Goal: Task Accomplishment & Management: Manage account settings

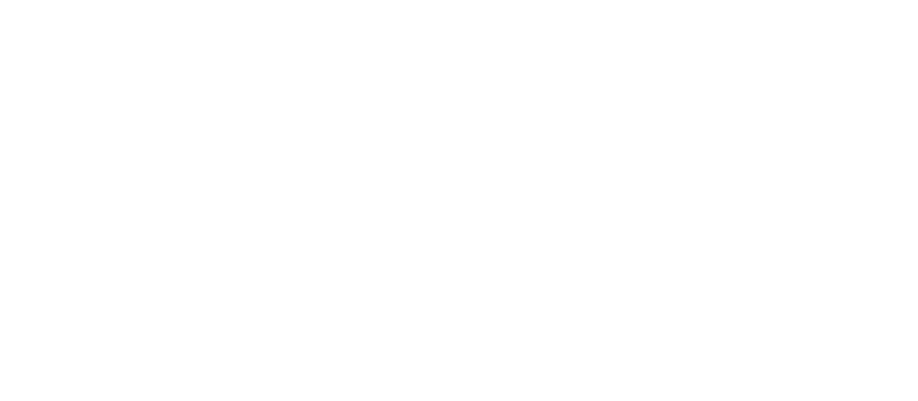
select select "*"
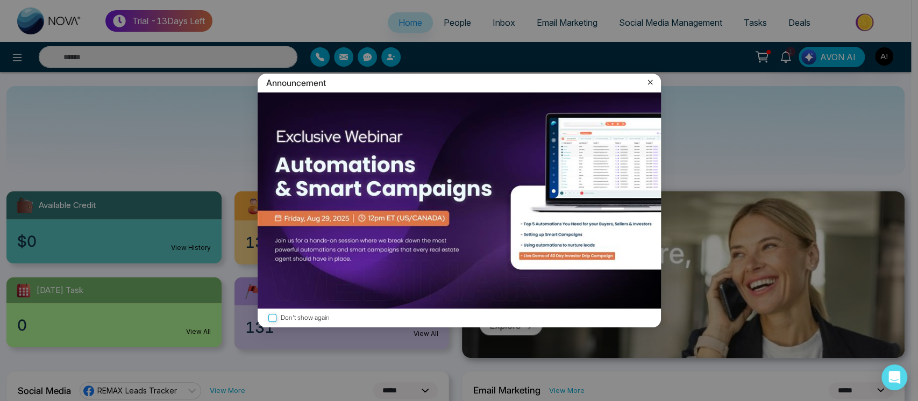
click at [648, 84] on icon at bounding box center [649, 82] width 5 height 5
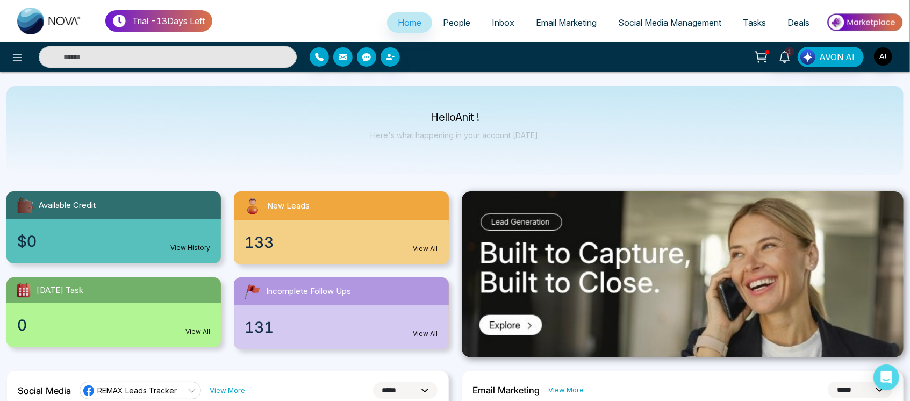
click at [170, 50] on input "text" at bounding box center [168, 57] width 258 height 22
click at [471, 24] on link "People" at bounding box center [456, 22] width 49 height 20
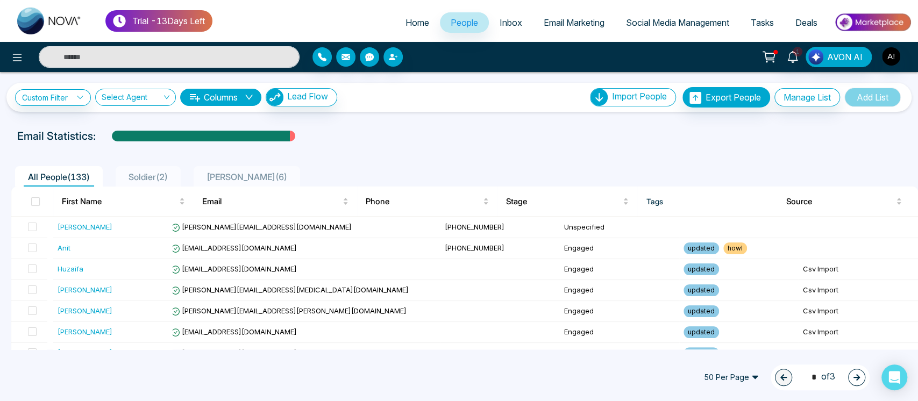
click at [518, 34] on li "Inbox" at bounding box center [511, 23] width 44 height 22
click at [511, 24] on span "Inbox" at bounding box center [510, 22] width 23 height 11
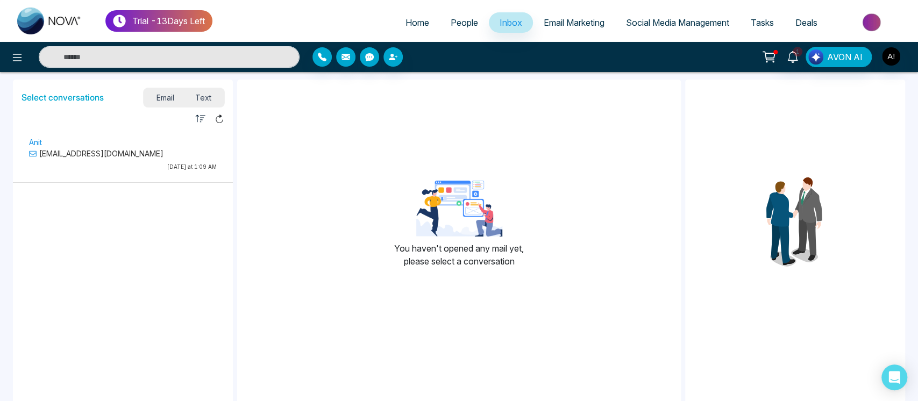
click at [593, 16] on link "Email Marketing" at bounding box center [574, 22] width 82 height 20
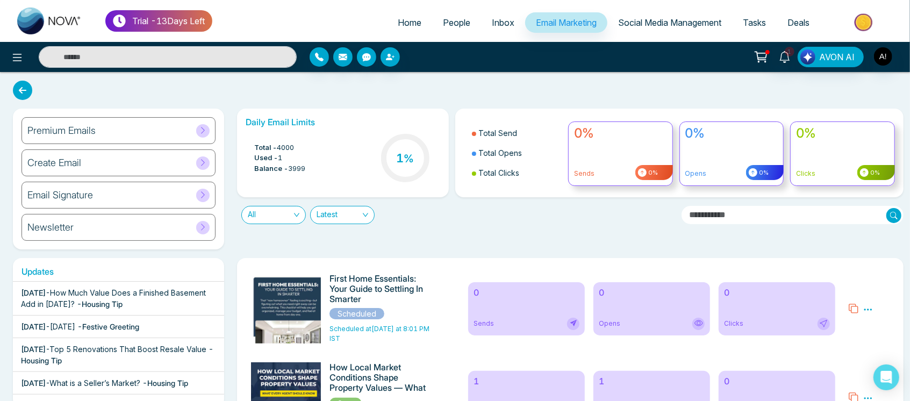
click at [637, 23] on span "Social Media Management" at bounding box center [669, 22] width 103 height 11
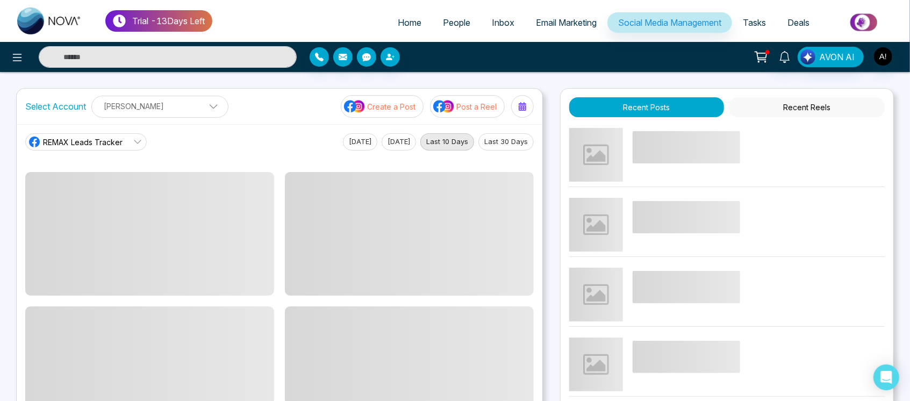
click at [554, 24] on span "Email Marketing" at bounding box center [566, 22] width 61 height 11
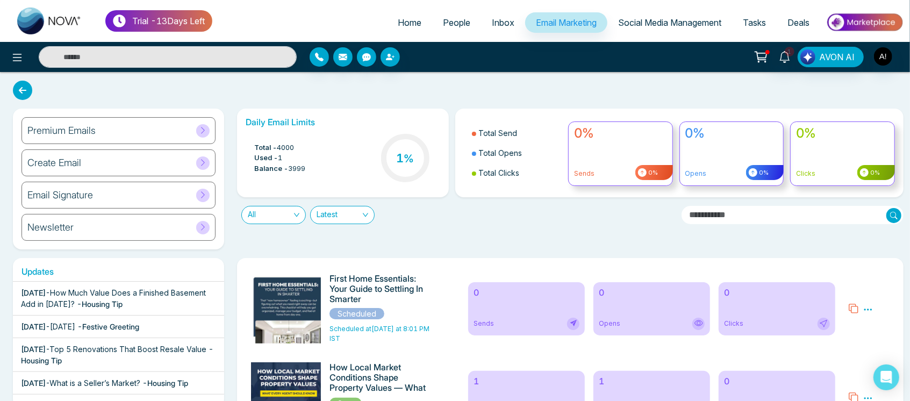
click at [661, 11] on ul "Home People Inbox Email Marketing Social Media Management Tasks Deals" at bounding box center [557, 24] width 691 height 30
click at [670, 24] on span "Social Media Management" at bounding box center [669, 22] width 103 height 11
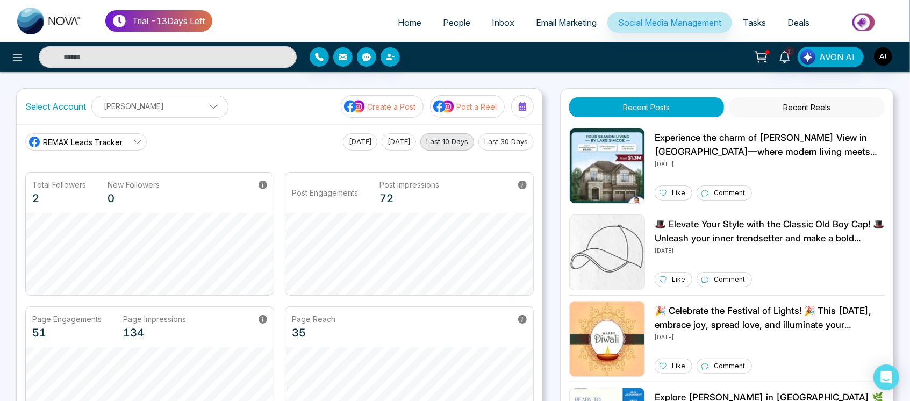
click at [765, 22] on span "Tasks" at bounding box center [754, 22] width 23 height 11
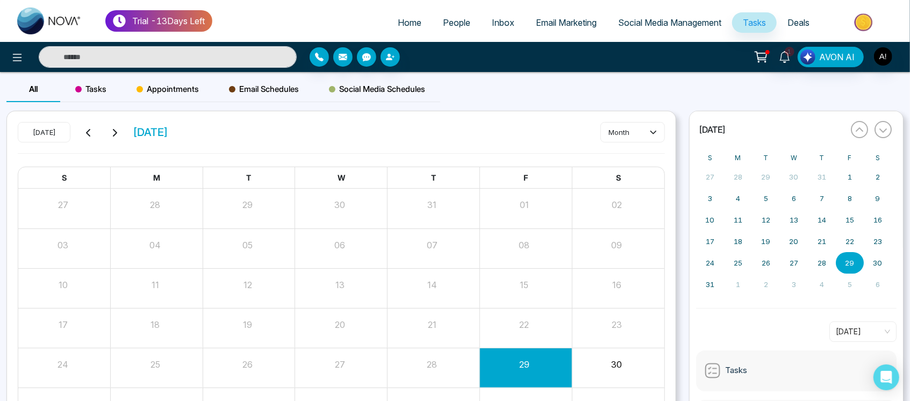
click at [800, 18] on span "Deals" at bounding box center [798, 22] width 22 height 11
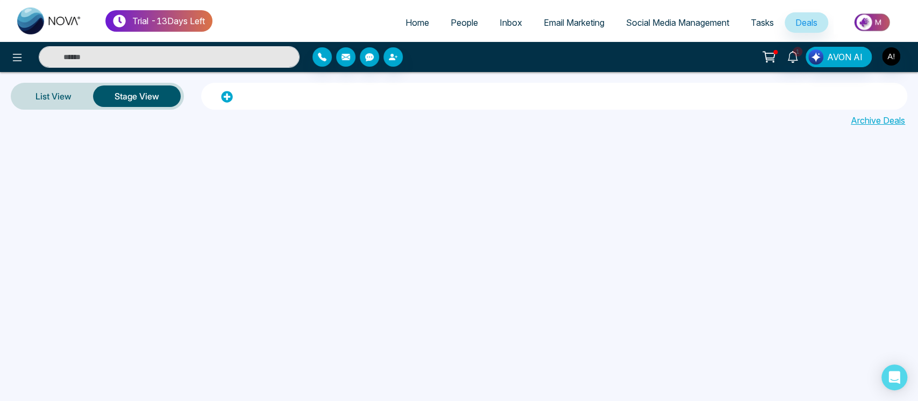
click at [424, 24] on link "Home" at bounding box center [417, 22] width 45 height 20
select select "*"
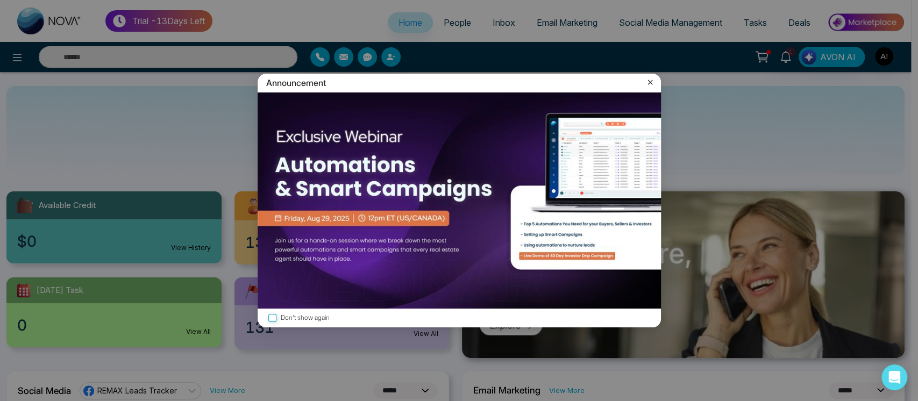
click at [651, 81] on icon at bounding box center [649, 82] width 11 height 11
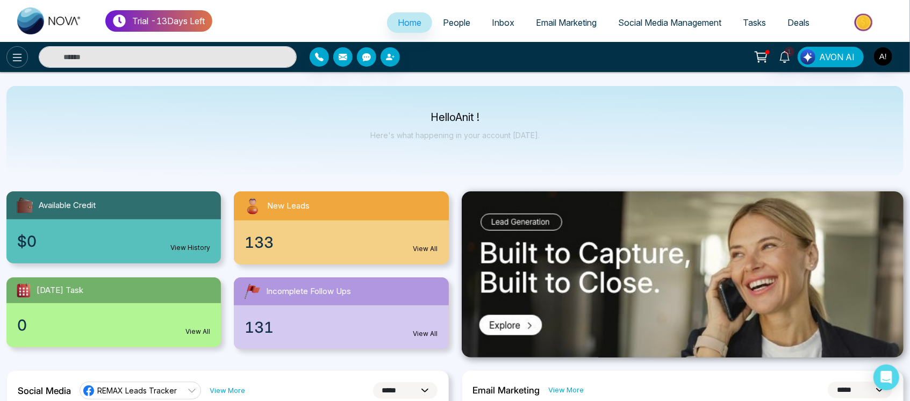
click at [20, 64] on button at bounding box center [17, 57] width 22 height 22
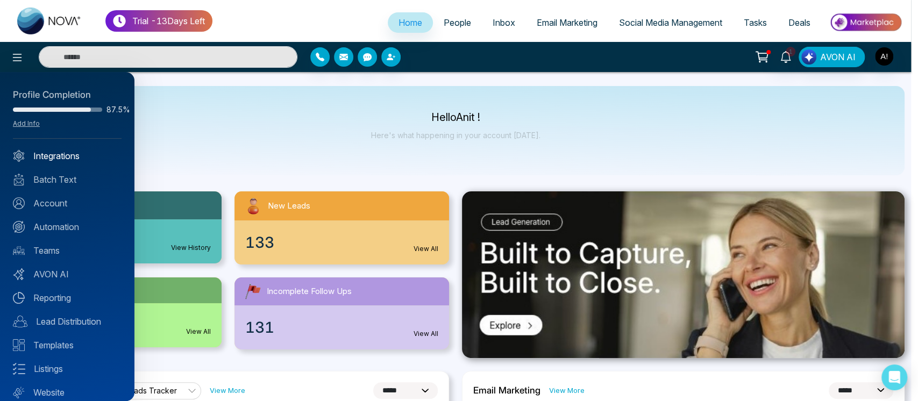
click at [53, 155] on link "Integrations" at bounding box center [67, 155] width 109 height 13
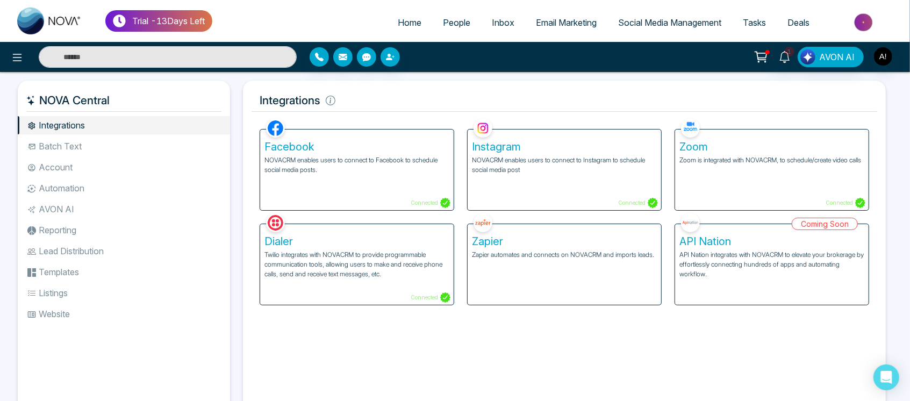
click at [118, 147] on li "Batch Text" at bounding box center [124, 146] width 212 height 18
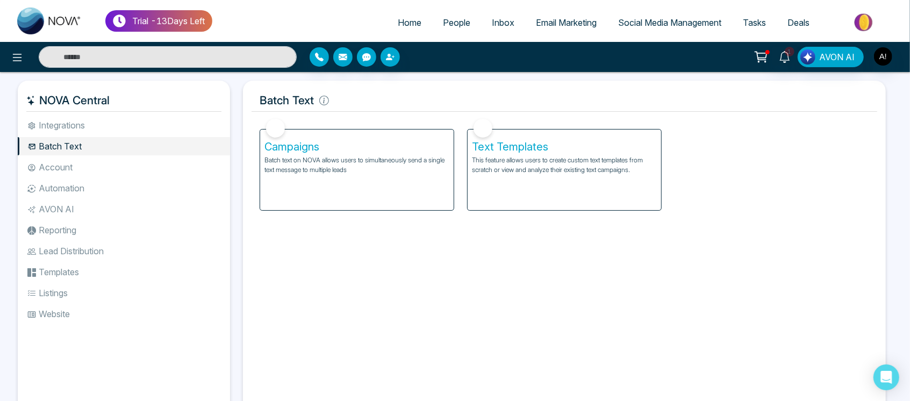
click at [116, 173] on li "Account" at bounding box center [124, 167] width 212 height 18
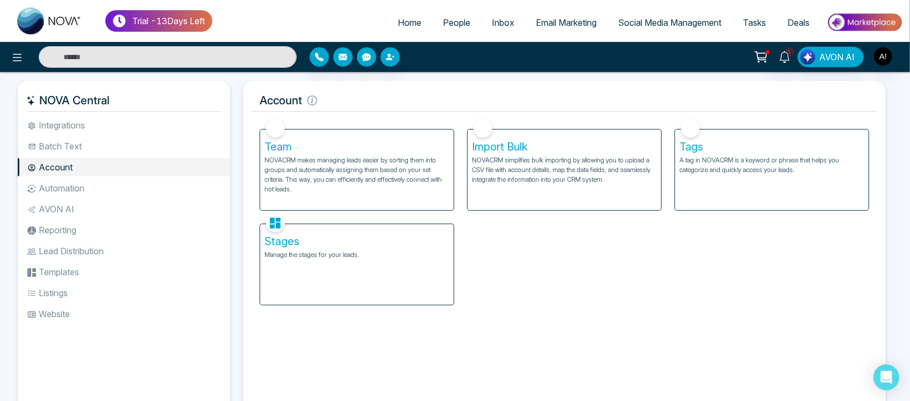
click at [122, 147] on li "Batch Text" at bounding box center [124, 146] width 212 height 18
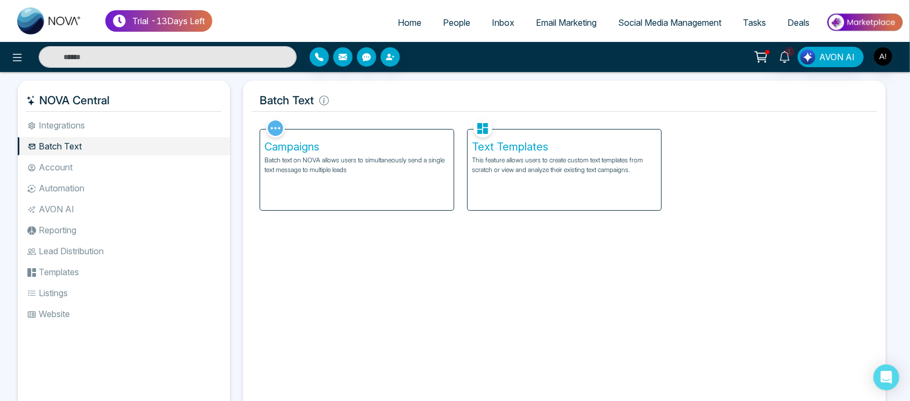
click at [367, 168] on p "Batch text on NOVA allows users to simultaneously send a single text message to…" at bounding box center [356, 164] width 185 height 19
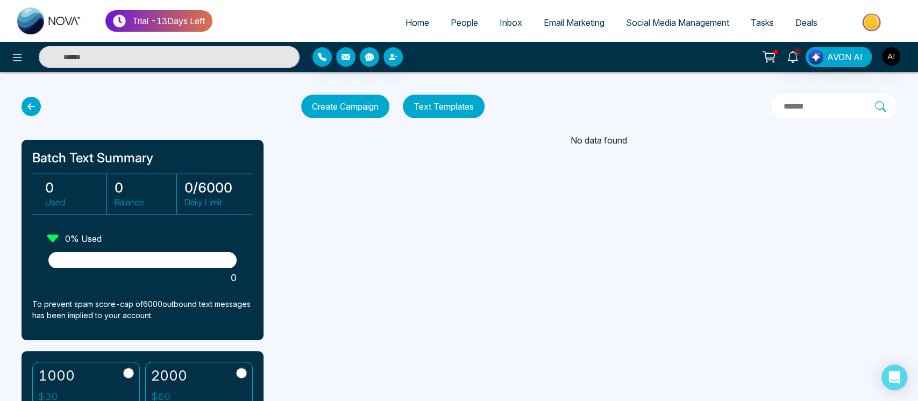
click at [406, 23] on span "Home" at bounding box center [417, 22] width 24 height 11
select select "*"
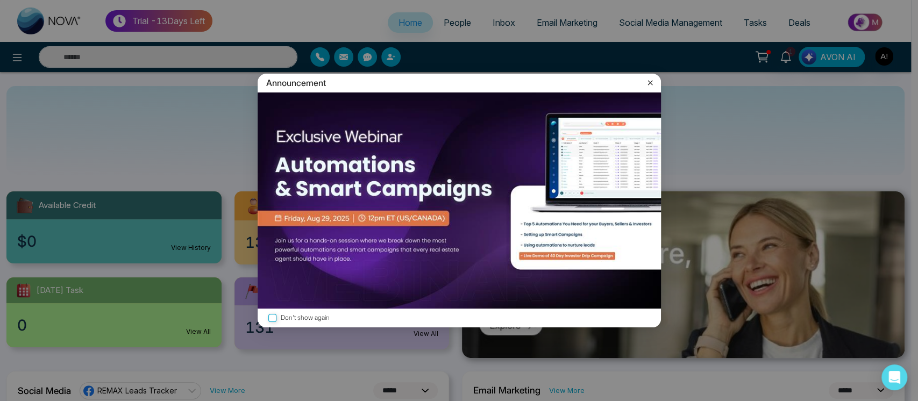
click at [433, 116] on div "Announcement Don't show again" at bounding box center [459, 200] width 918 height 401
click at [650, 80] on icon at bounding box center [649, 82] width 11 height 11
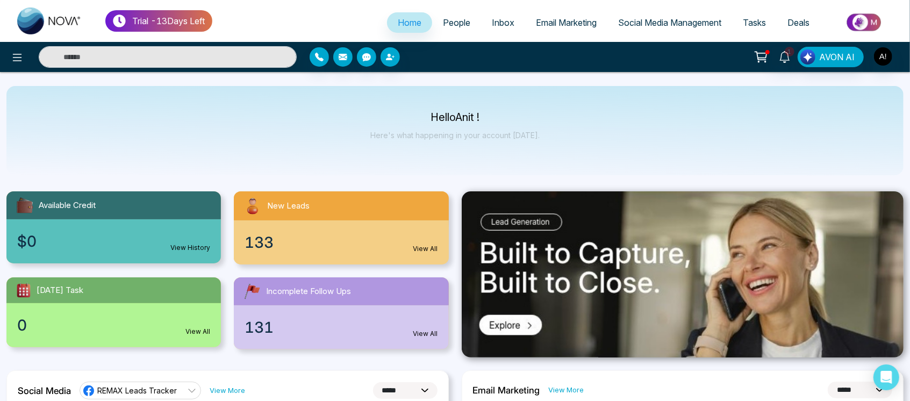
click at [893, 58] on div "1 AVON AI" at bounding box center [721, 57] width 366 height 20
click at [883, 51] on img "button" at bounding box center [883, 56] width 18 height 18
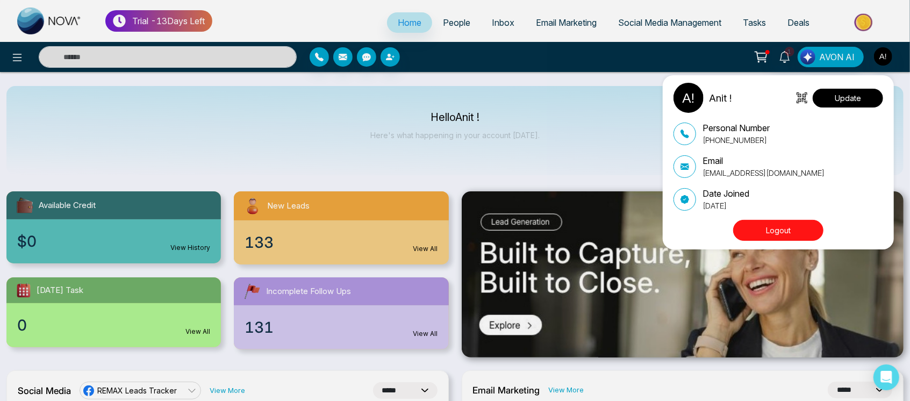
click at [846, 97] on button "Update" at bounding box center [848, 98] width 70 height 19
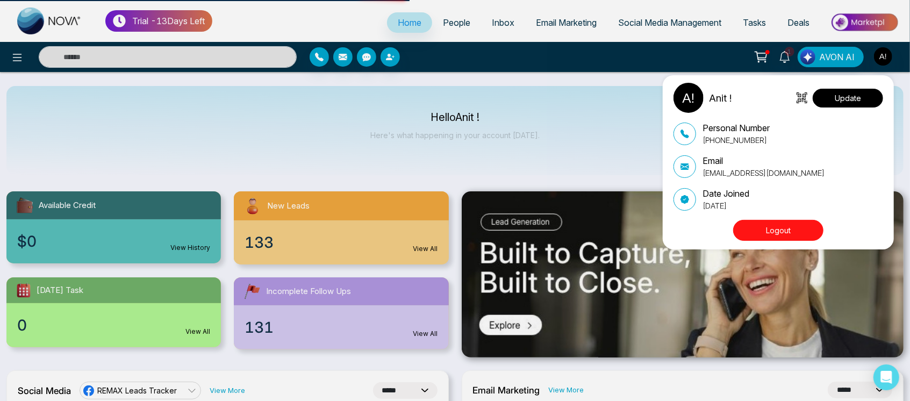
select select
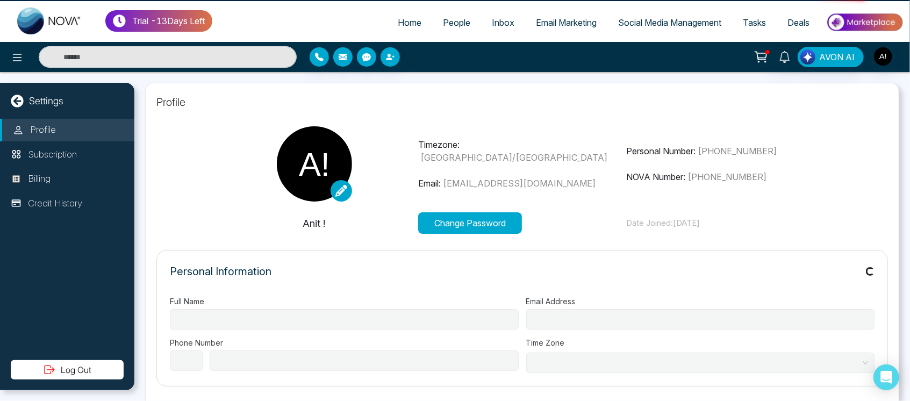
type input "******"
type input "**********"
select select "***"
type input "**********"
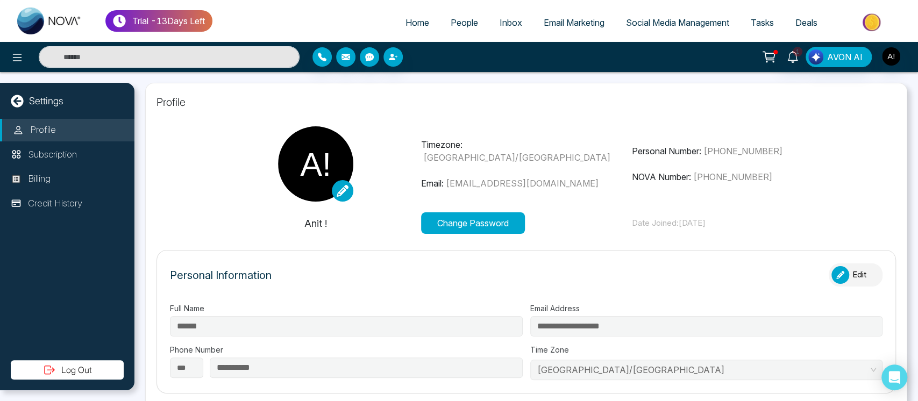
type input "***"
type input "**********"
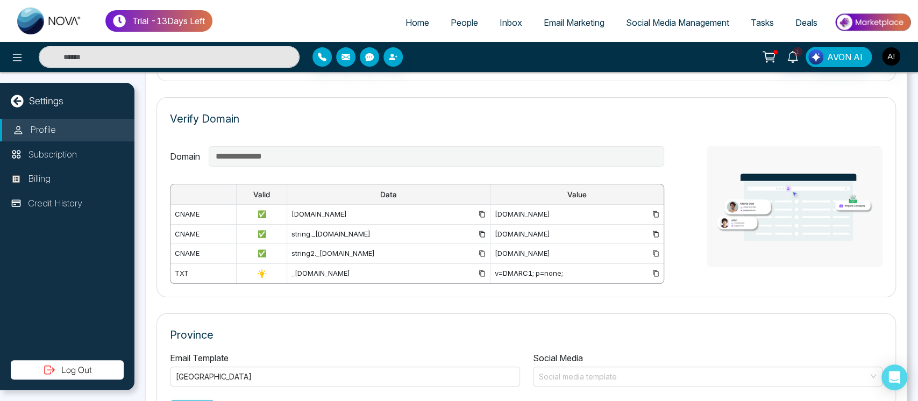
scroll to position [783, 0]
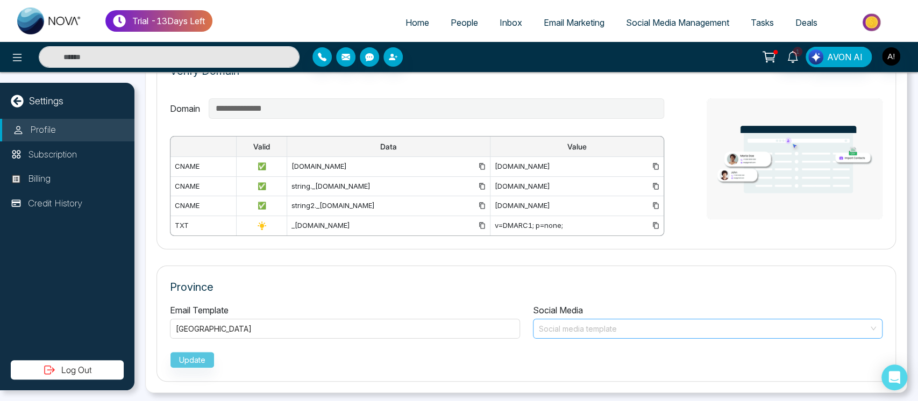
click at [649, 319] on input "search" at bounding box center [703, 327] width 329 height 16
click at [340, 323] on div "Ontario" at bounding box center [345, 329] width 338 height 13
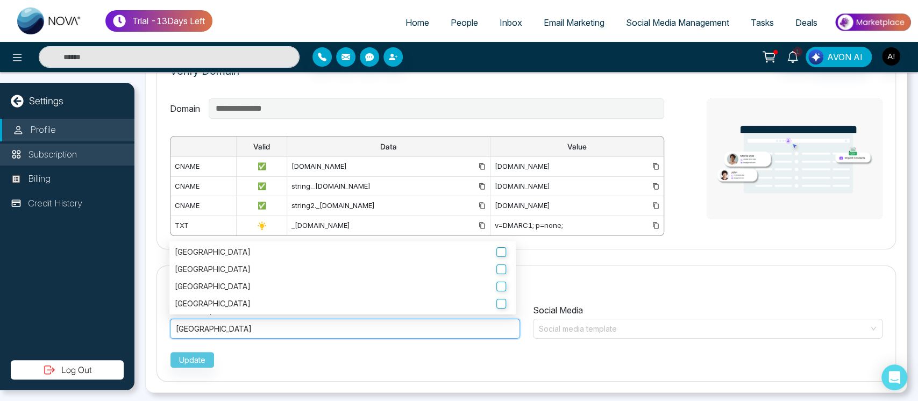
click at [66, 159] on p "Subscription" at bounding box center [52, 155] width 49 height 14
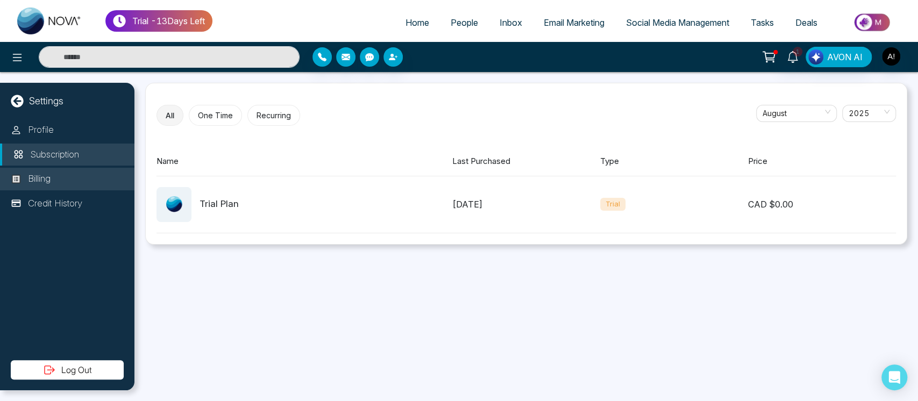
click at [66, 179] on li "Billing" at bounding box center [67, 179] width 134 height 23
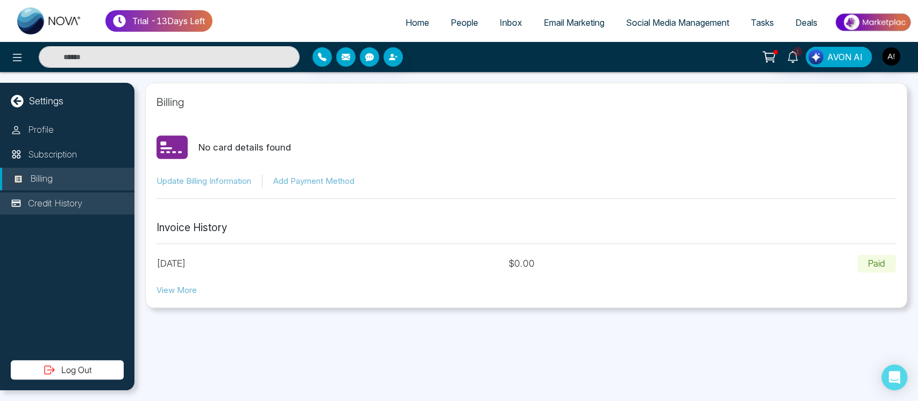
click at [66, 199] on p "Credit History" at bounding box center [55, 204] width 54 height 14
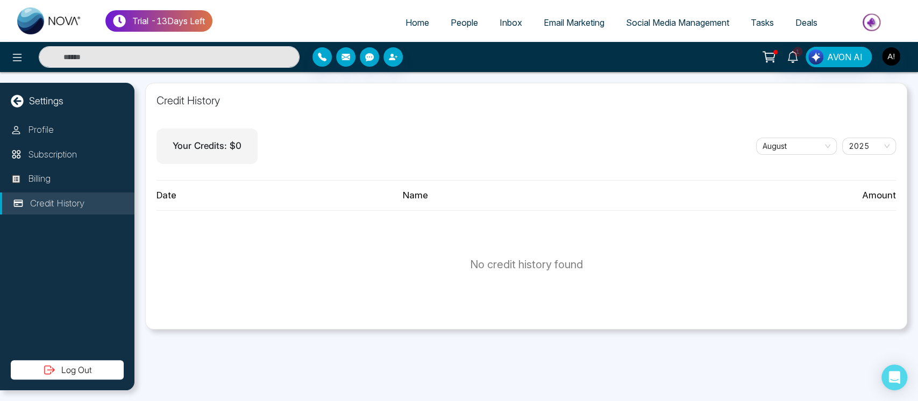
click at [410, 25] on span "Home" at bounding box center [417, 22] width 24 height 11
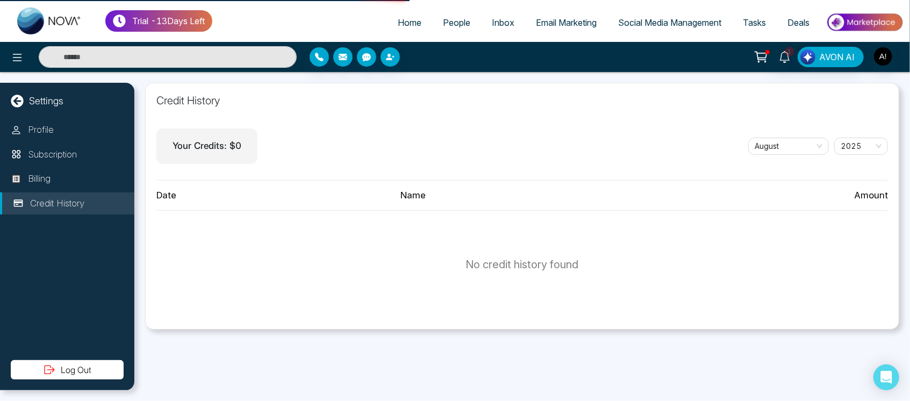
select select "*"
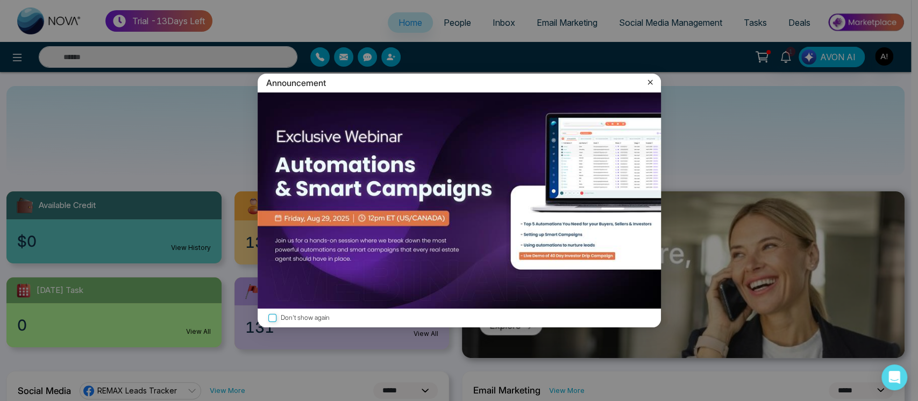
click at [645, 81] on icon at bounding box center [649, 82] width 11 height 11
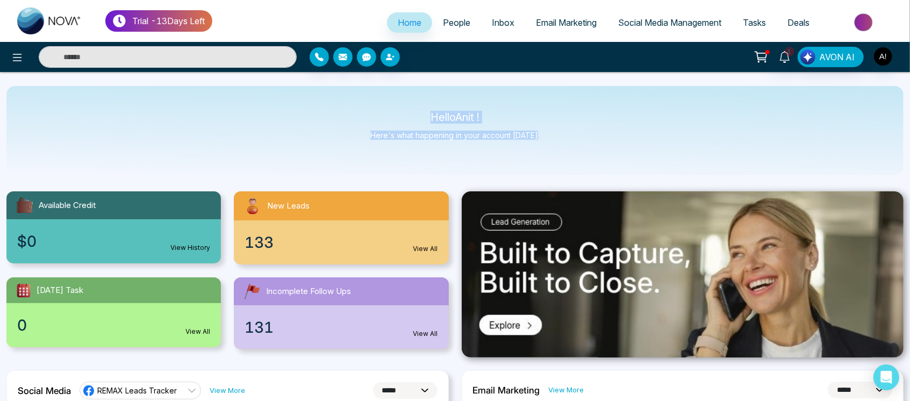
drag, startPoint x: 404, startPoint y: 115, endPoint x: 575, endPoint y: 158, distance: 175.7
click at [575, 158] on div "Hello Anit ! Here's what happening in your account today." at bounding box center [454, 130] width 897 height 89
drag, startPoint x: 575, startPoint y: 158, endPoint x: 395, endPoint y: 101, distance: 188.4
click at [395, 101] on div "Hello Anit ! Here's what happening in your account today." at bounding box center [454, 130] width 897 height 89
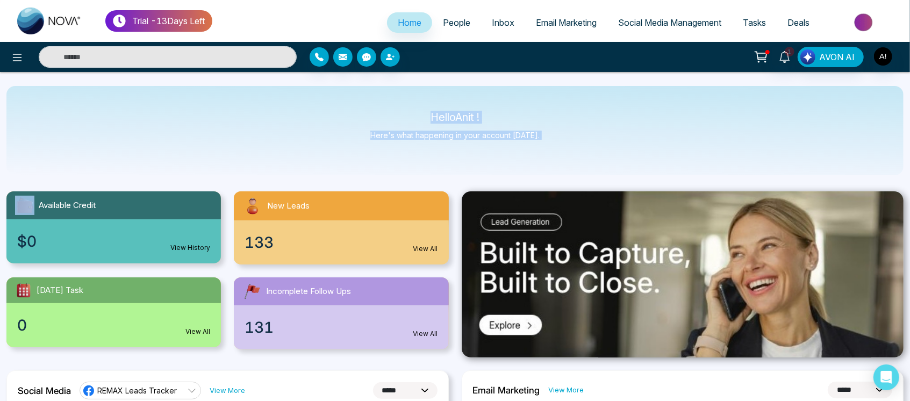
click at [395, 101] on div "Hello Anit ! Here's what happening in your account today." at bounding box center [454, 130] width 897 height 89
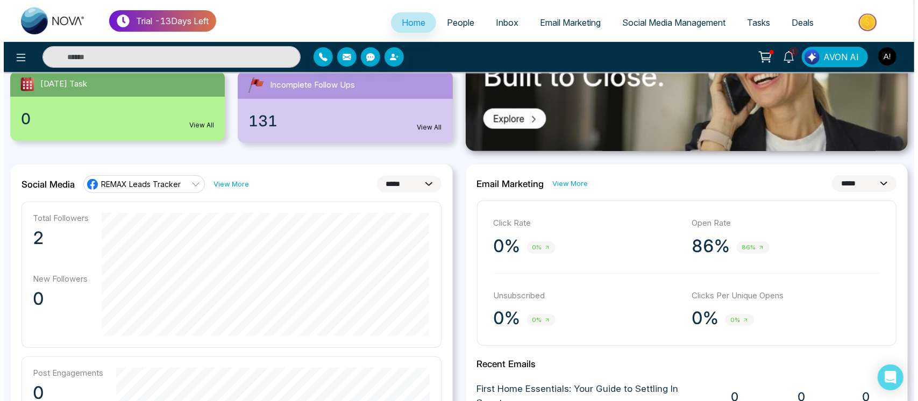
scroll to position [223, 0]
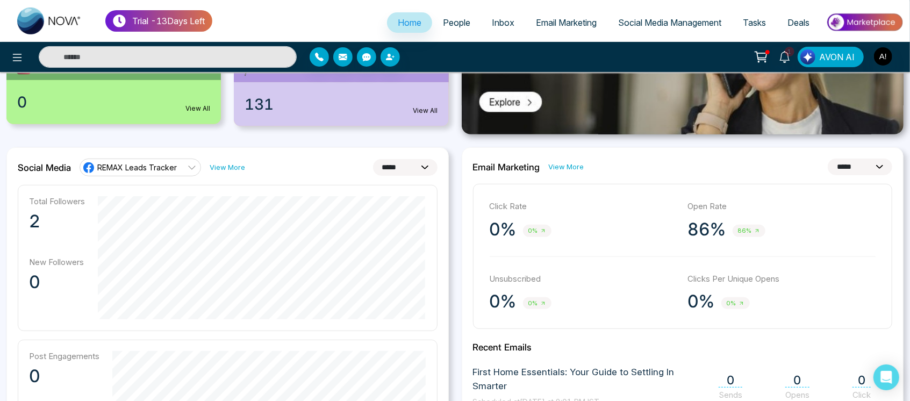
click at [414, 168] on select "**********" at bounding box center [405, 167] width 65 height 17
select select "*"
click at [373, 159] on select "**********" at bounding box center [405, 167] width 65 height 17
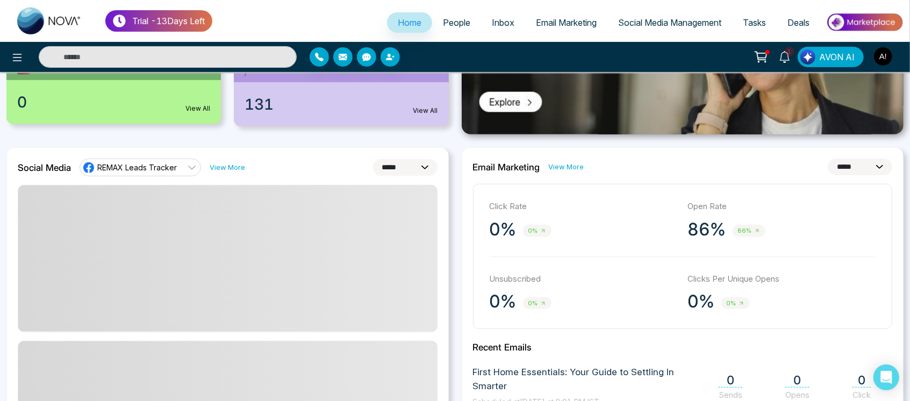
click at [4, 49] on div at bounding box center [151, 57] width 303 height 22
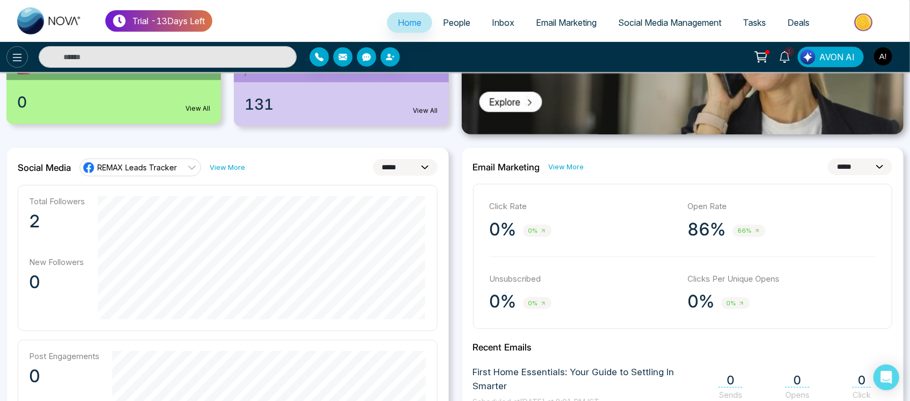
click at [13, 52] on icon at bounding box center [17, 57] width 13 height 13
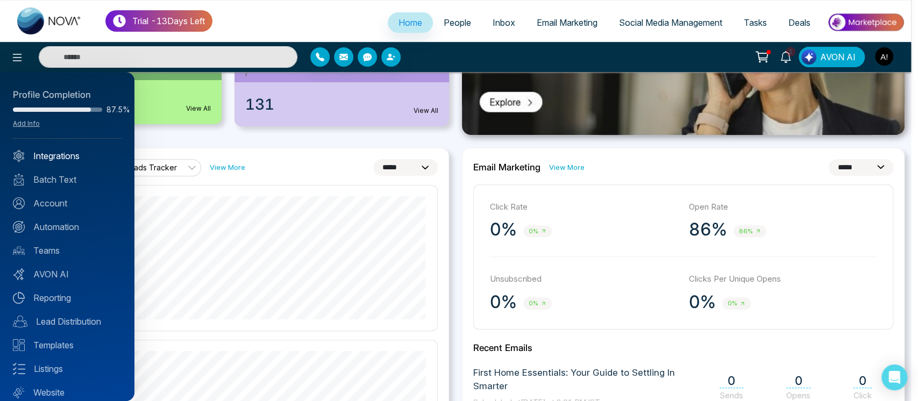
click at [65, 149] on link "Integrations" at bounding box center [67, 155] width 109 height 13
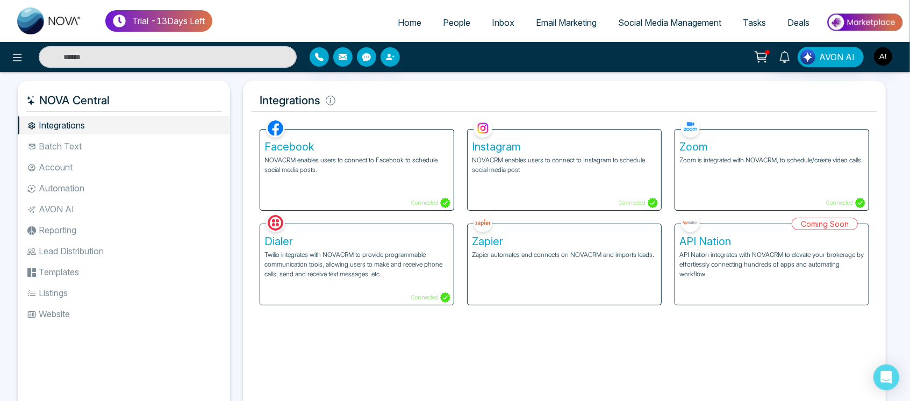
click at [84, 137] on li "Batch Text" at bounding box center [124, 146] width 212 height 18
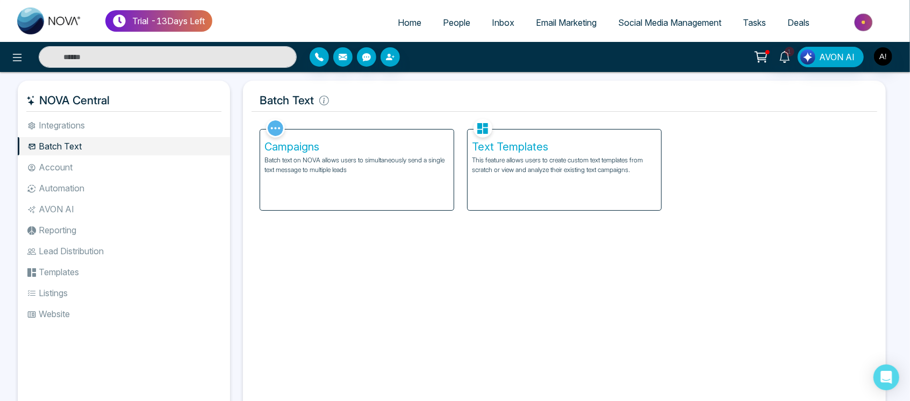
click at [94, 171] on li "Account" at bounding box center [124, 167] width 212 height 18
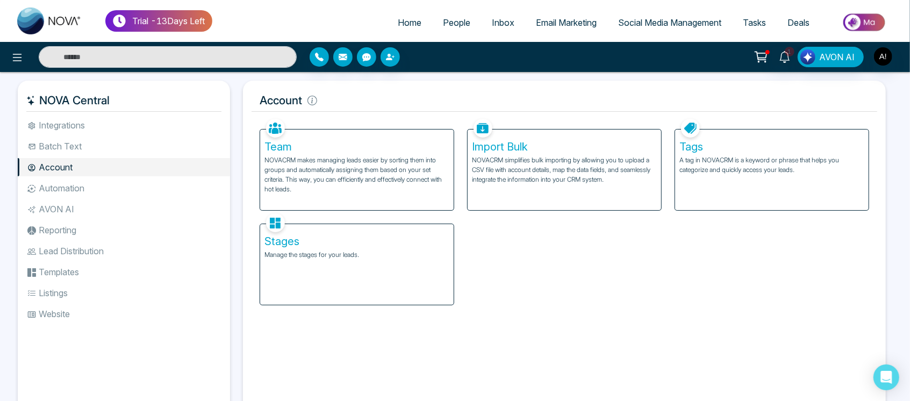
click at [94, 183] on li "Automation" at bounding box center [124, 188] width 212 height 18
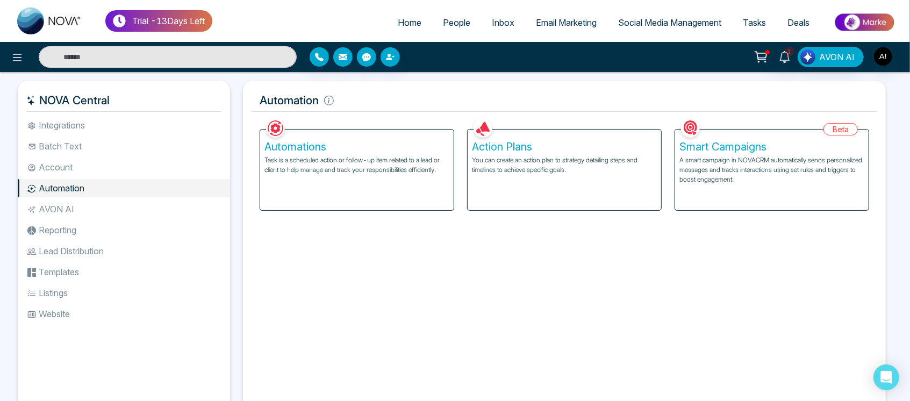
click at [95, 203] on li "AVON AI" at bounding box center [124, 209] width 212 height 18
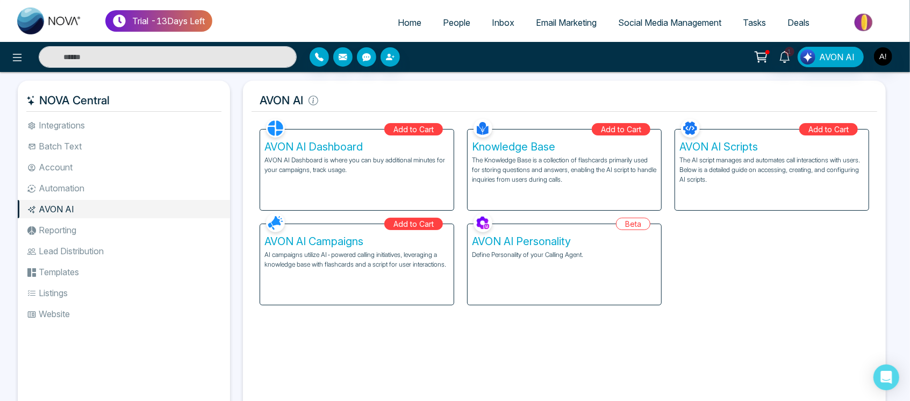
click at [95, 203] on li "AVON AI" at bounding box center [124, 209] width 212 height 18
click at [101, 226] on li "Reporting" at bounding box center [124, 230] width 212 height 18
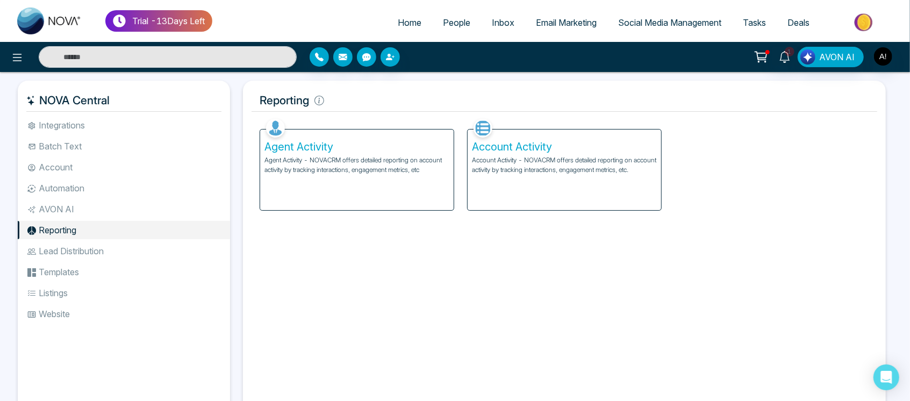
click at [127, 256] on li "Lead Distribution" at bounding box center [124, 251] width 212 height 18
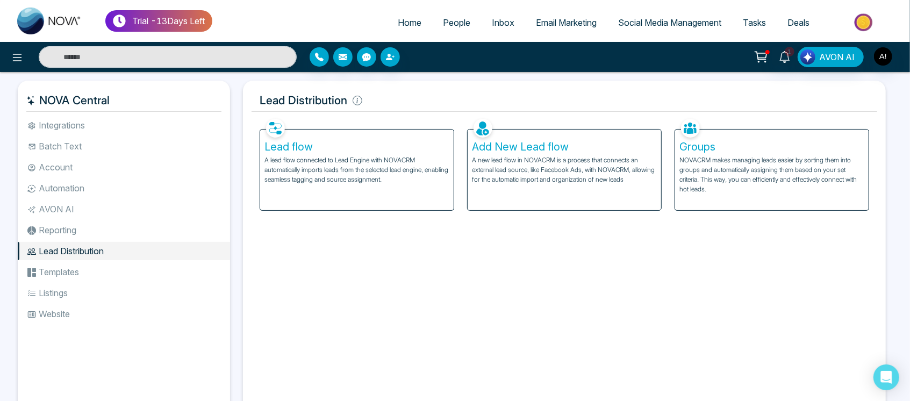
click at [71, 274] on li "Templates" at bounding box center [124, 272] width 212 height 18
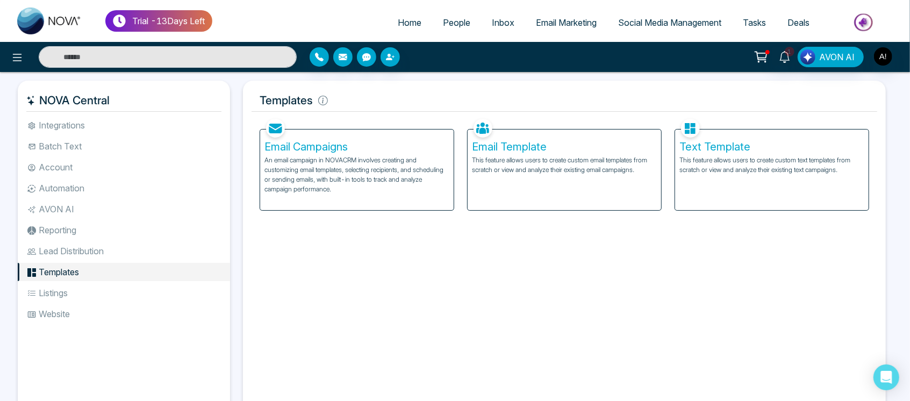
click at [73, 295] on li "Listings" at bounding box center [124, 293] width 212 height 18
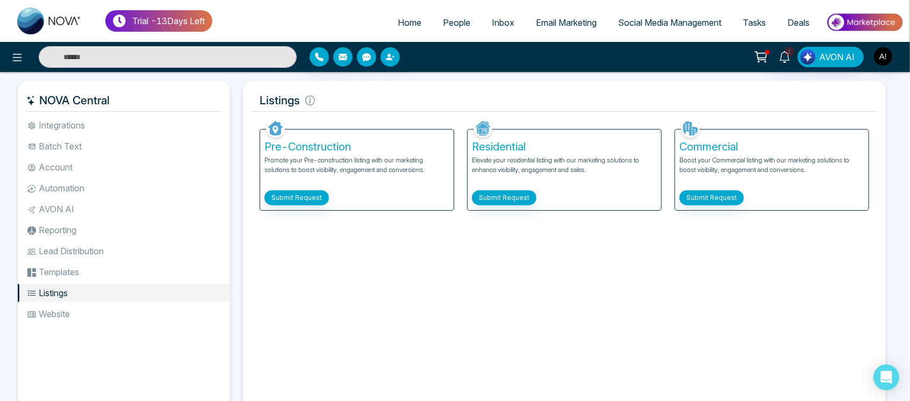
click at [81, 319] on li "Website" at bounding box center [124, 314] width 212 height 18
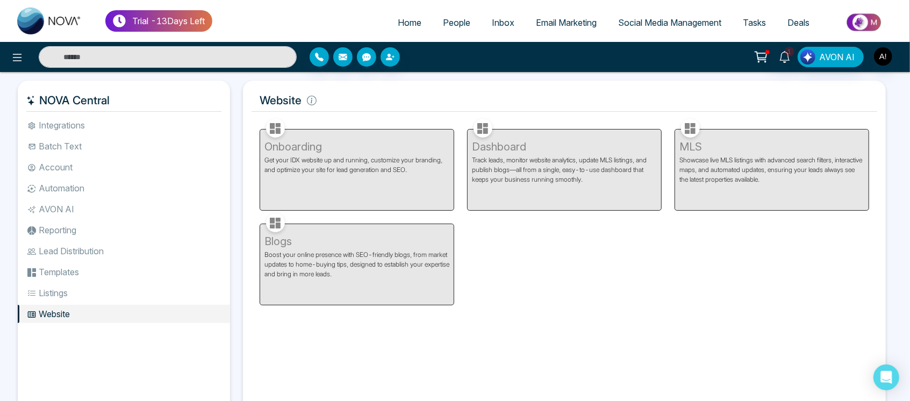
click at [110, 129] on li "Integrations" at bounding box center [124, 125] width 212 height 18
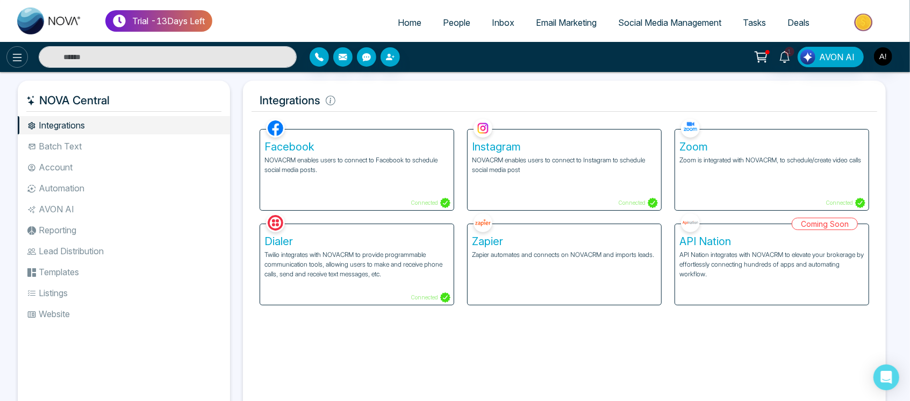
click at [18, 61] on icon at bounding box center [17, 58] width 9 height 8
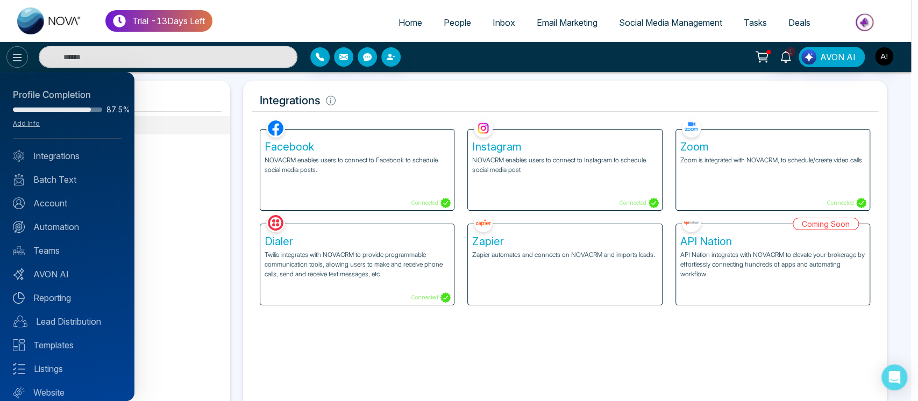
click at [18, 61] on div at bounding box center [459, 200] width 918 height 401
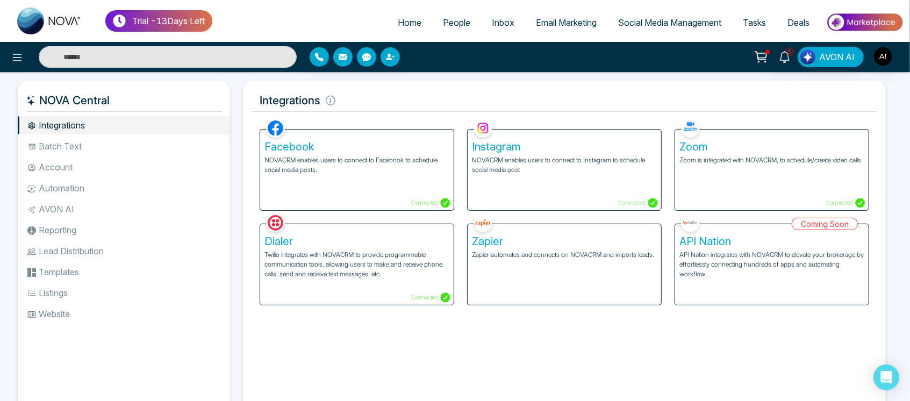
click at [157, 50] on input "text" at bounding box center [168, 57] width 258 height 22
type input "****"
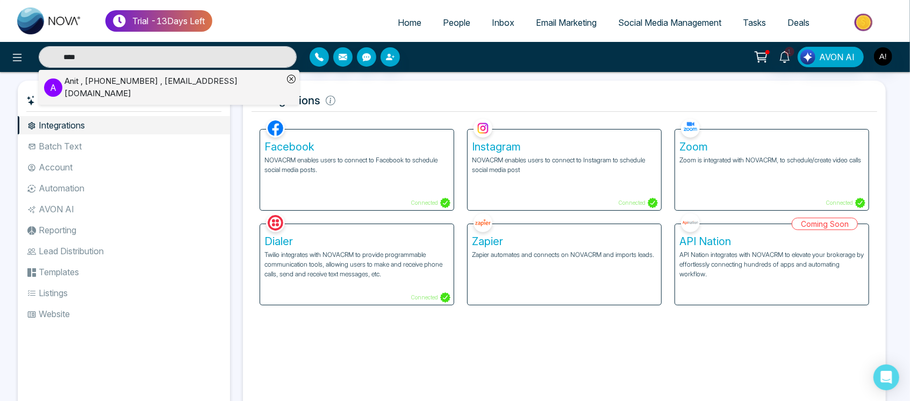
click at [295, 77] on icon at bounding box center [291, 79] width 9 height 9
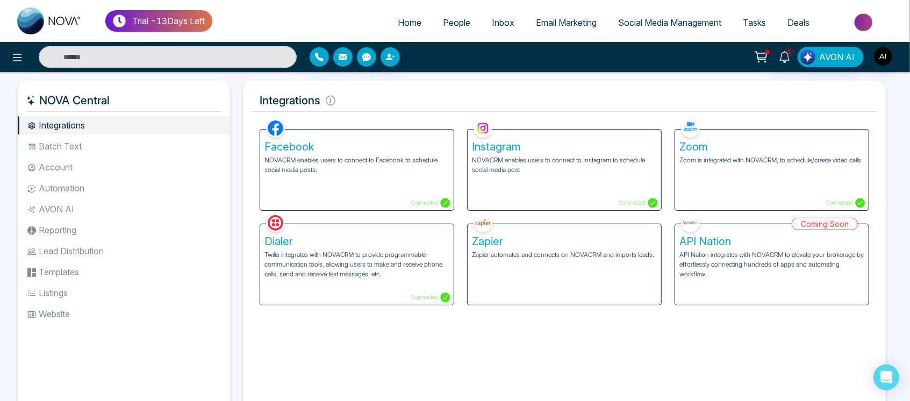
type input "****"
click at [406, 30] on link "Home" at bounding box center [409, 22] width 45 height 20
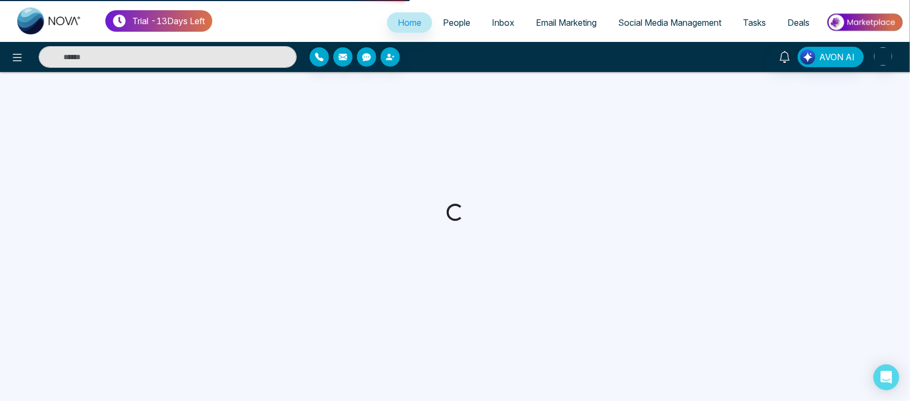
select select "*"
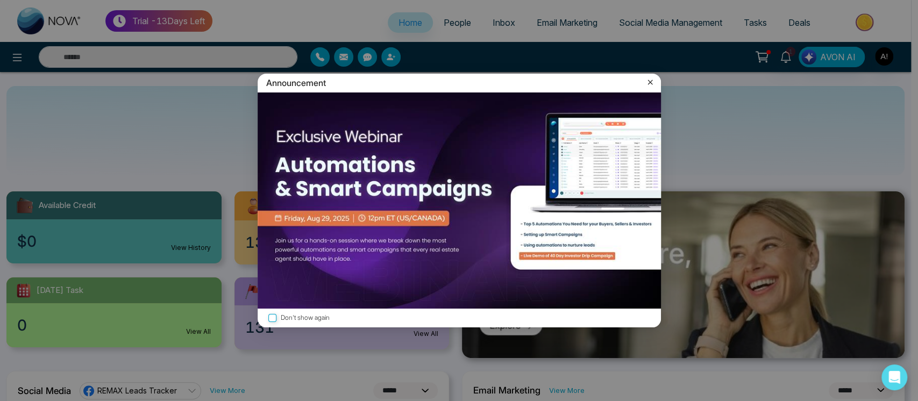
click at [642, 82] on div "Announcement" at bounding box center [458, 83] width 403 height 19
click at [650, 82] on icon at bounding box center [649, 82] width 5 height 5
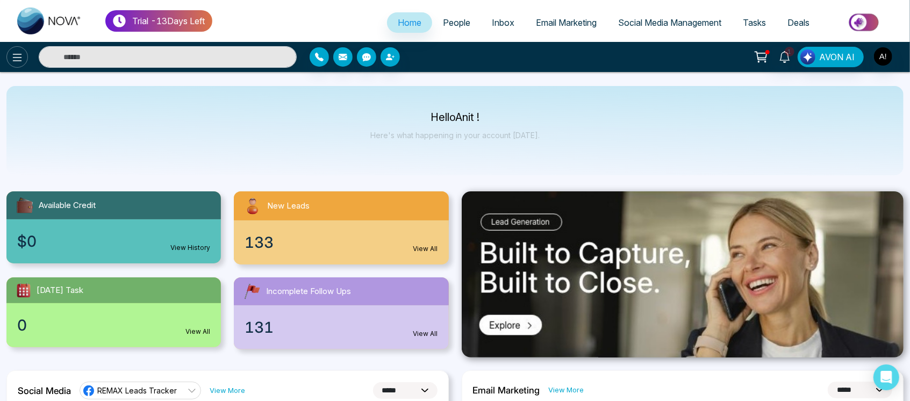
click at [24, 52] on button at bounding box center [17, 57] width 22 height 22
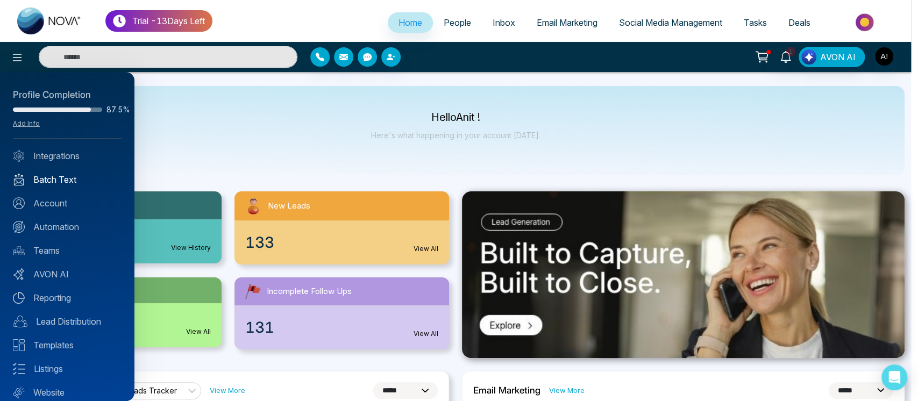
click at [65, 176] on link "Batch Text" at bounding box center [67, 179] width 109 height 13
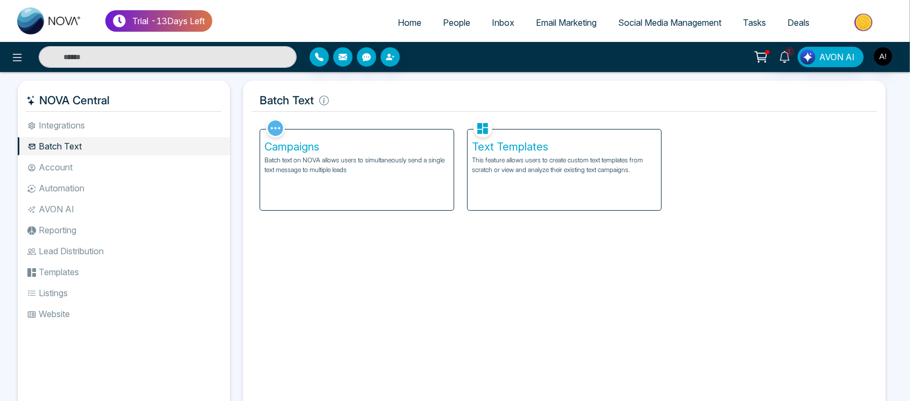
click at [357, 156] on p "Batch text on NOVA allows users to simultaneously send a single text message to…" at bounding box center [356, 164] width 185 height 19
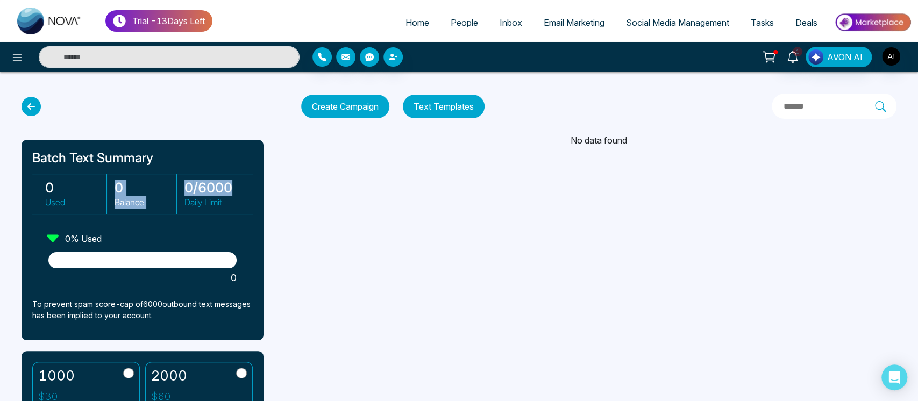
drag, startPoint x: 108, startPoint y: 187, endPoint x: 242, endPoint y: 191, distance: 134.4
click at [242, 191] on div "0 Used 0 Balance 0 / 6000 Daily Limit" at bounding box center [142, 194] width 220 height 41
click at [242, 191] on h3 "0 / 6000" at bounding box center [215, 188] width 62 height 16
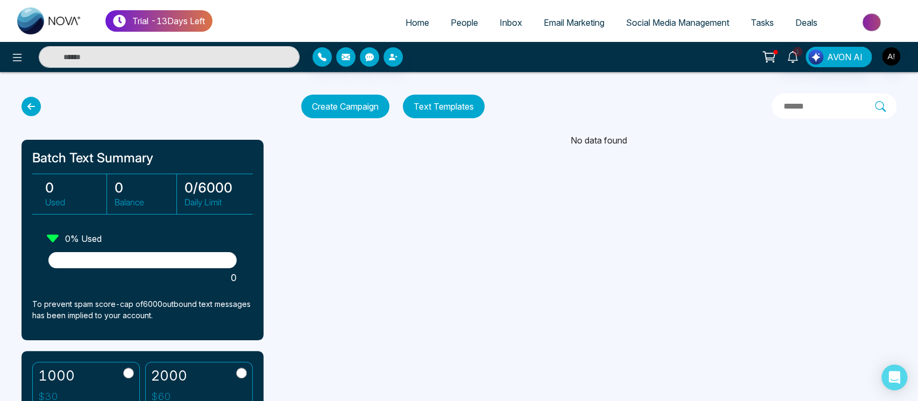
click at [26, 112] on icon at bounding box center [31, 106] width 19 height 19
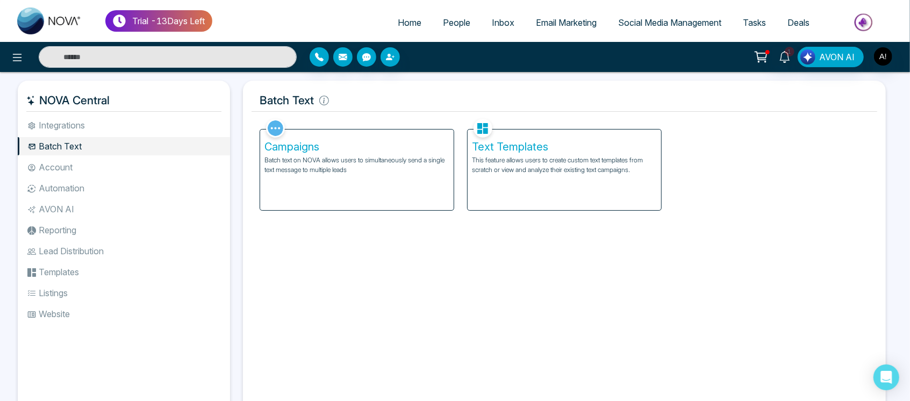
scroll to position [42, 0]
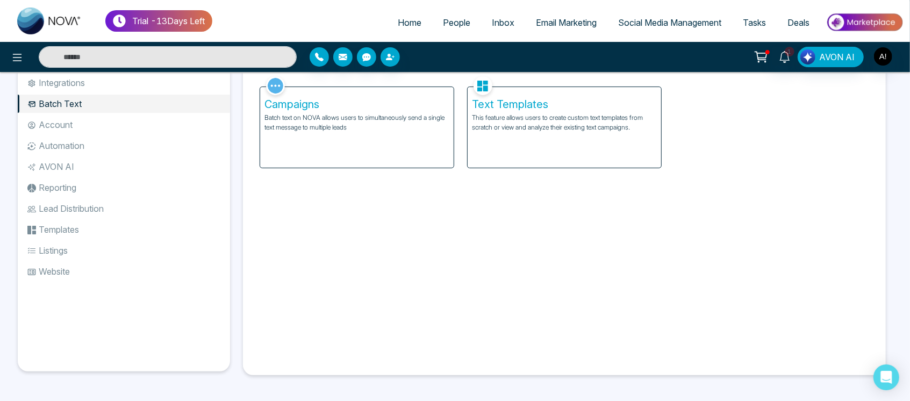
click at [384, 118] on p "Batch text on NOVA allows users to simultaneously send a single text message to…" at bounding box center [356, 122] width 185 height 19
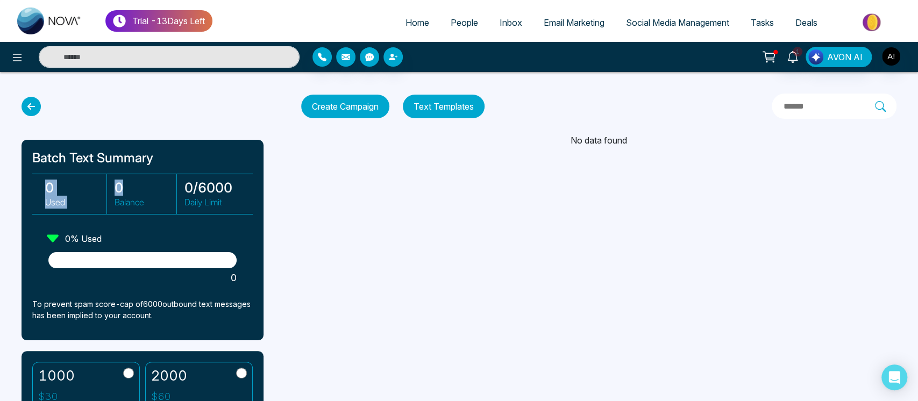
drag, startPoint x: 40, startPoint y: 195, endPoint x: 176, endPoint y: 204, distance: 136.3
click at [176, 204] on div "0 Used 0 Balance 0 / 6000 Daily Limit" at bounding box center [142, 194] width 220 height 41
click at [31, 108] on icon at bounding box center [31, 106] width 19 height 19
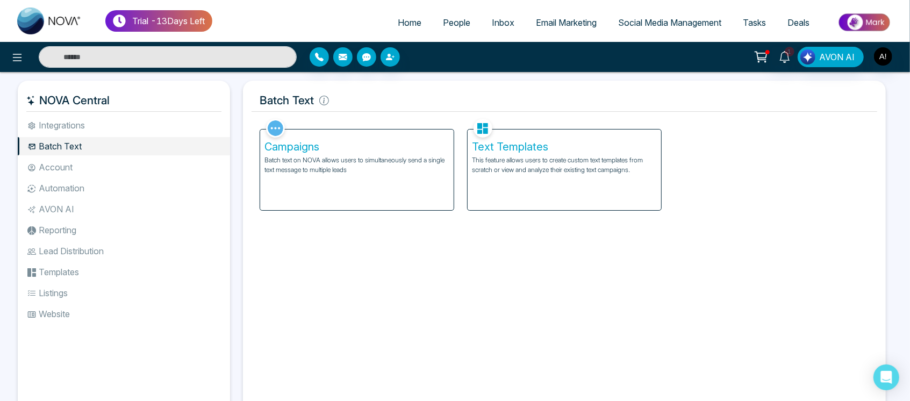
click at [447, 30] on link "People" at bounding box center [456, 22] width 49 height 20
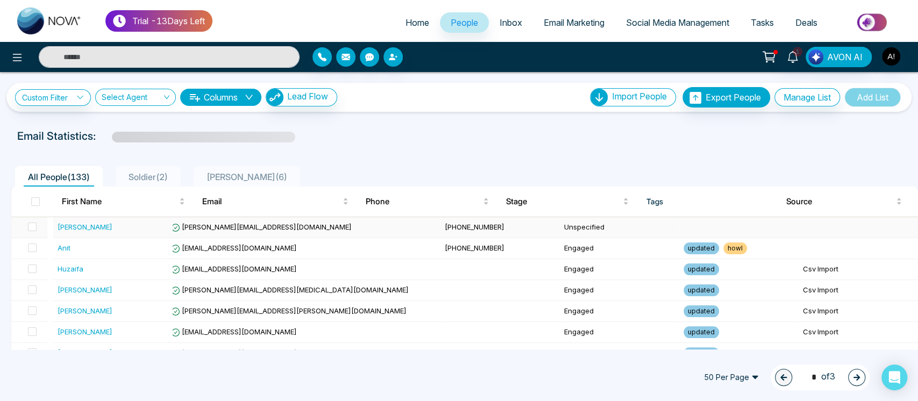
click at [440, 233] on td "+918421020309" at bounding box center [499, 227] width 119 height 21
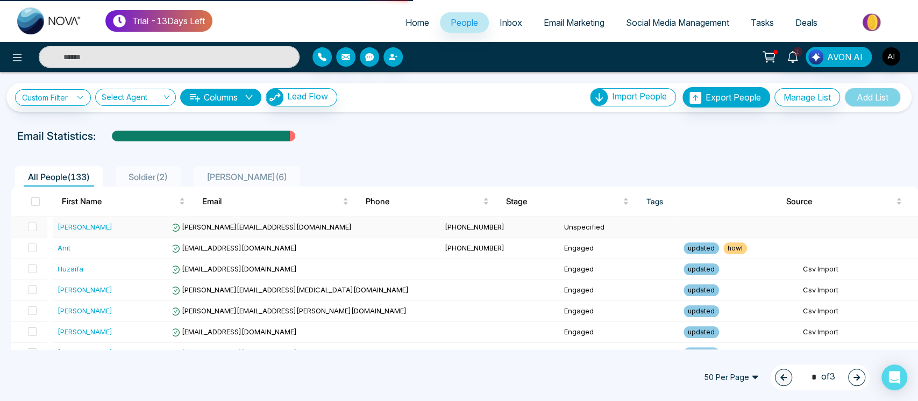
click at [440, 233] on td "+918421020309" at bounding box center [499, 227] width 119 height 21
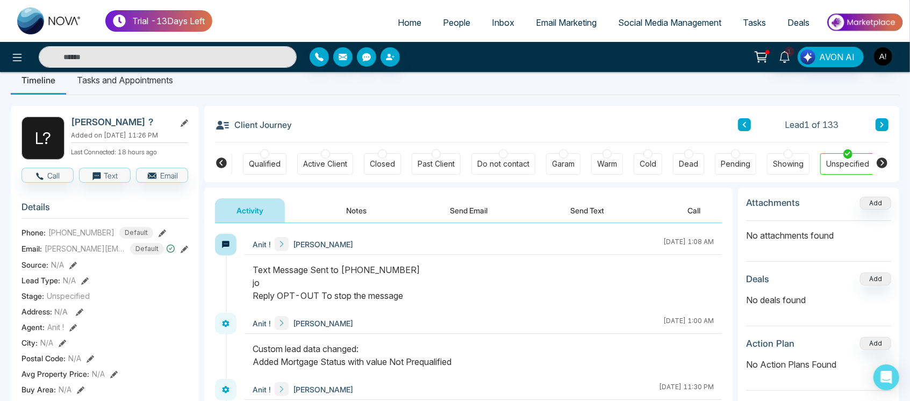
scroll to position [13, 0]
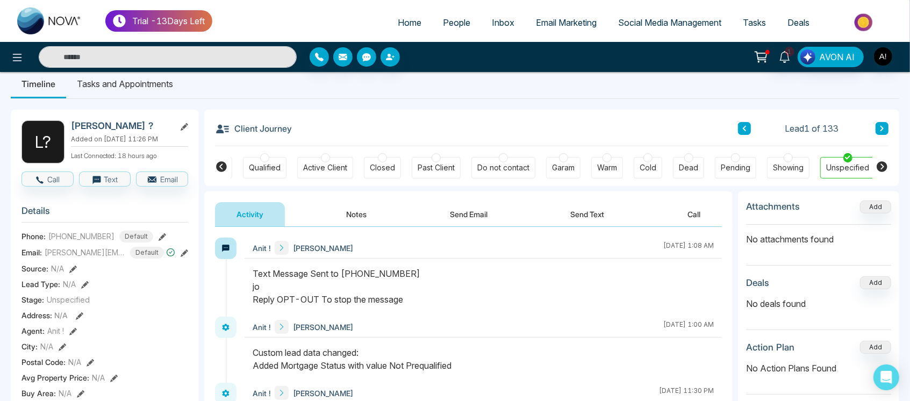
click at [221, 167] on icon at bounding box center [221, 166] width 13 height 13
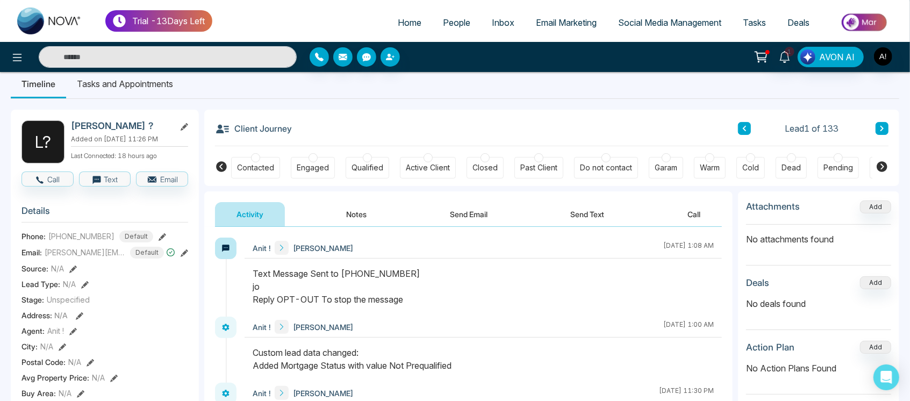
click at [221, 167] on icon at bounding box center [221, 166] width 13 height 13
click at [882, 168] on icon at bounding box center [882, 166] width 13 height 13
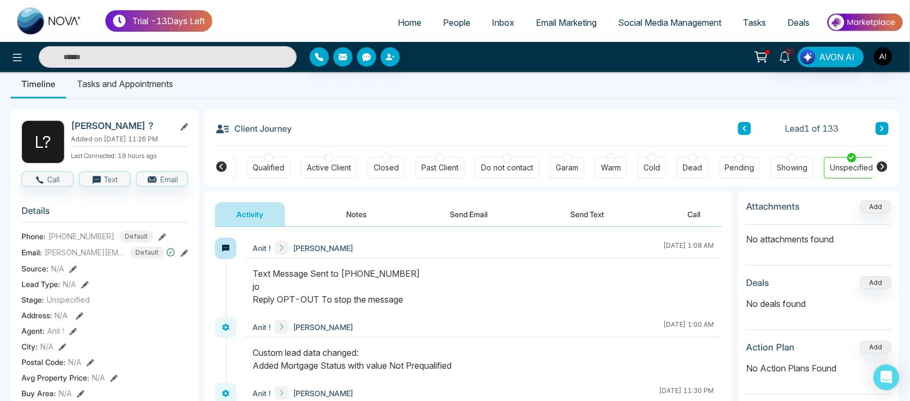
scroll to position [0, 161]
click at [882, 168] on icon at bounding box center [882, 166] width 13 height 13
click at [882, 171] on icon at bounding box center [882, 166] width 11 height 11
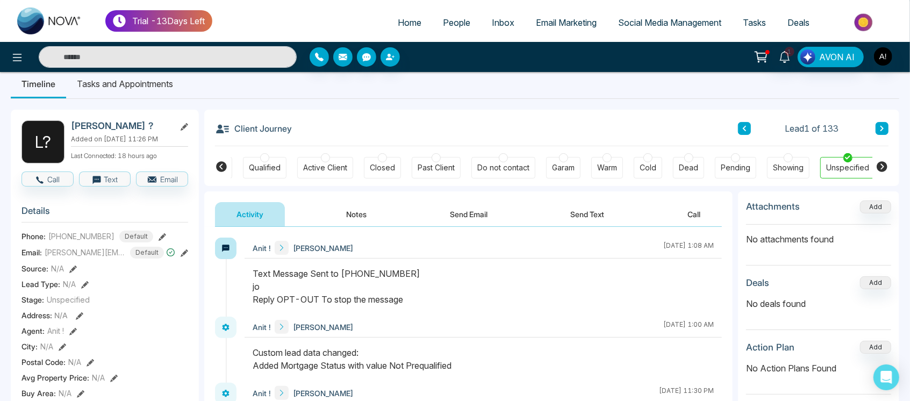
click at [882, 171] on icon at bounding box center [882, 166] width 11 height 11
click at [224, 166] on icon at bounding box center [221, 166] width 11 height 11
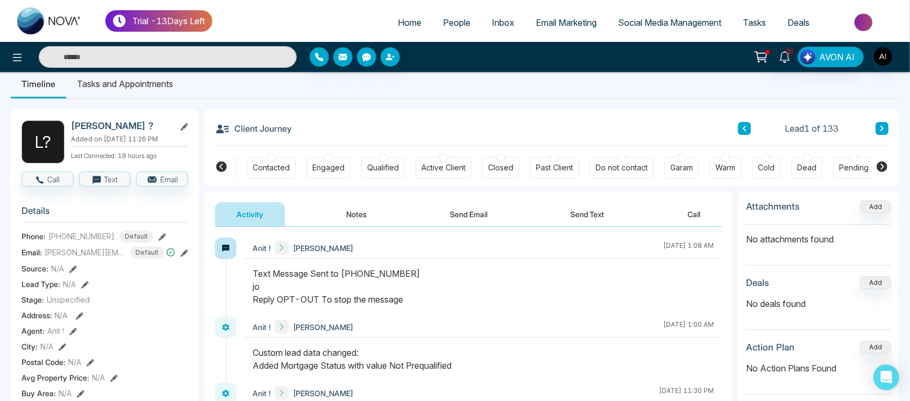
scroll to position [0, 0]
click at [886, 164] on icon at bounding box center [882, 166] width 11 height 11
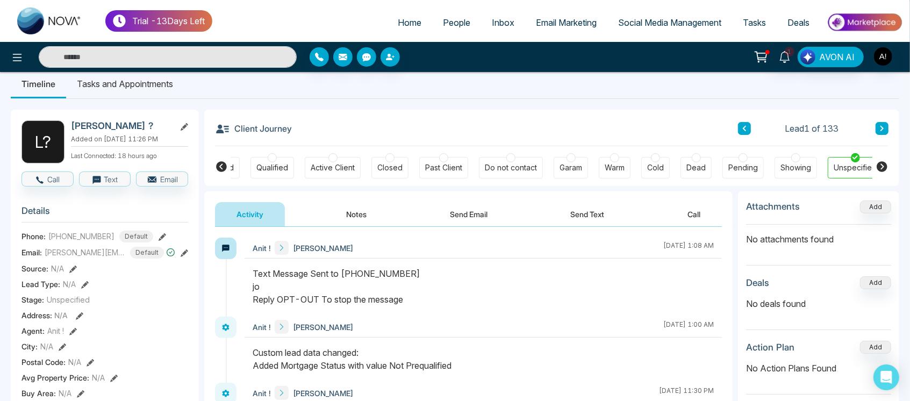
click at [886, 164] on icon at bounding box center [882, 166] width 11 height 11
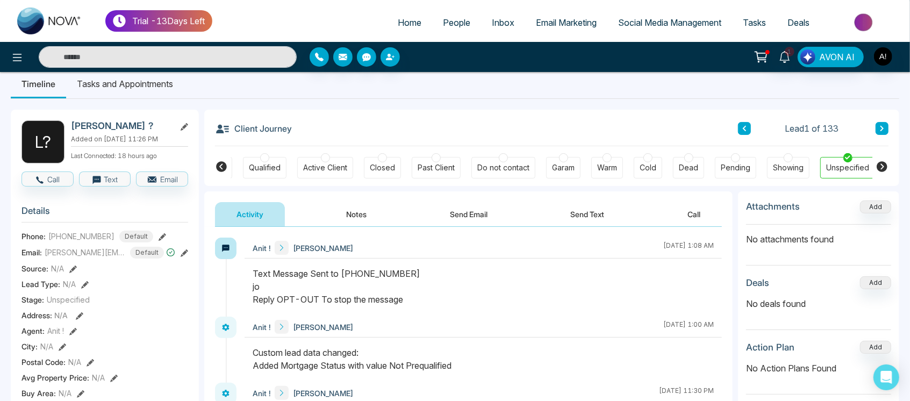
click at [886, 164] on icon at bounding box center [882, 166] width 11 height 11
click at [883, 166] on icon at bounding box center [882, 166] width 11 height 11
click at [221, 166] on icon at bounding box center [221, 166] width 11 height 11
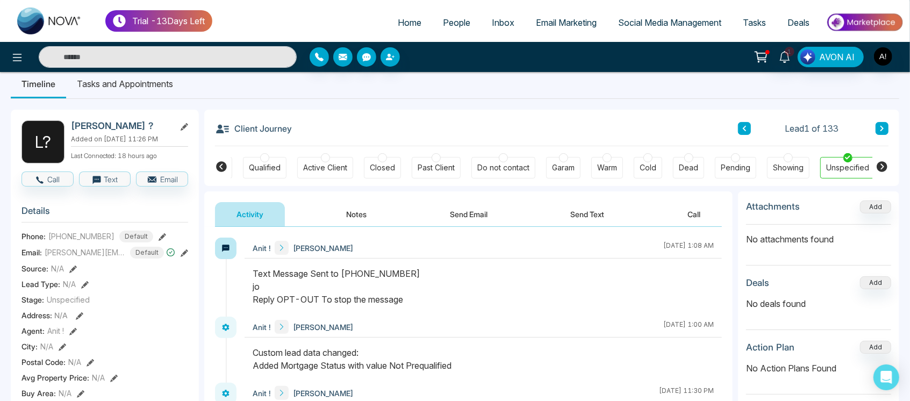
click at [221, 166] on icon at bounding box center [221, 166] width 11 height 11
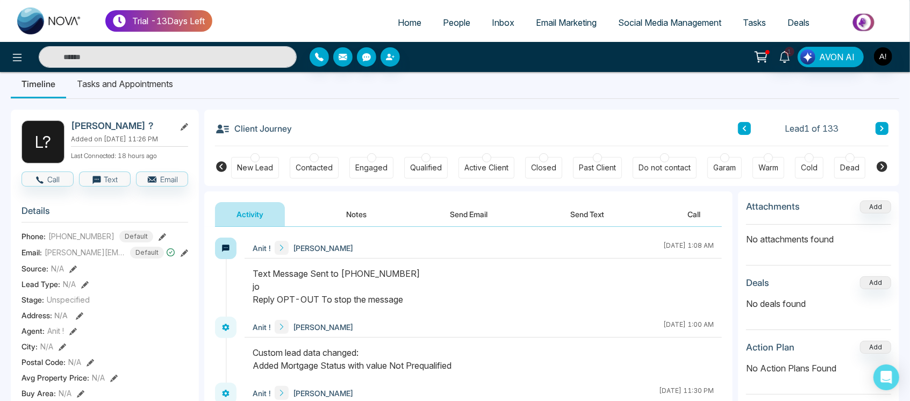
click at [884, 164] on icon at bounding box center [882, 166] width 11 height 11
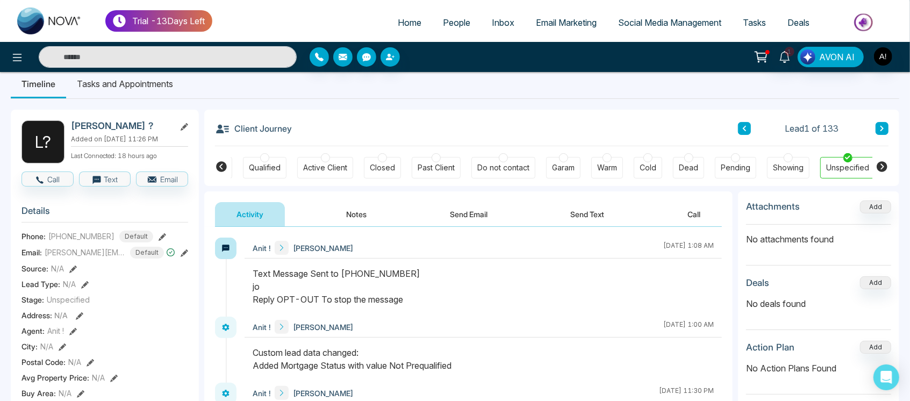
click at [884, 164] on icon at bounding box center [882, 166] width 11 height 11
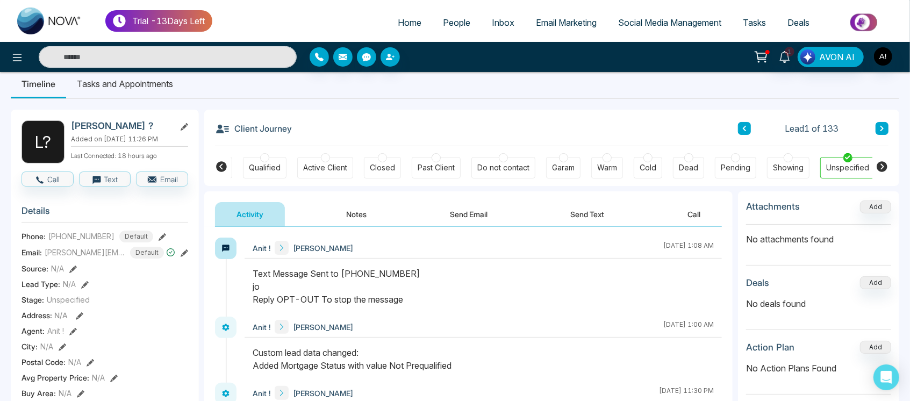
click at [882, 164] on icon at bounding box center [882, 166] width 11 height 11
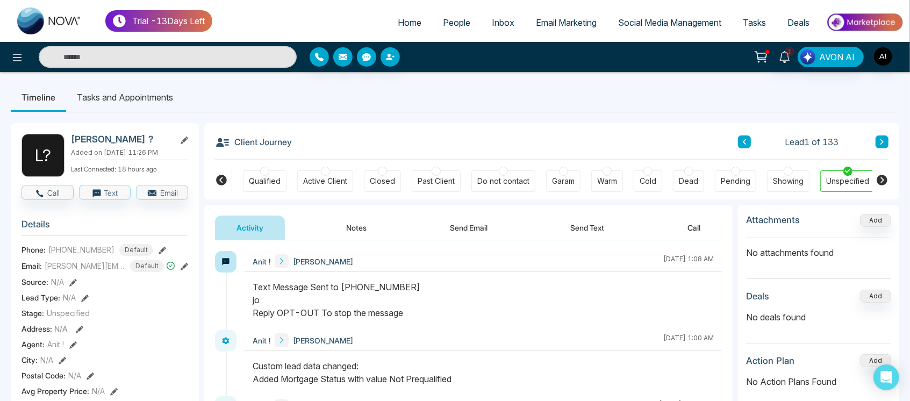
click at [381, 236] on button "Notes" at bounding box center [356, 228] width 63 height 24
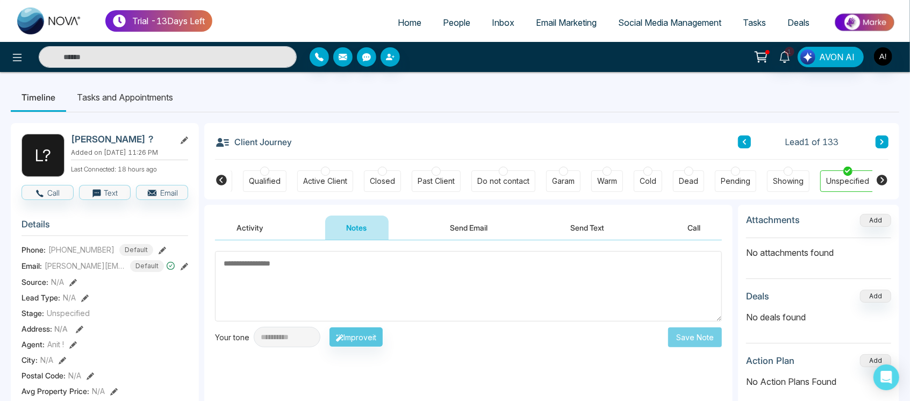
click at [284, 234] on button "Activity" at bounding box center [250, 228] width 70 height 24
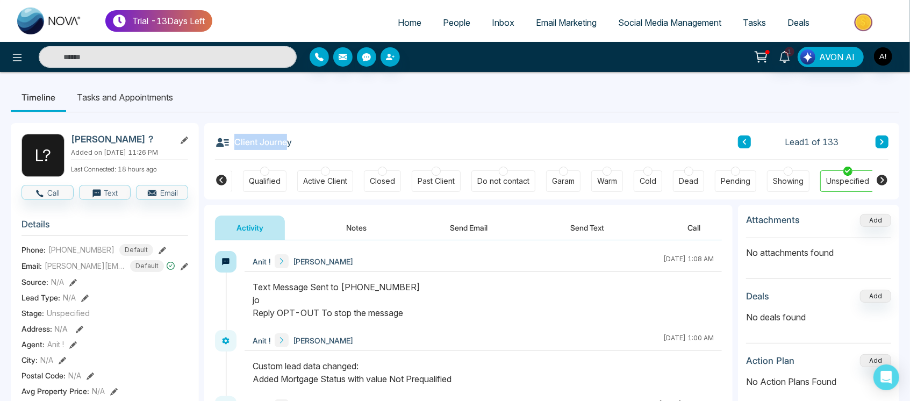
drag, startPoint x: 237, startPoint y: 142, endPoint x: 300, endPoint y: 141, distance: 64.0
click at [300, 141] on div "Client Journey Lead 1 of 133" at bounding box center [551, 141] width 673 height 37
click at [398, 19] on span "Home" at bounding box center [410, 22] width 24 height 11
select select "*"
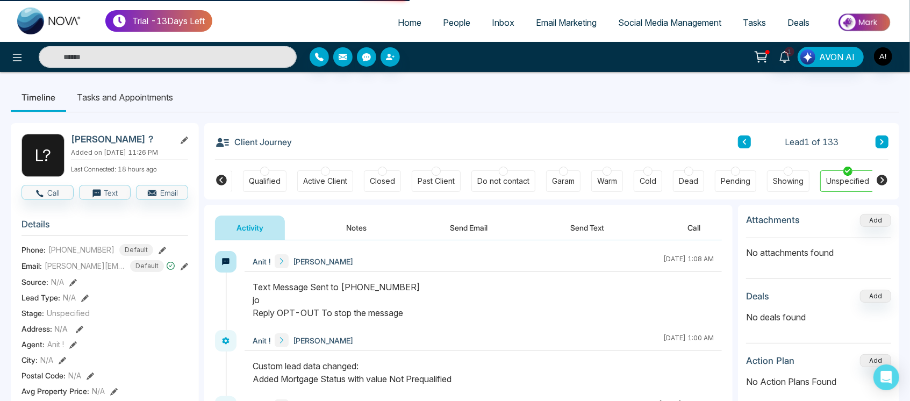
select select "*"
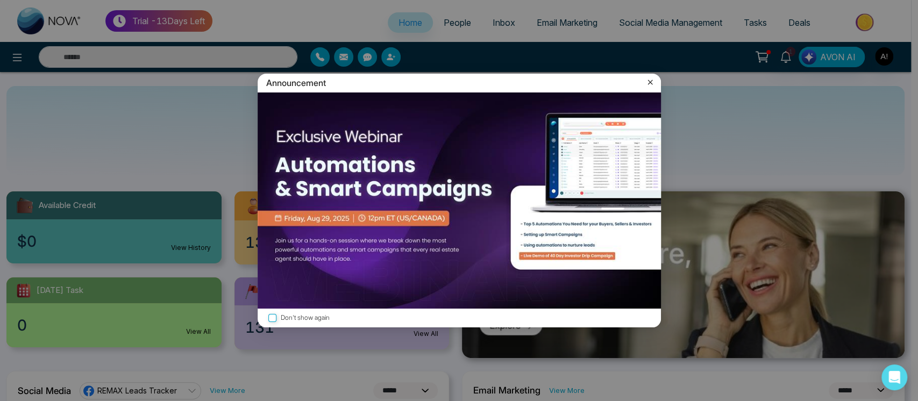
click at [649, 80] on icon at bounding box center [649, 82] width 11 height 11
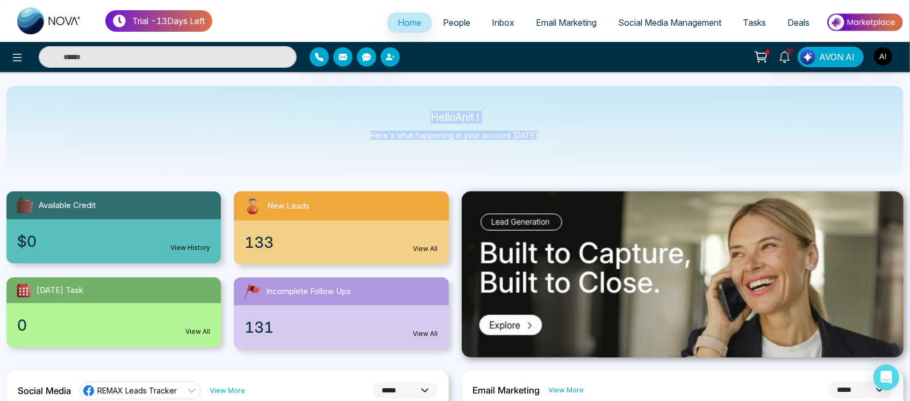
drag, startPoint x: 430, startPoint y: 120, endPoint x: 563, endPoint y: 146, distance: 135.8
click at [563, 146] on div "Hello Anit ! Here's what happening in your account [DATE]." at bounding box center [454, 130] width 897 height 89
click at [885, 58] on img "button" at bounding box center [883, 56] width 18 height 18
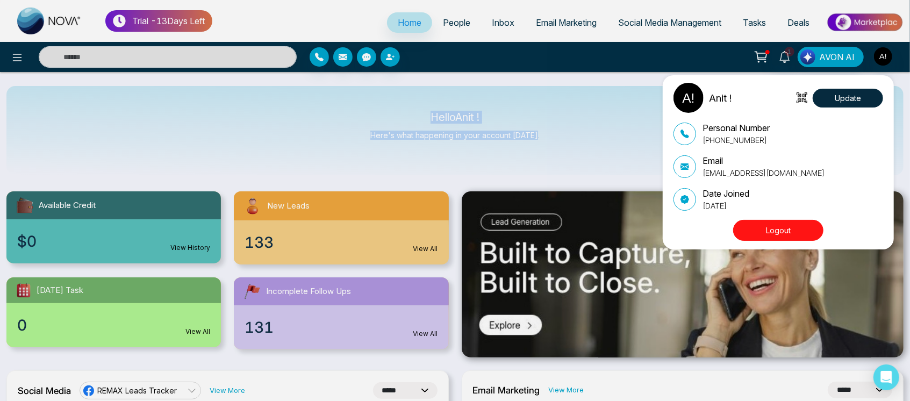
click at [803, 232] on button "Logout" at bounding box center [778, 230] width 90 height 21
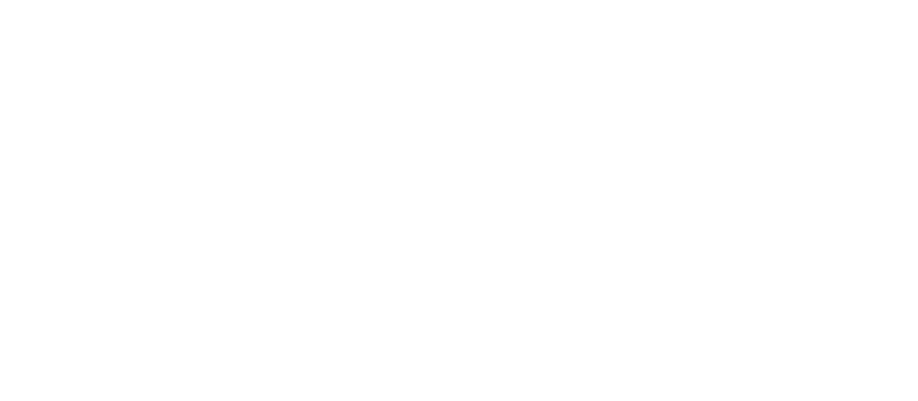
select select "*"
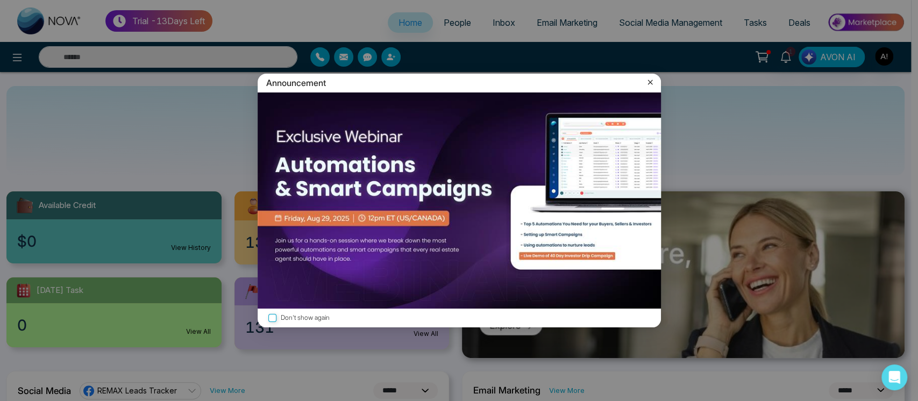
click at [644, 82] on icon at bounding box center [649, 82] width 11 height 11
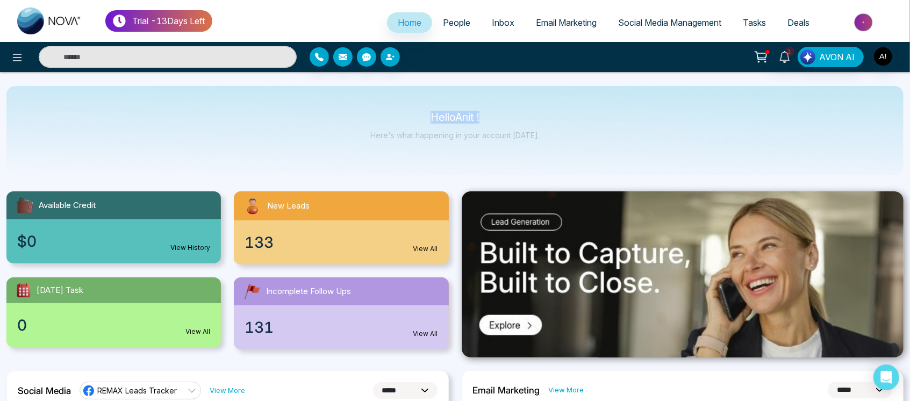
drag, startPoint x: 417, startPoint y: 104, endPoint x: 583, endPoint y: 133, distance: 168.1
click at [583, 133] on div "Hello Anit ! Here's what happening in your account [DATE]." at bounding box center [454, 130] width 897 height 89
drag, startPoint x: 422, startPoint y: 120, endPoint x: 564, endPoint y: 155, distance: 146.3
click at [564, 155] on div "Hello Anit ! Here's what happening in your account [DATE]." at bounding box center [454, 130] width 897 height 89
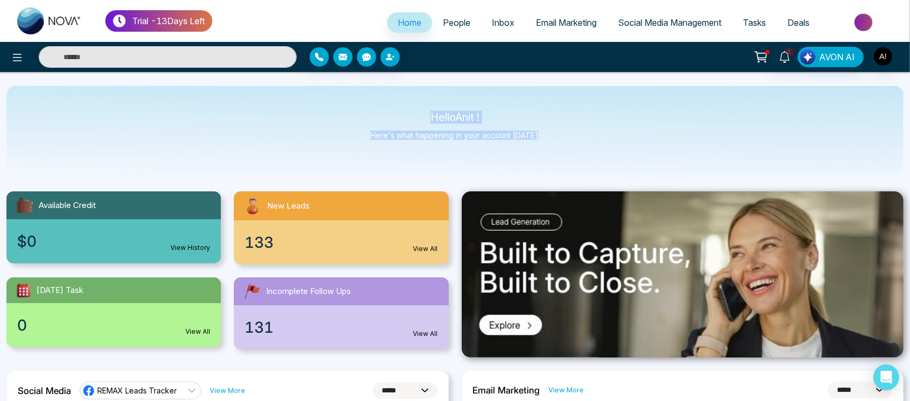
click at [564, 155] on div "Hello Anit ! Here's what happening in your account [DATE]." at bounding box center [454, 130] width 897 height 89
drag, startPoint x: 410, startPoint y: 120, endPoint x: 563, endPoint y: 157, distance: 157.5
click at [563, 157] on div "Hello Anit ! Here's what happening in your account [DATE]." at bounding box center [454, 130] width 897 height 89
drag, startPoint x: 420, startPoint y: 114, endPoint x: 553, endPoint y: 150, distance: 138.1
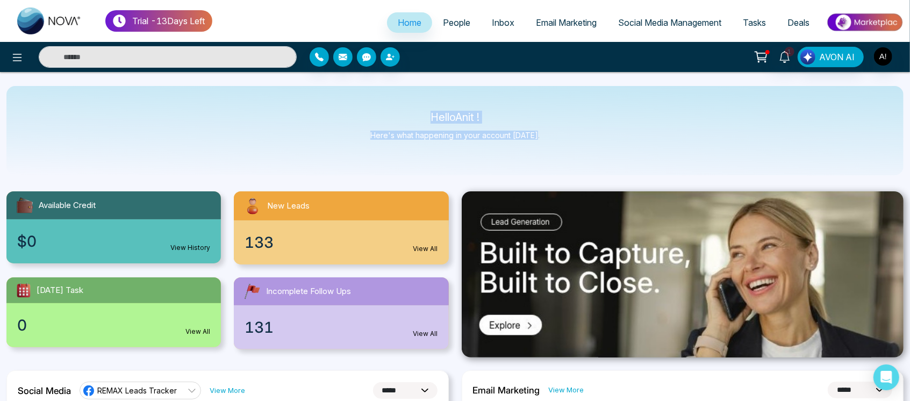
click at [553, 150] on div "Hello Anit ! Here's what happening in your account [DATE]." at bounding box center [454, 130] width 897 height 89
drag, startPoint x: 553, startPoint y: 150, endPoint x: 421, endPoint y: 114, distance: 136.5
click at [421, 114] on div "Hello Anit ! Here's what happening in your account [DATE]." at bounding box center [454, 130] width 897 height 89
click at [421, 114] on p "Hello Anit !" at bounding box center [454, 117] width 169 height 9
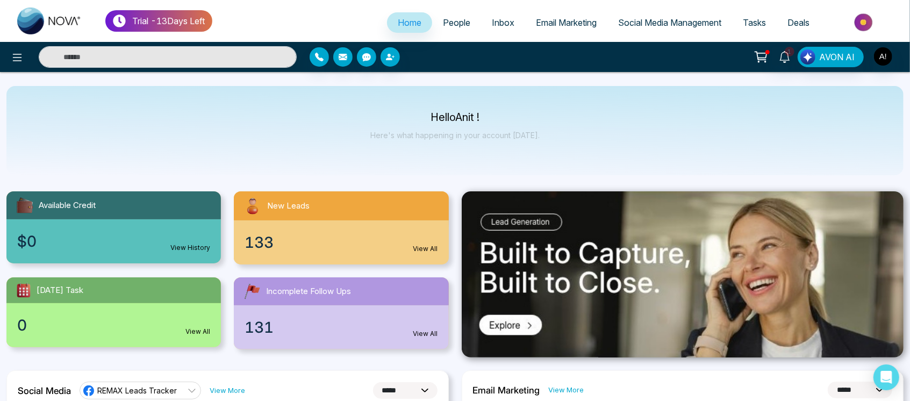
click at [894, 54] on div "1 AVON AI" at bounding box center [721, 57] width 366 height 20
drag, startPoint x: 871, startPoint y: 60, endPoint x: 882, endPoint y: 62, distance: 10.3
click at [882, 62] on div "1 AVON AI" at bounding box center [721, 57] width 366 height 20
click at [882, 62] on img "button" at bounding box center [883, 56] width 18 height 18
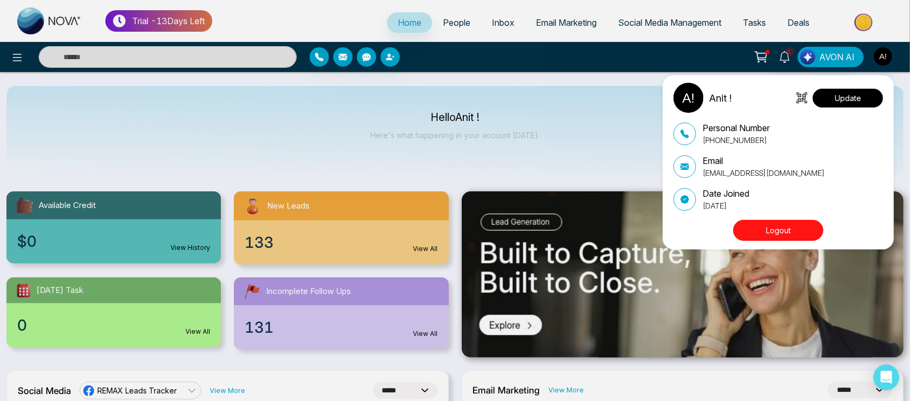
click at [849, 101] on button "Update" at bounding box center [848, 98] width 70 height 19
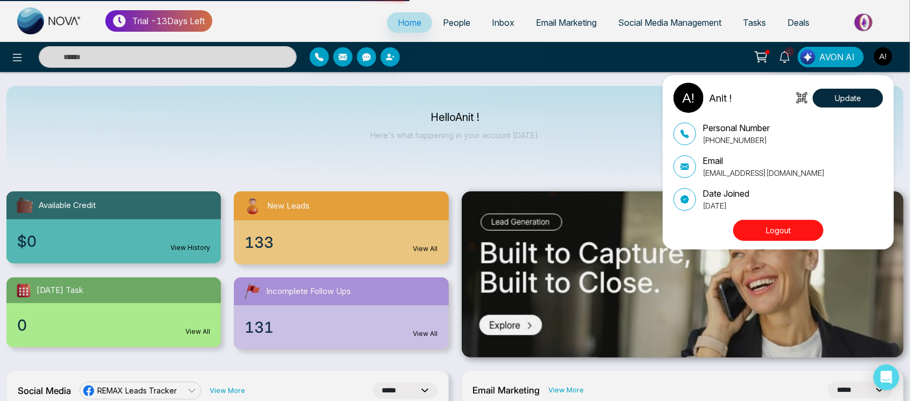
select select
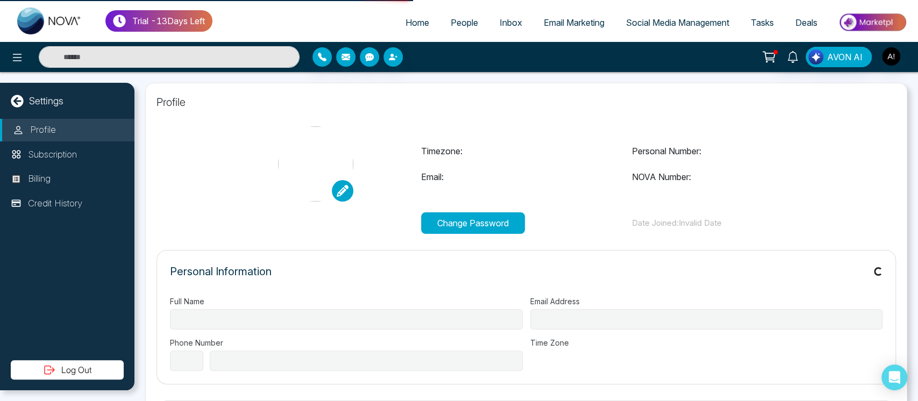
type input "******"
type input "**********"
select select "***"
type input "**********"
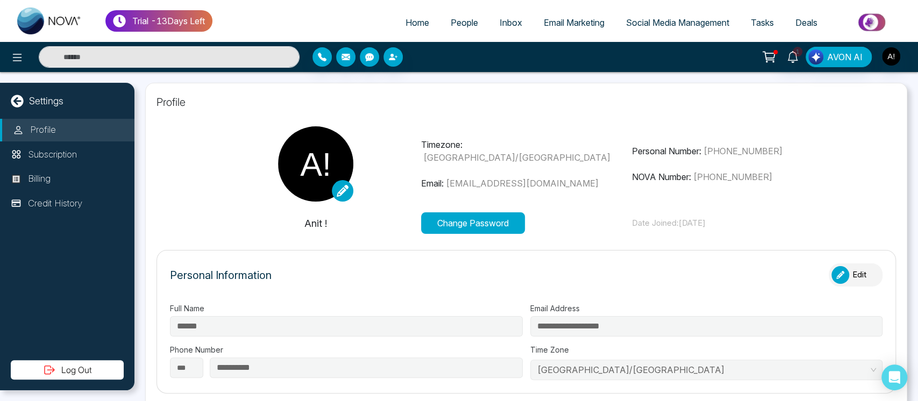
type input "***"
type input "**********"
click at [465, 221] on button "Change Password" at bounding box center [473, 223] width 104 height 22
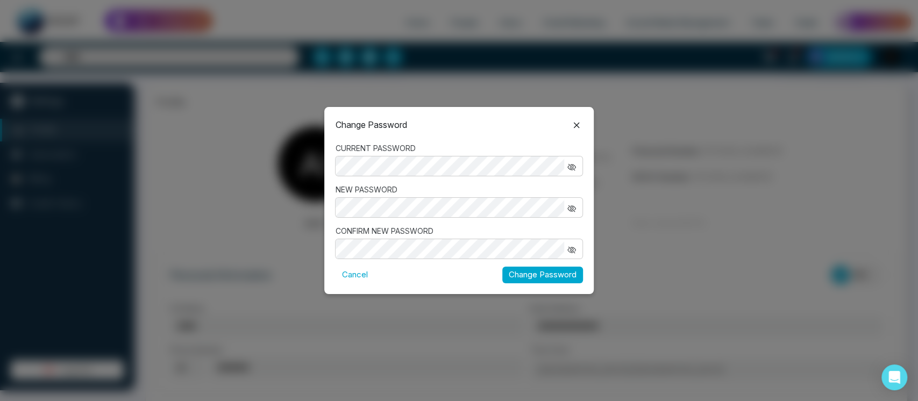
click at [573, 202] on button "button" at bounding box center [571, 207] width 15 height 14
click at [569, 167] on icon "button" at bounding box center [571, 167] width 9 height 9
click at [317, 155] on div "Change Password CURRENT PASSWORD NEW PASSWORD CONFIRM NEW PASSWORD Cancel Chang…" at bounding box center [459, 200] width 918 height 401
click at [574, 247] on icon "button" at bounding box center [571, 250] width 9 height 9
click at [550, 280] on button "Change Password" at bounding box center [542, 275] width 81 height 17
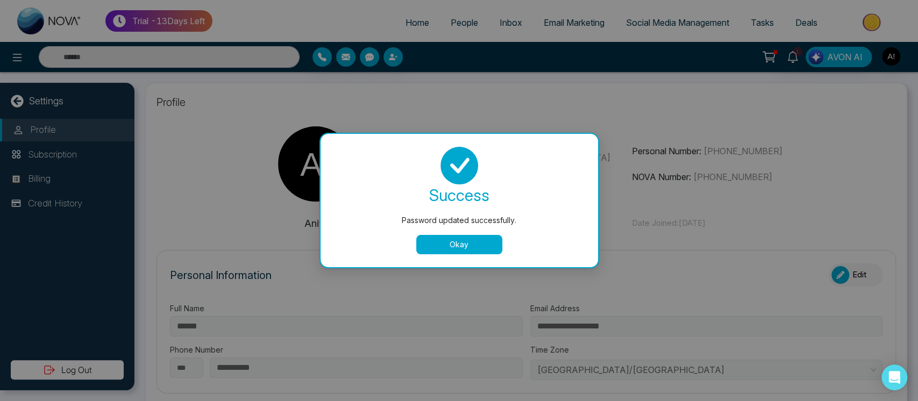
click at [434, 239] on button "Okay" at bounding box center [459, 244] width 86 height 19
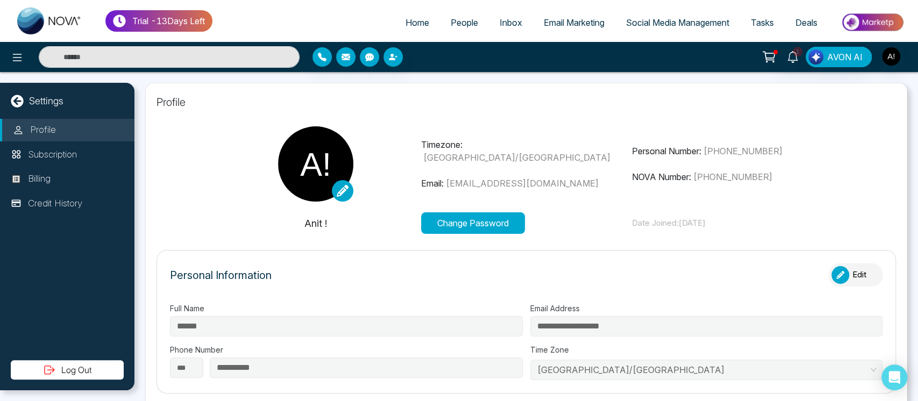
click at [81, 368] on button "Log Out" at bounding box center [67, 369] width 113 height 19
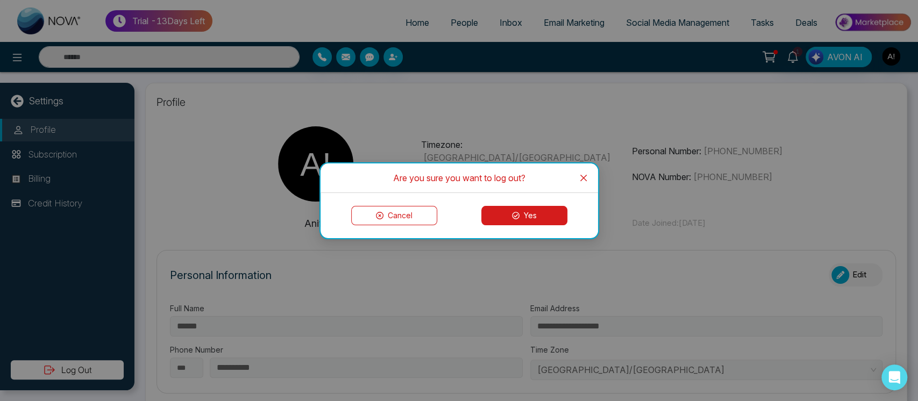
click at [535, 217] on button "Yes" at bounding box center [524, 215] width 86 height 19
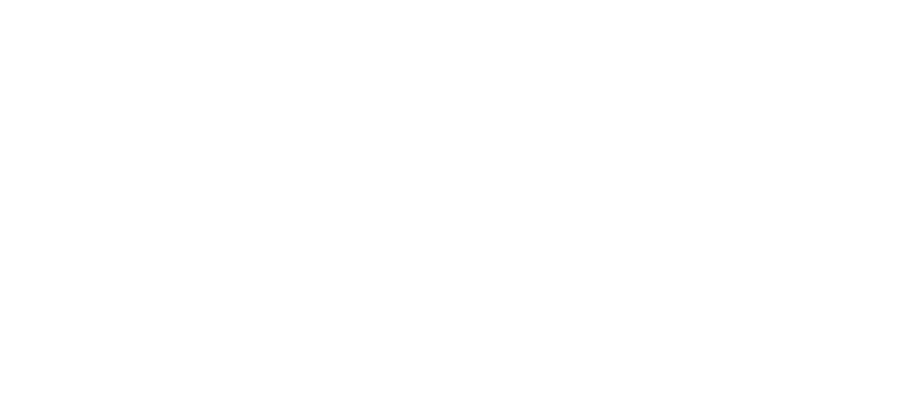
select select "*"
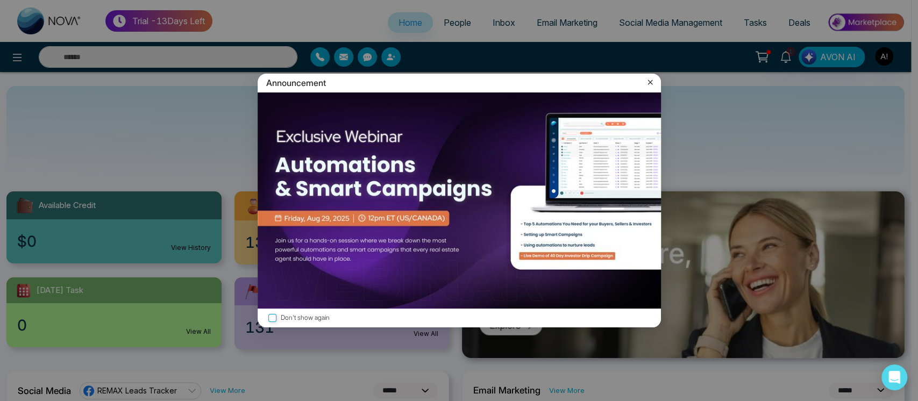
click at [651, 80] on icon at bounding box center [649, 82] width 5 height 5
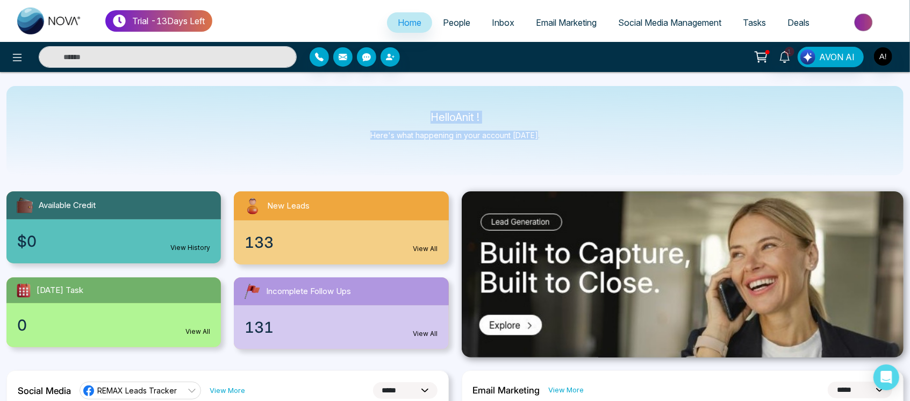
drag, startPoint x: 425, startPoint y: 116, endPoint x: 571, endPoint y: 156, distance: 152.2
click at [571, 156] on div "Hello Anit ! Here's what happening in your account [DATE]." at bounding box center [454, 130] width 897 height 89
drag, startPoint x: 421, startPoint y: 118, endPoint x: 580, endPoint y: 152, distance: 162.0
click at [580, 152] on div "Hello Anit ! Here's what happening in your account [DATE]." at bounding box center [454, 130] width 897 height 89
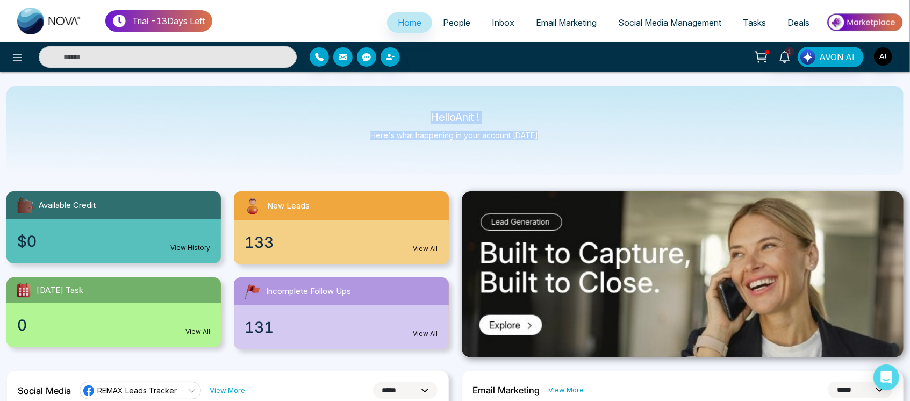
click at [580, 152] on div "Hello Anit ! Here's what happening in your account [DATE]." at bounding box center [454, 130] width 897 height 89
drag, startPoint x: 419, startPoint y: 118, endPoint x: 581, endPoint y: 137, distance: 162.3
click at [581, 137] on div "Hello Anit ! Here's what happening in your account [DATE]." at bounding box center [454, 130] width 897 height 89
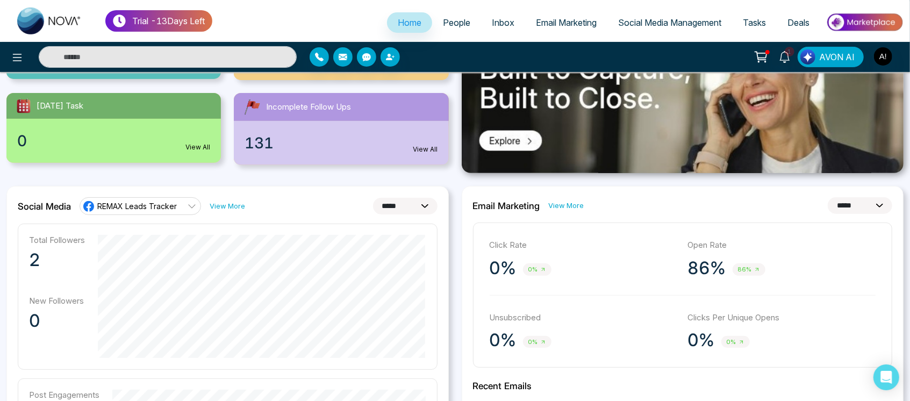
scroll to position [166, 0]
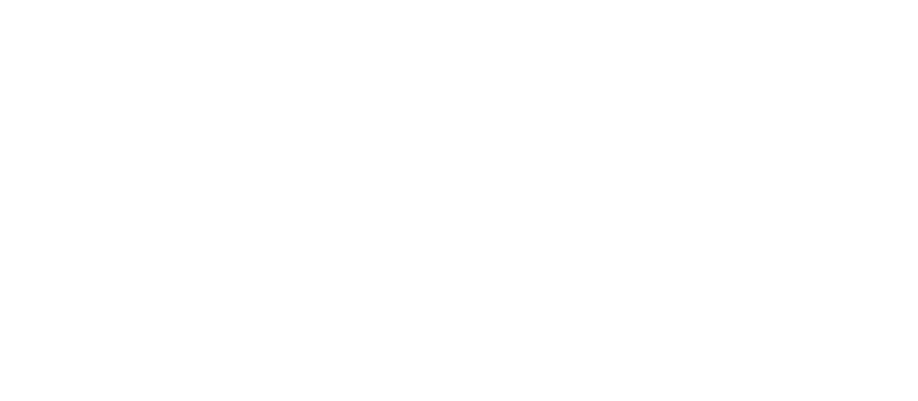
select select "*"
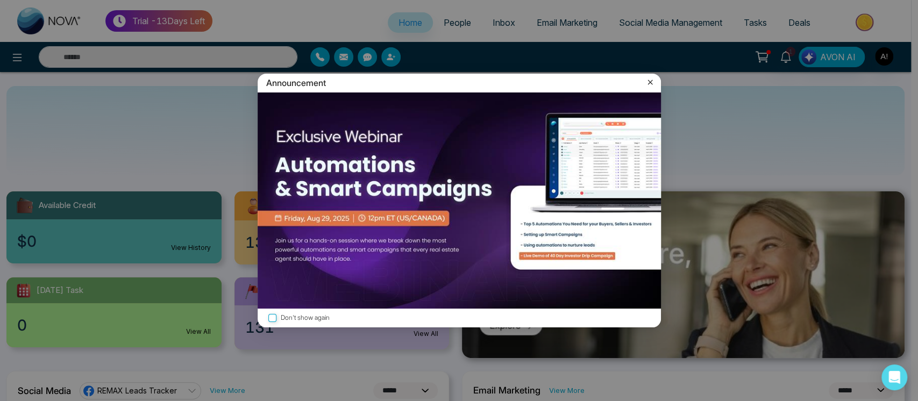
click at [651, 83] on icon at bounding box center [649, 82] width 11 height 11
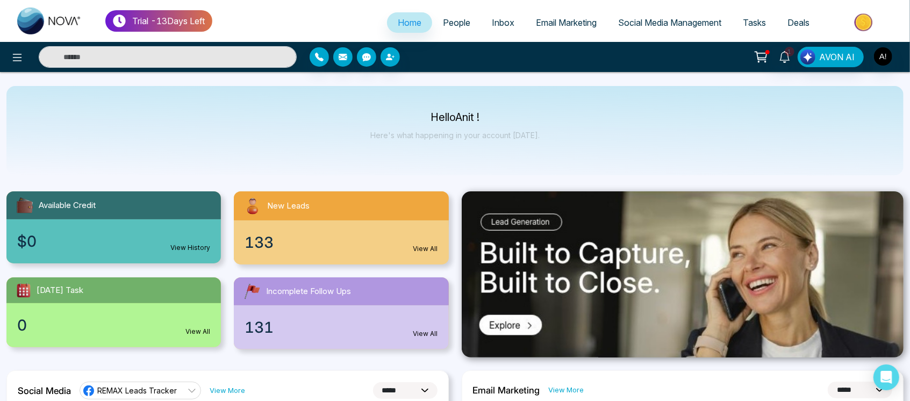
click at [201, 328] on link "View All" at bounding box center [197, 332] width 25 height 10
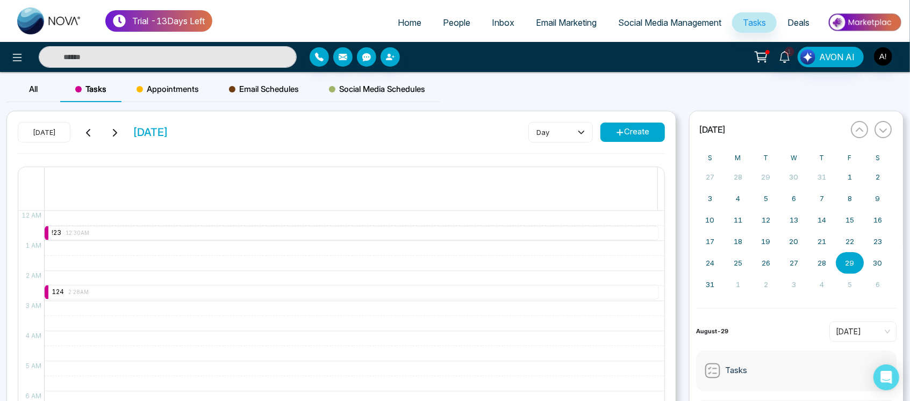
click at [52, 89] on div "All" at bounding box center [33, 89] width 54 height 26
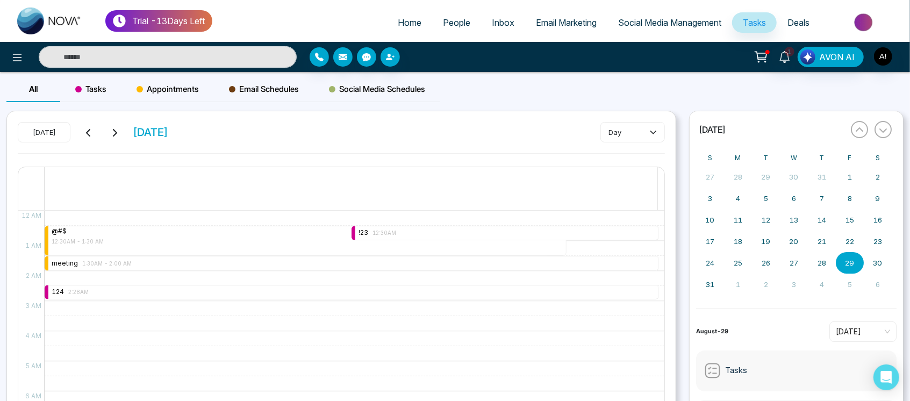
click at [101, 90] on span "Tasks" at bounding box center [90, 89] width 31 height 13
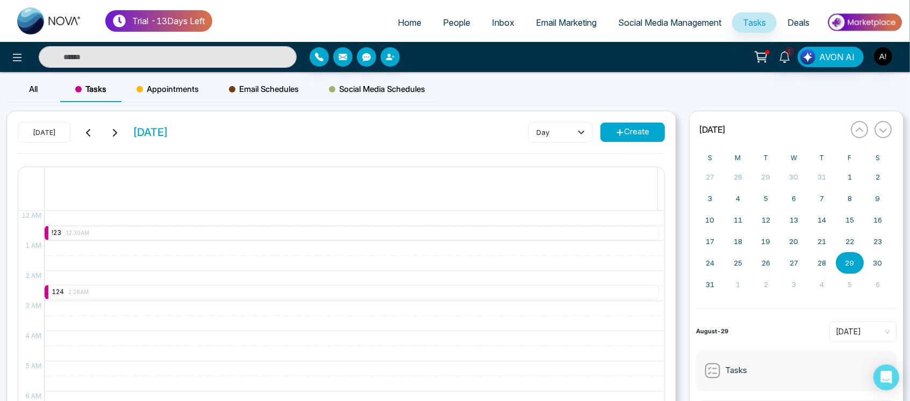
click at [183, 100] on div "Appointments" at bounding box center [167, 89] width 92 height 26
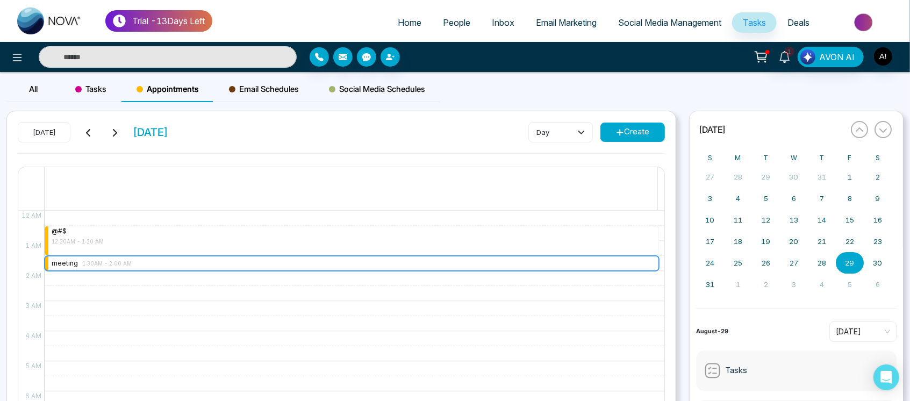
click at [173, 259] on div "meeting 1:30AM - 2:00 AM" at bounding box center [352, 263] width 614 height 15
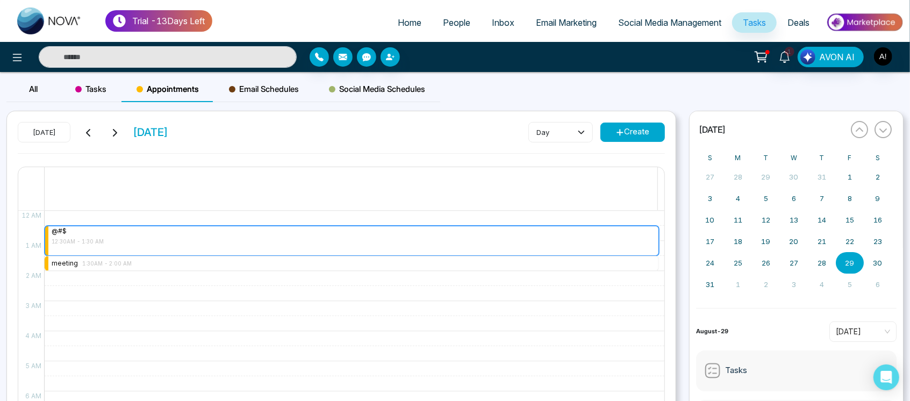
click at [133, 243] on div "@#$ 12:30AM - 1:30 AM" at bounding box center [352, 241] width 614 height 30
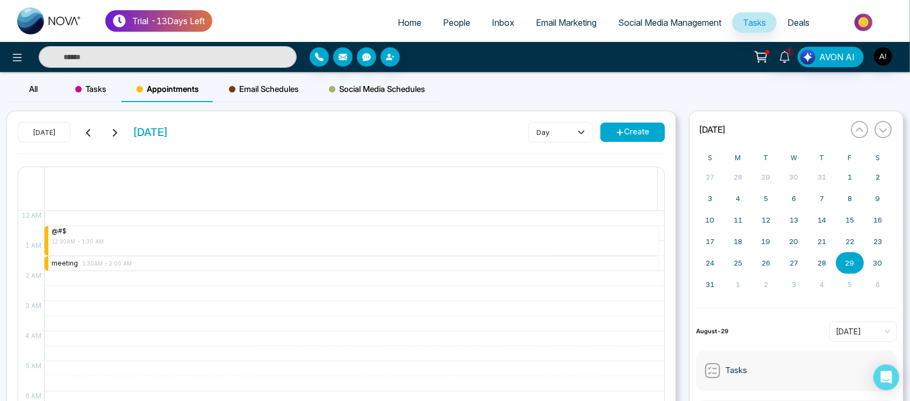
click at [266, 83] on span "Email Schedules" at bounding box center [264, 89] width 70 height 13
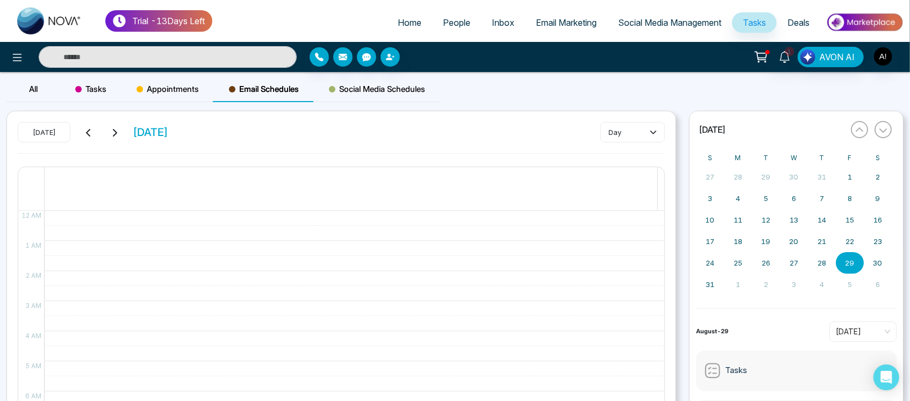
click at [389, 83] on span "Social Media Schedules" at bounding box center [377, 89] width 96 height 13
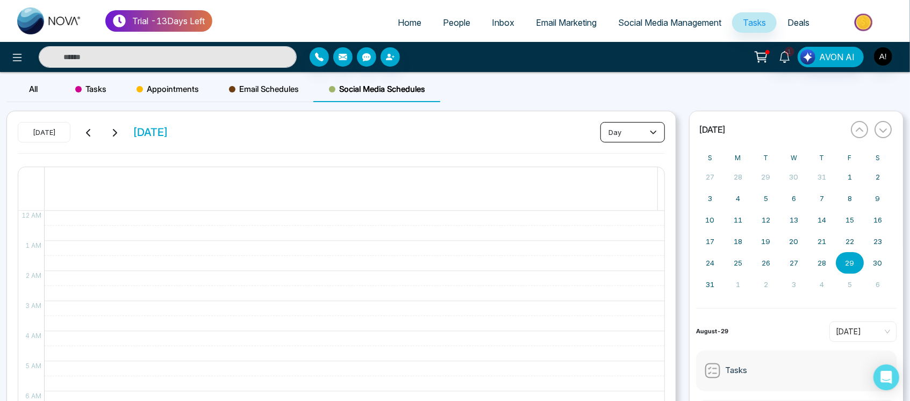
click at [641, 130] on button "day" at bounding box center [632, 132] width 65 height 20
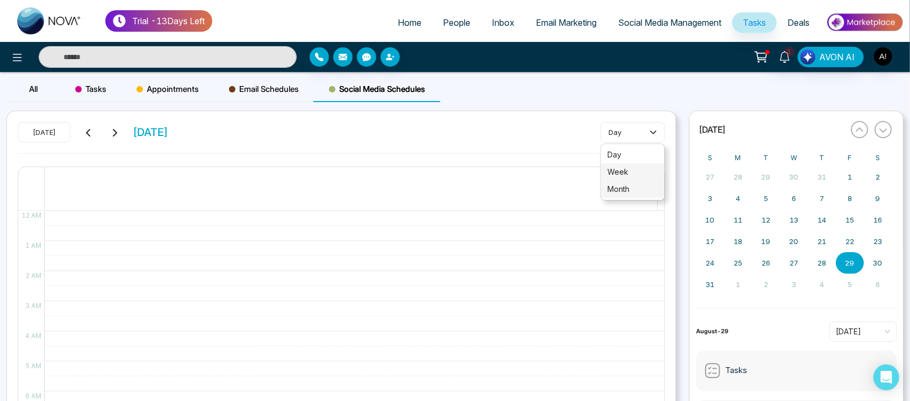
click at [629, 180] on li "week" at bounding box center [632, 171] width 63 height 17
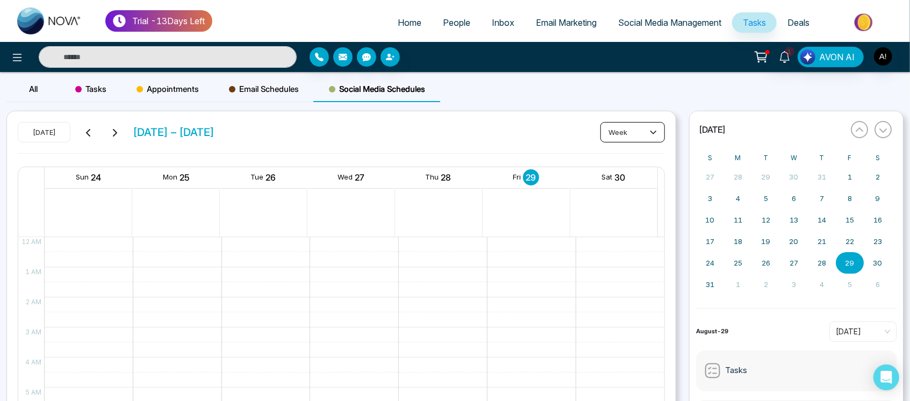
click at [630, 135] on button "week" at bounding box center [632, 132] width 65 height 20
click at [632, 172] on span "week" at bounding box center [632, 172] width 51 height 12
click at [632, 128] on button "week" at bounding box center [632, 132] width 65 height 20
click at [639, 191] on span "month" at bounding box center [632, 189] width 51 height 12
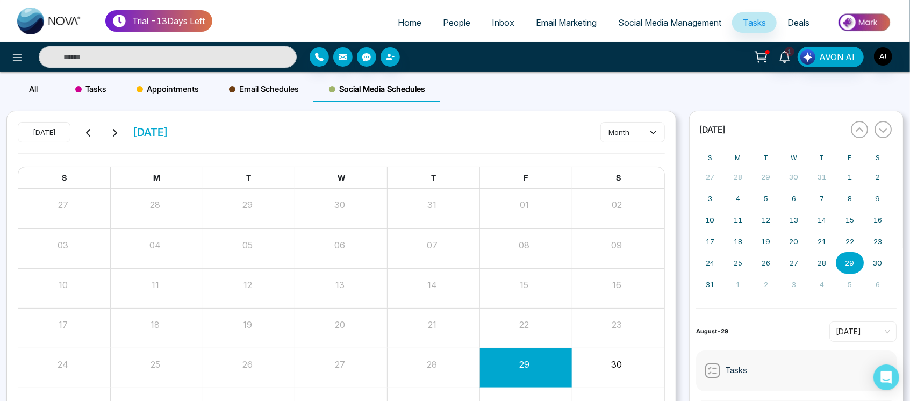
click at [564, 14] on link "Email Marketing" at bounding box center [566, 22] width 82 height 20
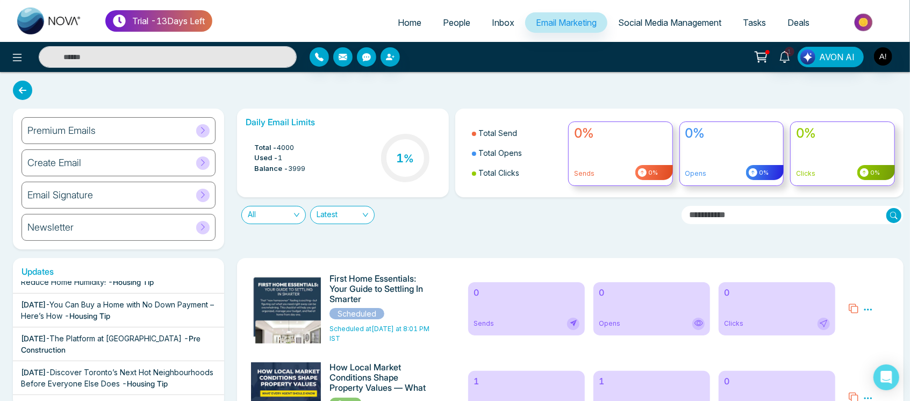
click at [398, 27] on span "Home" at bounding box center [410, 22] width 24 height 11
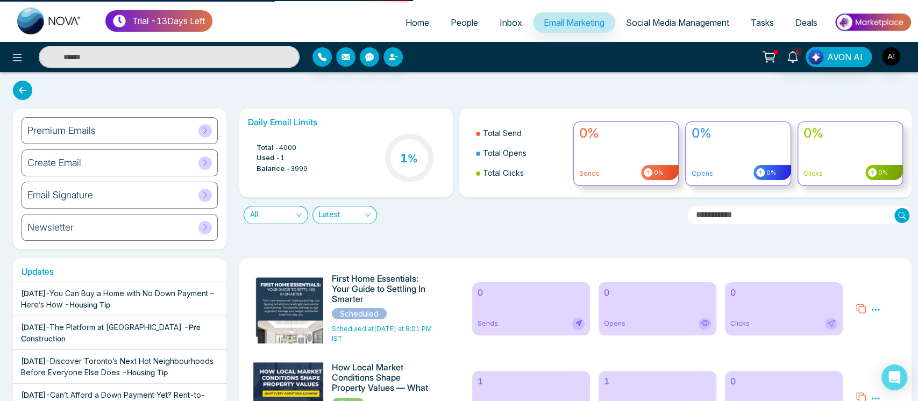
select select "*"
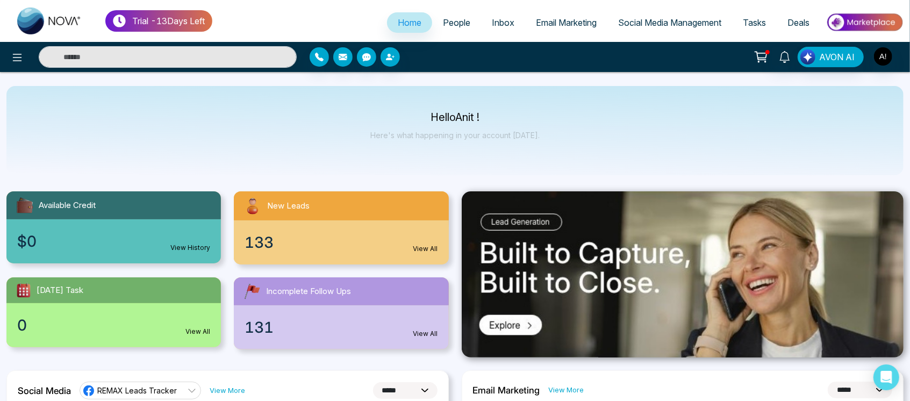
scroll to position [2, 0]
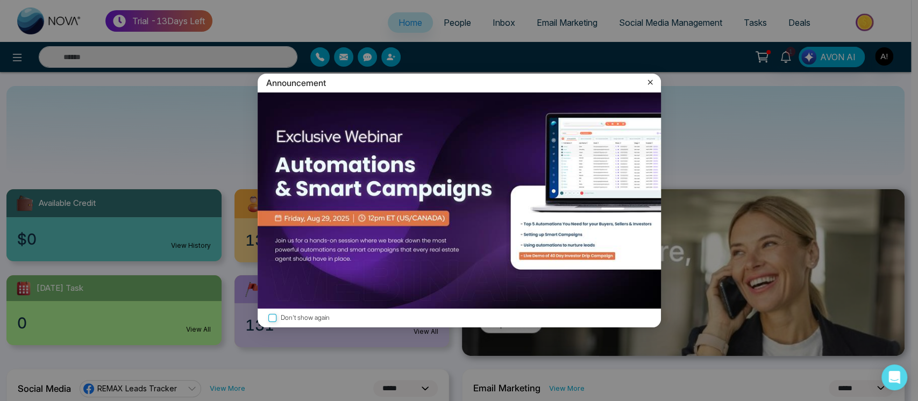
click at [649, 78] on icon at bounding box center [649, 82] width 11 height 11
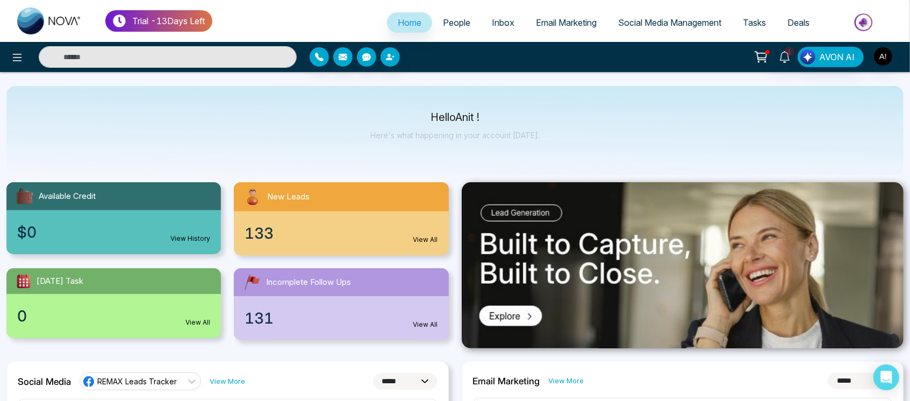
scroll to position [9, 0]
click at [418, 233] on div "133 View All" at bounding box center [341, 234] width 214 height 44
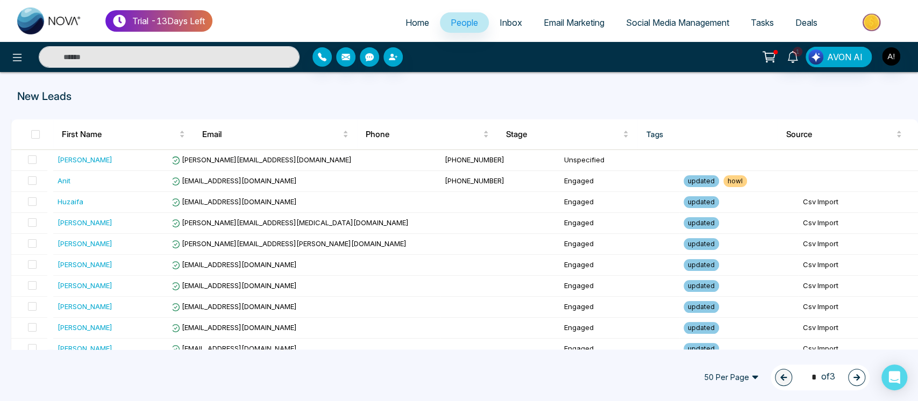
click at [856, 376] on icon "button" at bounding box center [856, 378] width 8 height 8
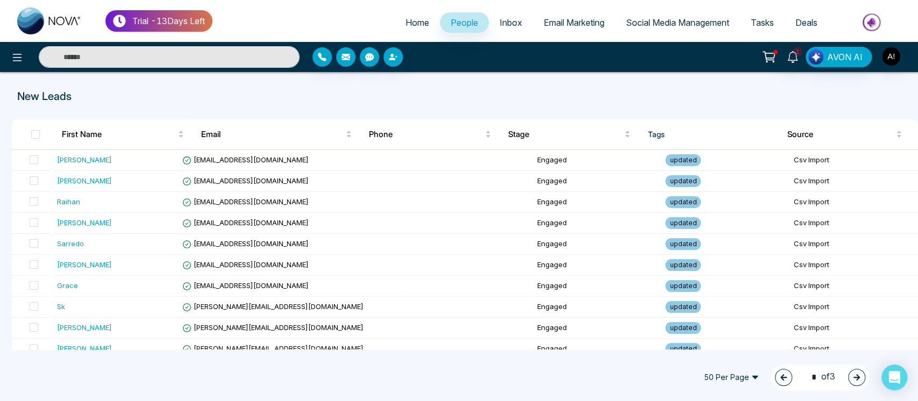
click at [853, 378] on icon "button" at bounding box center [856, 378] width 8 height 8
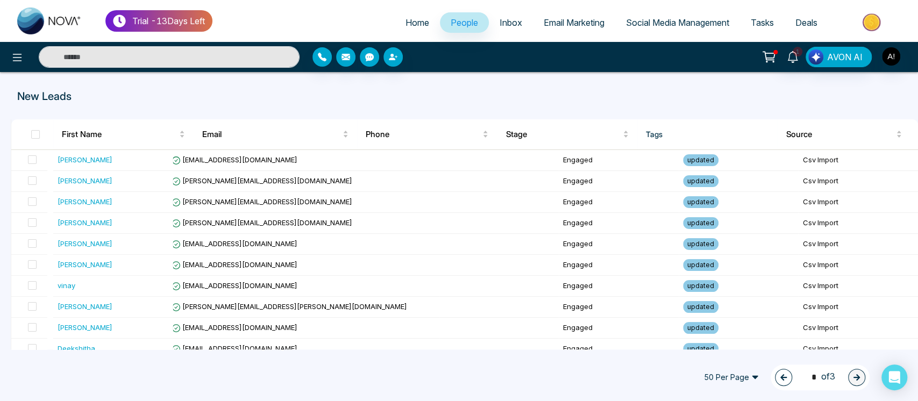
click at [781, 379] on icon "button" at bounding box center [783, 378] width 8 height 8
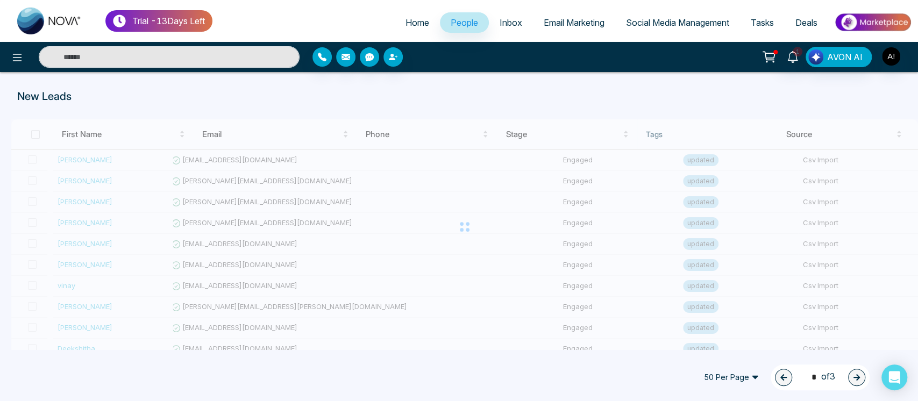
click at [717, 373] on span "50 Per Page" at bounding box center [731, 377] width 70 height 17
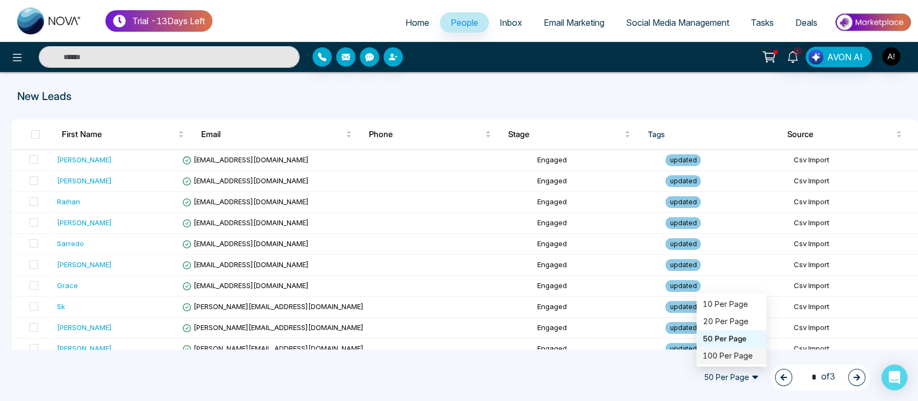
click at [718, 359] on div "100 Per Page" at bounding box center [731, 356] width 57 height 12
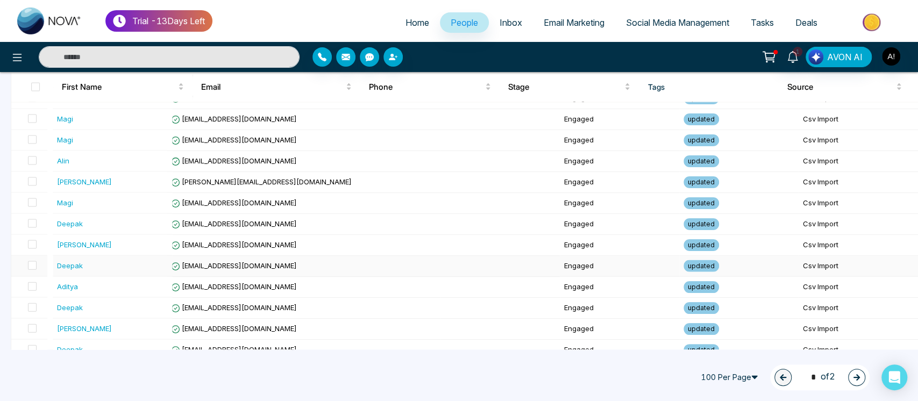
scroll to position [1939, 0]
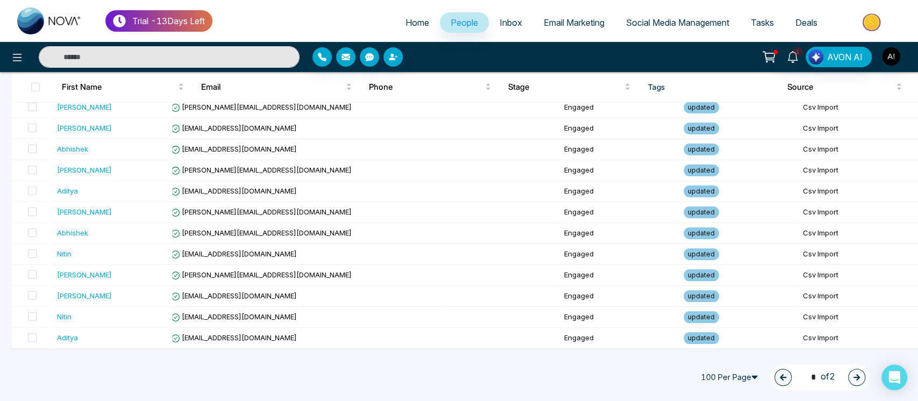
click at [855, 377] on icon "button" at bounding box center [856, 377] width 6 height 6
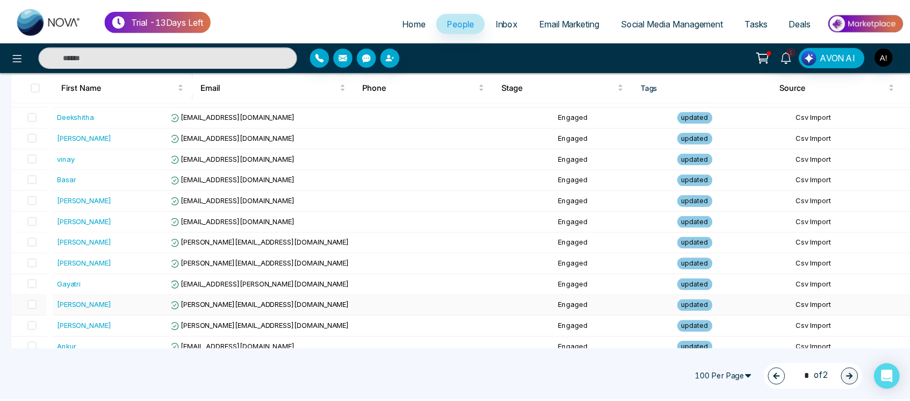
scroll to position [0, 0]
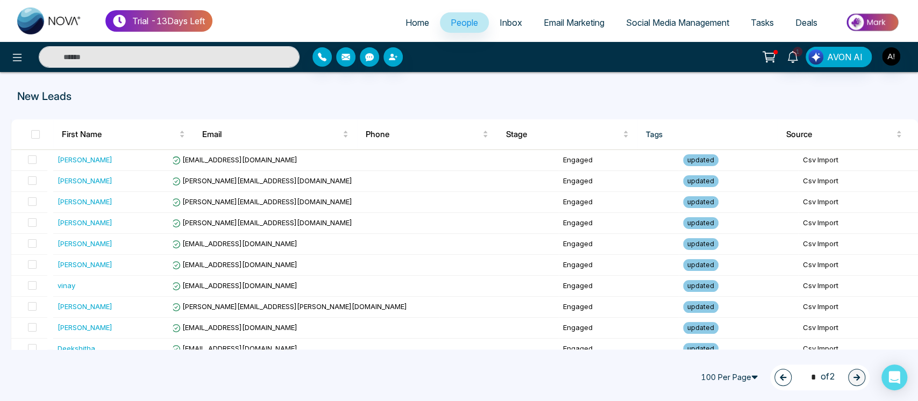
click at [779, 378] on icon "button" at bounding box center [782, 377] width 6 height 6
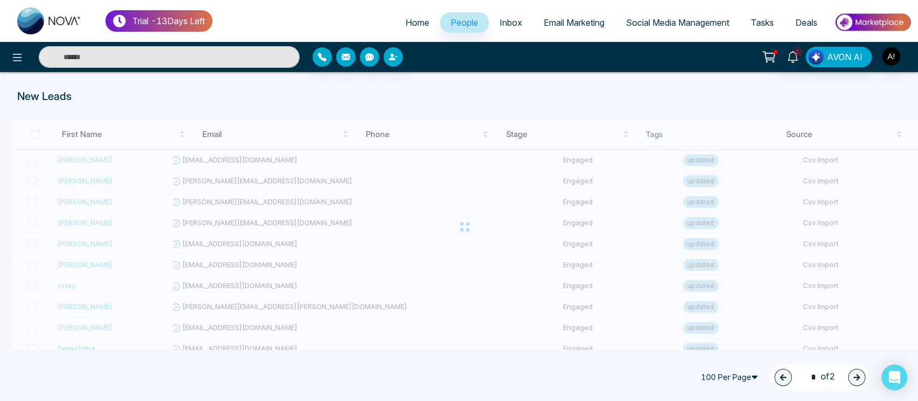
type input "*"
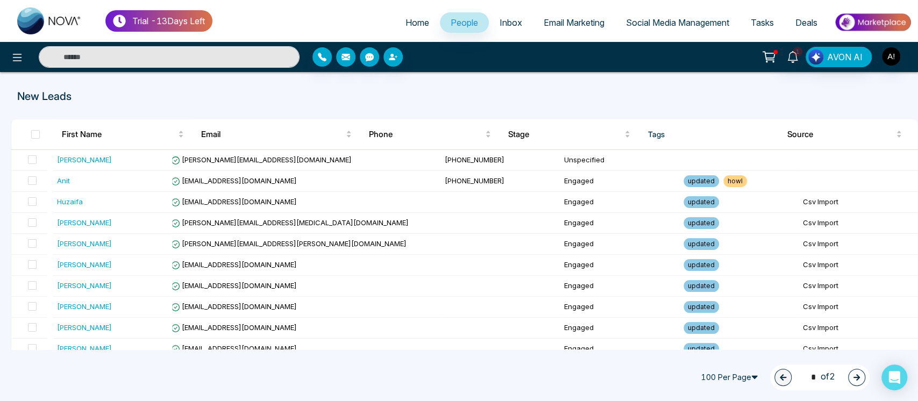
click at [405, 19] on span "Home" at bounding box center [417, 22] width 24 height 11
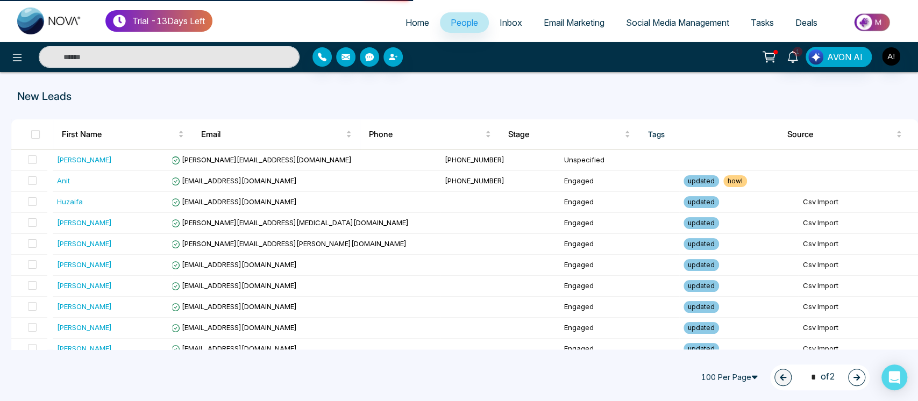
select select "*"
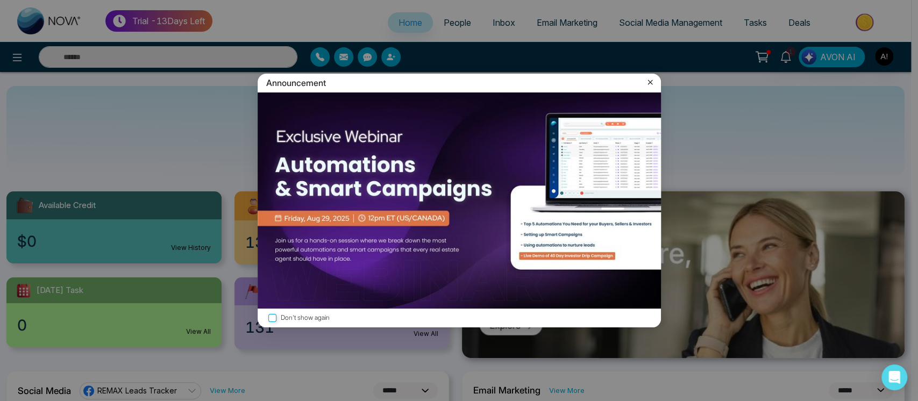
click at [645, 80] on icon at bounding box center [649, 82] width 11 height 11
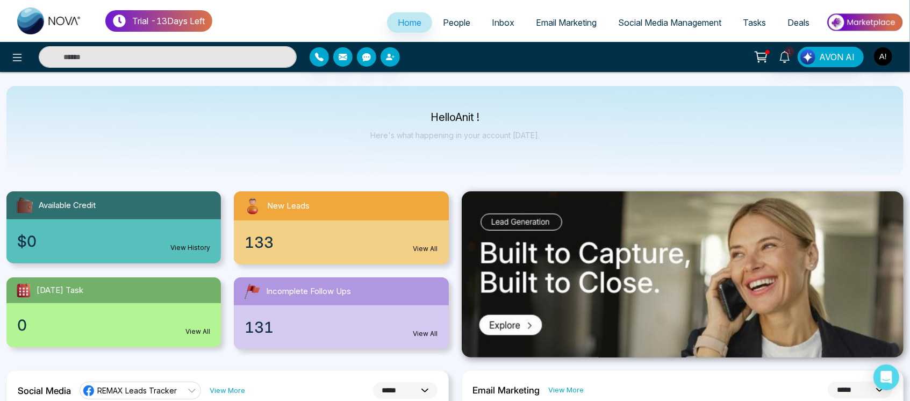
click at [453, 23] on span "People" at bounding box center [456, 22] width 27 height 11
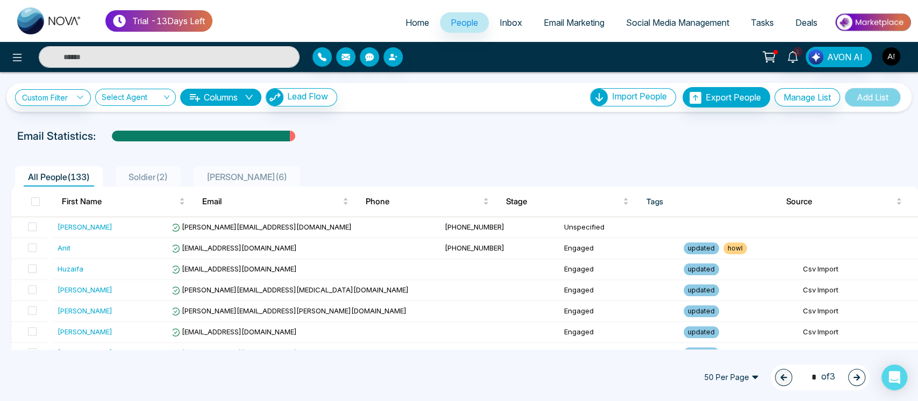
click at [405, 23] on span "Home" at bounding box center [417, 22] width 24 height 11
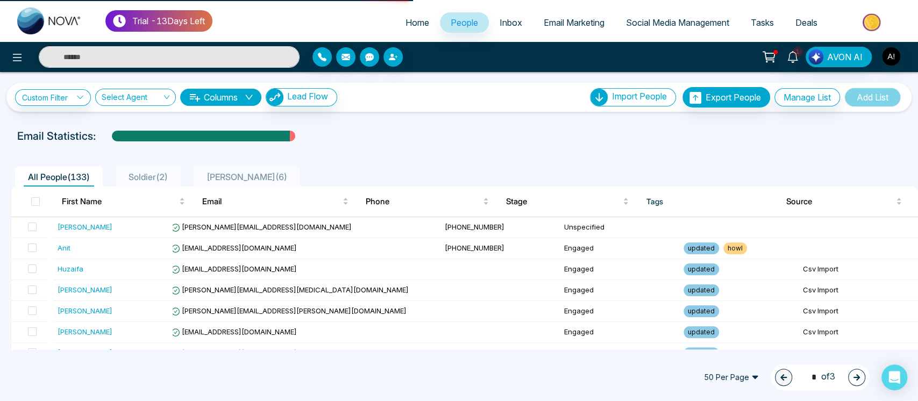
select select "*"
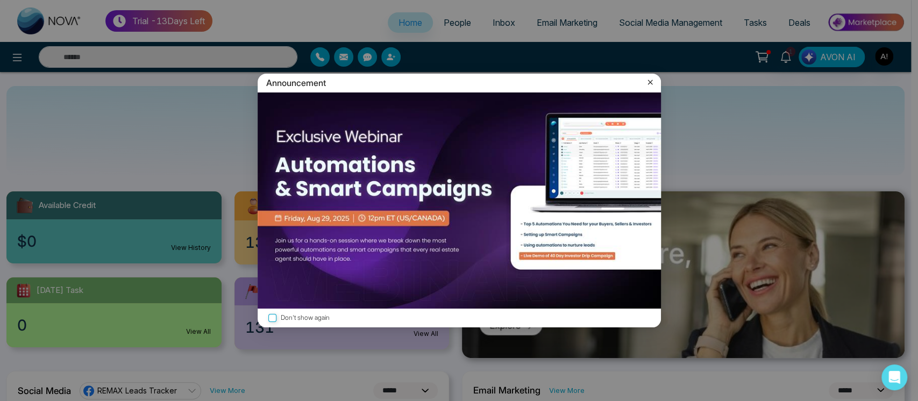
click at [647, 80] on icon at bounding box center [649, 82] width 11 height 11
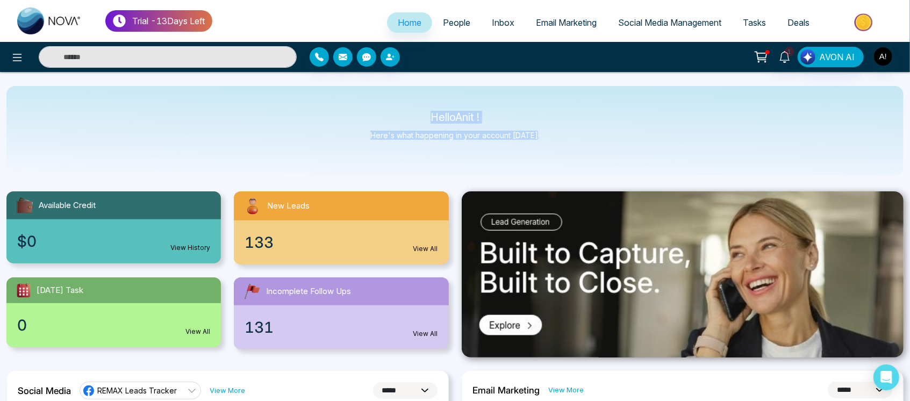
drag, startPoint x: 415, startPoint y: 114, endPoint x: 564, endPoint y: 166, distance: 157.4
click at [564, 166] on div "Hello Anit ! Here's what happening in your account today." at bounding box center [454, 130] width 897 height 89
drag, startPoint x: 402, startPoint y: 111, endPoint x: 602, endPoint y: 142, distance: 202.9
click at [602, 142] on div "Hello Anit ! Here's what happening in your account today." at bounding box center [454, 130] width 897 height 89
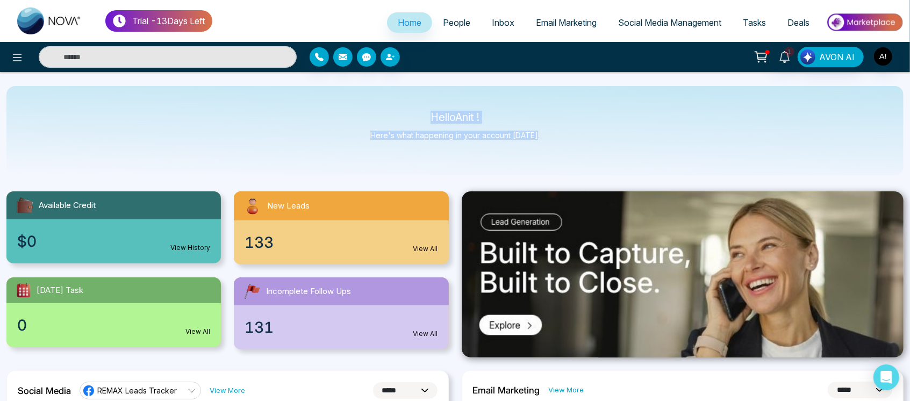
click at [602, 142] on div "Hello Anit ! Here's what happening in your account today." at bounding box center [454, 130] width 897 height 89
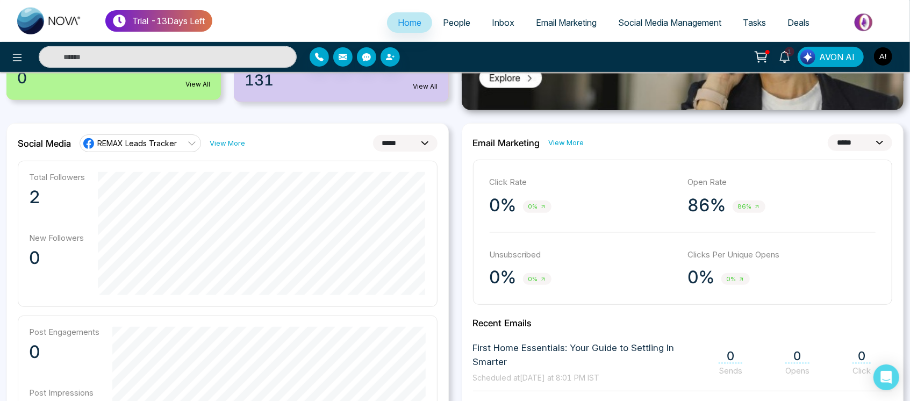
scroll to position [276, 0]
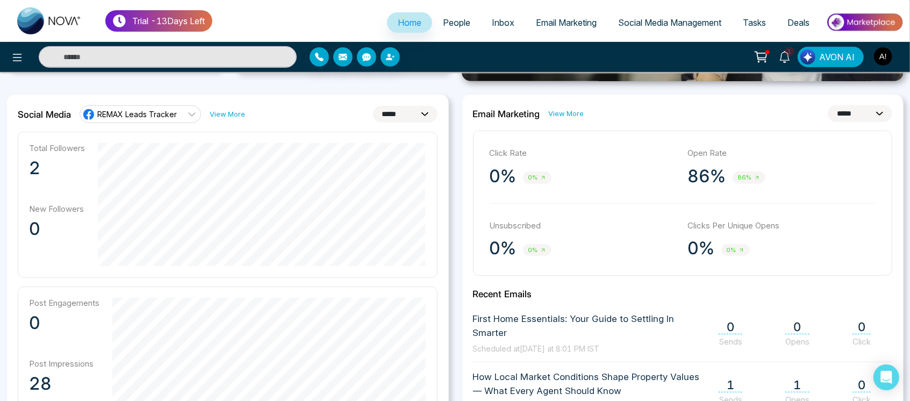
click at [411, 110] on select "**********" at bounding box center [405, 114] width 65 height 17
click at [373, 106] on select "**********" at bounding box center [405, 114] width 65 height 17
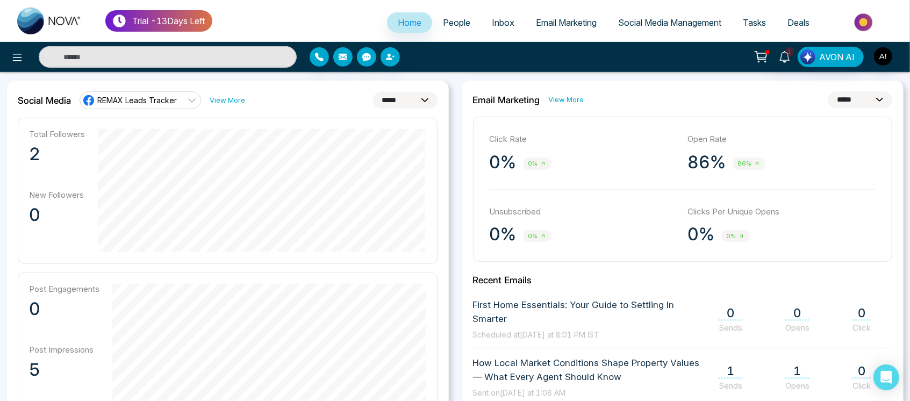
scroll to position [289, 0]
click at [403, 96] on select "**********" at bounding box center [405, 101] width 65 height 17
click at [373, 93] on select "**********" at bounding box center [405, 101] width 65 height 17
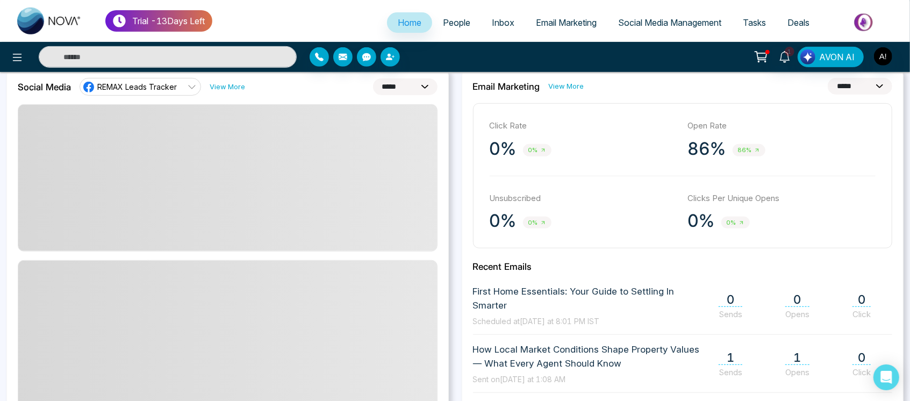
scroll to position [306, 0]
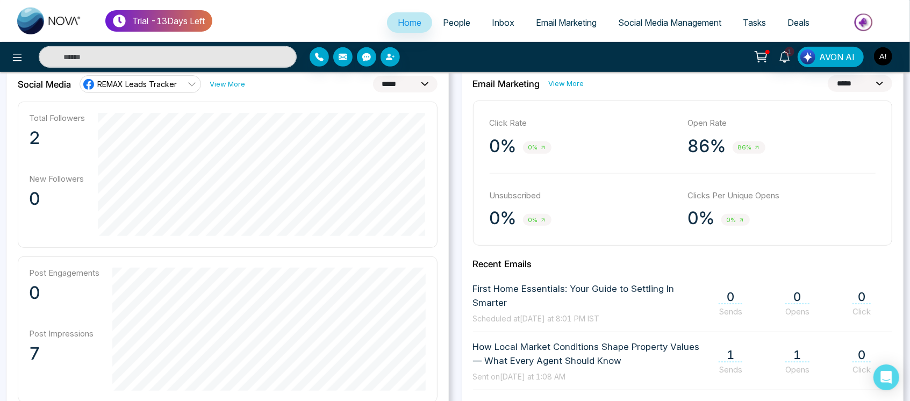
click at [391, 82] on select "**********" at bounding box center [405, 84] width 65 height 17
click at [373, 76] on select "**********" at bounding box center [405, 84] width 65 height 17
click at [417, 84] on select "**********" at bounding box center [405, 84] width 65 height 17
click at [373, 76] on select "**********" at bounding box center [405, 84] width 65 height 17
click at [412, 88] on select "**********" at bounding box center [405, 84] width 65 height 17
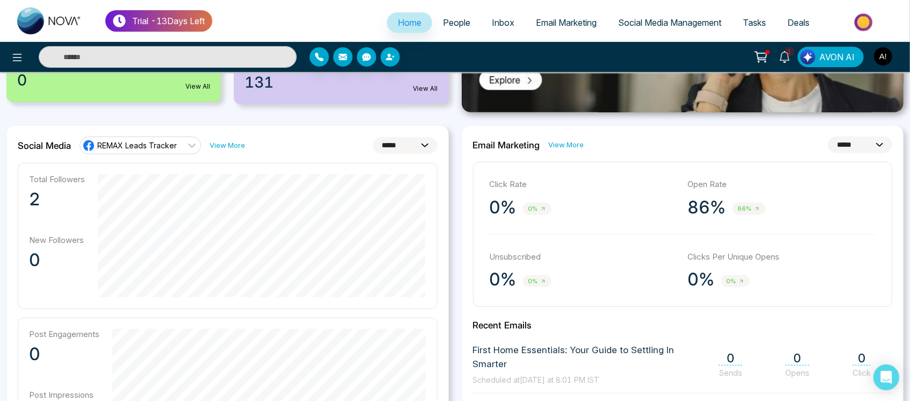
scroll to position [232, 0]
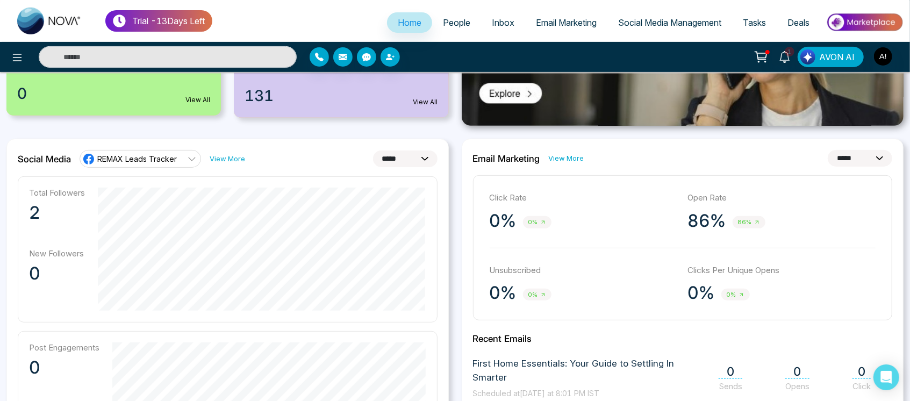
click at [422, 158] on select "**********" at bounding box center [405, 159] width 65 height 17
select select "**"
click at [373, 151] on select "**********" at bounding box center [405, 159] width 65 height 17
click at [412, 154] on select "**********" at bounding box center [405, 159] width 65 height 17
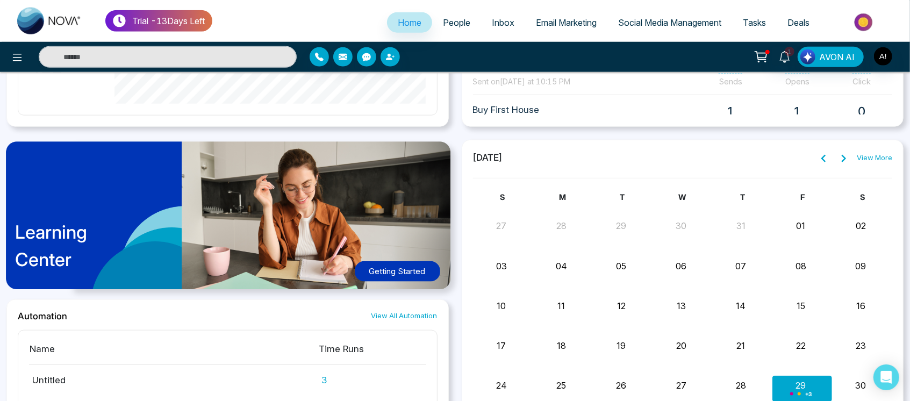
scroll to position [749, 0]
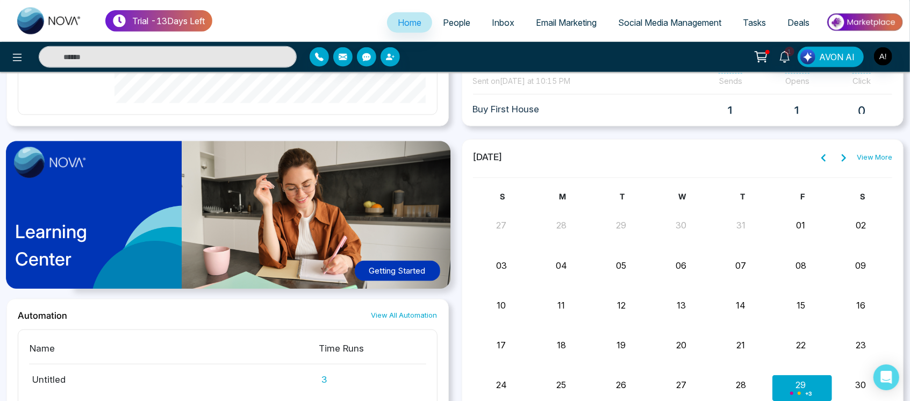
click at [308, 254] on div "Learning Center Getting Started" at bounding box center [227, 219] width 442 height 160
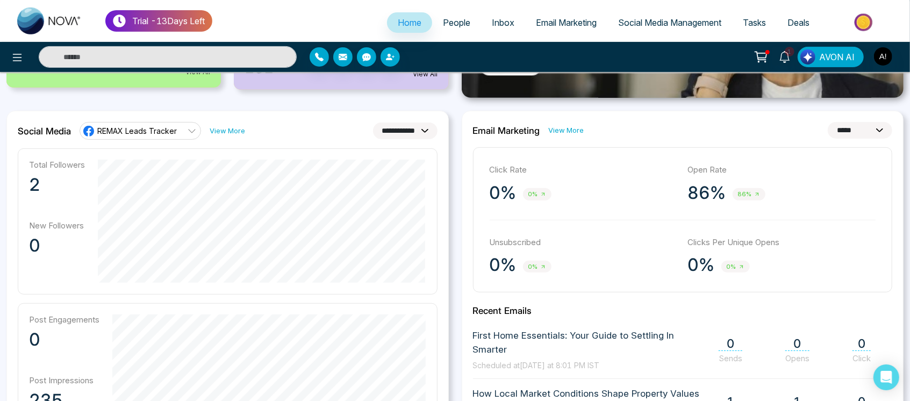
scroll to position [230, 0]
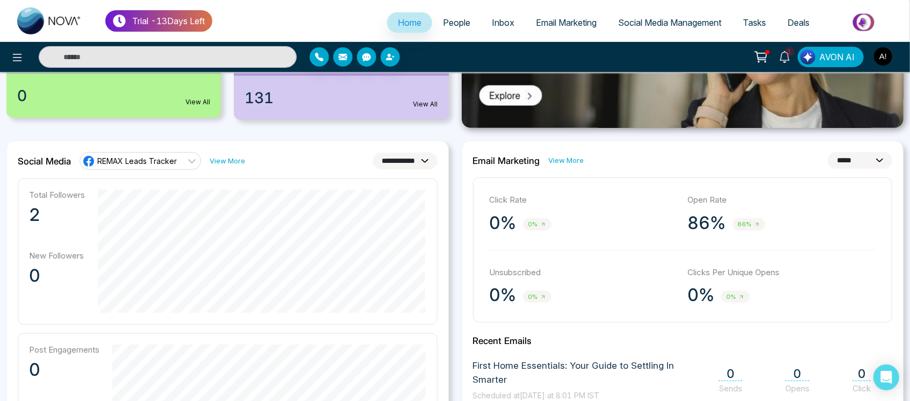
click at [877, 60] on img "button" at bounding box center [883, 56] width 18 height 18
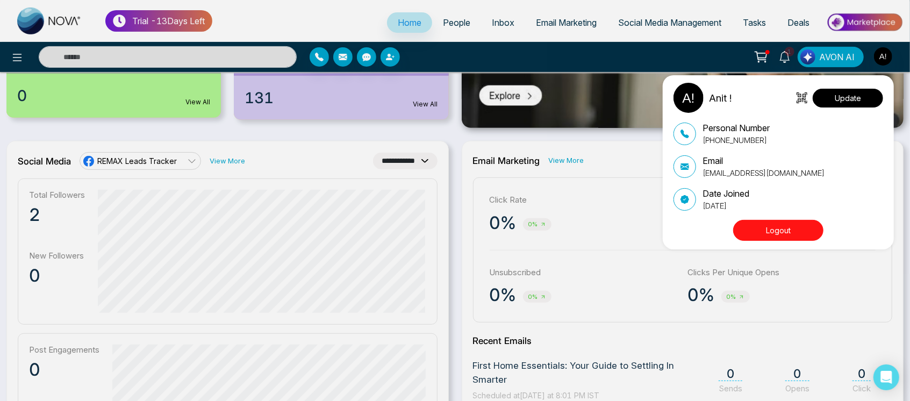
click at [859, 103] on button "Update" at bounding box center [848, 98] width 70 height 19
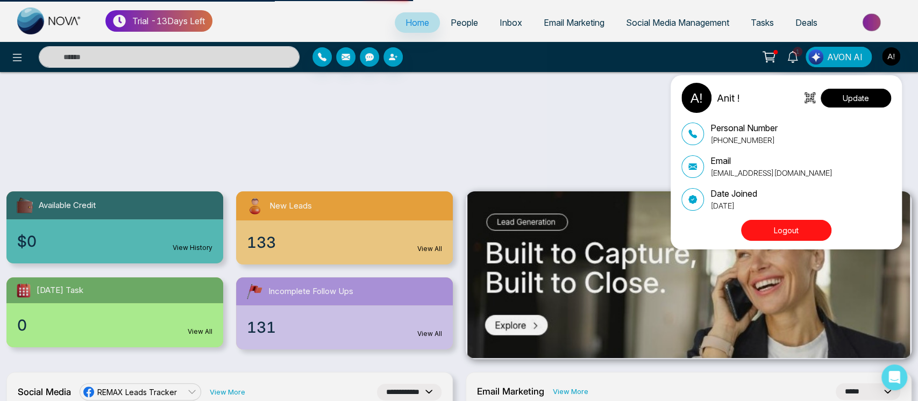
select select "***"
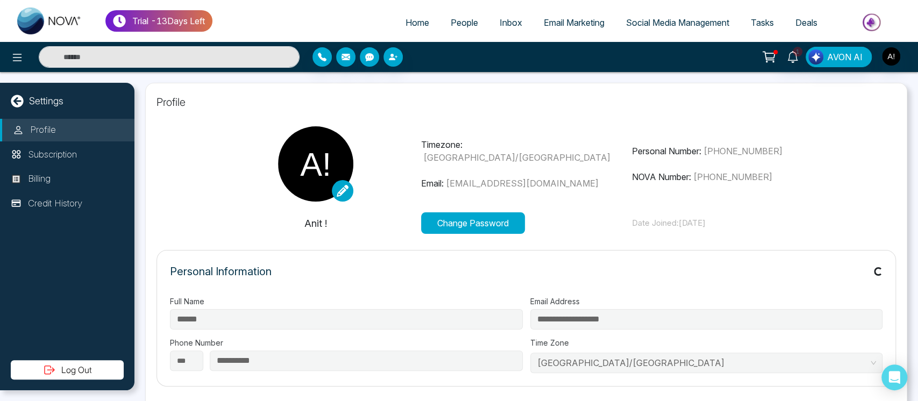
type input "***"
type input "**********"
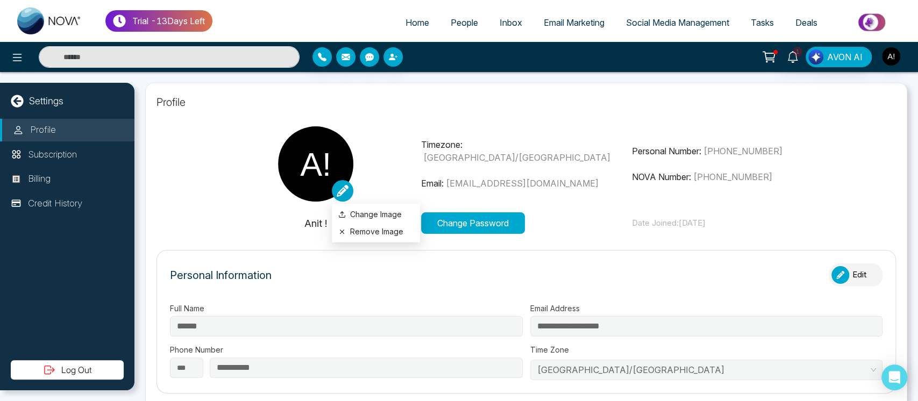
click at [337, 192] on icon at bounding box center [342, 191] width 12 height 12
click at [377, 230] on button "Remove Image" at bounding box center [375, 232] width 75 height 12
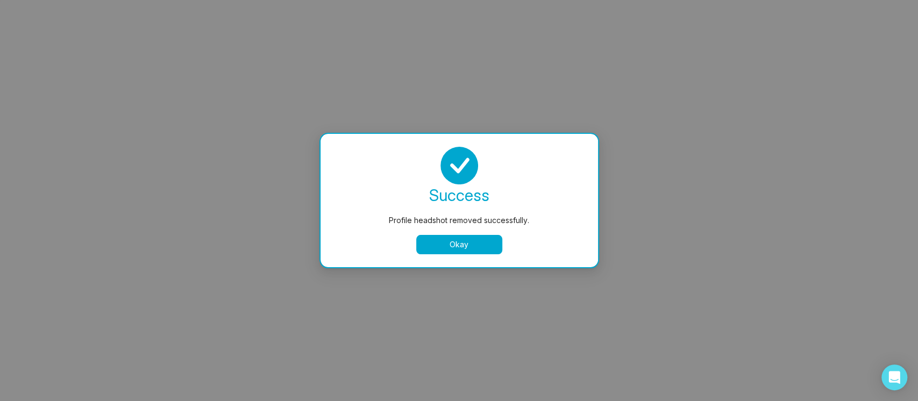
select select
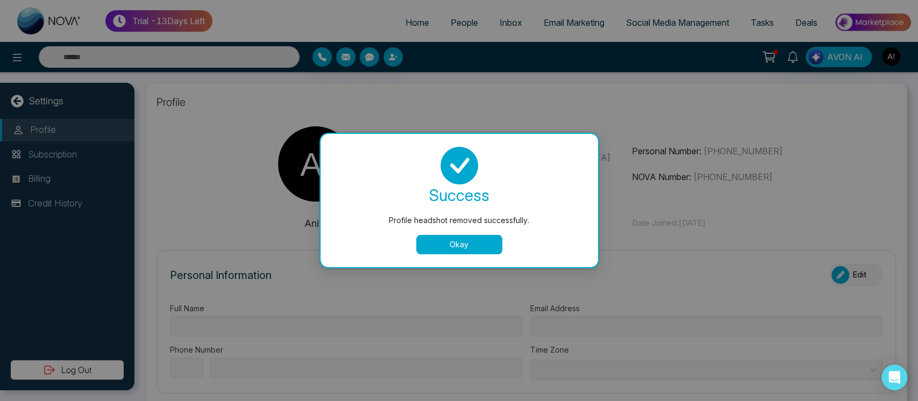
type input "******"
type input "**********"
select select "***"
type input "**********"
click at [464, 247] on button "Okay" at bounding box center [459, 244] width 86 height 19
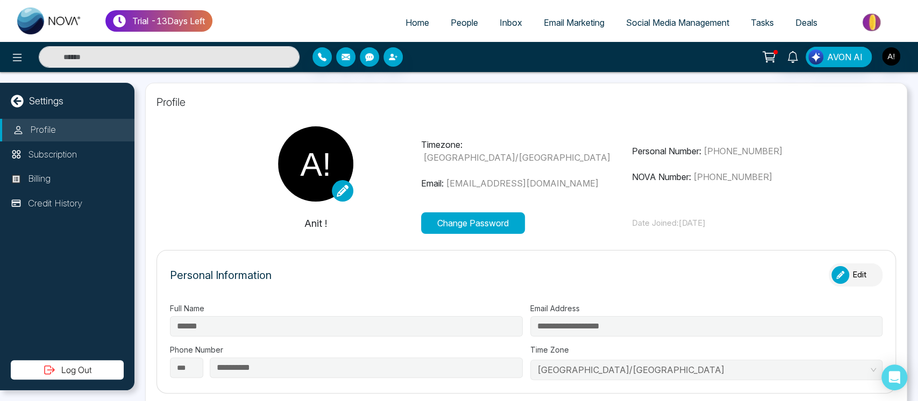
type input "***"
type input "**********"
click at [345, 192] on icon at bounding box center [342, 191] width 12 height 12
click at [363, 213] on label "Change Image" at bounding box center [375, 215] width 75 height 12
click at [0, 0] on input "Change Image" at bounding box center [0, 0] width 0 height 0
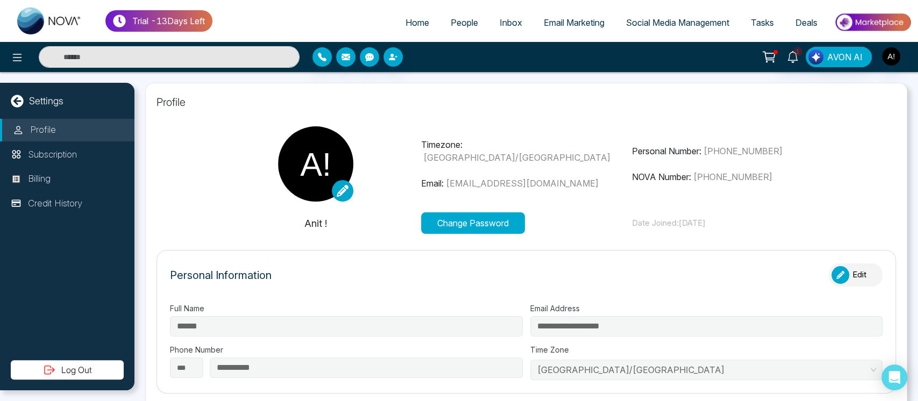
click at [473, 219] on button "Change Password" at bounding box center [473, 223] width 104 height 22
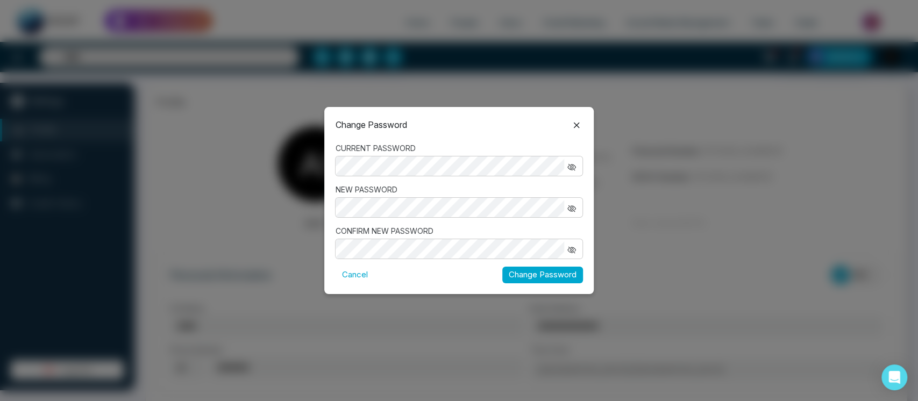
click at [572, 128] on icon at bounding box center [576, 125] width 13 height 13
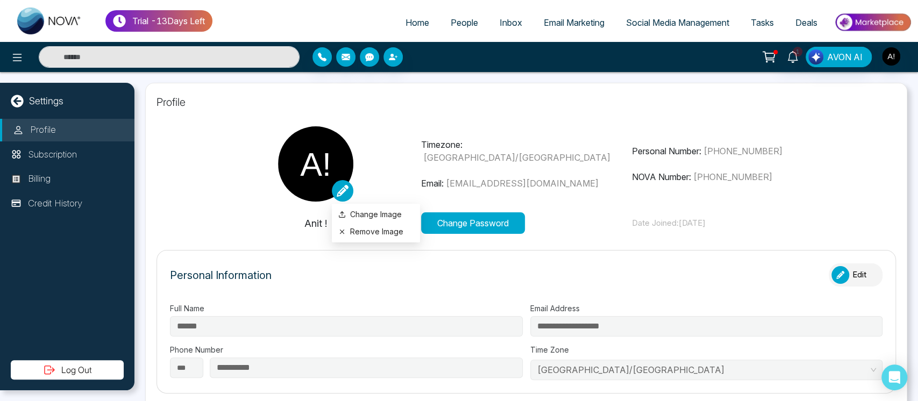
click at [340, 183] on link at bounding box center [343, 191] width 22 height 22
click at [362, 214] on label "Change Image" at bounding box center [375, 215] width 75 height 12
click at [0, 0] on input "Change Image" at bounding box center [0, 0] width 0 height 0
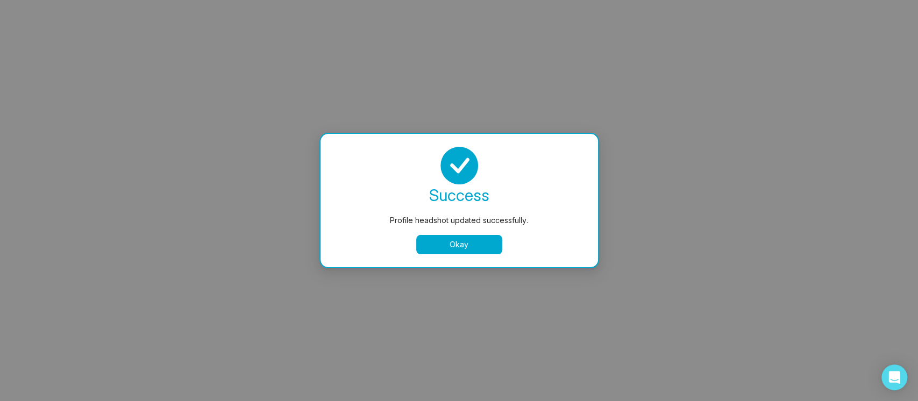
select select
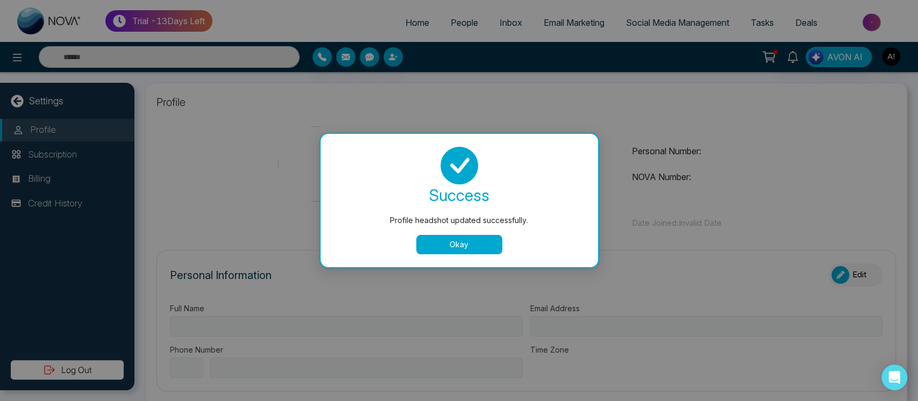
click at [458, 235] on button "Okay" at bounding box center [459, 244] width 86 height 19
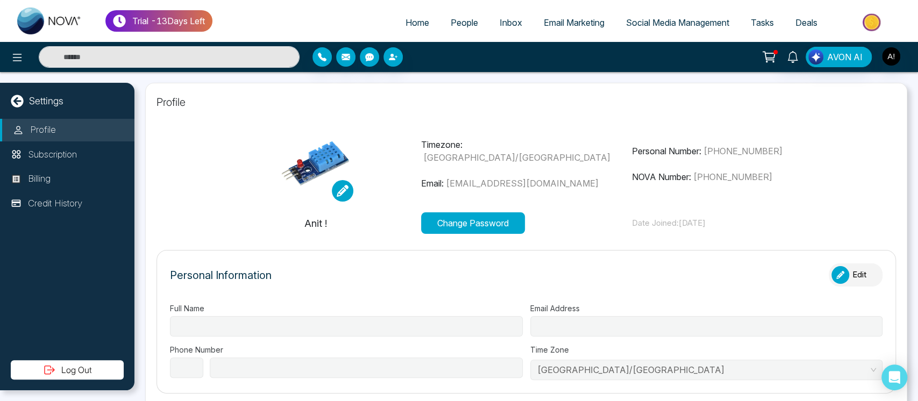
type input "******"
type input "**********"
select select "***"
type input "**********"
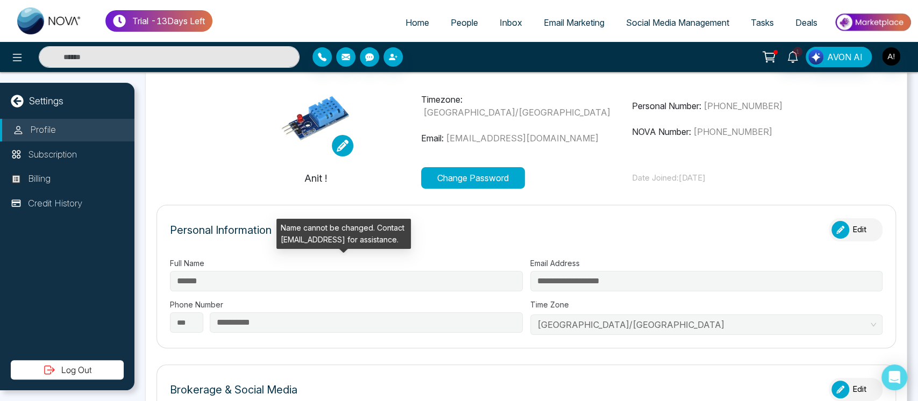
type input "***"
type input "**********"
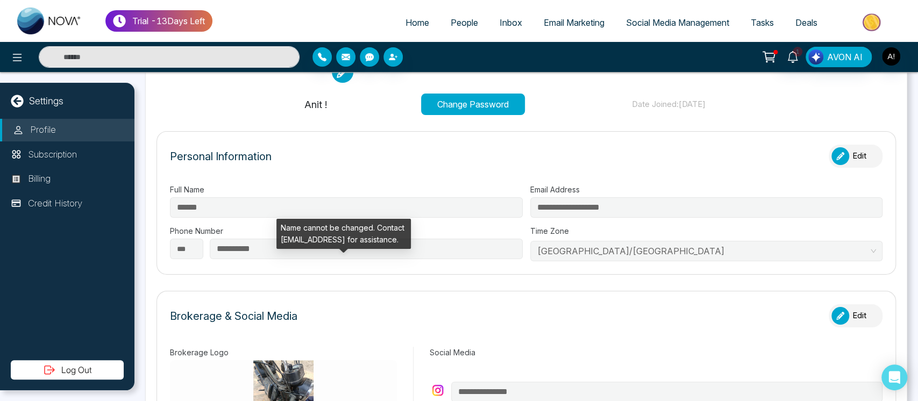
scroll to position [135, 0]
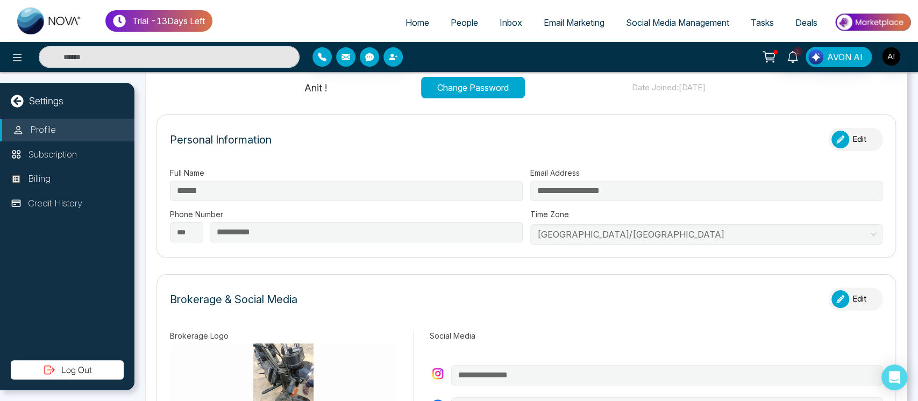
click at [861, 142] on button "Edit" at bounding box center [855, 139] width 54 height 23
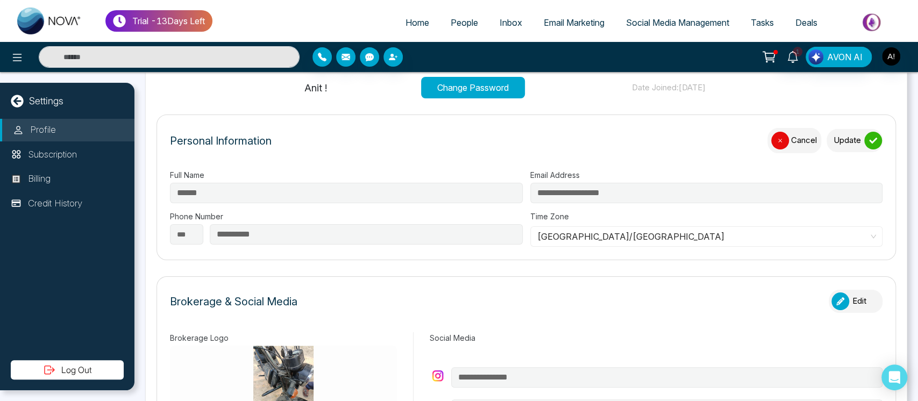
click at [864, 142] on div "submit" at bounding box center [873, 141] width 18 height 18
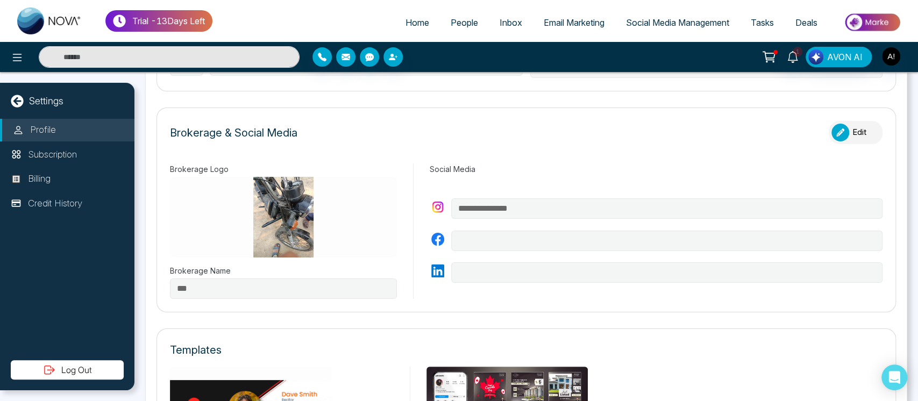
scroll to position [319, 0]
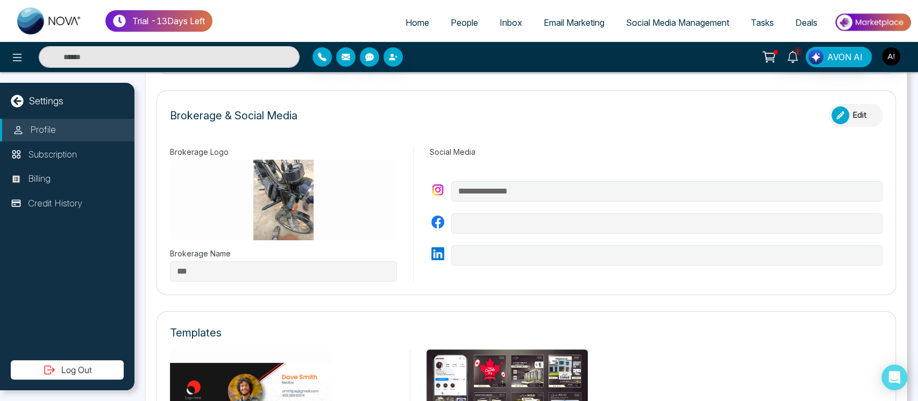
click at [835, 109] on div "button" at bounding box center [840, 115] width 18 height 18
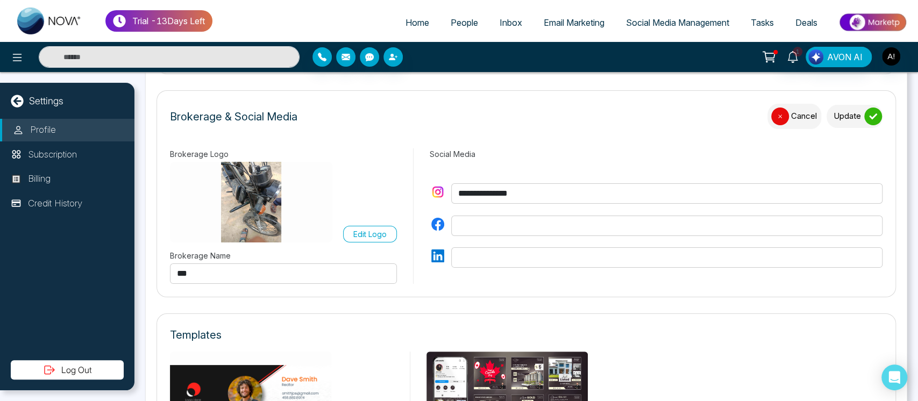
click at [388, 226] on label "Edit Logo" at bounding box center [370, 234] width 54 height 17
click at [0, 0] on input "Edit Logo" at bounding box center [0, 0] width 0 height 0
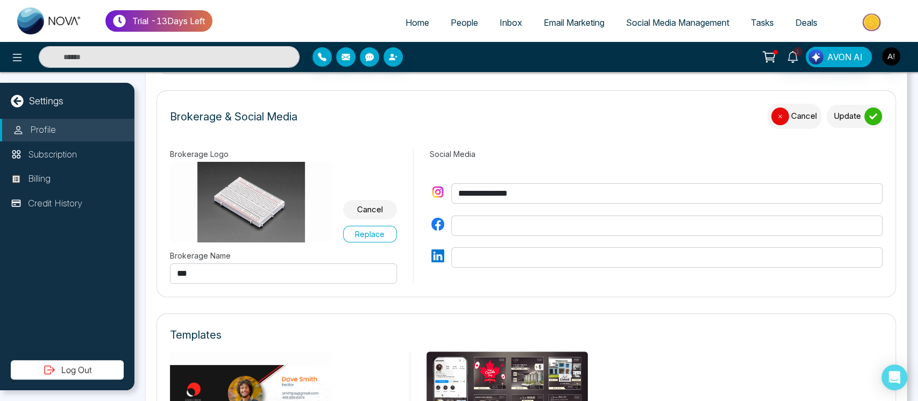
click at [307, 268] on input "***" at bounding box center [283, 273] width 227 height 20
click at [836, 121] on button "Update" at bounding box center [854, 116] width 56 height 23
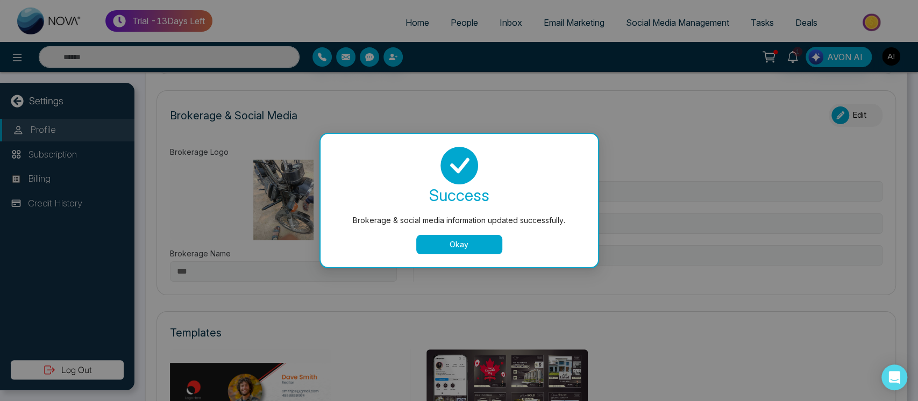
type input "********"
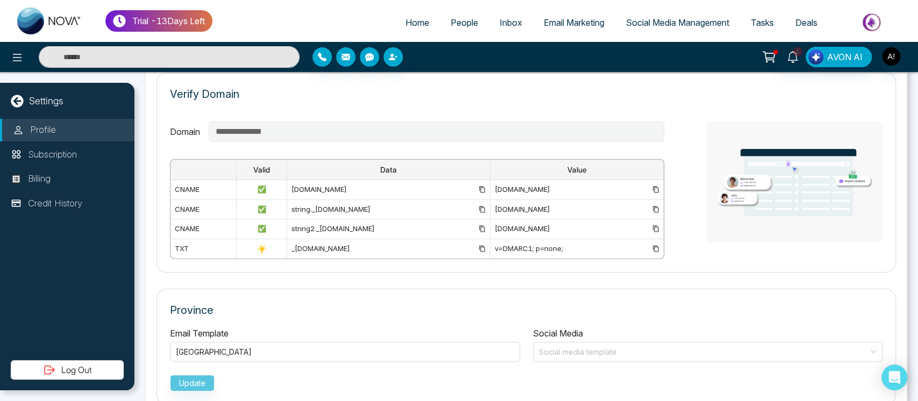
scroll to position [783, 0]
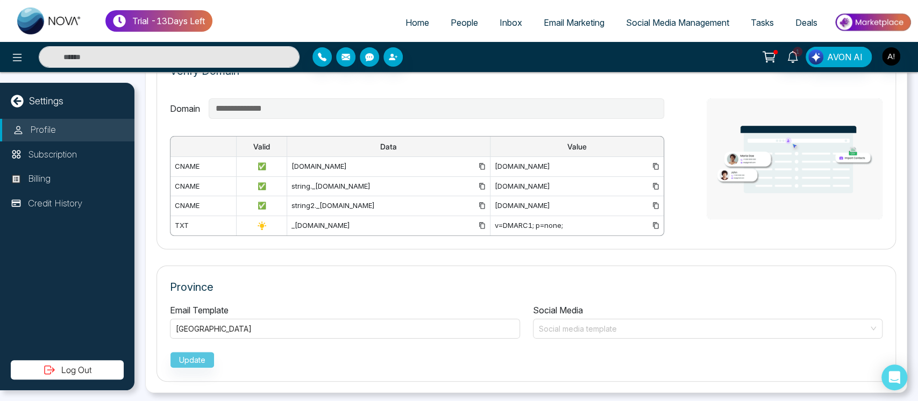
click at [215, 317] on div "Ontario" at bounding box center [345, 328] width 350 height 22
click at [221, 324] on div "Ontario" at bounding box center [345, 329] width 338 height 13
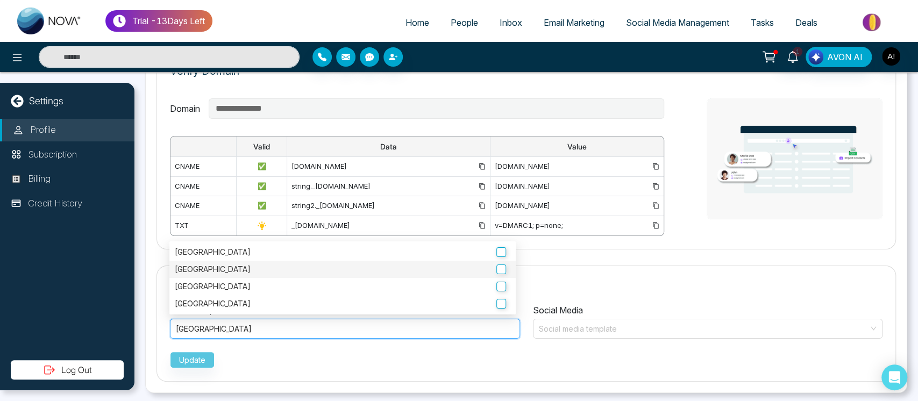
click at [243, 269] on label "British Columbia" at bounding box center [342, 269] width 335 height 12
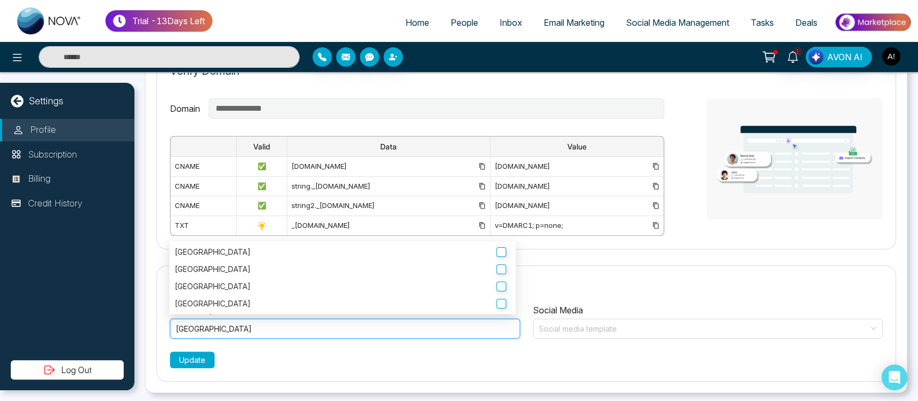
click at [190, 364] on button "Update" at bounding box center [192, 360] width 45 height 17
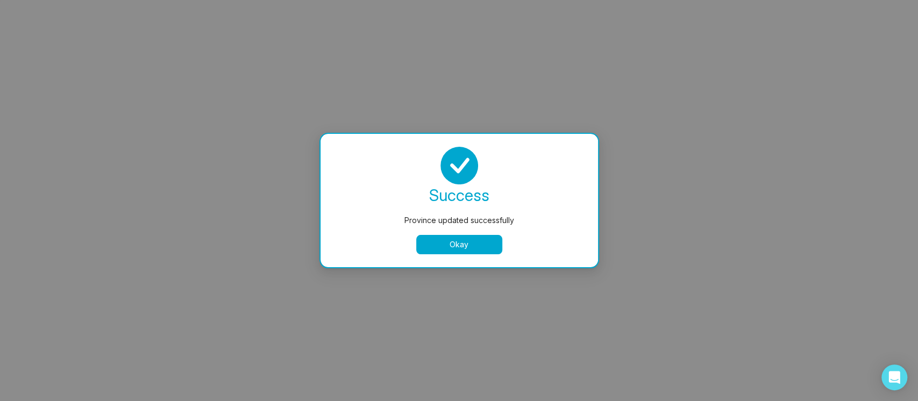
select select
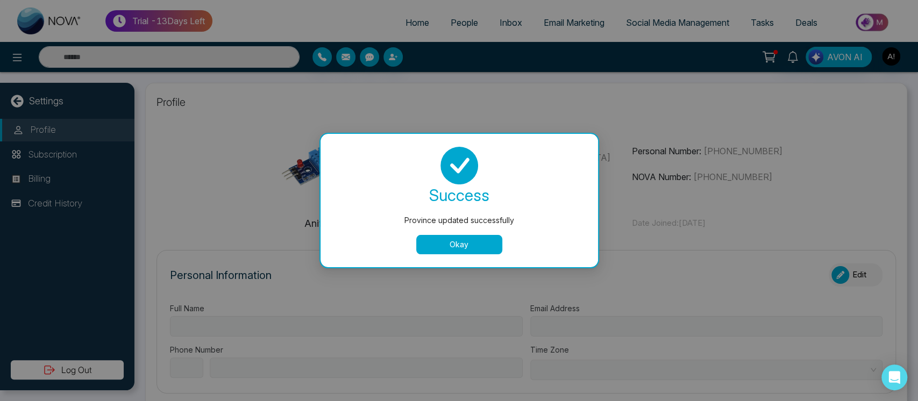
type input "******"
type input "**********"
select select "***"
type input "**********"
click at [483, 243] on button "Okay" at bounding box center [459, 244] width 86 height 19
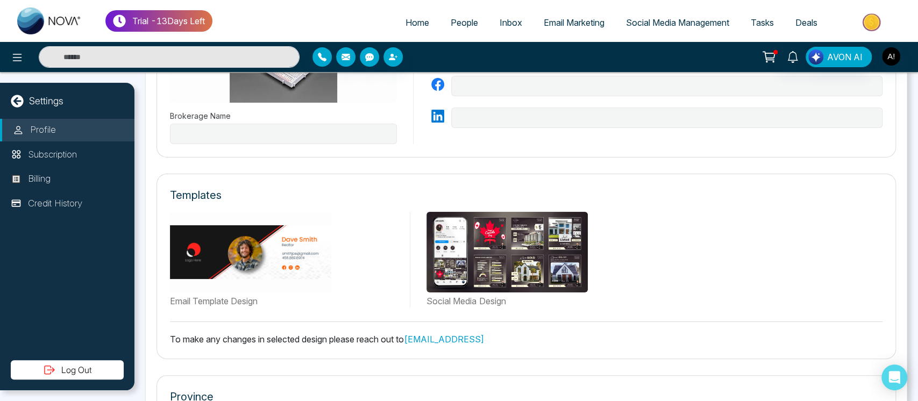
type input "********"
type input "**********"
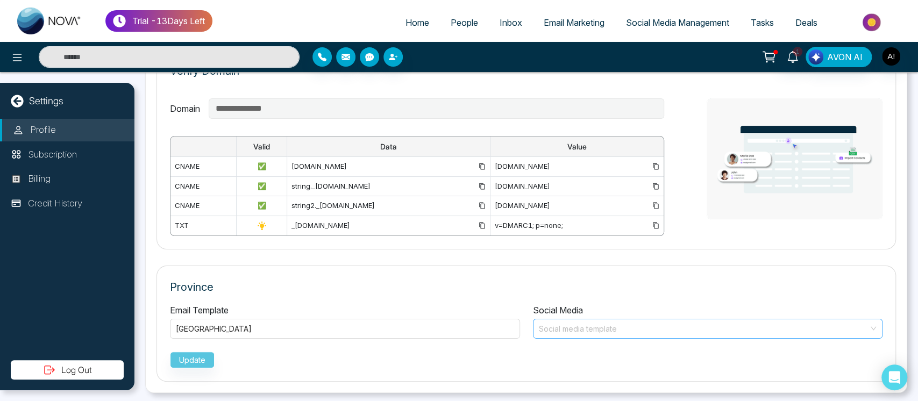
click at [667, 332] on input "search" at bounding box center [703, 327] width 329 height 16
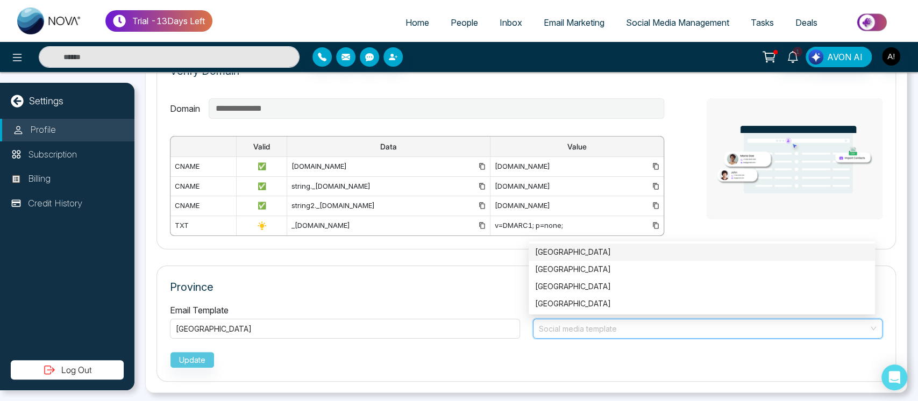
click at [630, 256] on div "Ontario" at bounding box center [701, 252] width 333 height 12
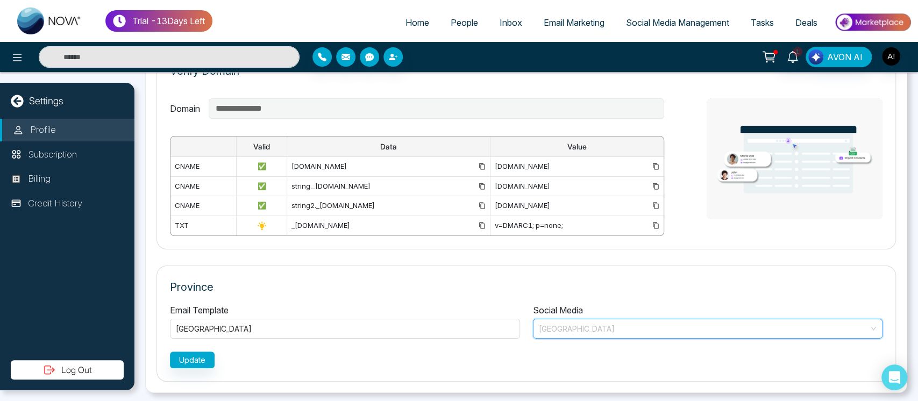
click at [644, 329] on span "Ontario" at bounding box center [708, 329] width 338 height 16
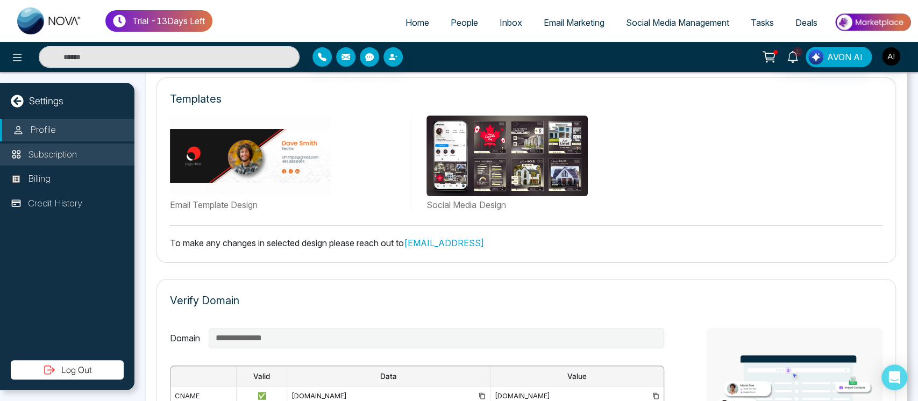
scroll to position [545, 0]
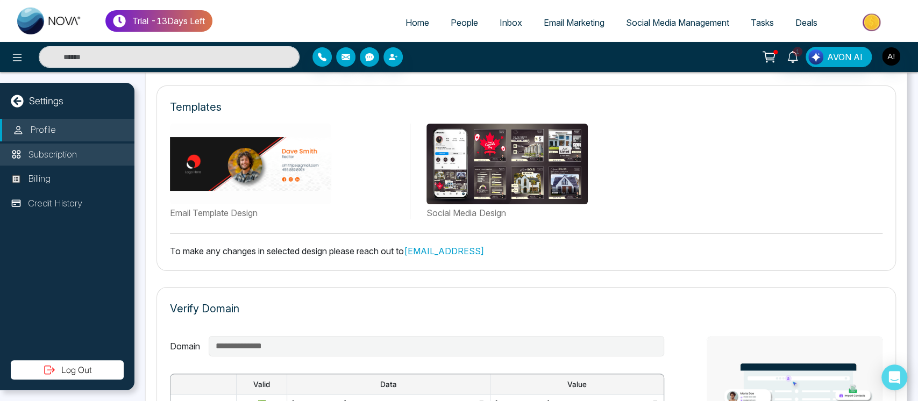
click at [0, 144] on li "Subscription" at bounding box center [67, 155] width 134 height 23
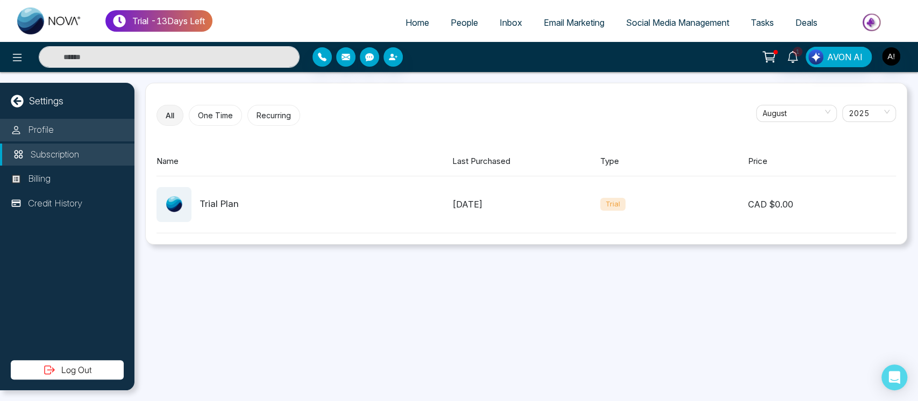
click at [47, 123] on p "Profile" at bounding box center [41, 130] width 26 height 14
select select "***"
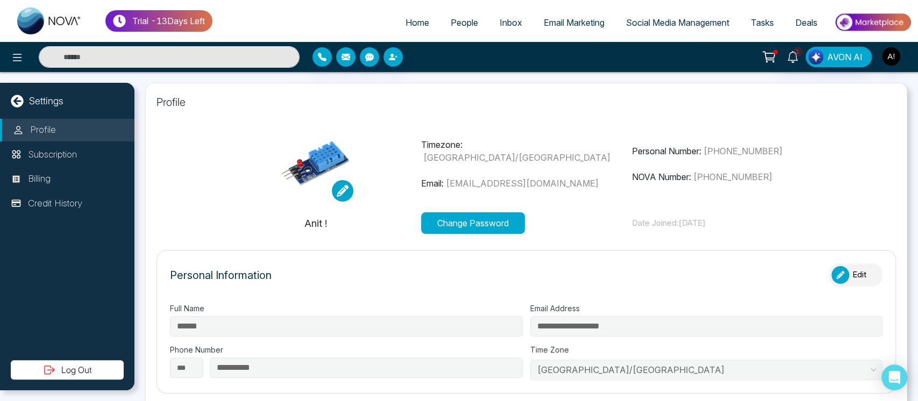
type input "********"
type input "**********"
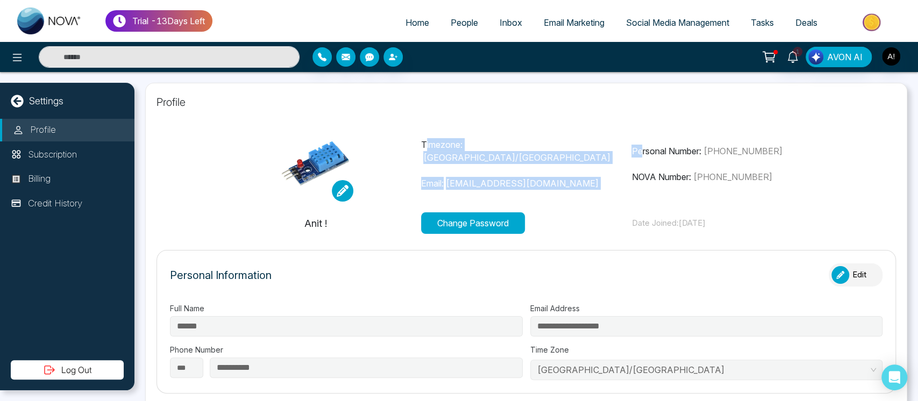
drag, startPoint x: 421, startPoint y: 148, endPoint x: 630, endPoint y: 157, distance: 208.8
click at [630, 157] on div "Timezone: Asia/Kolkata Email: anit@mmnovatech.com Personal Number: +91993005303…" at bounding box center [526, 163] width 632 height 75
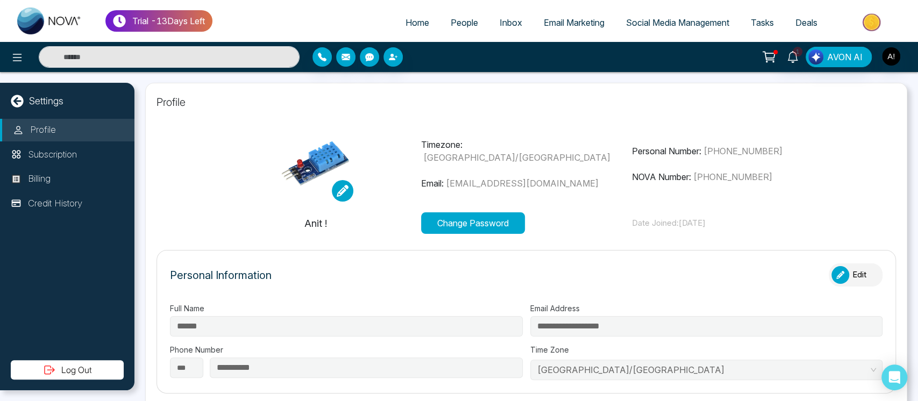
click at [804, 178] on p "NOVA Number: +12363493534" at bounding box center [736, 176] width 211 height 13
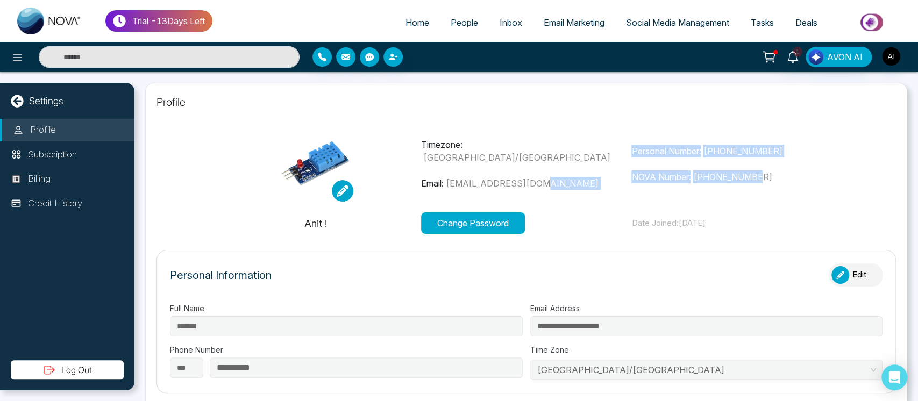
drag, startPoint x: 779, startPoint y: 184, endPoint x: 675, endPoint y: 195, distance: 104.3
click at [675, 195] on div "Timezone: Asia/Kolkata Email: anit@mmnovatech.com Personal Number: +91993005303…" at bounding box center [526, 163] width 632 height 75
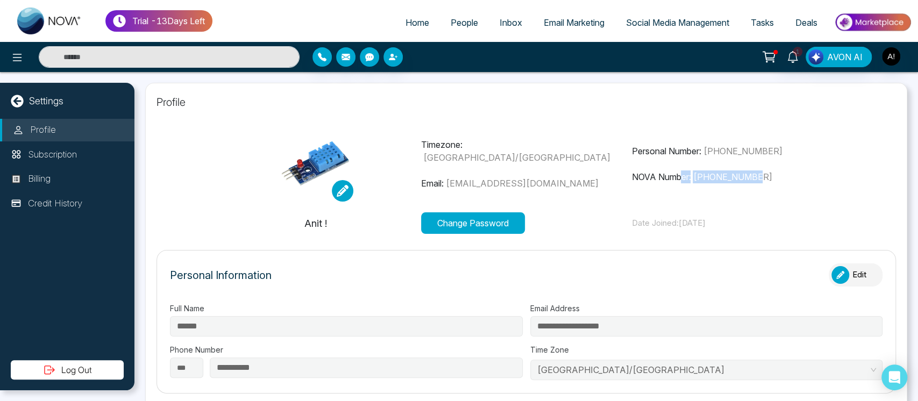
click at [675, 195] on div "Timezone: Asia/Kolkata Email: anit@mmnovatech.com Personal Number: +91993005303…" at bounding box center [526, 163] width 632 height 75
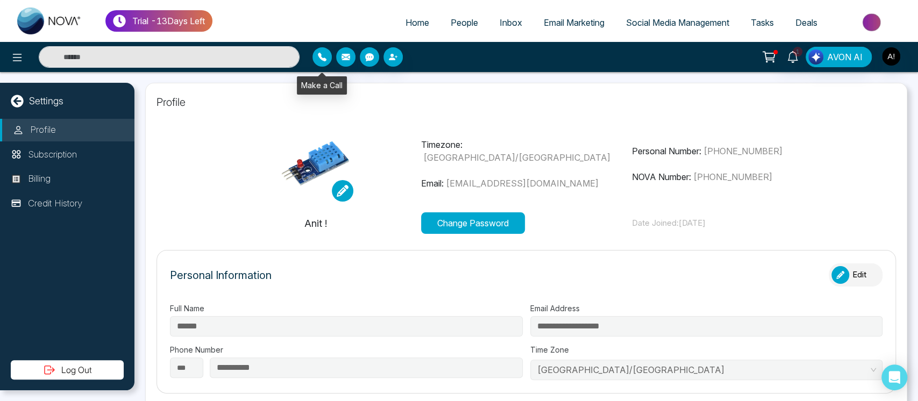
click at [321, 59] on icon "button" at bounding box center [322, 57] width 9 height 9
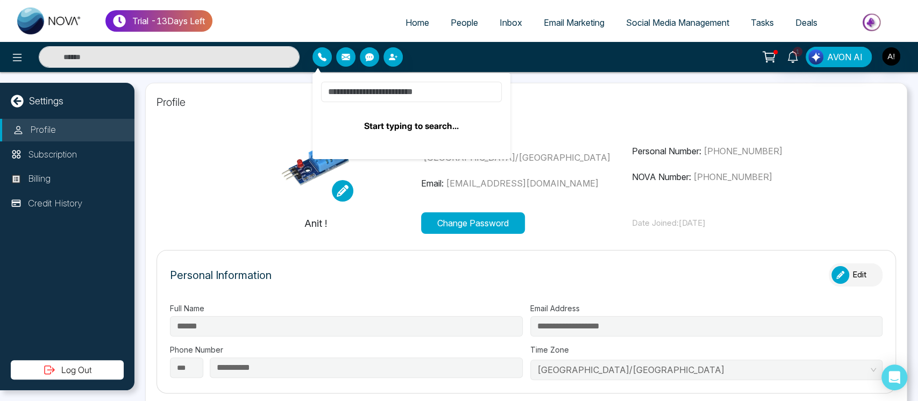
click at [384, 88] on input at bounding box center [411, 92] width 181 height 20
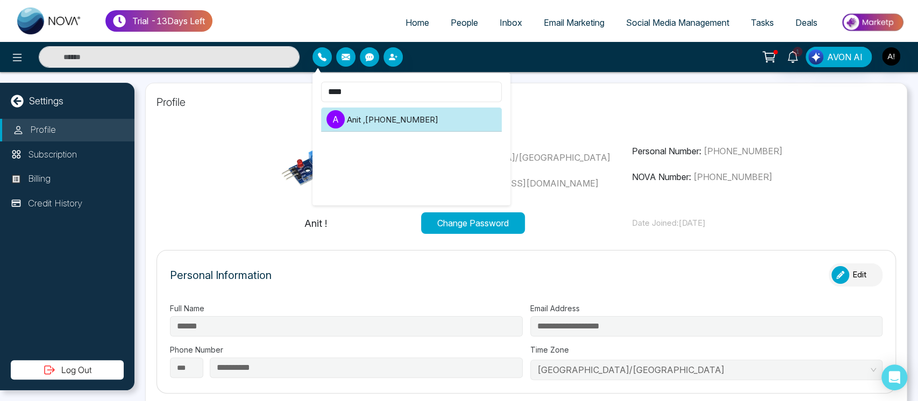
type input "****"
click at [403, 125] on li "A Anit , +919930053035" at bounding box center [411, 120] width 181 height 24
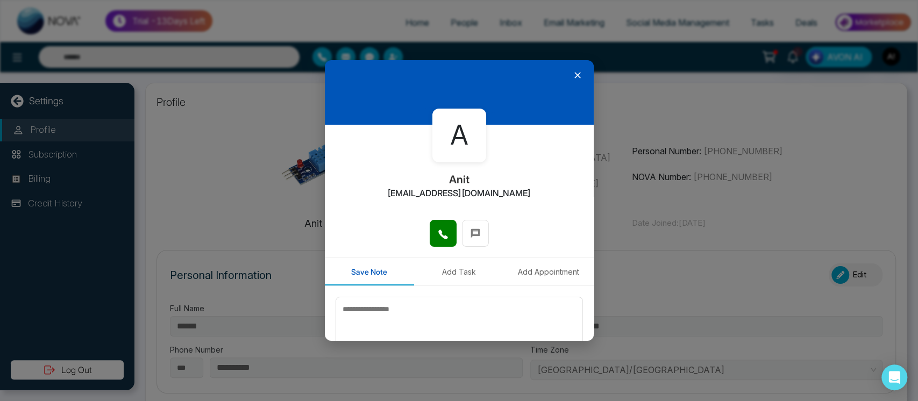
drag, startPoint x: 456, startPoint y: 228, endPoint x: 423, endPoint y: 243, distance: 36.1
click at [423, 243] on div at bounding box center [459, 239] width 269 height 38
click at [429, 238] on button at bounding box center [442, 233] width 27 height 27
click at [474, 232] on icon at bounding box center [474, 232] width 9 height 9
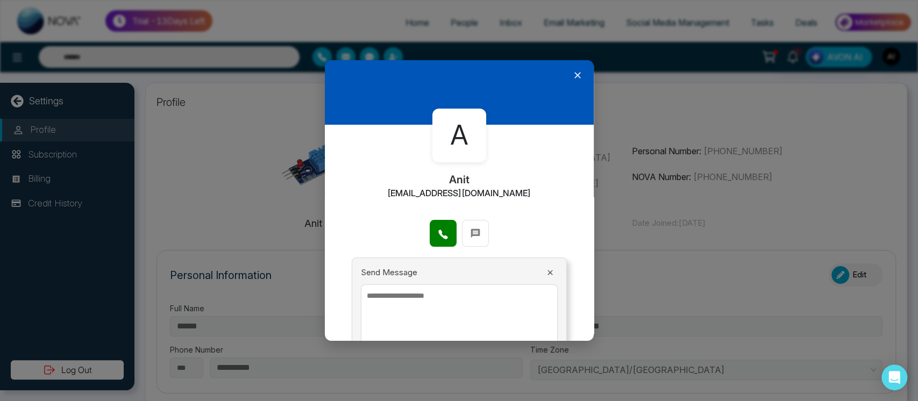
click at [443, 291] on textarea at bounding box center [459, 316] width 197 height 65
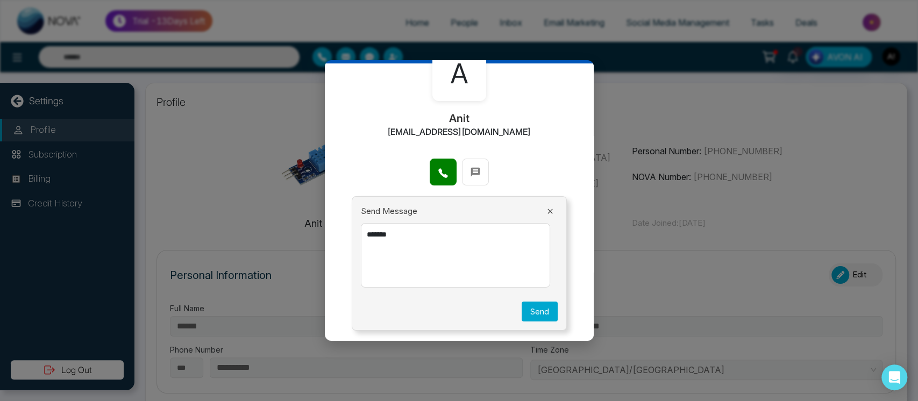
type textarea "*******"
click at [534, 316] on button "Send" at bounding box center [539, 312] width 36 height 20
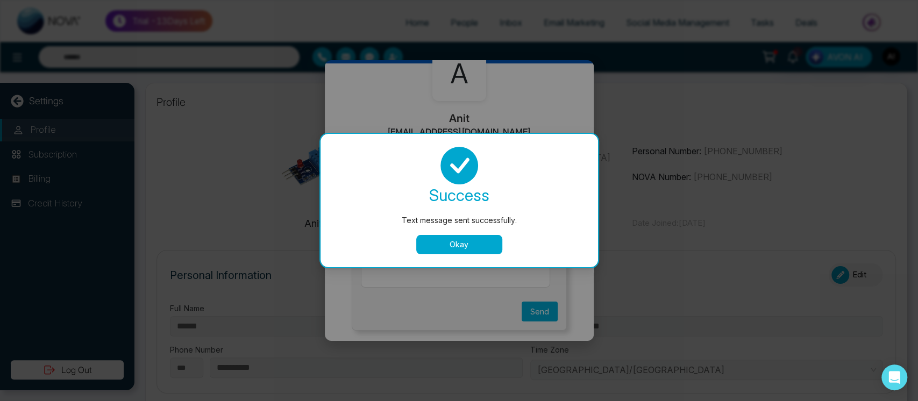
click at [439, 241] on button "Okay" at bounding box center [459, 244] width 86 height 19
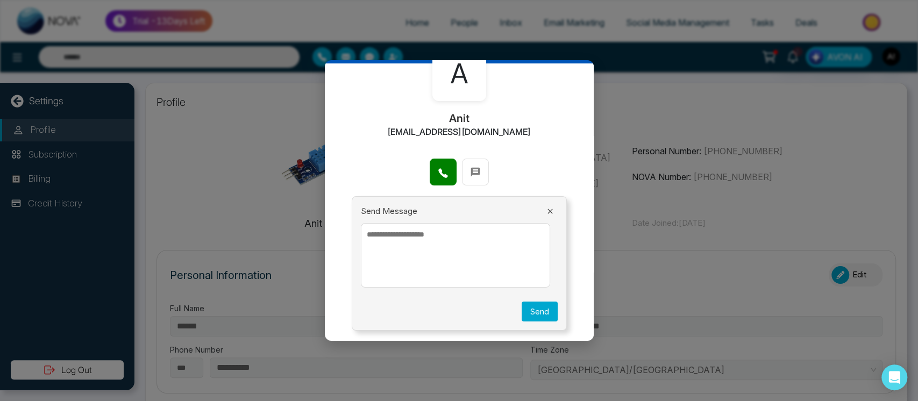
click at [546, 209] on icon at bounding box center [550, 211] width 9 height 9
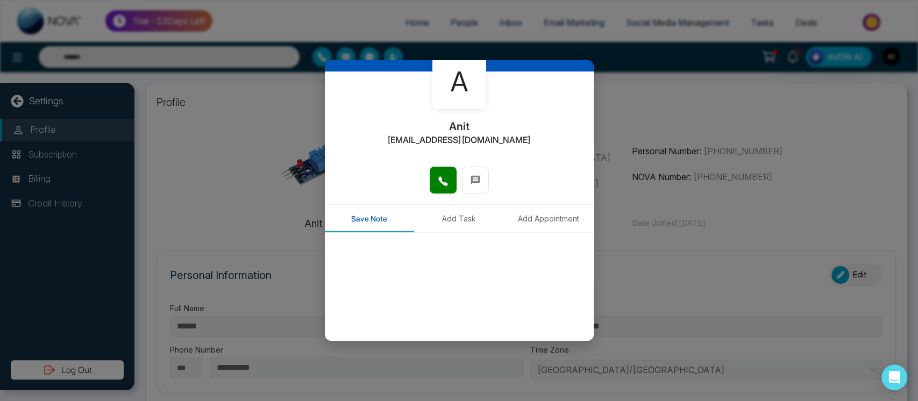
scroll to position [53, 0]
click at [468, 221] on button "Add Task" at bounding box center [459, 218] width 90 height 27
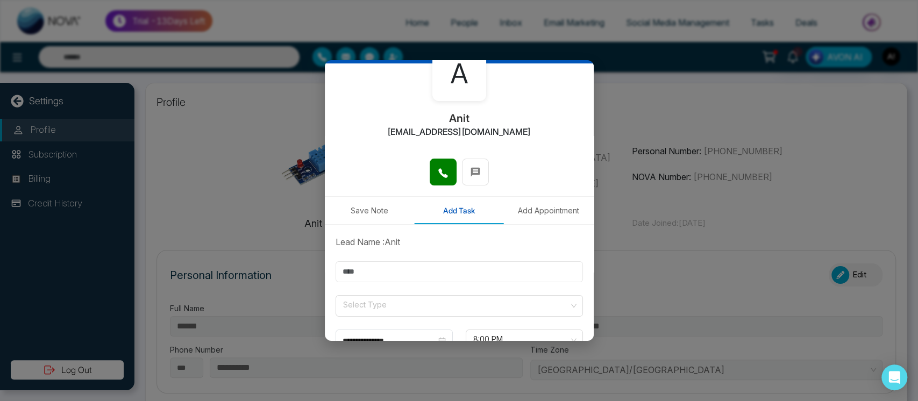
click at [423, 273] on input "text" at bounding box center [458, 271] width 247 height 21
click at [383, 275] on input "text" at bounding box center [458, 271] width 247 height 21
type input "*"
type input "****"
click at [362, 305] on input "search" at bounding box center [455, 304] width 227 height 16
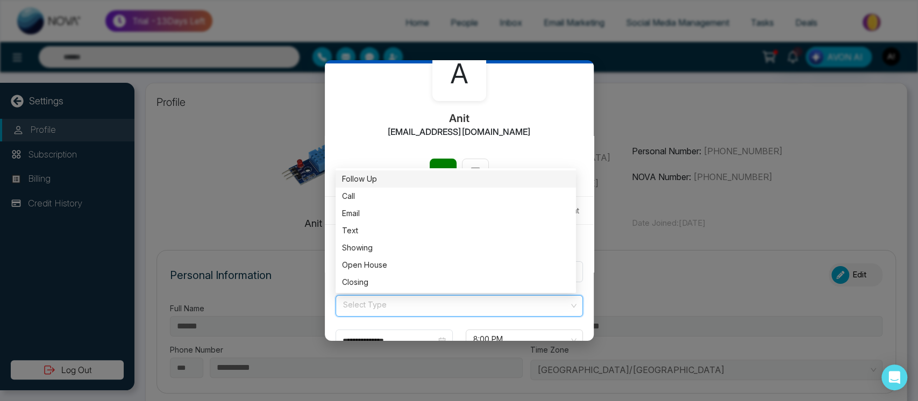
scroll to position [129, 0]
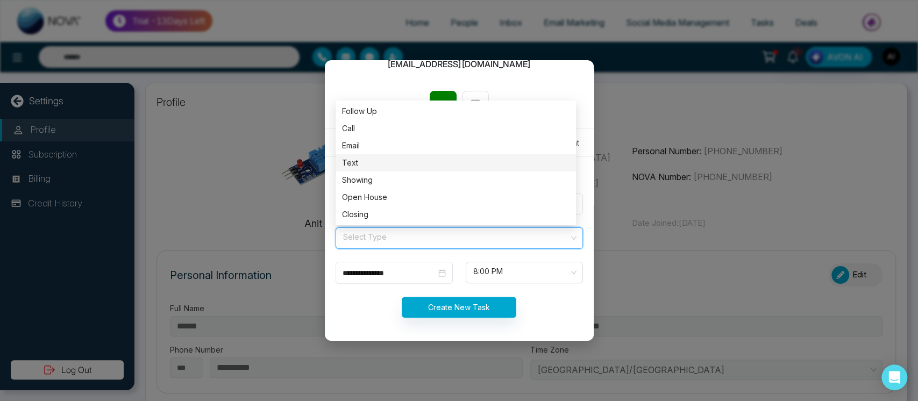
click at [396, 170] on div "Text" at bounding box center [455, 162] width 240 height 17
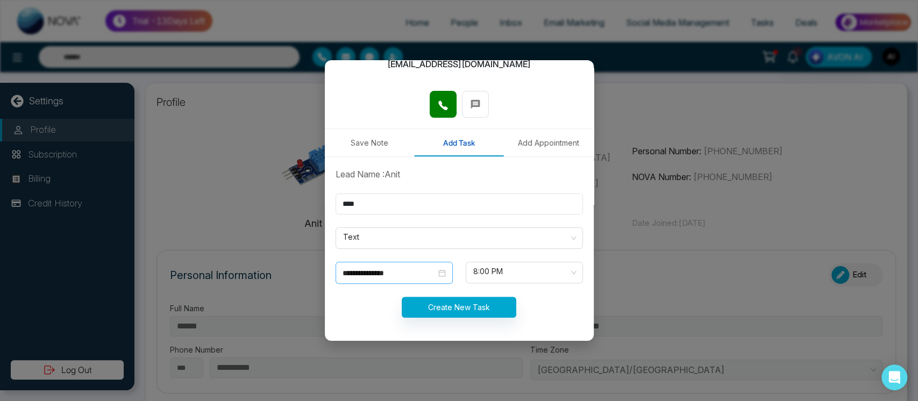
click at [412, 282] on div "**********" at bounding box center [393, 273] width 117 height 22
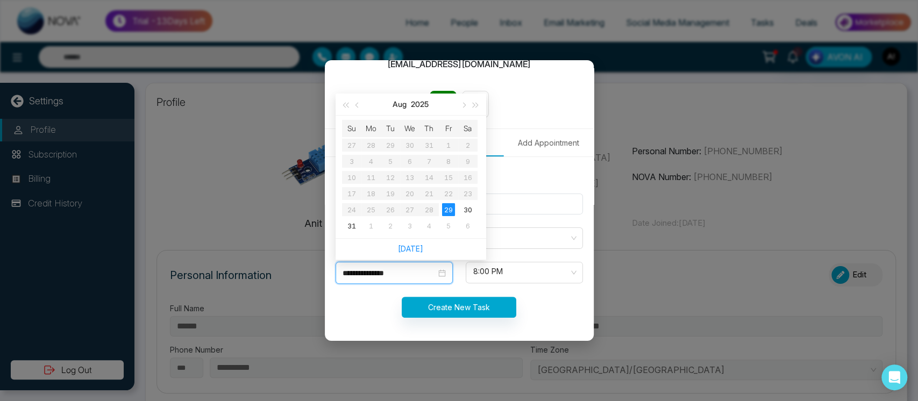
click at [397, 279] on div "**********" at bounding box center [393, 273] width 117 height 22
type input "**********"
click at [343, 219] on td "31" at bounding box center [351, 226] width 19 height 16
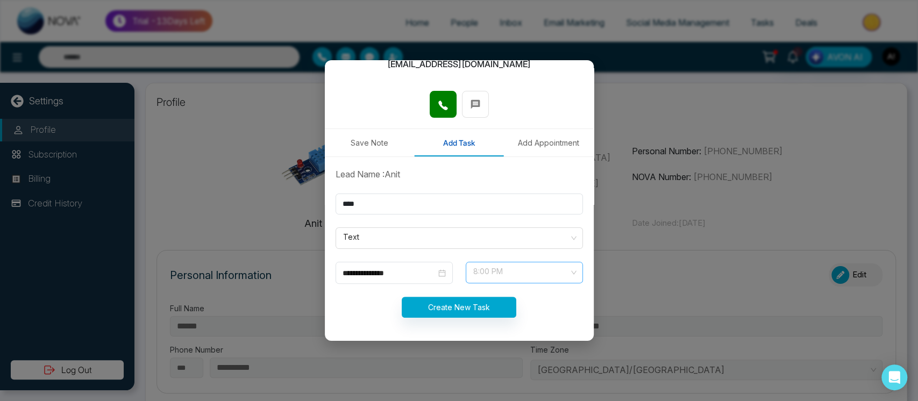
click at [509, 268] on span "8:00 PM" at bounding box center [524, 272] width 102 height 18
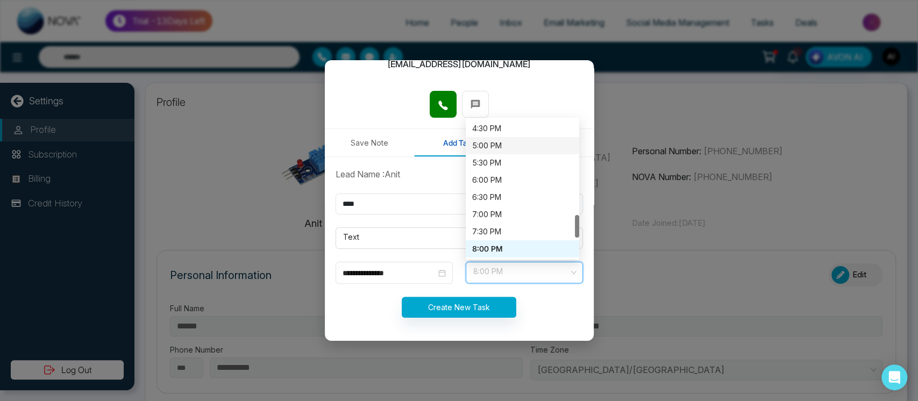
click at [481, 139] on div "5:00 PM" at bounding box center [521, 145] width 113 height 17
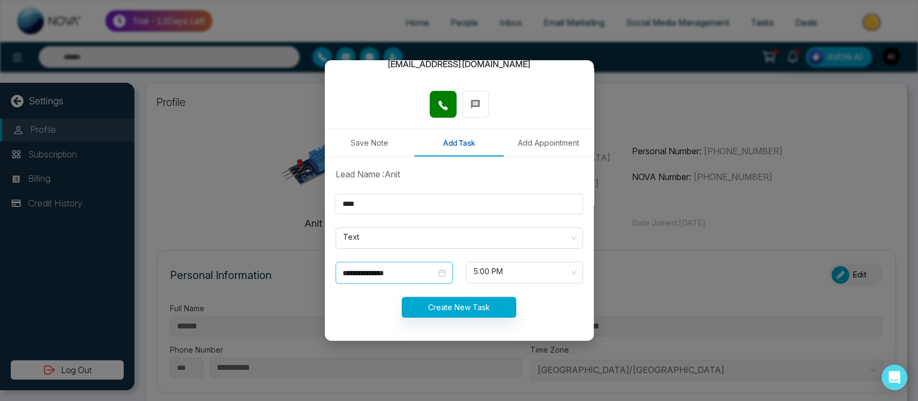
click at [409, 282] on div "**********" at bounding box center [393, 273] width 117 height 22
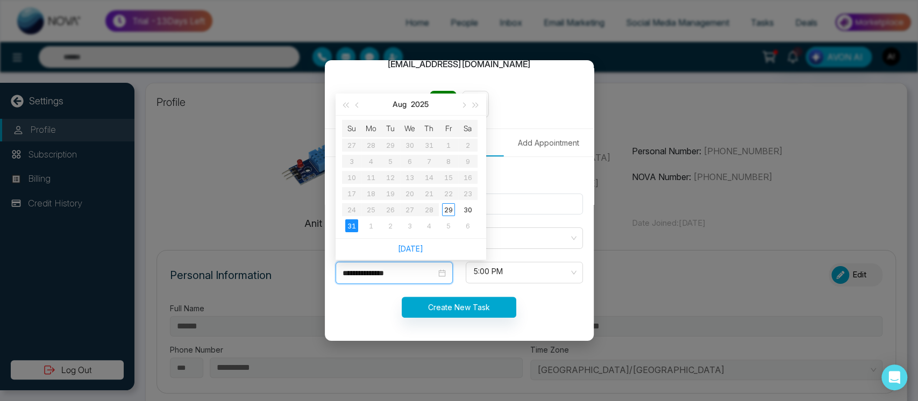
click at [412, 278] on div "**********" at bounding box center [393, 273] width 117 height 22
type input "**********"
click at [349, 219] on div "31" at bounding box center [351, 225] width 13 height 13
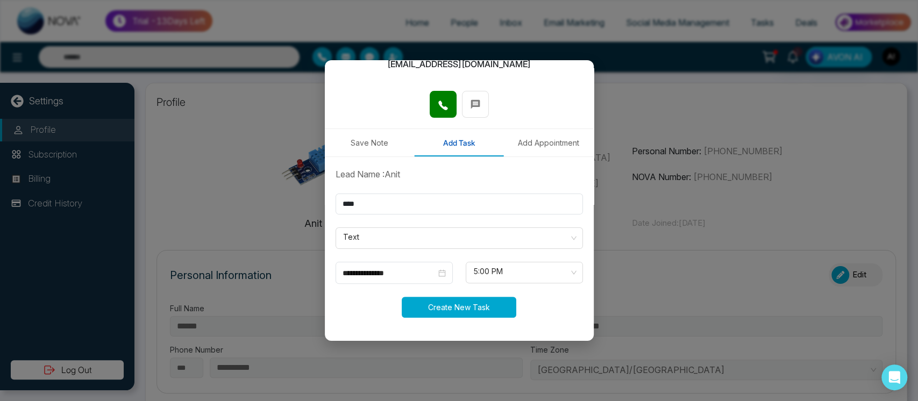
click at [490, 297] on button "Create New Task" at bounding box center [459, 307] width 114 height 21
type input "**********"
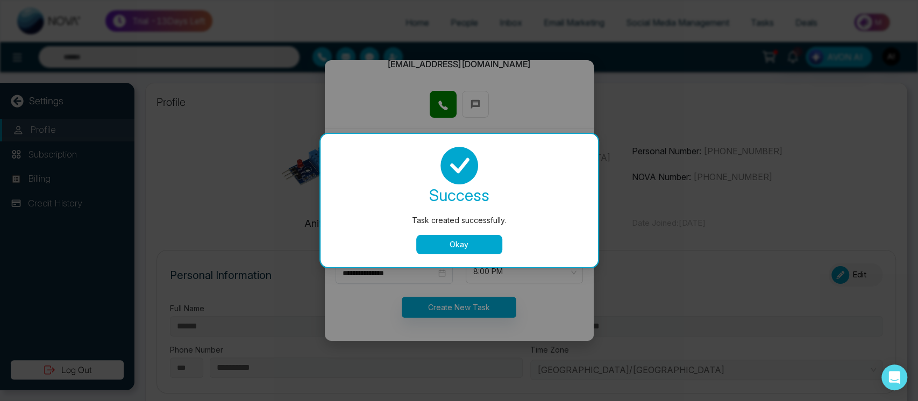
click at [464, 247] on button "Okay" at bounding box center [459, 244] width 86 height 19
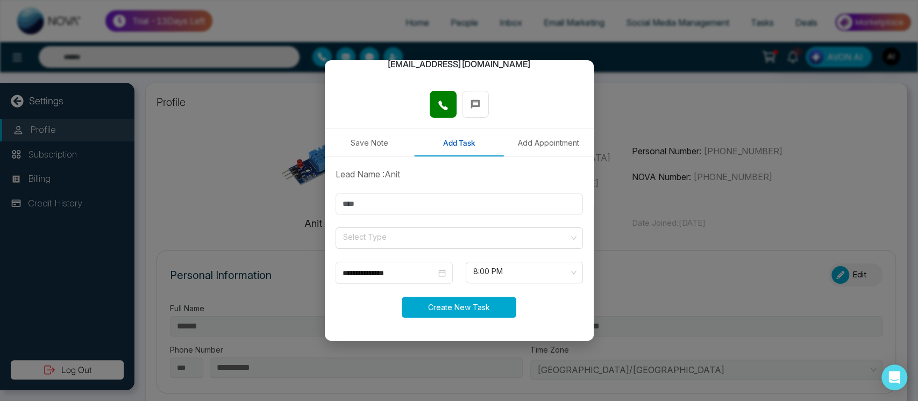
click at [469, 309] on button "Create New Task" at bounding box center [459, 307] width 114 height 21
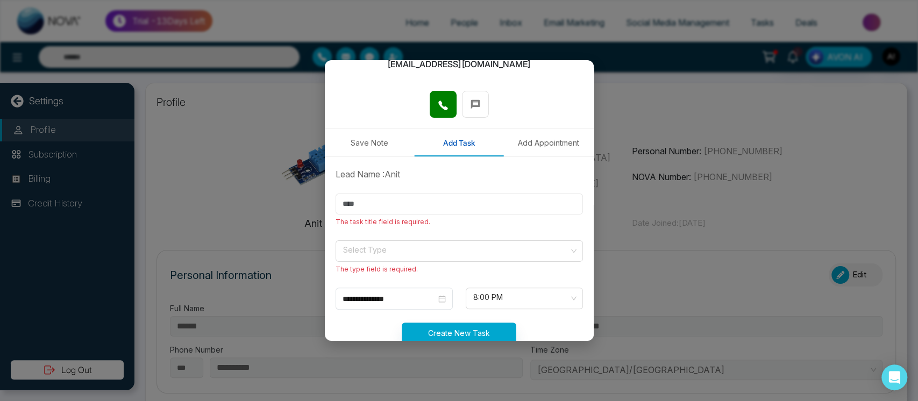
click at [433, 213] on input "text" at bounding box center [458, 204] width 247 height 21
type input "**********"
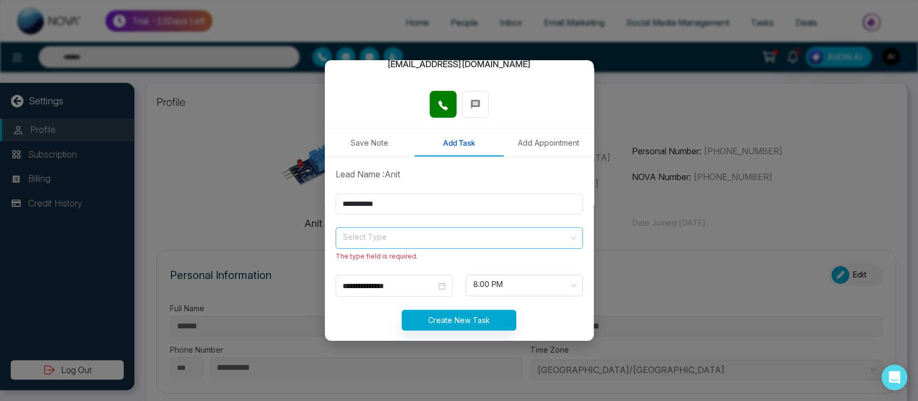
drag, startPoint x: 425, startPoint y: 254, endPoint x: 449, endPoint y: 241, distance: 27.2
click at [449, 241] on div "Select Type Email Text Showing Follow Up Call Email Text Showing Open House Clo…" at bounding box center [459, 244] width 260 height 34
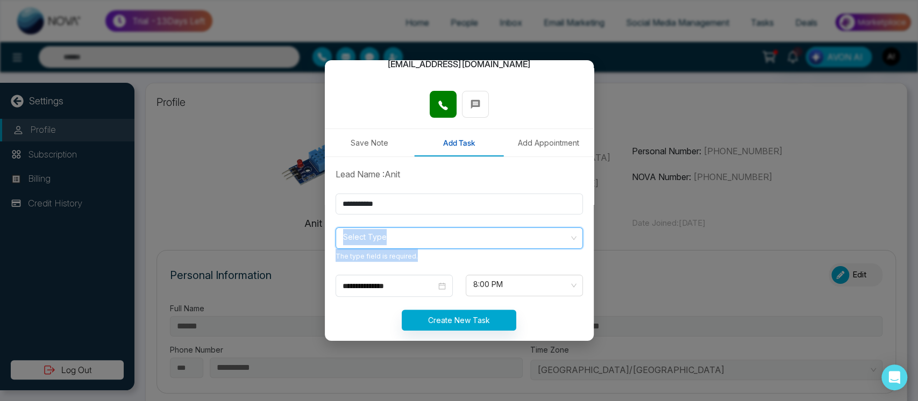
click at [449, 241] on input "search" at bounding box center [455, 236] width 227 height 16
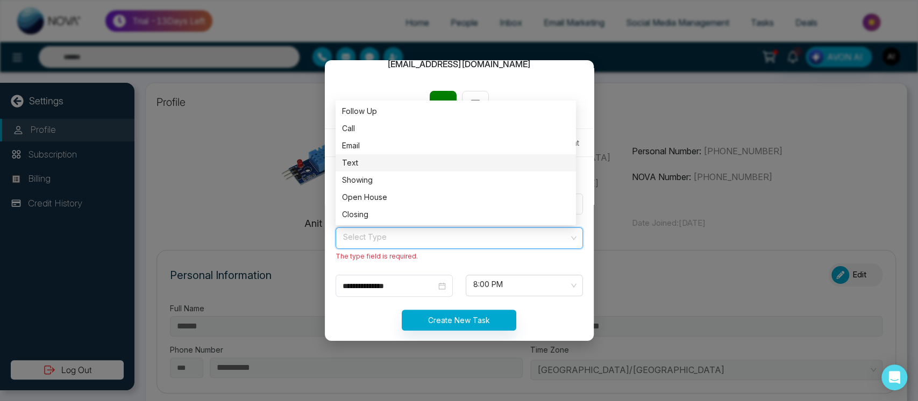
click at [441, 167] on div "Text" at bounding box center [455, 163] width 227 height 12
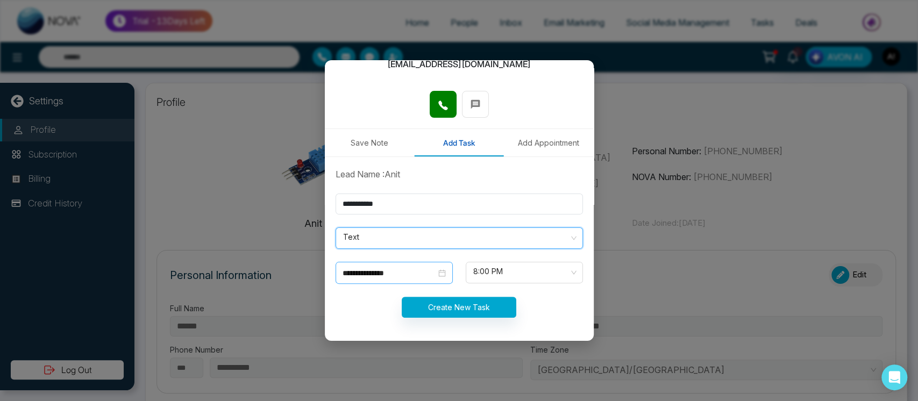
click at [423, 275] on input "**********" at bounding box center [389, 273] width 94 height 12
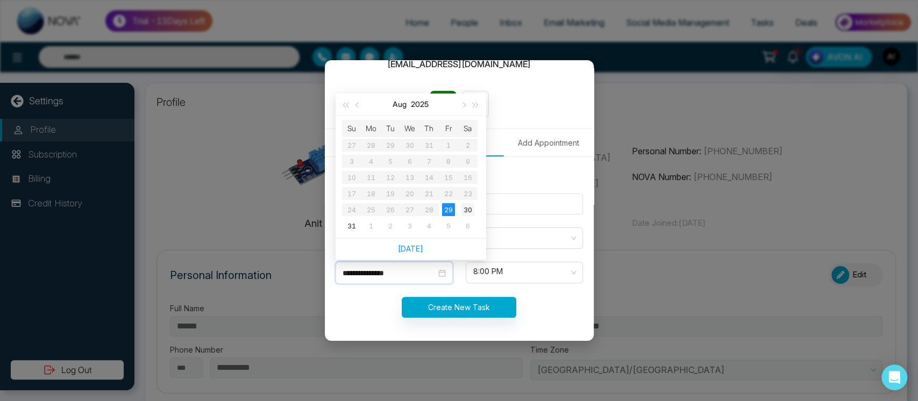
type input "**********"
click at [459, 211] on td "30" at bounding box center [467, 210] width 19 height 16
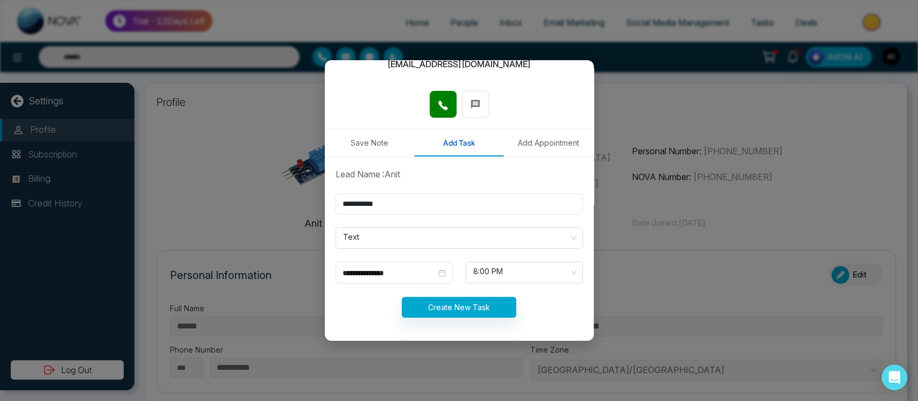
click at [459, 211] on input "**********" at bounding box center [458, 204] width 247 height 21
click at [539, 282] on span at bounding box center [520, 272] width 97 height 20
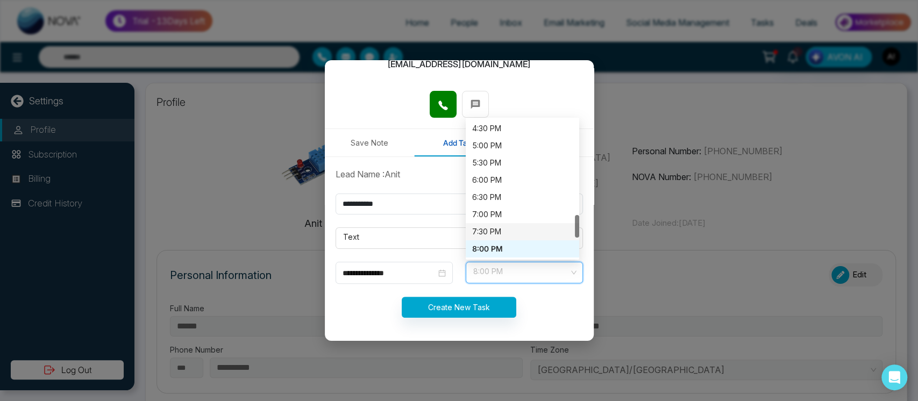
click at [512, 231] on div "7:30 PM" at bounding box center [522, 232] width 101 height 12
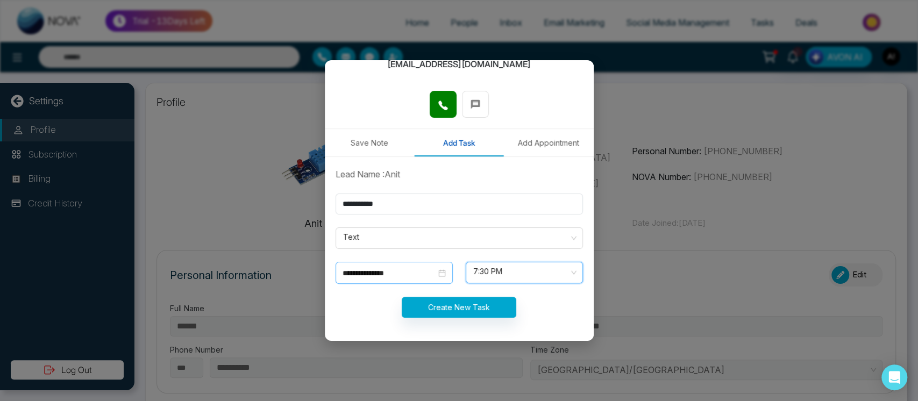
click at [400, 272] on input "**********" at bounding box center [389, 273] width 94 height 12
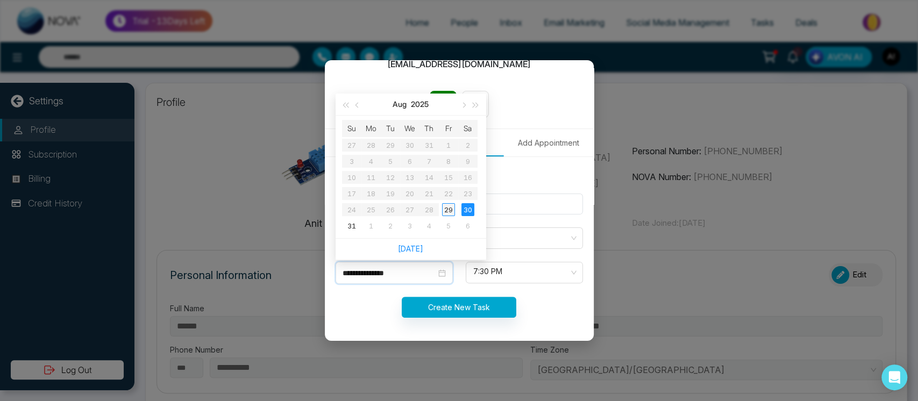
type input "**********"
click at [443, 209] on div "29" at bounding box center [448, 209] width 13 height 13
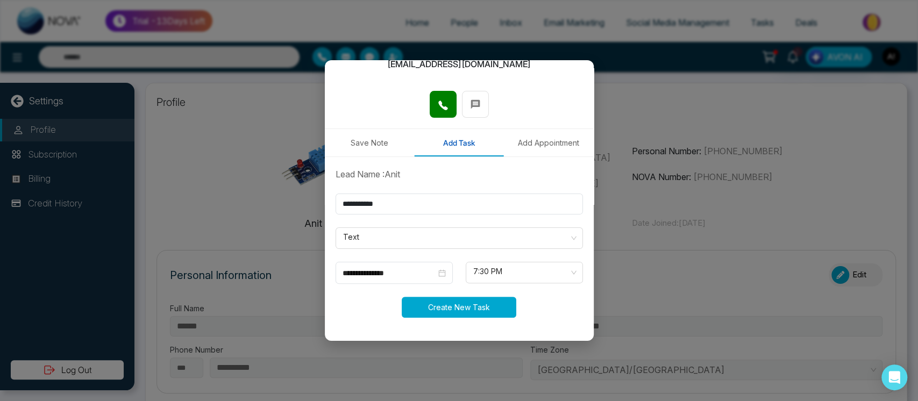
click at [479, 297] on button "Create New Task" at bounding box center [459, 307] width 114 height 21
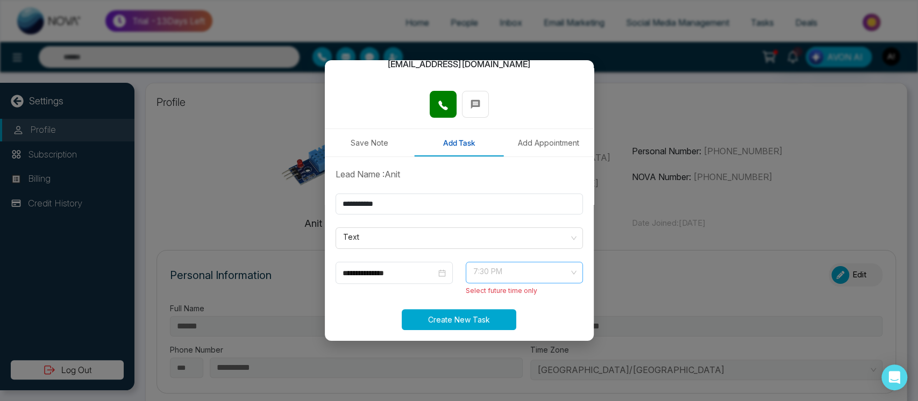
click at [490, 277] on span "7:30 PM" at bounding box center [524, 272] width 102 height 18
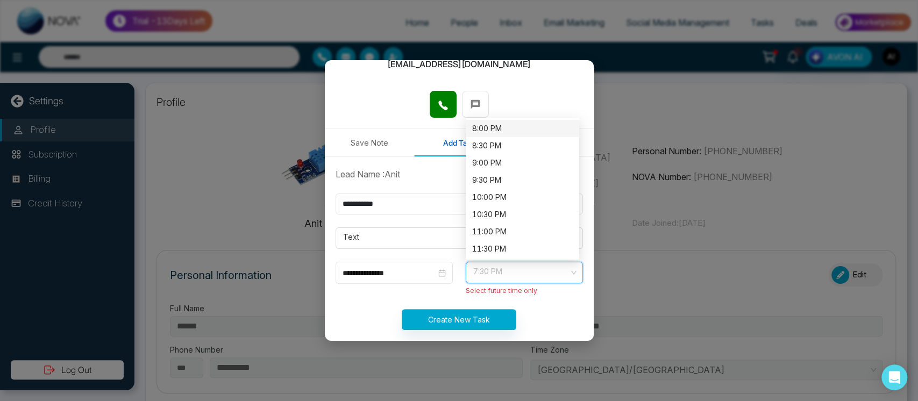
scroll to position [0, 0]
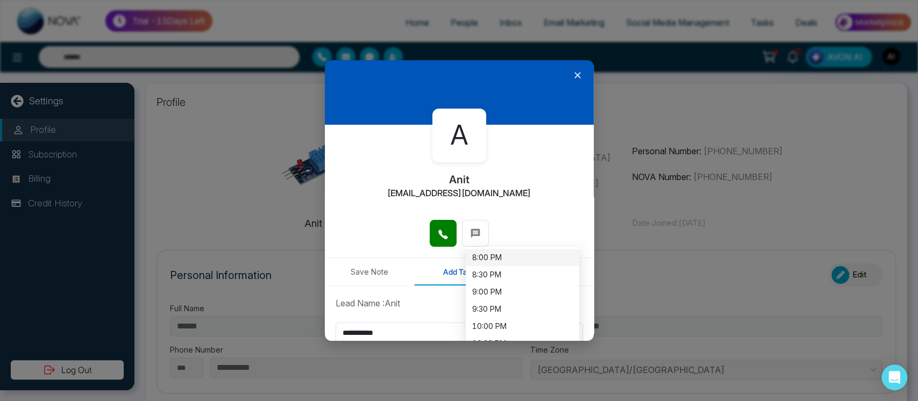
click at [572, 78] on icon at bounding box center [577, 75] width 11 height 11
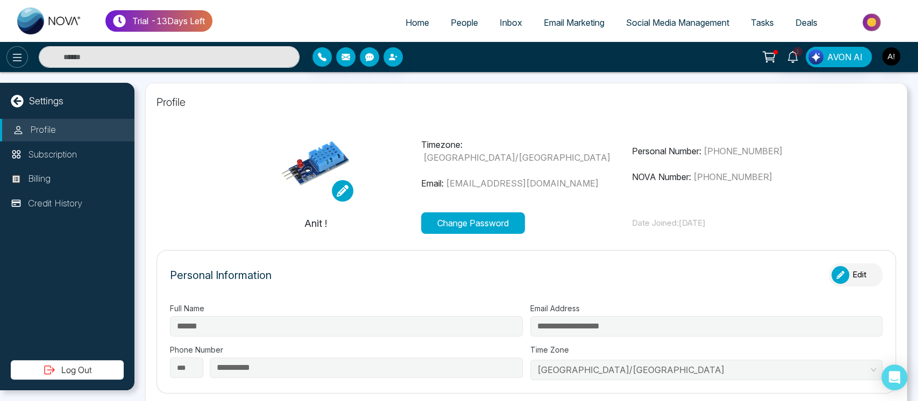
click at [22, 62] on icon at bounding box center [17, 57] width 13 height 13
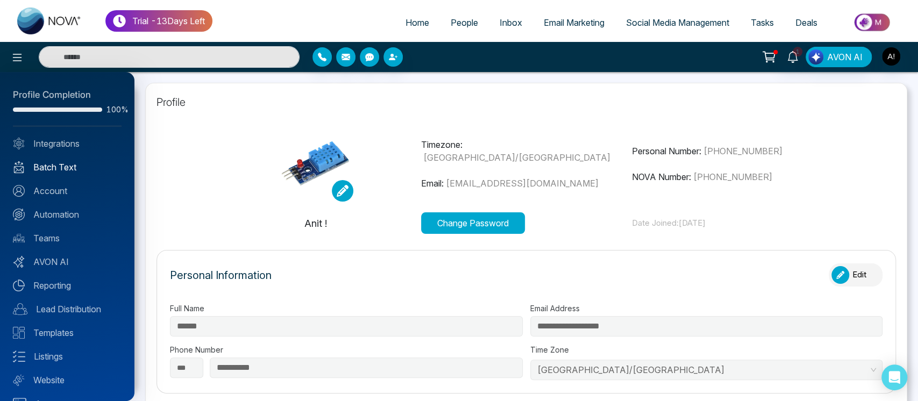
click at [66, 161] on link "Batch Text" at bounding box center [67, 167] width 109 height 13
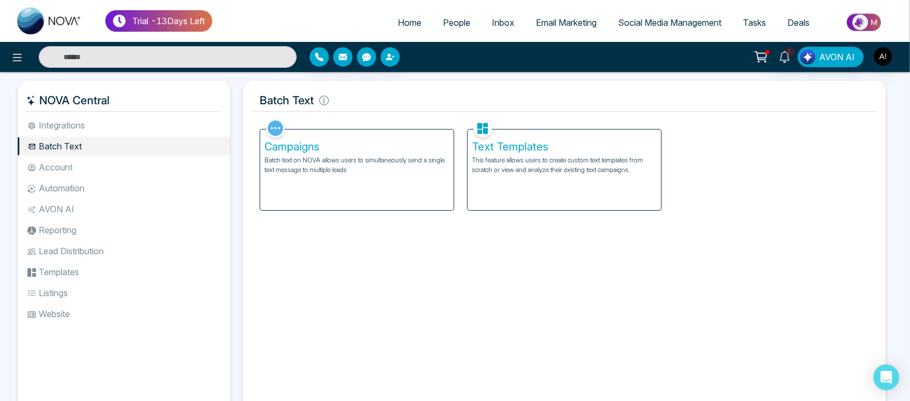
click at [403, 205] on div "Campaigns Batch text on NOVA allows users to simultaneously send a single text …" at bounding box center [357, 170] width 194 height 81
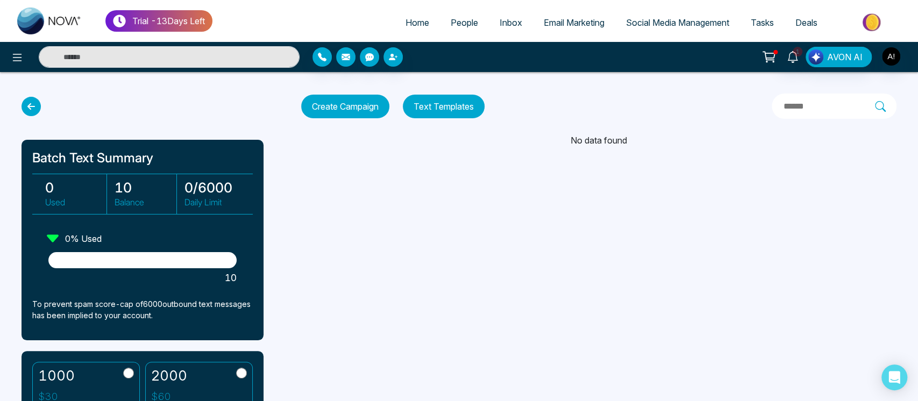
click at [31, 109] on icon at bounding box center [31, 106] width 19 height 19
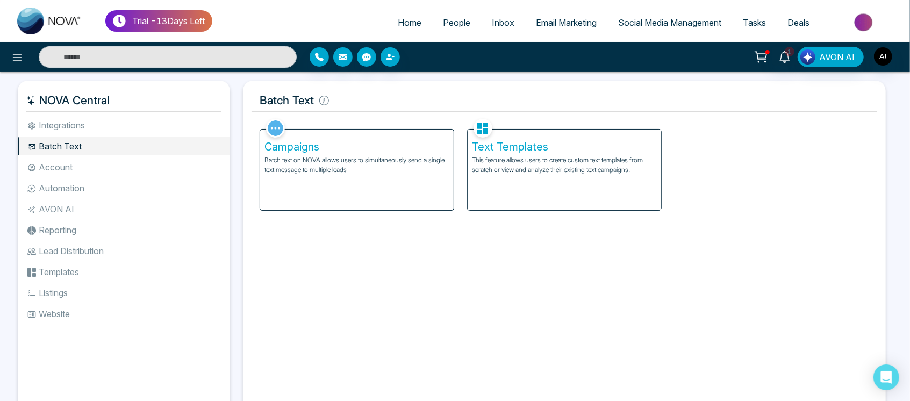
click at [516, 174] on p "This feature allows users to create custom text templates from scratch or view …" at bounding box center [564, 164] width 185 height 19
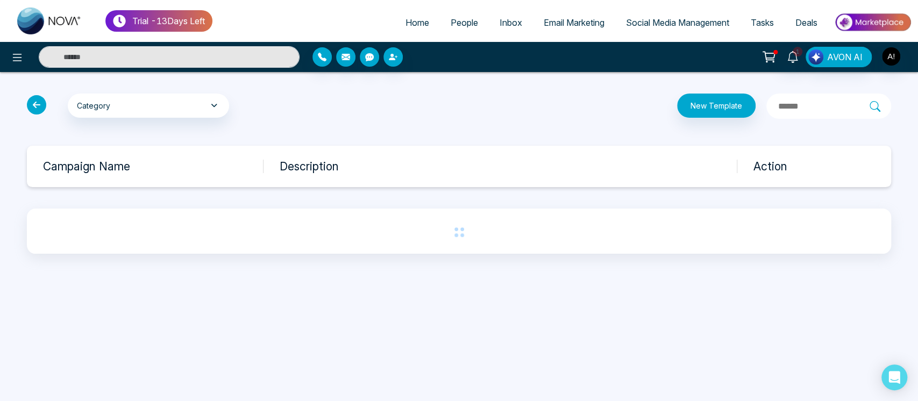
click at [42, 105] on icon at bounding box center [36, 104] width 19 height 19
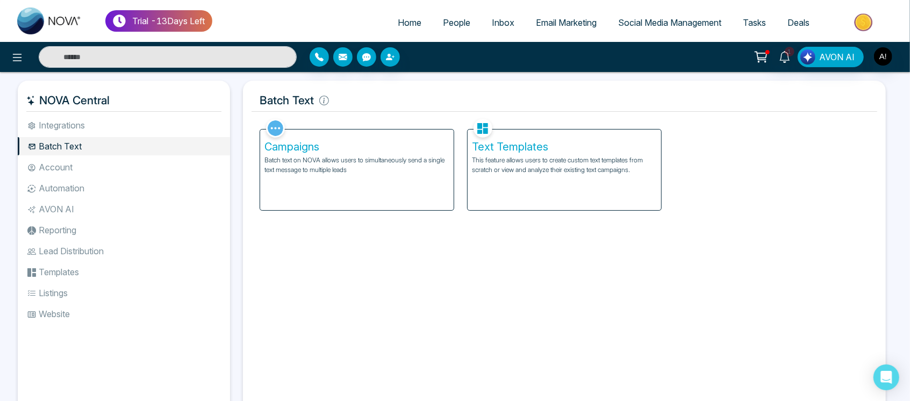
click at [359, 197] on div "Campaigns Batch text on NOVA allows users to simultaneously send a single text …" at bounding box center [357, 170] width 194 height 81
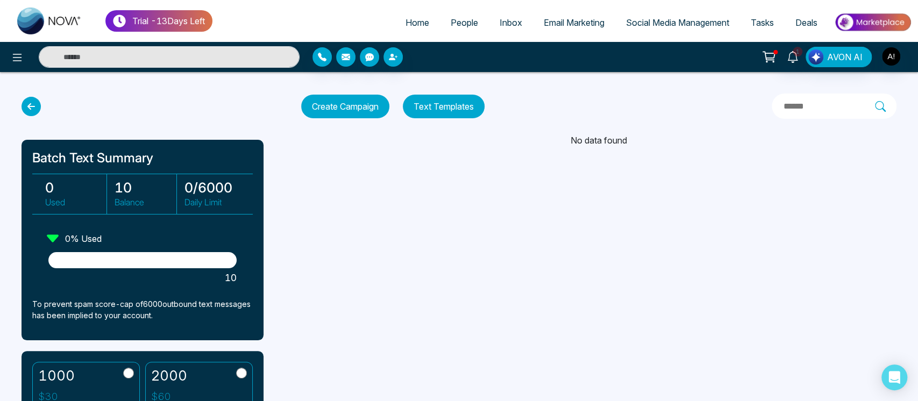
click at [436, 97] on button "Text Templates" at bounding box center [444, 107] width 82 height 24
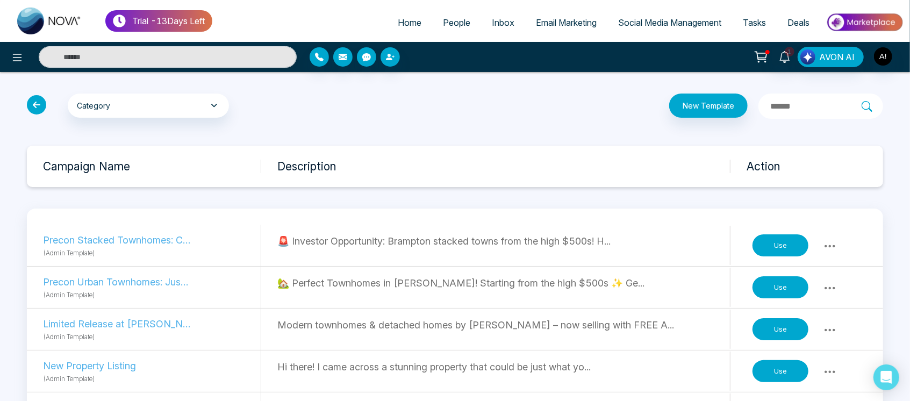
click at [789, 325] on button "Use" at bounding box center [781, 329] width 56 height 23
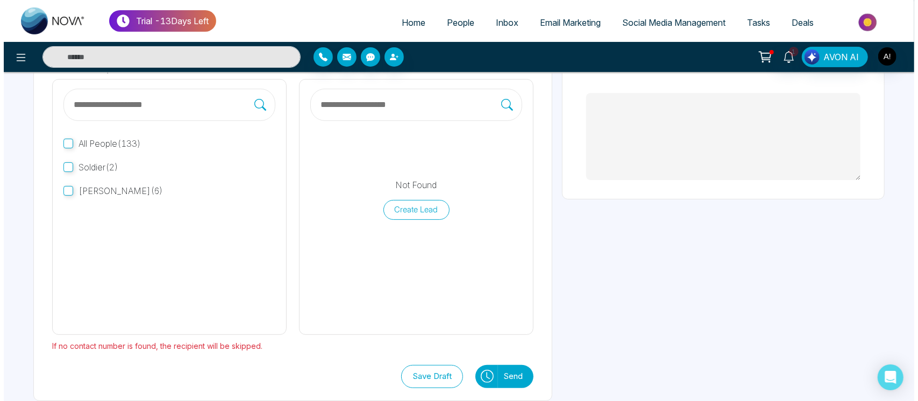
scroll to position [112, 0]
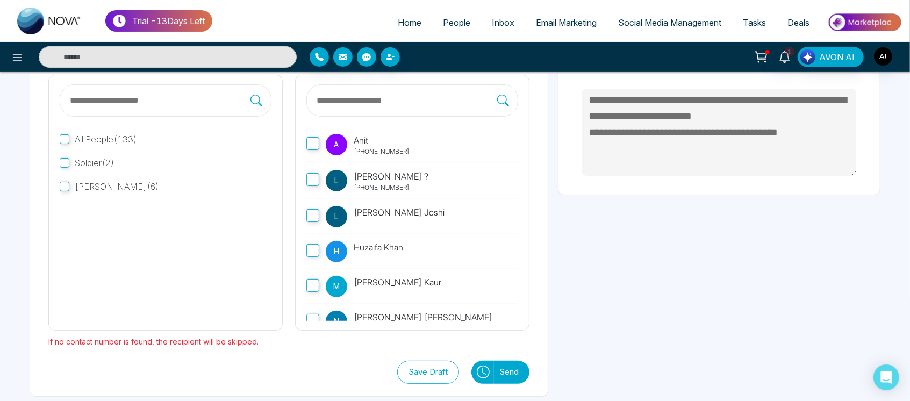
click at [324, 146] on label "A Anit +919930053035" at bounding box center [412, 145] width 212 height 36
click at [479, 375] on icon at bounding box center [483, 372] width 13 height 13
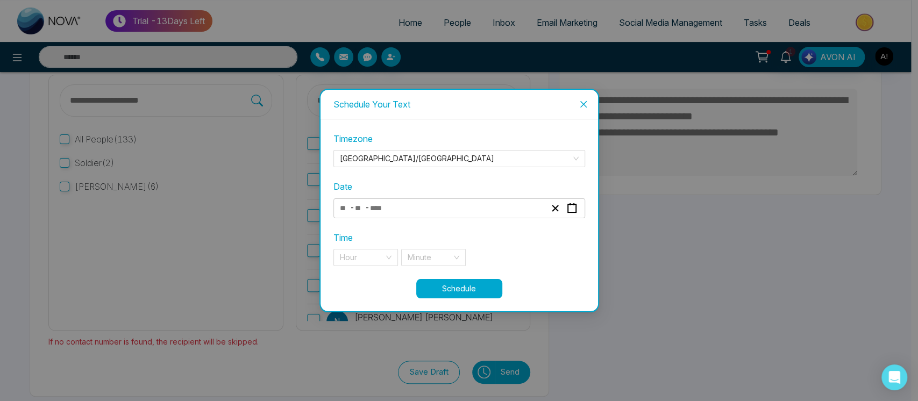
click at [433, 210] on div "- -" at bounding box center [442, 208] width 209 height 15
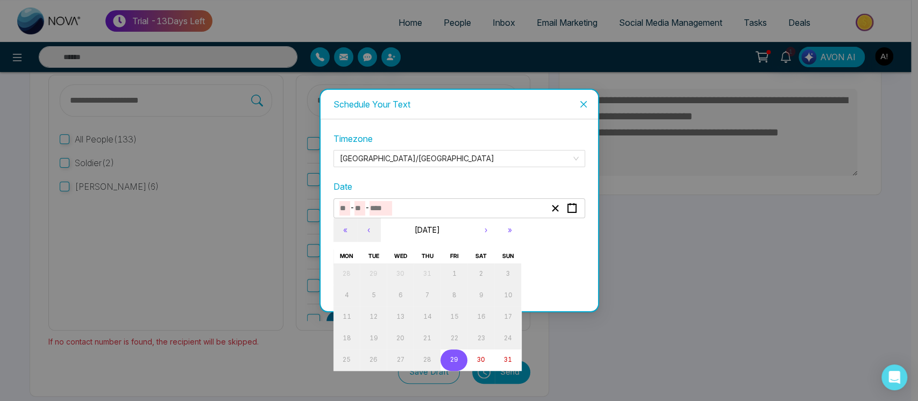
type textarea "**********"
click at [456, 362] on abbr "29" at bounding box center [454, 360] width 8 height 8
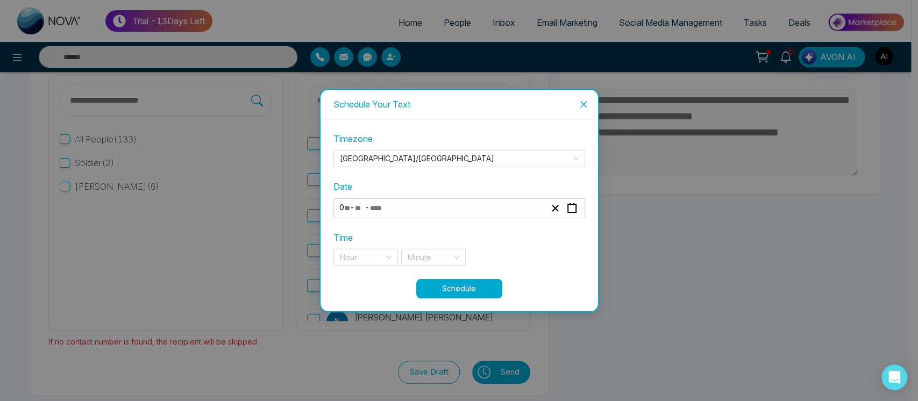
type input "*"
type input "**"
type input "****"
click at [353, 254] on input "search" at bounding box center [362, 257] width 44 height 16
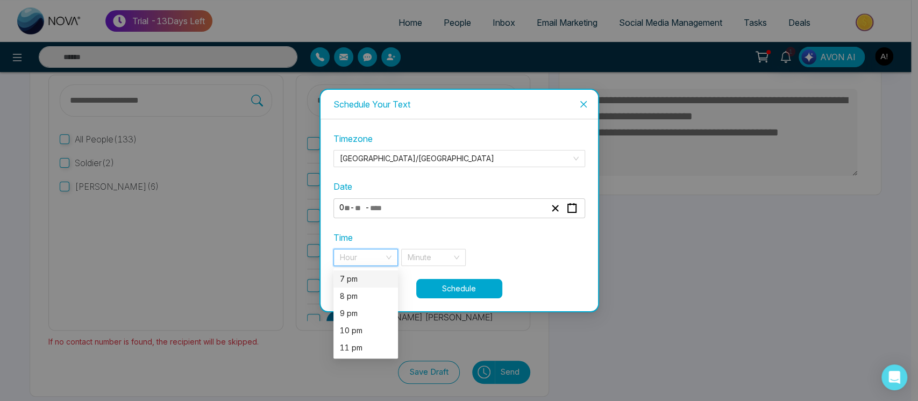
click at [360, 282] on div "7 pm" at bounding box center [366, 279] width 52 height 12
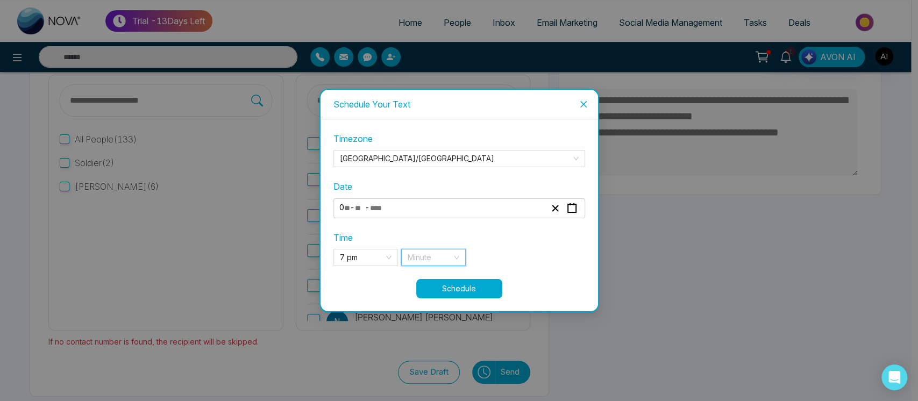
click at [447, 259] on input "search" at bounding box center [429, 257] width 44 height 16
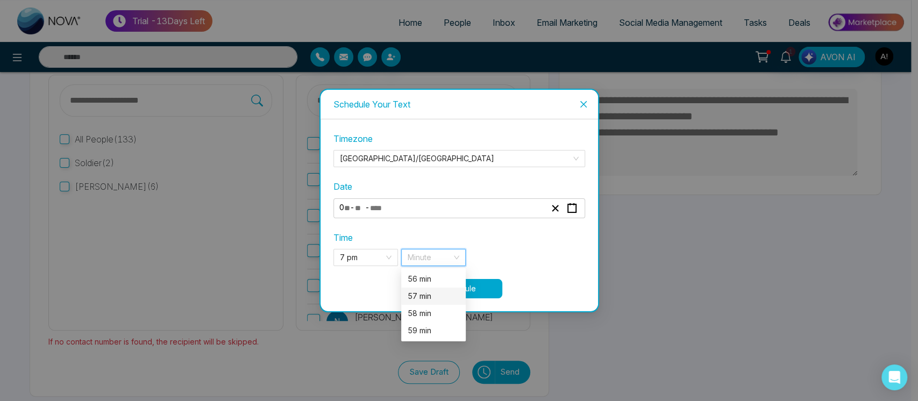
click at [431, 298] on div "57 min" at bounding box center [433, 296] width 52 height 12
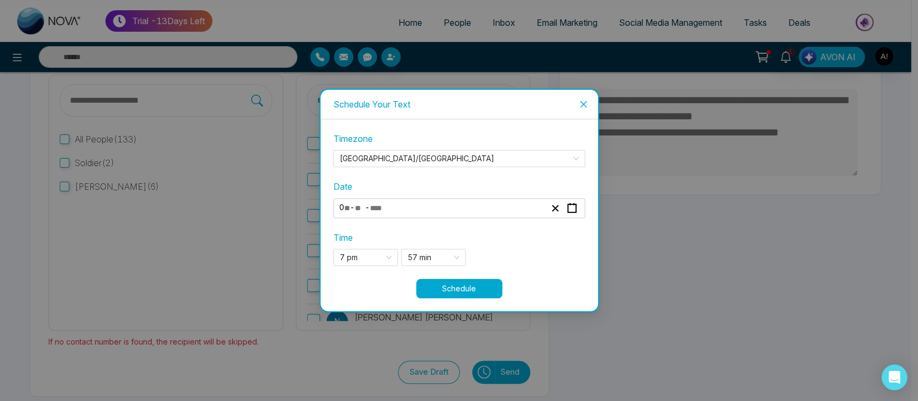
click at [497, 291] on button "Schedule" at bounding box center [459, 288] width 86 height 19
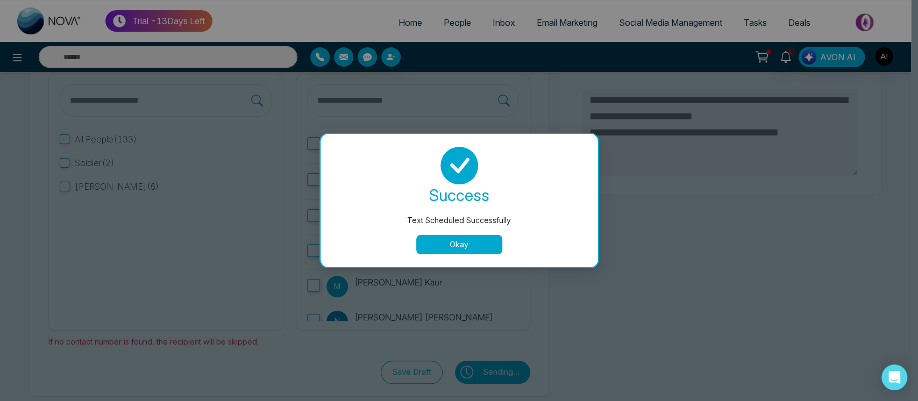
type textarea "**********"
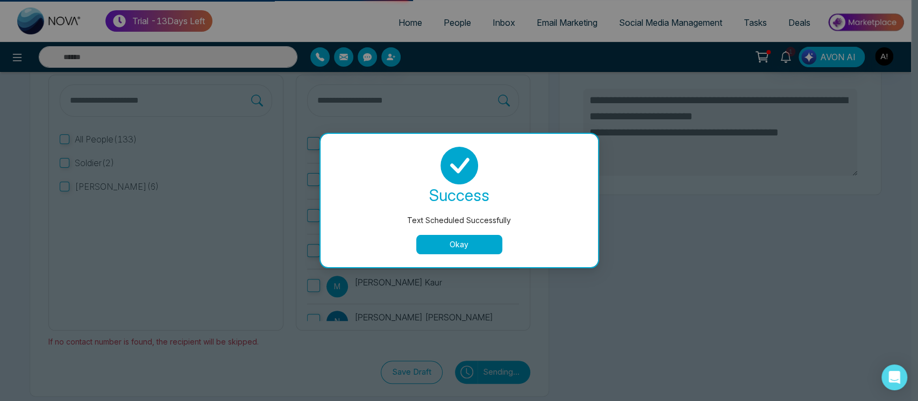
click at [460, 250] on button "Okay" at bounding box center [459, 244] width 86 height 19
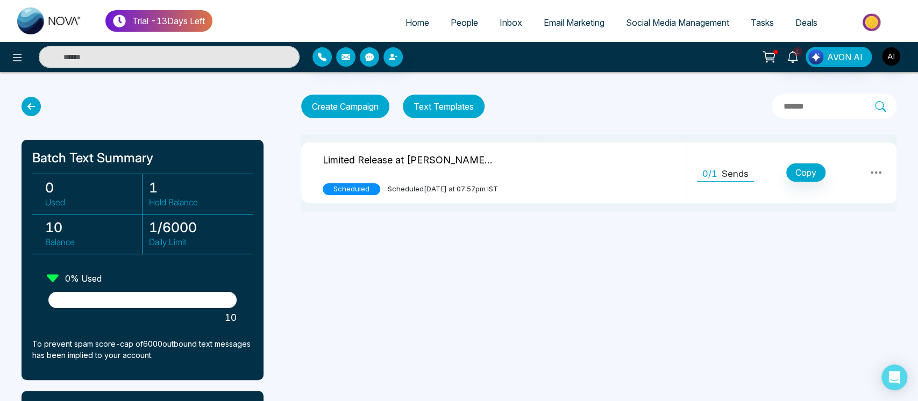
click at [453, 105] on button "Text Templates" at bounding box center [444, 107] width 82 height 24
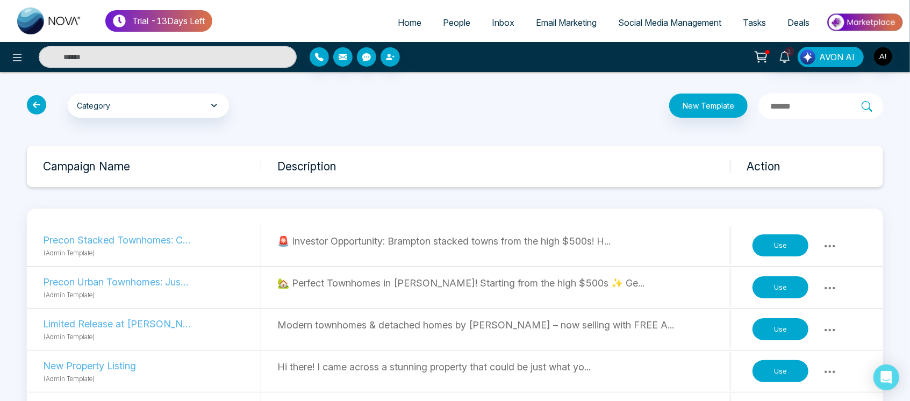
click at [773, 372] on button "Use" at bounding box center [781, 371] width 56 height 23
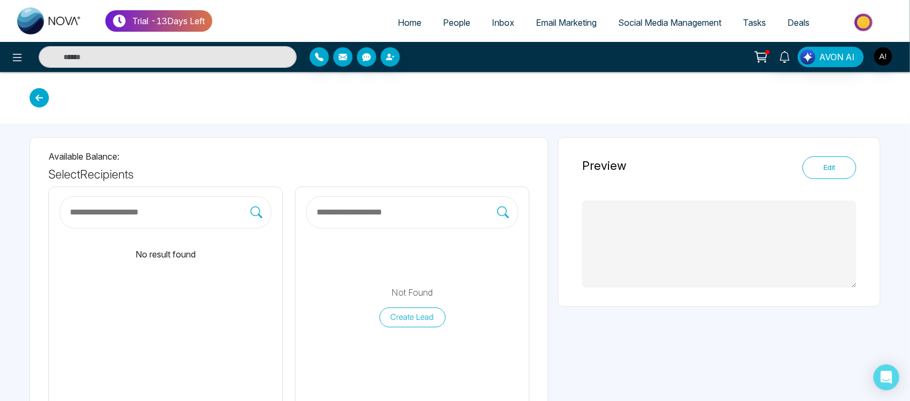
type textarea "**********"
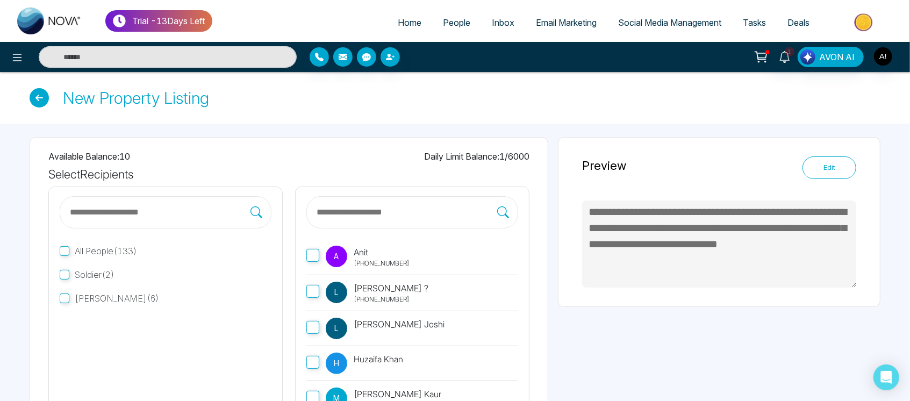
click at [348, 252] on div "A Anit +919930053035" at bounding box center [368, 257] width 84 height 23
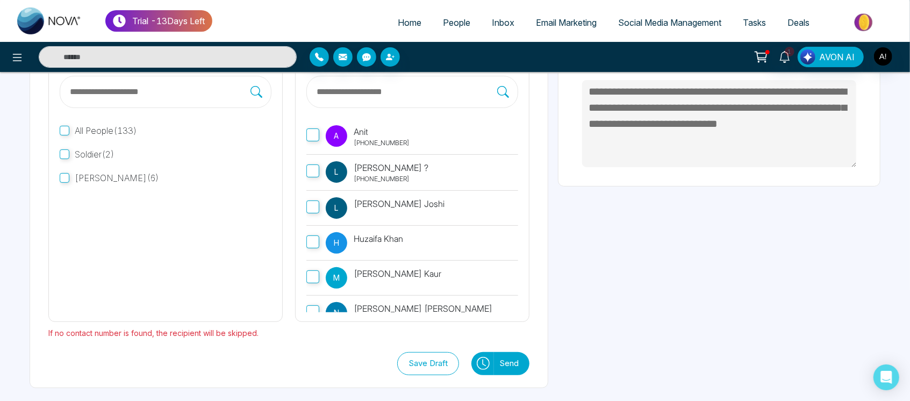
click at [529, 362] on button "Send" at bounding box center [511, 363] width 35 height 23
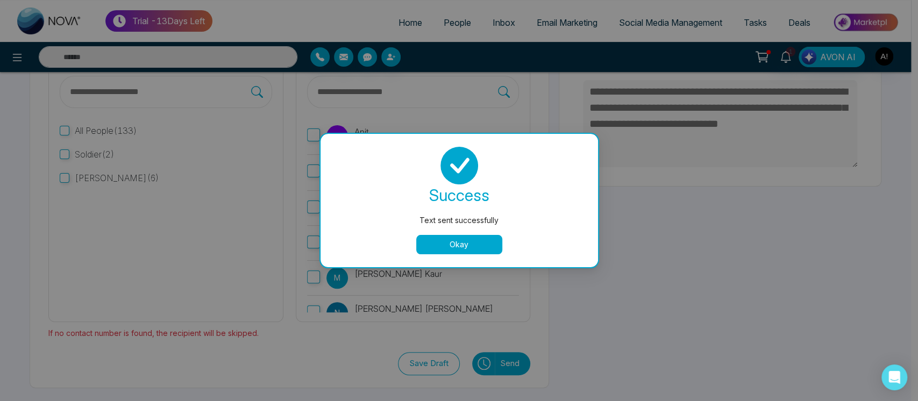
click at [469, 243] on button "Okay" at bounding box center [459, 244] width 86 height 19
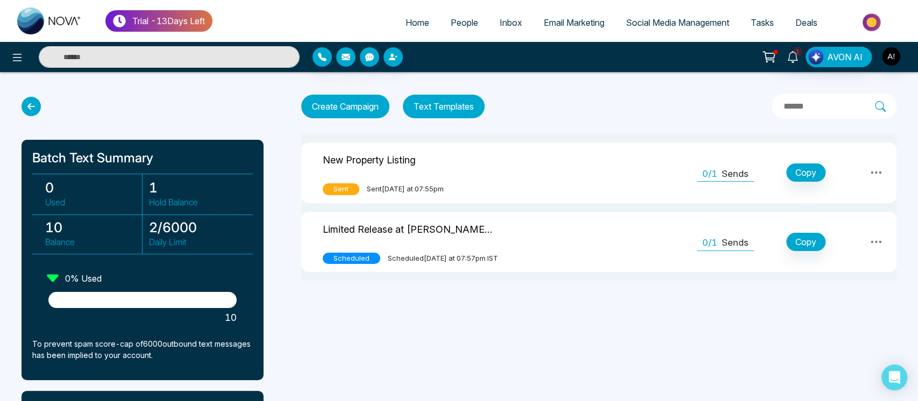
click at [732, 176] on p "Sends" at bounding box center [734, 174] width 27 height 14
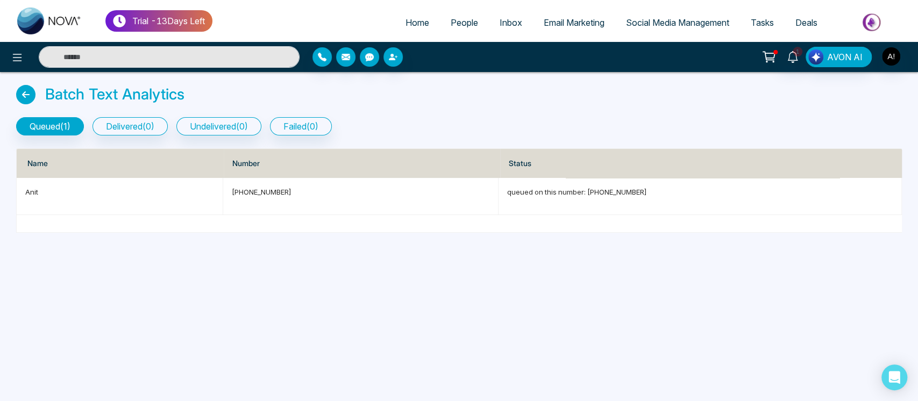
click at [149, 114] on div "queued ( 1 ) delivered ( 0 ) undelivered ( 0 ) failed ( 0 )" at bounding box center [459, 122] width 898 height 27
click at [150, 118] on button "delivered ( 0 )" at bounding box center [129, 126] width 75 height 18
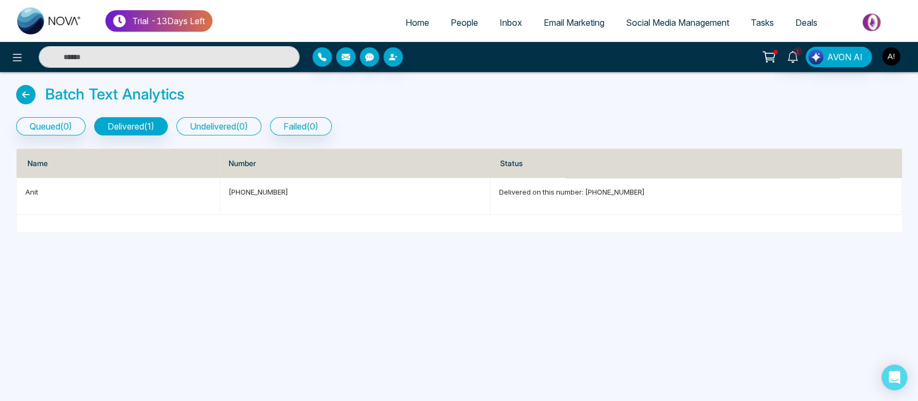
click at [199, 123] on button "undelivered ( 0 )" at bounding box center [218, 126] width 85 height 18
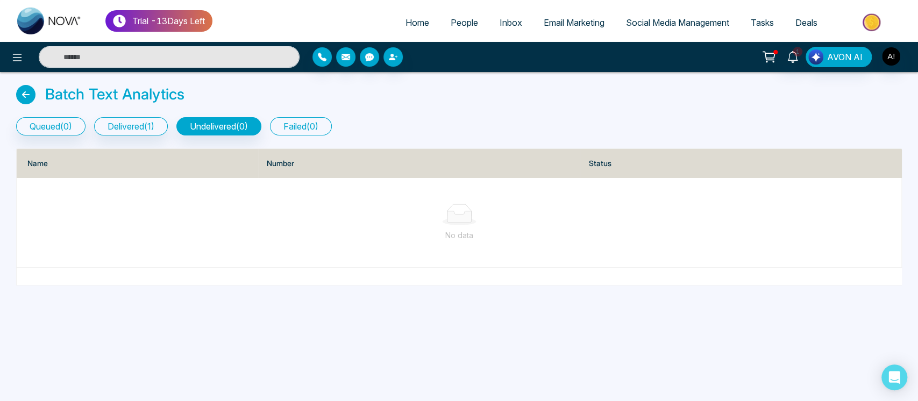
click at [313, 126] on button "failed ( 0 )" at bounding box center [301, 126] width 62 height 18
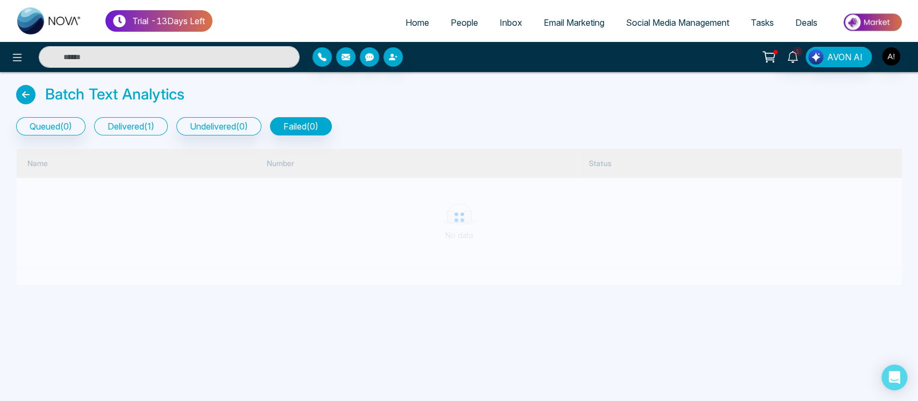
click at [117, 130] on button "delivered ( 1 )" at bounding box center [131, 126] width 74 height 18
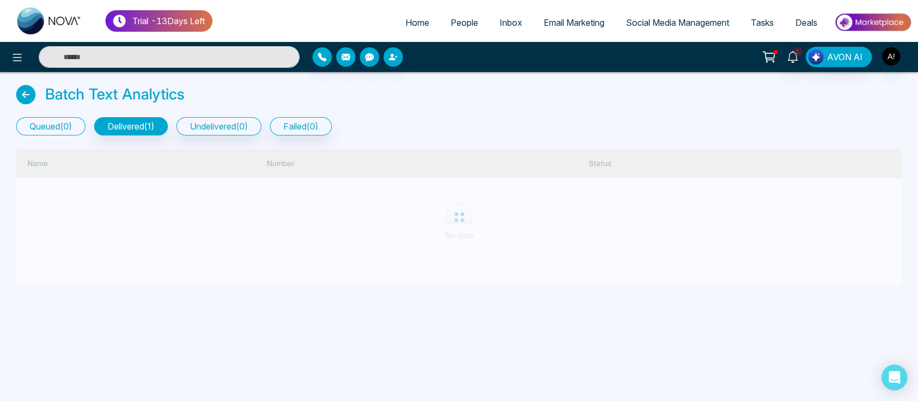
click at [49, 127] on button "queued ( 0 )" at bounding box center [50, 126] width 69 height 18
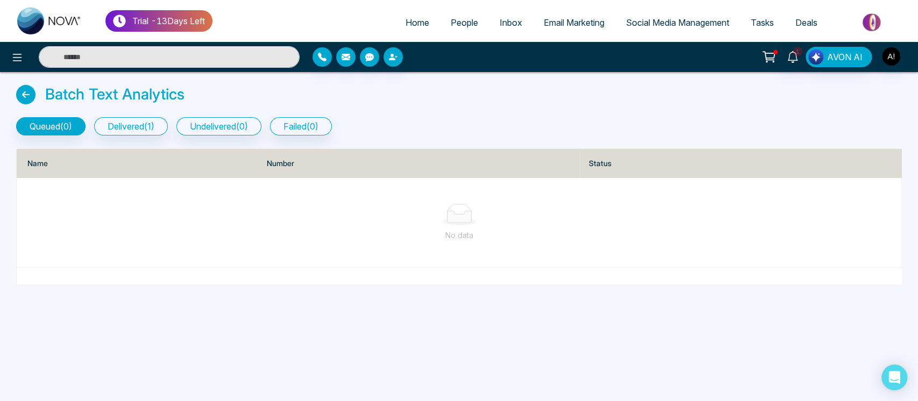
click at [17, 89] on icon at bounding box center [25, 94] width 19 height 19
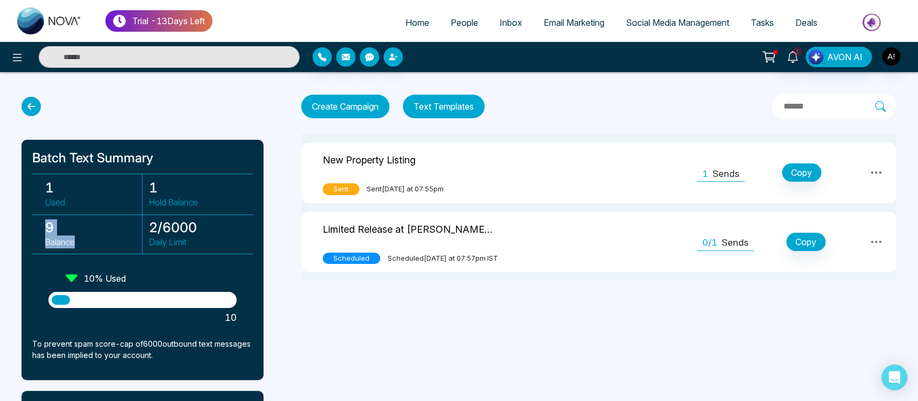
drag, startPoint x: 41, startPoint y: 225, endPoint x: 114, endPoint y: 238, distance: 74.8
click at [114, 238] on div "9 Balance" at bounding box center [91, 234] width 104 height 40
click at [114, 238] on p "Balance" at bounding box center [93, 241] width 97 height 13
click at [23, 61] on icon at bounding box center [17, 57] width 13 height 13
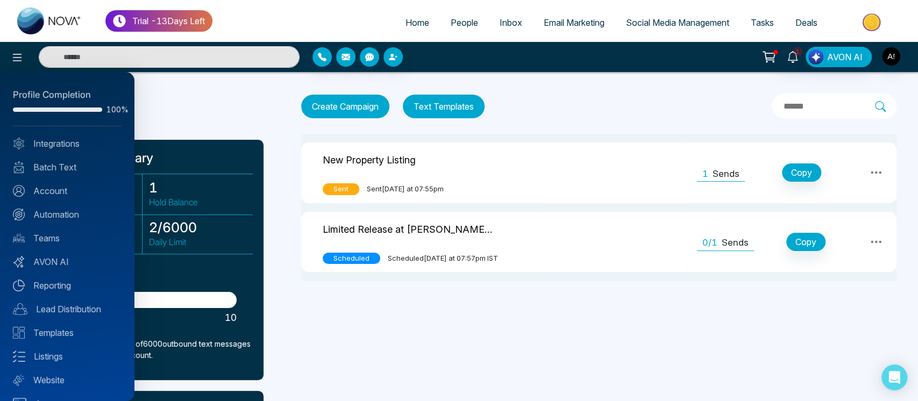
click at [493, 90] on div at bounding box center [459, 200] width 918 height 401
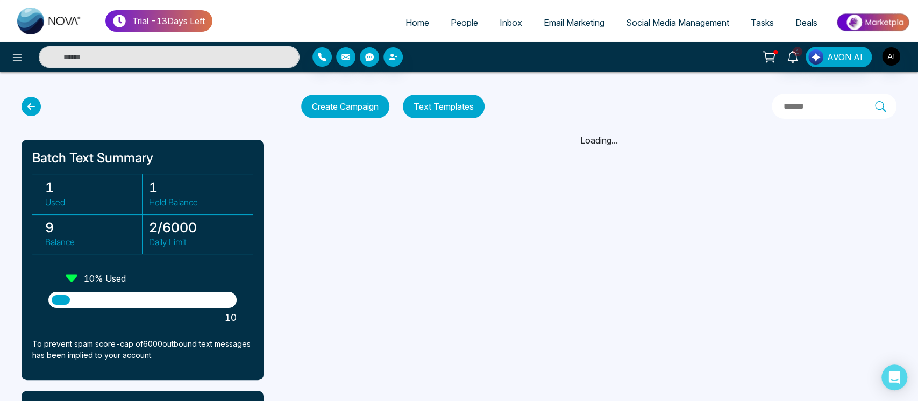
click at [30, 102] on icon at bounding box center [31, 106] width 19 height 19
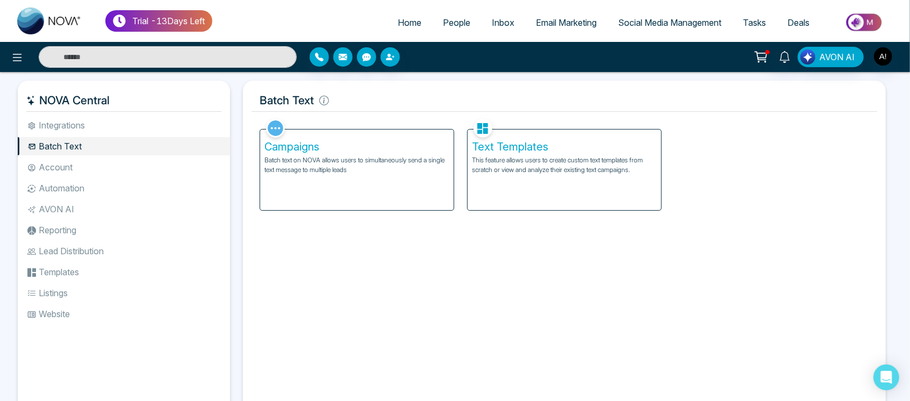
drag, startPoint x: 30, startPoint y: 102, endPoint x: 156, endPoint y: 120, distance: 127.1
click at [156, 120] on div "NOVA Central Integrations Batch Text Account Automation AVON AI Reporting Lead …" at bounding box center [124, 247] width 212 height 333
click at [891, 54] on img "button" at bounding box center [883, 56] width 18 height 18
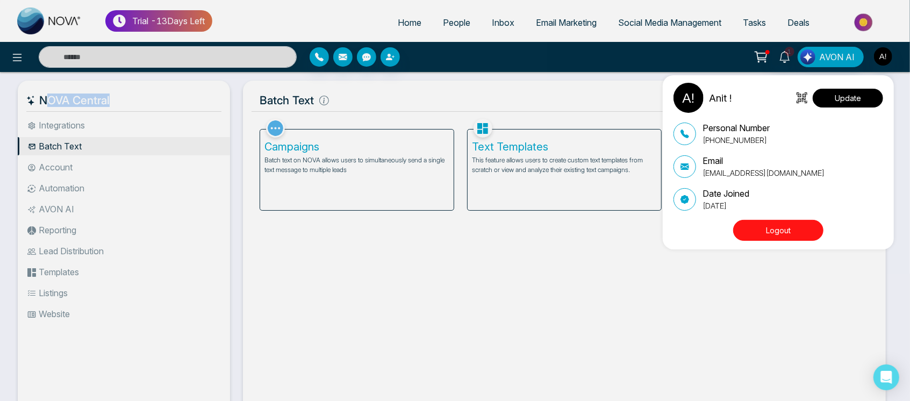
click at [869, 89] on button "Update" at bounding box center [848, 98] width 70 height 19
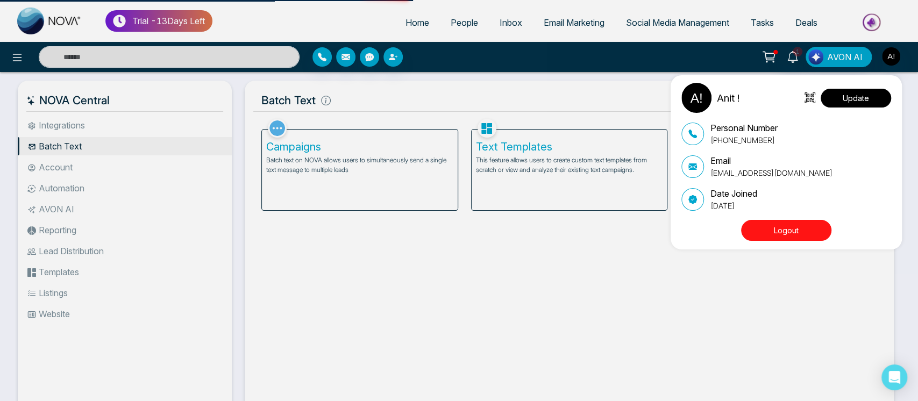
select select "***"
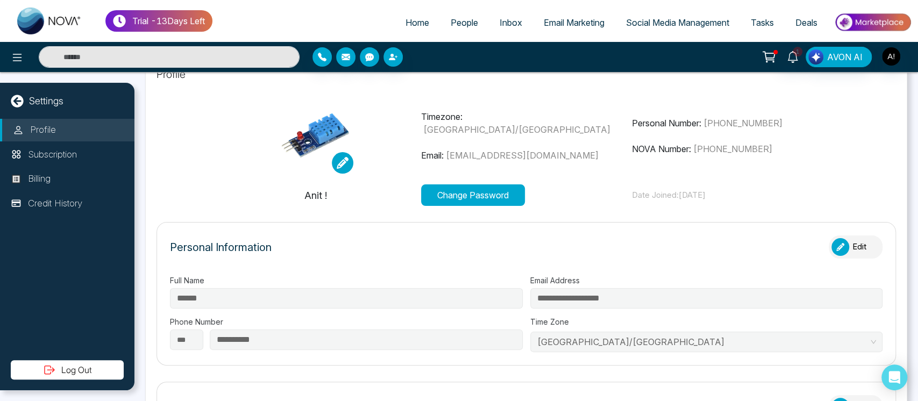
type input "********"
type input "**********"
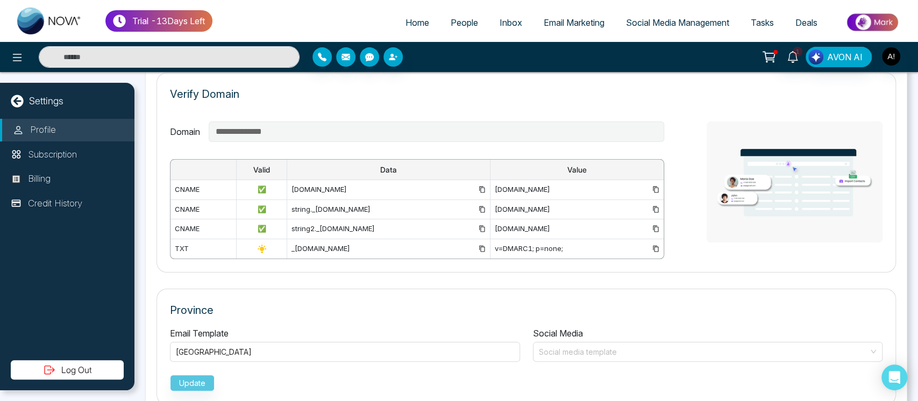
scroll to position [753, 0]
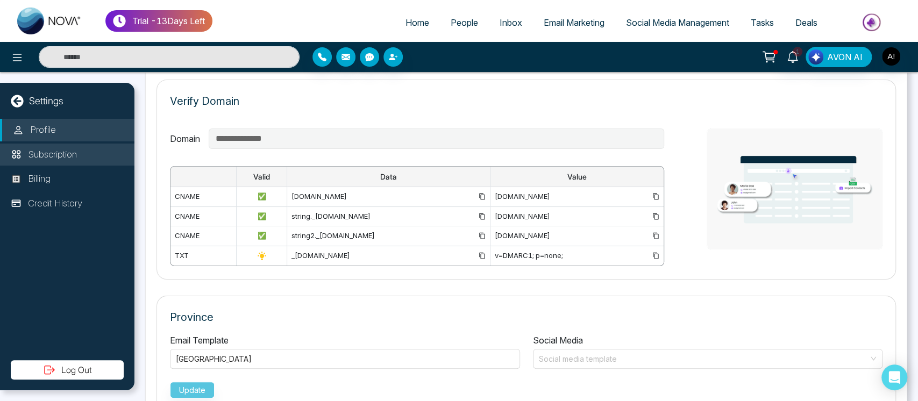
click at [77, 148] on p "Subscription" at bounding box center [52, 155] width 49 height 14
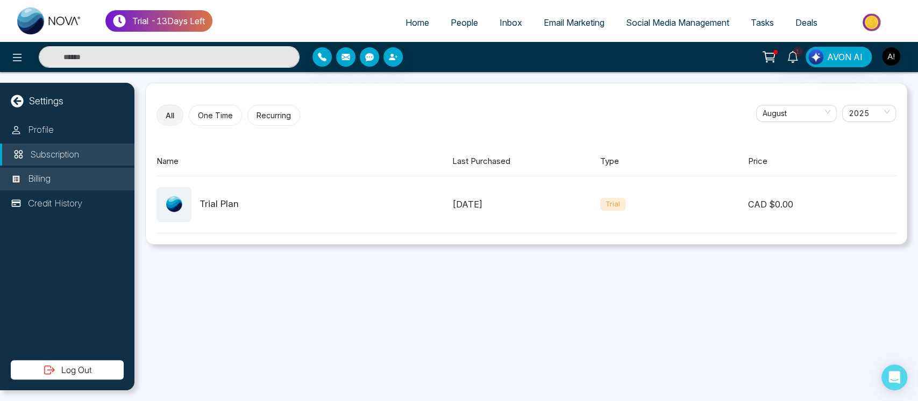
click at [87, 176] on li "Billing" at bounding box center [67, 179] width 134 height 23
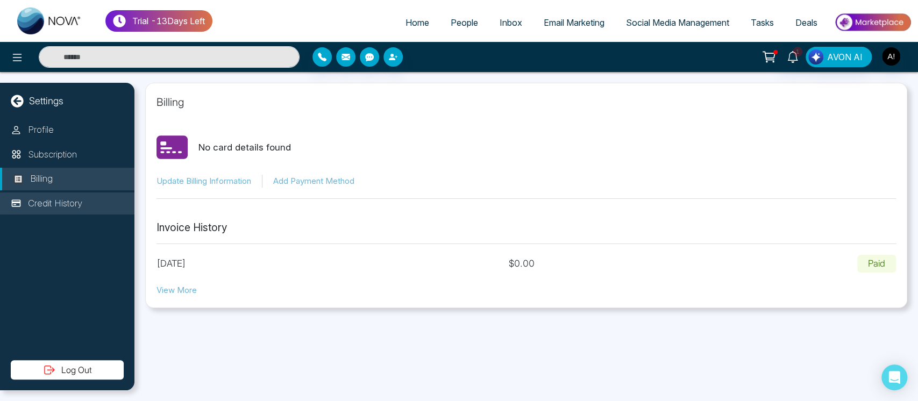
click at [93, 207] on li "Credit History" at bounding box center [67, 203] width 134 height 23
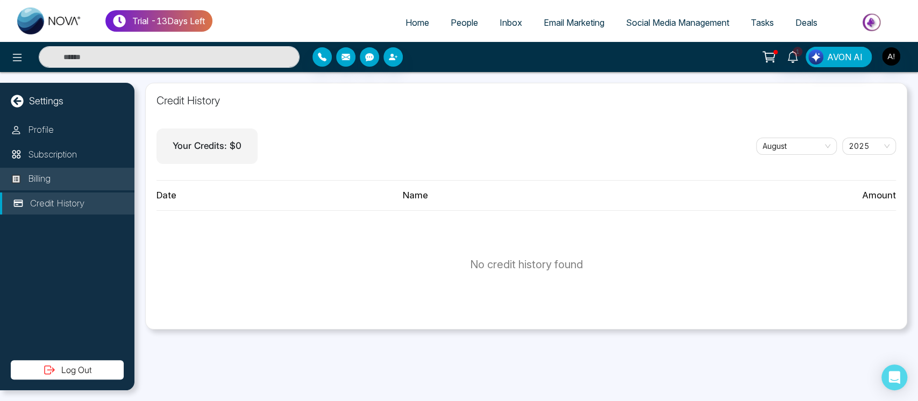
click at [84, 182] on li "Billing" at bounding box center [67, 179] width 134 height 23
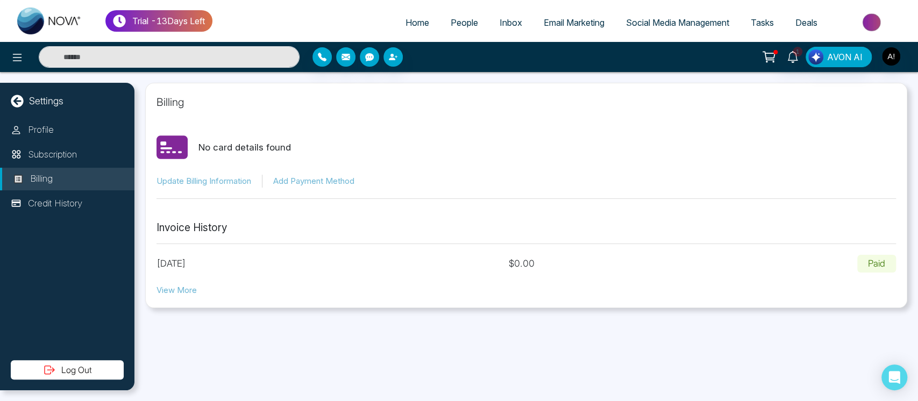
click at [189, 293] on button "View More" at bounding box center [176, 290] width 40 height 12
click at [754, 18] on span "Tasks" at bounding box center [761, 22] width 23 height 11
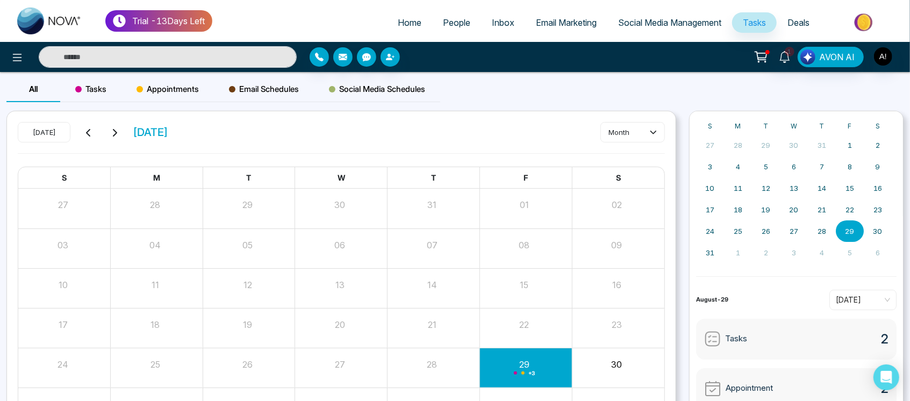
click at [99, 89] on span "Tasks" at bounding box center [90, 89] width 31 height 13
click at [628, 128] on button "Create" at bounding box center [632, 132] width 65 height 19
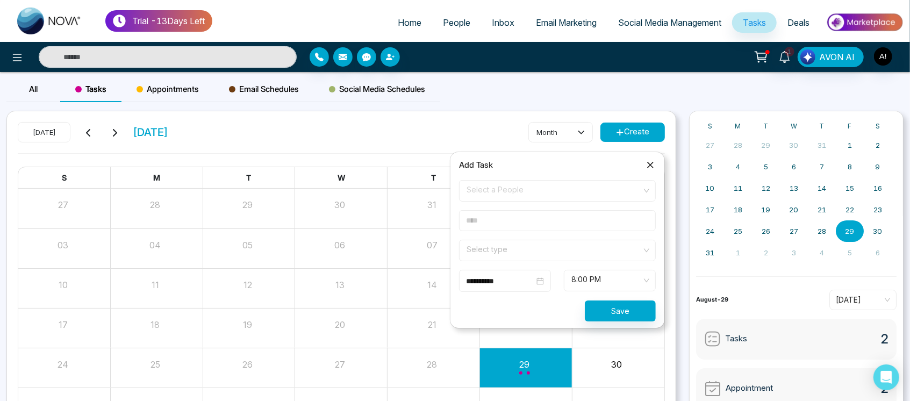
click at [571, 183] on span "Select a People" at bounding box center [558, 191] width 182 height 18
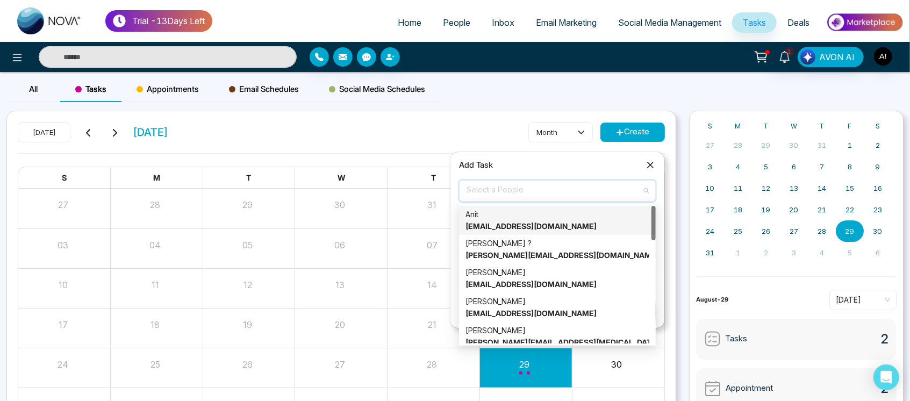
click at [544, 226] on strong "anit@mmnovatech.com" at bounding box center [530, 225] width 131 height 9
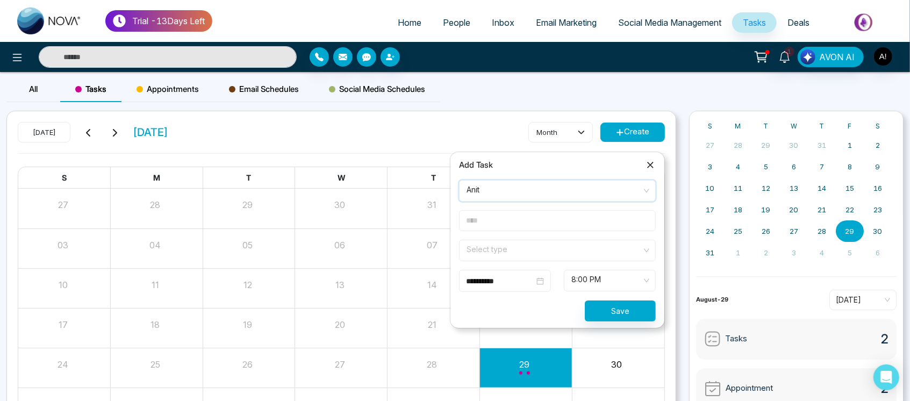
click at [272, 96] on div "Email Schedules" at bounding box center [264, 89] width 100 height 26
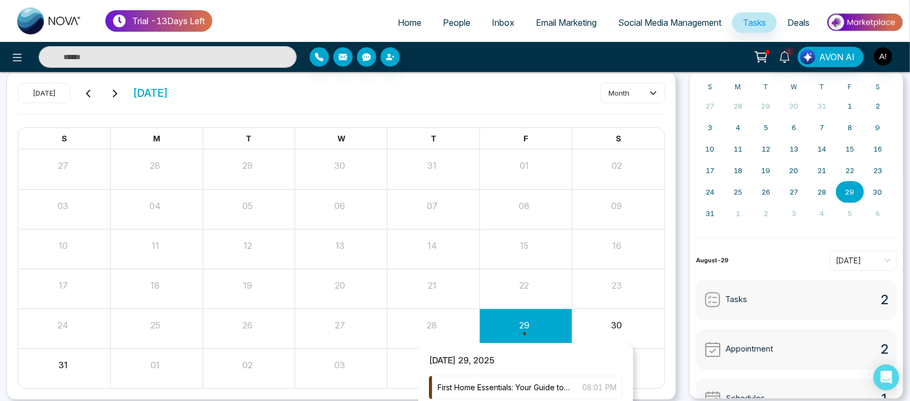
scroll to position [76, 0]
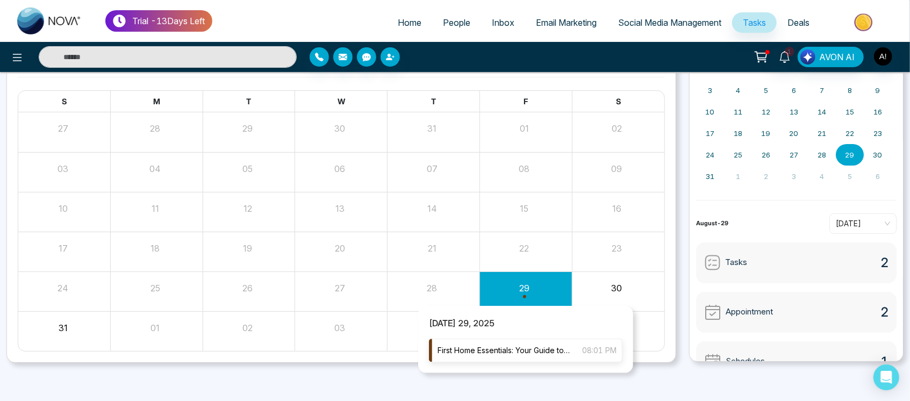
click at [525, 360] on div "First Home Essentials: Your Guide to Settling In Smarter 08:01 PM" at bounding box center [526, 351] width 194 height 24
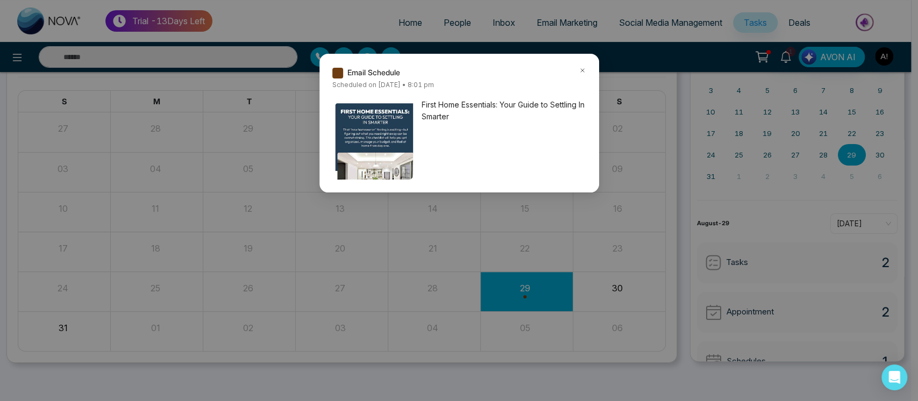
click at [582, 67] on icon at bounding box center [582, 71] width 8 height 8
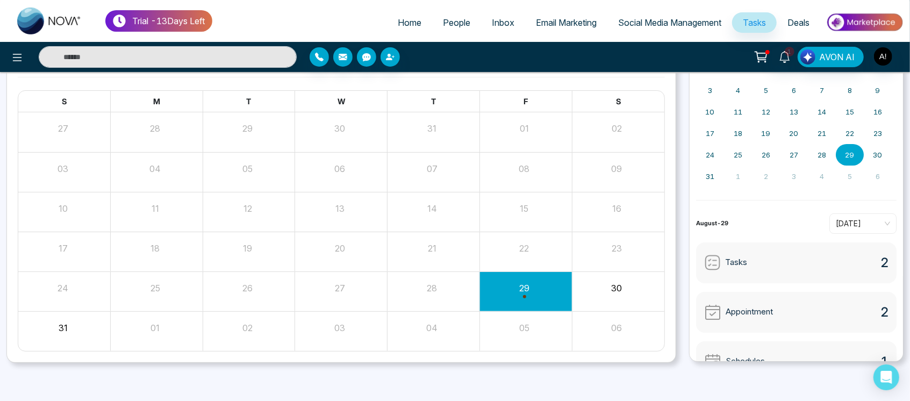
scroll to position [0, 0]
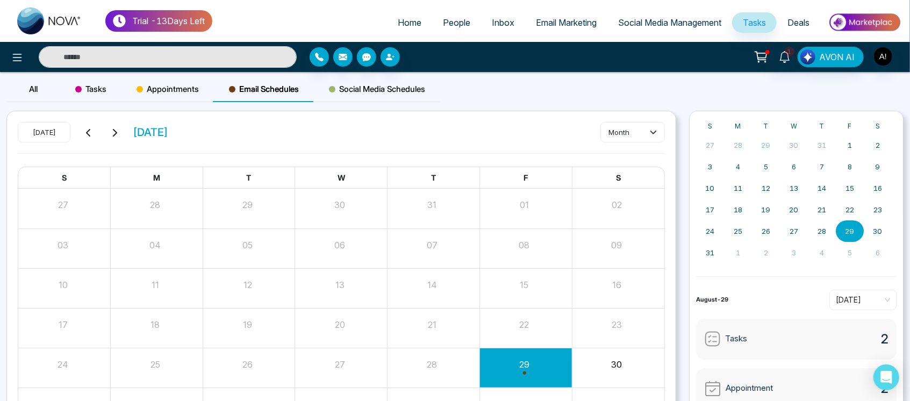
click at [177, 90] on span "Appointments" at bounding box center [168, 89] width 62 height 13
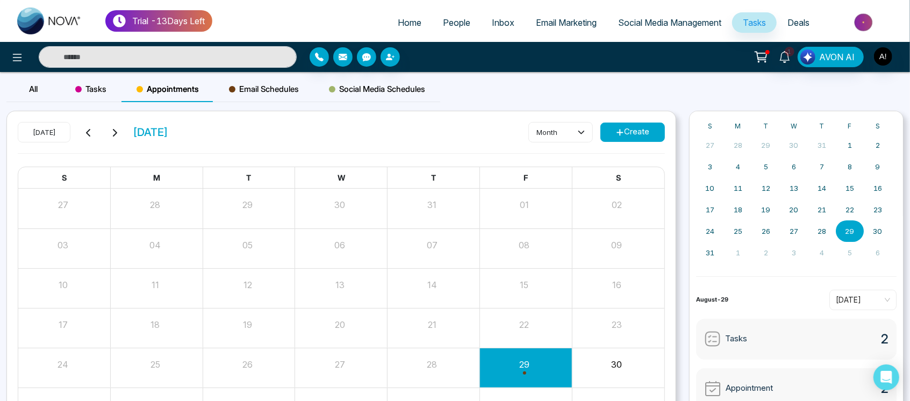
click at [95, 97] on div "Tasks" at bounding box center [90, 89] width 61 height 26
click at [632, 138] on button "Create" at bounding box center [632, 132] width 65 height 19
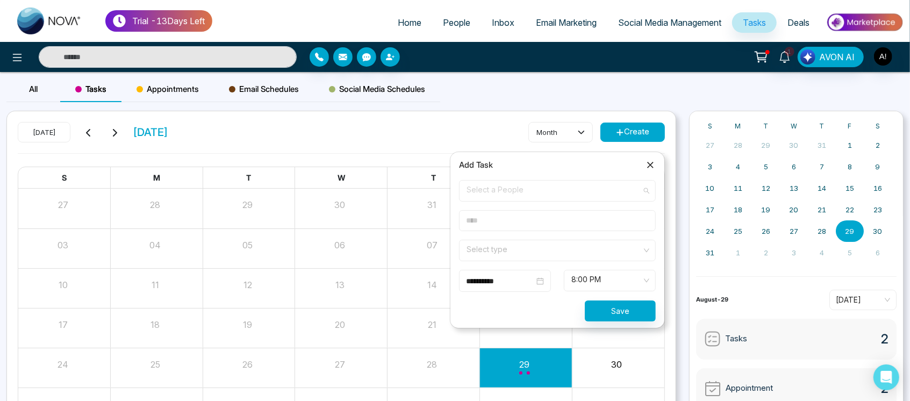
click at [582, 192] on span "Select a People" at bounding box center [558, 191] width 182 height 18
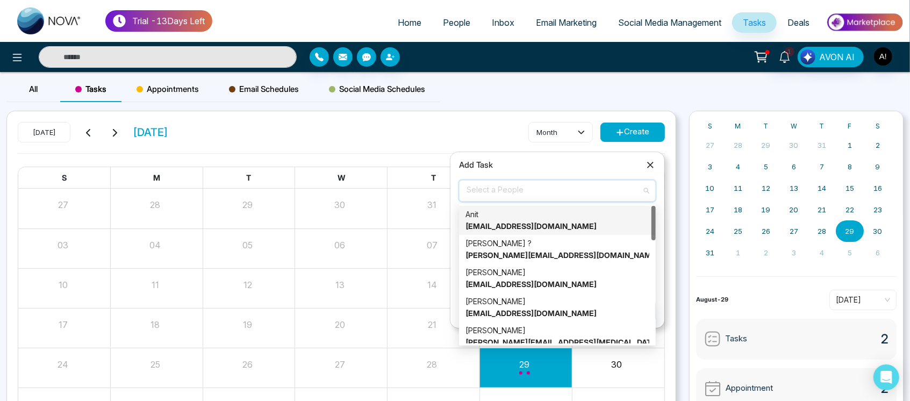
click at [537, 224] on strong "anit@mmnovatech.com" at bounding box center [530, 225] width 131 height 9
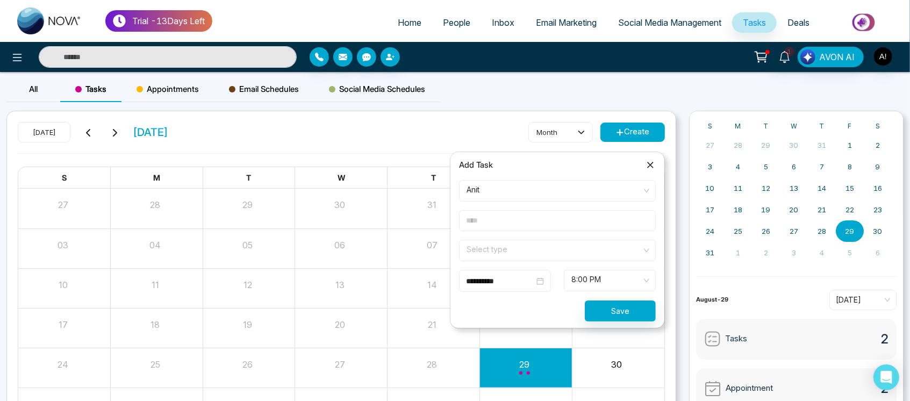
click at [539, 229] on input "text" at bounding box center [557, 220] width 197 height 21
type input "***"
click at [490, 252] on input "search" at bounding box center [553, 248] width 176 height 16
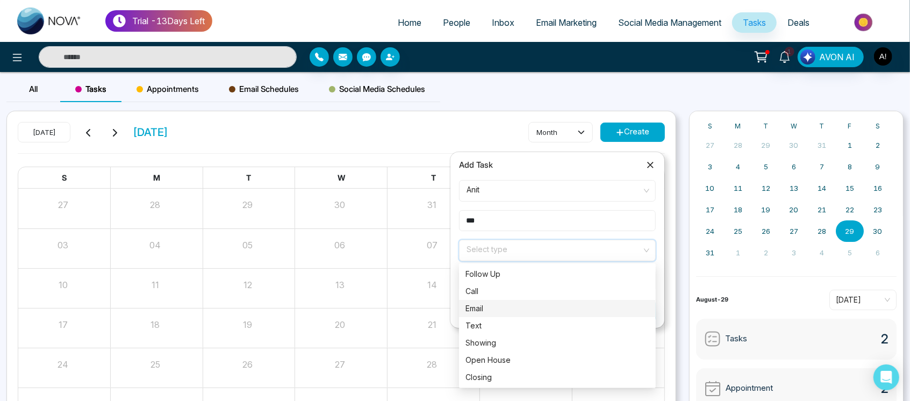
click at [484, 312] on div "Email" at bounding box center [557, 309] width 184 height 12
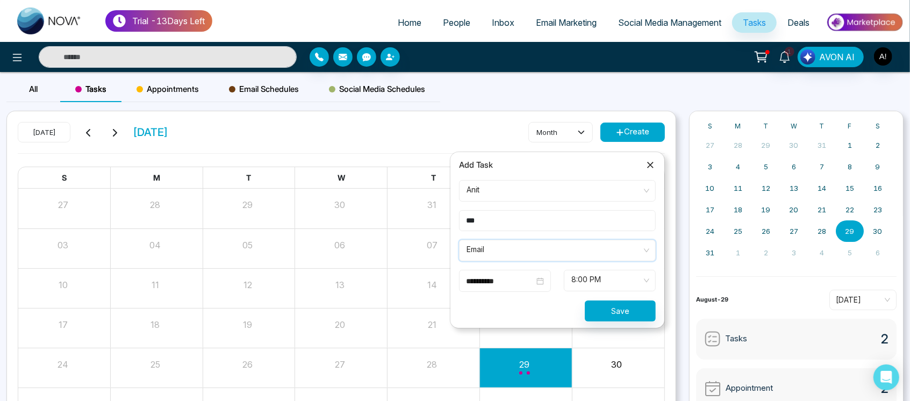
click at [512, 284] on input "**********" at bounding box center [500, 281] width 68 height 12
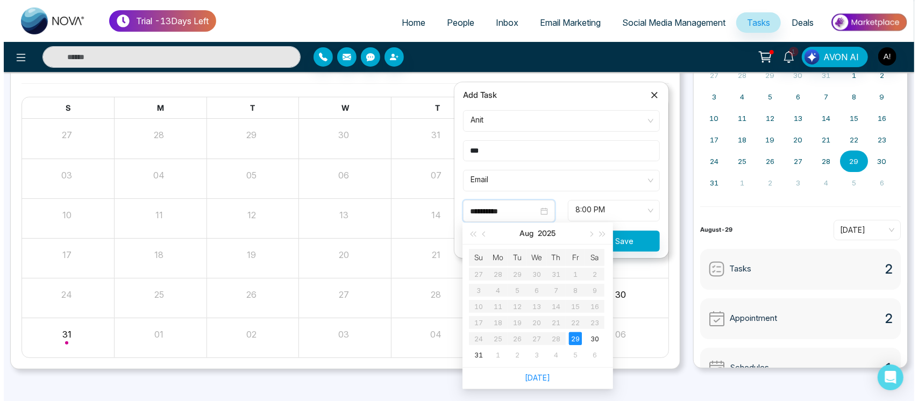
scroll to position [76, 0]
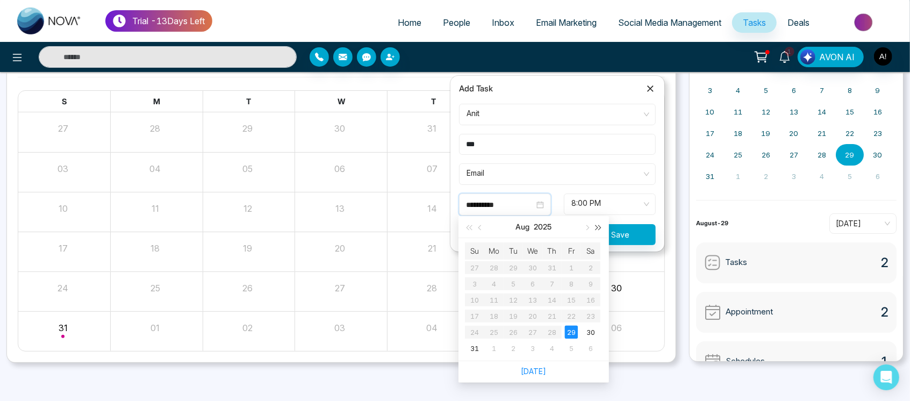
click at [596, 233] on button "button" at bounding box center [599, 227] width 12 height 22
click at [585, 228] on span "button" at bounding box center [586, 227] width 5 height 5
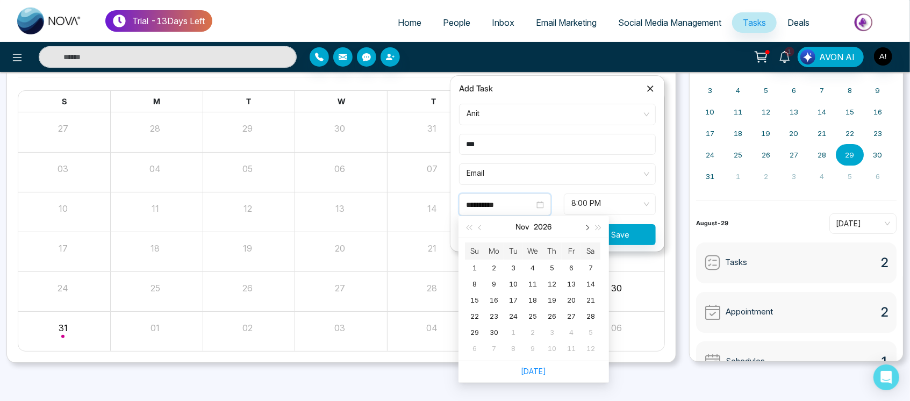
click at [585, 228] on span "button" at bounding box center [586, 227] width 5 height 5
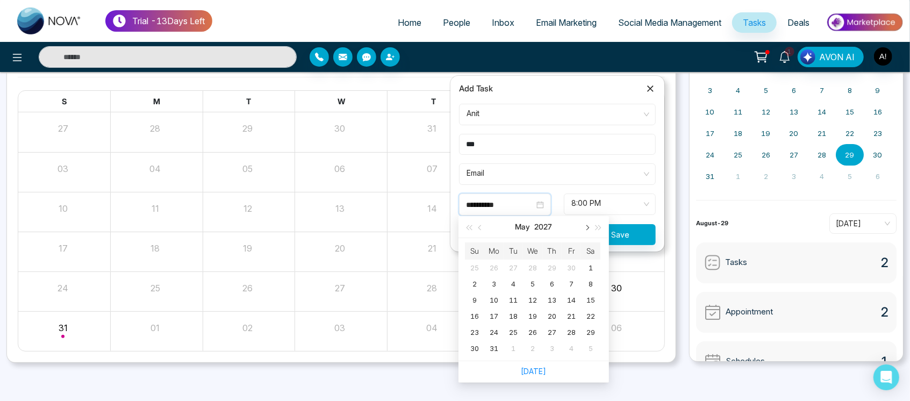
click at [585, 228] on span "button" at bounding box center [586, 227] width 5 height 5
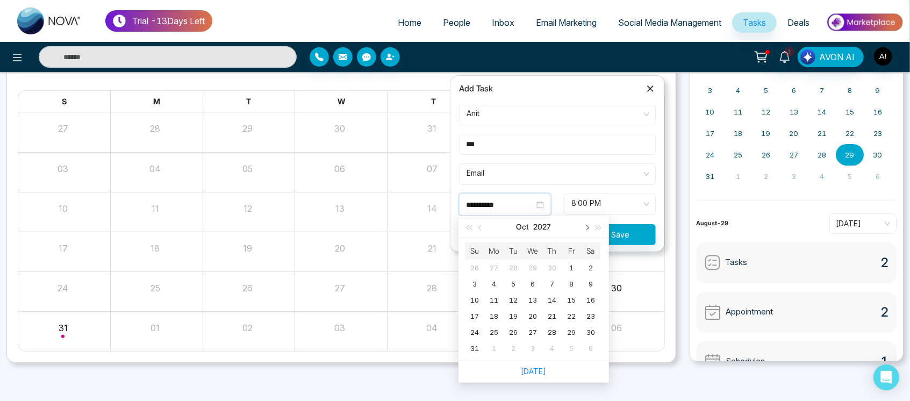
click at [585, 228] on span "button" at bounding box center [586, 227] width 5 height 5
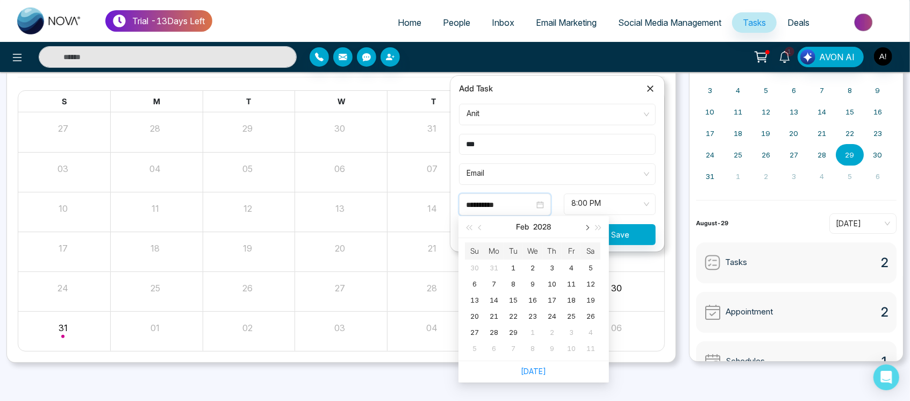
click at [585, 228] on span "button" at bounding box center [586, 227] width 5 height 5
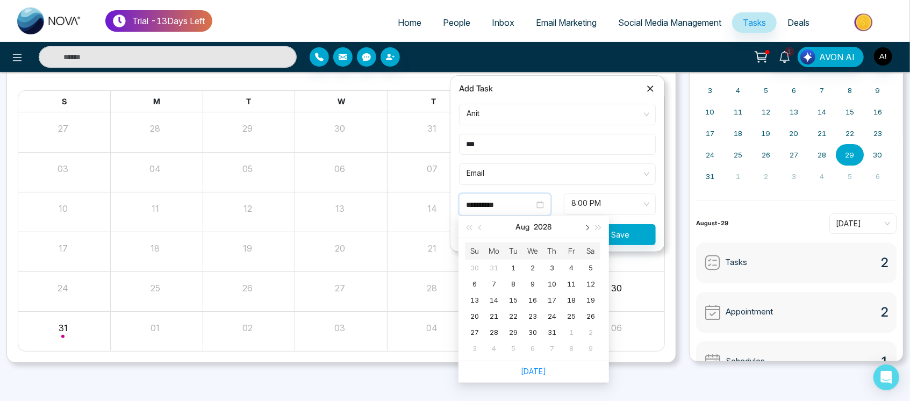
click at [585, 228] on span "button" at bounding box center [586, 227] width 5 height 5
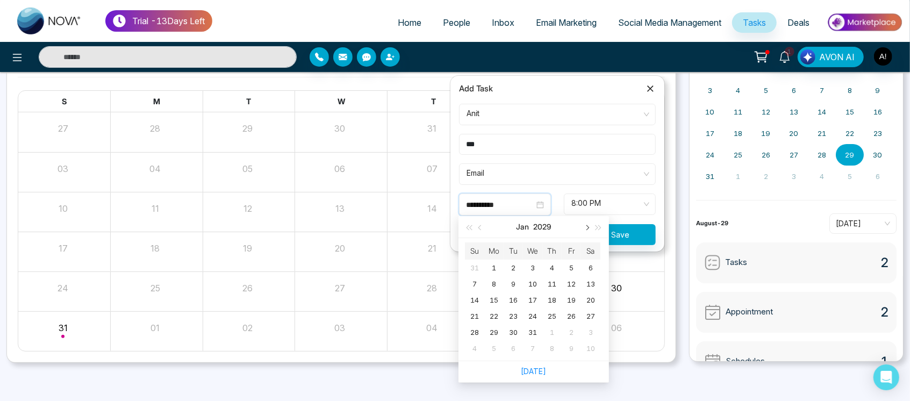
click at [585, 228] on span "button" at bounding box center [586, 227] width 5 height 5
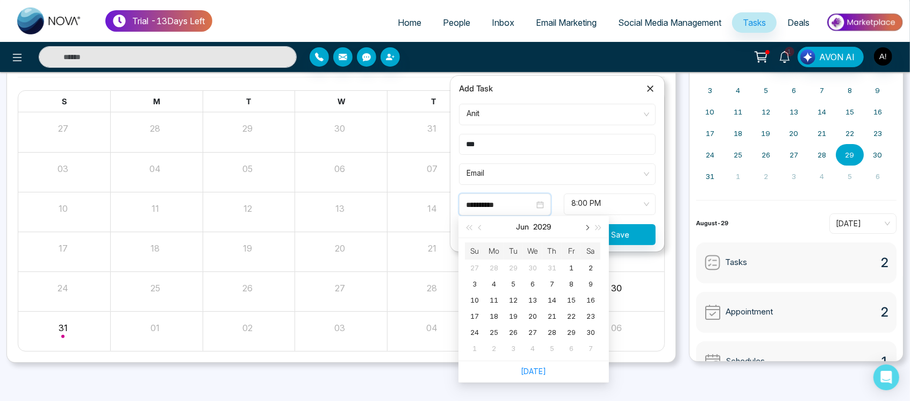
click at [585, 228] on span "button" at bounding box center [586, 227] width 5 height 5
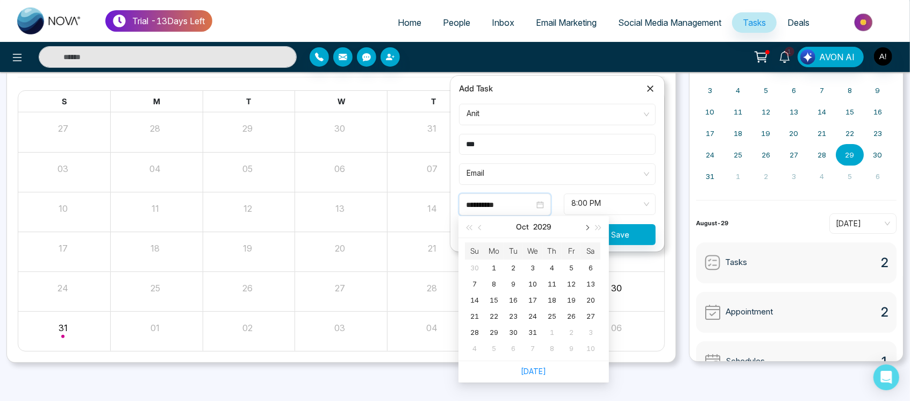
click at [585, 228] on span "button" at bounding box center [586, 227] width 5 height 5
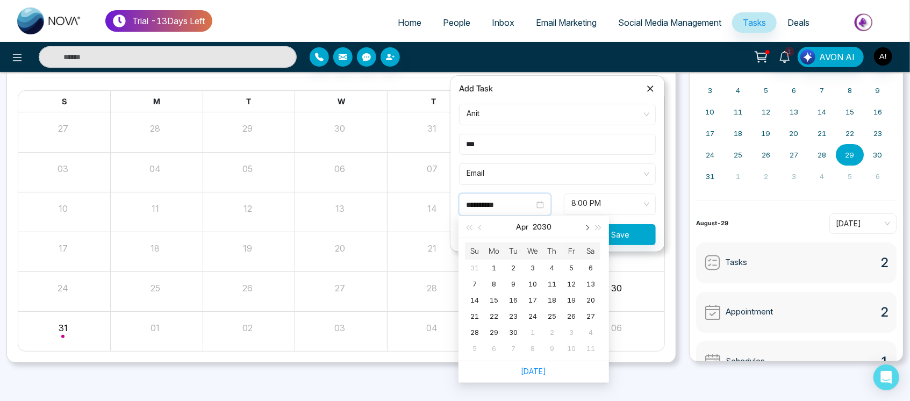
click at [585, 228] on span "button" at bounding box center [586, 227] width 5 height 5
click at [471, 221] on button "button" at bounding box center [469, 227] width 12 height 22
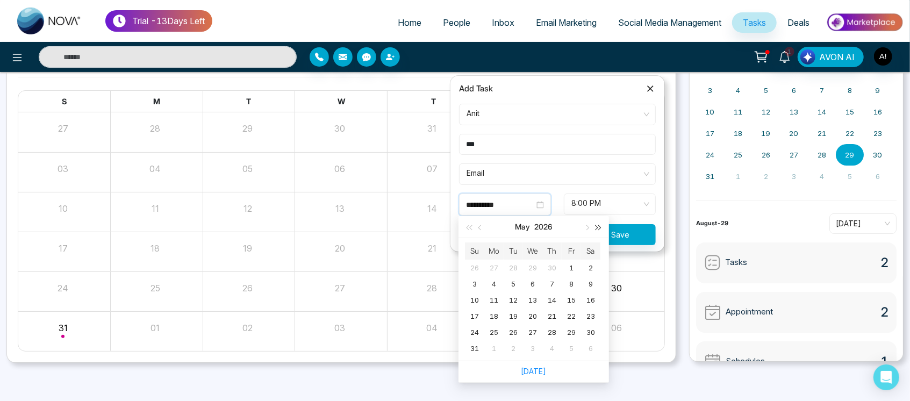
click at [600, 227] on span "button" at bounding box center [598, 227] width 5 height 5
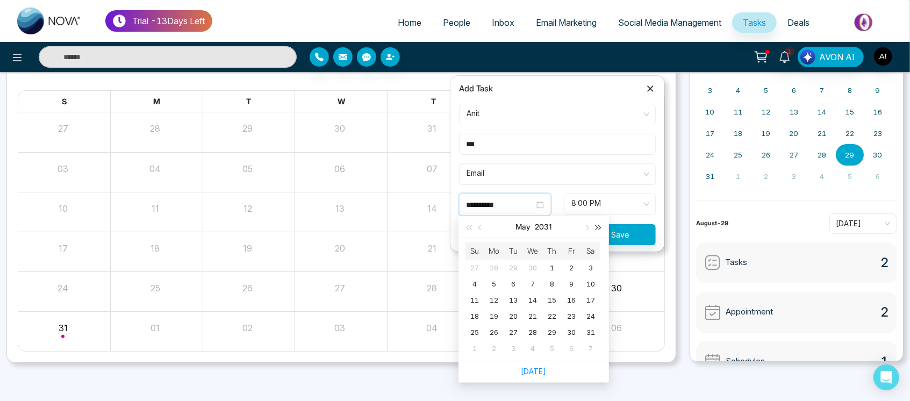
click at [600, 227] on span "button" at bounding box center [598, 227] width 5 height 5
drag, startPoint x: 600, startPoint y: 227, endPoint x: 611, endPoint y: 178, distance: 49.6
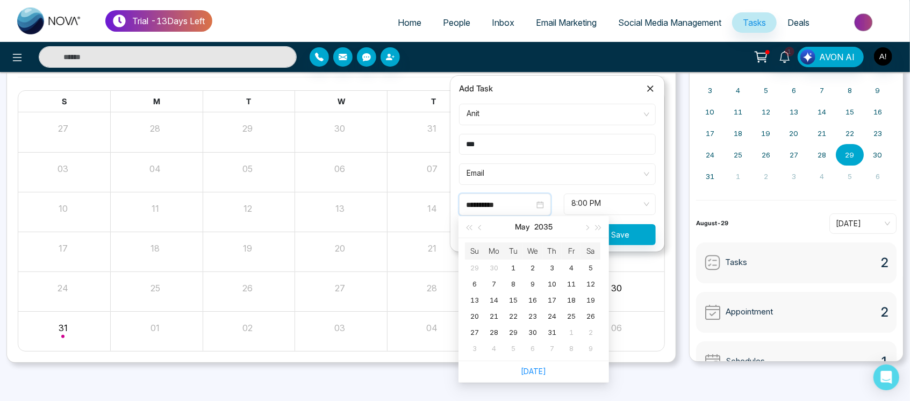
click at [611, 178] on form "**********" at bounding box center [558, 174] width 210 height 141
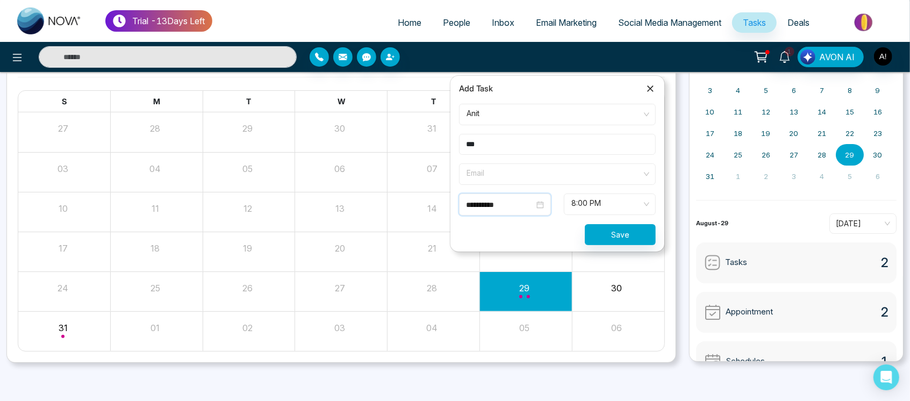
click at [611, 178] on span "Email" at bounding box center [558, 174] width 182 height 18
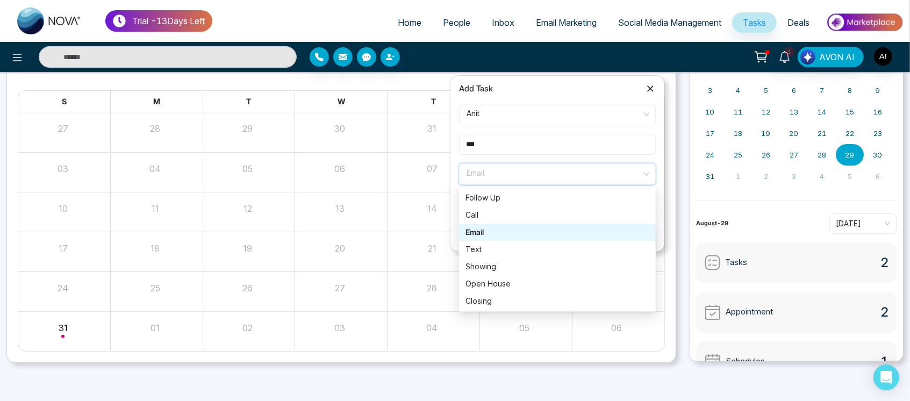
click at [619, 216] on div "Call" at bounding box center [557, 215] width 184 height 12
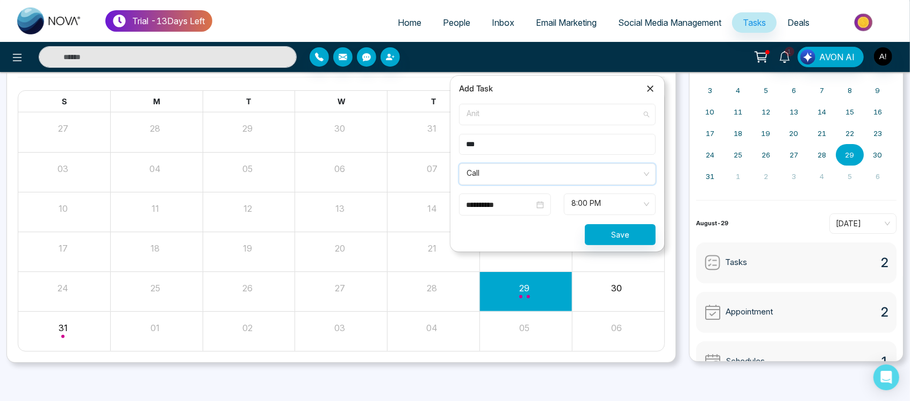
click at [572, 116] on div "Anit anit@mmnovatech.com" at bounding box center [553, 121] width 172 height 32
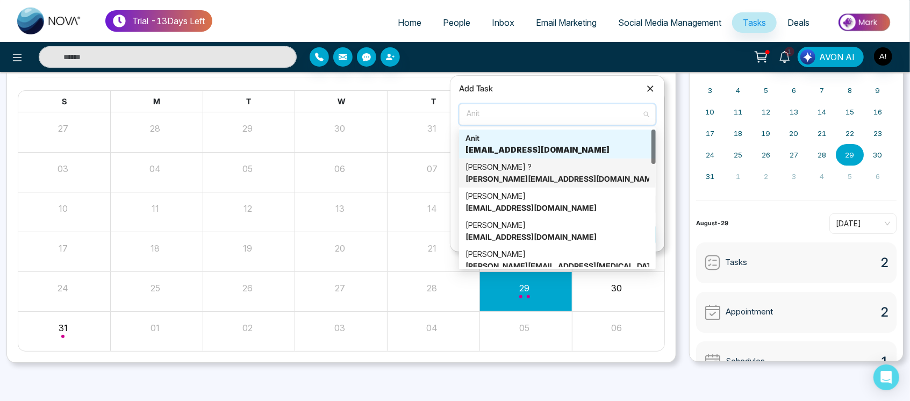
click at [580, 162] on div "Lokesh ? lokesh@mmnovatech.com" at bounding box center [557, 173] width 184 height 24
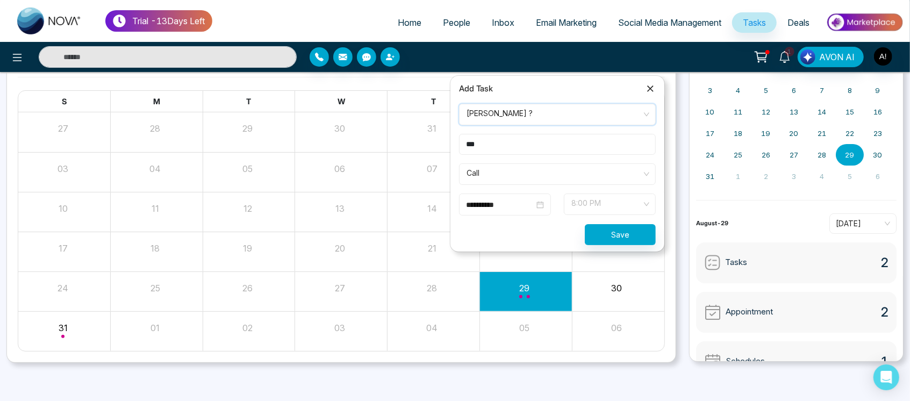
click at [610, 209] on span "8:00 PM" at bounding box center [609, 204] width 77 height 18
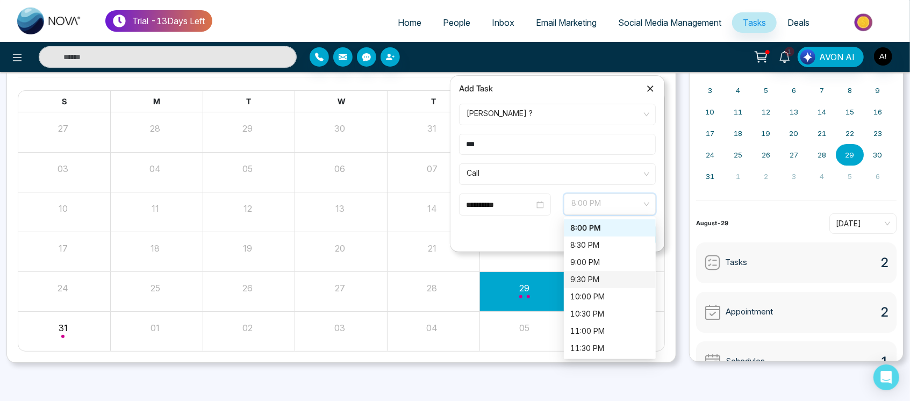
click at [612, 282] on div "9:30 PM" at bounding box center [609, 280] width 79 height 12
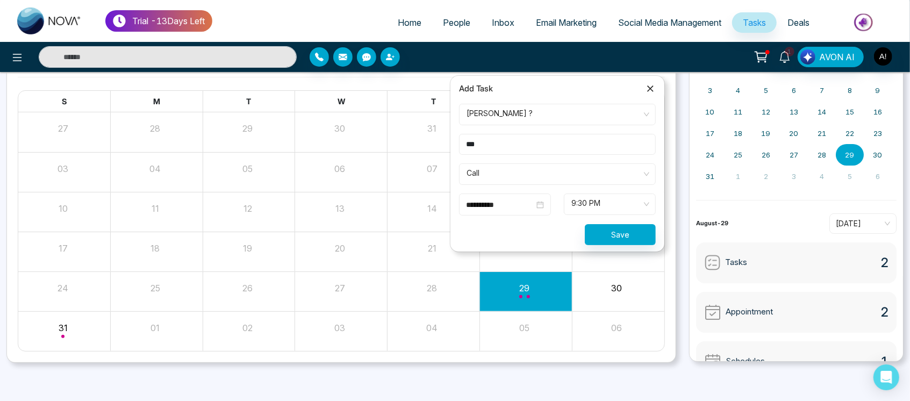
click at [514, 210] on div "**********" at bounding box center [505, 205] width 92 height 22
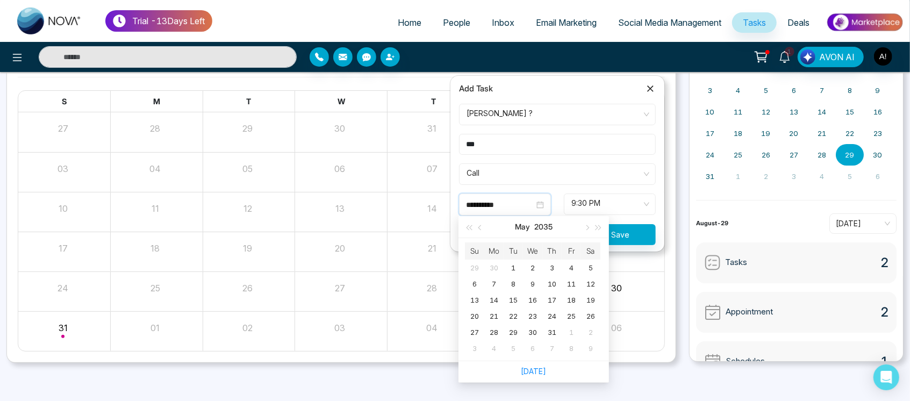
type input "**********"
drag, startPoint x: 548, startPoint y: 372, endPoint x: 536, endPoint y: 368, distance: 12.4
click at [536, 368] on div "[DATE]" at bounding box center [533, 372] width 151 height 22
click at [536, 368] on link "[DATE]" at bounding box center [533, 371] width 25 height 9
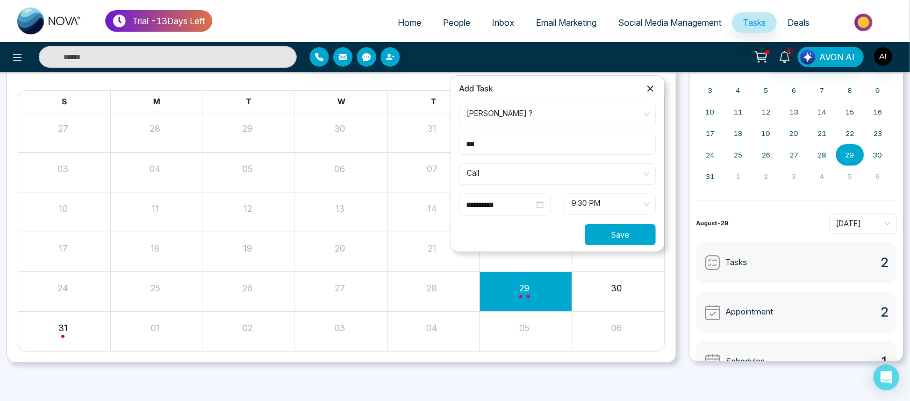
click at [622, 235] on button "Save" at bounding box center [620, 234] width 71 height 21
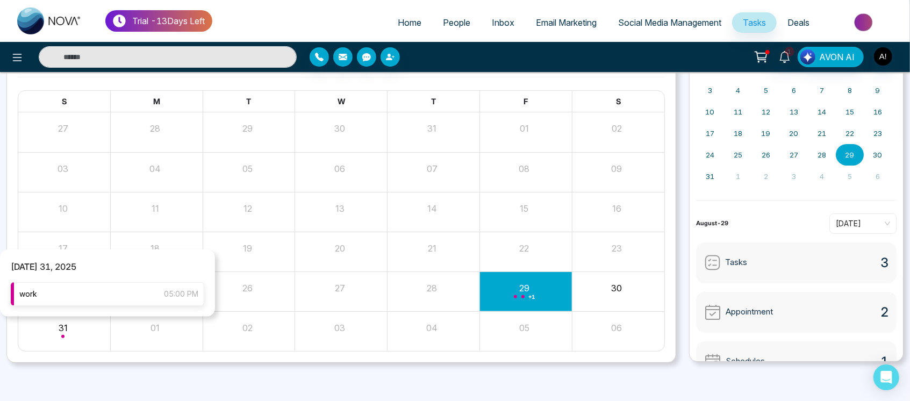
click at [124, 292] on div "work 05:00 PM" at bounding box center [108, 294] width 194 height 24
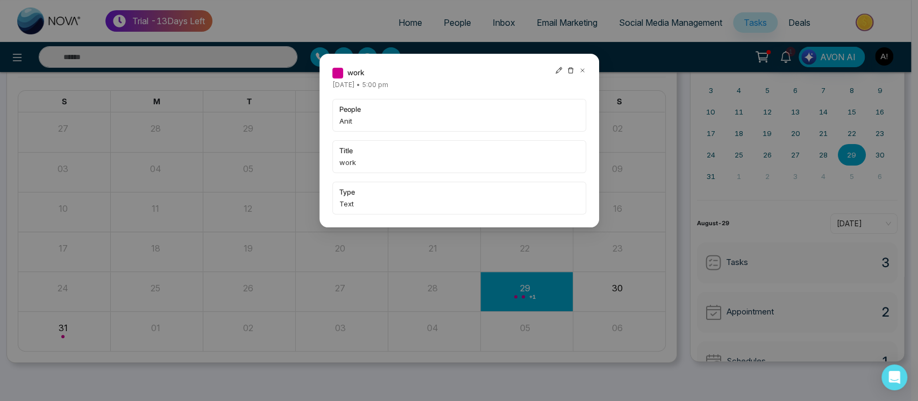
click at [556, 69] on icon at bounding box center [559, 71] width 8 height 8
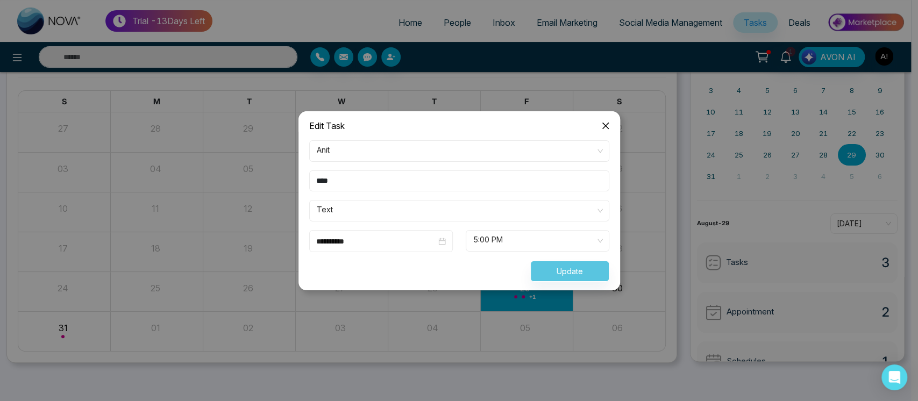
click at [609, 122] on icon "close" at bounding box center [605, 125] width 9 height 9
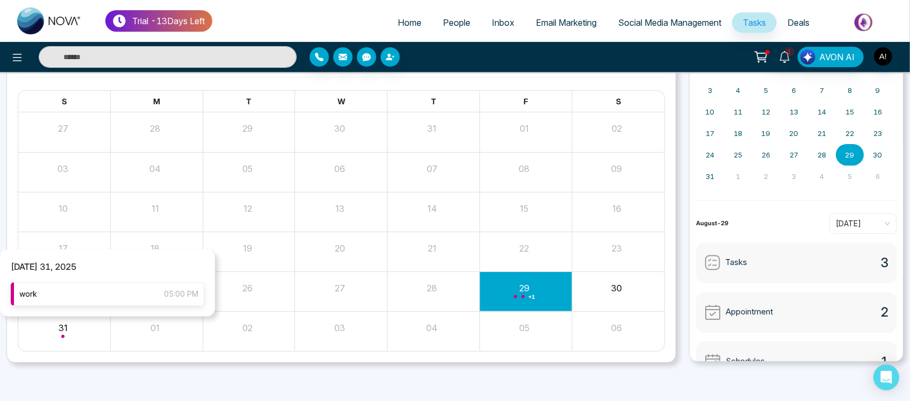
click at [121, 299] on div "work 05:00 PM" at bounding box center [108, 294] width 194 height 24
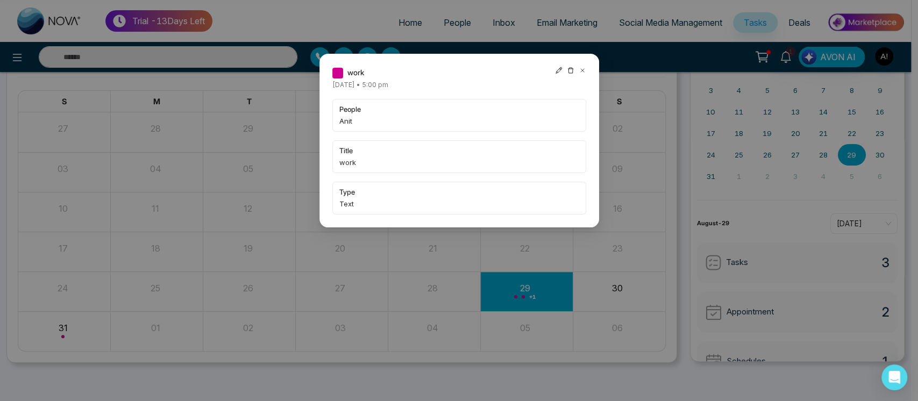
click at [556, 72] on icon at bounding box center [559, 71] width 8 height 8
type input "**********"
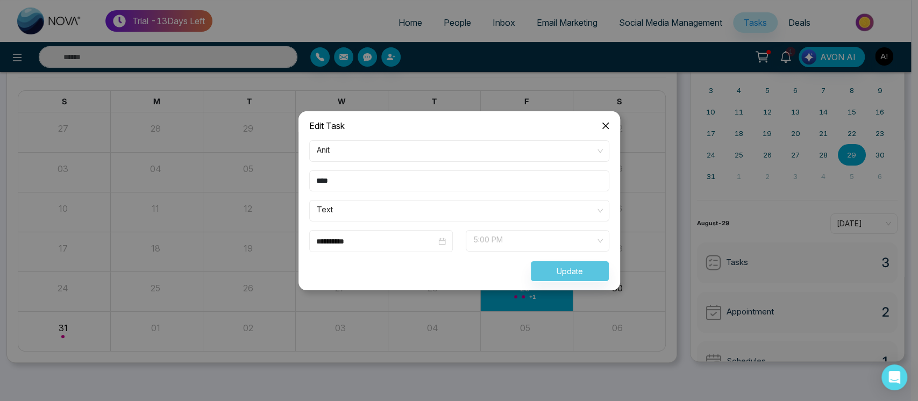
click at [504, 247] on span "5:00 PM" at bounding box center [537, 241] width 128 height 18
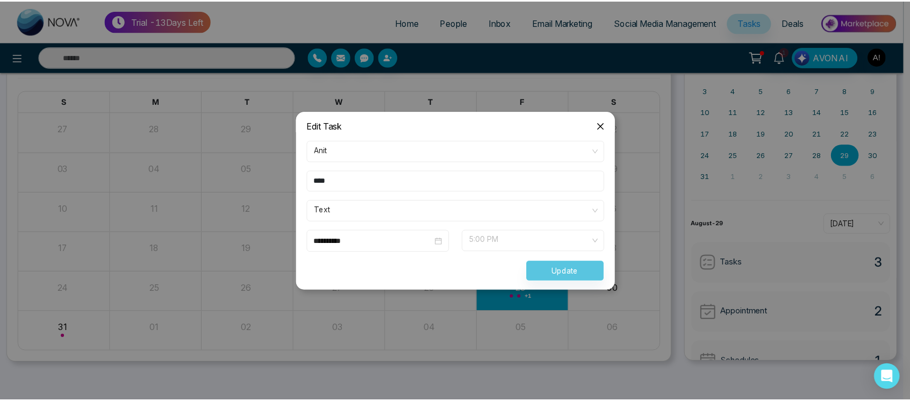
scroll to position [464, 0]
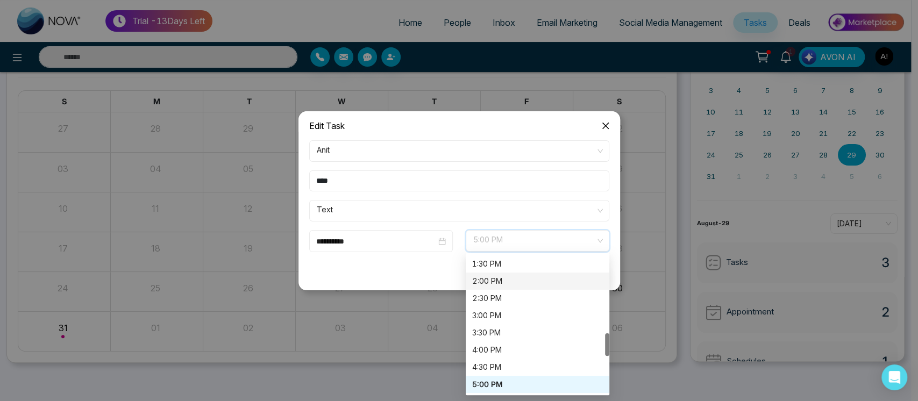
click at [495, 288] on div "2:00 PM" at bounding box center [537, 281] width 144 height 17
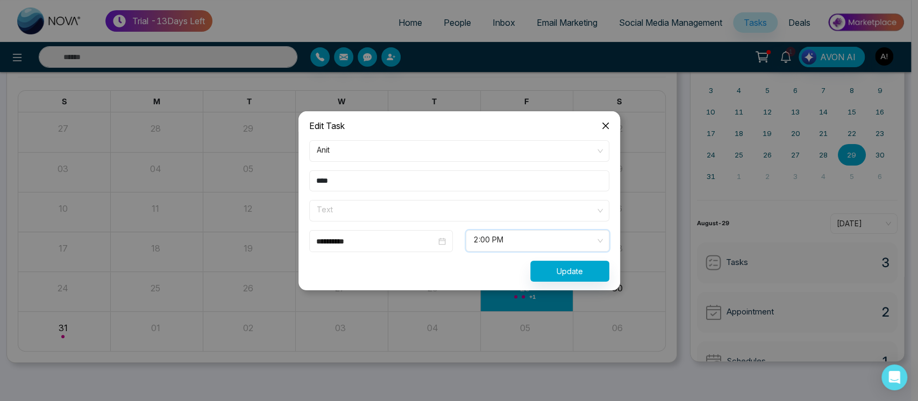
click at [460, 220] on span at bounding box center [456, 210] width 280 height 20
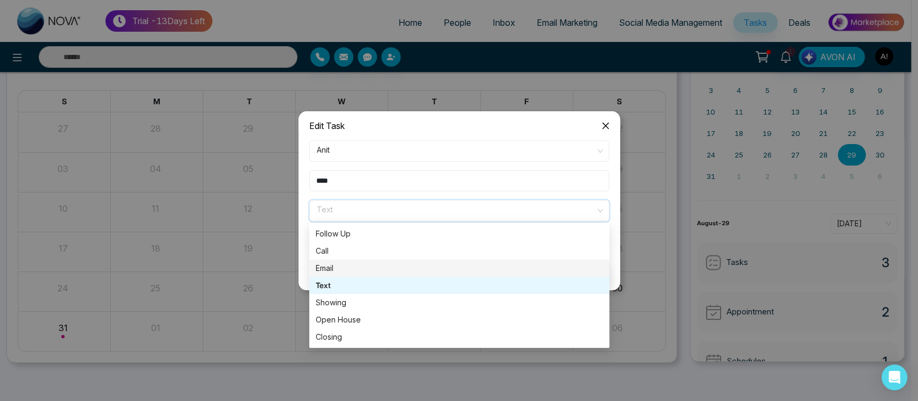
click at [455, 267] on div "Email" at bounding box center [459, 268] width 287 height 12
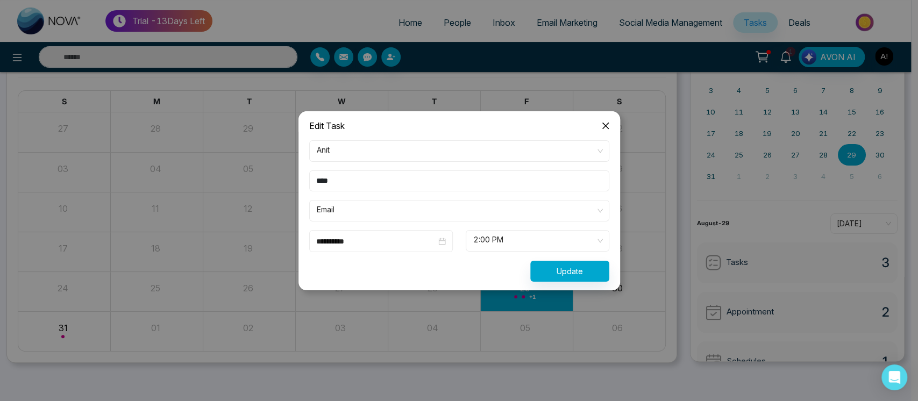
click at [411, 180] on input "****" at bounding box center [459, 180] width 300 height 21
type input "*****"
click at [594, 267] on button "Update" at bounding box center [569, 271] width 79 height 21
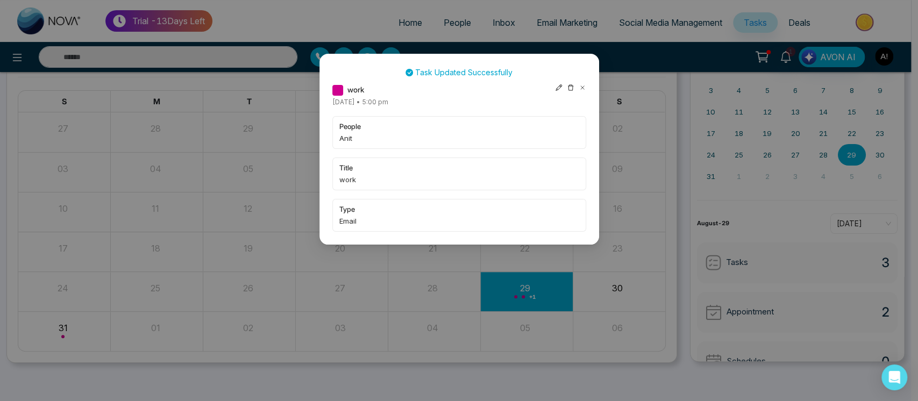
click at [555, 91] on icon at bounding box center [559, 88] width 8 height 8
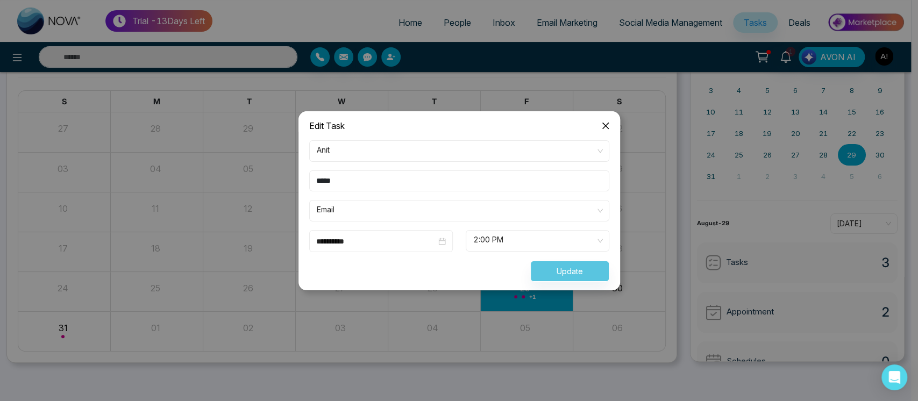
click at [601, 120] on span "Close" at bounding box center [605, 125] width 29 height 29
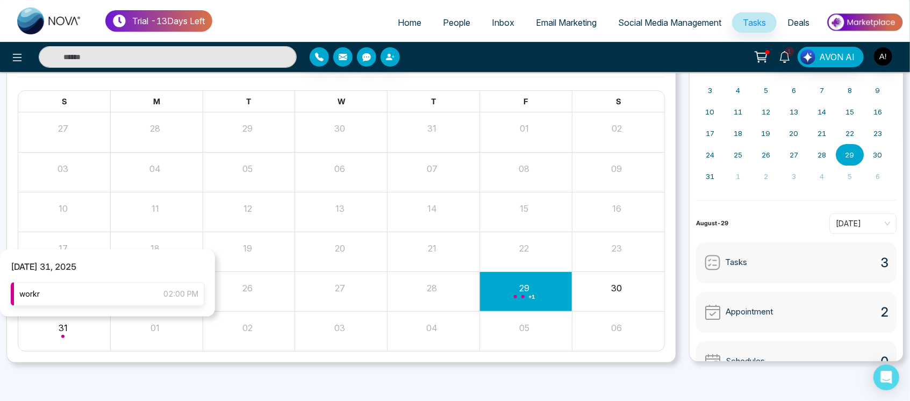
click at [146, 297] on div "workr 02:00 PM" at bounding box center [108, 294] width 194 height 24
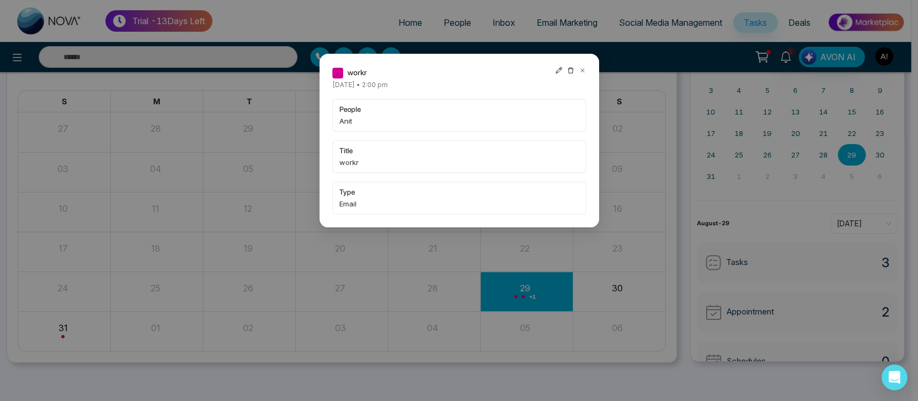
click at [572, 70] on icon at bounding box center [571, 71] width 8 height 8
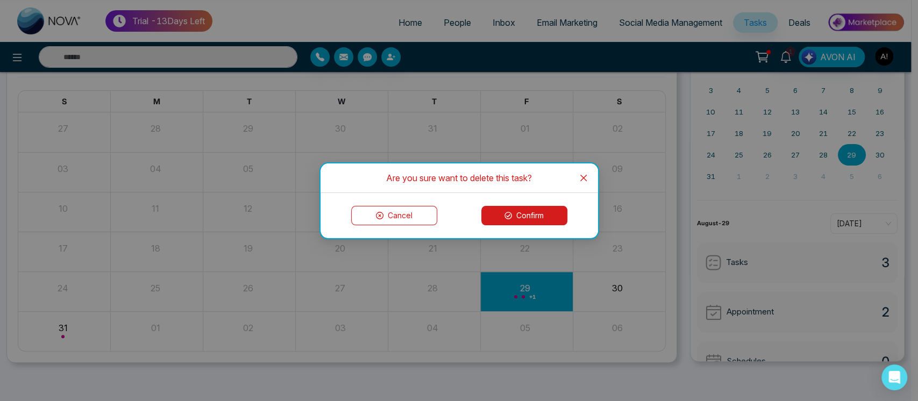
click at [530, 213] on button "Confirm" at bounding box center [524, 215] width 86 height 19
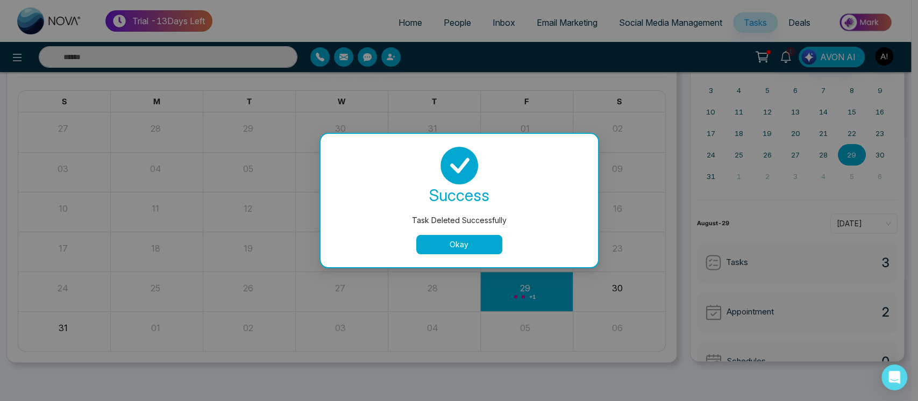
click at [463, 252] on button "Okay" at bounding box center [459, 244] width 86 height 19
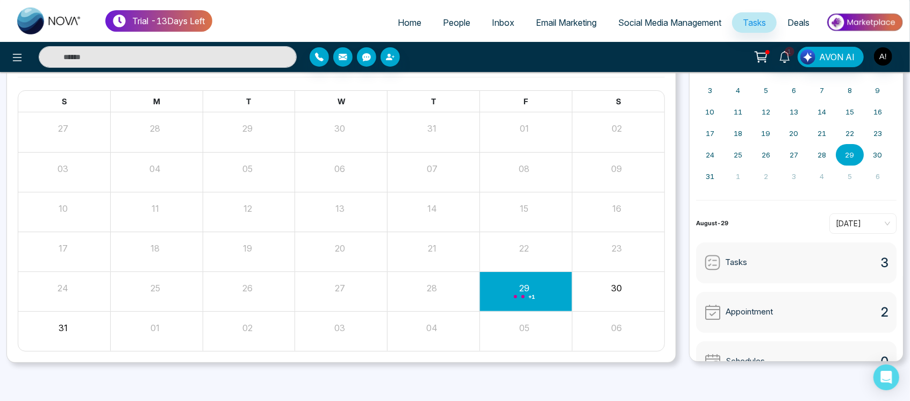
scroll to position [0, 0]
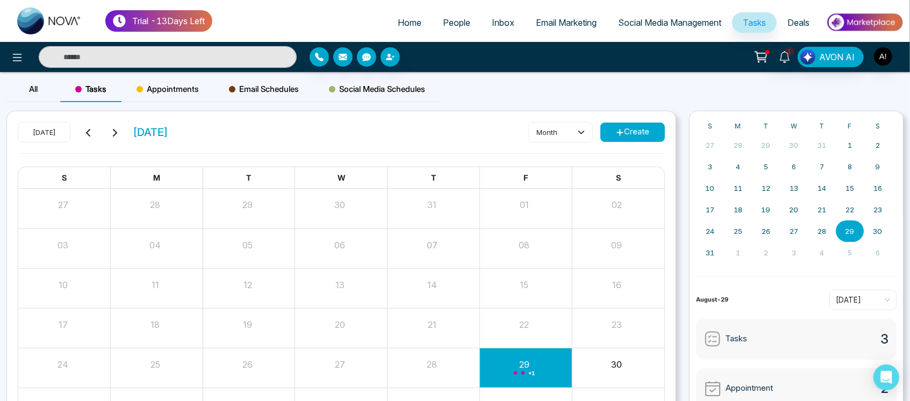
click at [187, 89] on span "Appointments" at bounding box center [168, 89] width 62 height 13
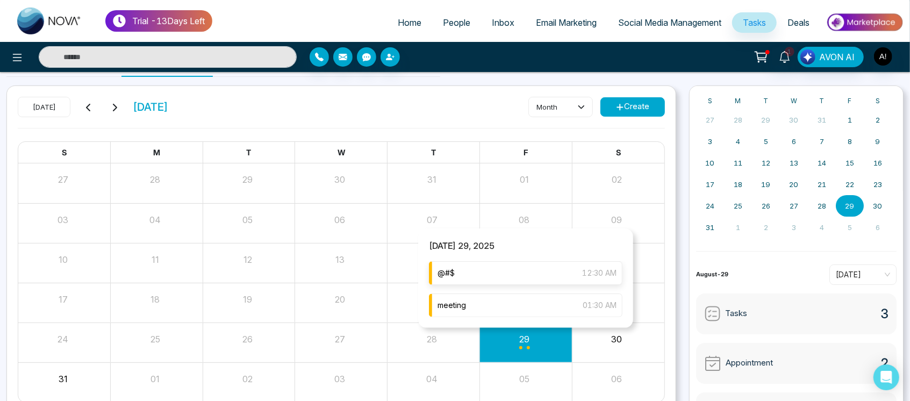
click at [533, 277] on div "@#$ 12:30 AM" at bounding box center [526, 273] width 194 height 24
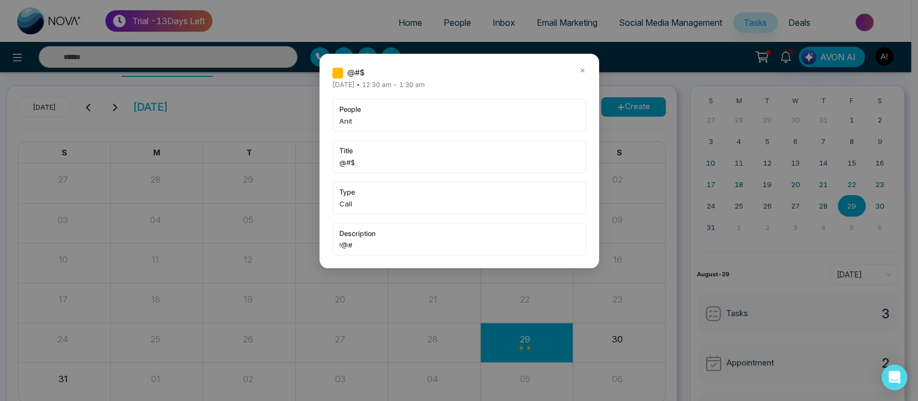
click at [581, 71] on icon at bounding box center [582, 71] width 8 height 8
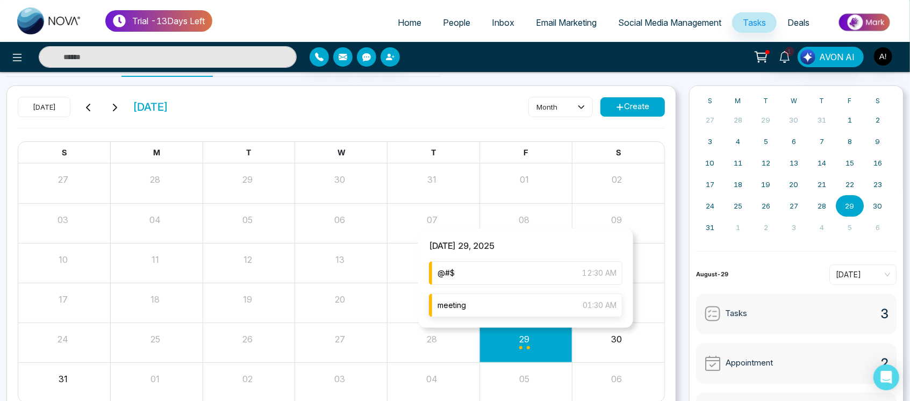
click at [527, 297] on div "meeting 01:30 AM" at bounding box center [526, 305] width 194 height 24
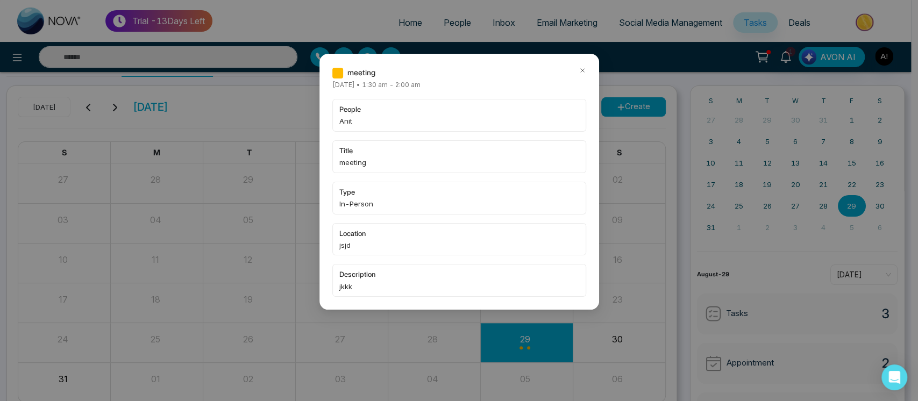
click at [582, 69] on icon at bounding box center [582, 71] width 8 height 8
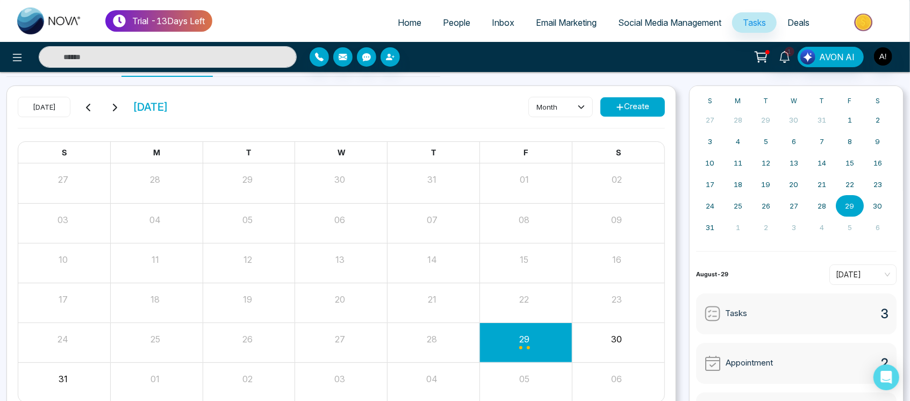
click at [649, 113] on button "Create" at bounding box center [632, 106] width 65 height 19
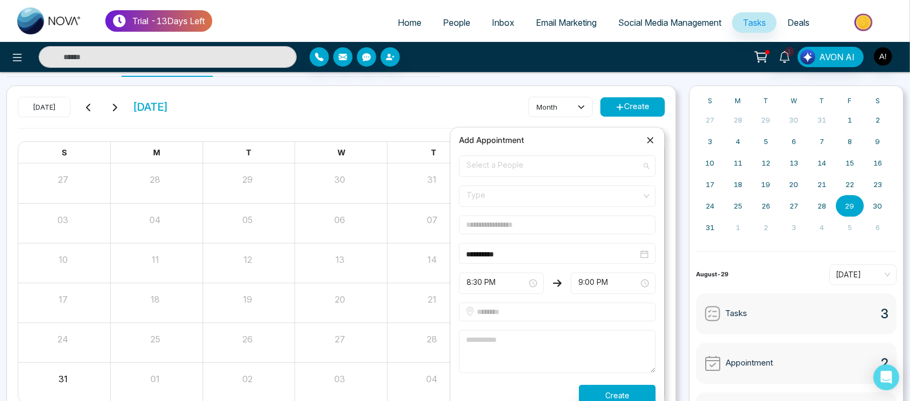
click at [567, 162] on span "Select a People" at bounding box center [558, 166] width 182 height 18
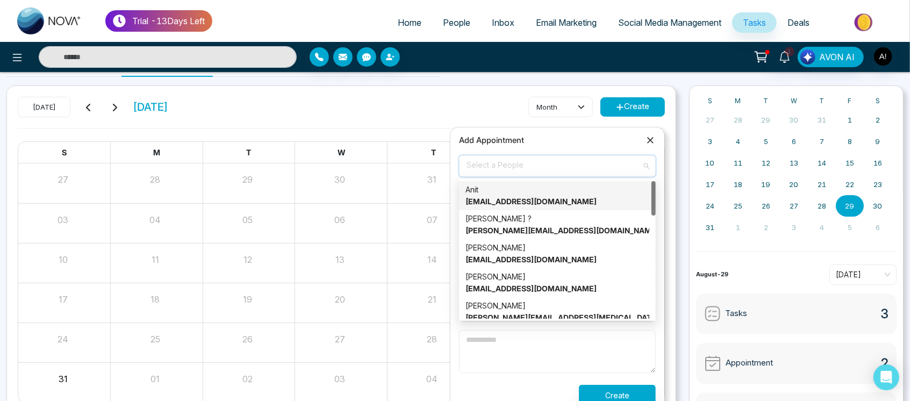
click at [563, 198] on div "Anit anit@mmnovatech.com" at bounding box center [557, 196] width 184 height 24
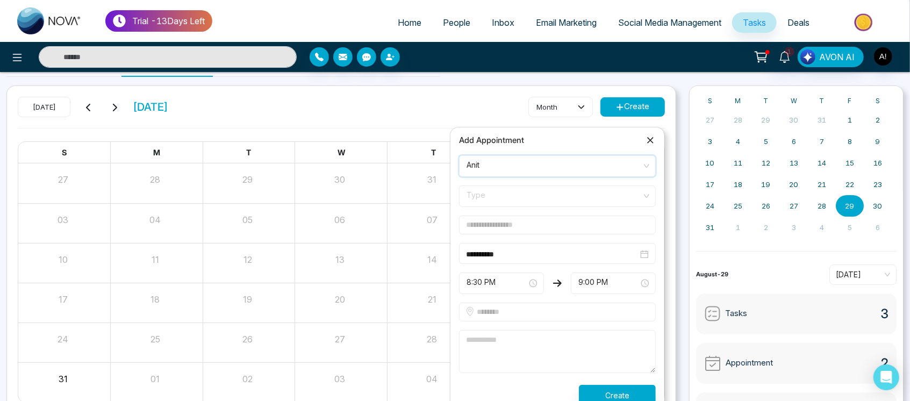
click at [521, 192] on span "Type" at bounding box center [558, 196] width 182 height 18
click at [514, 237] on div "Online" at bounding box center [557, 237] width 184 height 12
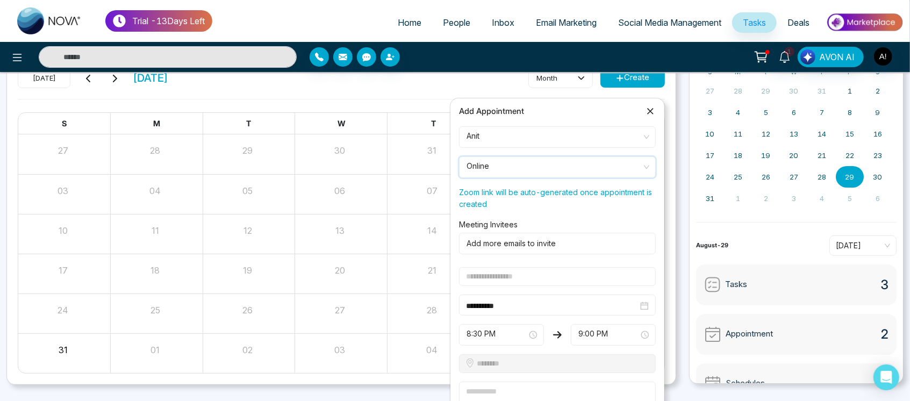
scroll to position [55, 0]
click at [512, 275] on input "text" at bounding box center [557, 275] width 197 height 19
type input "*"
type input "****"
click at [529, 295] on div "**********" at bounding box center [557, 303] width 197 height 21
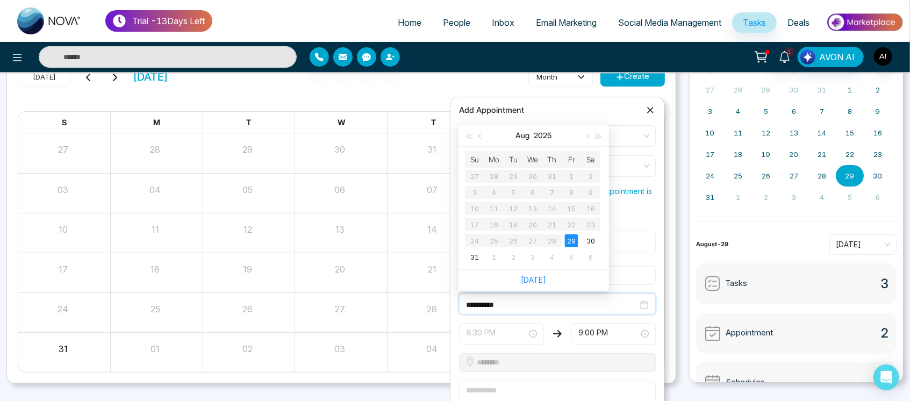
click at [499, 325] on span "8:30 PM" at bounding box center [502, 334] width 70 height 18
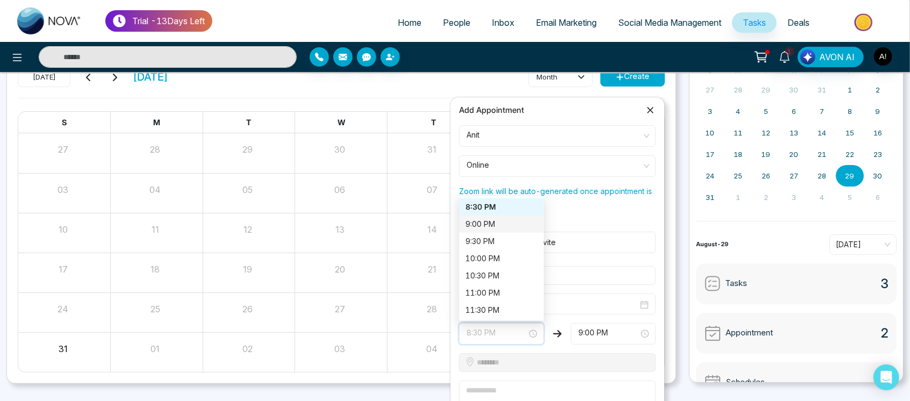
click at [492, 216] on div "9:00 PM" at bounding box center [501, 224] width 85 height 17
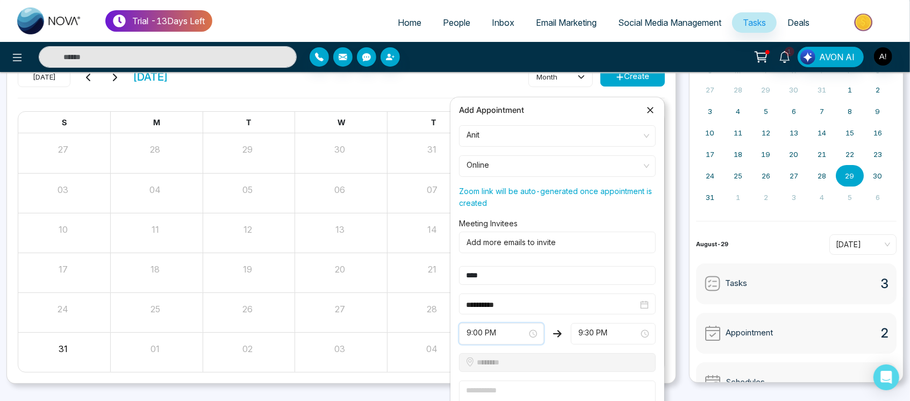
scroll to position [117, 0]
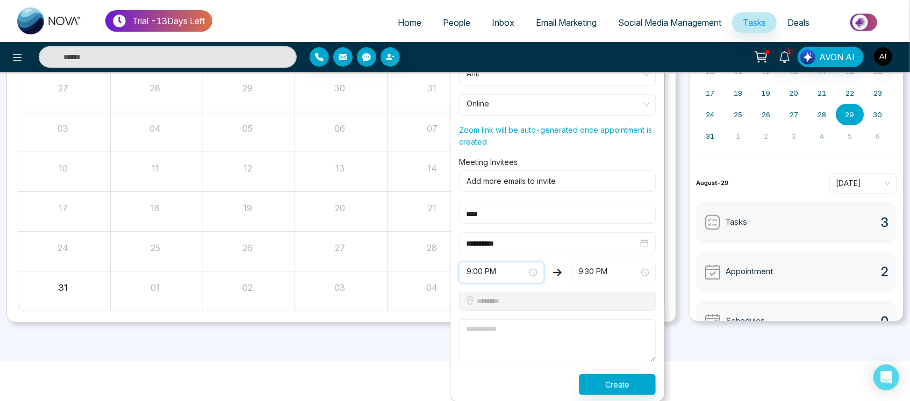
click at [534, 325] on textarea at bounding box center [557, 340] width 197 height 43
type textarea "*********"
click at [608, 382] on button "Create" at bounding box center [617, 384] width 77 height 21
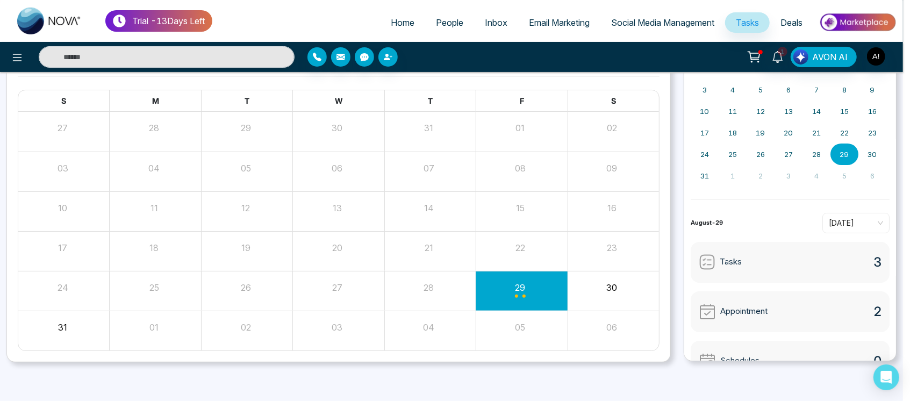
scroll to position [76, 0]
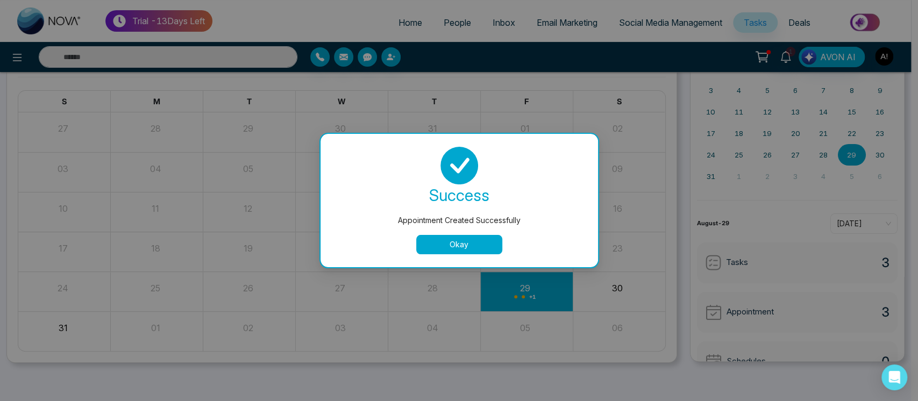
click at [473, 249] on button "Okay" at bounding box center [459, 244] width 86 height 19
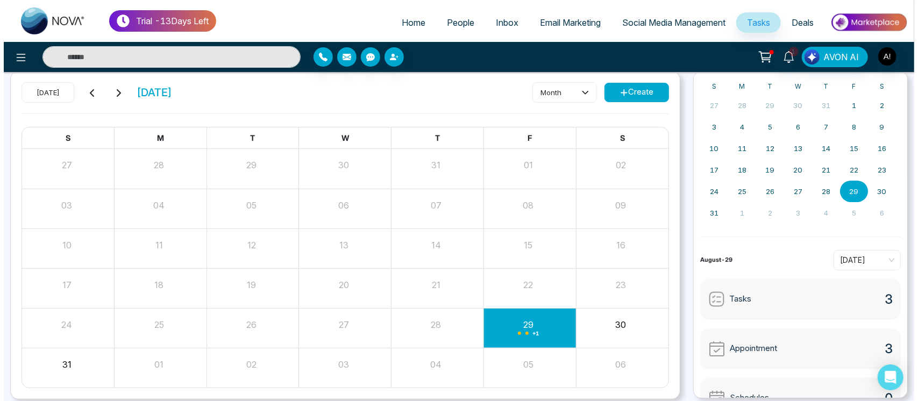
scroll to position [40, 0]
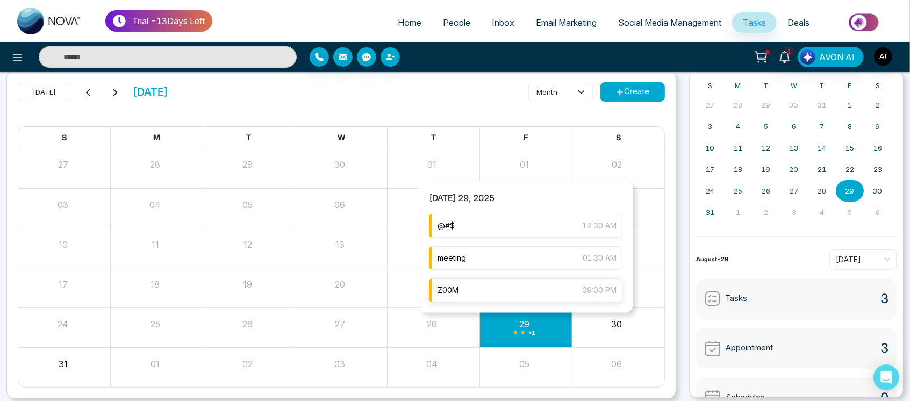
click at [542, 299] on div "Z00M 09:00 PM" at bounding box center [526, 290] width 194 height 24
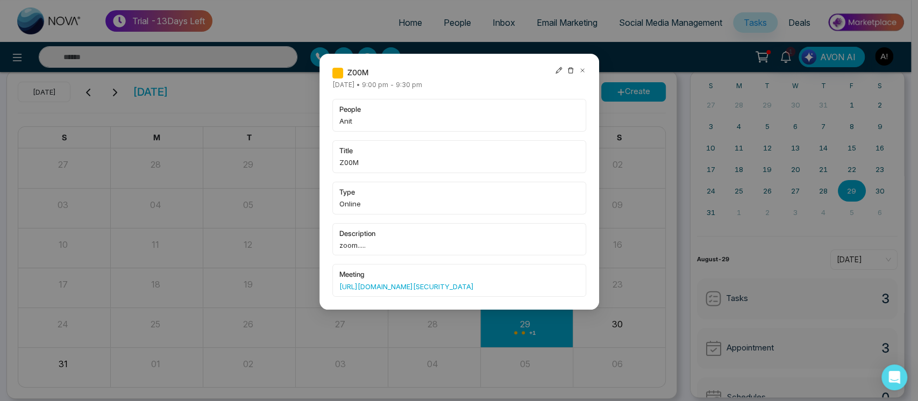
click at [557, 67] on icon at bounding box center [559, 71] width 8 height 8
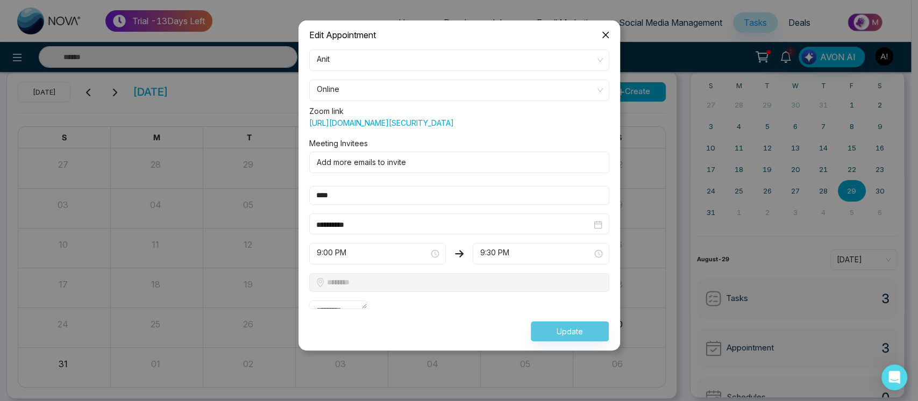
click at [518, 263] on span "9:30 PM" at bounding box center [540, 254] width 121 height 18
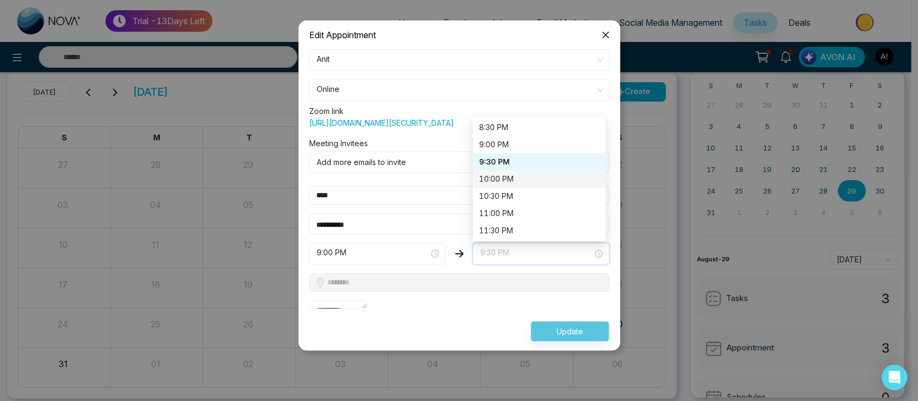
click at [520, 185] on div "10:00 PM" at bounding box center [539, 179] width 120 height 12
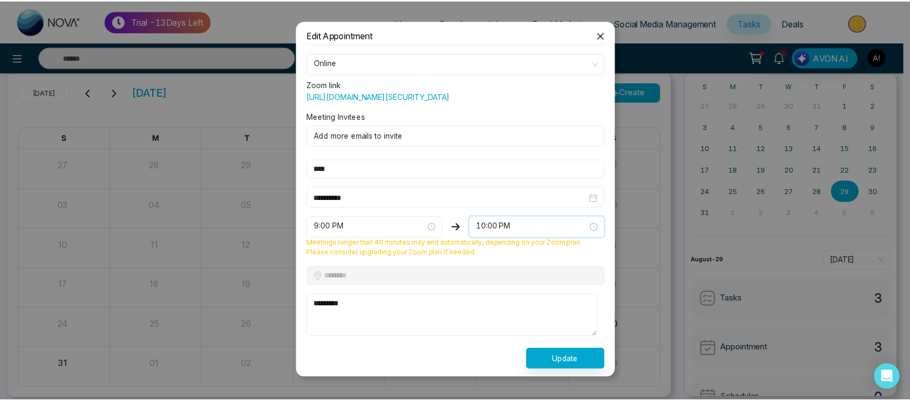
scroll to position [39, 0]
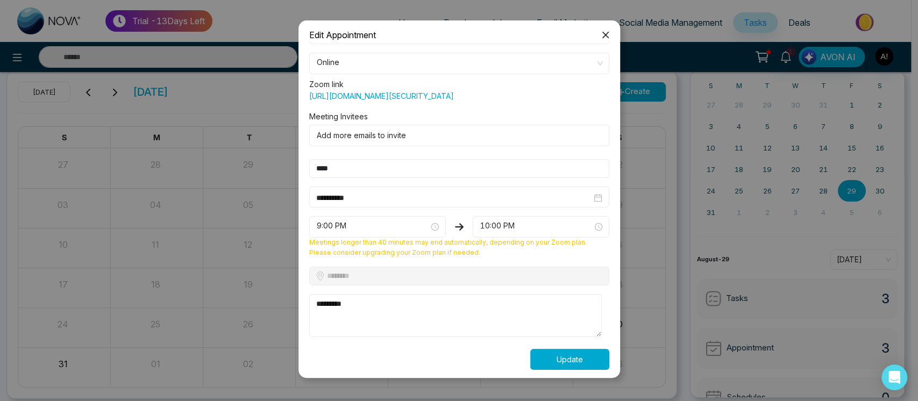
click at [540, 362] on button "Update" at bounding box center [569, 359] width 79 height 21
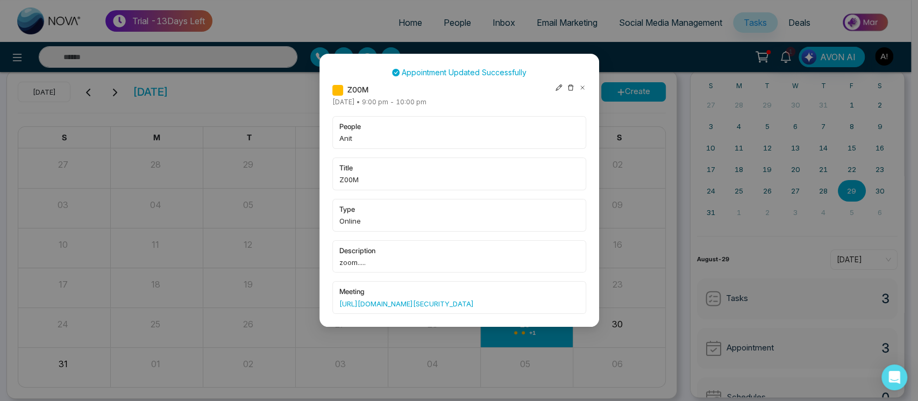
click at [579, 88] on icon at bounding box center [582, 88] width 8 height 8
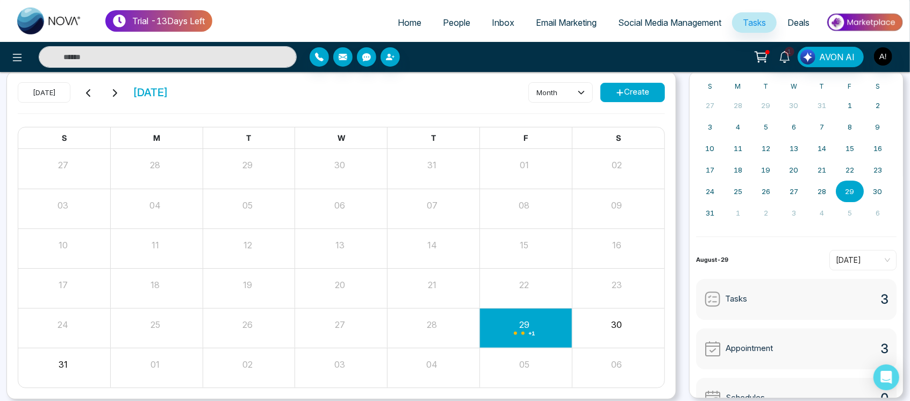
scroll to position [0, 0]
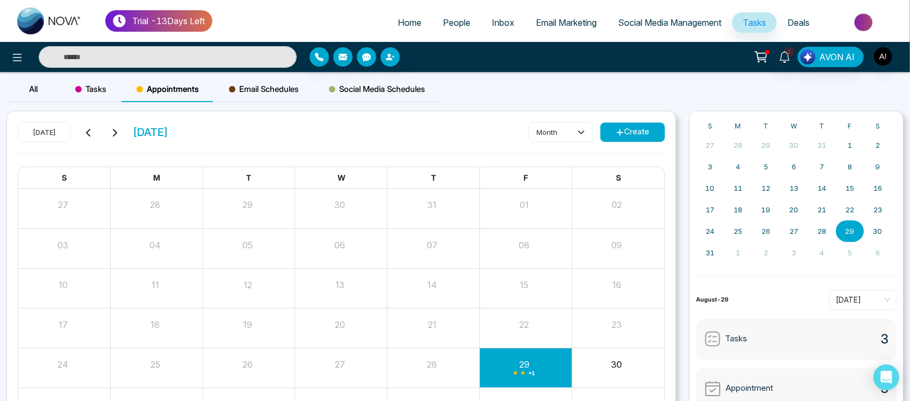
drag, startPoint x: 209, startPoint y: 125, endPoint x: 118, endPoint y: 131, distance: 91.1
click at [118, 131] on div "Today August 2025 month Create" at bounding box center [341, 137] width 647 height 31
click at [218, 137] on div "Today August 2025 month Create" at bounding box center [341, 137] width 647 height 31
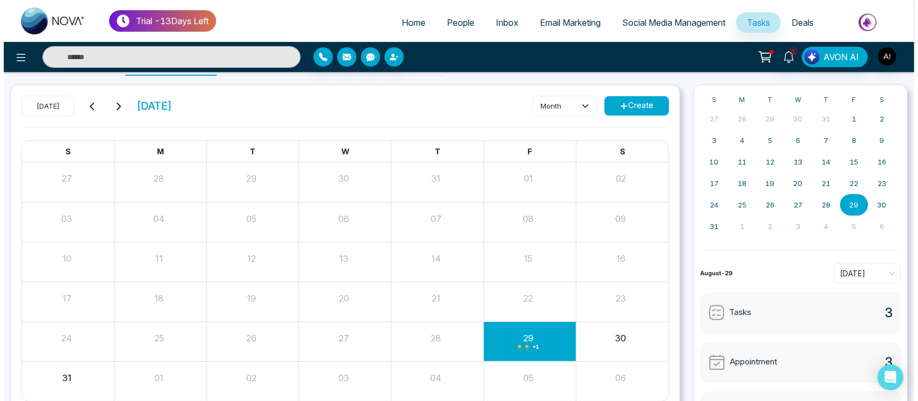
scroll to position [76, 0]
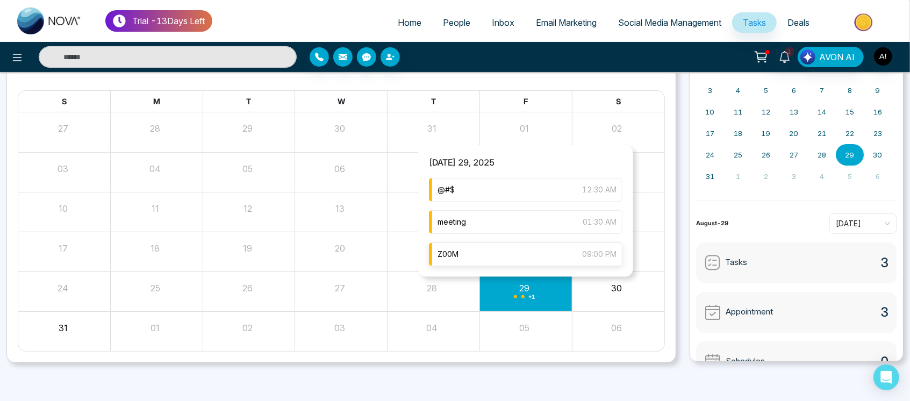
click at [508, 256] on div "Z00M 09:00 PM" at bounding box center [526, 254] width 194 height 24
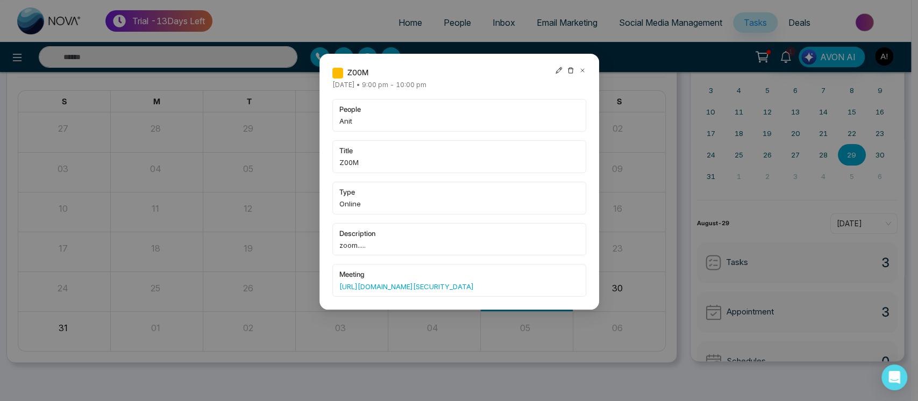
click at [560, 66] on div "Z00M Friday August-29-2025 • 9:00 pm - 10:00 pm people Anit title Z00M type Onl…" at bounding box center [459, 182] width 280 height 256
click at [557, 73] on icon at bounding box center [558, 70] width 6 height 6
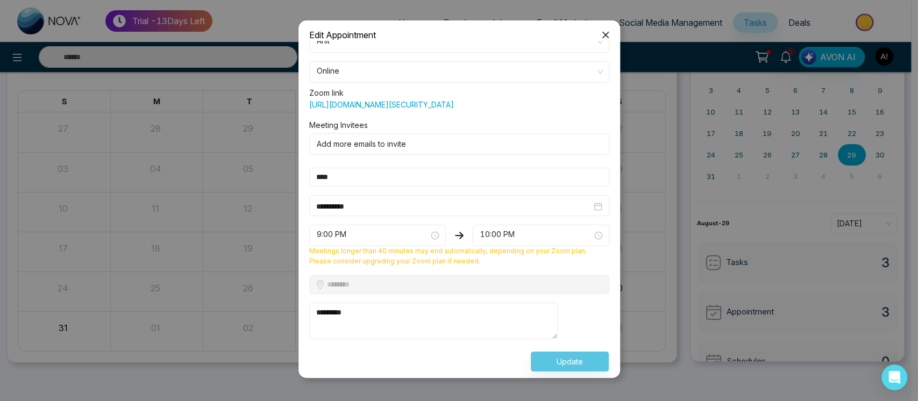
scroll to position [0, 0]
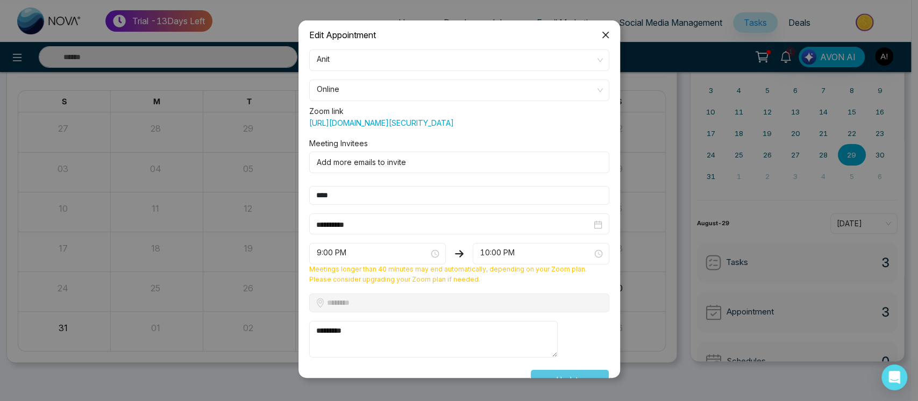
click at [521, 90] on span "Online" at bounding box center [459, 90] width 285 height 18
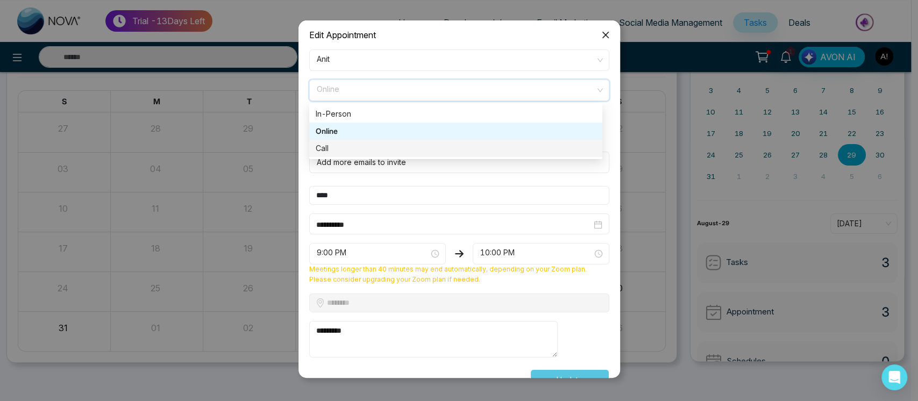
click at [454, 158] on form "**********" at bounding box center [459, 219] width 313 height 340
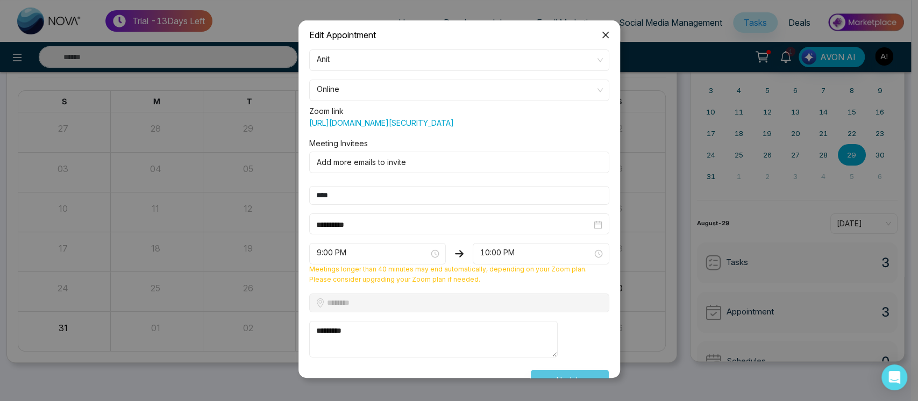
scroll to position [10, 0]
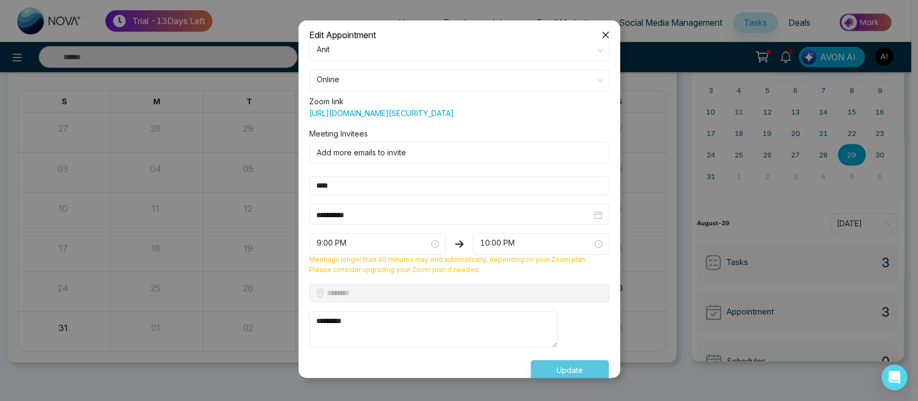
click at [468, 83] on span "Online" at bounding box center [459, 80] width 285 height 18
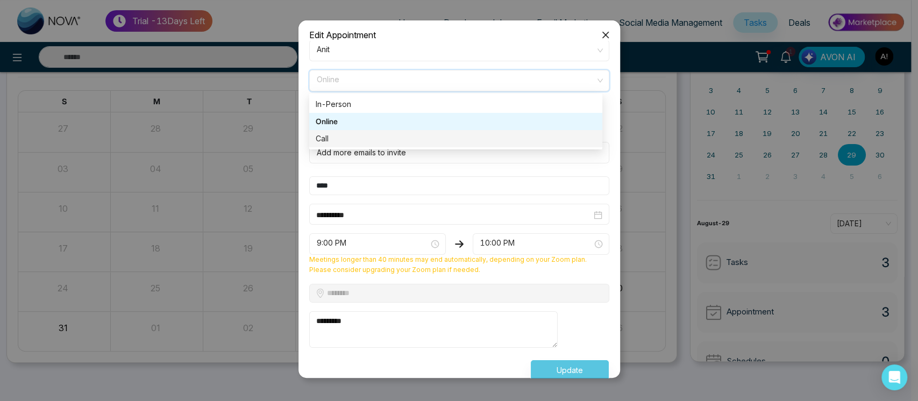
click at [459, 136] on div "Call" at bounding box center [456, 139] width 280 height 12
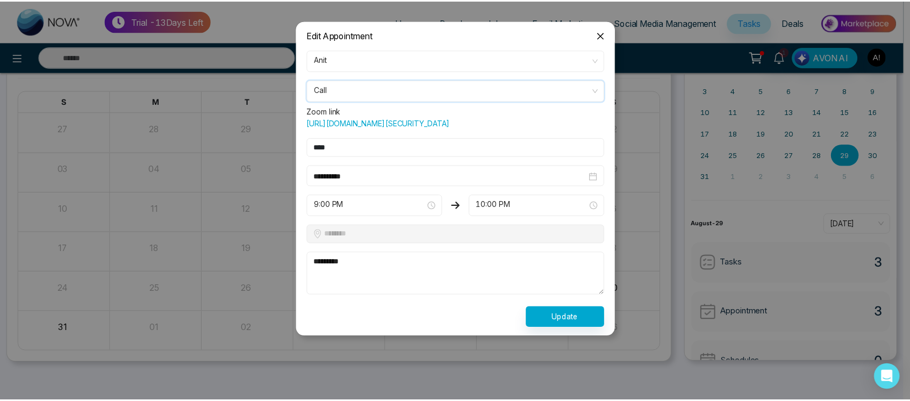
scroll to position [0, 0]
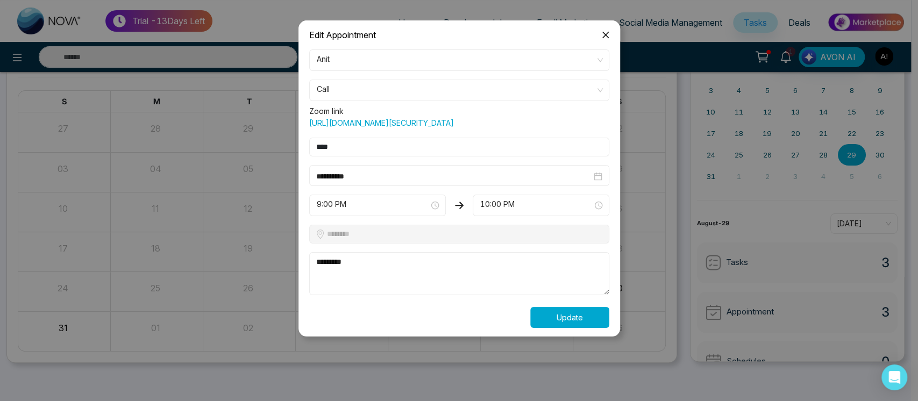
click at [579, 327] on button "Update" at bounding box center [569, 317] width 79 height 21
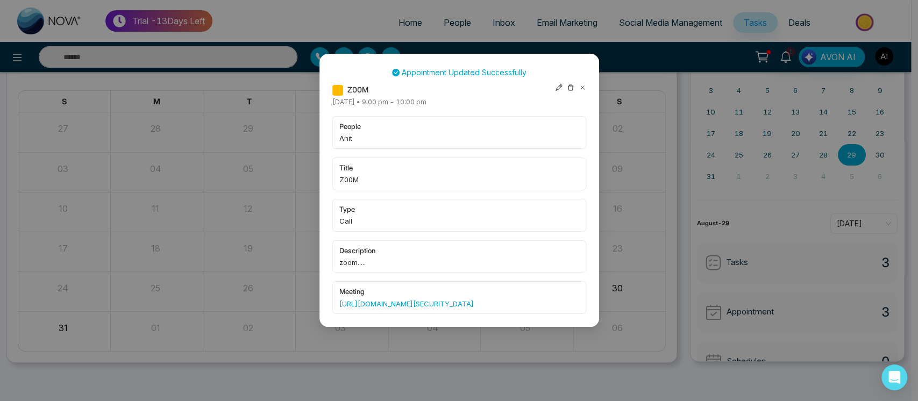
click at [578, 86] on icon at bounding box center [582, 88] width 8 height 8
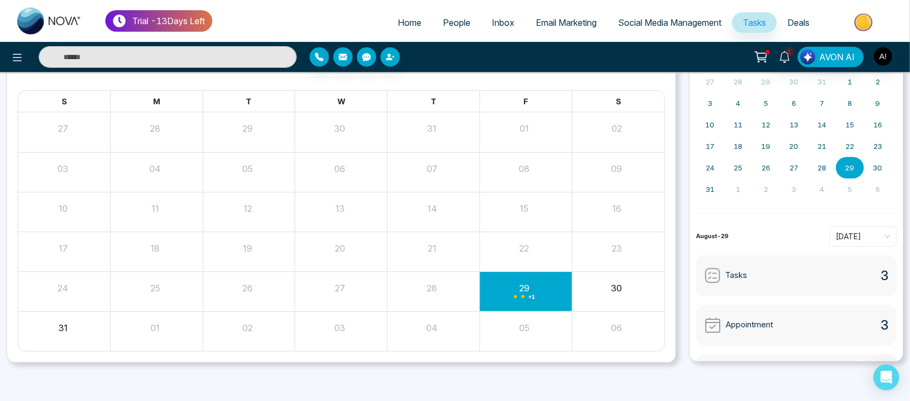
scroll to position [59, 0]
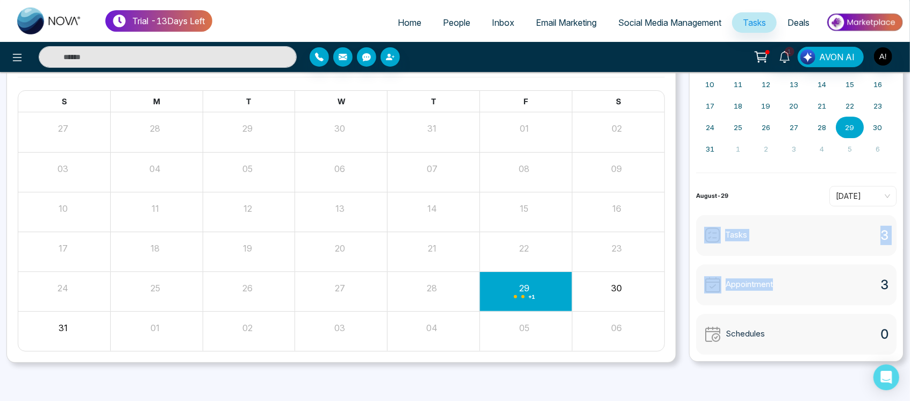
drag, startPoint x: 713, startPoint y: 224, endPoint x: 801, endPoint y: 274, distance: 101.1
click at [801, 274] on div "Tasks 3 Appointment 3 Schedules 0" at bounding box center [796, 285] width 200 height 140
click at [801, 274] on div "Appointment 3" at bounding box center [796, 284] width 200 height 41
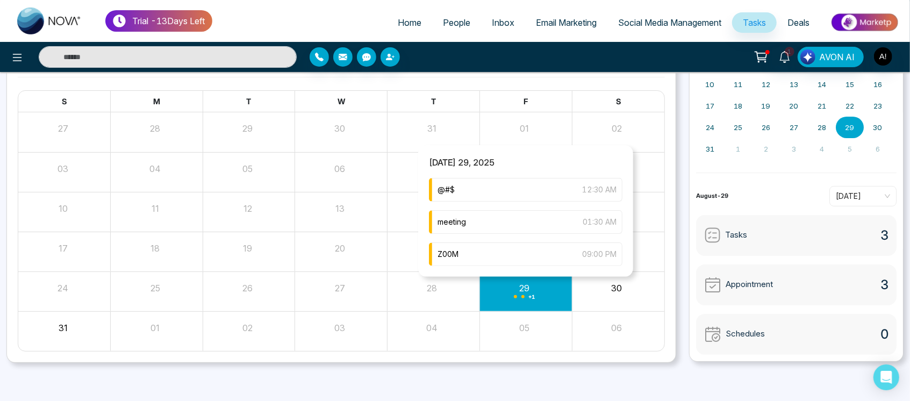
scroll to position [0, 0]
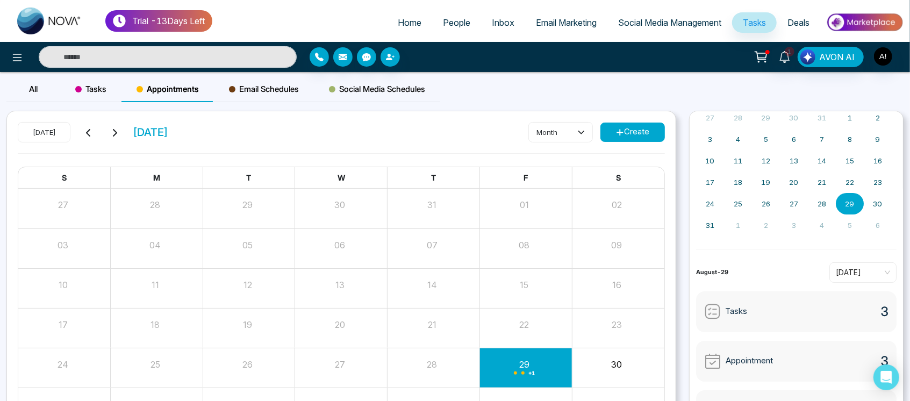
click at [654, 133] on button "Create" at bounding box center [632, 132] width 65 height 19
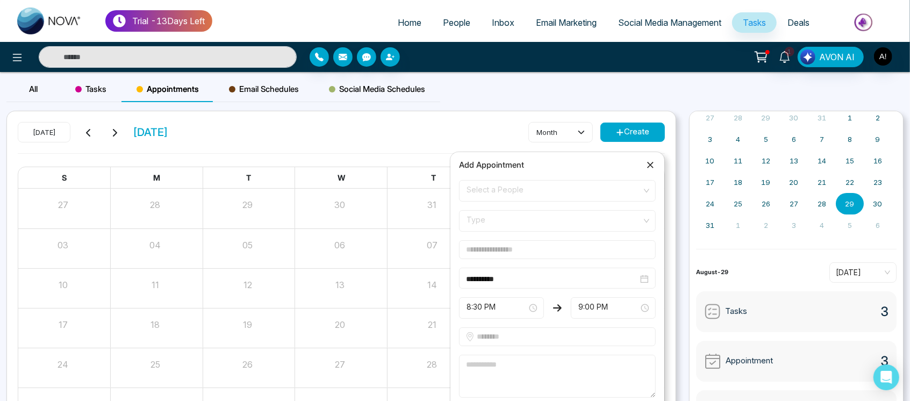
click at [636, 184] on span "Select a People" at bounding box center [558, 191] width 182 height 18
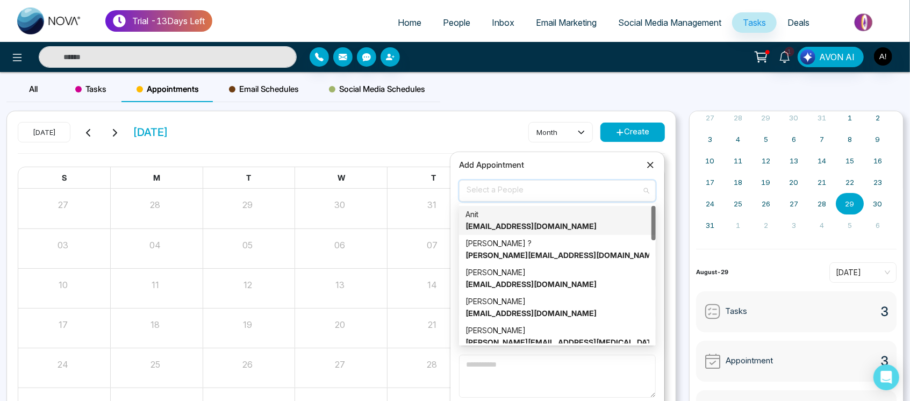
click at [529, 220] on div "Anit anit@mmnovatech.com" at bounding box center [557, 221] width 184 height 24
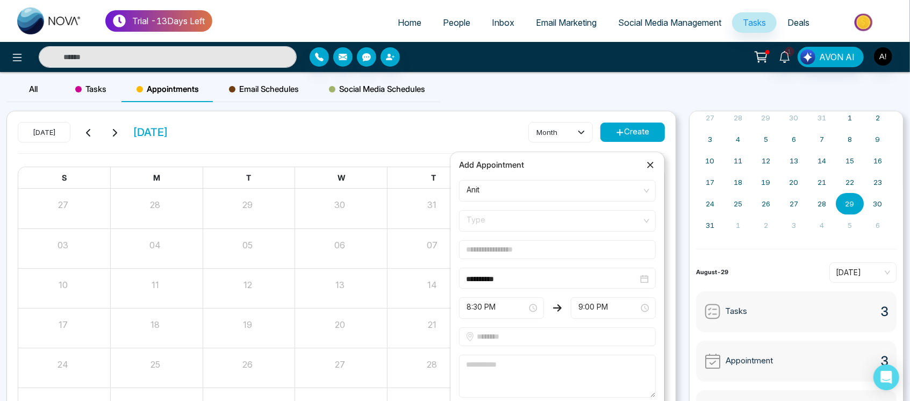
click at [602, 232] on form "**********" at bounding box center [558, 305] width 210 height 250
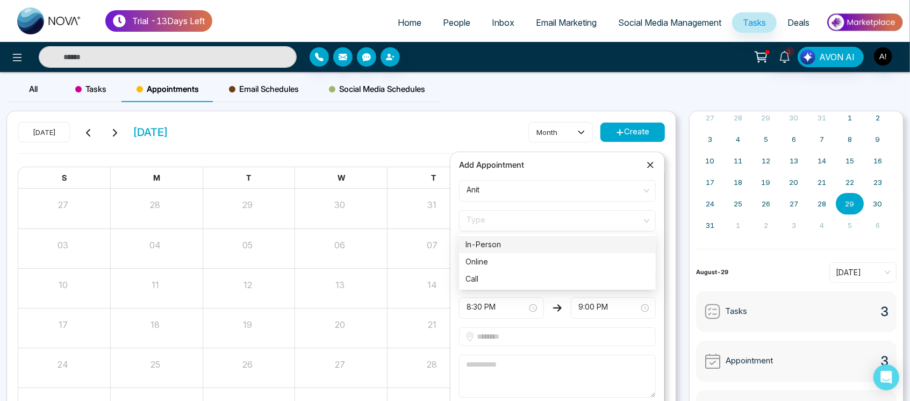
click at [590, 221] on span "Type" at bounding box center [558, 221] width 182 height 18
click at [559, 284] on div "Call" at bounding box center [557, 279] width 184 height 12
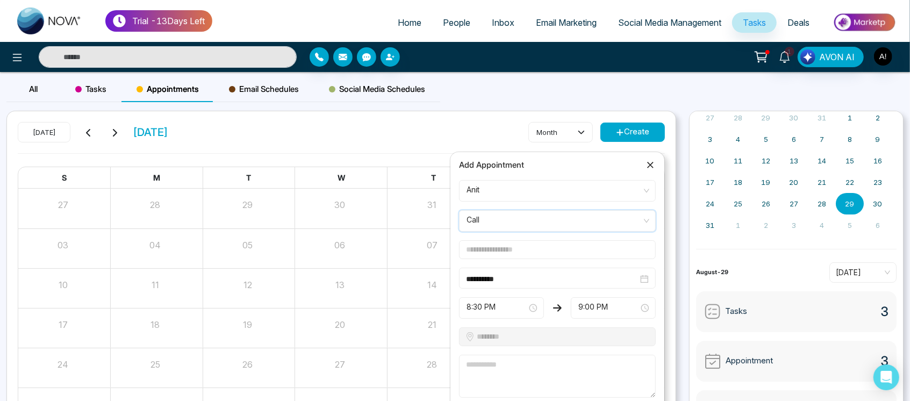
click at [567, 253] on input "text" at bounding box center [557, 249] width 197 height 19
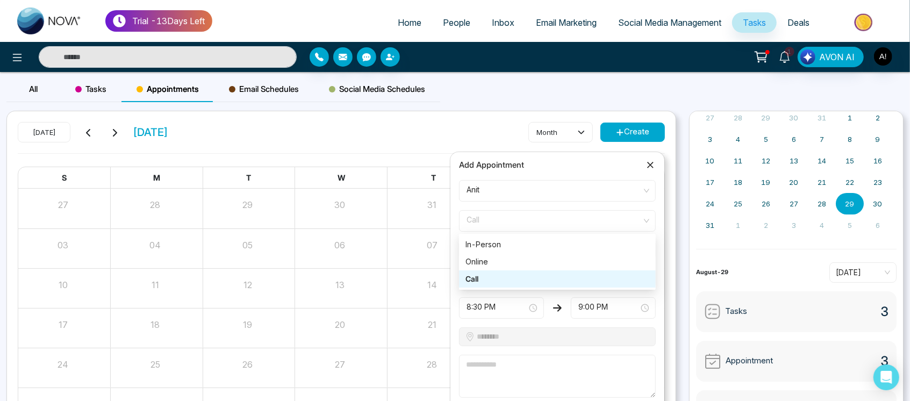
click at [486, 227] on span "Call" at bounding box center [558, 221] width 182 height 18
click at [508, 258] on div "Online" at bounding box center [557, 262] width 184 height 12
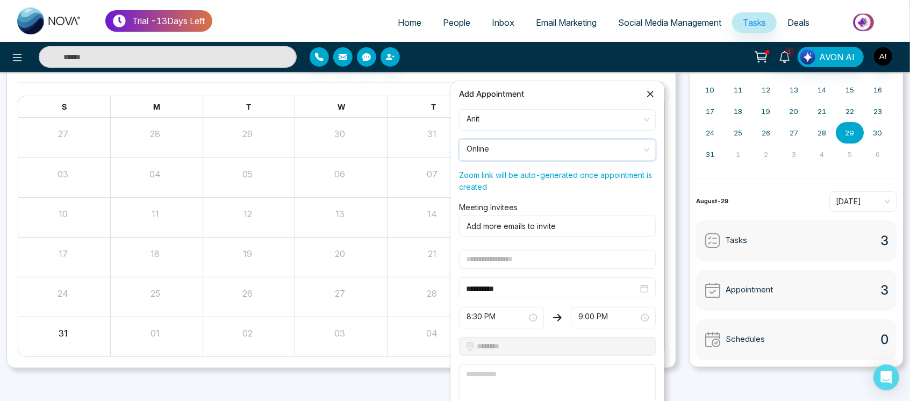
scroll to position [73, 0]
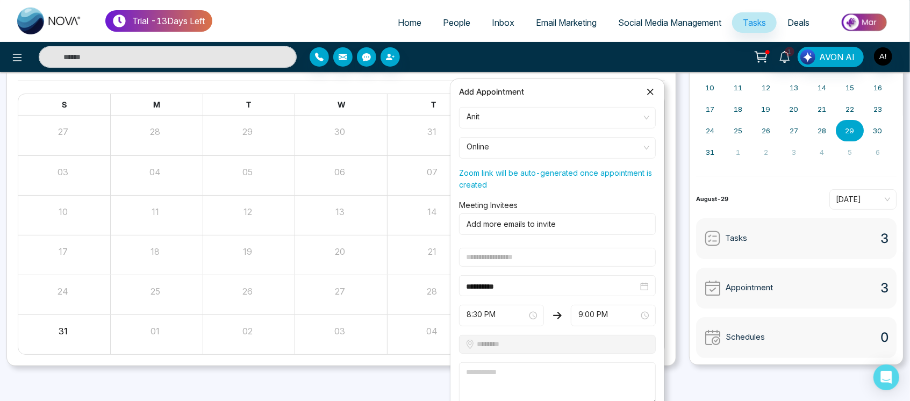
click at [535, 264] on input "text" at bounding box center [557, 257] width 197 height 19
drag, startPoint x: 534, startPoint y: 254, endPoint x: 433, endPoint y: 264, distance: 101.6
click at [433, 264] on body "Trial - 13 Days Left Home People Inbox Email Marketing Social Media Management …" at bounding box center [455, 127] width 910 height 401
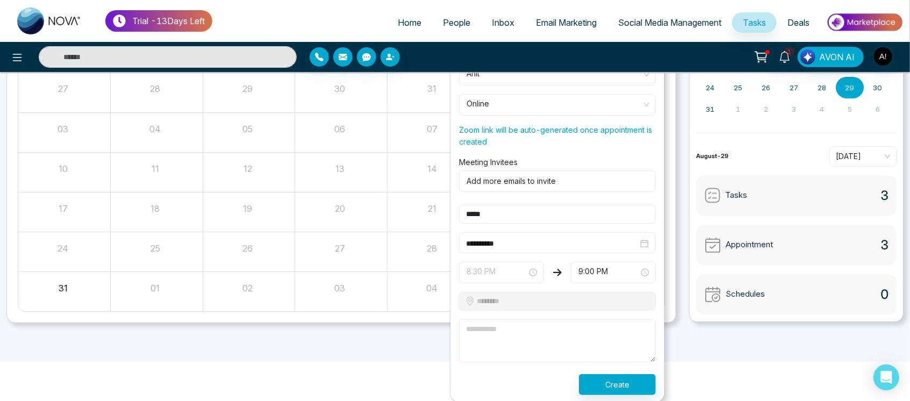
click at [511, 269] on span "8:30 PM" at bounding box center [502, 272] width 70 height 18
type input "*****"
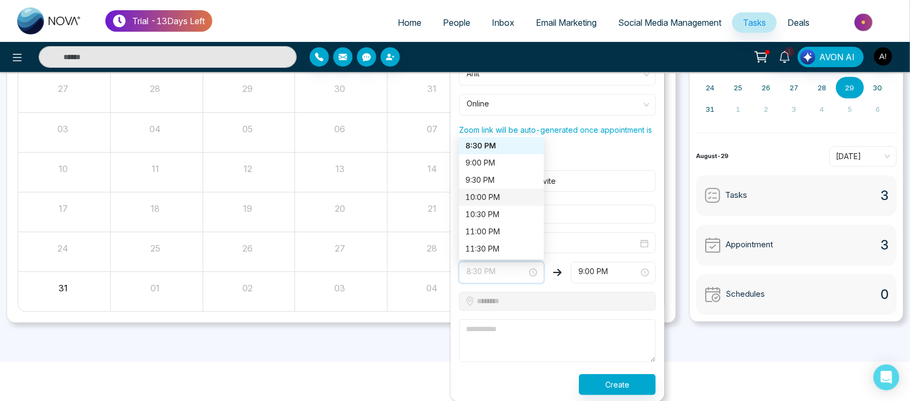
click at [497, 203] on div "10:00 PM" at bounding box center [501, 197] width 85 height 17
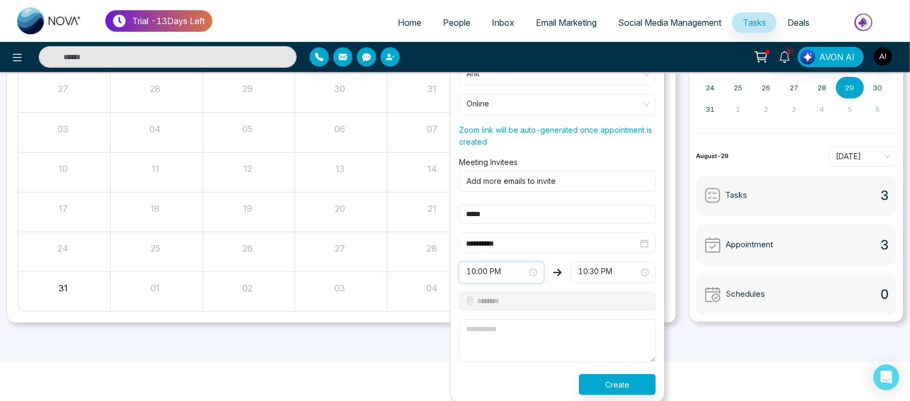
click at [649, 270] on div "10:30 PM" at bounding box center [613, 273] width 85 height 22
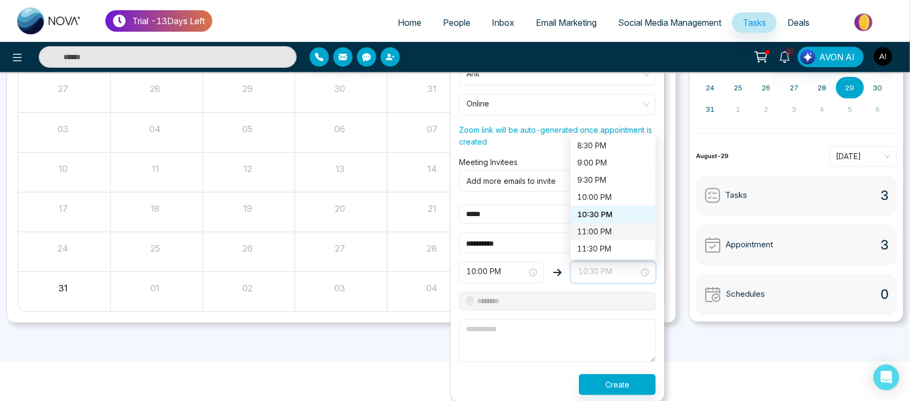
click at [590, 231] on div "11:00 PM" at bounding box center [613, 232] width 72 height 12
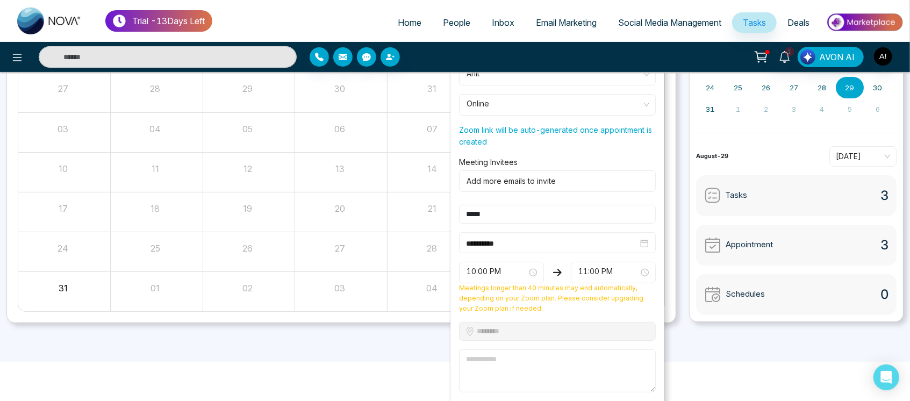
click at [495, 357] on textarea at bounding box center [557, 370] width 197 height 43
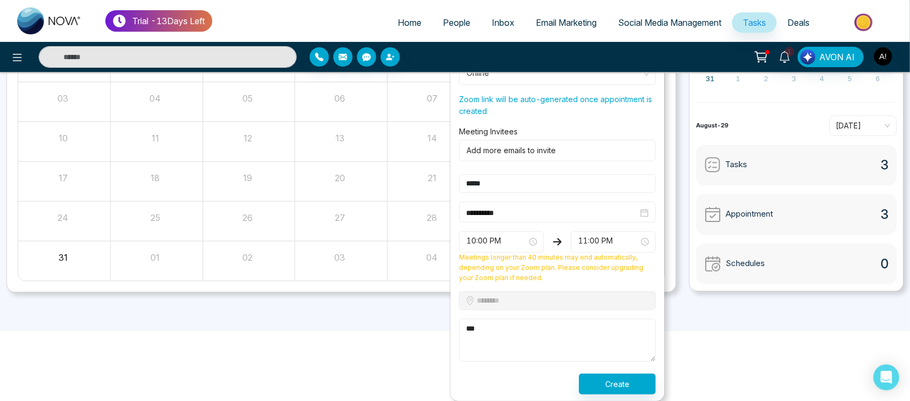
type textarea "***"
click at [642, 381] on button "Create" at bounding box center [617, 384] width 77 height 21
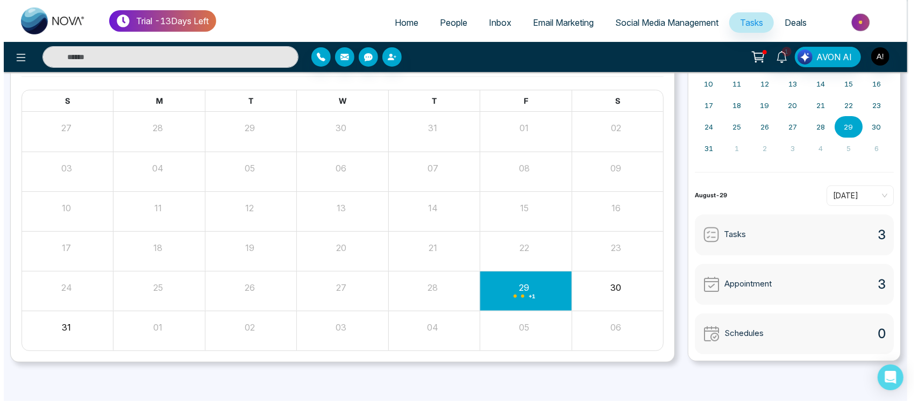
scroll to position [76, 0]
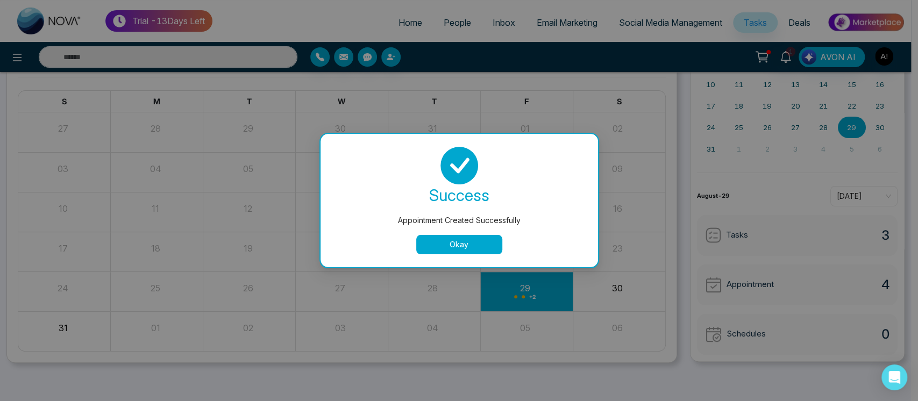
click at [484, 241] on button "Okay" at bounding box center [459, 244] width 86 height 19
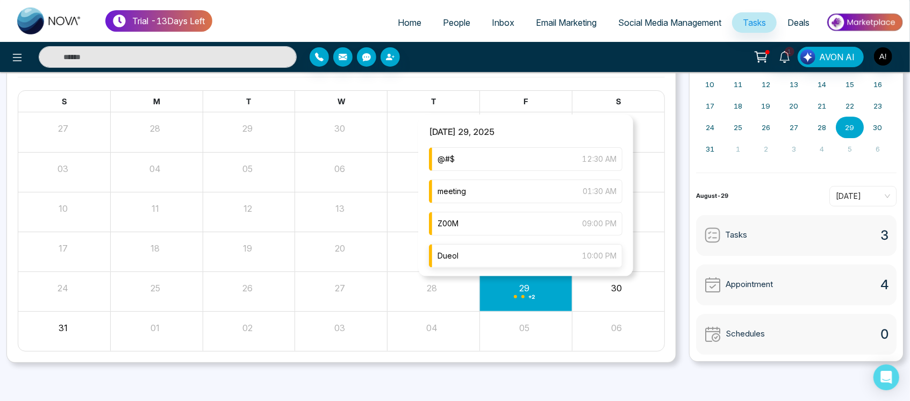
click at [521, 251] on div "Dueol 10:00 PM" at bounding box center [526, 256] width 194 height 24
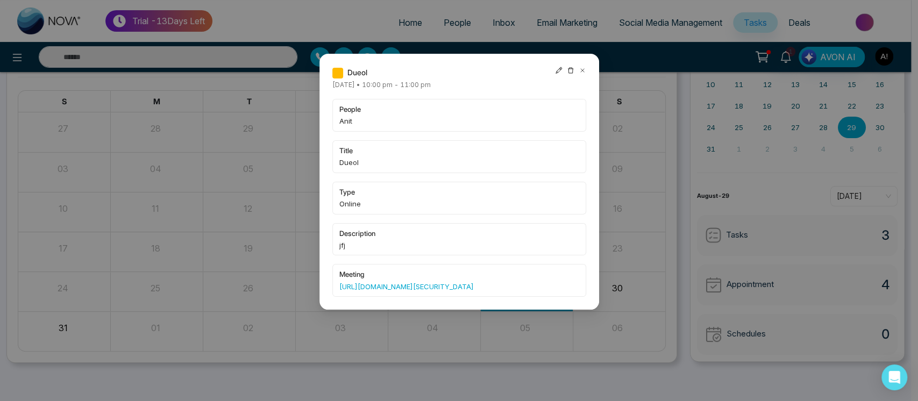
click at [555, 71] on icon at bounding box center [559, 71] width 8 height 8
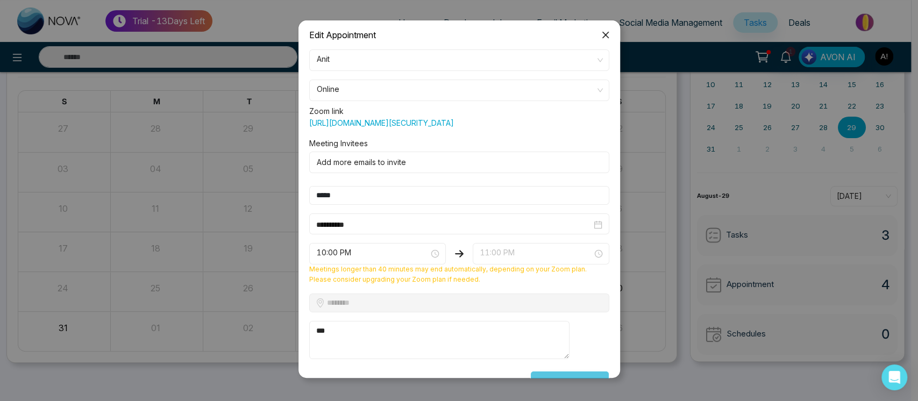
click at [526, 259] on span "11:00 PM" at bounding box center [540, 254] width 121 height 18
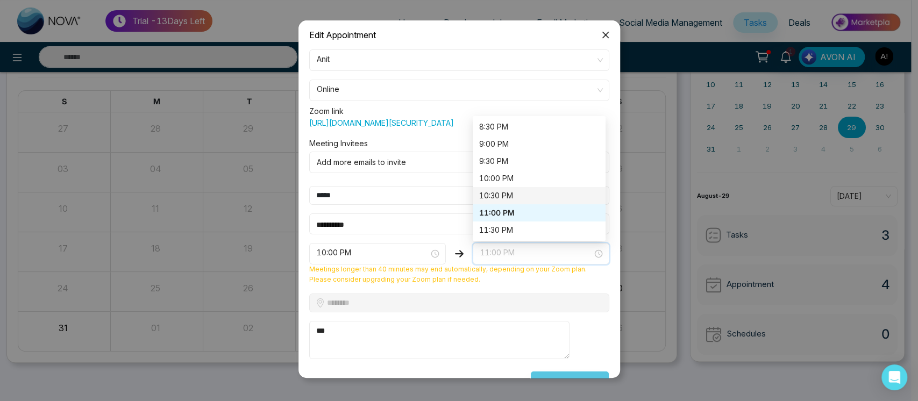
click at [518, 202] on div "10:30 PM" at bounding box center [539, 196] width 120 height 12
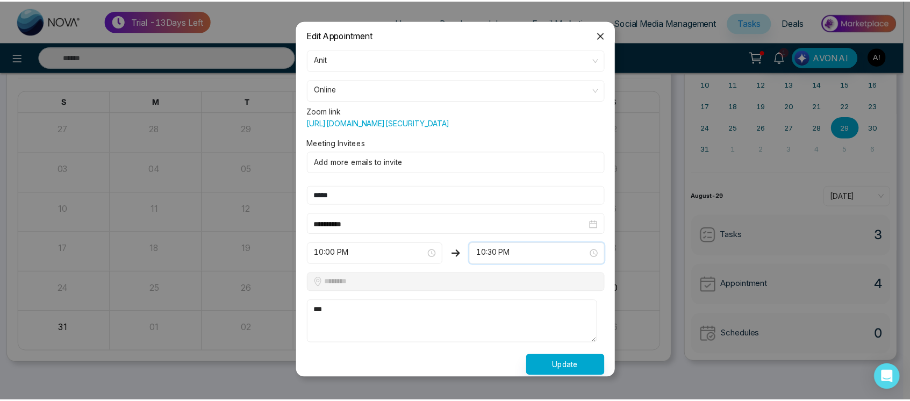
scroll to position [18, 0]
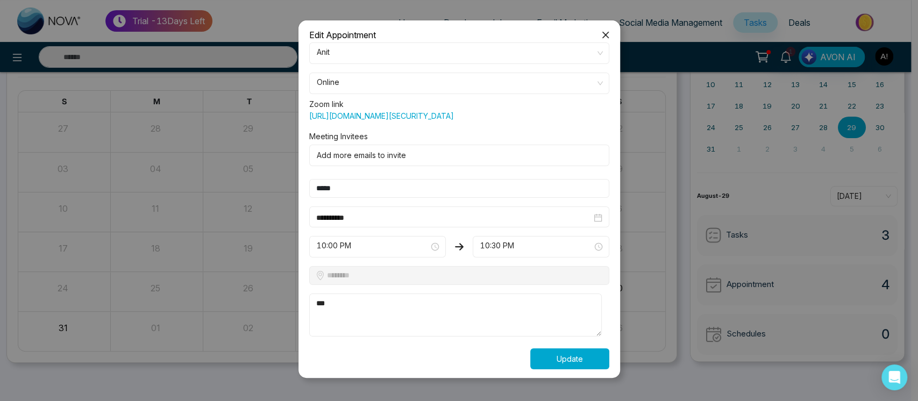
click at [556, 349] on button "Update" at bounding box center [569, 358] width 79 height 21
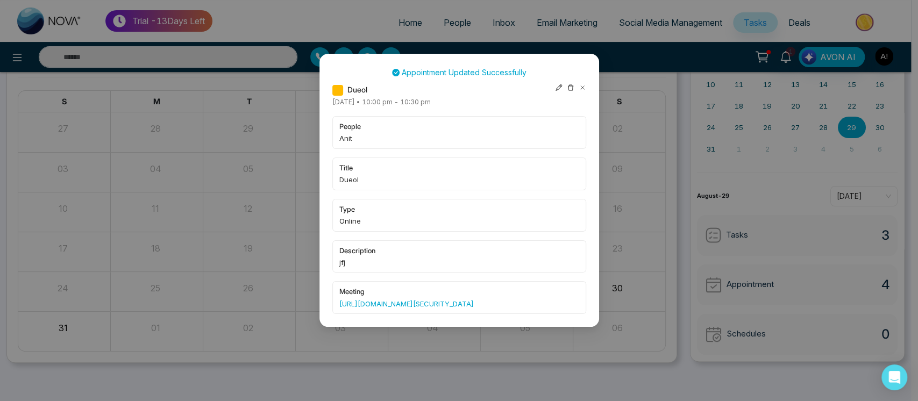
click at [582, 90] on icon at bounding box center [582, 88] width 8 height 8
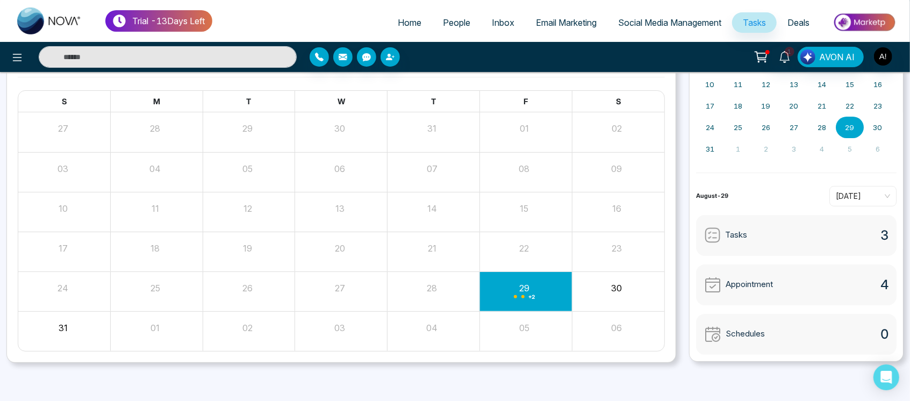
scroll to position [0, 0]
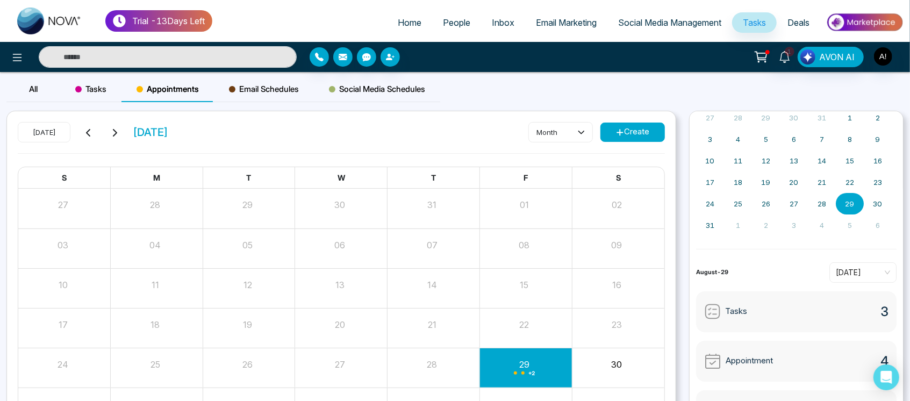
click at [240, 93] on span "Email Schedules" at bounding box center [264, 89] width 70 height 13
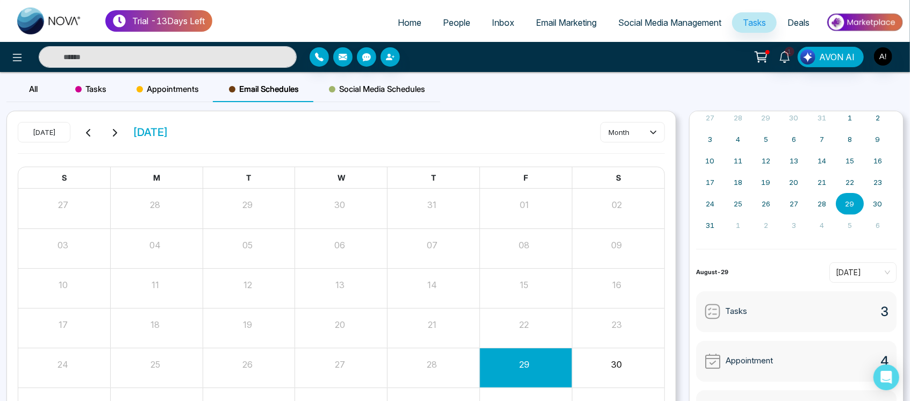
click at [114, 140] on div "Today August 2025" at bounding box center [93, 132] width 151 height 20
drag, startPoint x: 114, startPoint y: 140, endPoint x: 114, endPoint y: 126, distance: 13.4
click at [114, 126] on div "Today August 2025" at bounding box center [93, 132] width 151 height 20
click at [114, 126] on button at bounding box center [114, 132] width 15 height 14
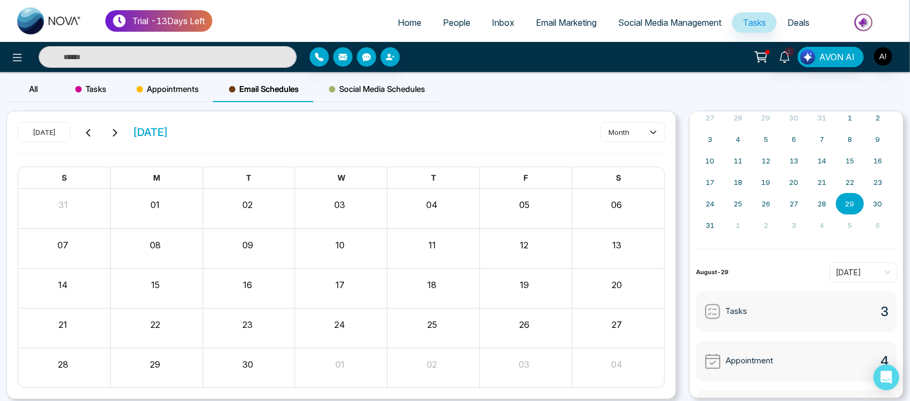
click at [114, 126] on button at bounding box center [114, 132] width 15 height 14
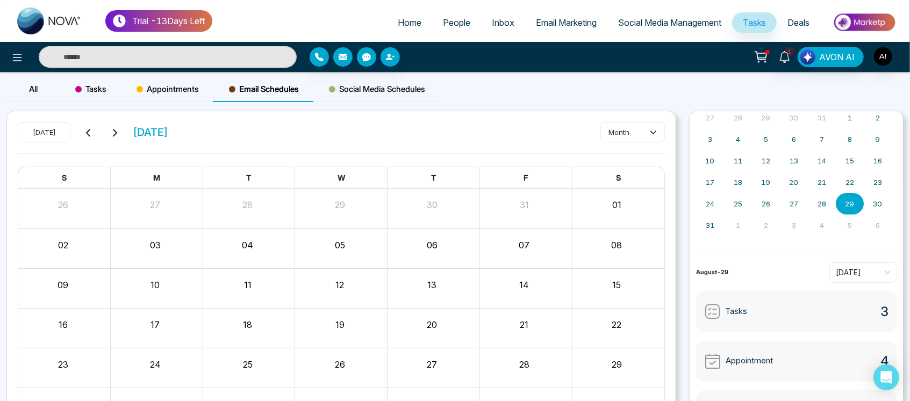
click at [114, 126] on button at bounding box center [114, 132] width 15 height 14
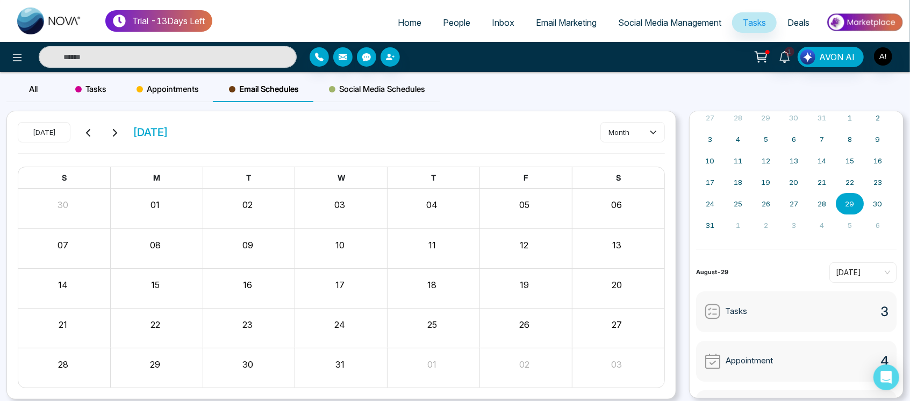
click at [89, 127] on button at bounding box center [88, 132] width 15 height 14
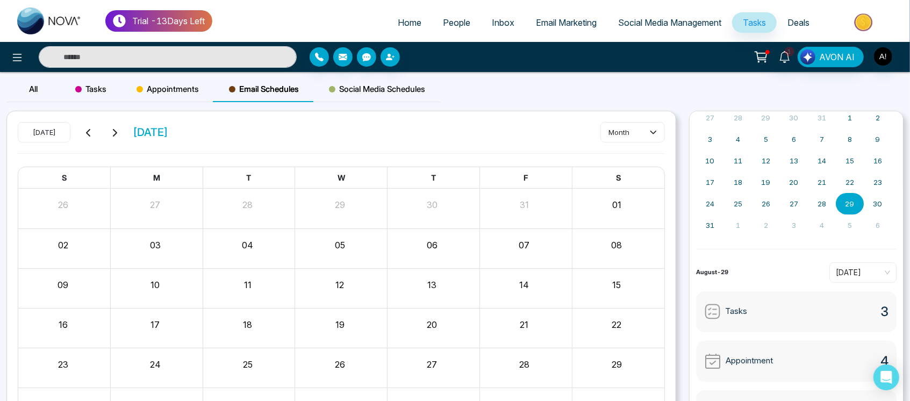
click at [89, 127] on button at bounding box center [88, 132] width 15 height 14
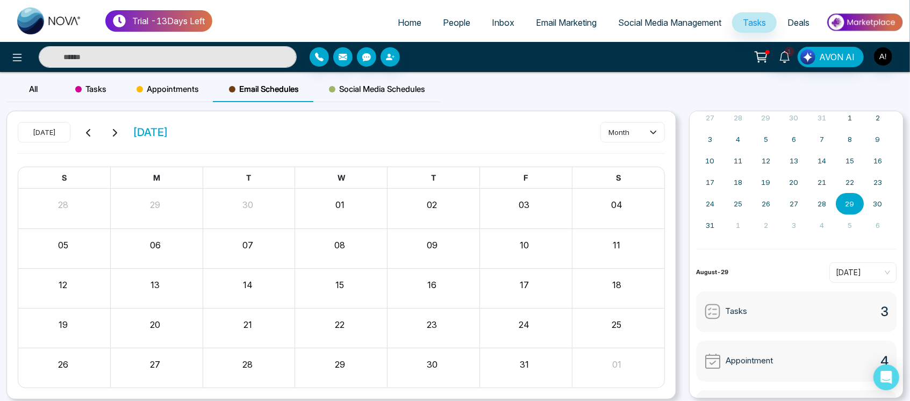
click at [89, 127] on button at bounding box center [88, 132] width 15 height 14
click at [197, 84] on span "Appointments" at bounding box center [168, 89] width 62 height 13
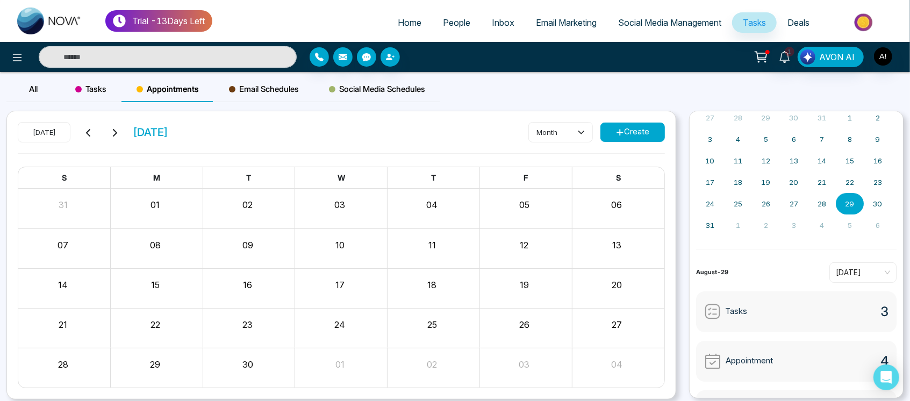
scroll to position [37, 0]
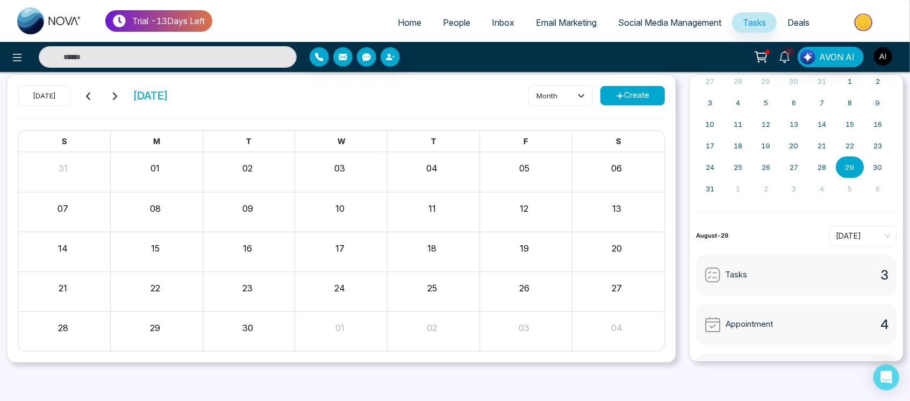
click at [636, 96] on button "Create" at bounding box center [632, 95] width 65 height 19
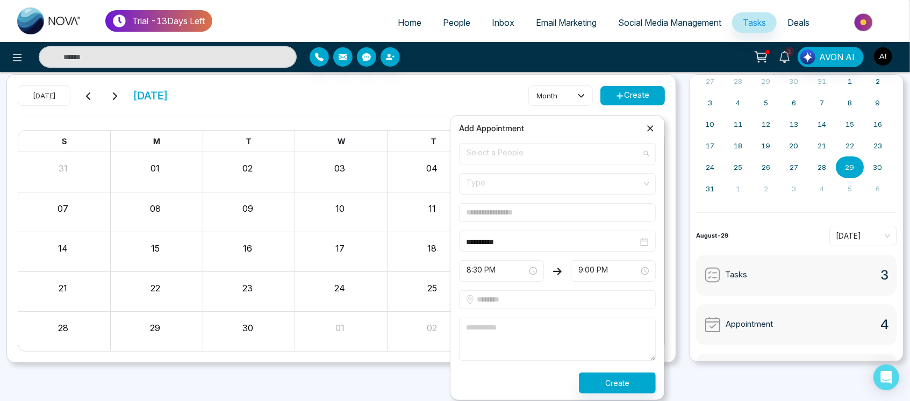
click at [582, 152] on span "Select a People" at bounding box center [558, 154] width 182 height 18
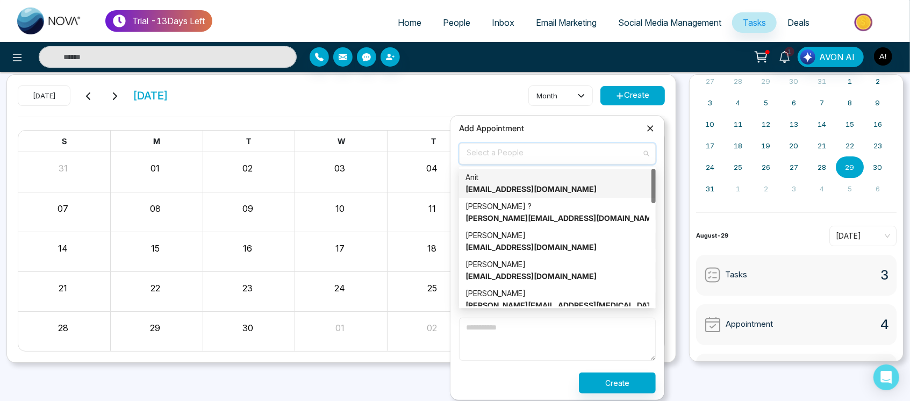
click at [576, 188] on div "Anit anit@mmnovatech.com" at bounding box center [557, 183] width 184 height 24
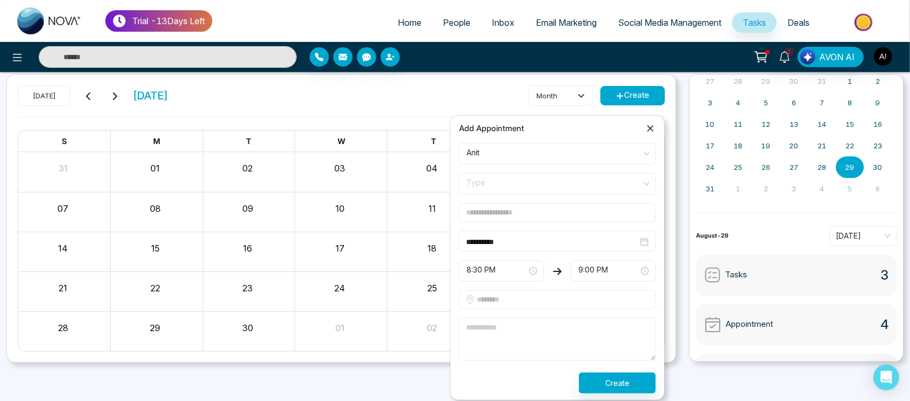
click at [651, 136] on div "**********" at bounding box center [557, 258] width 197 height 272
click at [647, 122] on div "Add Appointment" at bounding box center [557, 128] width 197 height 13
click at [538, 180] on span "Type" at bounding box center [558, 184] width 182 height 18
drag, startPoint x: 533, startPoint y: 226, endPoint x: 538, endPoint y: 241, distance: 15.8
click at [538, 241] on div "In-Person Online Call" at bounding box center [557, 225] width 197 height 52
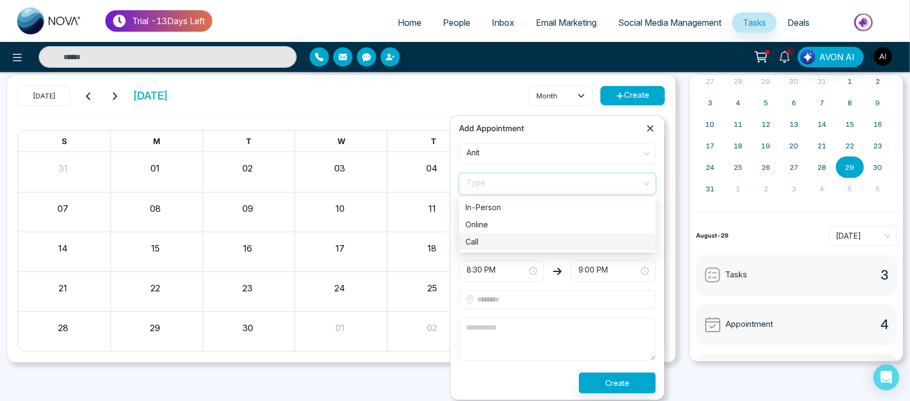
click at [538, 241] on div "Call" at bounding box center [557, 242] width 184 height 12
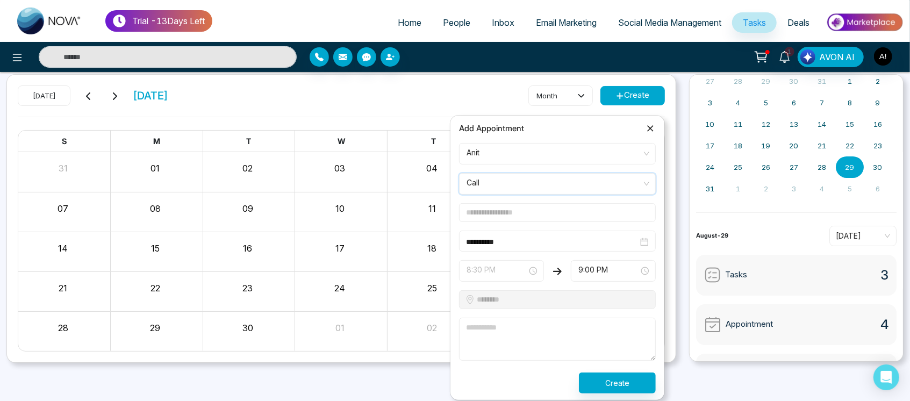
click at [477, 273] on span "8:30 PM" at bounding box center [502, 271] width 70 height 18
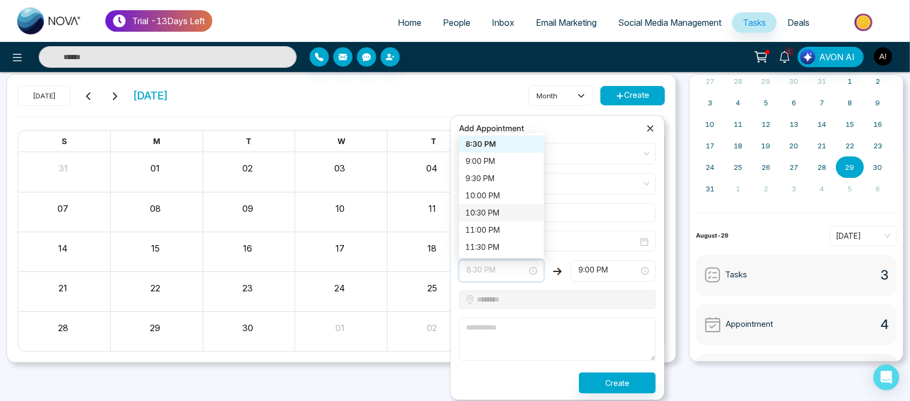
click at [498, 207] on div "10:30 PM" at bounding box center [501, 213] width 72 height 12
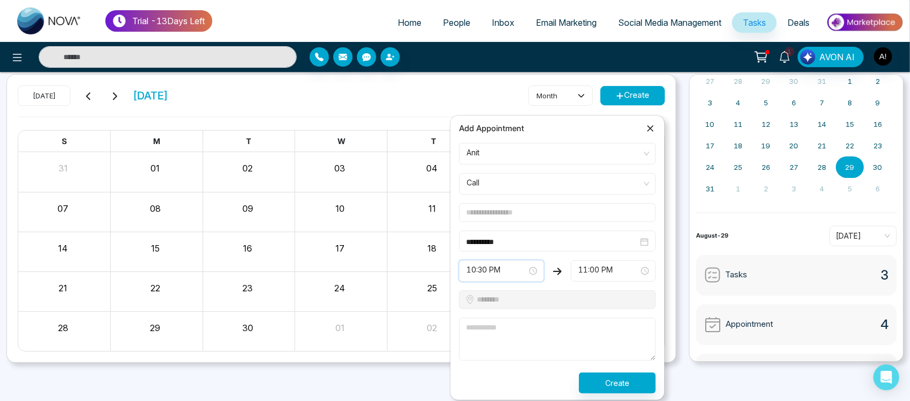
click at [538, 335] on textarea at bounding box center [557, 339] width 197 height 43
type textarea "**"
click at [600, 381] on button "Create" at bounding box center [617, 382] width 77 height 21
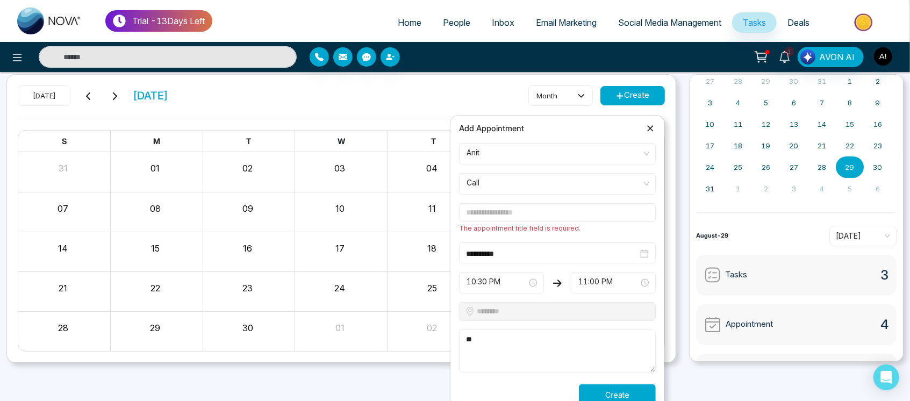
click at [551, 203] on input "text" at bounding box center [557, 212] width 197 height 19
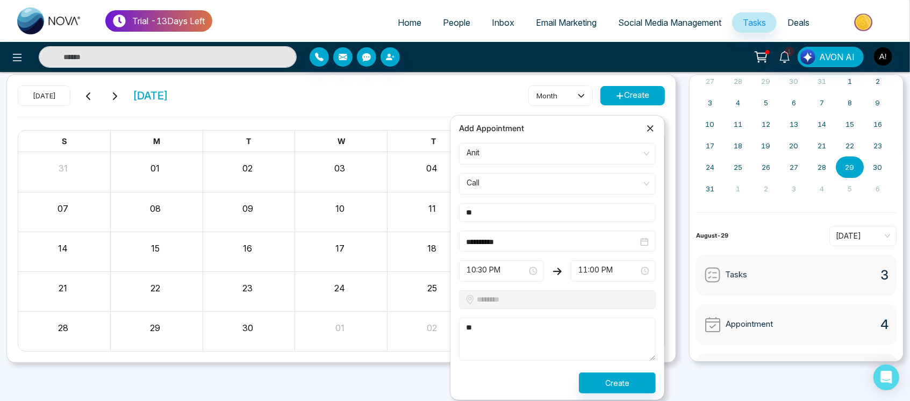
type input "**"
click at [536, 349] on textarea "**" at bounding box center [557, 339] width 197 height 43
click at [597, 381] on button "Create" at bounding box center [617, 382] width 77 height 21
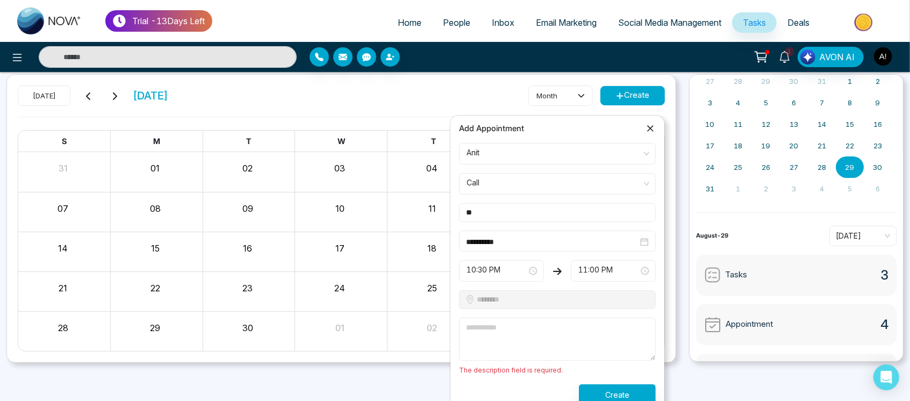
click at [534, 331] on textarea at bounding box center [557, 339] width 197 height 43
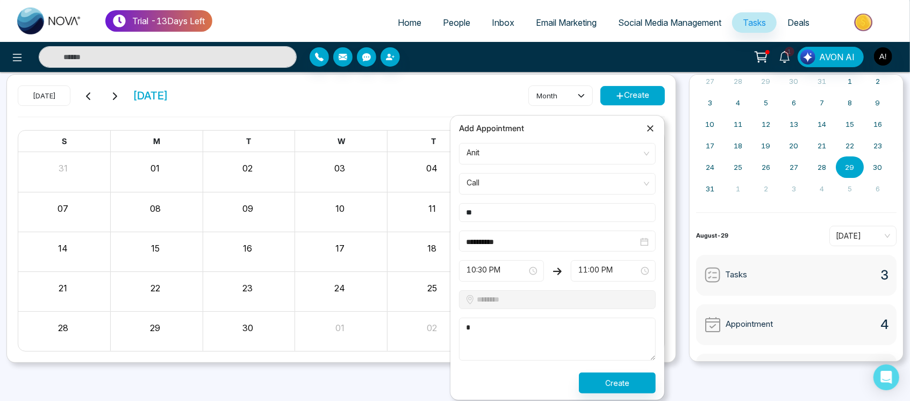
type textarea "*"
click at [614, 376] on button "Create" at bounding box center [617, 382] width 77 height 21
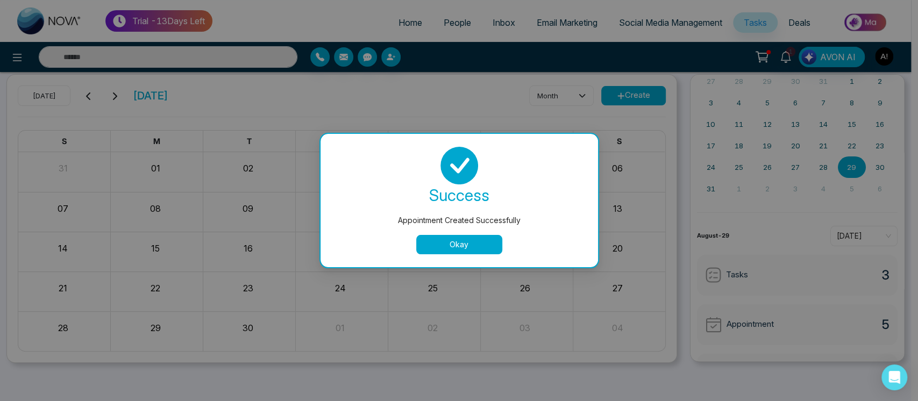
click at [452, 247] on button "Okay" at bounding box center [459, 244] width 86 height 19
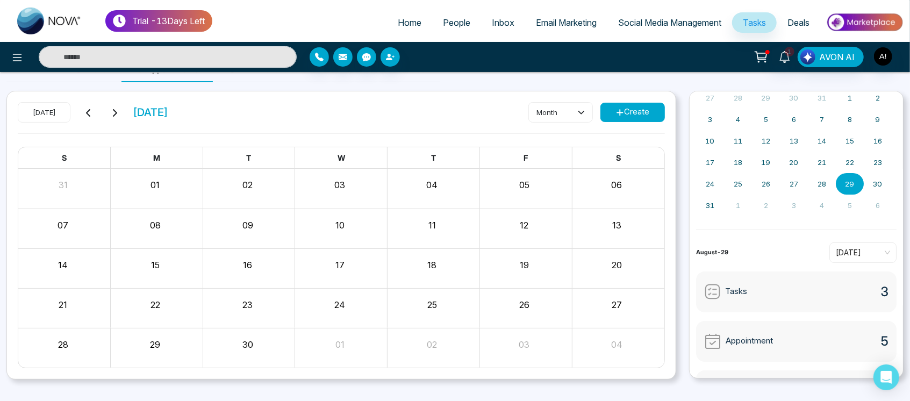
scroll to position [0, 0]
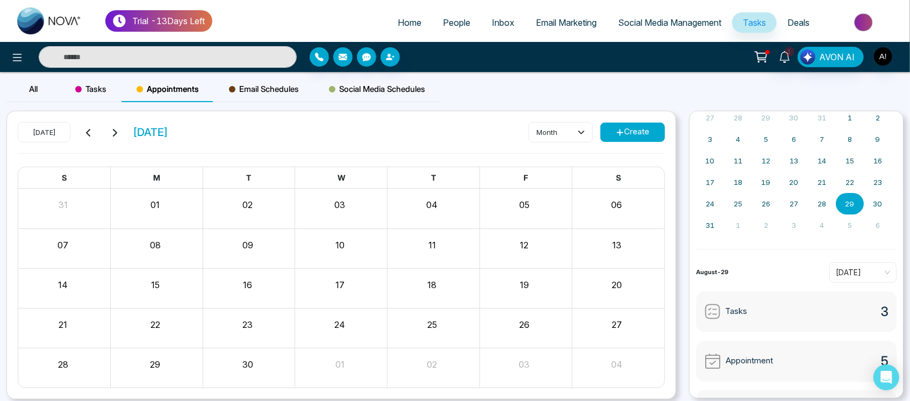
click at [92, 129] on icon at bounding box center [88, 132] width 9 height 9
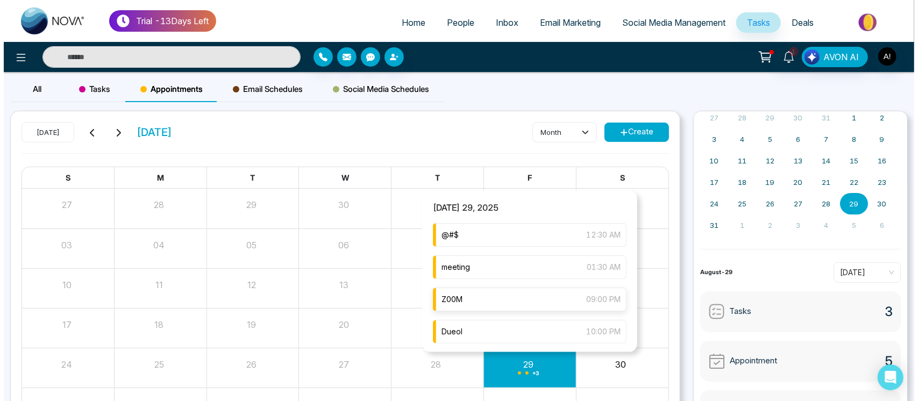
scroll to position [34, 0]
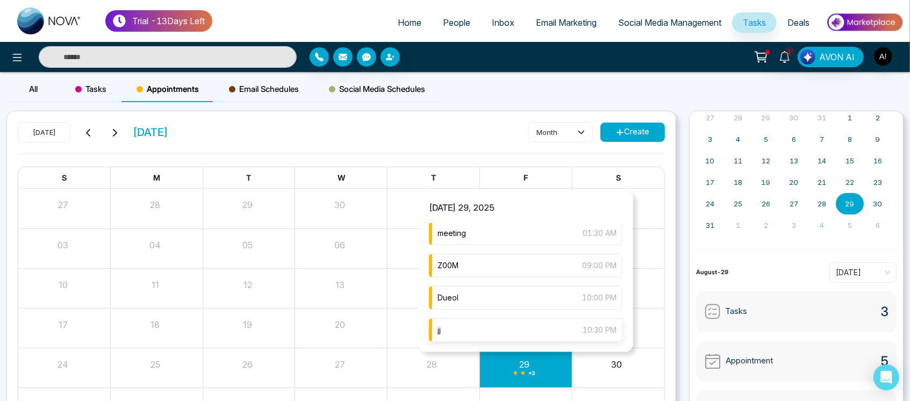
click at [536, 321] on div "jj 10:30 PM" at bounding box center [526, 330] width 194 height 24
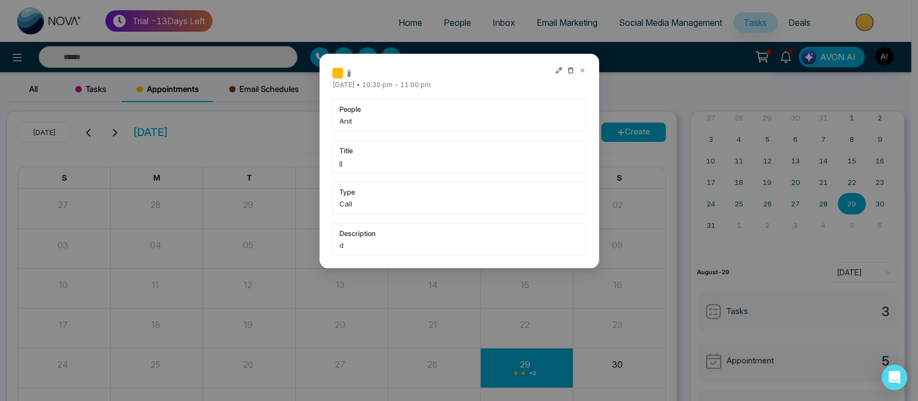
click at [559, 71] on icon at bounding box center [559, 71] width 8 height 8
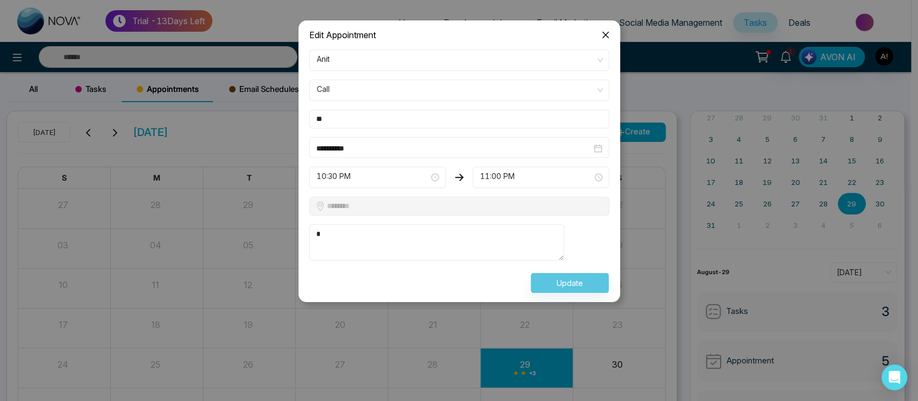
click at [412, 157] on div "**********" at bounding box center [459, 147] width 300 height 21
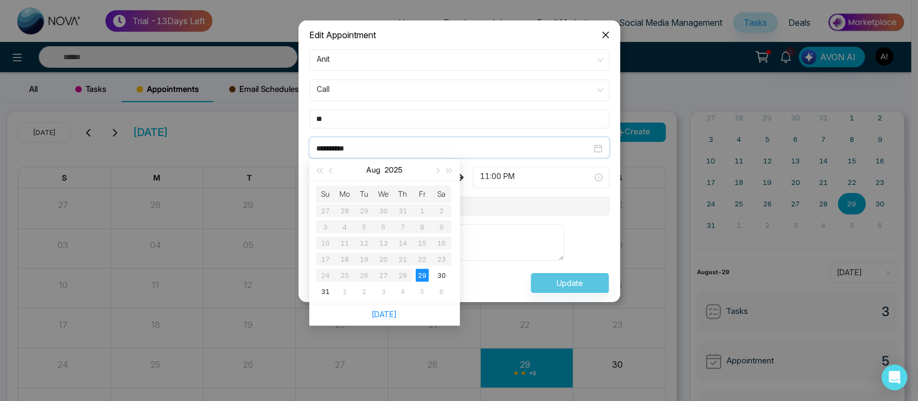
click at [428, 148] on input "**********" at bounding box center [453, 148] width 275 height 12
click at [438, 276] on div "30" at bounding box center [441, 275] width 13 height 13
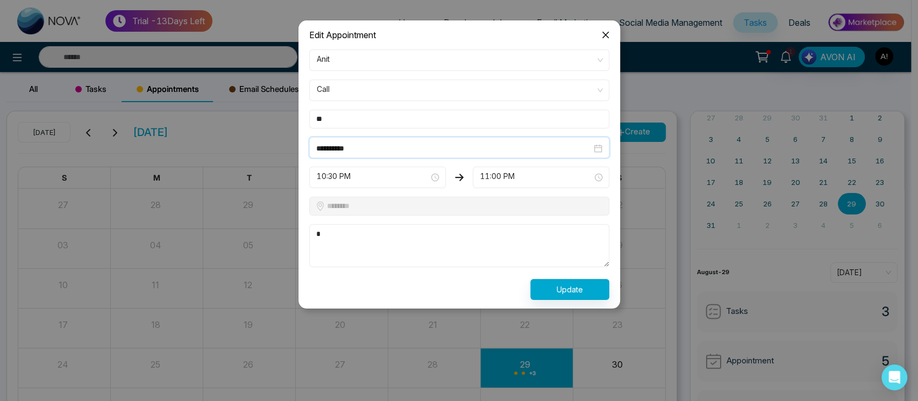
click at [403, 169] on div "10:30 PM" at bounding box center [377, 178] width 137 height 22
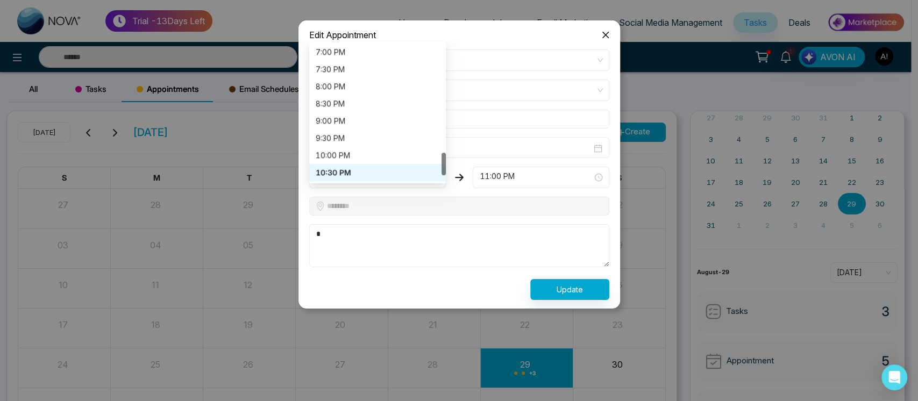
click at [403, 169] on div "10:30 PM" at bounding box center [378, 173] width 124 height 12
click at [403, 170] on div "10:30 PM 10:00 PM 10:30 PM 11:00 PM 6:30 PM 7:00 PM 7:30 PM 8:00 PM 8:30 PM 9:0…" at bounding box center [377, 178] width 137 height 22
click at [391, 59] on div "7:00 PM" at bounding box center [377, 52] width 137 height 17
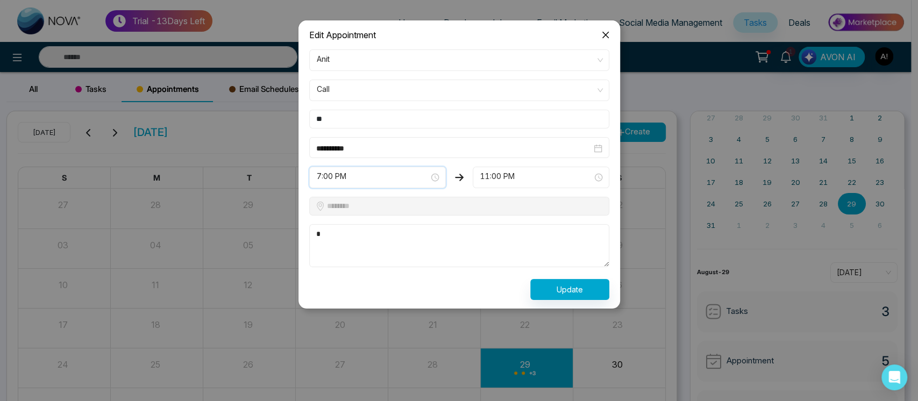
click at [542, 169] on div "11:00 PM" at bounding box center [540, 178] width 137 height 22
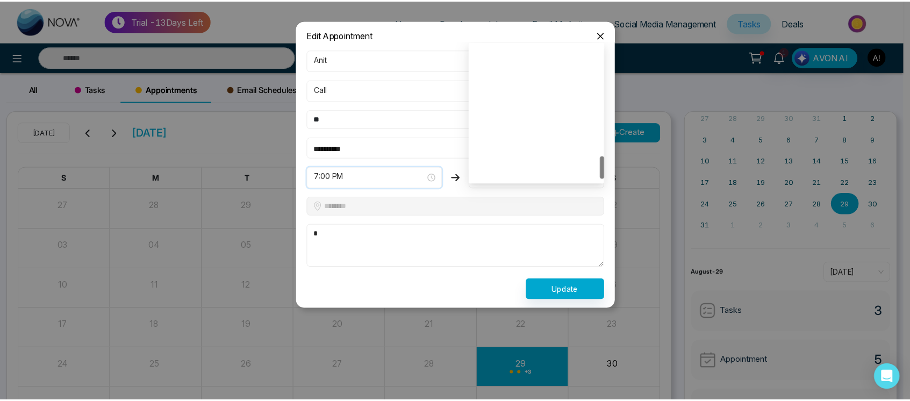
scroll to position [671, 0]
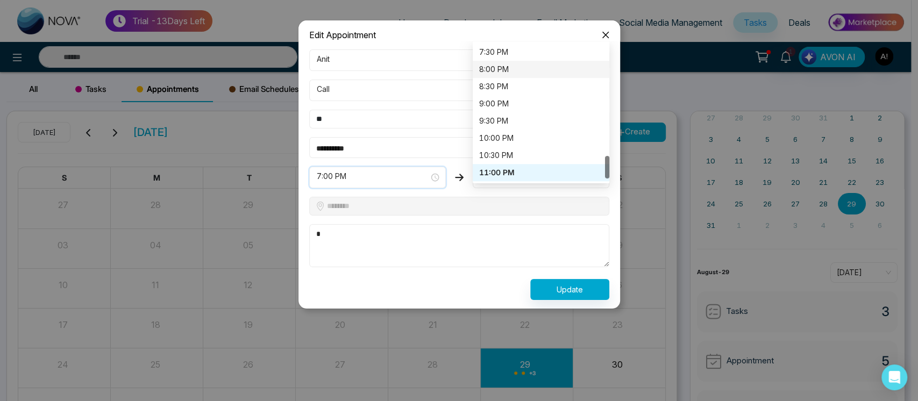
click at [515, 71] on div "8:00 PM" at bounding box center [541, 69] width 124 height 12
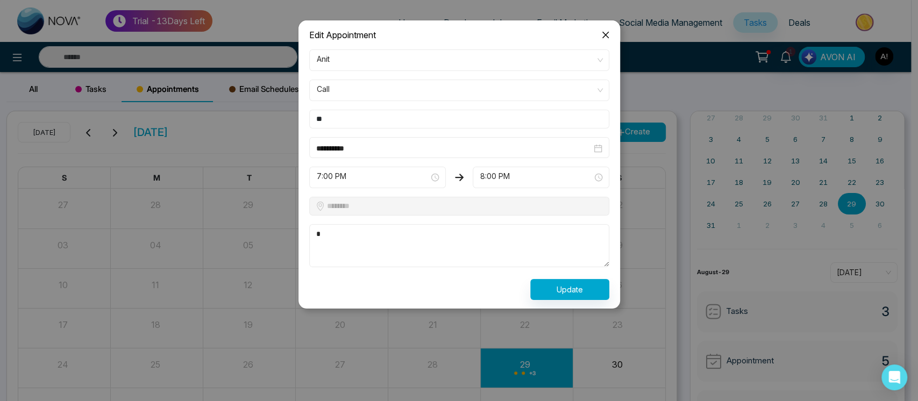
drag, startPoint x: 387, startPoint y: 159, endPoint x: 412, endPoint y: 146, distance: 27.6
click at [412, 146] on form "**********" at bounding box center [459, 174] width 313 height 250
click at [412, 146] on input "**********" at bounding box center [453, 148] width 275 height 12
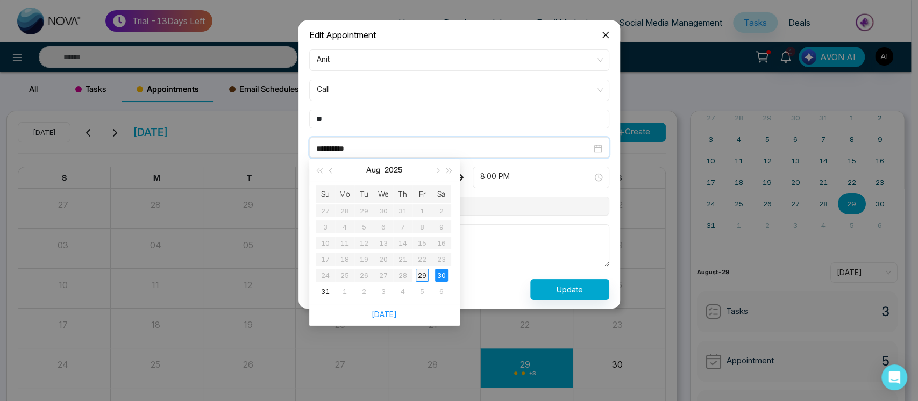
type input "**********"
click at [424, 271] on div "29" at bounding box center [421, 275] width 13 height 13
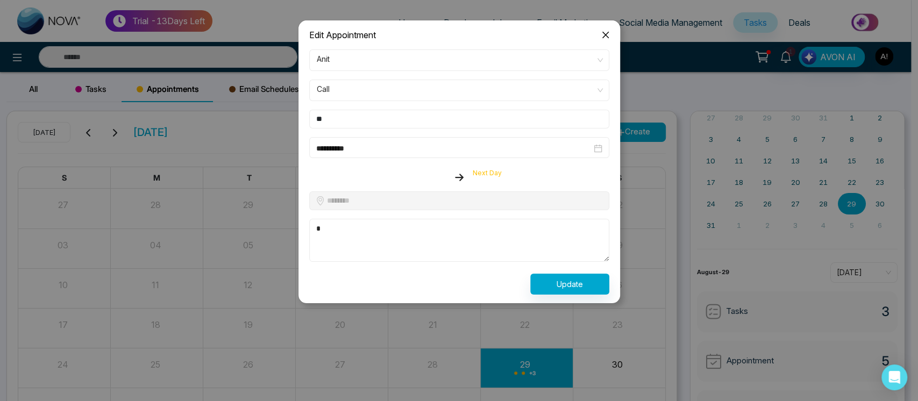
click at [415, 170] on div at bounding box center [377, 175] width 137 height 16
click at [495, 174] on span "Next Day" at bounding box center [486, 173] width 29 height 8
click at [367, 173] on div at bounding box center [377, 175] width 137 height 16
click at [571, 283] on button "Update" at bounding box center [569, 284] width 79 height 21
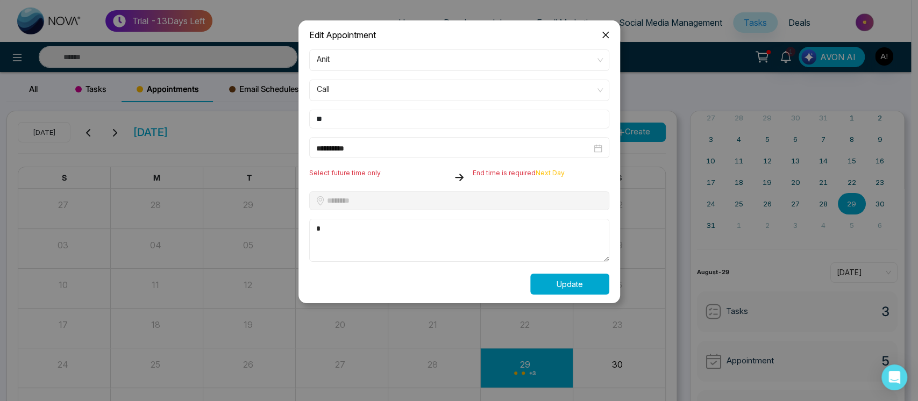
click at [571, 283] on button "Update" at bounding box center [569, 284] width 79 height 21
drag, startPoint x: 571, startPoint y: 283, endPoint x: 348, endPoint y: 163, distance: 253.5
click at [348, 163] on form "**********" at bounding box center [459, 171] width 313 height 245
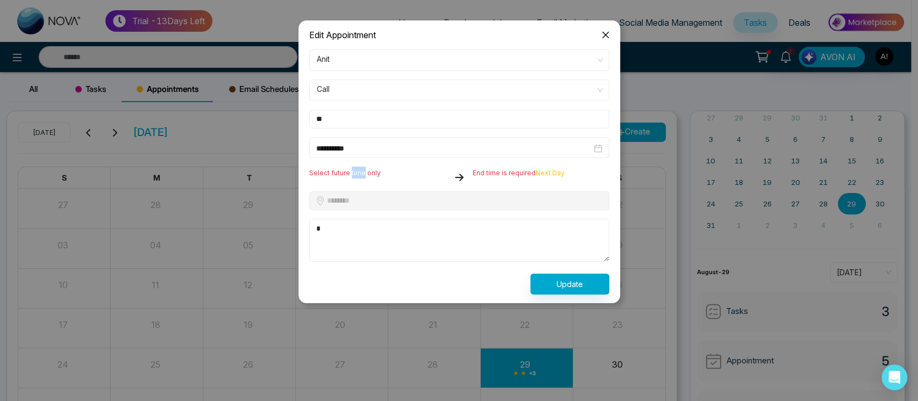
click at [604, 37] on icon "close" at bounding box center [605, 35] width 9 height 9
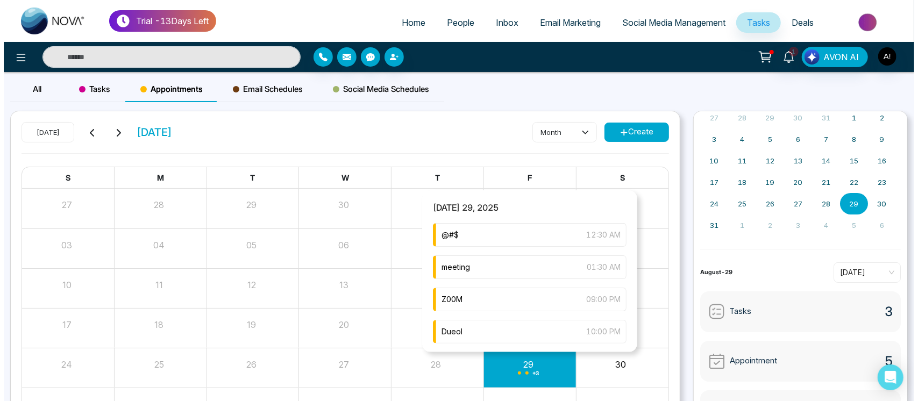
scroll to position [34, 0]
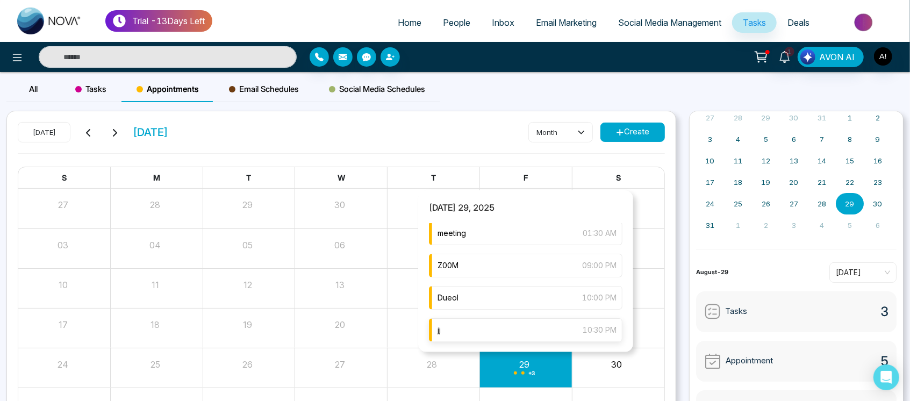
click at [528, 338] on div "jj 10:30 PM" at bounding box center [526, 330] width 194 height 24
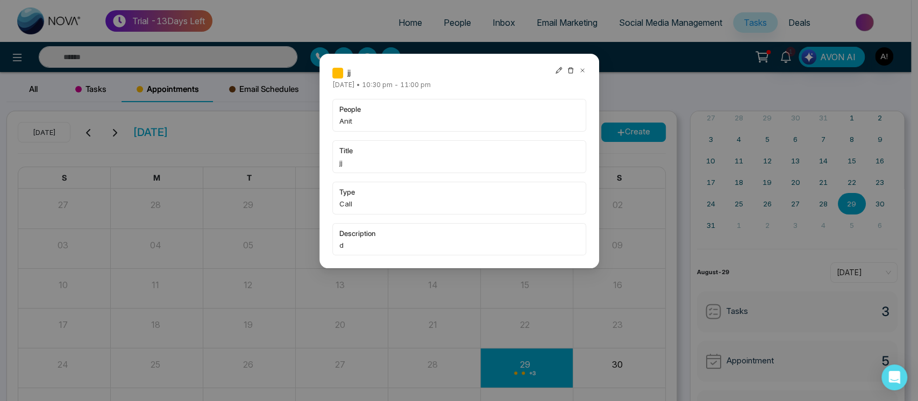
click at [554, 71] on div "jj" at bounding box center [459, 73] width 254 height 12
click at [559, 68] on icon at bounding box center [558, 70] width 6 height 6
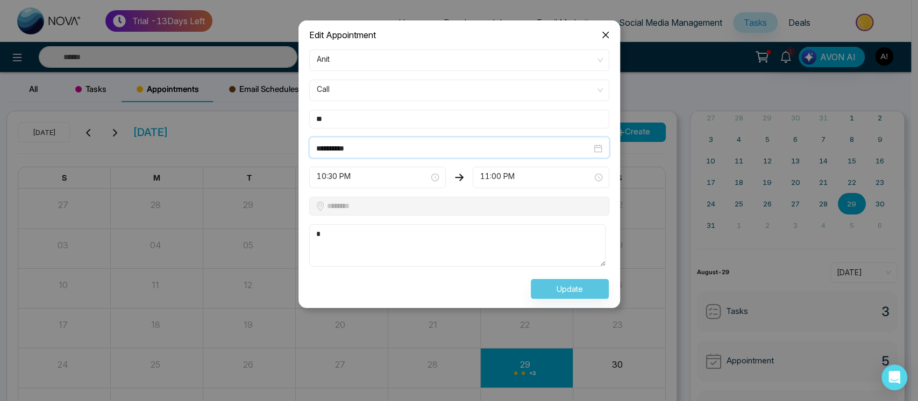
click at [420, 147] on input "**********" at bounding box center [453, 148] width 275 height 12
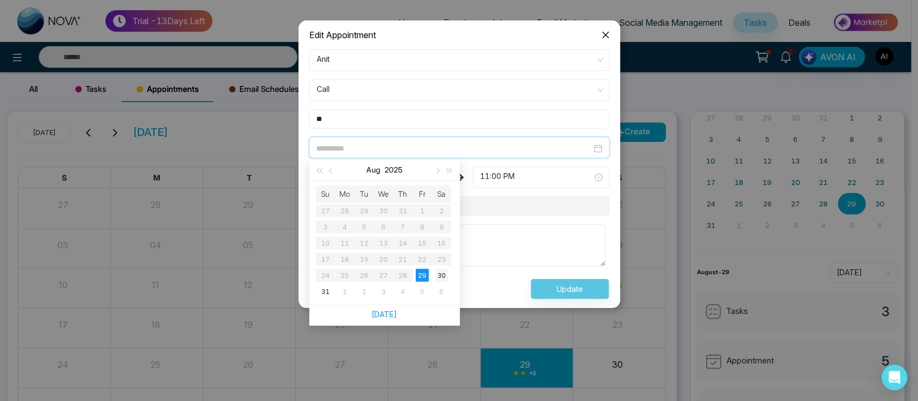
click at [443, 271] on div "30" at bounding box center [441, 275] width 13 height 13
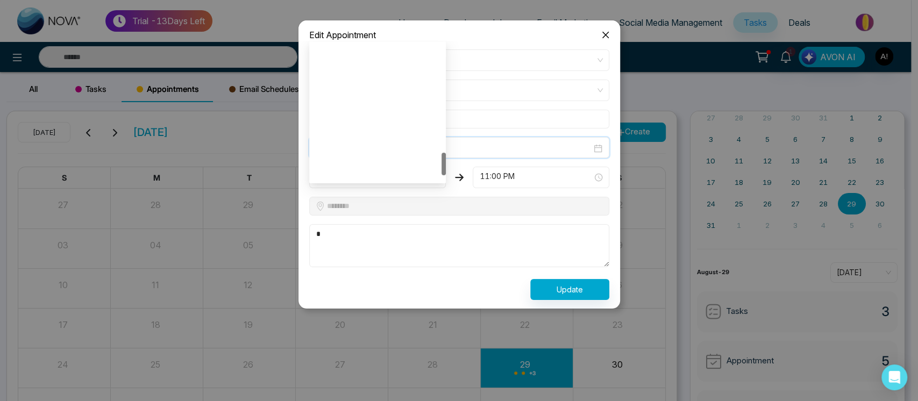
click at [407, 171] on div "10:30 PM 10:00 PM 10:30 PM 11:00 PM 6:30 PM 7:00 PM 7:30 PM 8:00 PM 8:30 PM 9:0…" at bounding box center [377, 178] width 137 height 22
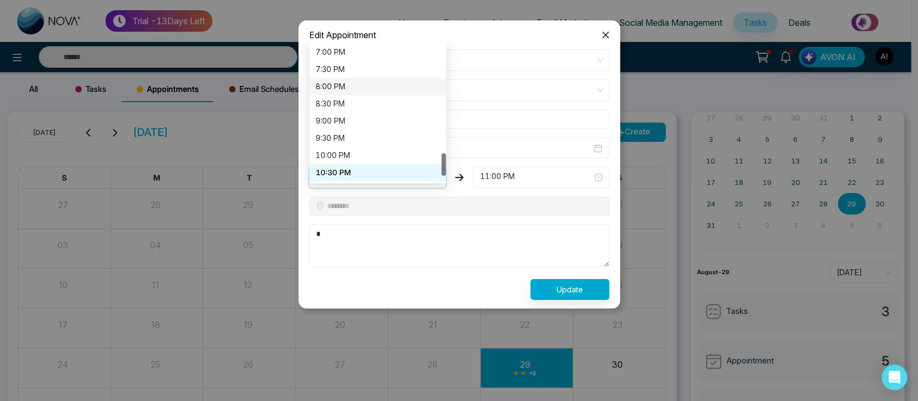
click at [391, 85] on div "8:00 PM" at bounding box center [378, 87] width 124 height 12
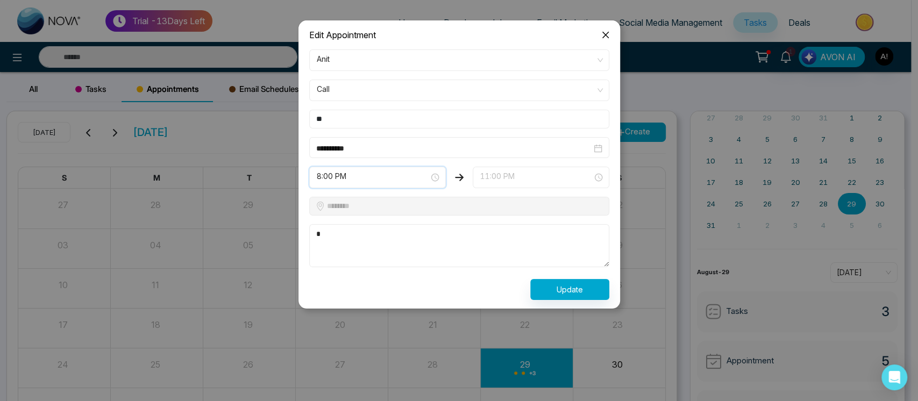
click at [544, 169] on div "11:00 PM 10:30 PM 11:00 PM 11:30 PM 7:00 PM 7:30 PM 8:00 PM 8:30 PM 9:00 PM 9:3…" at bounding box center [540, 178] width 137 height 22
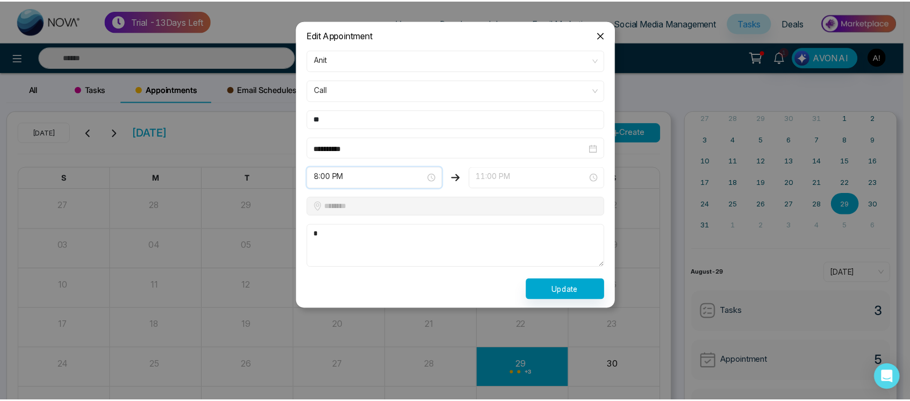
scroll to position [671, 0]
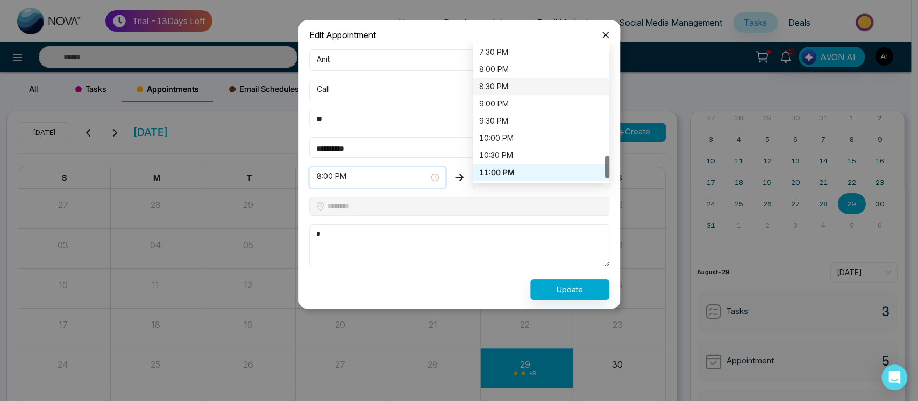
click at [520, 78] on div "8:30 PM" at bounding box center [540, 86] width 137 height 17
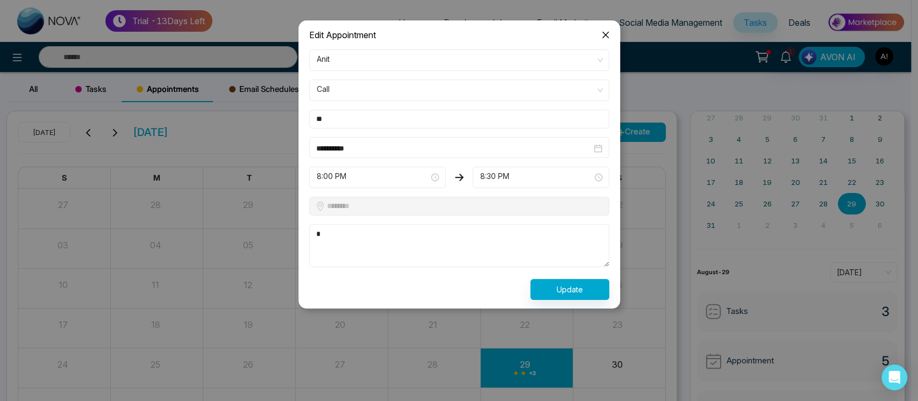
drag, startPoint x: 409, startPoint y: 156, endPoint x: 435, endPoint y: 149, distance: 27.1
click at [435, 149] on div "**********" at bounding box center [459, 147] width 300 height 21
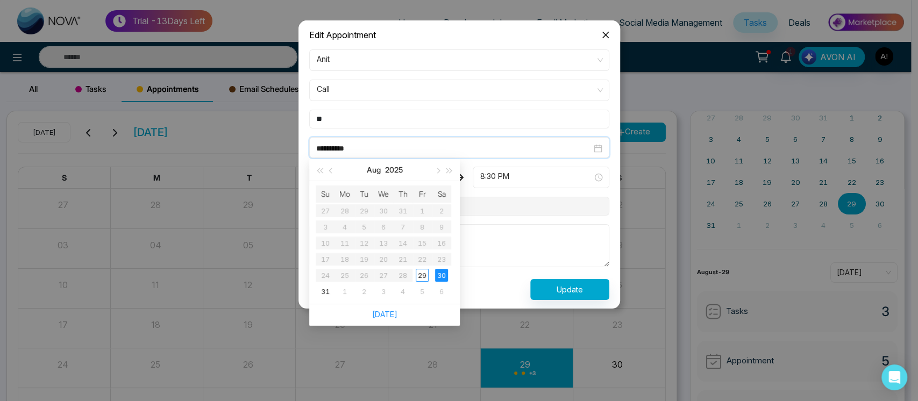
click at [435, 149] on input "**********" at bounding box center [453, 148] width 275 height 12
click at [422, 276] on div "29" at bounding box center [421, 275] width 13 height 13
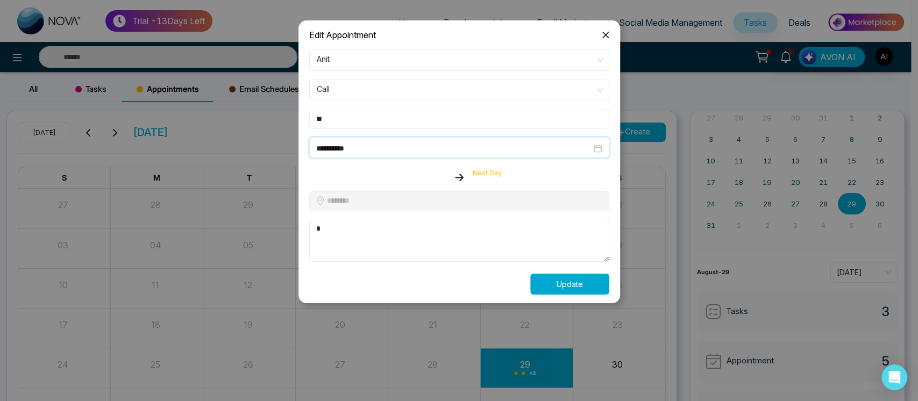
click at [566, 284] on button "Update" at bounding box center [569, 284] width 79 height 21
drag, startPoint x: 566, startPoint y: 284, endPoint x: 376, endPoint y: 169, distance: 221.9
click at [376, 169] on form "**********" at bounding box center [459, 171] width 313 height 245
click at [376, 169] on span "Select future time only" at bounding box center [344, 173] width 71 height 8
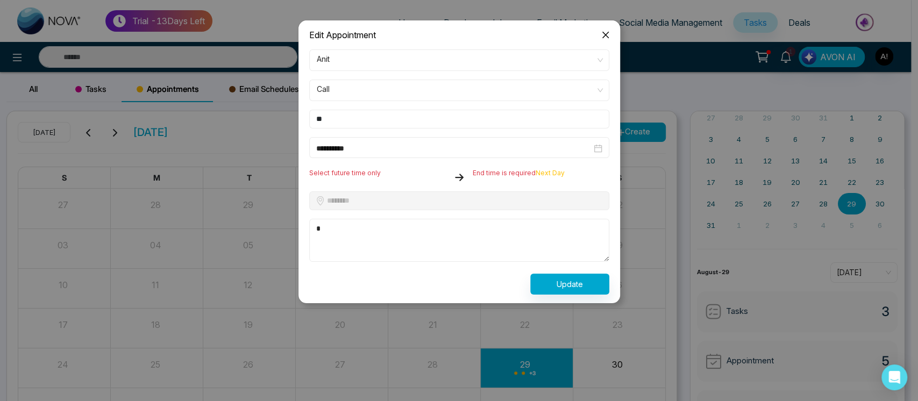
click at [507, 169] on span "End time is required" at bounding box center [503, 173] width 63 height 8
drag, startPoint x: 378, startPoint y: 177, endPoint x: 512, endPoint y: 174, distance: 133.3
click at [512, 174] on div "Select future time only End time is required Next Day" at bounding box center [459, 175] width 313 height 16
click at [512, 174] on span "End time is required" at bounding box center [503, 173] width 63 height 8
click at [422, 148] on input "**********" at bounding box center [453, 148] width 275 height 12
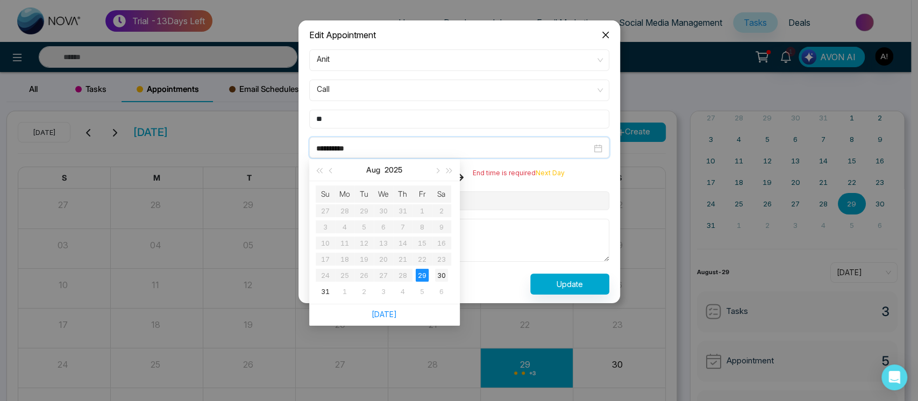
type input "**********"
click at [443, 276] on div "30" at bounding box center [441, 275] width 13 height 13
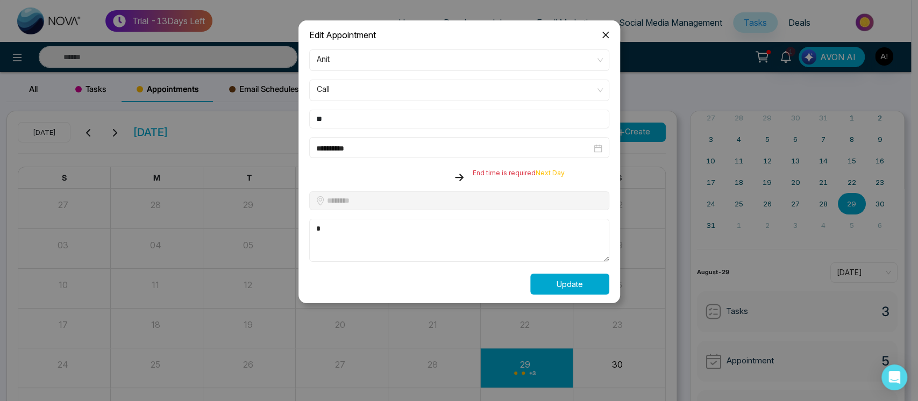
click at [567, 289] on button "Update" at bounding box center [569, 284] width 79 height 21
click at [604, 38] on icon "close" at bounding box center [605, 35] width 9 height 9
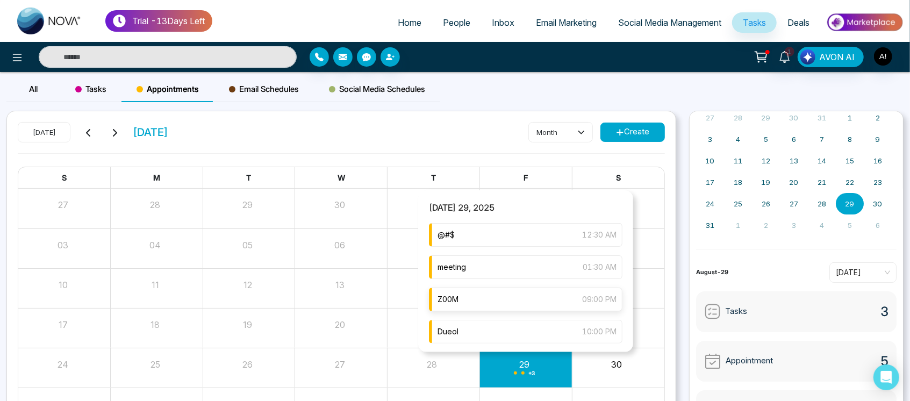
scroll to position [34, 0]
click at [516, 338] on div "jj 10:30 PM" at bounding box center [526, 330] width 194 height 24
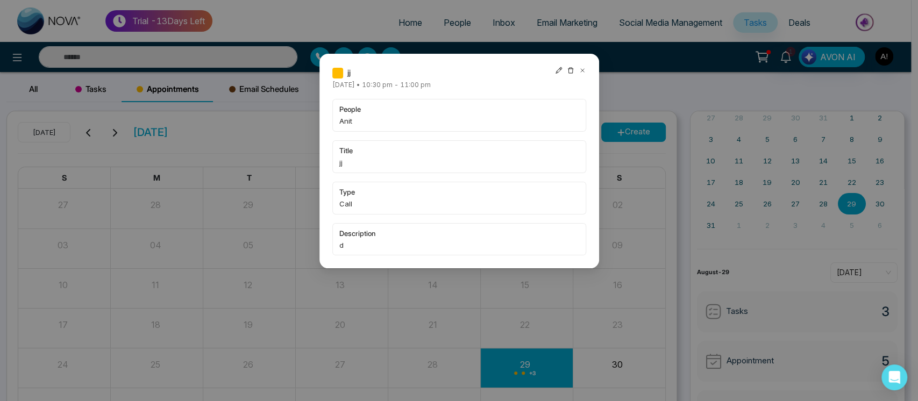
click at [571, 68] on icon at bounding box center [571, 71] width 8 height 8
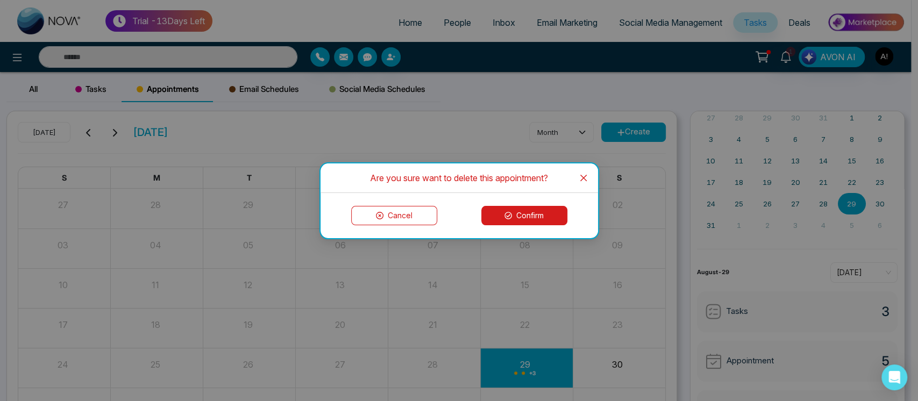
click at [555, 209] on button "Confirm" at bounding box center [524, 215] width 86 height 19
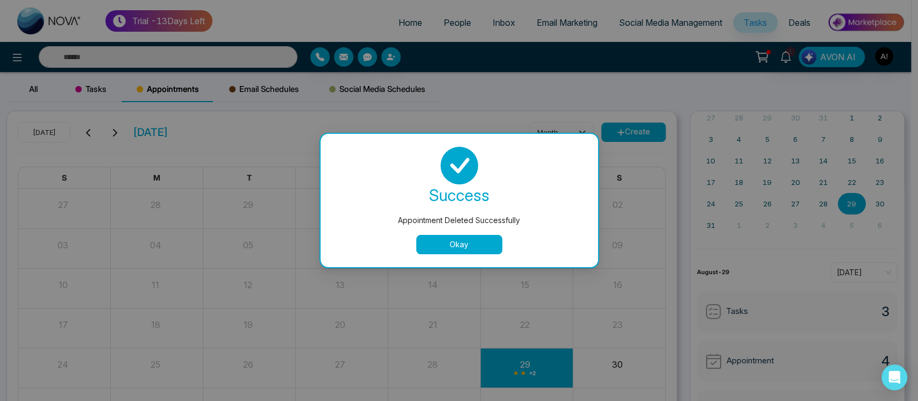
click at [472, 242] on button "Okay" at bounding box center [459, 244] width 86 height 19
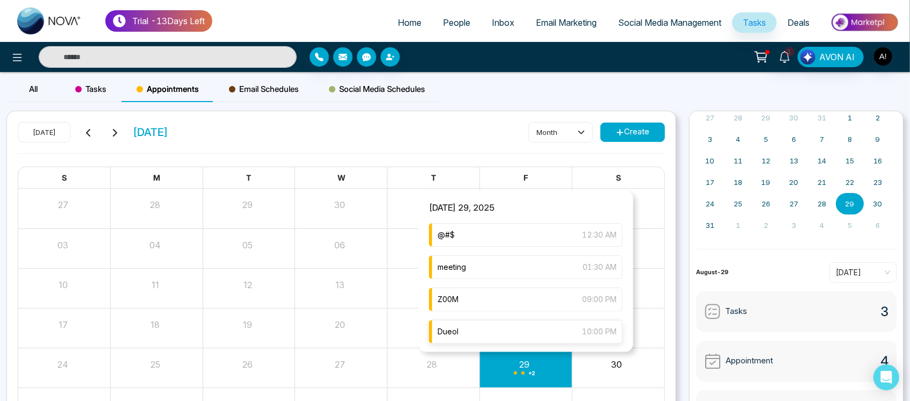
click at [526, 323] on div "Dueol 10:00 PM" at bounding box center [526, 332] width 194 height 24
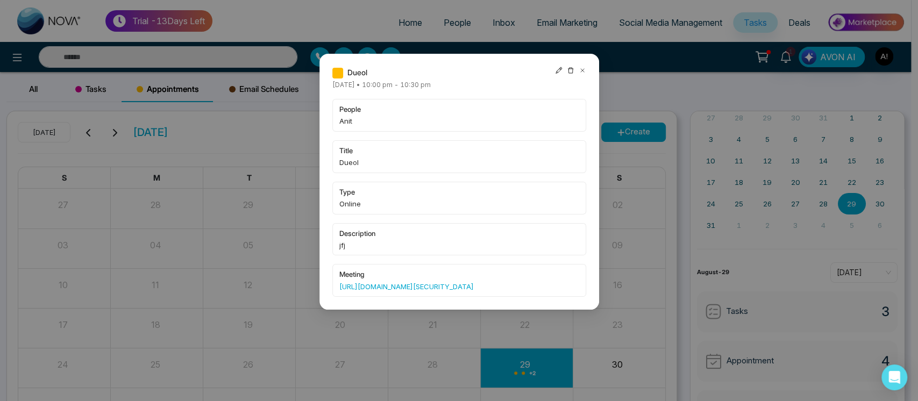
click at [568, 73] on icon at bounding box center [570, 71] width 6 height 6
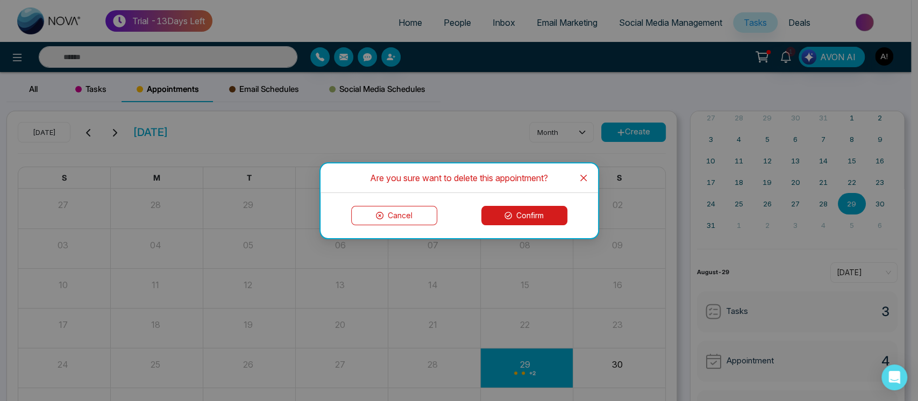
click at [546, 223] on button "Confirm" at bounding box center [524, 215] width 86 height 19
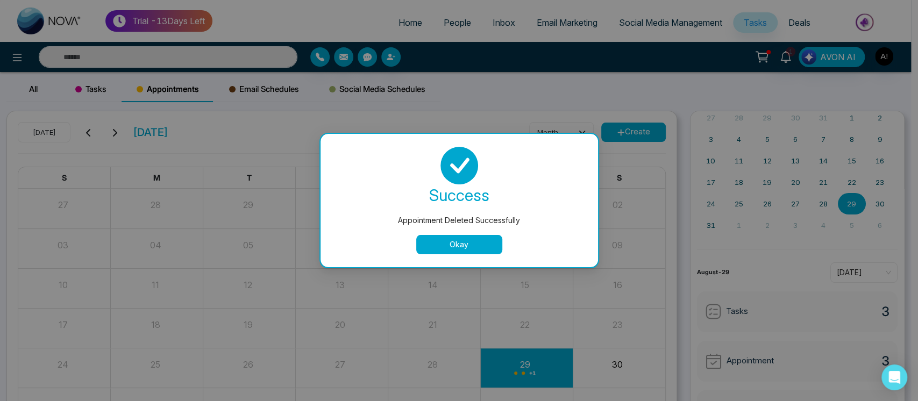
click at [469, 247] on button "Okay" at bounding box center [459, 244] width 86 height 19
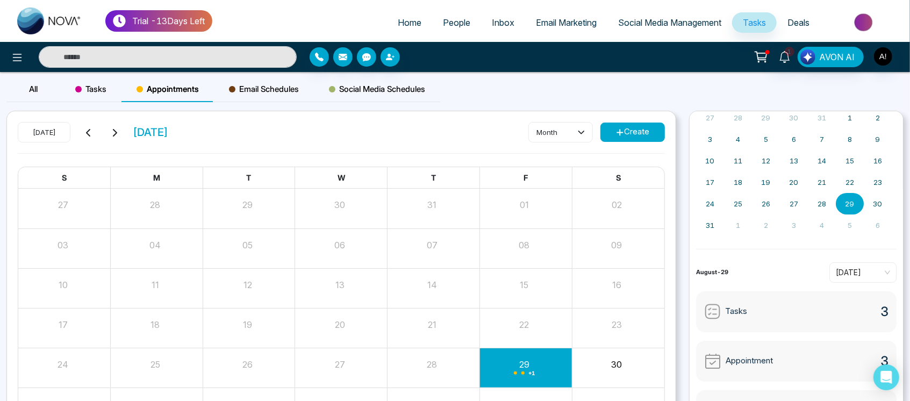
click at [275, 77] on div "Email Schedules" at bounding box center [264, 89] width 100 height 26
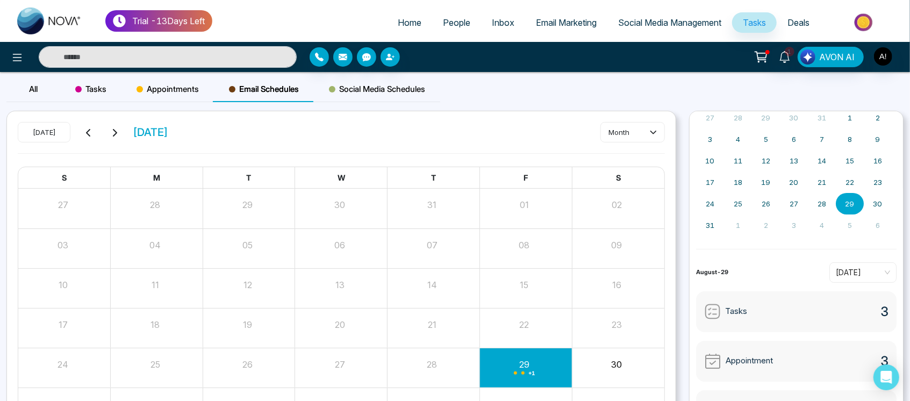
click at [347, 88] on span "Social Media Schedules" at bounding box center [377, 89] width 96 height 13
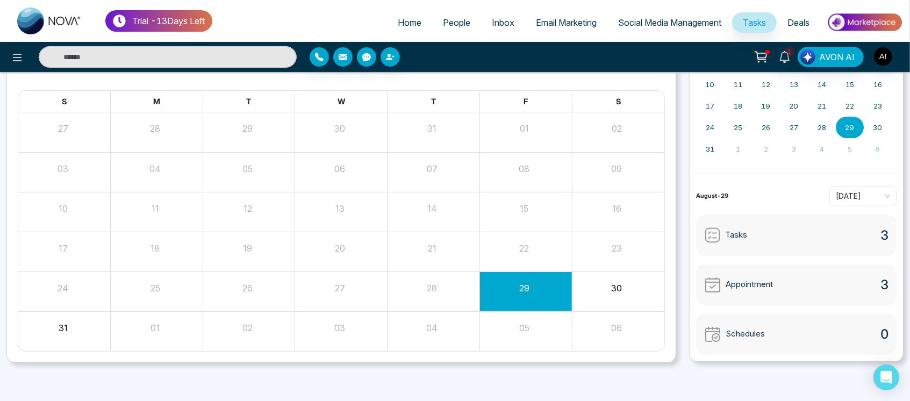
scroll to position [0, 0]
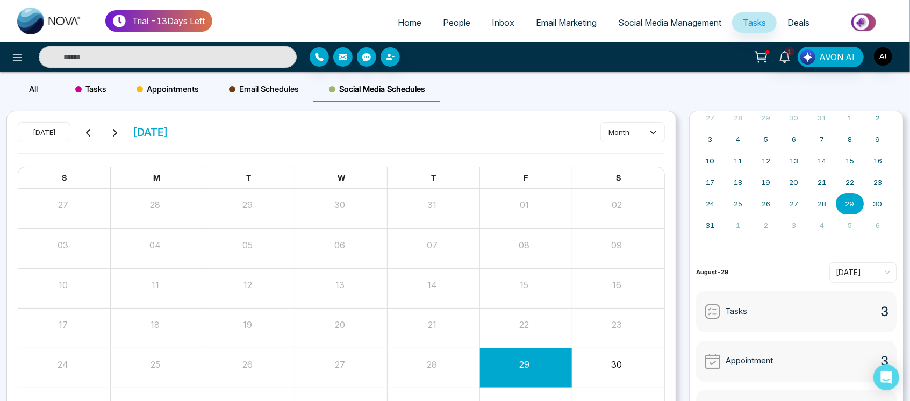
click at [285, 93] on span "Email Schedules" at bounding box center [264, 89] width 70 height 13
click at [400, 80] on div "Social Media Schedules" at bounding box center [377, 89] width 126 height 26
click at [281, 88] on span "Email Schedules" at bounding box center [264, 89] width 70 height 13
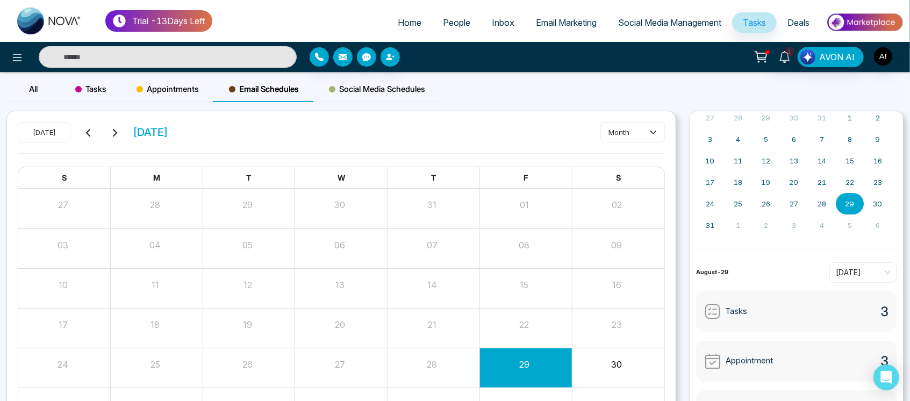
click at [365, 92] on span "Social Media Schedules" at bounding box center [377, 89] width 96 height 13
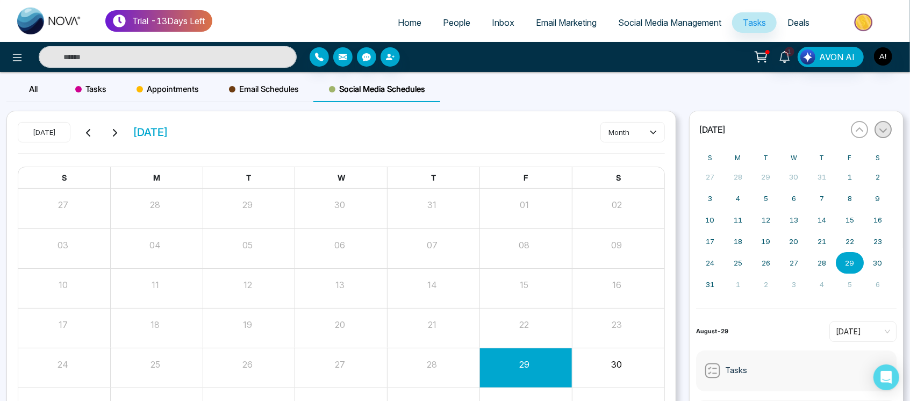
click at [879, 127] on icon "button" at bounding box center [883, 130] width 9 height 9
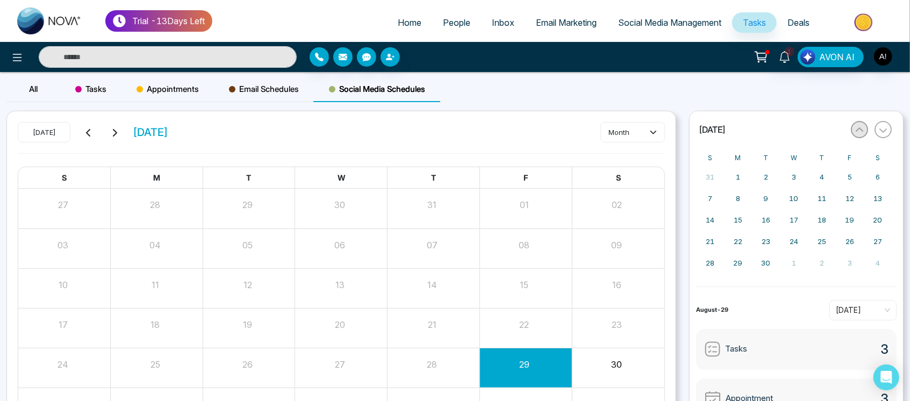
click at [856, 131] on icon "button" at bounding box center [859, 130] width 9 height 9
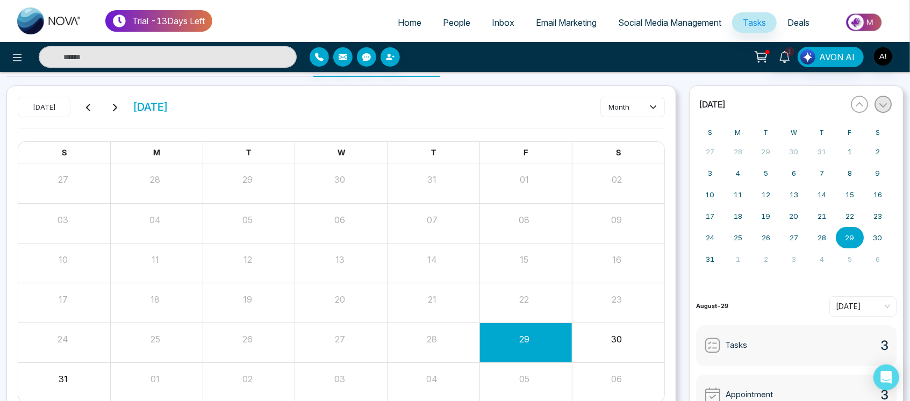
click at [887, 107] on button "button" at bounding box center [883, 104] width 17 height 17
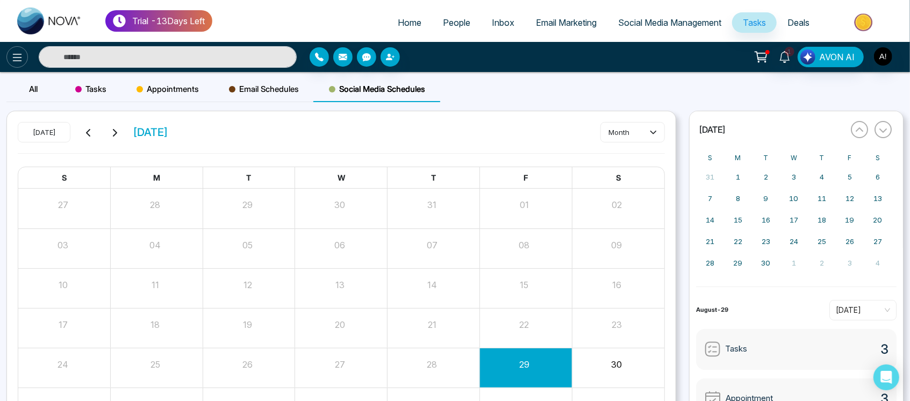
drag, startPoint x: 33, startPoint y: 53, endPoint x: 23, endPoint y: 53, distance: 10.2
click at [23, 53] on div at bounding box center [151, 57] width 303 height 22
click at [23, 53] on icon at bounding box center [17, 57] width 13 height 13
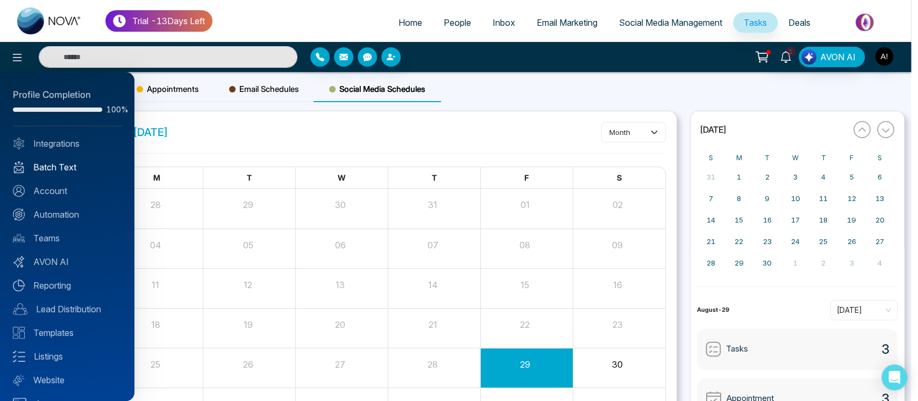
click at [69, 169] on link "Batch Text" at bounding box center [67, 167] width 109 height 13
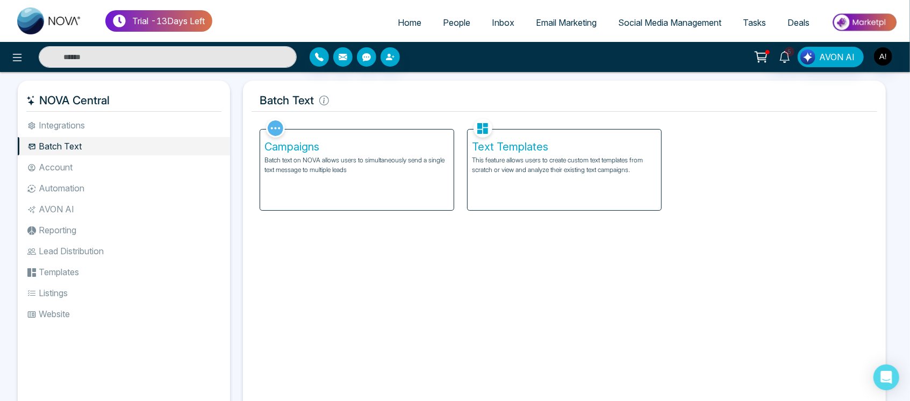
click at [451, 30] on link "People" at bounding box center [456, 22] width 49 height 20
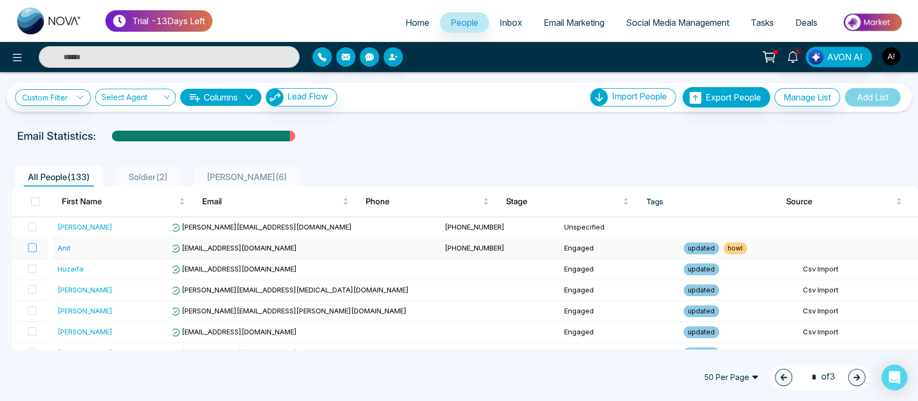
click at [34, 253] on label at bounding box center [29, 248] width 15 height 12
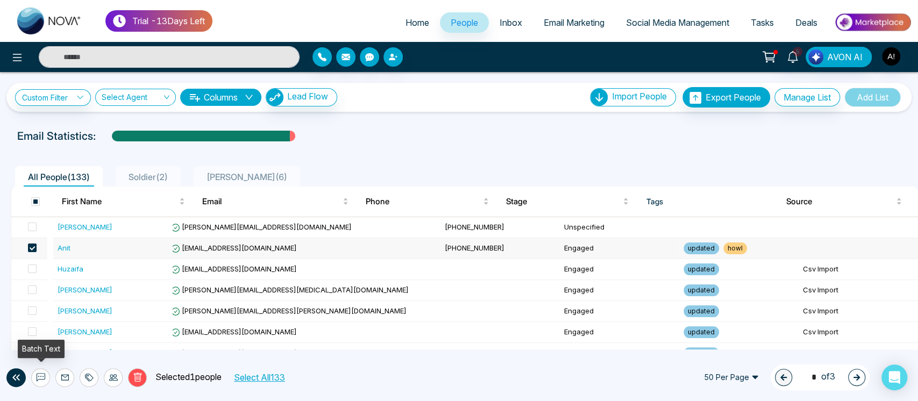
click at [40, 380] on icon at bounding box center [41, 377] width 9 height 9
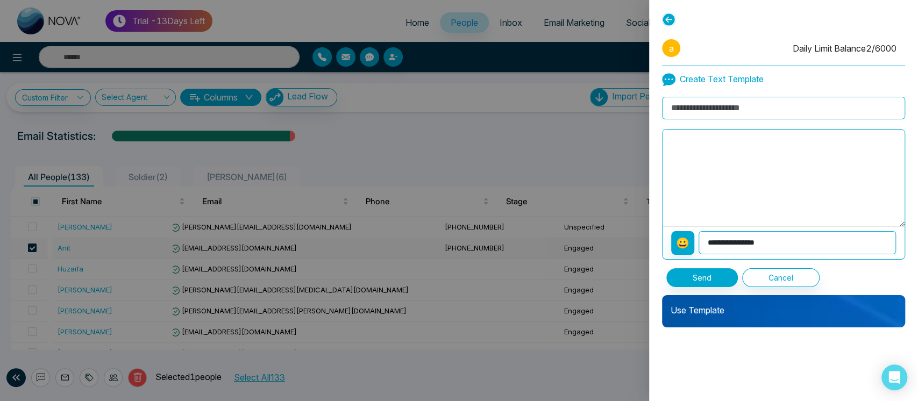
click at [752, 316] on div "Use Template" at bounding box center [783, 311] width 243 height 32
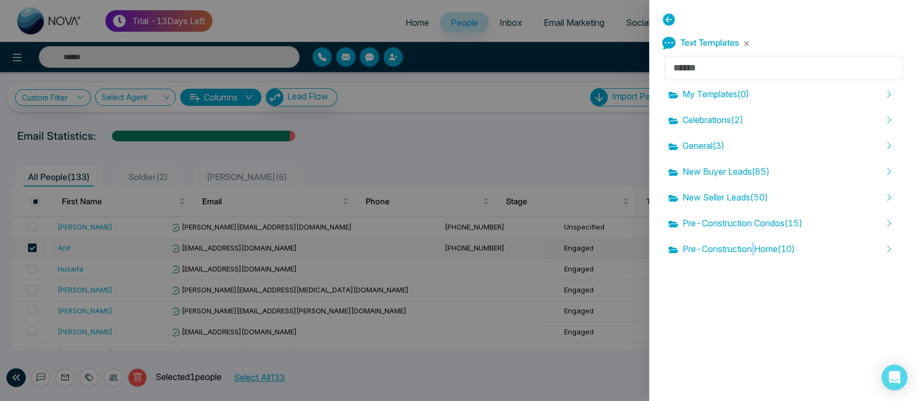
click at [752, 316] on div "Text Templates My Templates ( 0 ) Celebrations ( 2 ) General ( 3 ) New Buyer Le…" at bounding box center [783, 200] width 269 height 401
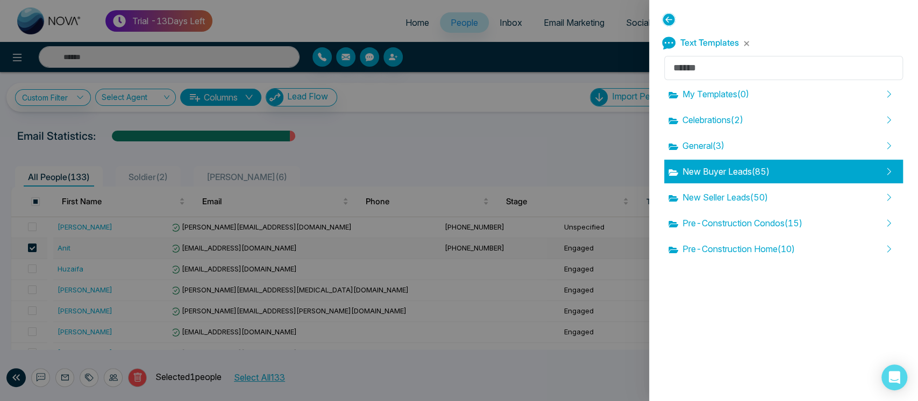
click at [751, 180] on div "New Buyer Leads ( 85 )" at bounding box center [783, 172] width 239 height 24
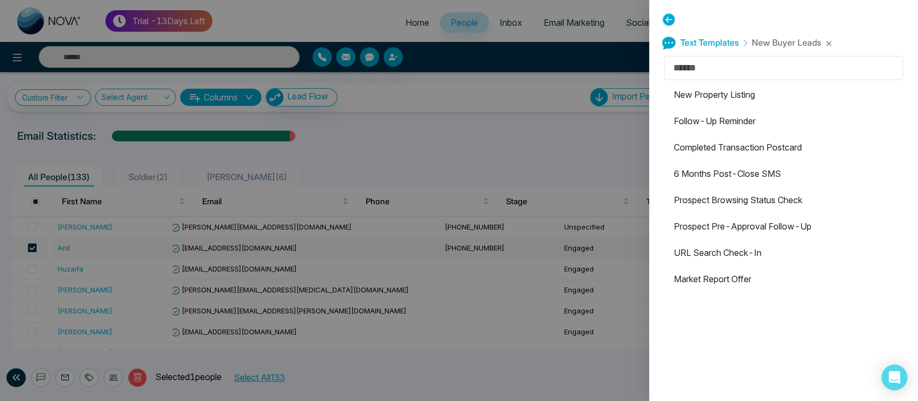
click at [751, 180] on li "6 Months Post-Close SMS" at bounding box center [783, 174] width 239 height 24
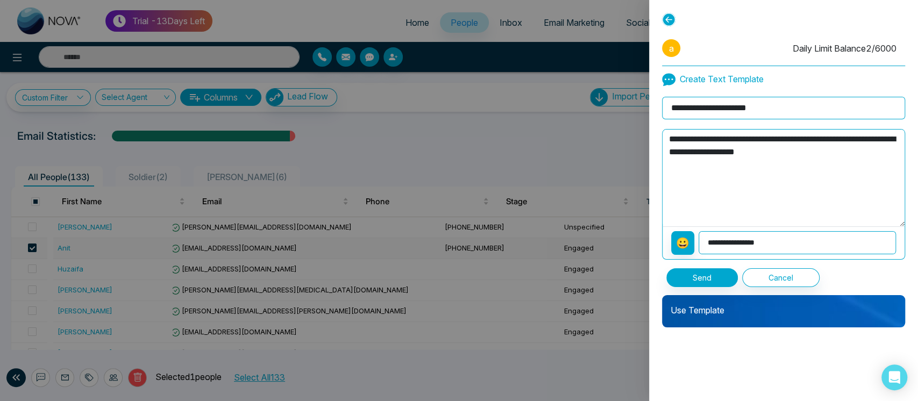
click at [694, 267] on div "Send Cancel" at bounding box center [783, 273] width 243 height 27
click at [690, 282] on button "Send" at bounding box center [701, 277] width 71 height 19
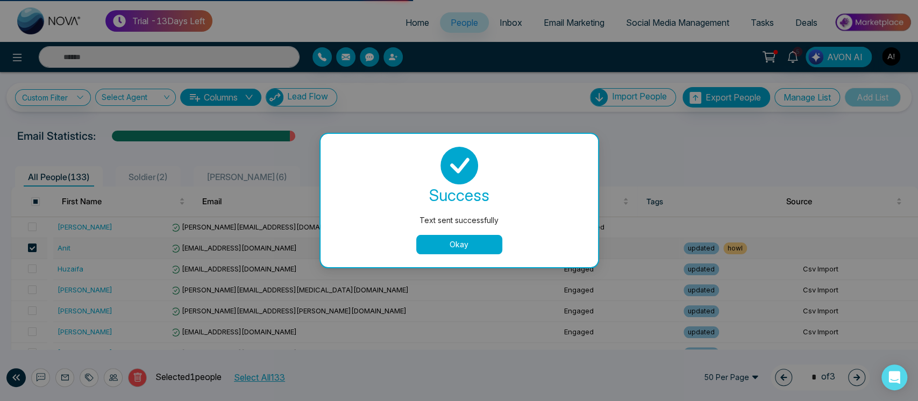
click at [473, 239] on button "Okay" at bounding box center [459, 244] width 86 height 19
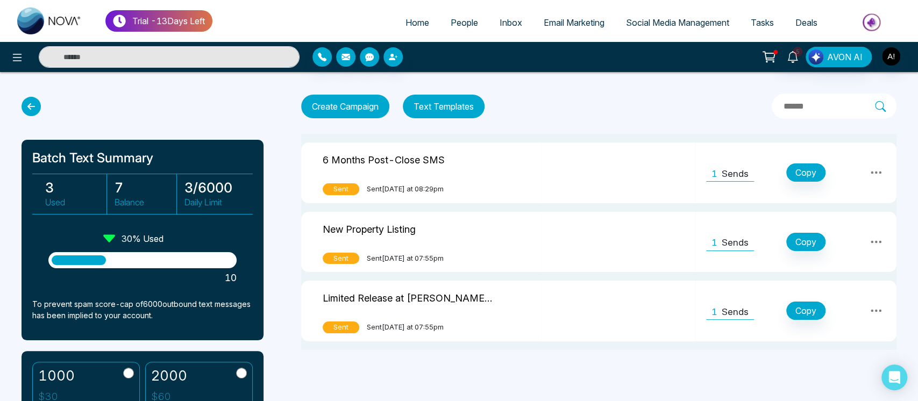
click at [738, 182] on td "1 Sends Copy" at bounding box center [795, 172] width 201 height 61
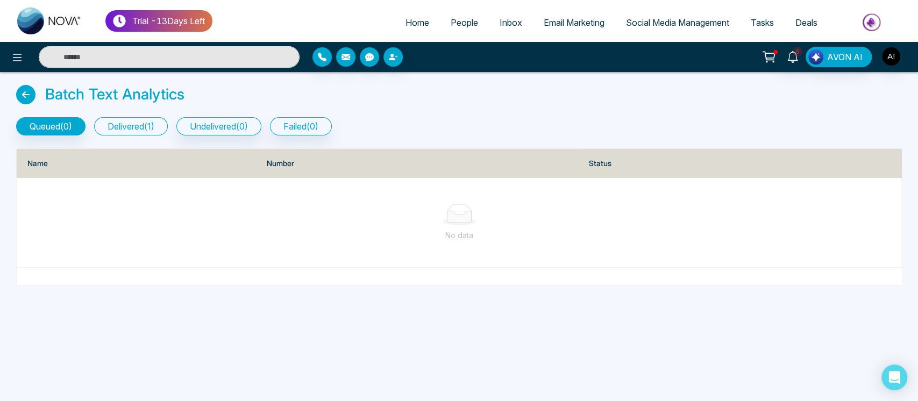
click at [151, 129] on button "delivered ( 1 )" at bounding box center [131, 126] width 74 height 18
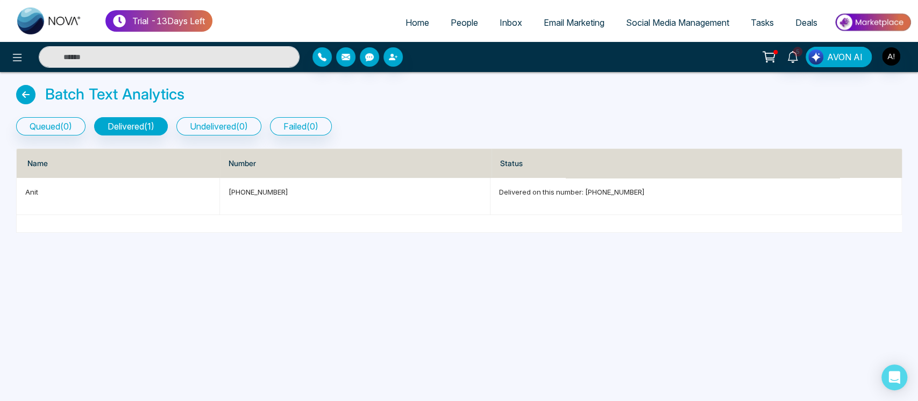
click at [445, 31] on link "People" at bounding box center [464, 22] width 49 height 20
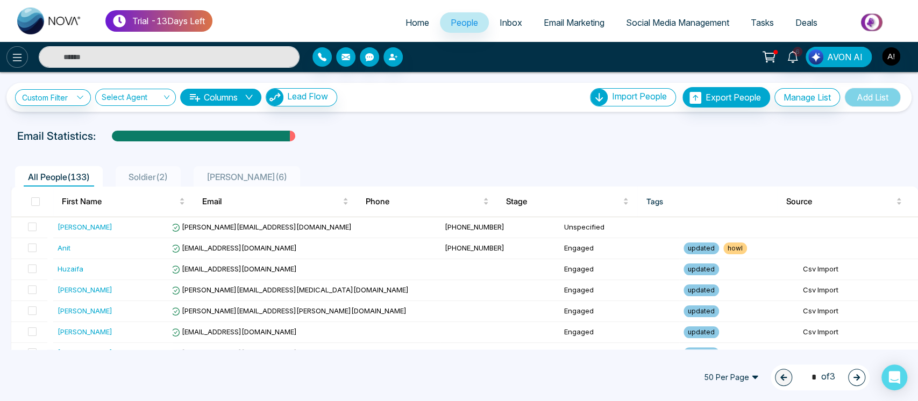
click at [13, 60] on icon at bounding box center [17, 57] width 13 height 13
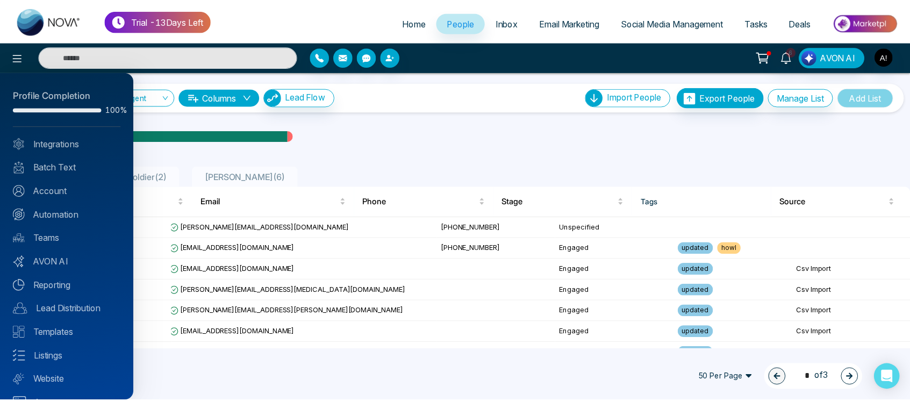
scroll to position [22, 0]
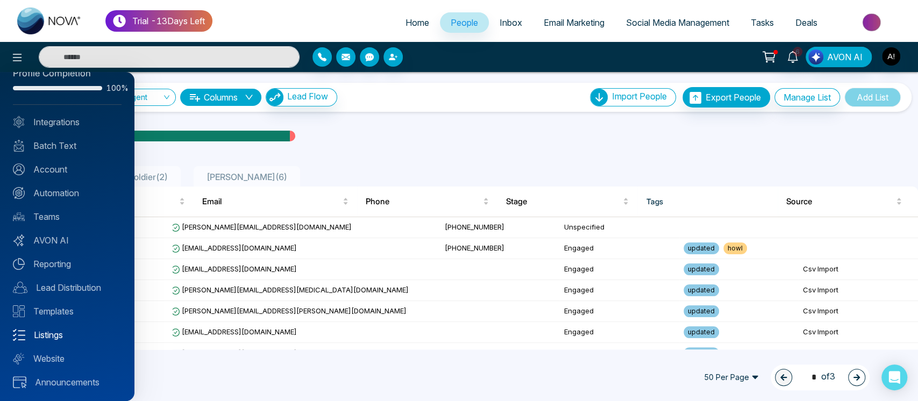
drag, startPoint x: 65, startPoint y: 327, endPoint x: 63, endPoint y: 336, distance: 9.8
click at [63, 336] on div "Profile Completion 100% Integrations Batch Text Account Automation Teams AVON A…" at bounding box center [67, 236] width 134 height 329
click at [63, 336] on link "Listings" at bounding box center [67, 334] width 109 height 13
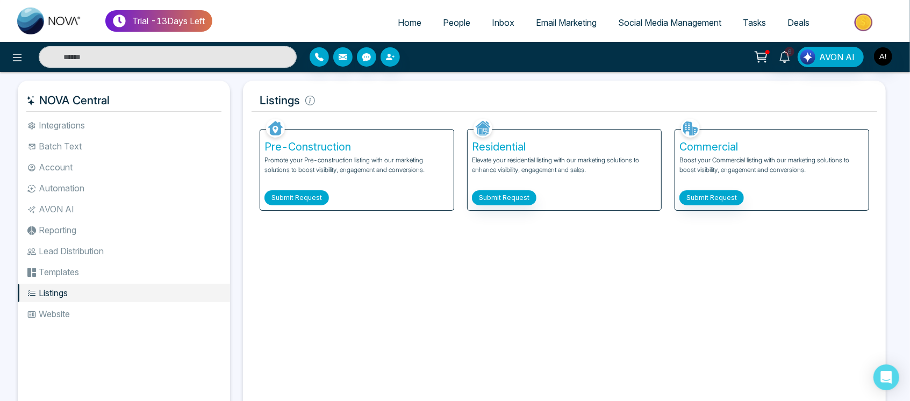
click at [291, 190] on button "Submit Request" at bounding box center [296, 197] width 65 height 15
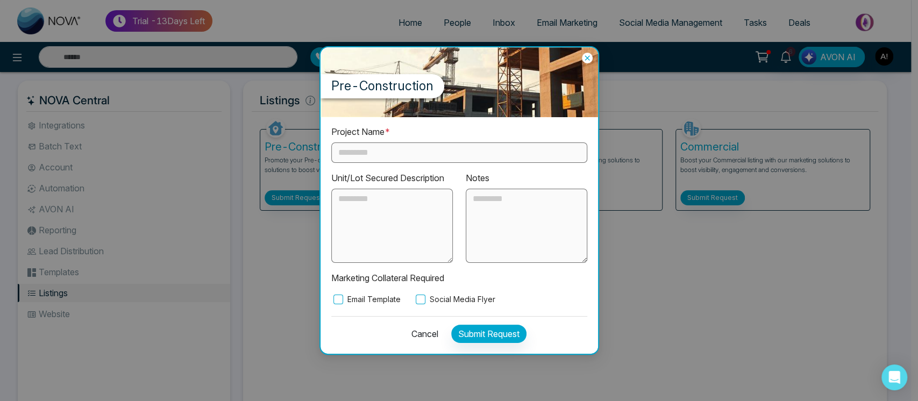
click at [375, 144] on input "text" at bounding box center [459, 152] width 256 height 20
click at [375, 144] on input "*" at bounding box center [459, 152] width 256 height 20
type input "**"
click at [430, 297] on label "Social Media Flyer" at bounding box center [454, 299] width 82 height 12
click at [468, 338] on button "Submit Request" at bounding box center [488, 334] width 75 height 18
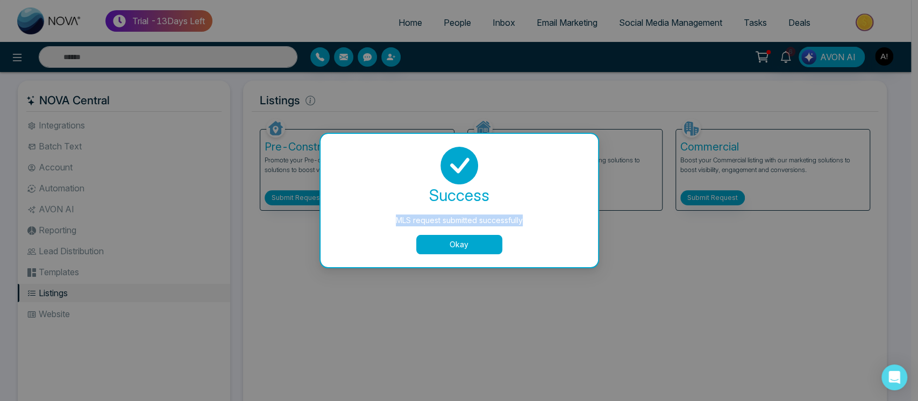
drag, startPoint x: 380, startPoint y: 224, endPoint x: 553, endPoint y: 224, distance: 173.1
click at [553, 224] on div "MLS request submitted successfully" at bounding box center [459, 220] width 234 height 12
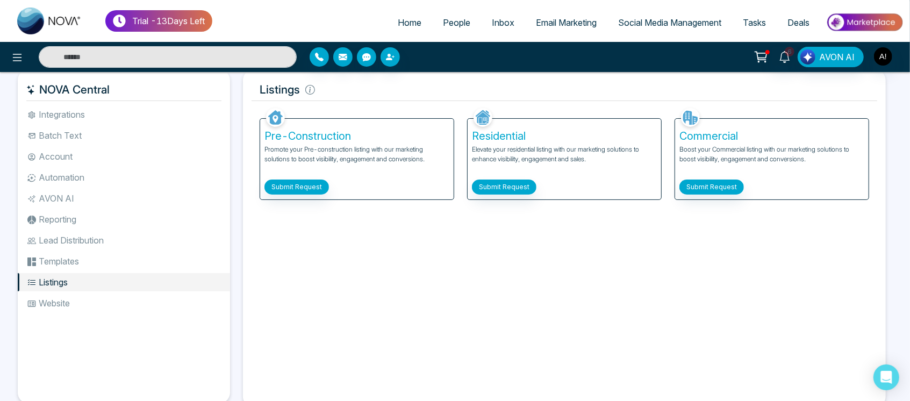
scroll to position [11, 0]
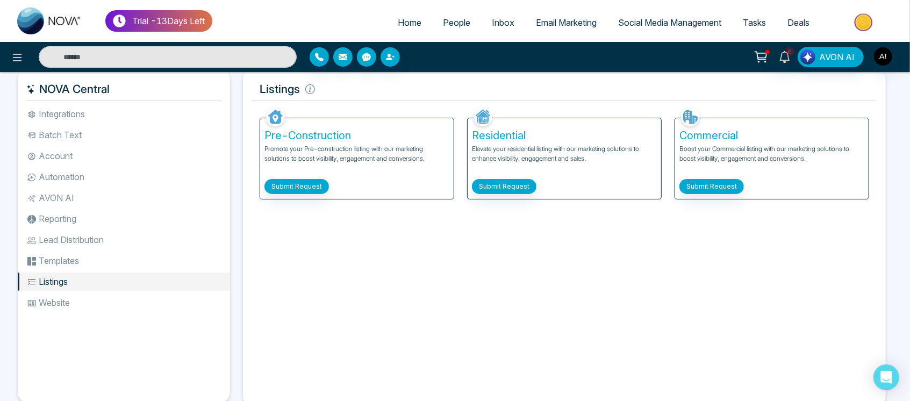
click at [60, 310] on li "Website" at bounding box center [124, 302] width 212 height 18
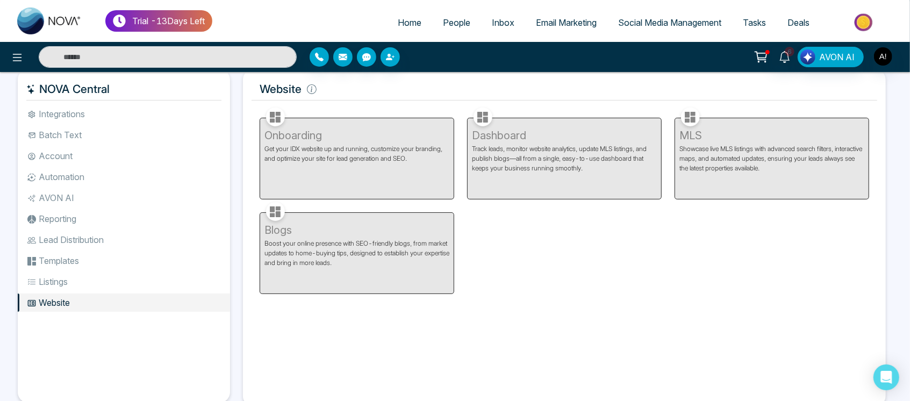
click at [69, 253] on li "Templates" at bounding box center [124, 261] width 212 height 18
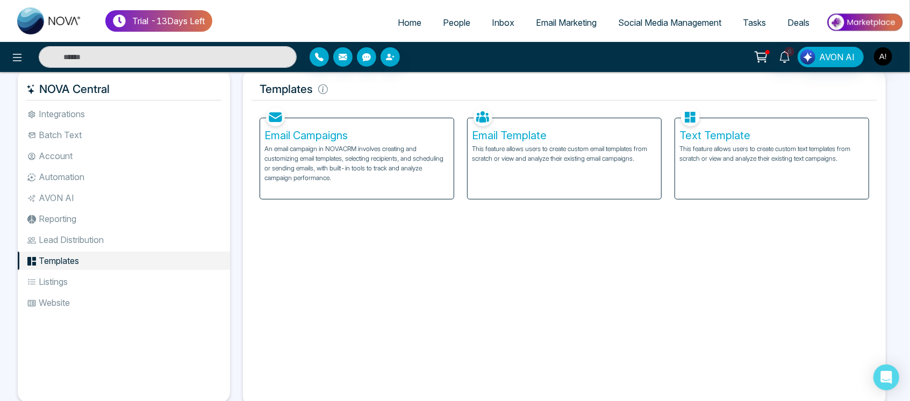
click at [120, 111] on li "Integrations" at bounding box center [124, 114] width 212 height 18
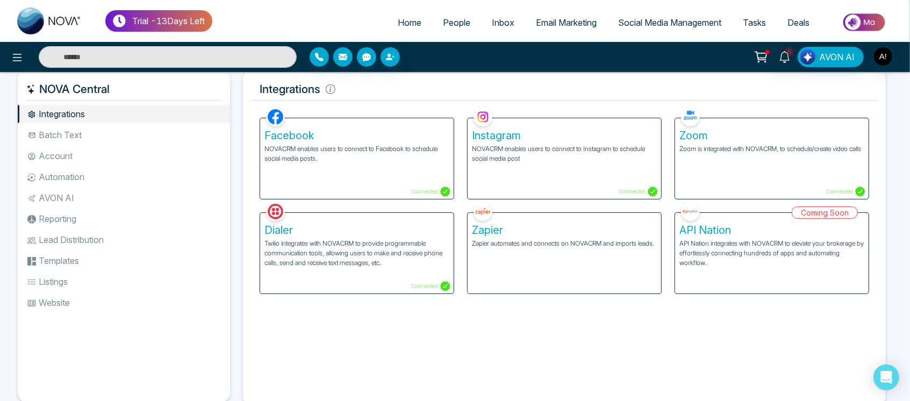
click at [363, 154] on p "NOVACRM enables users to connect to Facebook to schedule social media posts." at bounding box center [356, 153] width 185 height 19
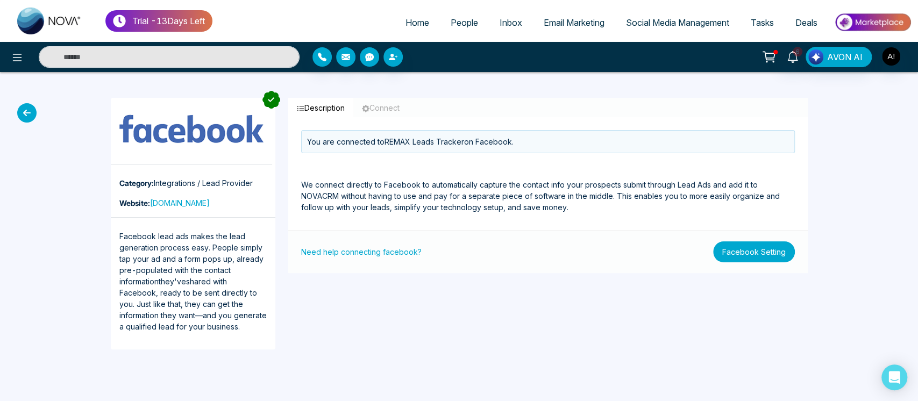
click at [748, 249] on button "Facebook Setting" at bounding box center [754, 251] width 82 height 21
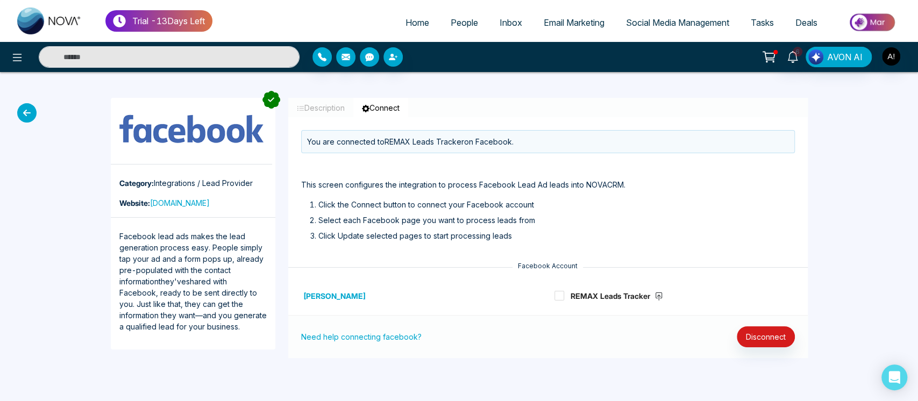
click at [321, 108] on button "Description" at bounding box center [320, 108] width 65 height 20
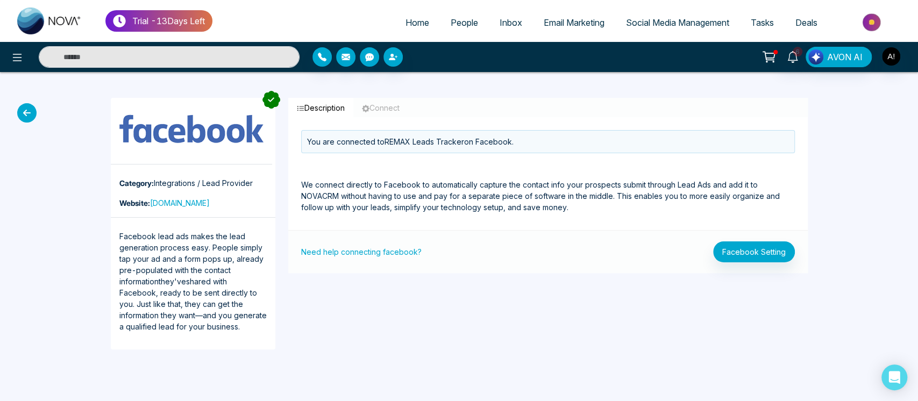
click at [367, 105] on icon "button" at bounding box center [366, 109] width 8 height 8
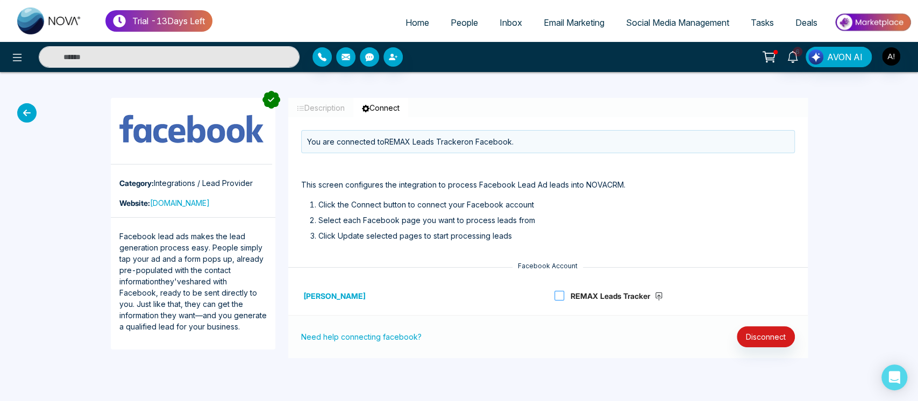
click at [567, 297] on span "REMAX Leads Tracker" at bounding box center [615, 295] width 103 height 13
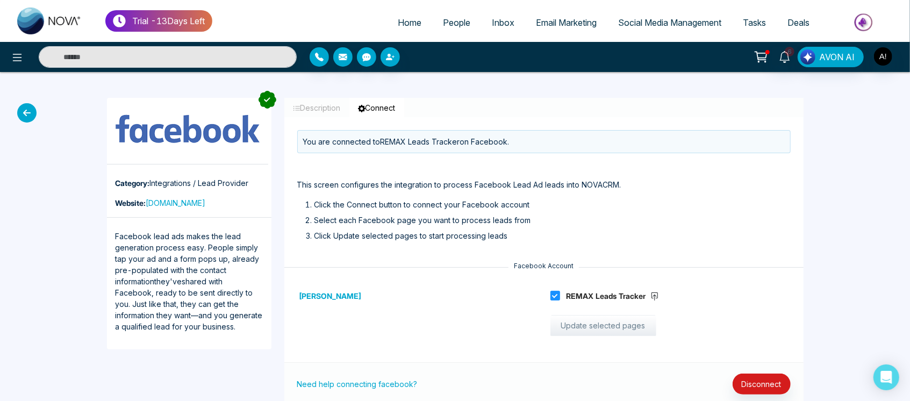
click at [586, 324] on button "Update selected pages" at bounding box center [603, 326] width 106 height 22
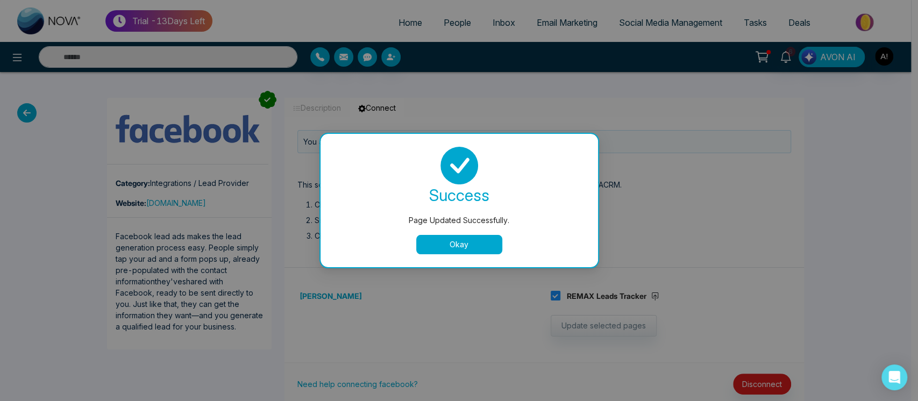
click at [477, 252] on button "Okay" at bounding box center [459, 244] width 86 height 19
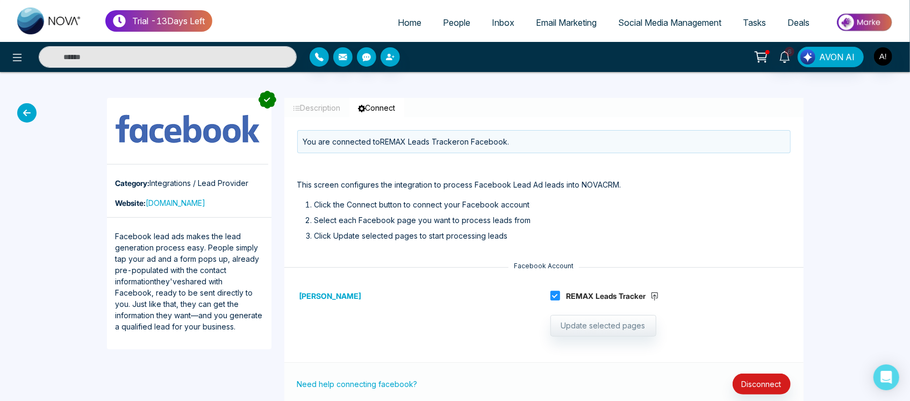
scroll to position [30, 0]
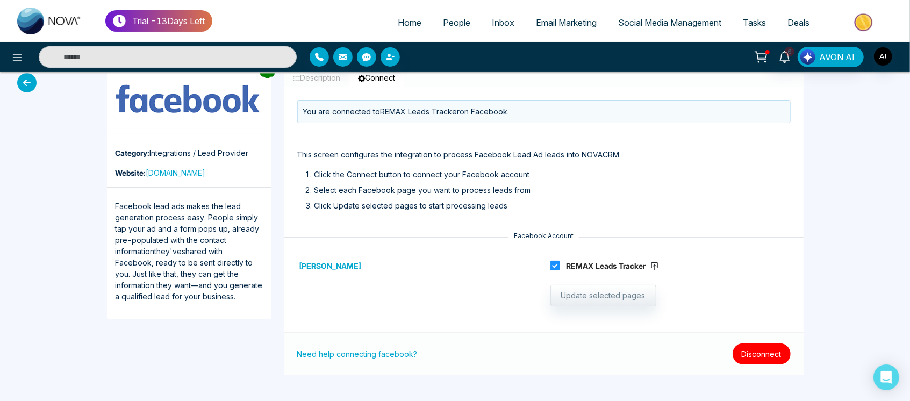
click at [753, 346] on button "Disconnect" at bounding box center [762, 353] width 58 height 21
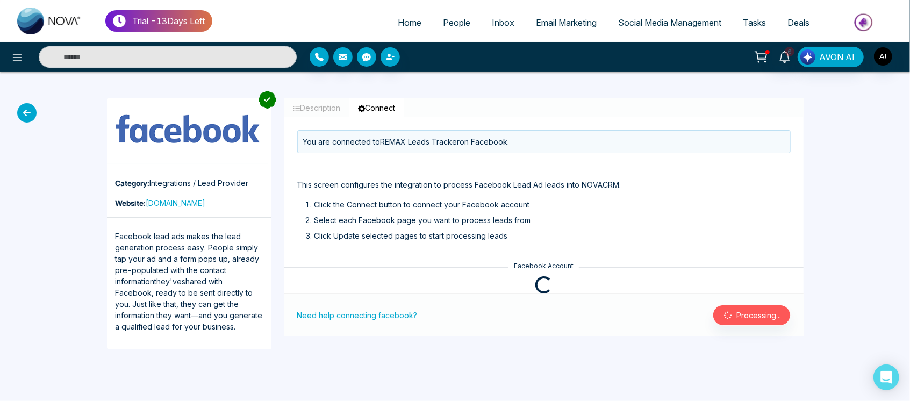
scroll to position [0, 0]
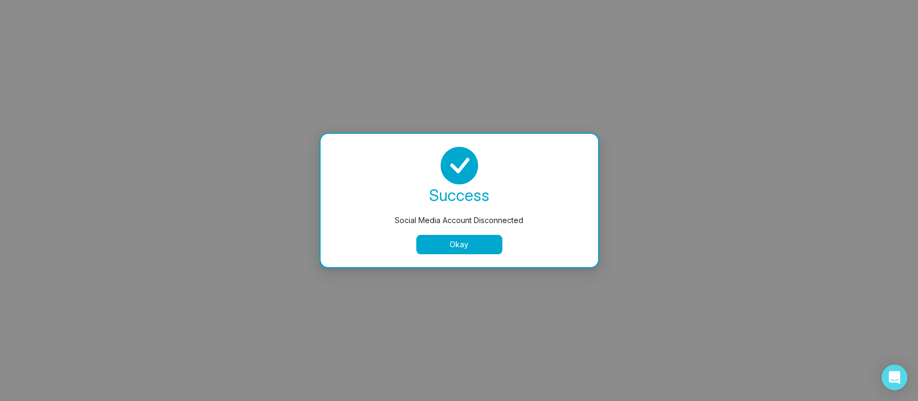
click at [414, 241] on div "Okay" at bounding box center [459, 244] width 252 height 19
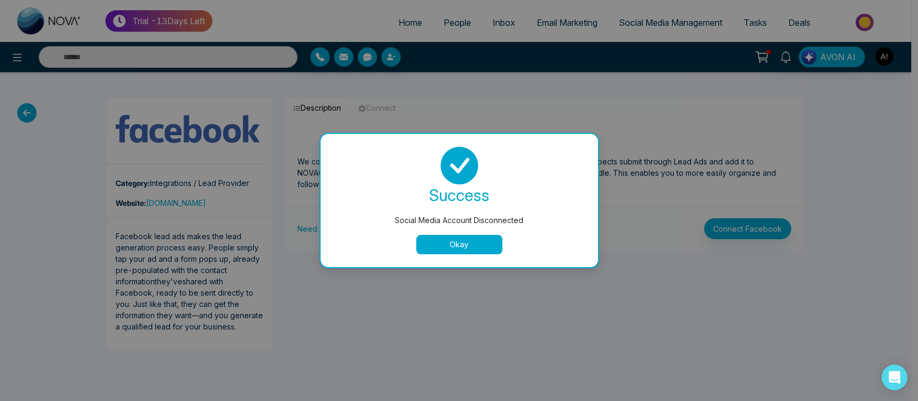
click at [449, 239] on button "Okay" at bounding box center [459, 244] width 86 height 19
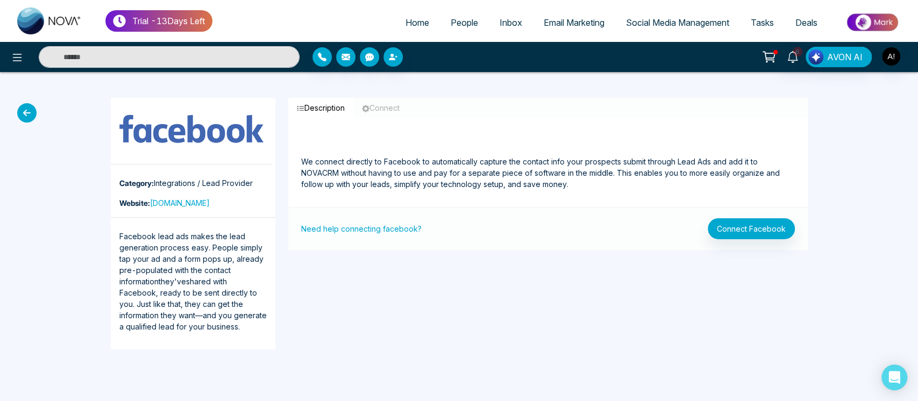
click at [407, 23] on span "Home" at bounding box center [417, 22] width 24 height 11
select select "*"
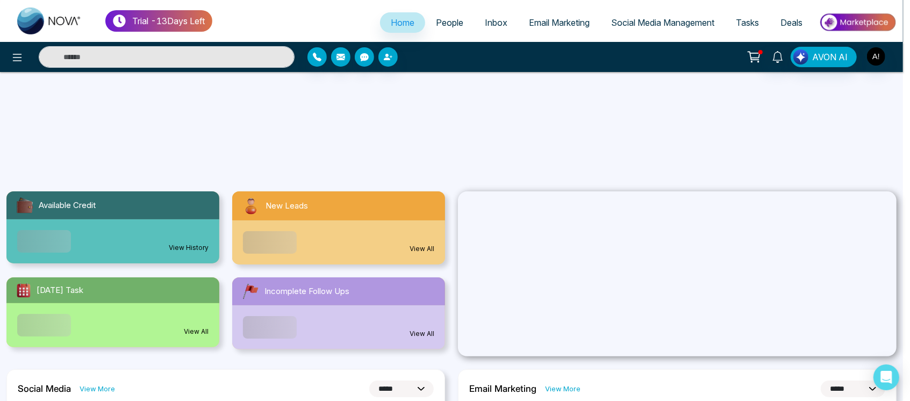
scroll to position [172, 0]
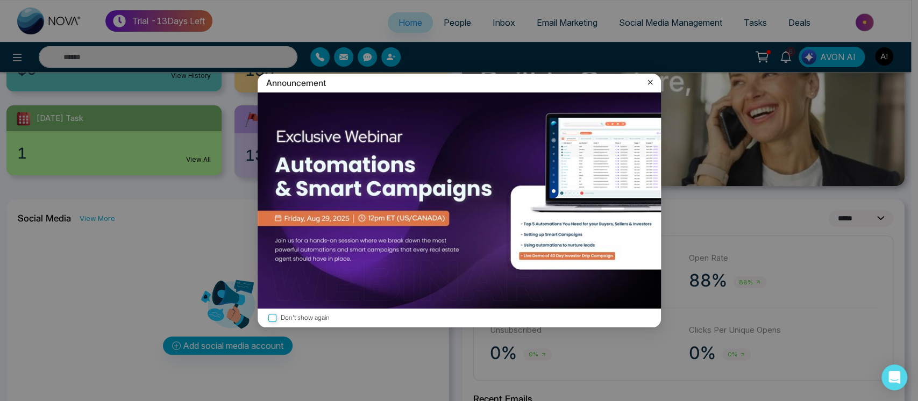
click at [649, 78] on icon at bounding box center [649, 82] width 11 height 11
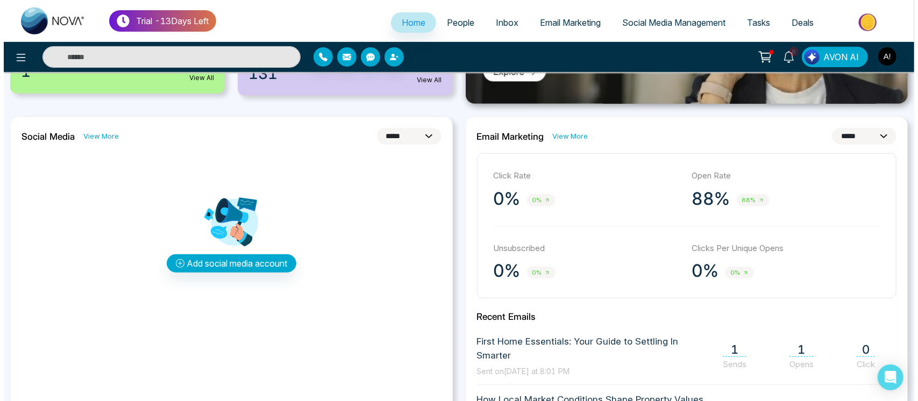
scroll to position [258, 0]
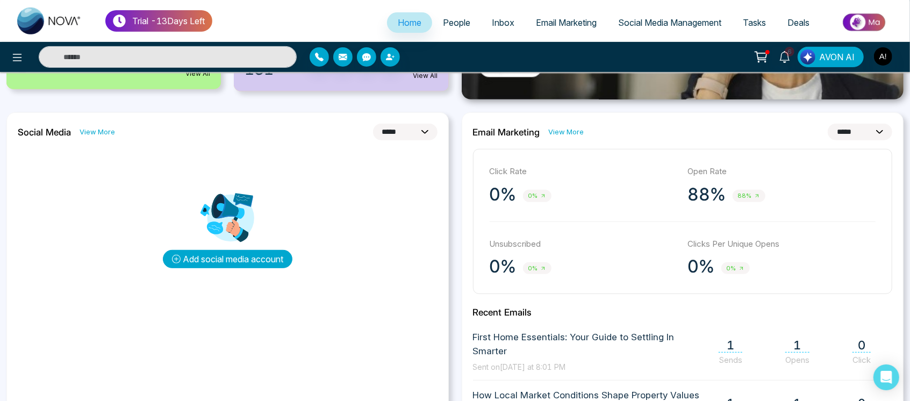
click at [233, 256] on button "Add social media account" at bounding box center [228, 259] width 130 height 18
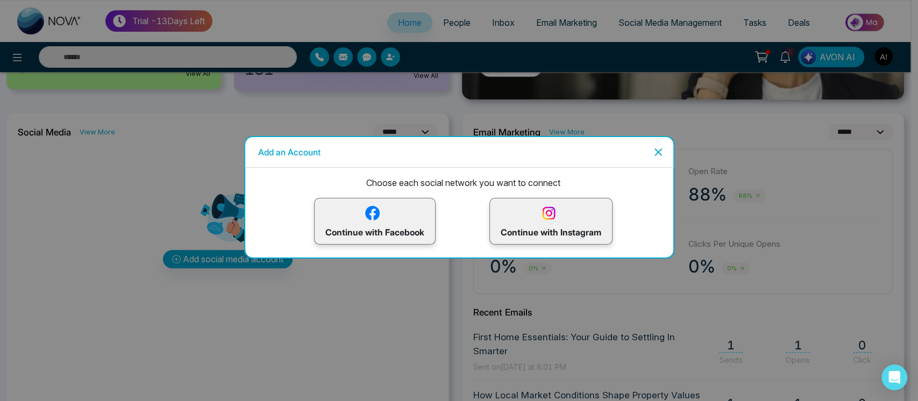
click at [505, 226] on p "Continue with Instagram" at bounding box center [550, 221] width 101 height 35
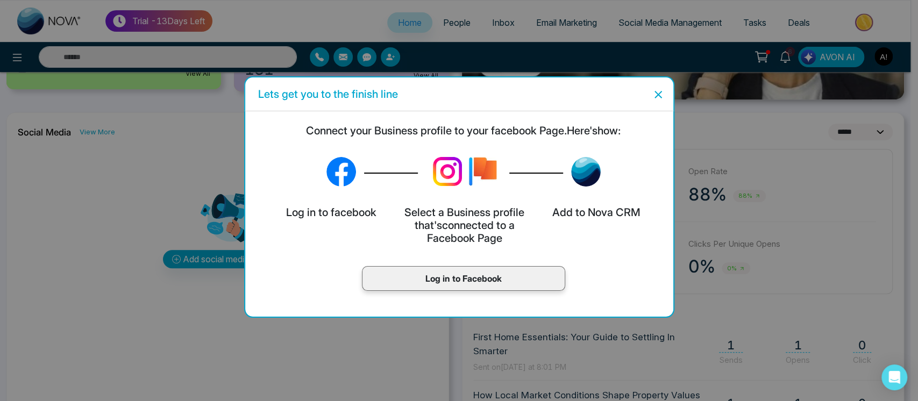
click at [448, 277] on p "Log in to Facebook" at bounding box center [463, 278] width 181 height 13
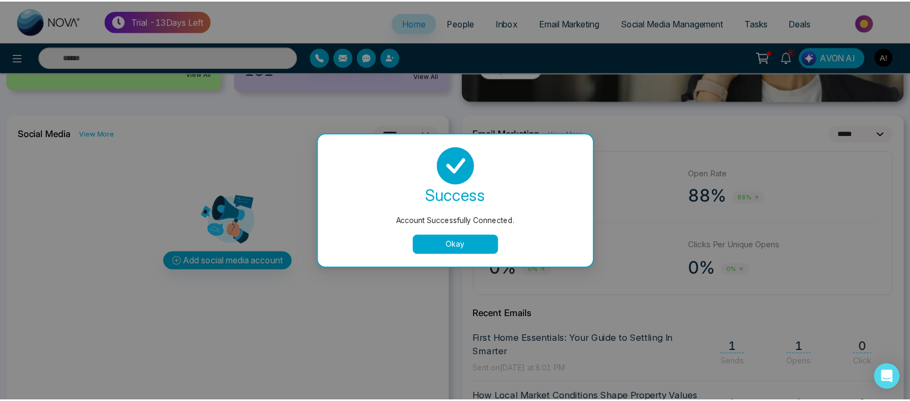
scroll to position [0, 0]
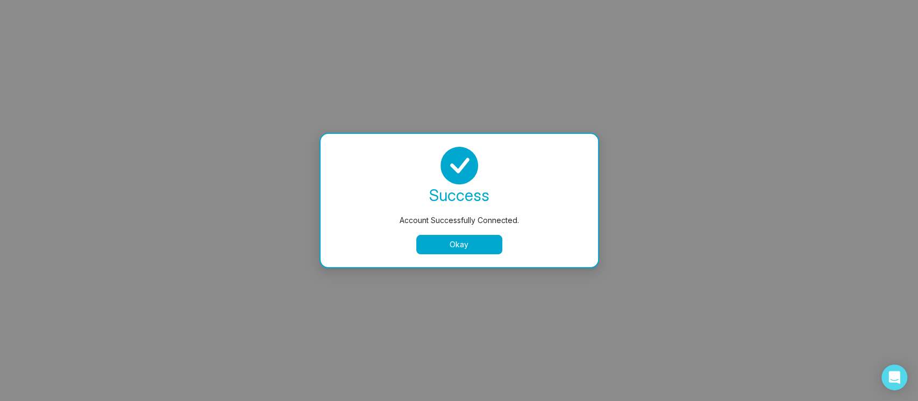
select select "*"
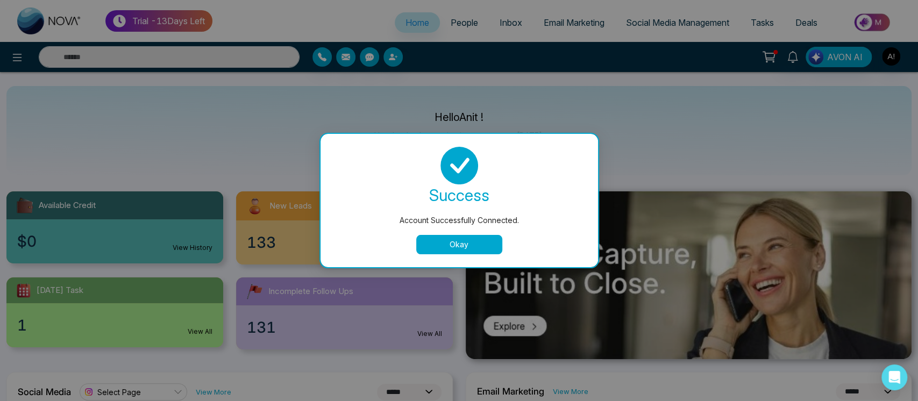
click at [473, 244] on button "Okay" at bounding box center [459, 244] width 86 height 19
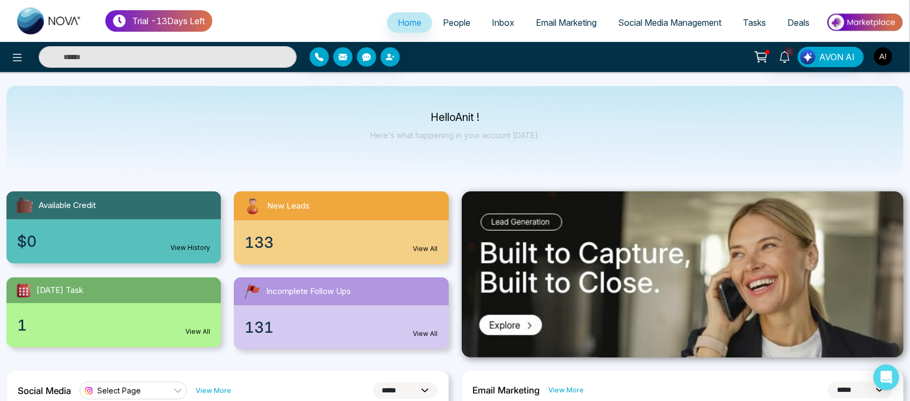
scroll to position [121, 0]
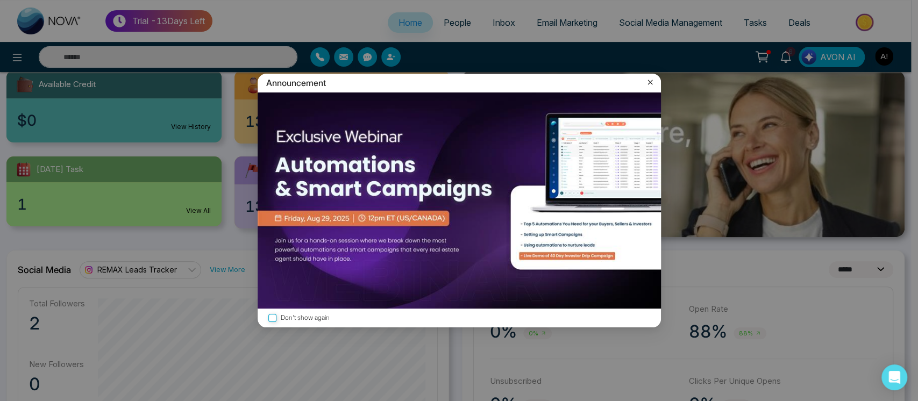
click at [647, 83] on icon at bounding box center [649, 82] width 11 height 11
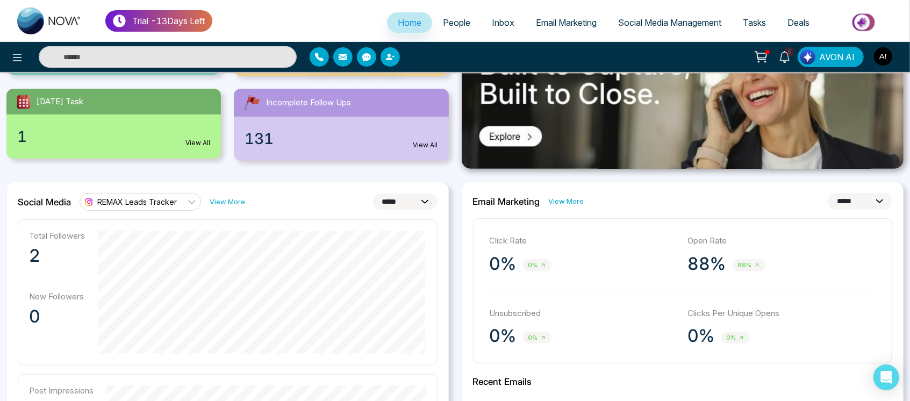
scroll to position [192, 0]
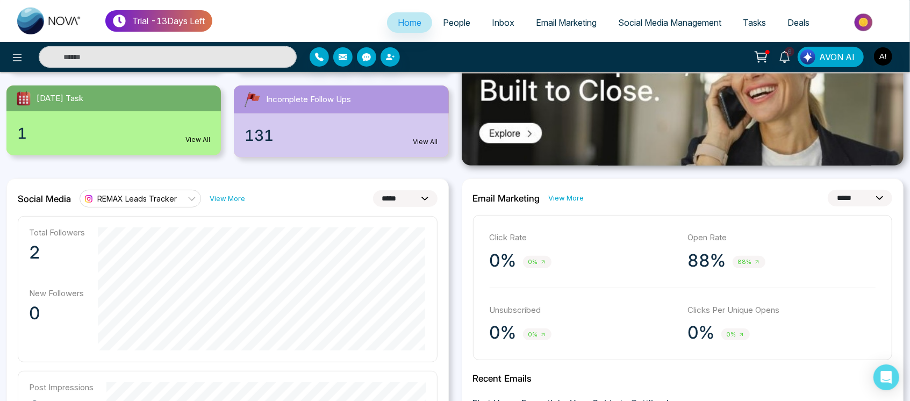
click at [157, 195] on span "REMAX Leads Tracker" at bounding box center [137, 199] width 80 height 10
click at [168, 230] on span "REMAX Leads Tracker" at bounding box center [148, 229] width 91 height 12
click at [161, 197] on span "REMAX Leads Tracker" at bounding box center [137, 199] width 80 height 10
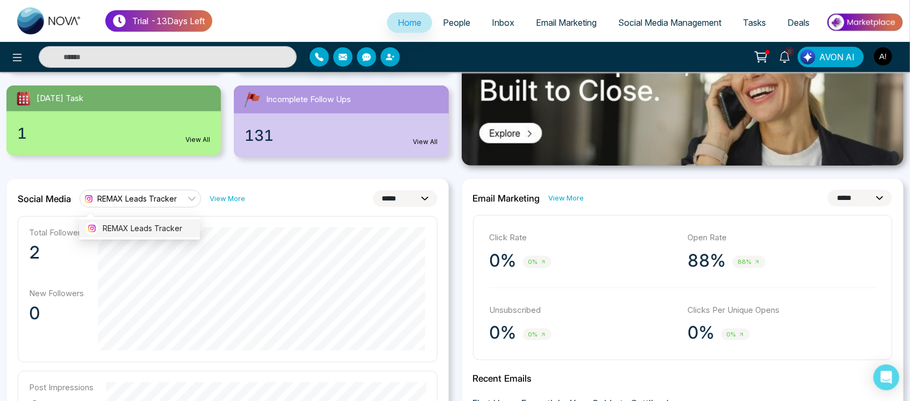
click at [163, 224] on span "REMAX Leads Tracker" at bounding box center [148, 229] width 91 height 12
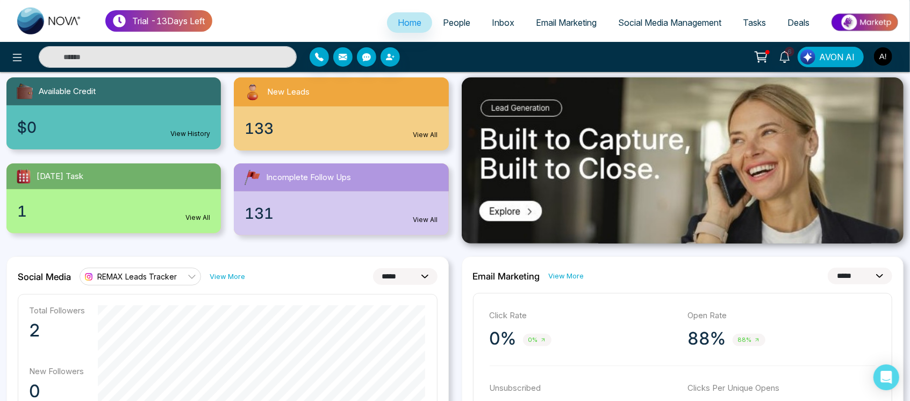
scroll to position [0, 0]
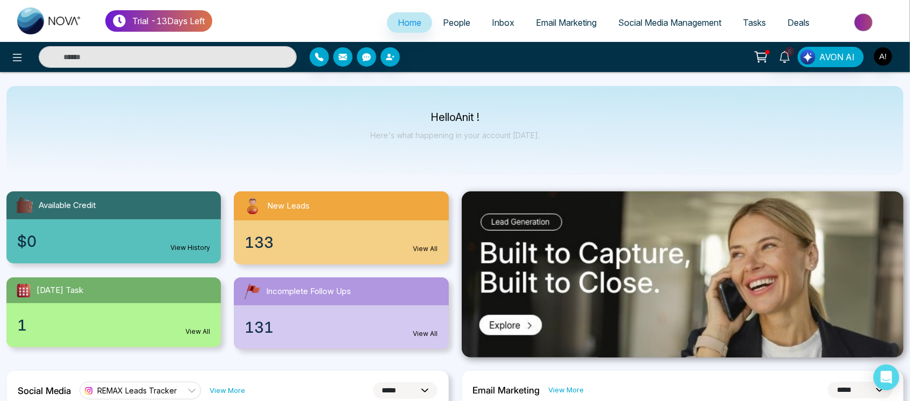
click at [398, 23] on span "Home" at bounding box center [410, 22] width 24 height 11
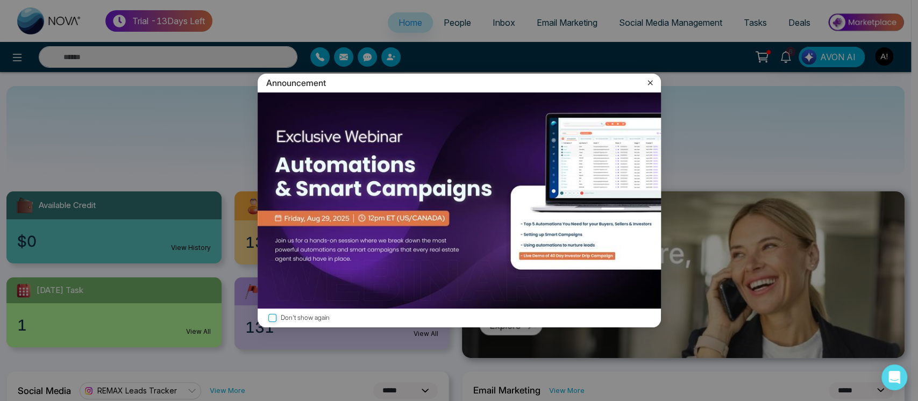
click at [393, 23] on div "Announcement Don't show again" at bounding box center [459, 200] width 918 height 401
click at [646, 77] on icon at bounding box center [649, 82] width 11 height 11
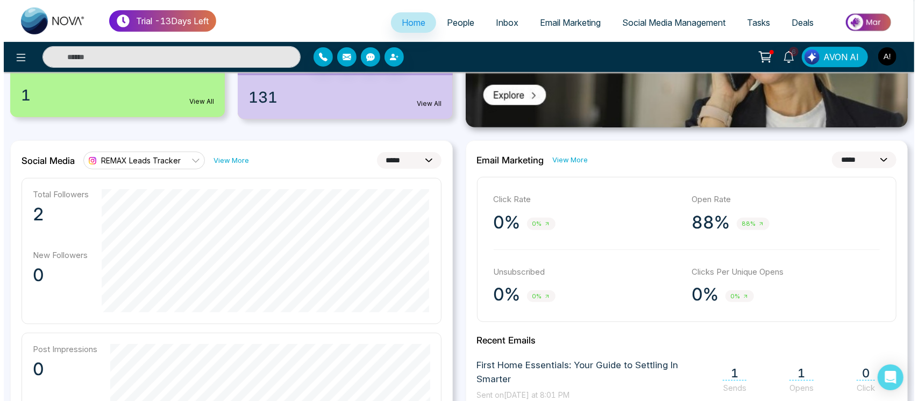
scroll to position [233, 0]
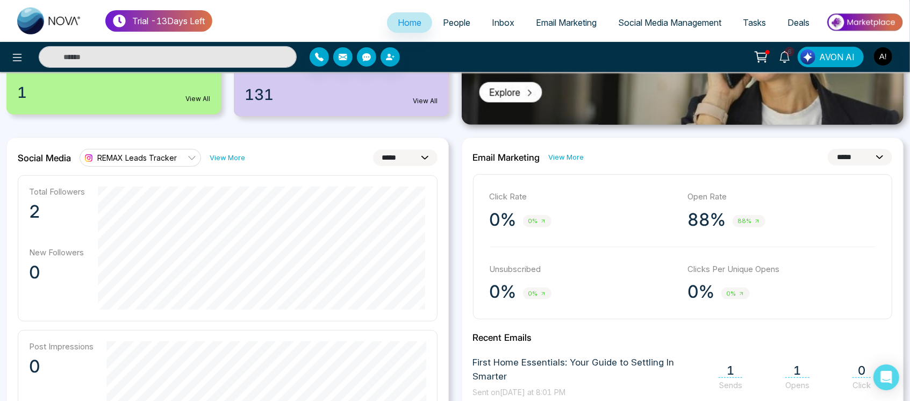
click at [163, 162] on div "REMAX Leads Tracker" at bounding box center [129, 158] width 95 height 13
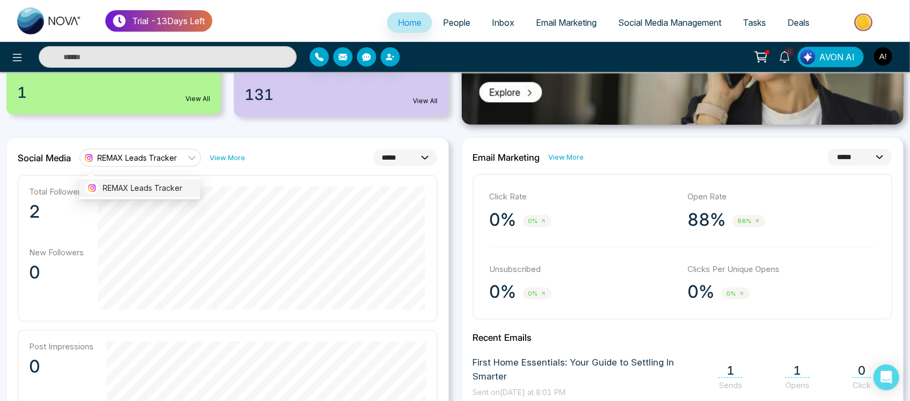
click at [168, 190] on span "REMAX Leads Tracker" at bounding box center [148, 188] width 91 height 12
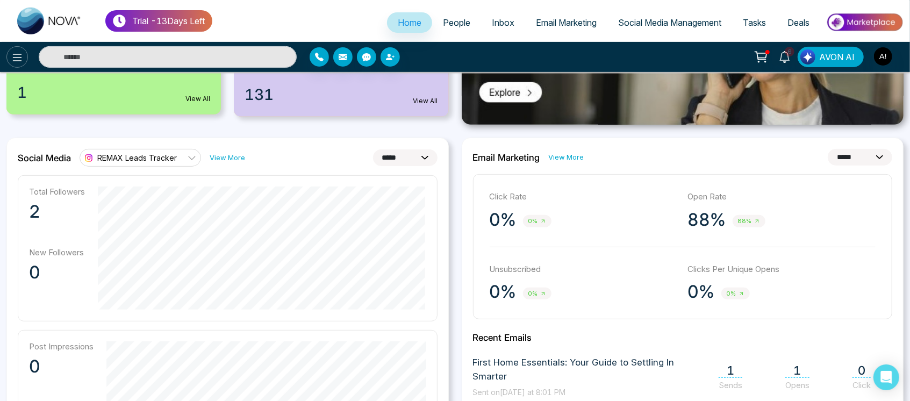
click at [19, 67] on button at bounding box center [17, 57] width 22 height 22
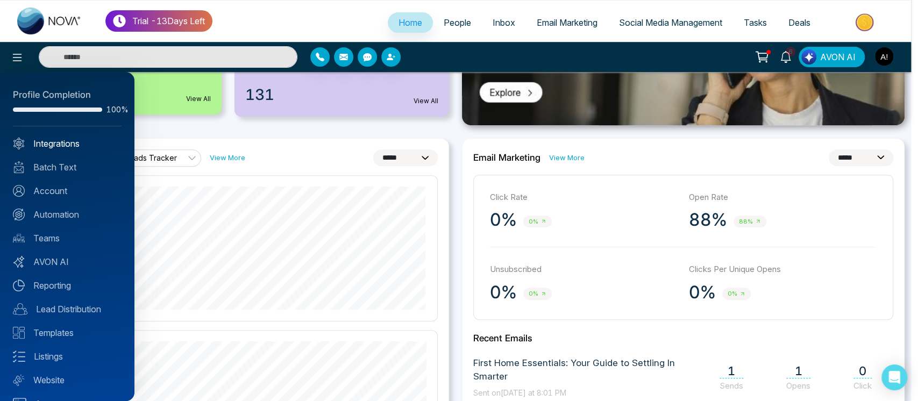
click at [77, 141] on link "Integrations" at bounding box center [67, 143] width 109 height 13
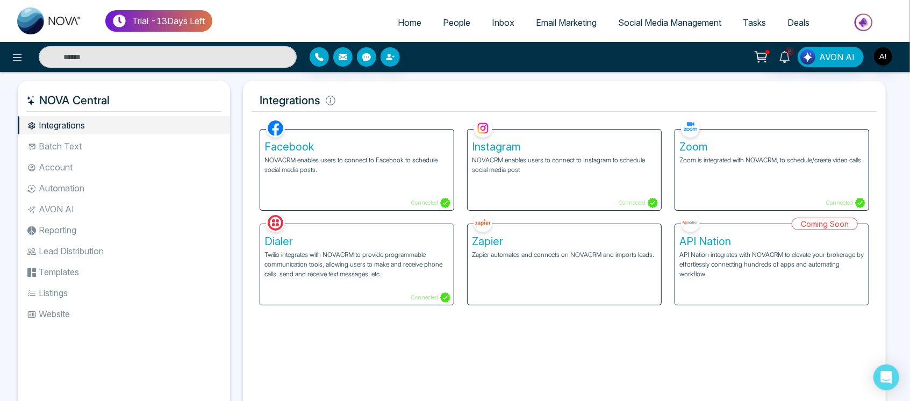
click at [383, 199] on div "Facebook NOVACRM enables users to connect to Facebook to schedule social media …" at bounding box center [357, 170] width 194 height 81
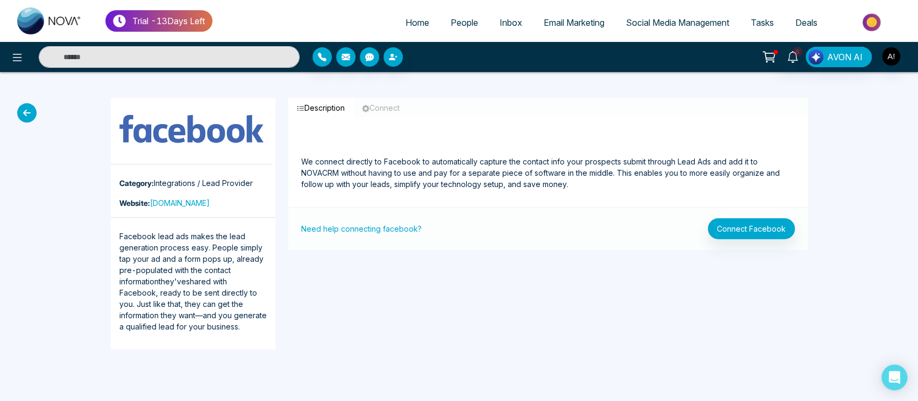
click at [22, 118] on icon at bounding box center [26, 112] width 19 height 19
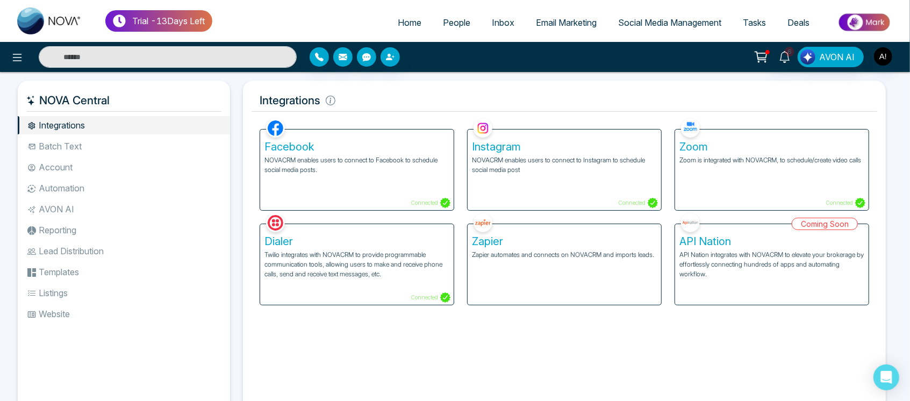
click at [535, 191] on div "Instagram NOVACRM enables users to connect to Instagram to schedule social medi…" at bounding box center [565, 170] width 194 height 81
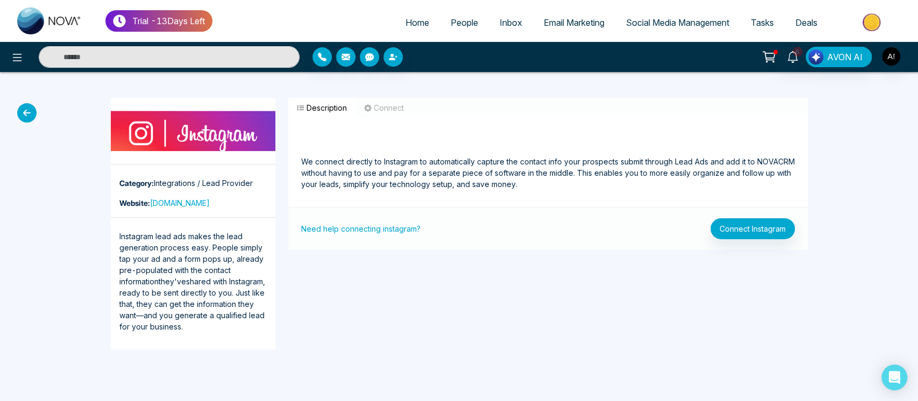
click at [417, 11] on ul "Home People Inbox Email Marketing Social Media Management Tasks Deals" at bounding box center [561, 24] width 699 height 30
click at [407, 24] on span "Home" at bounding box center [417, 22] width 24 height 11
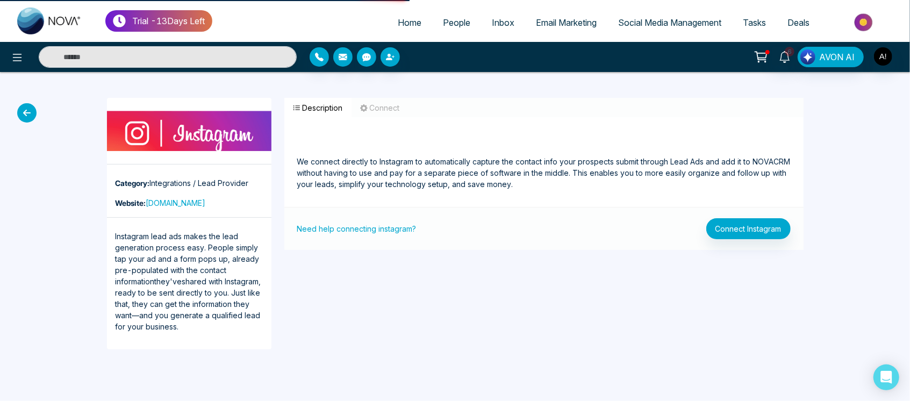
select select "*"
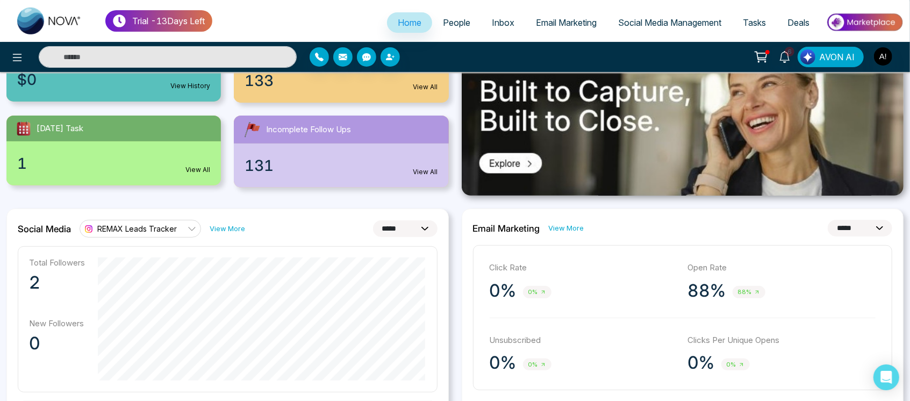
scroll to position [209, 0]
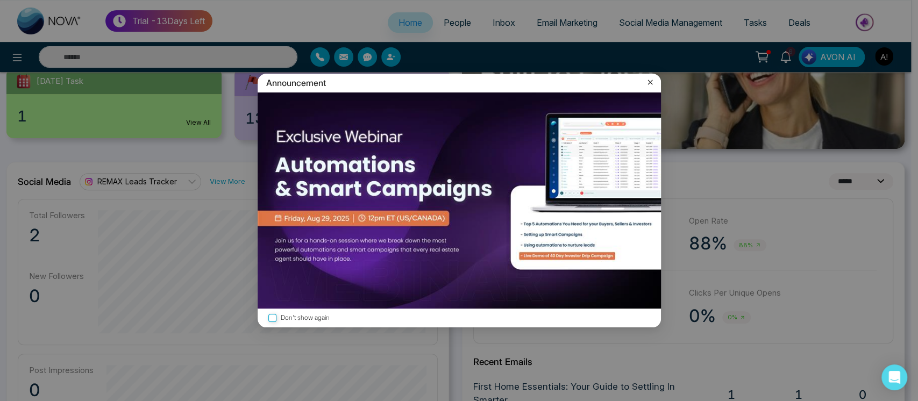
click at [649, 75] on div "Announcement" at bounding box center [458, 83] width 403 height 19
click at [647, 80] on icon at bounding box center [649, 82] width 11 height 11
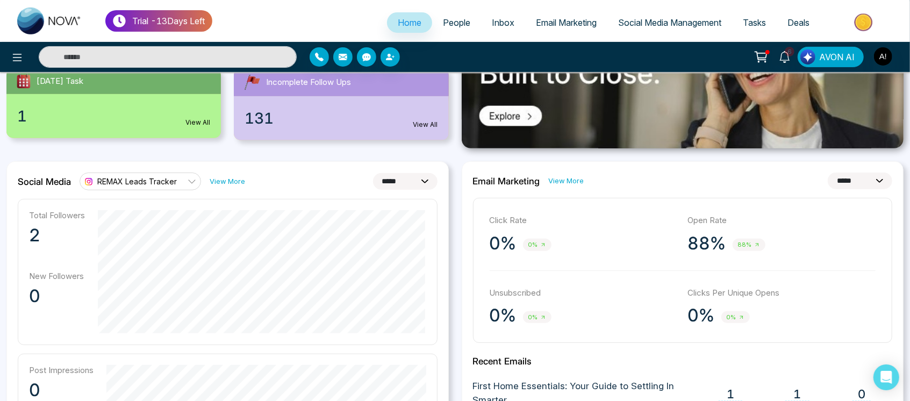
click at [219, 183] on link "View More" at bounding box center [227, 181] width 35 height 10
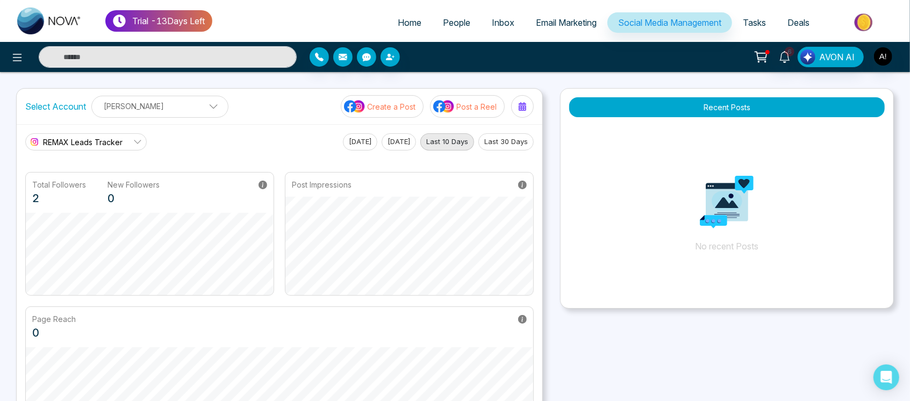
click at [89, 144] on span "REMAX Leads Tracker" at bounding box center [83, 142] width 80 height 11
click at [109, 168] on span "REMAX Leads Tracker" at bounding box center [93, 172] width 91 height 12
click at [99, 140] on span "REMAX Leads Tracker" at bounding box center [83, 142] width 80 height 11
click at [111, 173] on span "REMAX Leads Tracker" at bounding box center [93, 172] width 91 height 12
click at [183, 110] on p "Anit Gupta" at bounding box center [159, 106] width 123 height 18
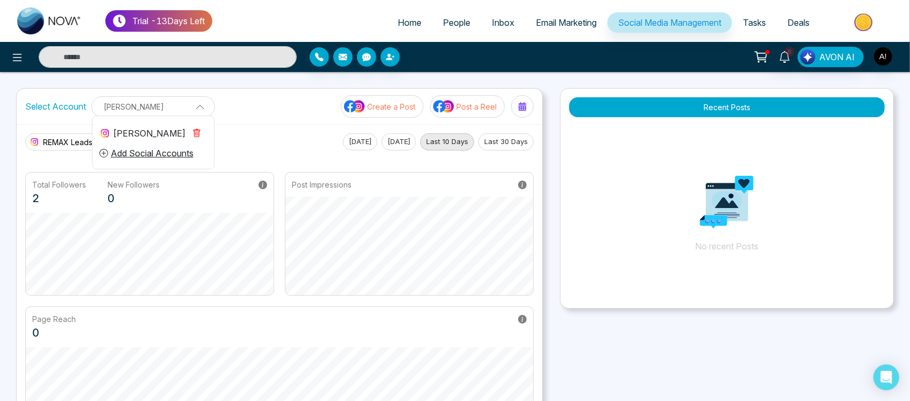
click at [183, 110] on p "Anit Gupta" at bounding box center [153, 107] width 110 height 18
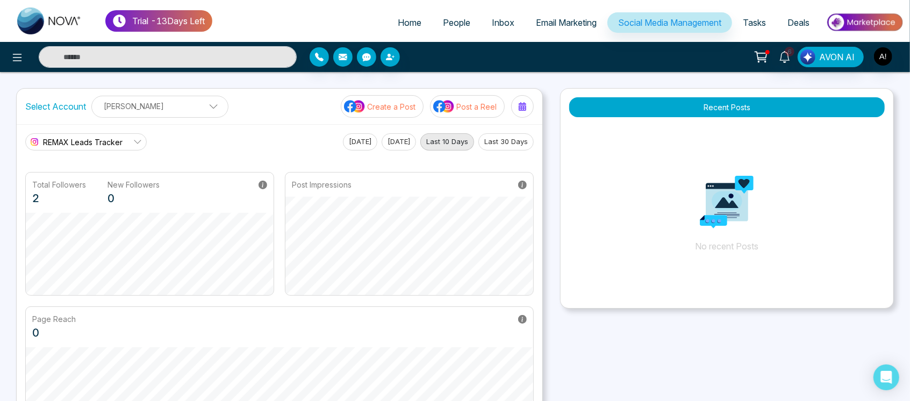
click at [205, 109] on span at bounding box center [210, 109] width 10 height 10
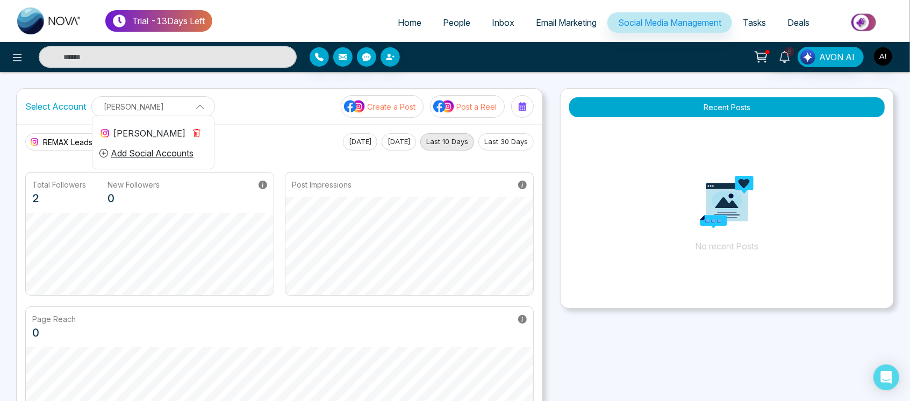
click at [197, 132] on icon "button" at bounding box center [196, 134] width 3 height 4
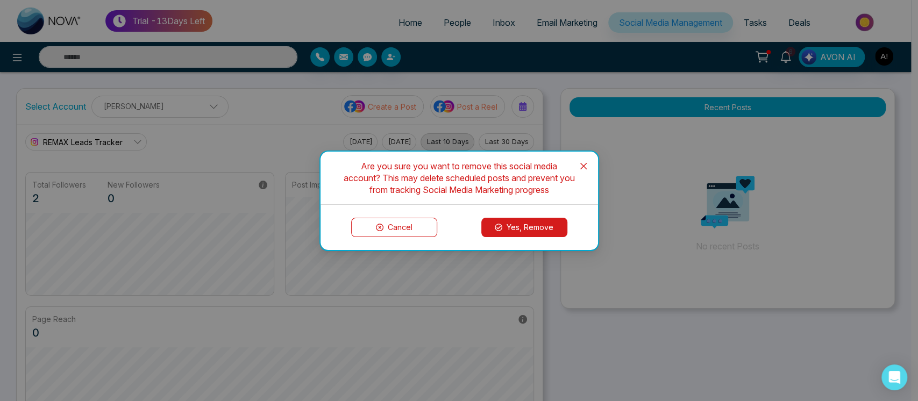
drag, startPoint x: 506, startPoint y: 213, endPoint x: 523, endPoint y: 228, distance: 22.8
click at [523, 228] on div "Cancel Yes, Remove" at bounding box center [458, 227] width 277 height 45
click at [523, 228] on button "Yes, Remove" at bounding box center [524, 227] width 86 height 19
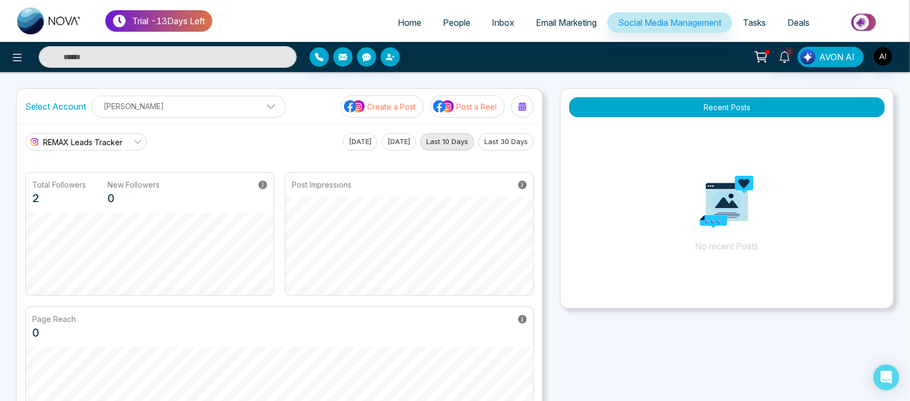
click at [125, 144] on link "REMAX Leads Tracker" at bounding box center [85, 141] width 121 height 17
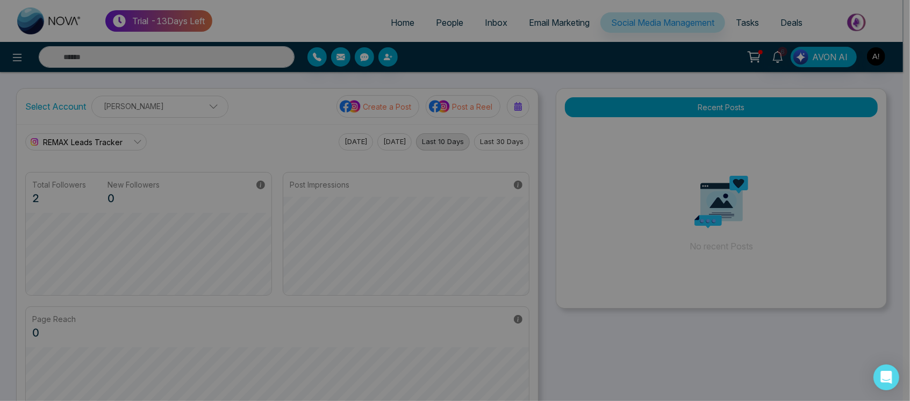
click at [203, 112] on body "Trial - 13 Days Left Home People Inbox Email Marketing Social Media Management …" at bounding box center [451, 200] width 903 height 401
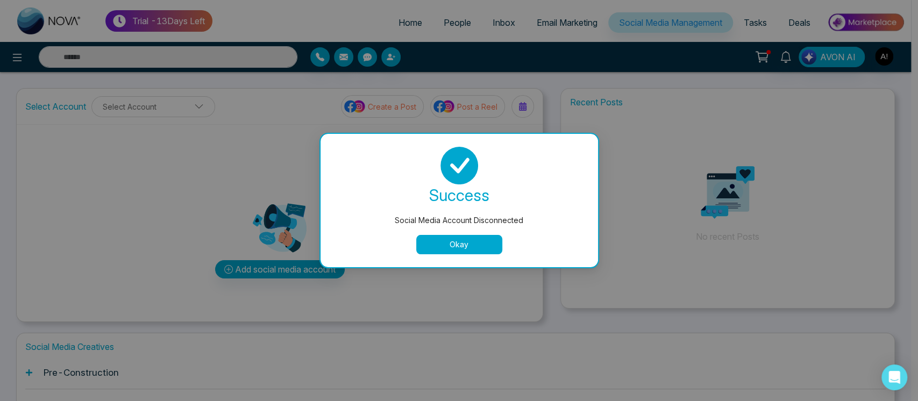
click at [449, 245] on button "Okay" at bounding box center [459, 244] width 86 height 19
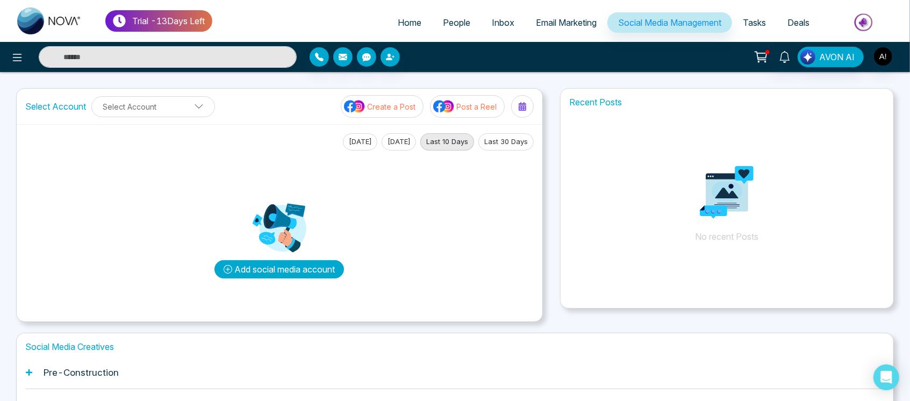
click at [273, 264] on button "Add social media account" at bounding box center [279, 269] width 130 height 18
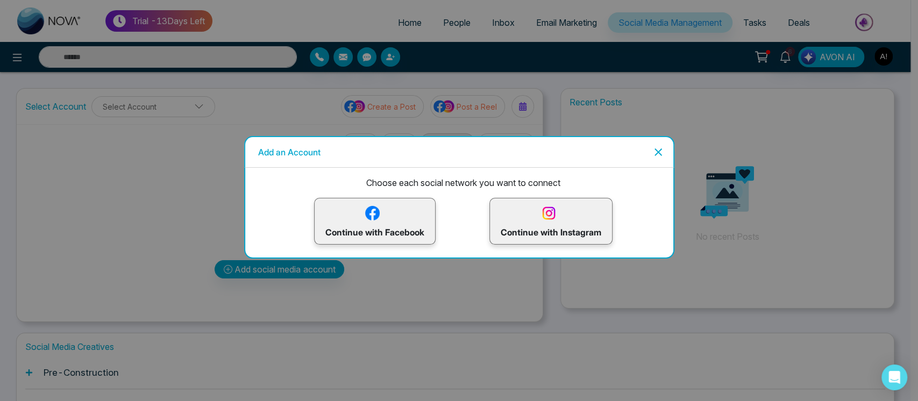
click at [562, 229] on p "Continue with Instagram" at bounding box center [550, 221] width 101 height 35
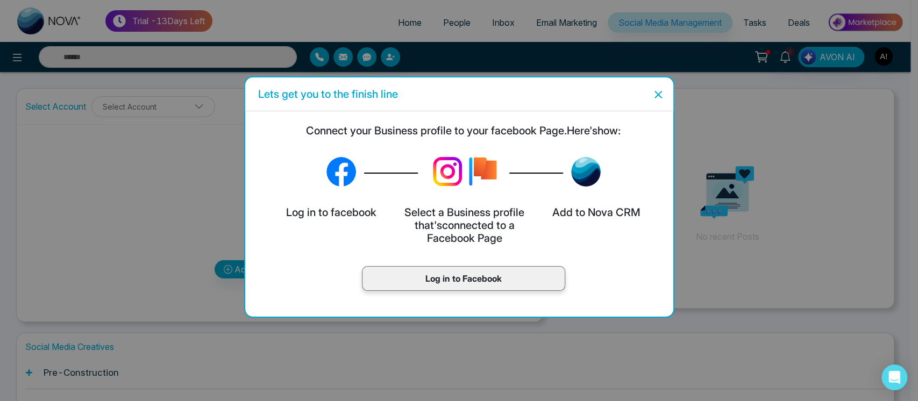
click at [461, 284] on p "Log in to Facebook" at bounding box center [463, 278] width 181 height 13
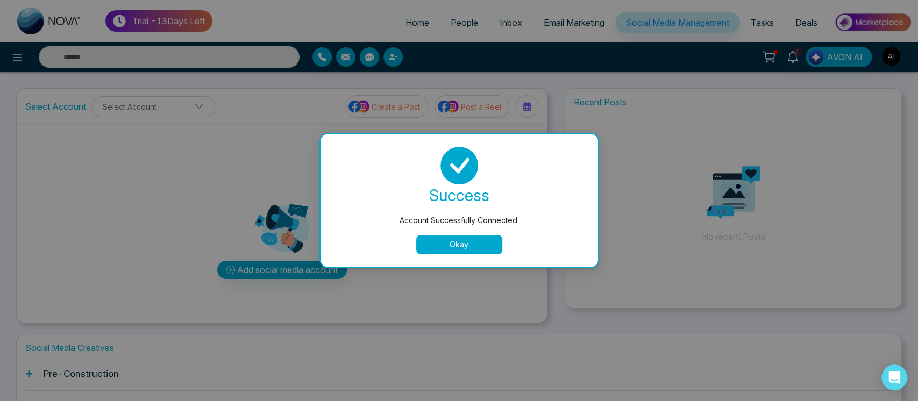
click at [472, 243] on button "Okay" at bounding box center [459, 244] width 86 height 19
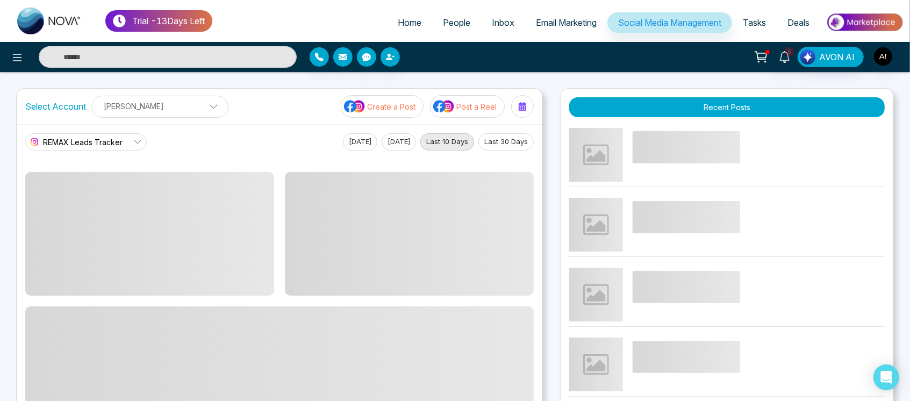
click at [103, 144] on span "REMAX Leads Tracker" at bounding box center [83, 142] width 80 height 11
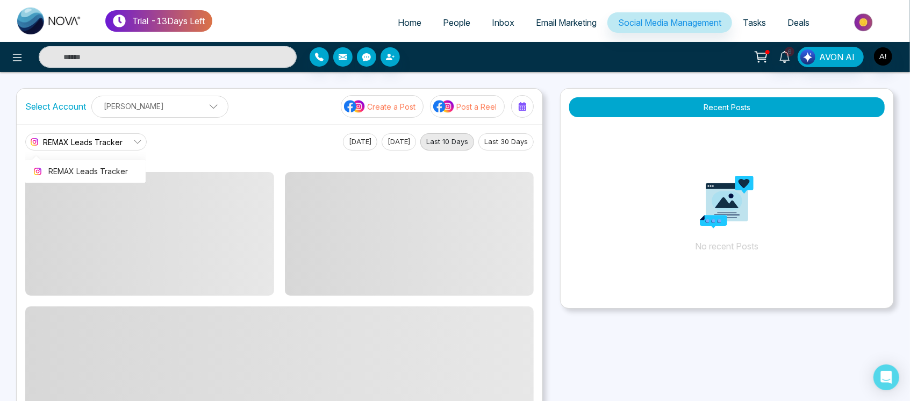
click at [103, 144] on span "REMAX Leads Tracker" at bounding box center [83, 142] width 80 height 11
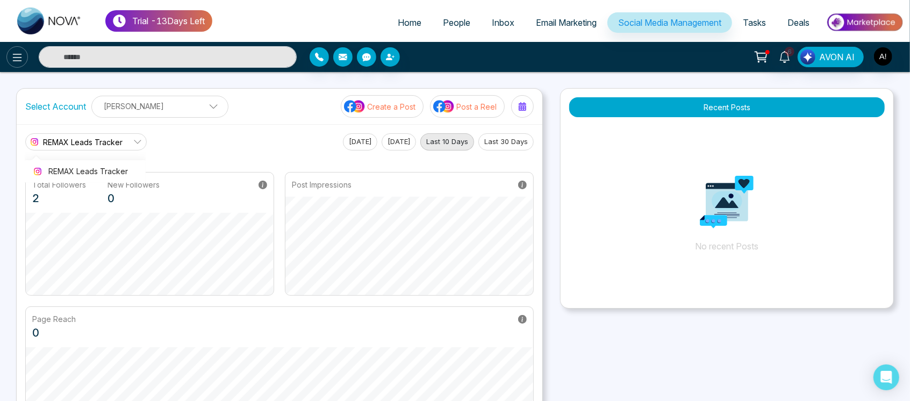
click at [9, 52] on button at bounding box center [17, 57] width 22 height 22
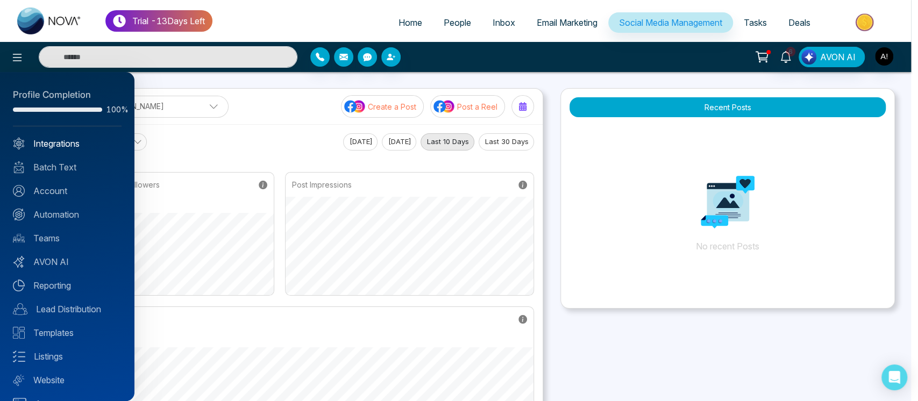
click at [71, 144] on link "Integrations" at bounding box center [67, 143] width 109 height 13
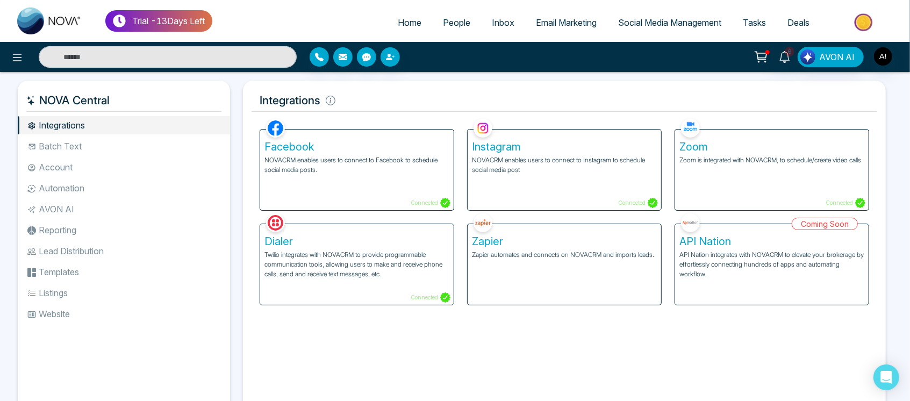
click at [398, 184] on div "Facebook NOVACRM enables users to connect to Facebook to schedule social media …" at bounding box center [357, 170] width 194 height 81
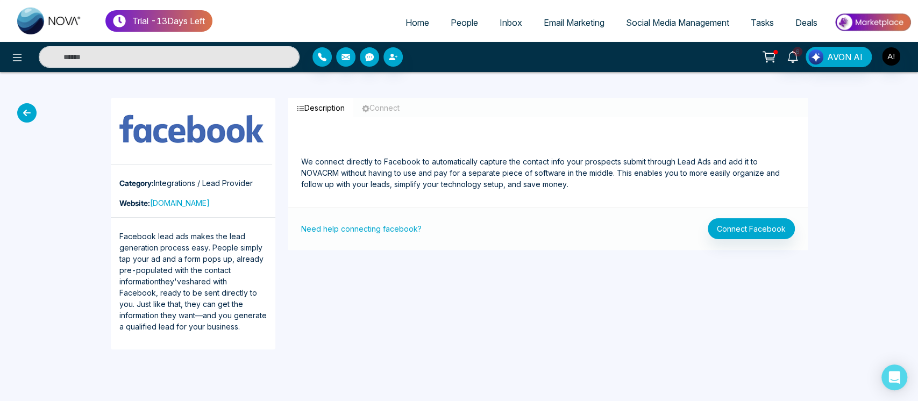
click at [26, 113] on icon at bounding box center [26, 112] width 19 height 19
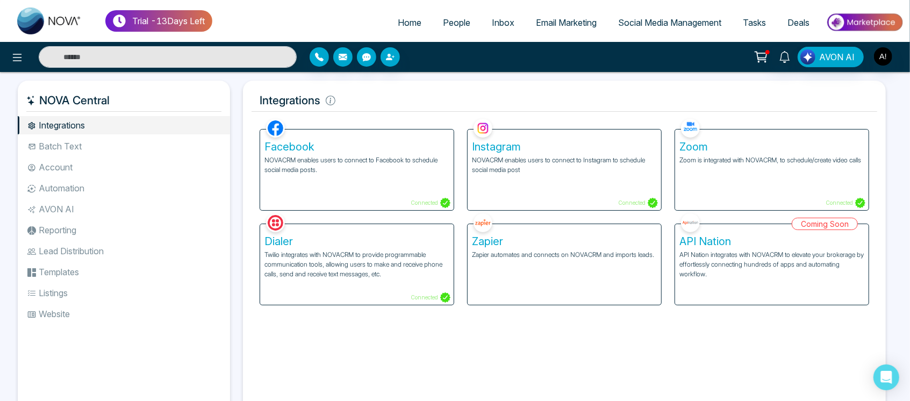
click at [544, 195] on div "Instagram NOVACRM enables users to connect to Instagram to schedule social medi…" at bounding box center [565, 170] width 194 height 81
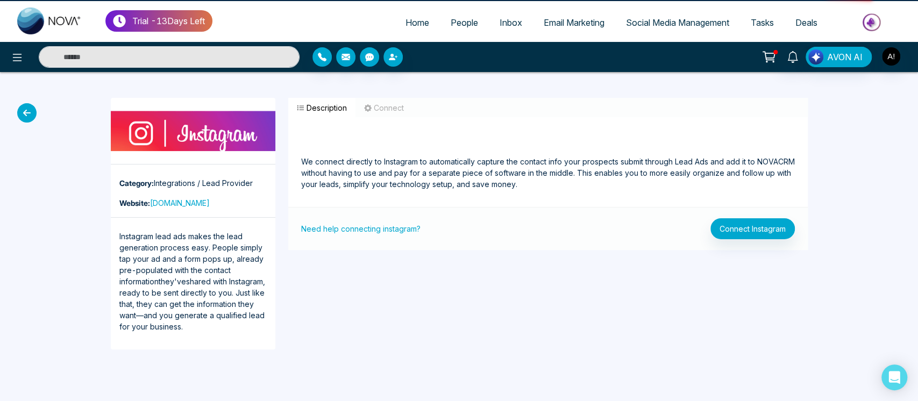
click at [544, 195] on div "We connect directly to Instagram to automatically capture the contact info your…" at bounding box center [547, 168] width 519 height 77
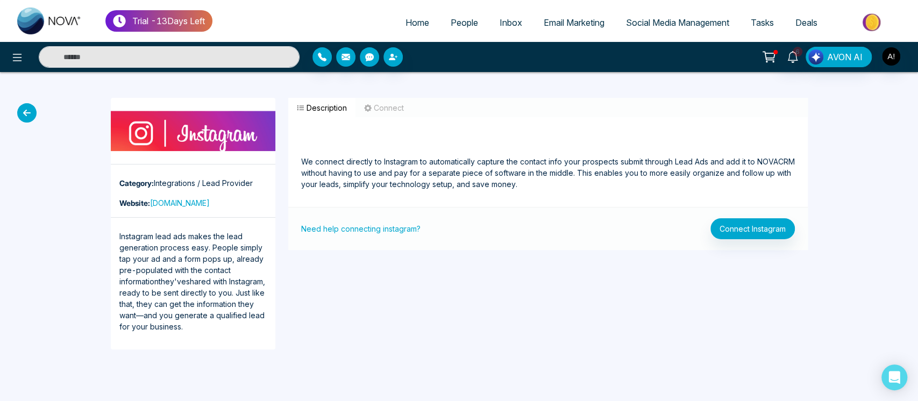
click at [30, 113] on icon at bounding box center [26, 112] width 19 height 19
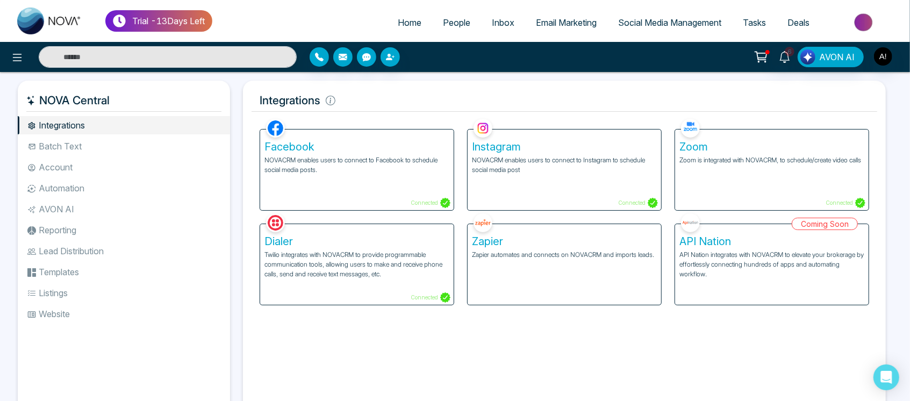
click at [405, 19] on span "Home" at bounding box center [410, 22] width 24 height 11
select select "*"
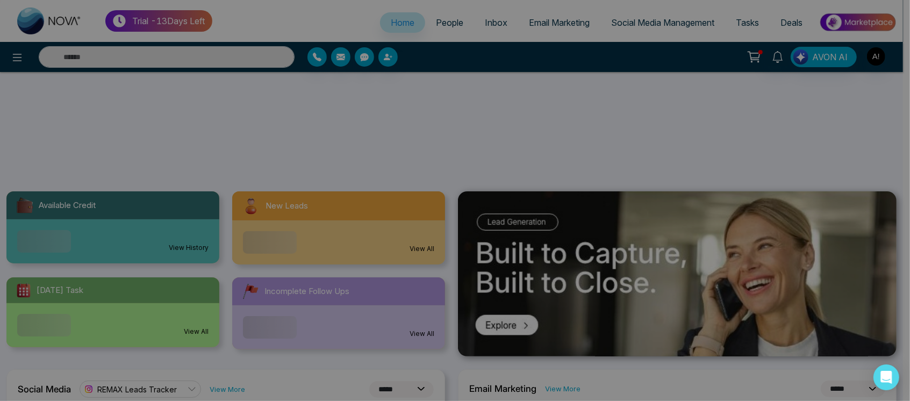
scroll to position [128, 0]
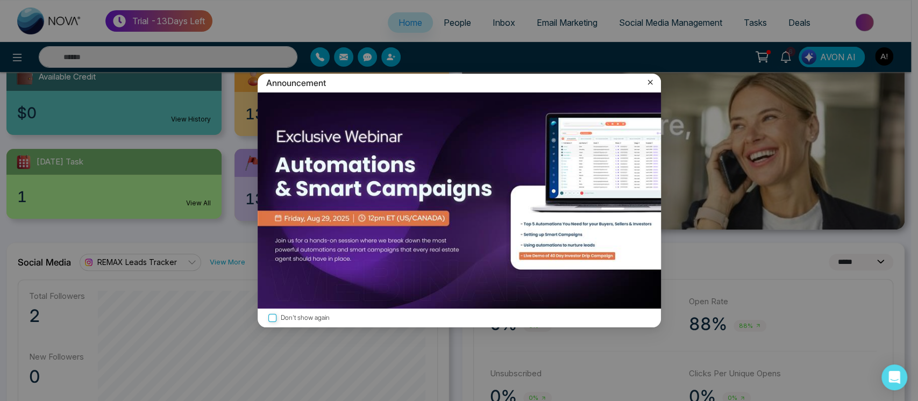
click at [653, 81] on icon at bounding box center [649, 82] width 11 height 11
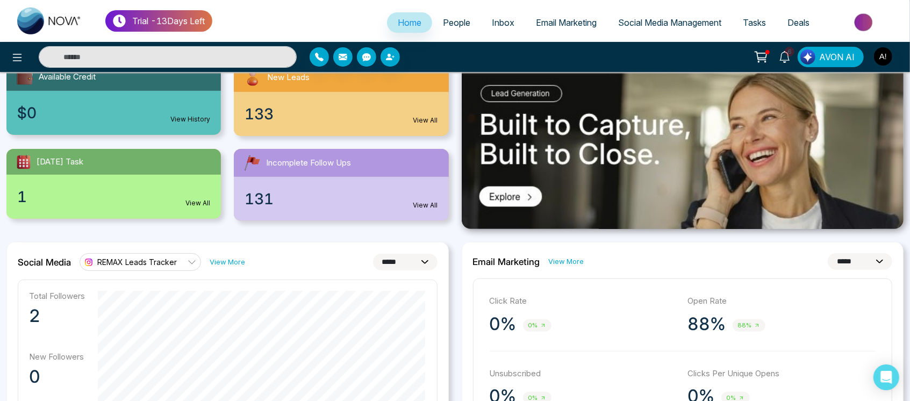
click at [141, 263] on span "REMAX Leads Tracker" at bounding box center [137, 262] width 80 height 10
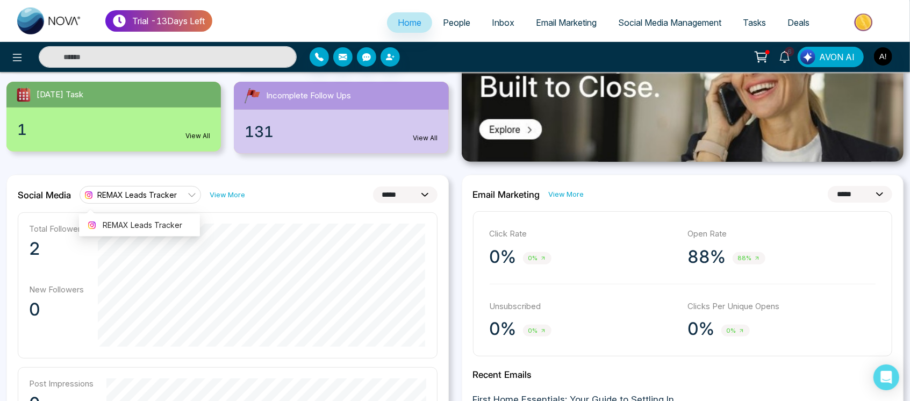
scroll to position [170, 0]
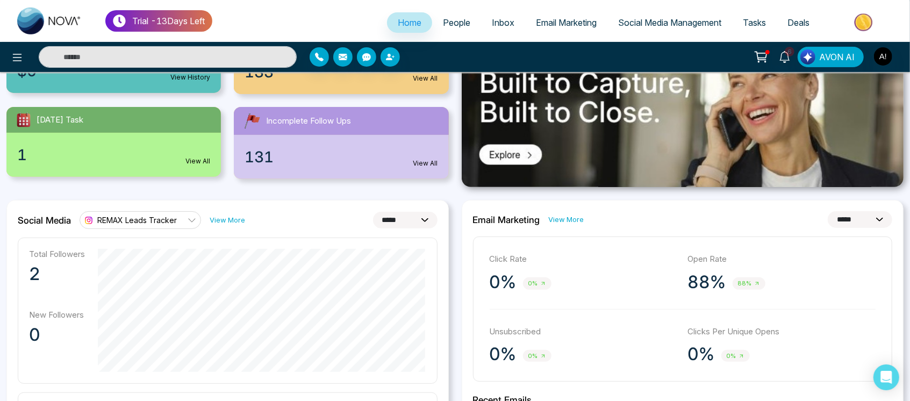
click at [411, 226] on select "**********" at bounding box center [405, 220] width 65 height 17
click at [77, 218] on div "Social Media REMAX Leads Tracker View More" at bounding box center [131, 219] width 227 height 17
click at [163, 218] on span "REMAX Leads Tracker" at bounding box center [137, 220] width 80 height 10
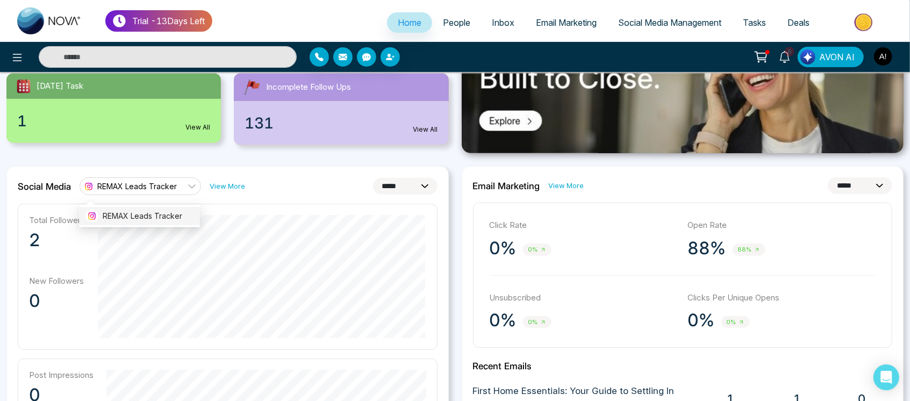
scroll to position [212, 0]
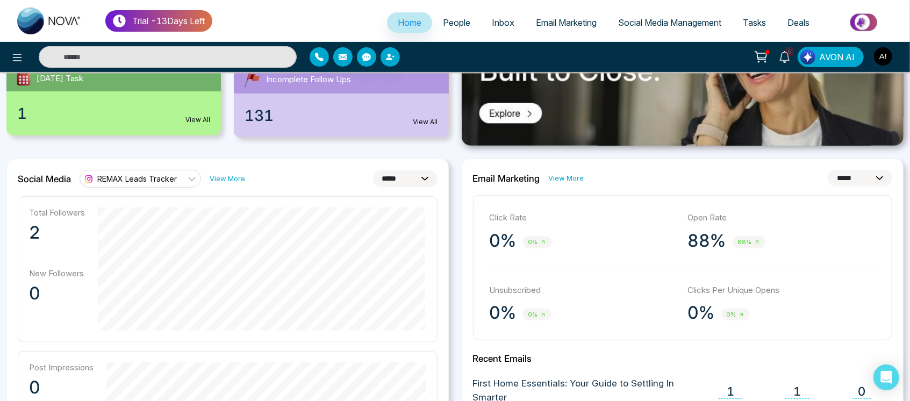
click at [229, 174] on link "View More" at bounding box center [227, 179] width 35 height 10
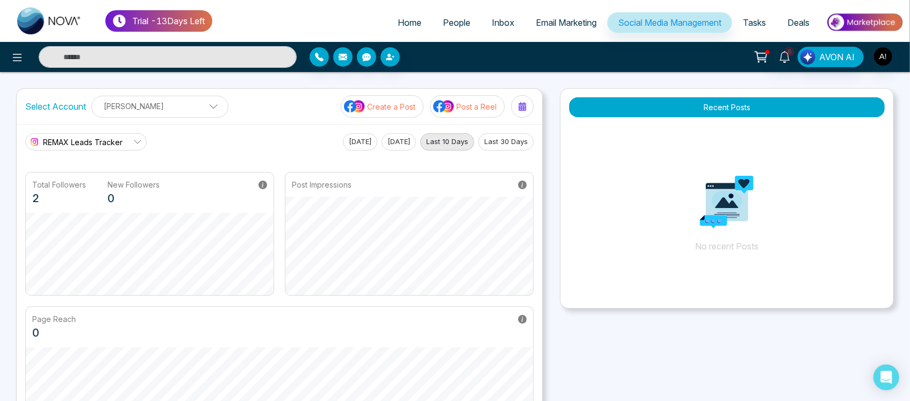
click at [124, 143] on link "REMAX Leads Tracker" at bounding box center [85, 141] width 121 height 17
click at [285, 106] on div "Select Account Anit Gupta Anit Gupta Add Social Accounts Create a Post Post a R…" at bounding box center [280, 106] width 526 height 35
click at [177, 106] on p "Anit Gupta" at bounding box center [159, 106] width 123 height 18
click at [197, 134] on icon "button" at bounding box center [196, 133] width 9 height 9
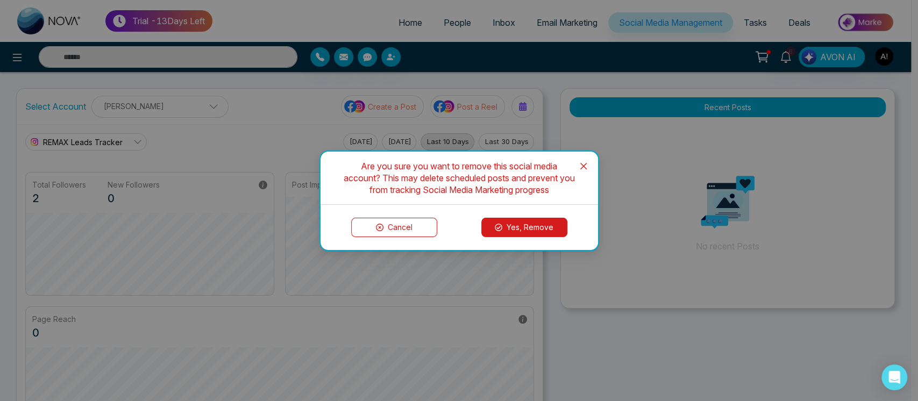
click at [528, 227] on button "Yes, Remove" at bounding box center [524, 227] width 86 height 19
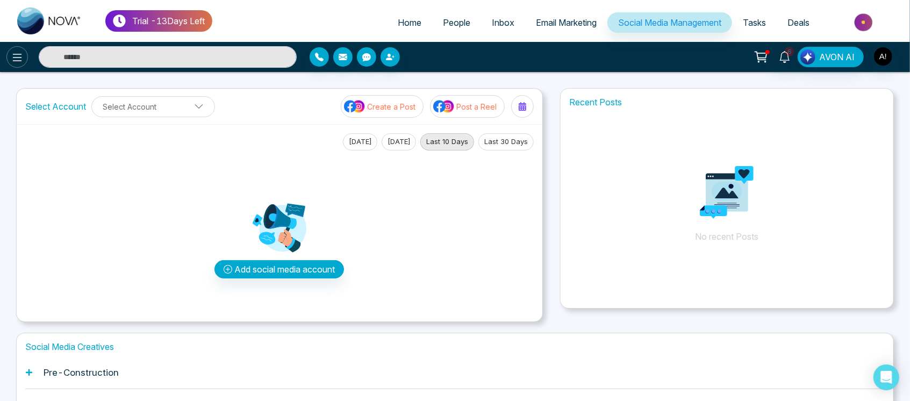
click at [15, 56] on icon at bounding box center [17, 57] width 13 height 13
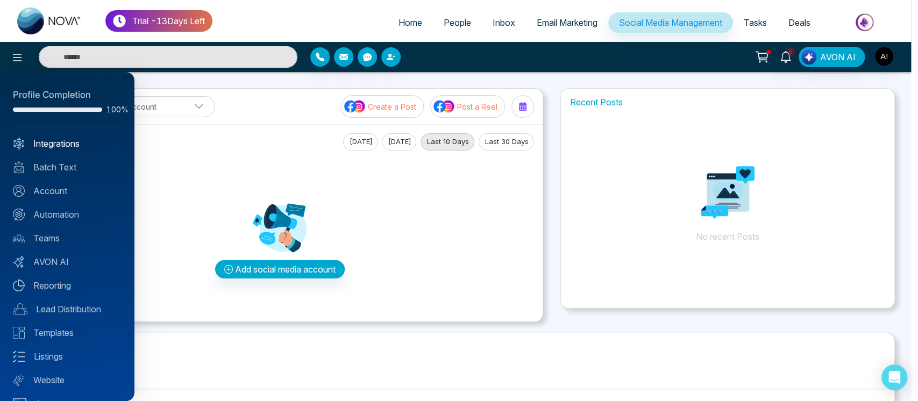
click at [73, 149] on link "Integrations" at bounding box center [67, 143] width 109 height 13
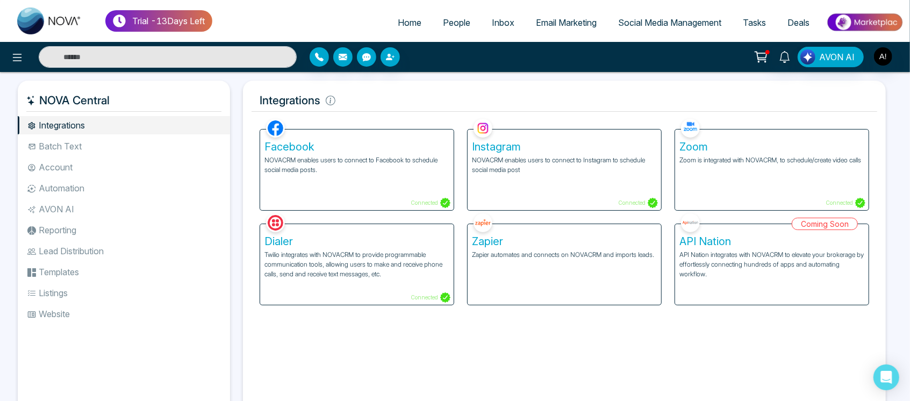
click at [364, 206] on div "Facebook NOVACRM enables users to connect to Facebook to schedule social media …" at bounding box center [357, 170] width 194 height 81
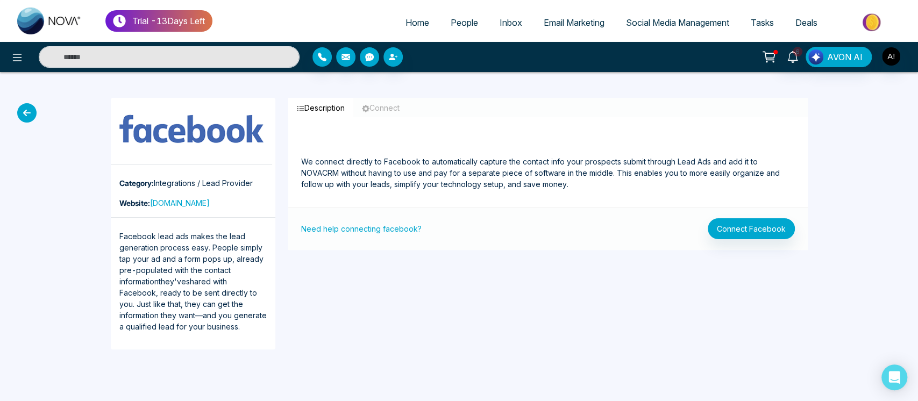
click at [19, 106] on icon at bounding box center [26, 112] width 19 height 19
click at [26, 114] on icon at bounding box center [26, 112] width 19 height 19
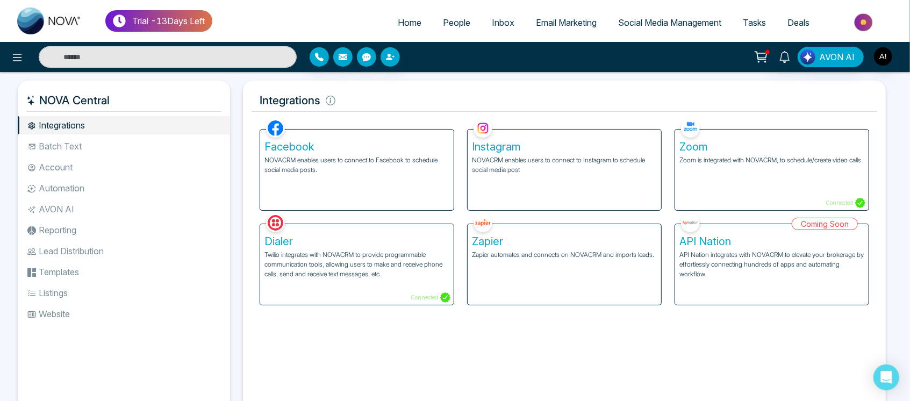
click at [396, 180] on div "Facebook NOVACRM enables users to connect to Facebook to schedule social media …" at bounding box center [357, 170] width 194 height 81
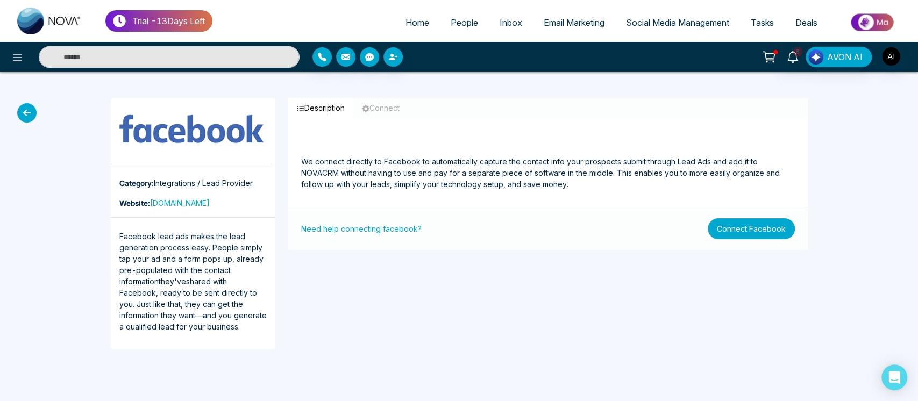
click at [778, 231] on button "Connect Facebook" at bounding box center [750, 228] width 87 height 21
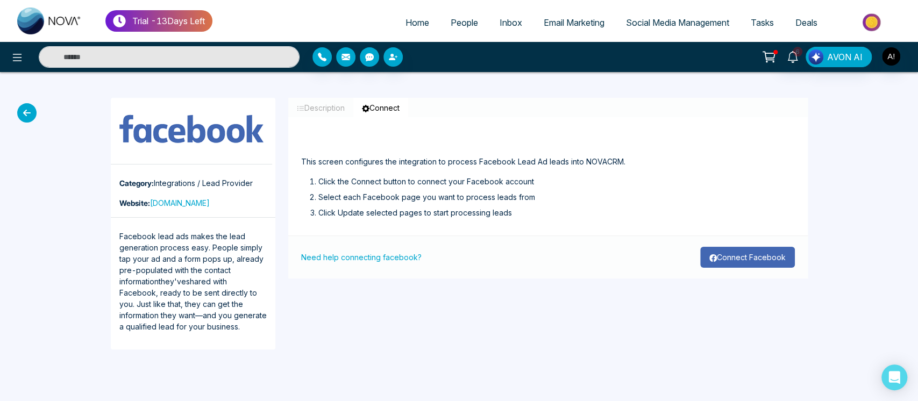
click at [743, 256] on button "Connect Facebook" at bounding box center [747, 257] width 95 height 21
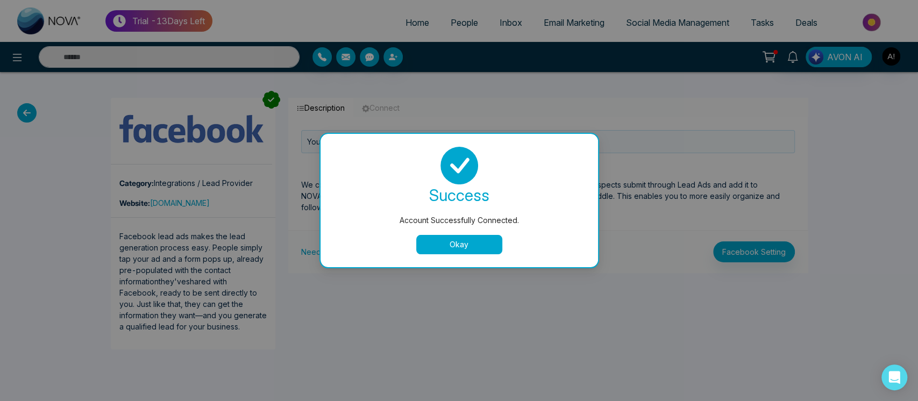
click at [477, 234] on div "success Account Successfully Connected. Okay" at bounding box center [459, 201] width 252 height 108
click at [481, 248] on button "Okay" at bounding box center [459, 244] width 86 height 19
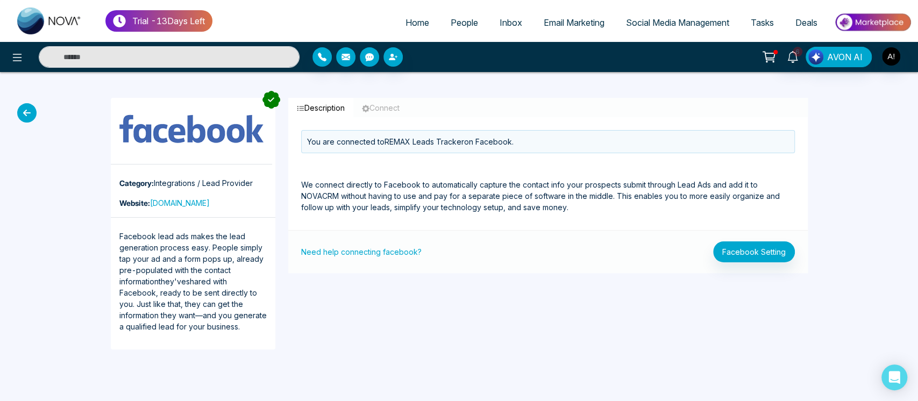
click at [684, 16] on link "Social Media Management" at bounding box center [677, 22] width 125 height 20
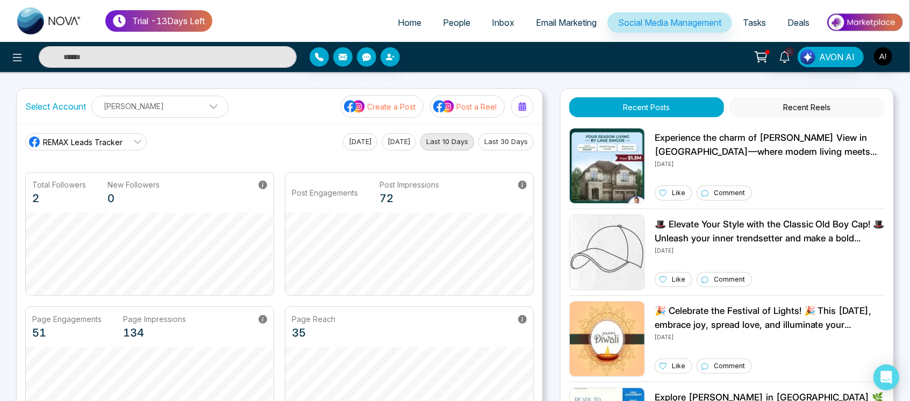
click at [117, 141] on span "REMAX Leads Tracker" at bounding box center [83, 142] width 80 height 11
click at [228, 149] on div "REMAX Leads Tracker REMAX Leads Tracker Robotics Today Yesterday Last 10 Days L…" at bounding box center [279, 141] width 508 height 17
click at [96, 146] on span "REMAX Leads Tracker" at bounding box center [83, 142] width 80 height 11
click at [111, 185] on span "Robotics" at bounding box center [93, 190] width 91 height 12
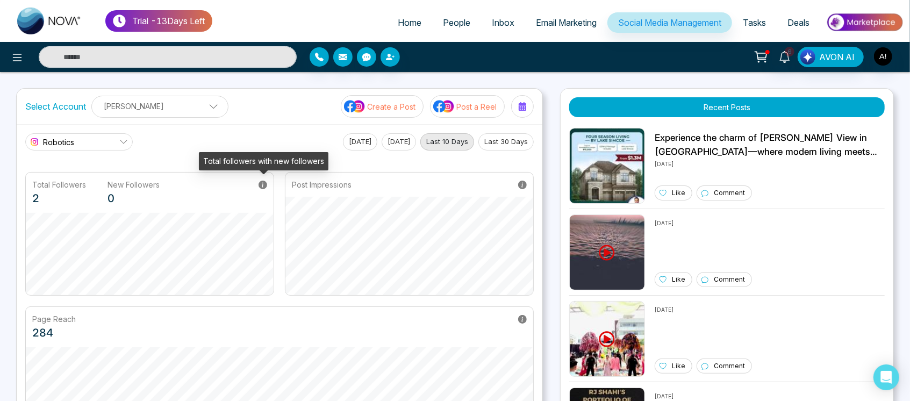
click at [259, 186] on icon at bounding box center [263, 185] width 9 height 9
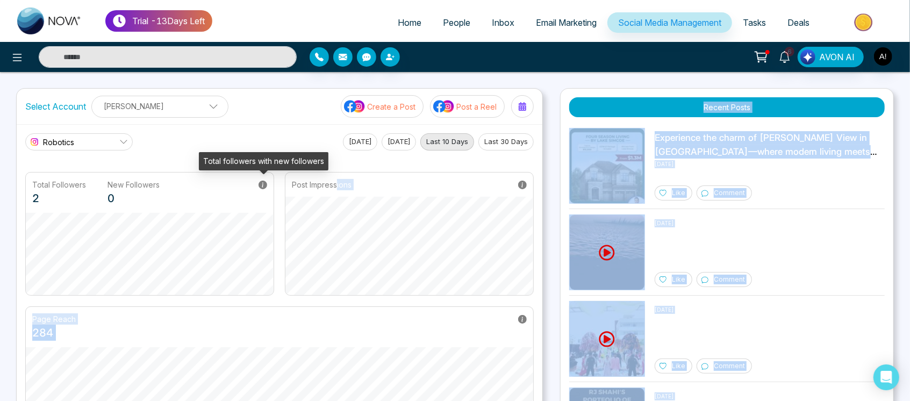
drag, startPoint x: 203, startPoint y: 160, endPoint x: 337, endPoint y: 164, distance: 134.4
click at [337, 164] on body "Trial - 13 Days Left Home People Inbox Email Marketing Social Media Management …" at bounding box center [455, 200] width 910 height 401
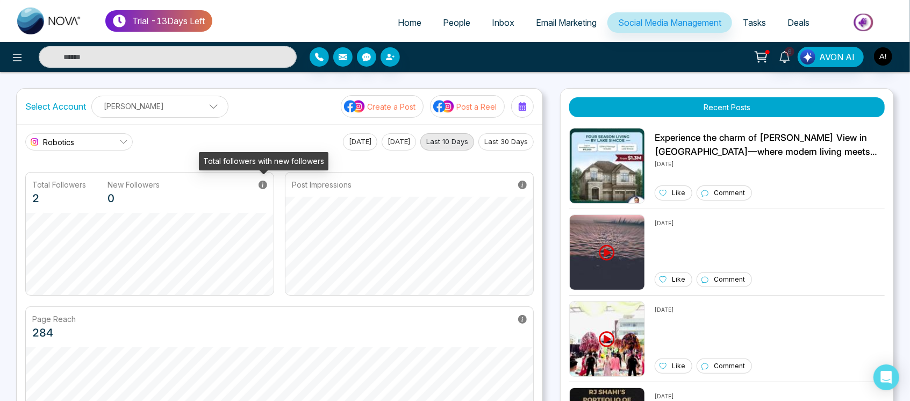
click at [261, 187] on icon at bounding box center [263, 185] width 9 height 9
drag, startPoint x: 202, startPoint y: 158, endPoint x: 306, endPoint y: 163, distance: 104.4
click at [306, 163] on div "Total followers with new followers" at bounding box center [264, 161] width 130 height 18
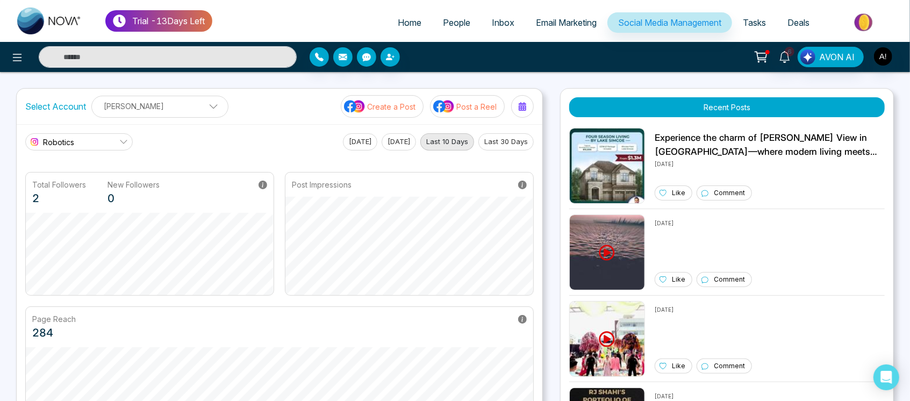
click at [332, 161] on main "Robotics REMAX Leads Tracker Robotics Today Yesterday Last 10 Days Last 30 Days…" at bounding box center [279, 281] width 508 height 297
click at [402, 24] on span "Home" at bounding box center [410, 22] width 24 height 11
select select "*"
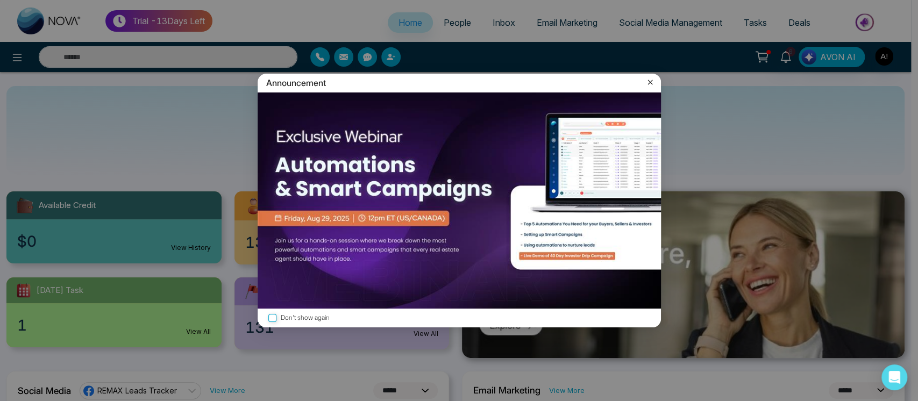
click at [647, 84] on icon at bounding box center [649, 82] width 5 height 5
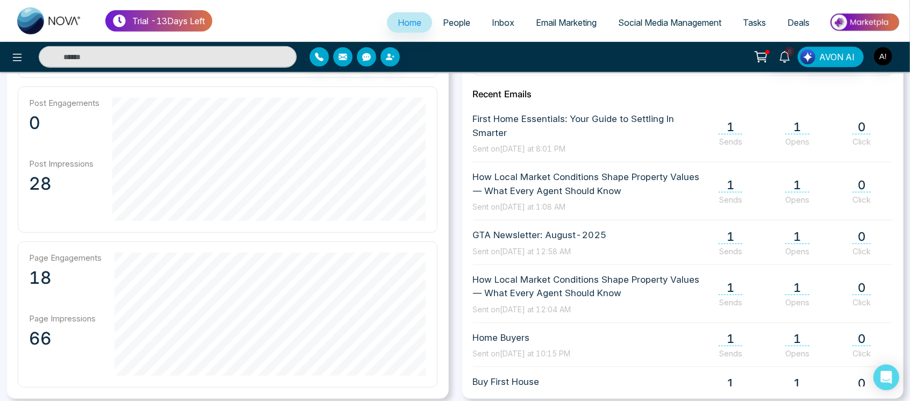
drag, startPoint x: 0, startPoint y: 67, endPoint x: 11, endPoint y: 66, distance: 10.8
click at [11, 66] on div at bounding box center [151, 57] width 303 height 22
click at [22, 59] on icon at bounding box center [17, 57] width 13 height 13
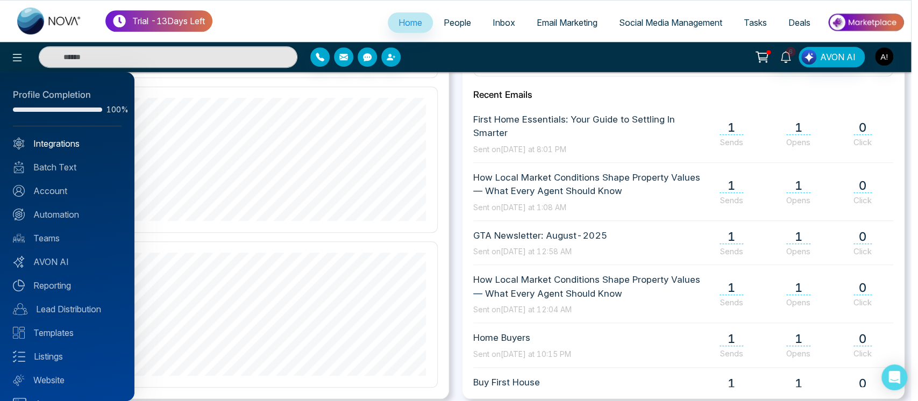
click at [73, 148] on link "Integrations" at bounding box center [67, 143] width 109 height 13
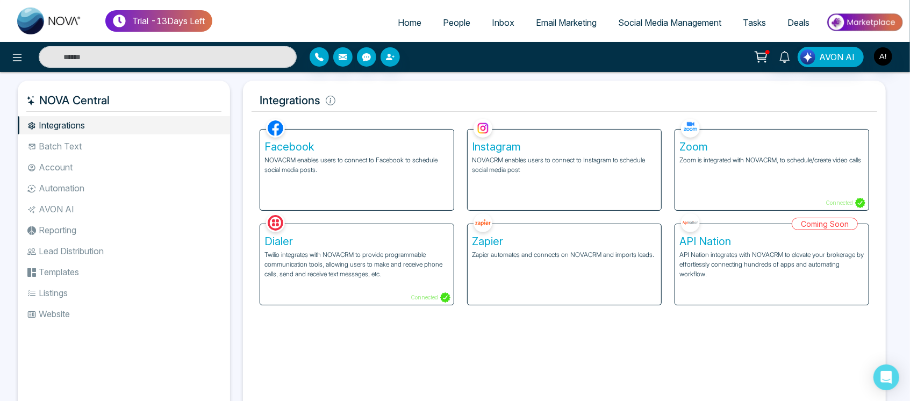
click at [92, 148] on li "Batch Text" at bounding box center [124, 146] width 212 height 18
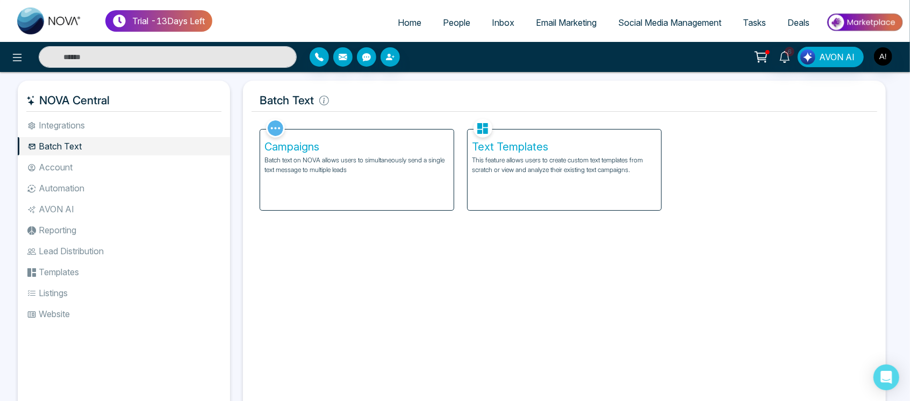
click at [100, 166] on li "Account" at bounding box center [124, 167] width 212 height 18
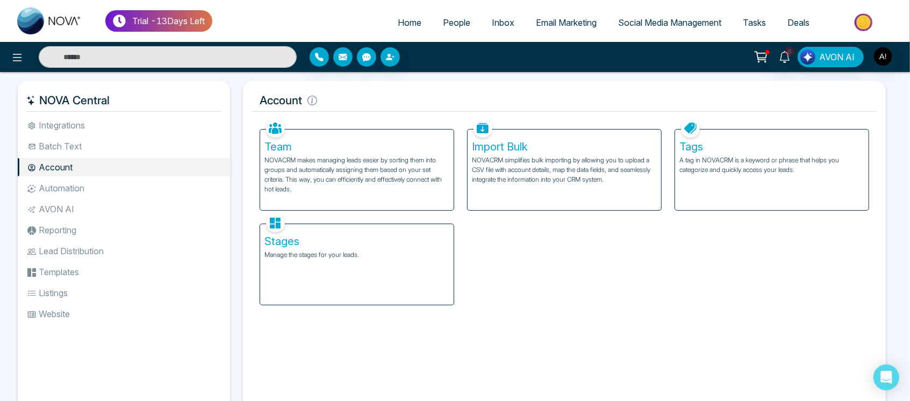
click at [120, 123] on li "Integrations" at bounding box center [124, 125] width 212 height 18
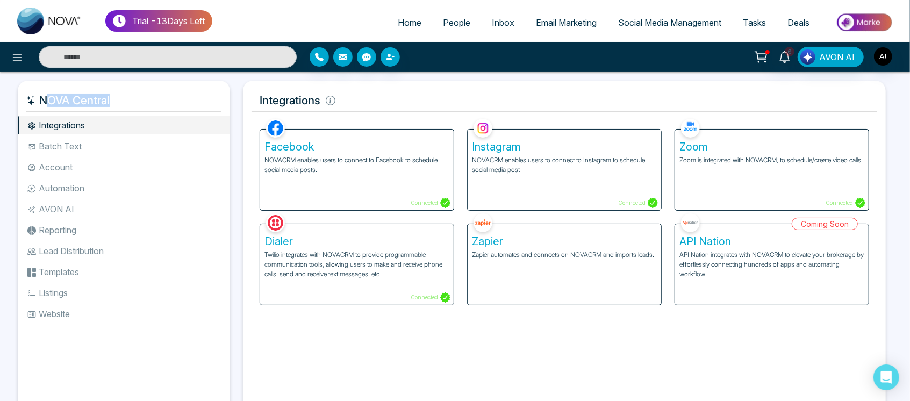
drag, startPoint x: 104, startPoint y: 101, endPoint x: 129, endPoint y: 101, distance: 24.7
click at [129, 101] on h5 "NOVA Central" at bounding box center [123, 100] width 195 height 23
drag, startPoint x: 129, startPoint y: 101, endPoint x: 151, endPoint y: 106, distance: 22.2
click at [151, 106] on h5 "NOVA Central" at bounding box center [123, 100] width 195 height 23
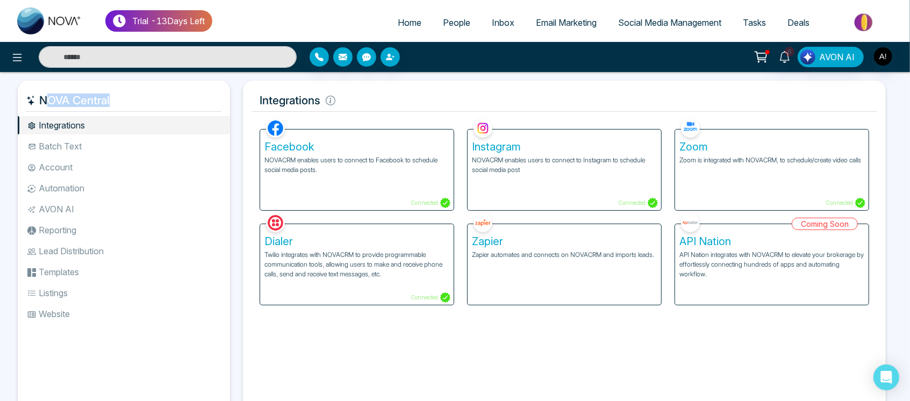
click at [151, 106] on h5 "NOVA Central" at bounding box center [123, 100] width 195 height 23
click at [422, 239] on h5 "Dialer" at bounding box center [356, 241] width 185 height 13
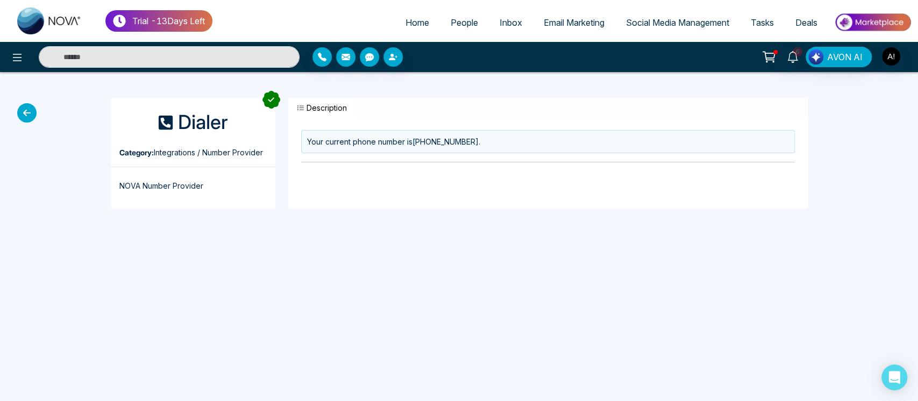
click at [302, 110] on icon "button" at bounding box center [301, 108] width 8 height 8
drag, startPoint x: 307, startPoint y: 109, endPoint x: 363, endPoint y: 113, distance: 56.1
click at [363, 113] on div "Description" at bounding box center [547, 107] width 519 height 19
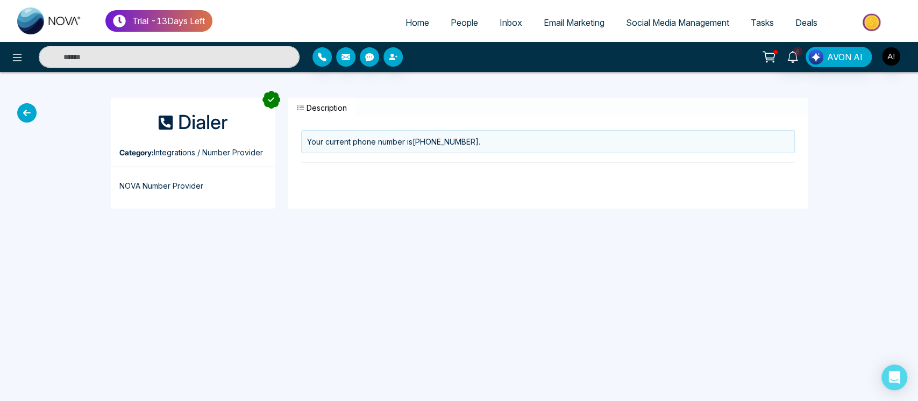
click at [363, 113] on div "Description" at bounding box center [547, 107] width 519 height 19
drag, startPoint x: 347, startPoint y: 108, endPoint x: 313, endPoint y: 110, distance: 33.9
click at [313, 110] on button "Description" at bounding box center [321, 108] width 67 height 20
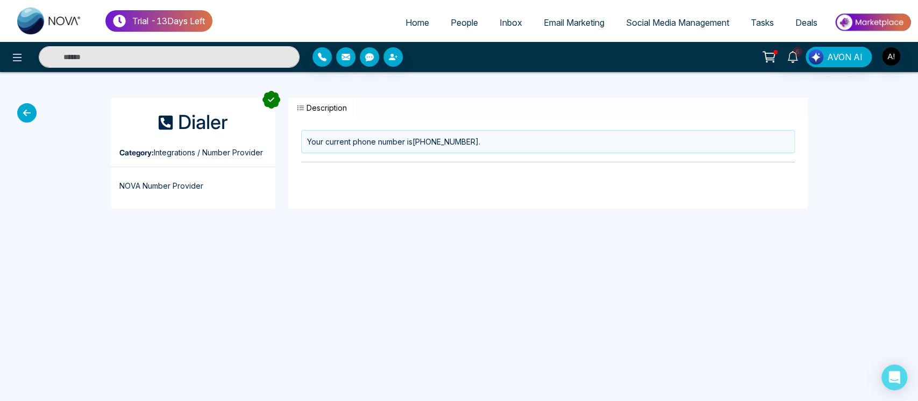
drag, startPoint x: 313, startPoint y: 110, endPoint x: 374, endPoint y: 114, distance: 61.4
click at [374, 114] on div "Description" at bounding box center [547, 107] width 519 height 19
click at [303, 106] on icon "button" at bounding box center [301, 108] width 8 height 8
drag, startPoint x: 494, startPoint y: 140, endPoint x: 281, endPoint y: 147, distance: 213.0
click at [282, 147] on div "Description Your current phone number is +12363493534 ." at bounding box center [548, 153] width 532 height 111
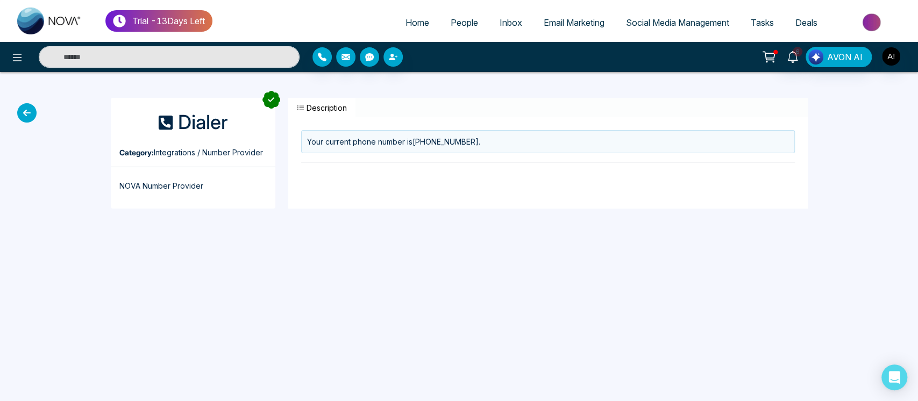
click at [34, 110] on icon at bounding box center [26, 112] width 19 height 19
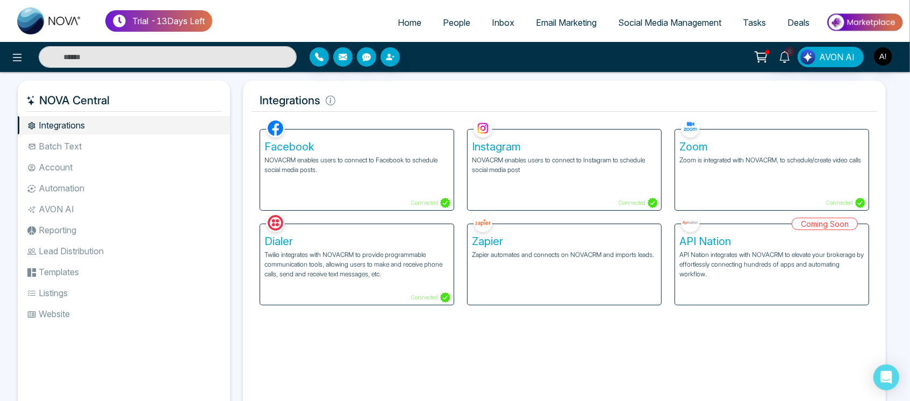
click at [746, 23] on span "Tasks" at bounding box center [754, 22] width 23 height 11
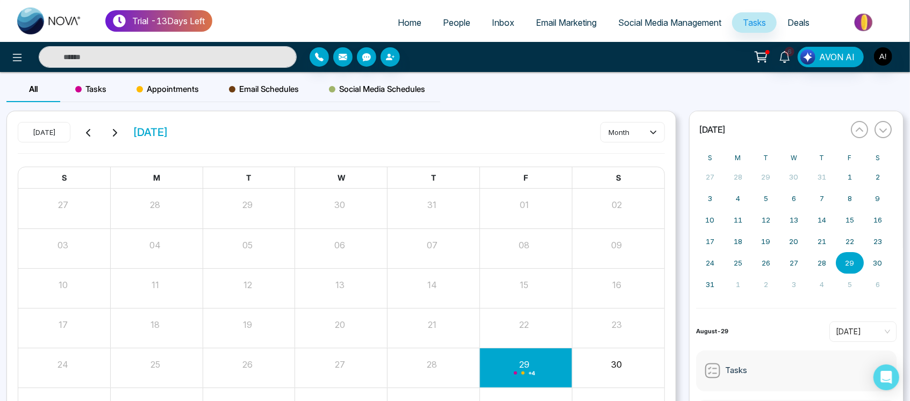
click at [164, 96] on div "Appointments" at bounding box center [167, 89] width 92 height 26
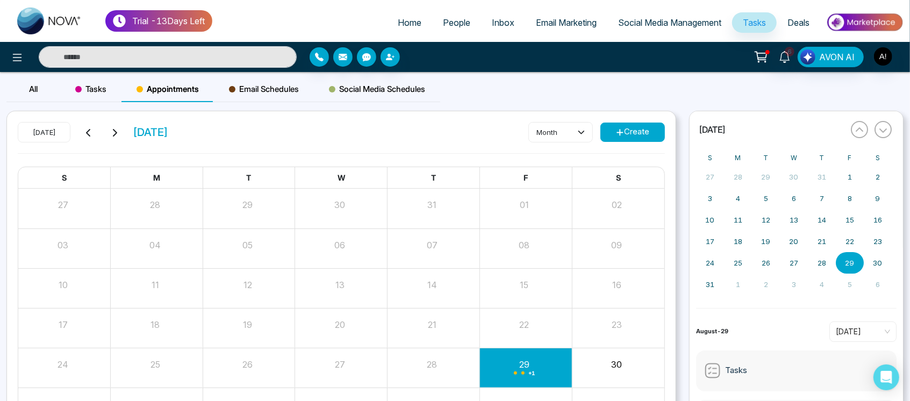
click at [629, 143] on div "Today August 2025 month Create" at bounding box center [341, 137] width 647 height 31
click at [632, 129] on button "Create" at bounding box center [632, 132] width 65 height 19
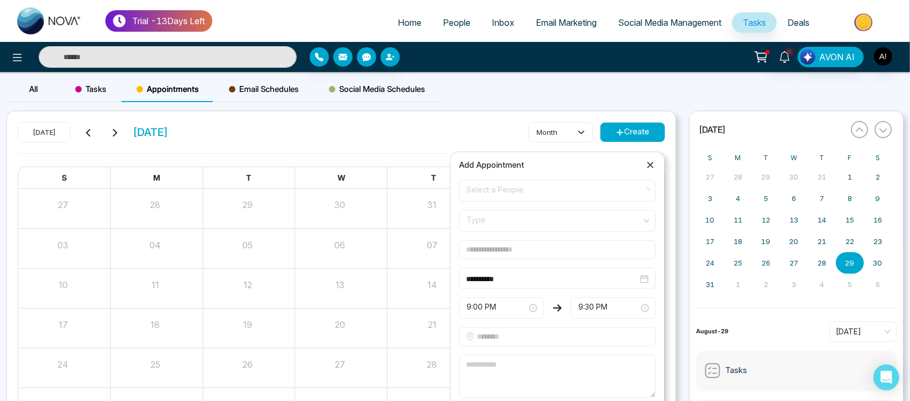
click at [593, 202] on form "**********" at bounding box center [558, 305] width 210 height 250
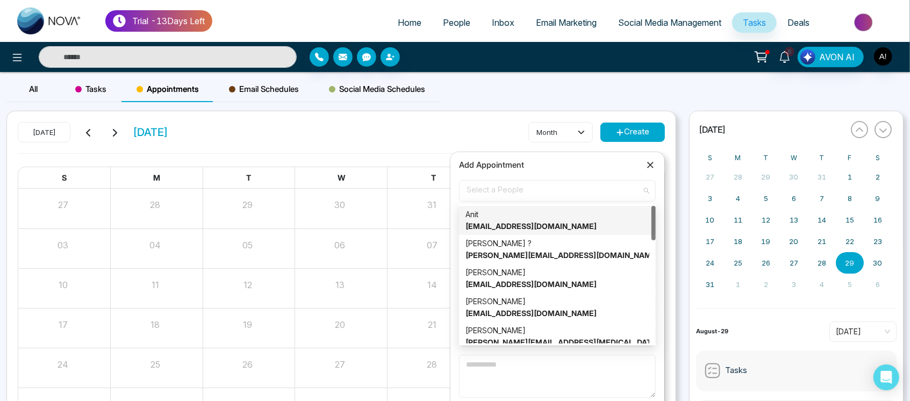
click at [579, 189] on span "Select a People" at bounding box center [558, 191] width 182 height 18
click at [567, 241] on div "Lokesh ? lokesh@mmnovatech.com" at bounding box center [557, 250] width 184 height 24
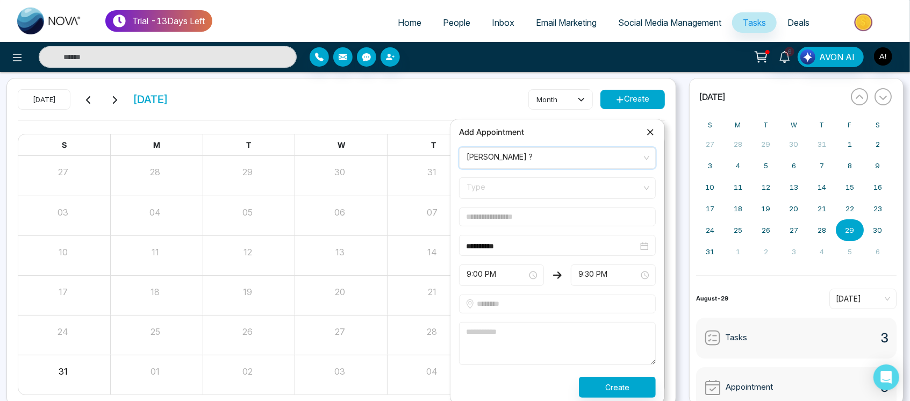
scroll to position [39, 0]
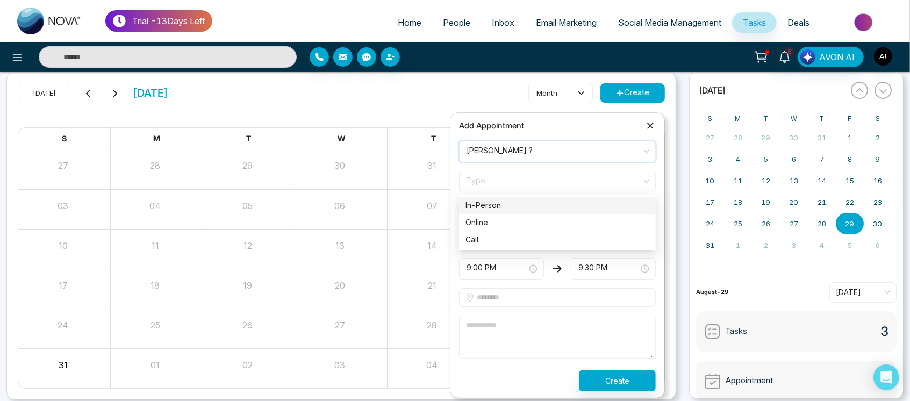
click at [567, 188] on span "Type" at bounding box center [558, 182] width 182 height 18
click at [562, 220] on div "Online" at bounding box center [557, 223] width 184 height 12
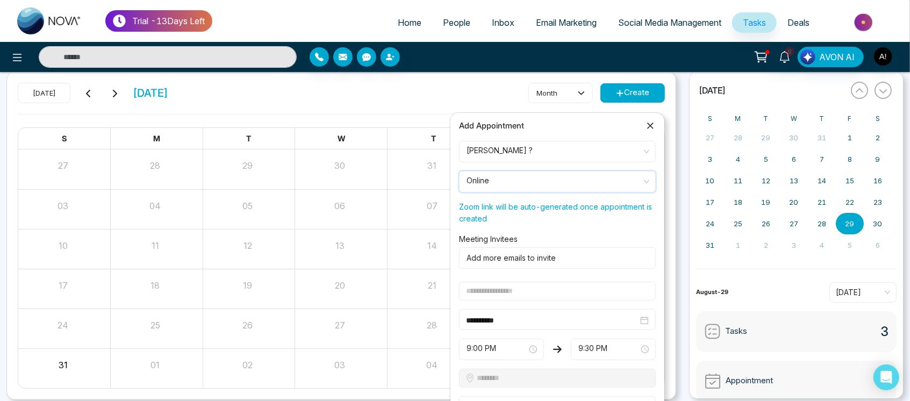
click at [579, 290] on input "text" at bounding box center [557, 291] width 197 height 19
type input "**********"
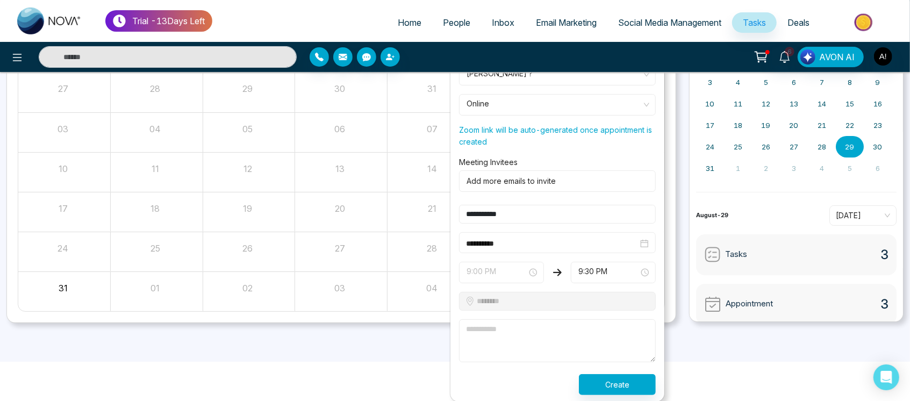
click at [496, 275] on span "9:00 PM" at bounding box center [502, 272] width 70 height 18
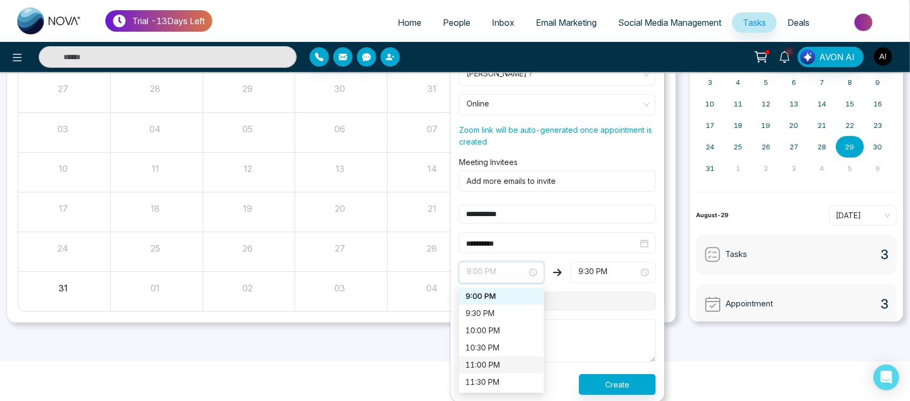
click at [481, 359] on div "11:00 PM" at bounding box center [501, 365] width 72 height 12
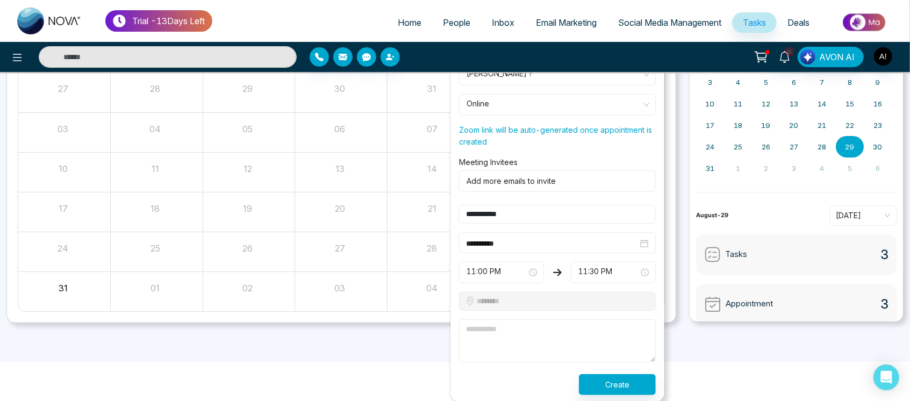
click at [559, 326] on textarea at bounding box center [557, 340] width 197 height 43
type textarea "**"
click at [627, 377] on button "Create" at bounding box center [617, 384] width 77 height 21
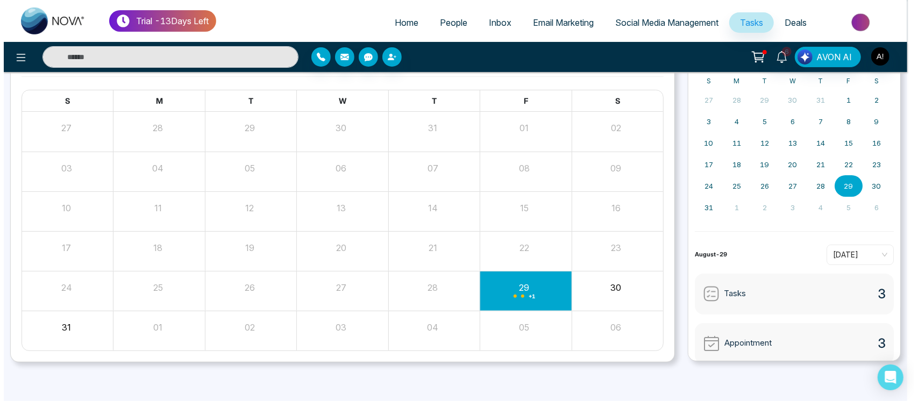
scroll to position [76, 0]
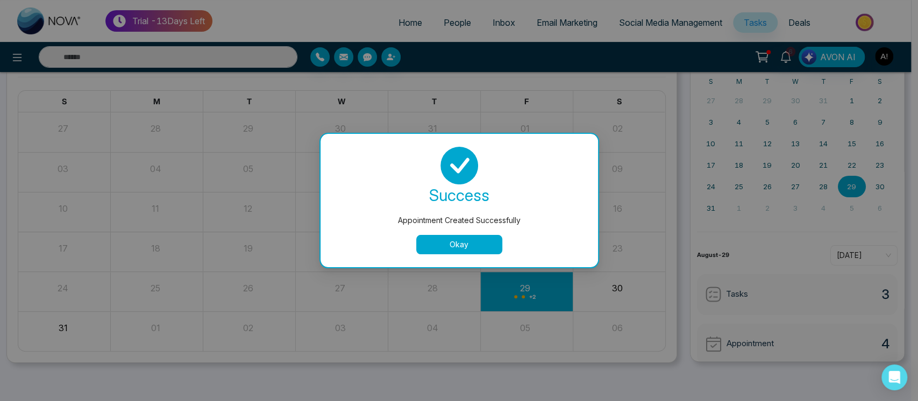
click at [479, 238] on button "Okay" at bounding box center [459, 244] width 86 height 19
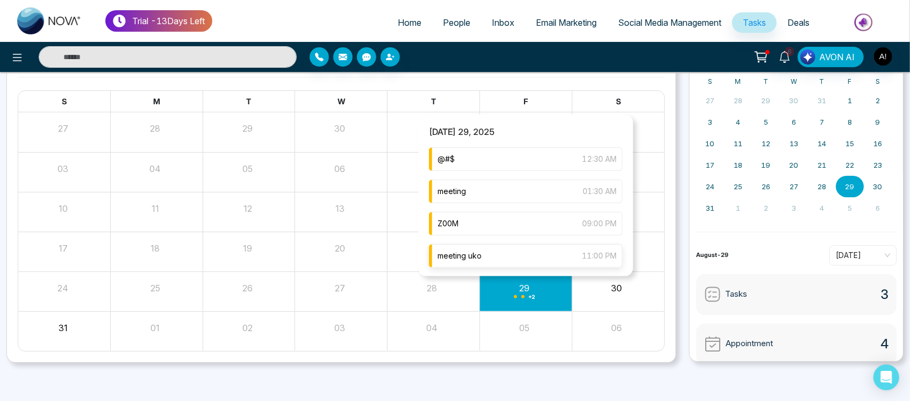
click at [525, 254] on div "meeting uko 11:00 PM" at bounding box center [526, 256] width 194 height 24
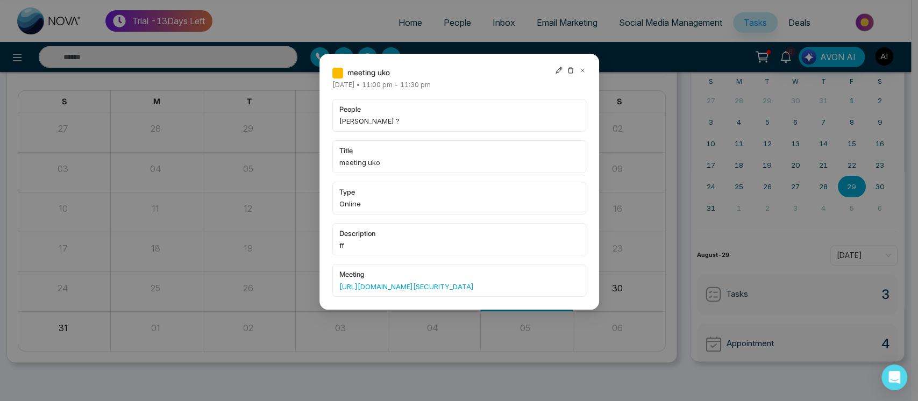
click at [557, 70] on icon at bounding box center [559, 71] width 8 height 8
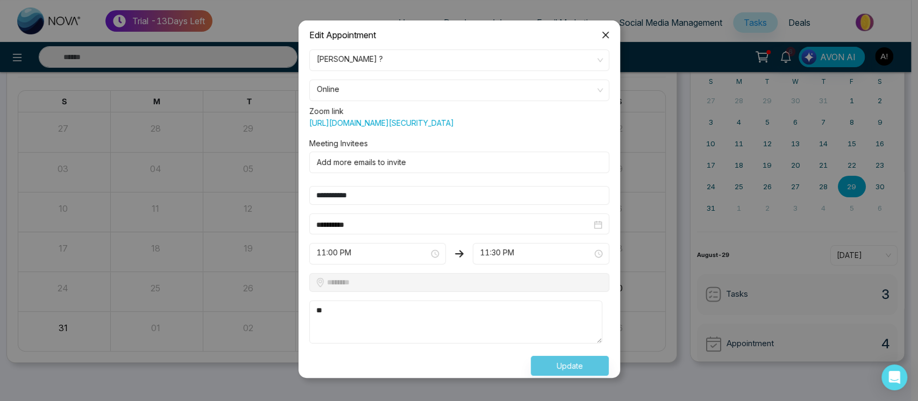
click at [557, 70] on body "**********" at bounding box center [455, 124] width 911 height 401
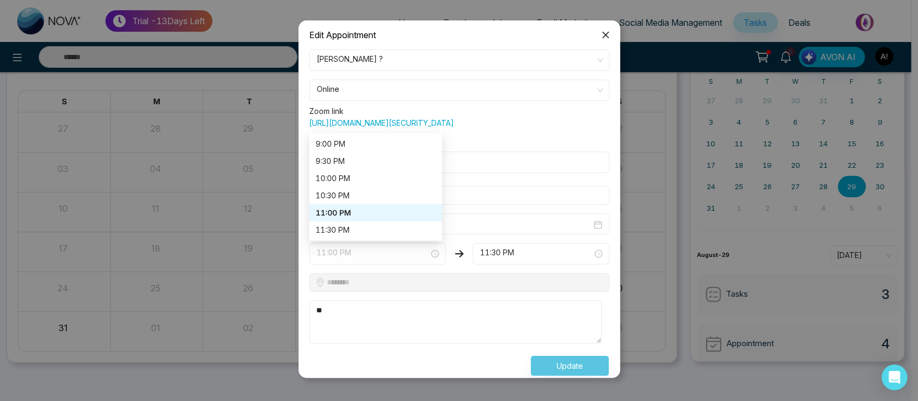
click at [394, 263] on span "11:00 PM" at bounding box center [377, 254] width 121 height 18
click at [388, 202] on div "10:30 PM" at bounding box center [376, 196] width 120 height 12
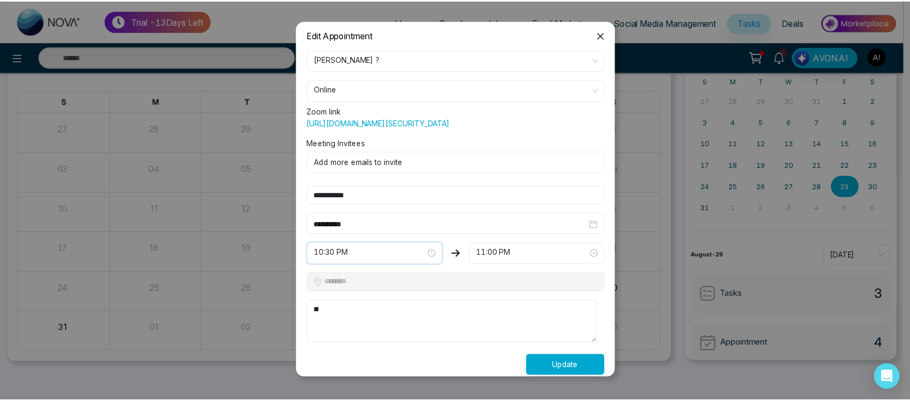
scroll to position [18, 0]
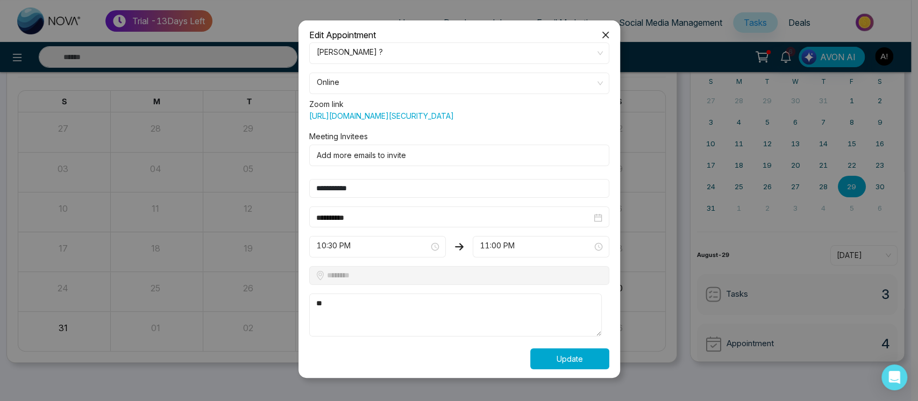
click at [561, 364] on button "Update" at bounding box center [569, 358] width 79 height 21
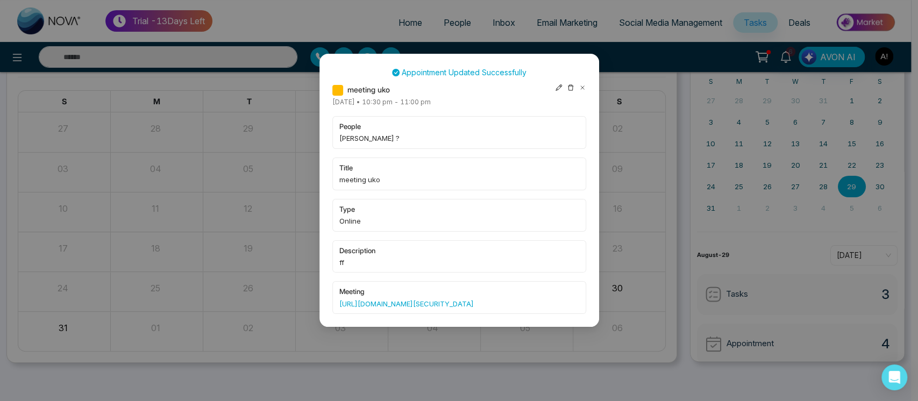
click at [580, 88] on icon at bounding box center [582, 88] width 8 height 8
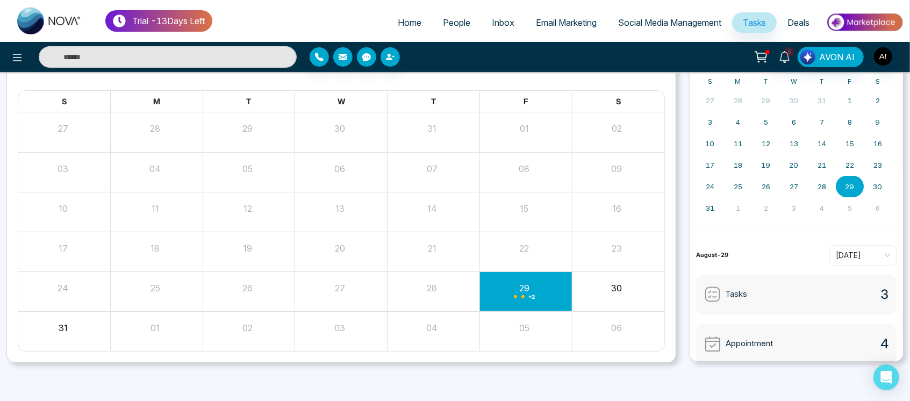
scroll to position [0, 0]
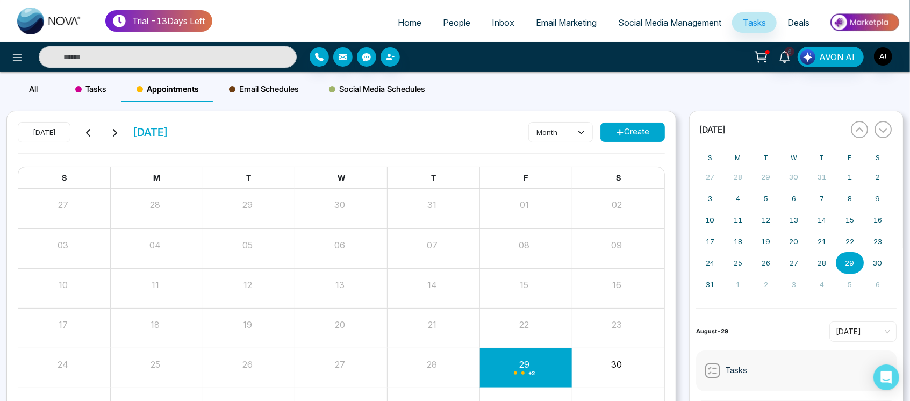
click at [630, 132] on button "Create" at bounding box center [632, 132] width 65 height 19
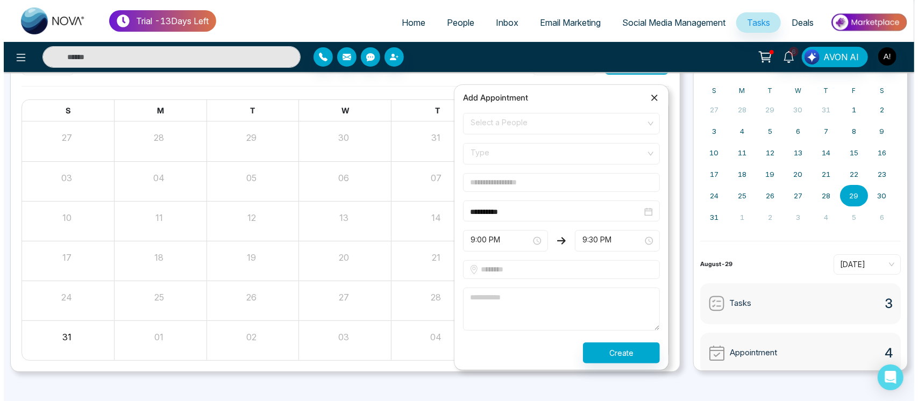
scroll to position [76, 0]
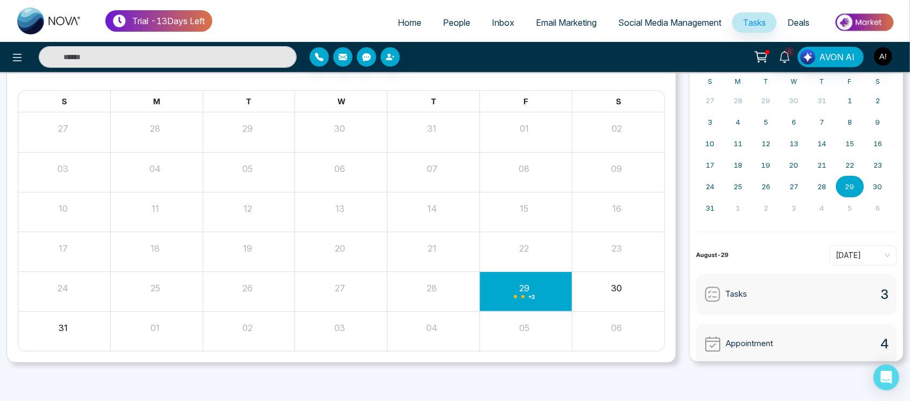
click at [351, 288] on div "27" at bounding box center [340, 286] width 90 height 16
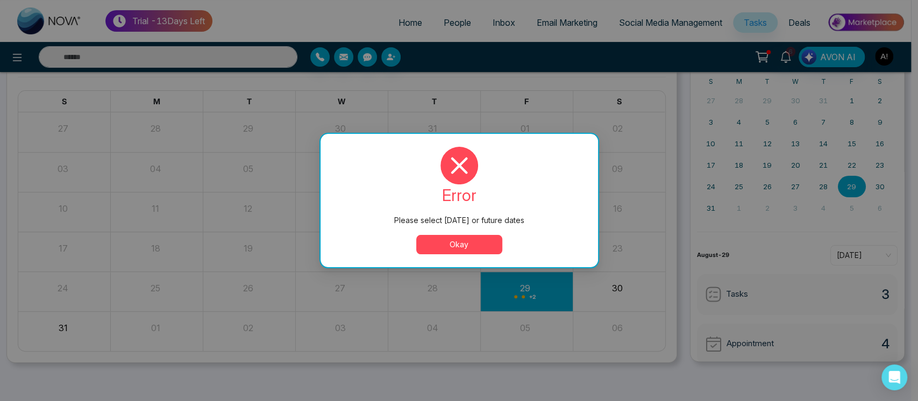
click at [529, 297] on div "Please select today or future dates error Please select today or future dates O…" at bounding box center [459, 200] width 918 height 401
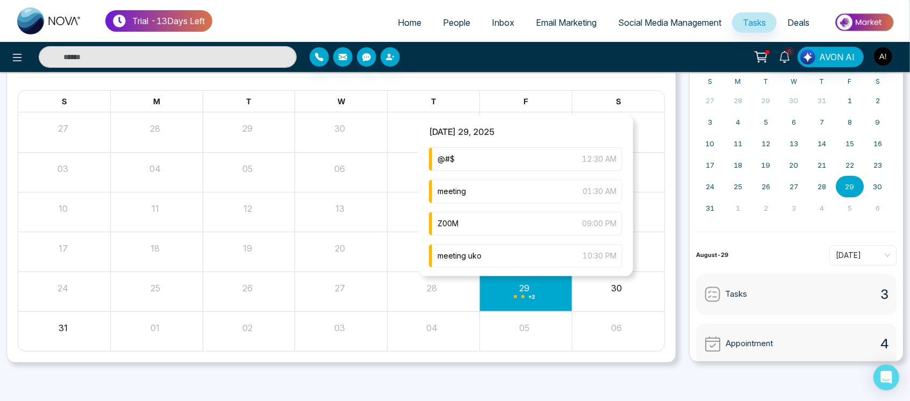
click at [529, 297] on span "+ 2" at bounding box center [532, 297] width 6 height 4
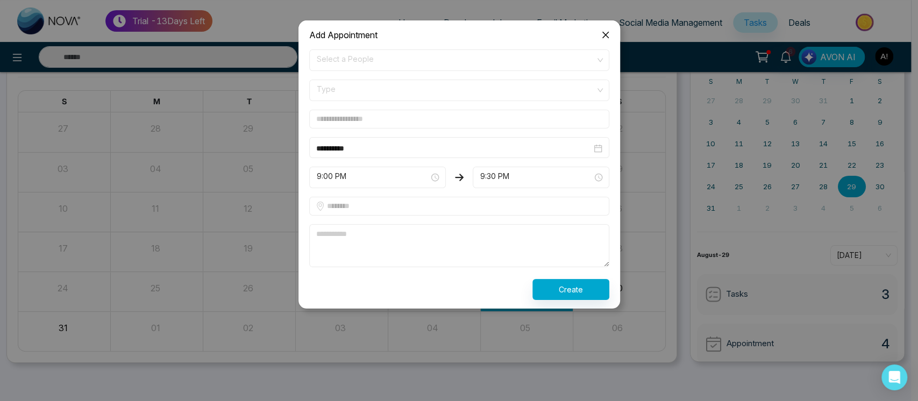
click at [602, 34] on icon "close" at bounding box center [605, 35] width 9 height 9
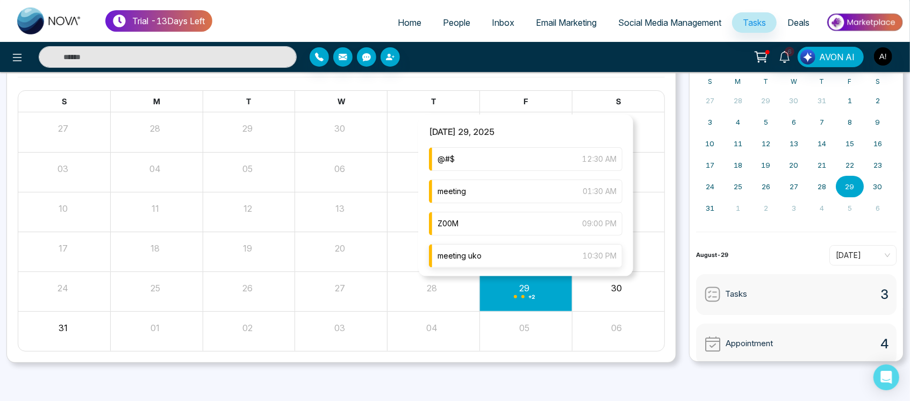
click at [514, 261] on div "meeting uko 10:30 PM" at bounding box center [526, 256] width 194 height 24
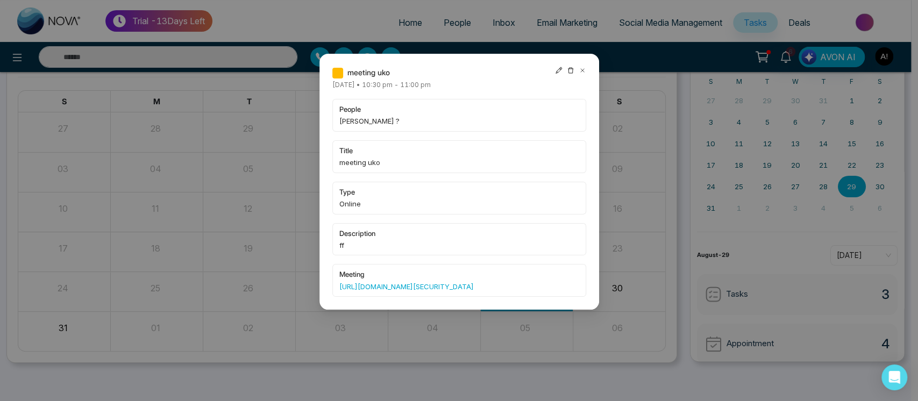
click at [556, 69] on icon at bounding box center [559, 71] width 8 height 8
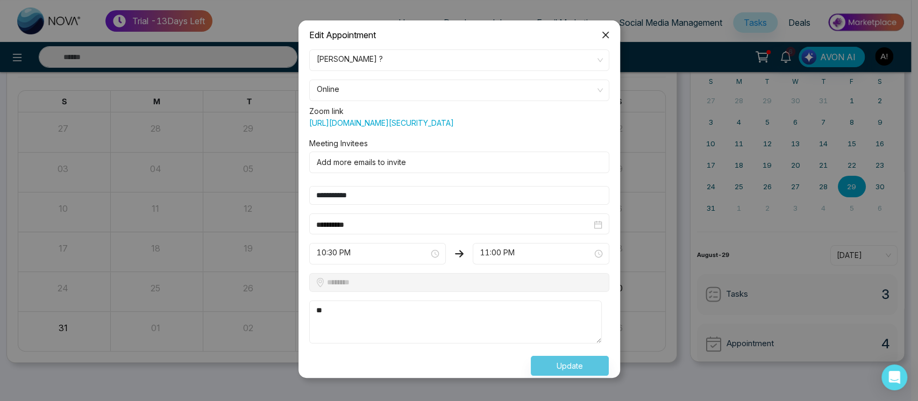
scroll to position [18, 0]
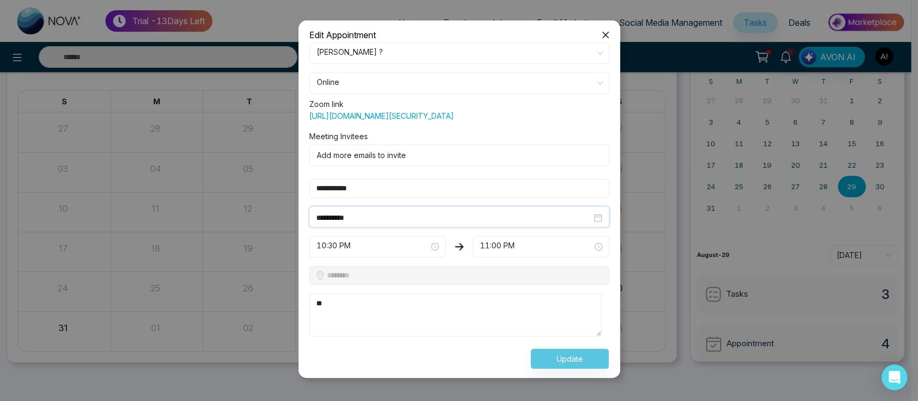
click at [366, 219] on input "**********" at bounding box center [453, 218] width 275 height 12
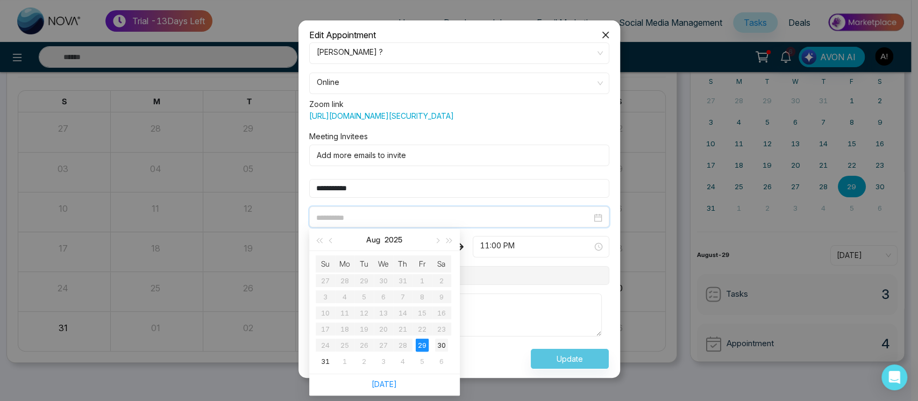
click at [443, 347] on div "30" at bounding box center [441, 345] width 13 height 13
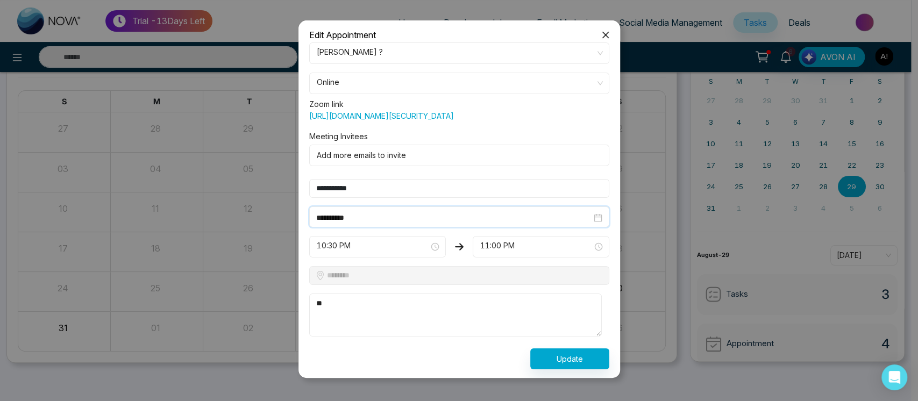
click at [390, 237] on input "search" at bounding box center [374, 245] width 116 height 16
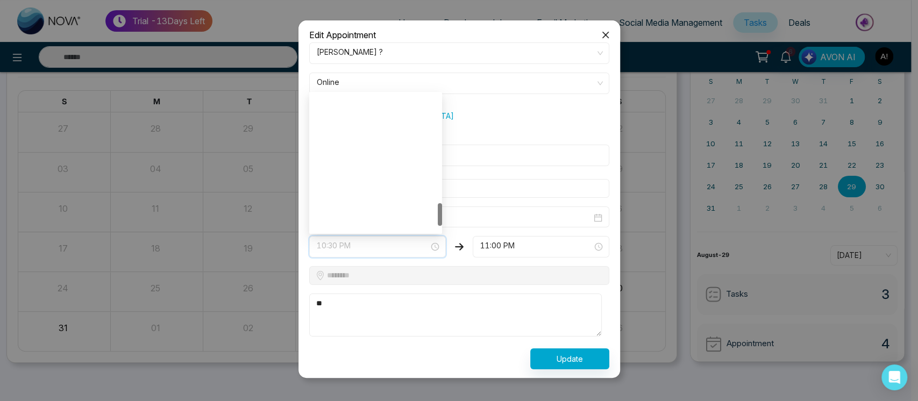
scroll to position [654, 0]
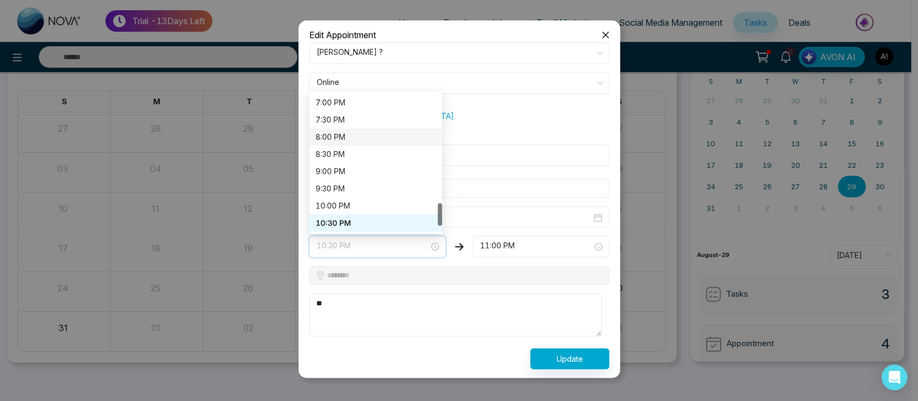
click at [364, 143] on div "8:00 PM" at bounding box center [375, 136] width 133 height 17
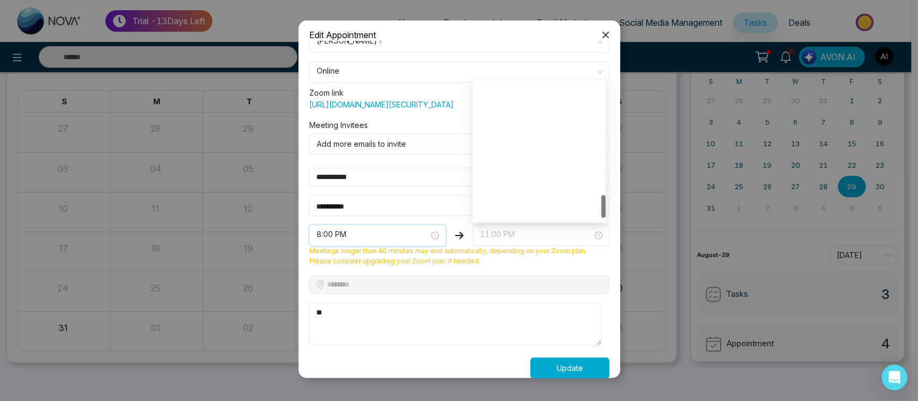
click at [542, 245] on span "11:00 PM" at bounding box center [540, 235] width 121 height 18
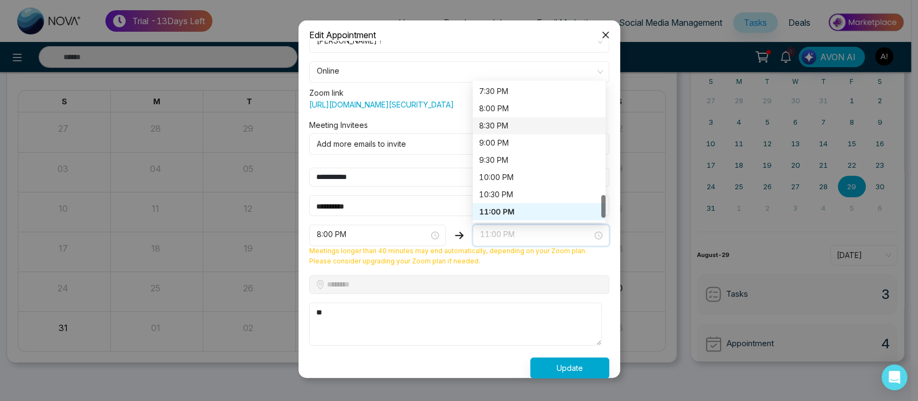
click at [503, 132] on div "8:30 PM" at bounding box center [539, 126] width 120 height 12
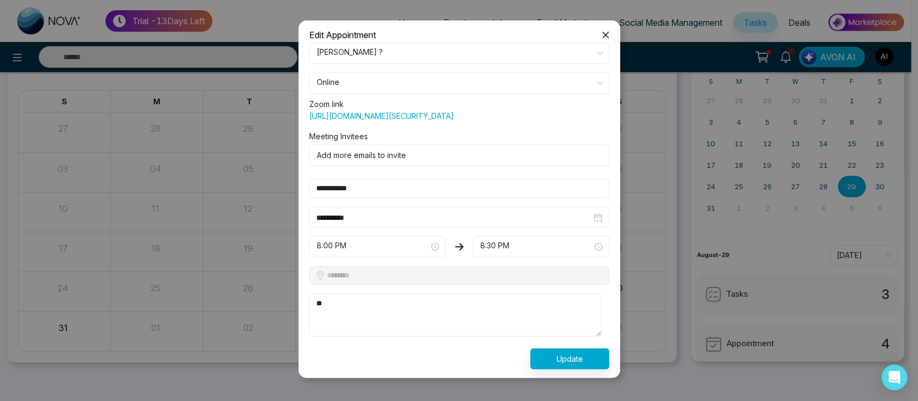
click at [434, 209] on div "**********" at bounding box center [459, 216] width 300 height 21
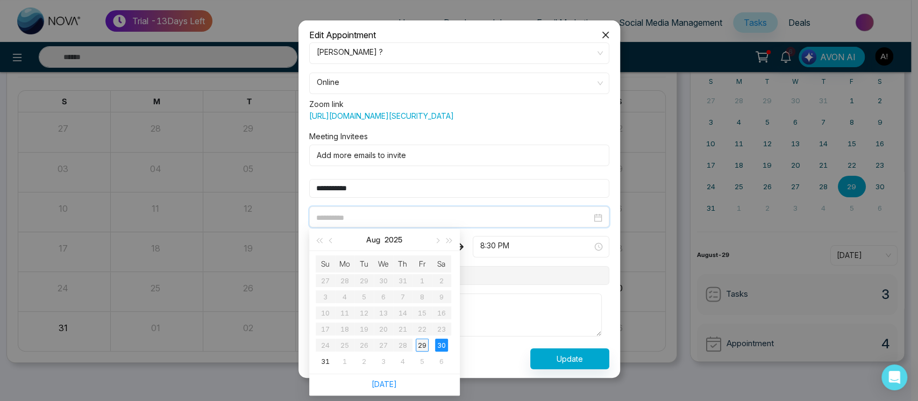
click at [427, 342] on div "29" at bounding box center [421, 345] width 13 height 13
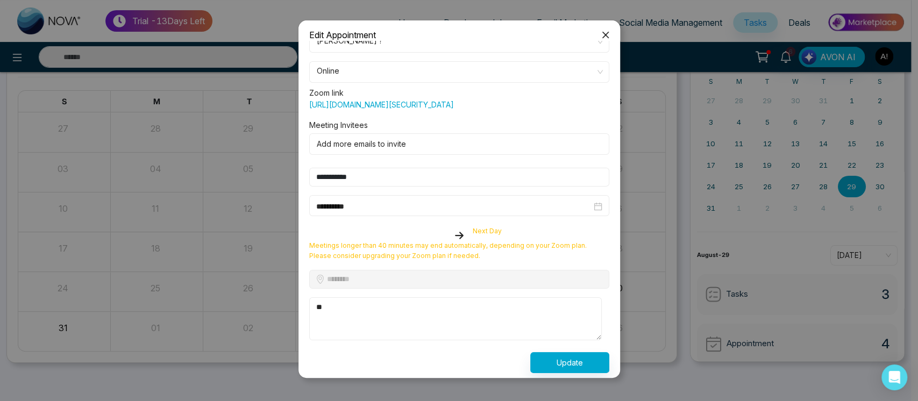
click at [366, 240] on div at bounding box center [377, 233] width 137 height 16
click at [542, 241] on div "Next Day" at bounding box center [540, 233] width 137 height 16
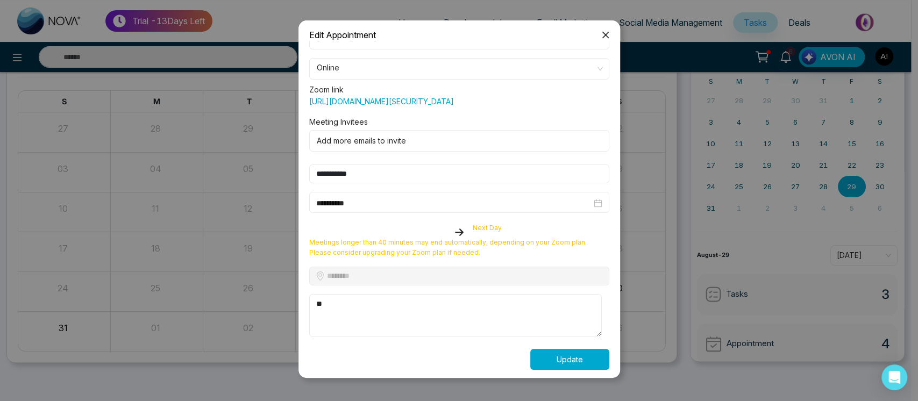
click at [544, 360] on button "Update" at bounding box center [569, 359] width 79 height 21
drag, startPoint x: 399, startPoint y: 237, endPoint x: 530, endPoint y: 220, distance: 131.7
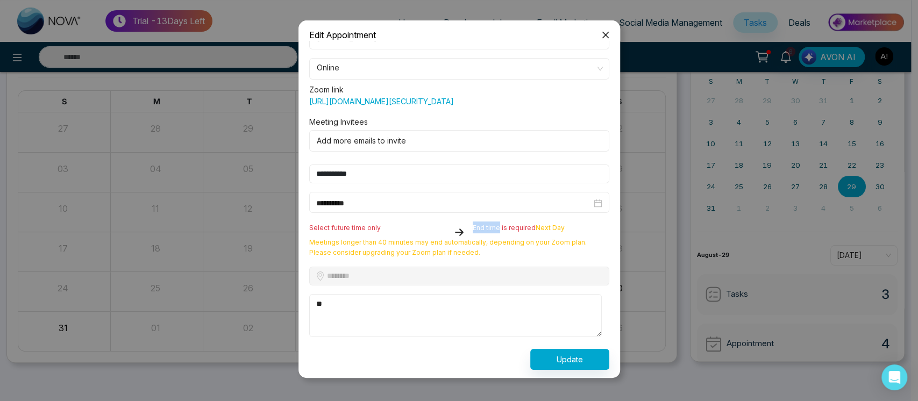
click at [530, 220] on form "**********" at bounding box center [459, 198] width 313 height 341
click at [551, 225] on span "Next Day" at bounding box center [549, 228] width 29 height 8
click at [500, 231] on div "End time is required Next Day" at bounding box center [540, 229] width 137 height 16
click at [370, 204] on input "**********" at bounding box center [453, 203] width 275 height 12
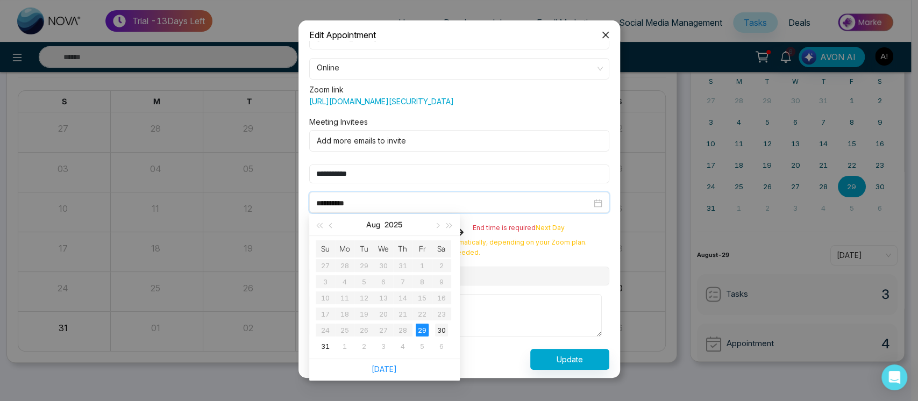
type input "**********"
click at [442, 328] on div "30" at bounding box center [441, 330] width 13 height 13
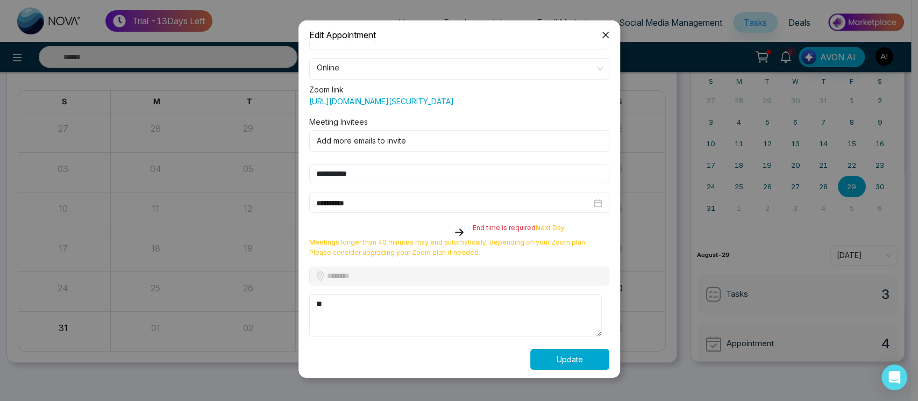
click at [557, 356] on button "Update" at bounding box center [569, 359] width 79 height 21
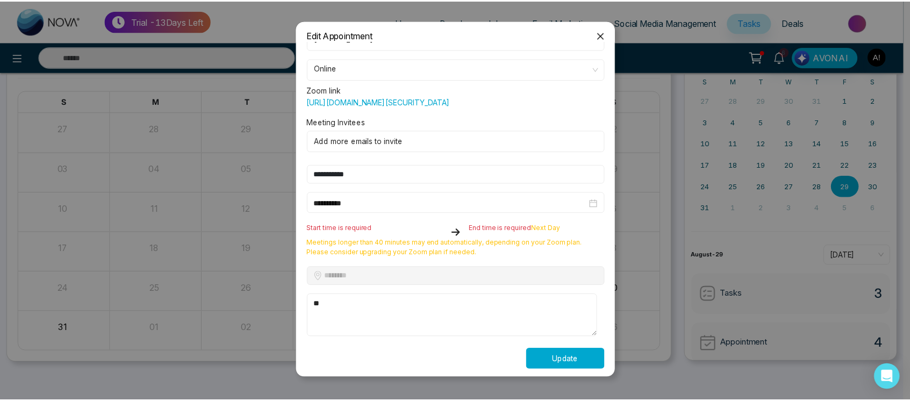
scroll to position [9, 0]
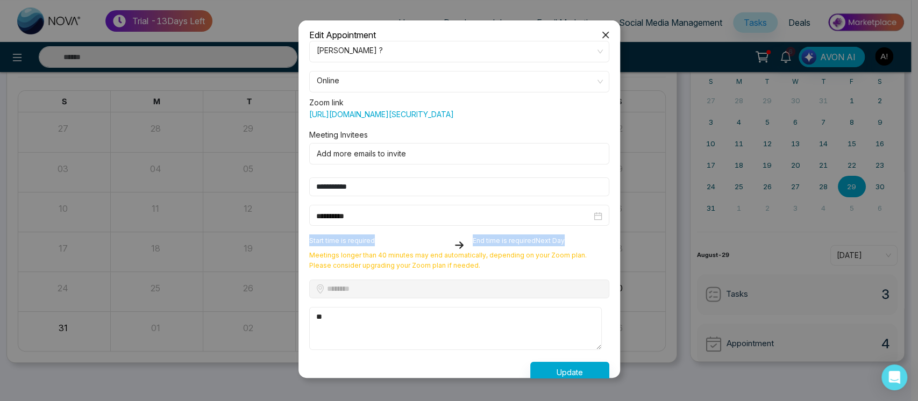
drag, startPoint x: 305, startPoint y: 252, endPoint x: 595, endPoint y: 255, distance: 290.3
click at [595, 250] on div "Start time is required End time is required Next Day" at bounding box center [459, 242] width 313 height 16
click at [595, 250] on div "End time is required Next Day" at bounding box center [540, 242] width 137 height 16
click at [521, 245] on span "End time is required" at bounding box center [503, 241] width 63 height 8
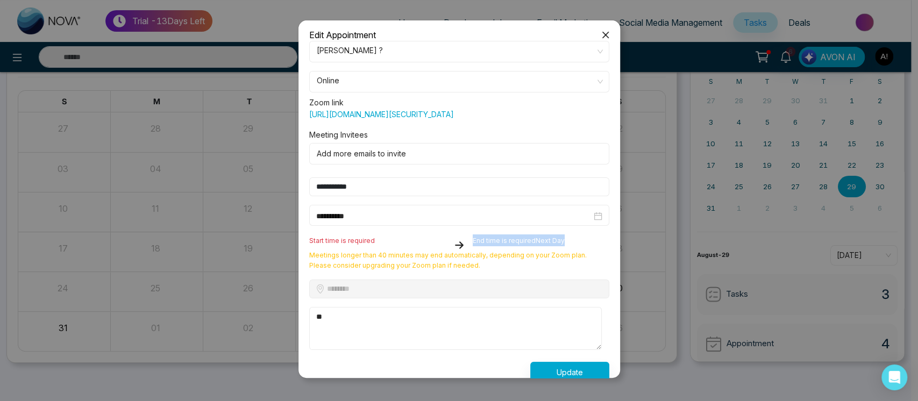
drag, startPoint x: 521, startPoint y: 254, endPoint x: 355, endPoint y: 249, distance: 165.6
click at [355, 249] on div "Start time is required End time is required Next Day" at bounding box center [459, 242] width 313 height 16
drag, startPoint x: 412, startPoint y: 269, endPoint x: 399, endPoint y: 246, distance: 26.7
click at [399, 246] on form "**********" at bounding box center [459, 211] width 313 height 341
click at [370, 271] on span "Meetings longer than 40 minutes may end automatically, depending on your Zoom p…" at bounding box center [459, 260] width 313 height 20
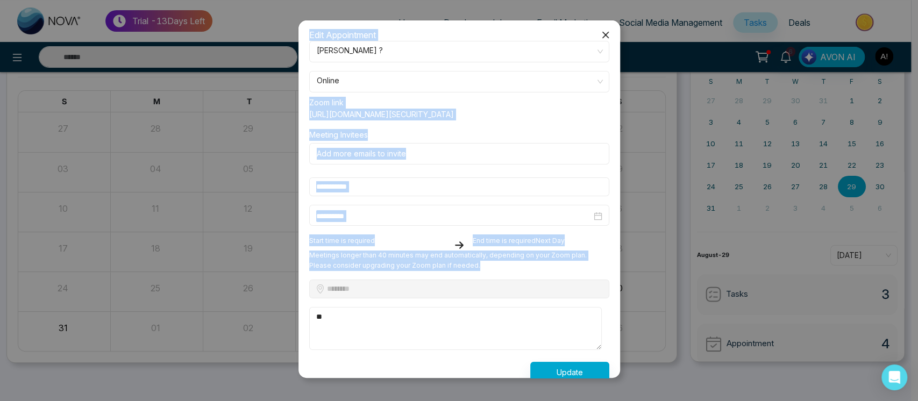
drag, startPoint x: 454, startPoint y: 283, endPoint x: 283, endPoint y: 254, distance: 174.0
click at [283, 254] on div "**********" at bounding box center [459, 210] width 918 height 381
click at [401, 270] on span "Meetings longer than 40 minutes may end automatically, depending on your Zoom p…" at bounding box center [459, 260] width 313 height 20
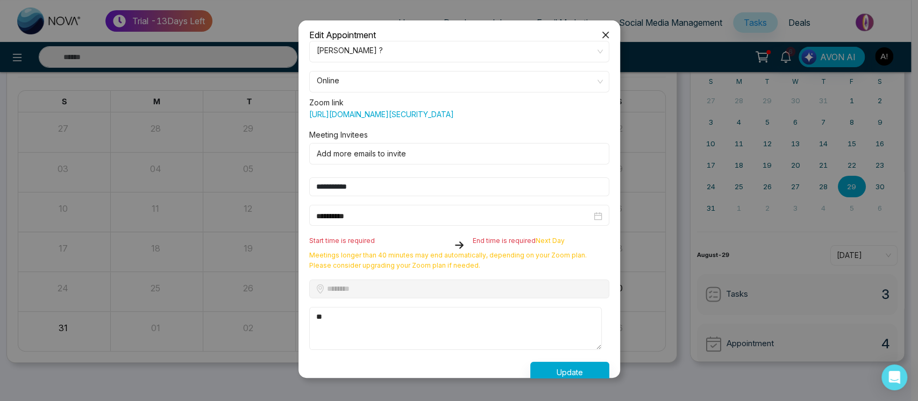
click at [605, 32] on icon "close" at bounding box center [605, 35] width 9 height 9
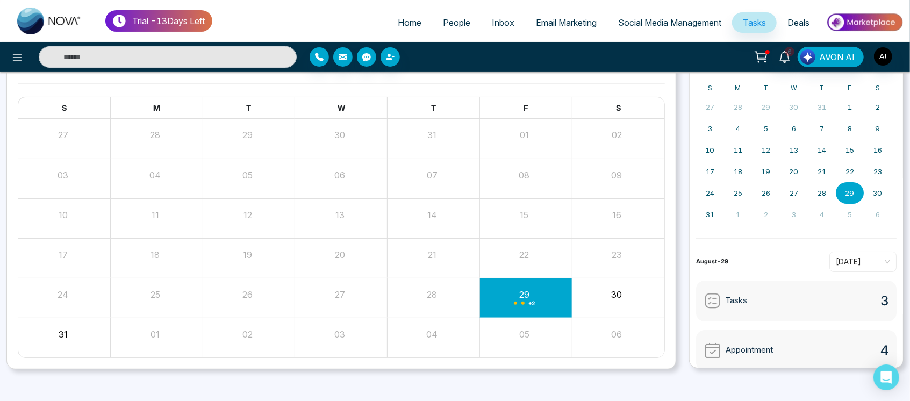
scroll to position [76, 0]
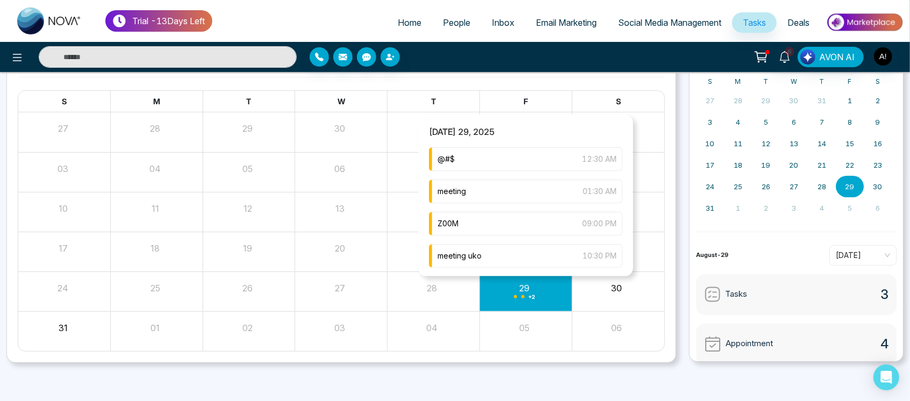
click at [507, 286] on div "+ 2" at bounding box center [525, 291] width 92 height 26
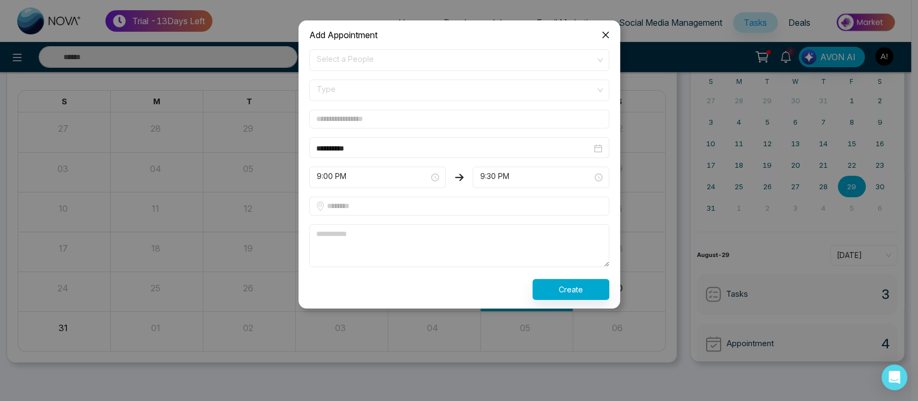
click at [604, 32] on icon "close" at bounding box center [605, 35] width 9 height 9
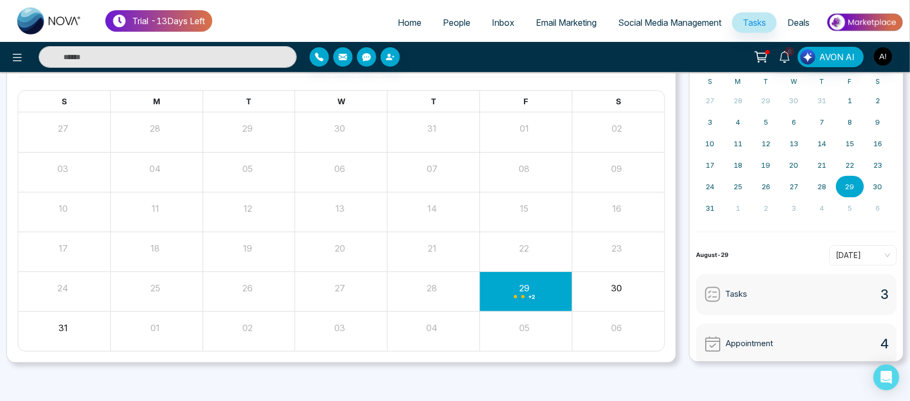
scroll to position [50, 0]
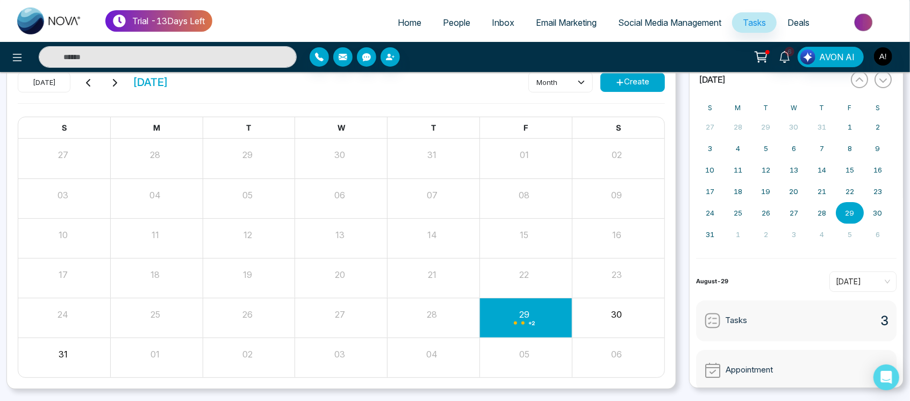
click at [643, 19] on span "Social Media Management" at bounding box center [669, 22] width 103 height 11
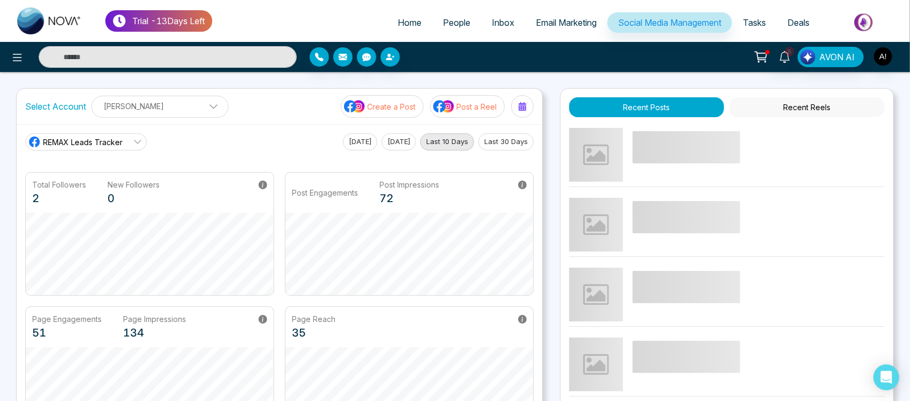
click at [176, 109] on p "Anit Gupta" at bounding box center [159, 106] width 123 height 18
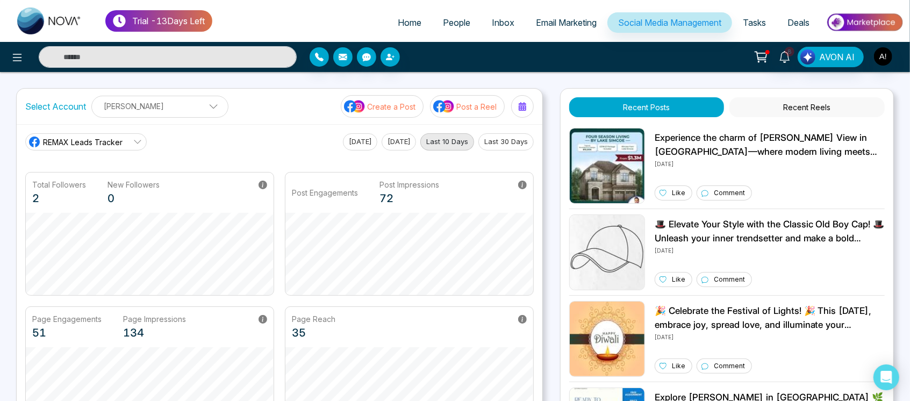
click at [28, 59] on div at bounding box center [162, 57] width 269 height 22
click at [32, 54] on div at bounding box center [162, 57] width 269 height 22
click at [8, 56] on button at bounding box center [17, 57] width 22 height 22
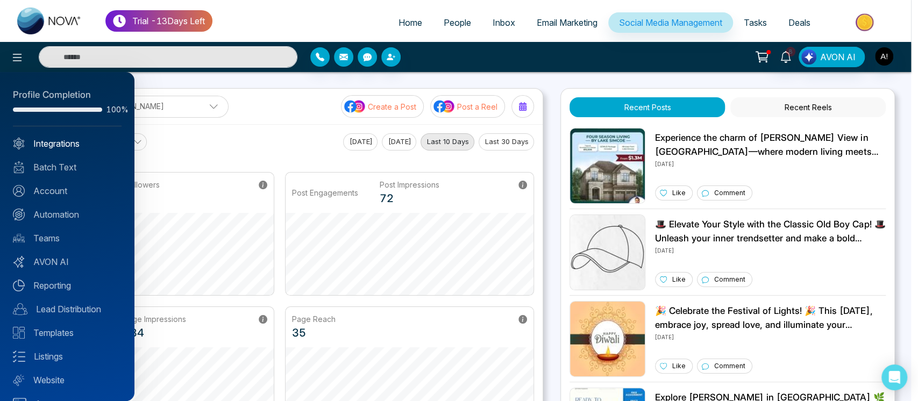
click at [61, 144] on link "Integrations" at bounding box center [67, 143] width 109 height 13
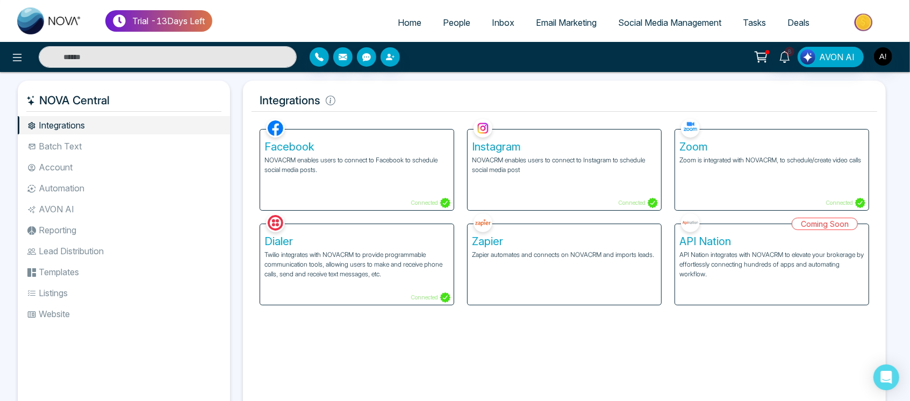
click at [366, 156] on p "NOVACRM enables users to connect to Facebook to schedule social media posts." at bounding box center [356, 164] width 185 height 19
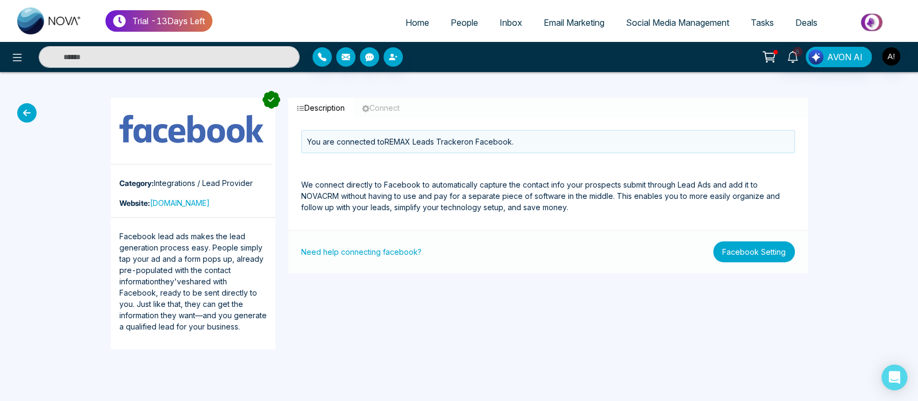
click at [775, 250] on button "Facebook Setting" at bounding box center [754, 251] width 82 height 21
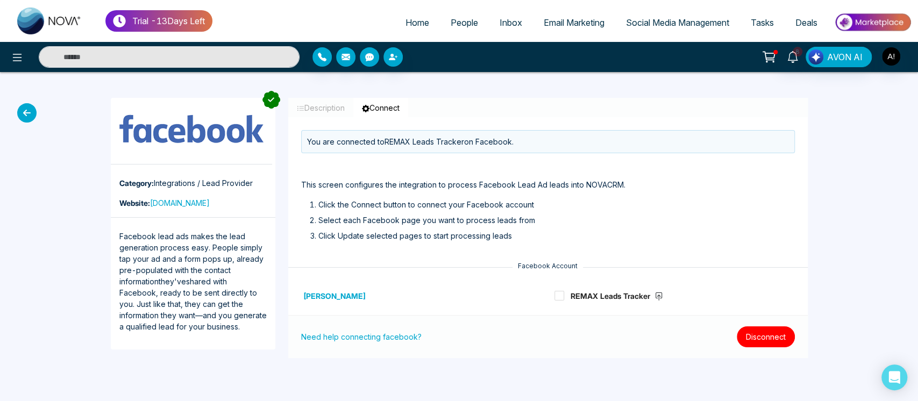
click at [754, 326] on button "Disconnect" at bounding box center [765, 336] width 58 height 21
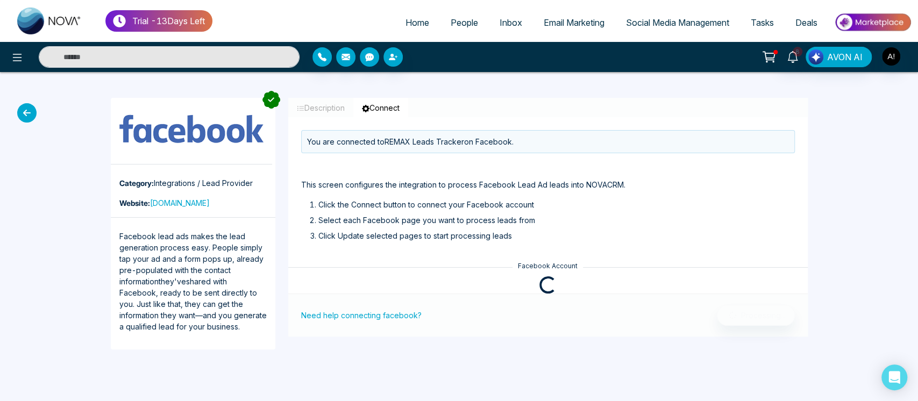
click at [754, 326] on div "Need help connecting facebook? Processing..." at bounding box center [547, 314] width 519 height 43
click at [676, 32] on link "Social Media Management" at bounding box center [677, 22] width 125 height 20
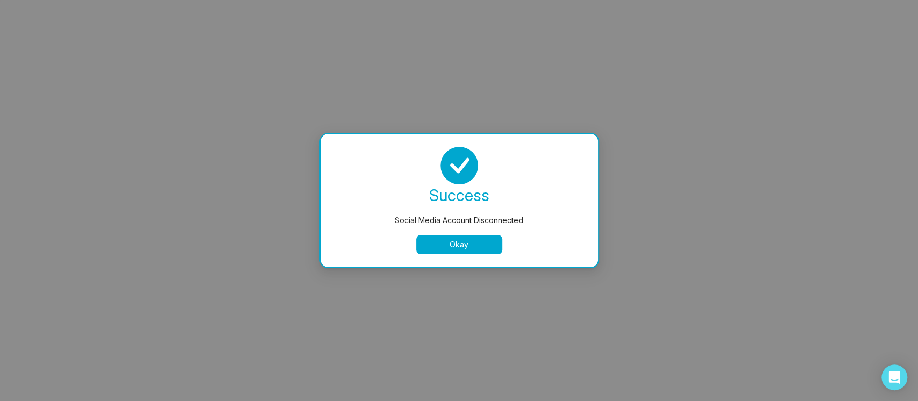
click at [457, 252] on button "Okay" at bounding box center [459, 244] width 86 height 19
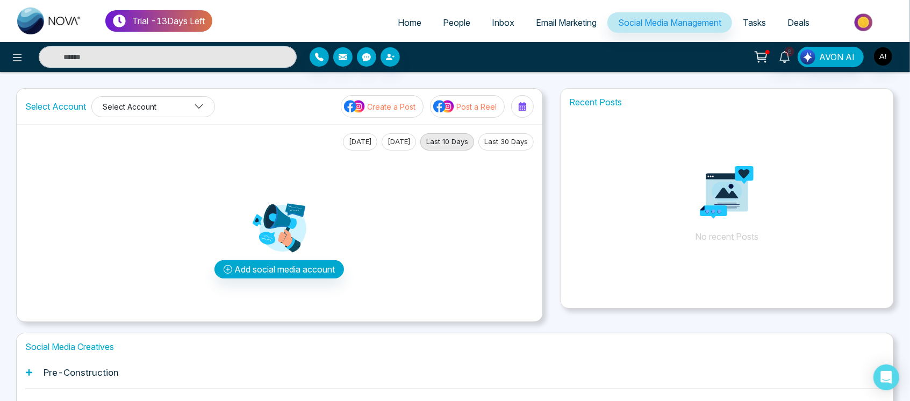
click at [172, 105] on button "Select Account" at bounding box center [153, 106] width 124 height 21
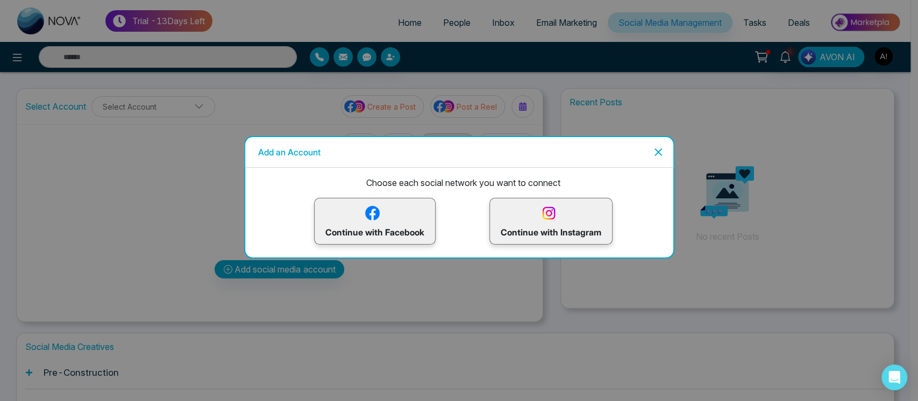
click at [551, 227] on p "Continue with Instagram" at bounding box center [550, 221] width 101 height 35
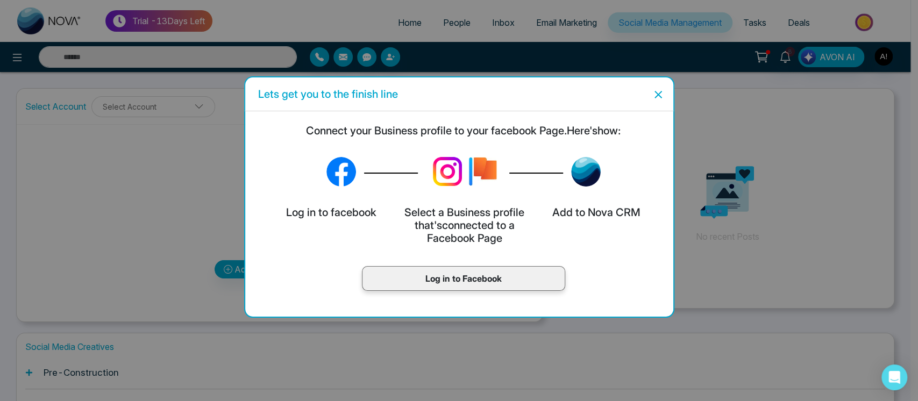
click at [492, 286] on div "Log in to Facebook" at bounding box center [463, 278] width 203 height 25
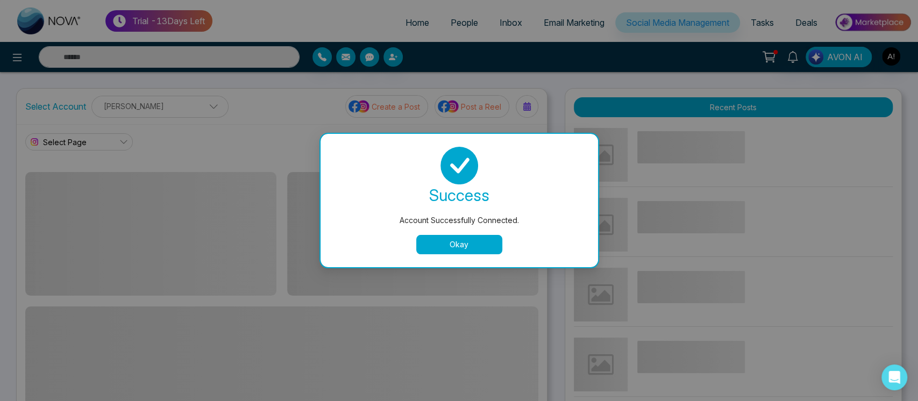
click at [472, 250] on button "Okay" at bounding box center [459, 244] width 86 height 19
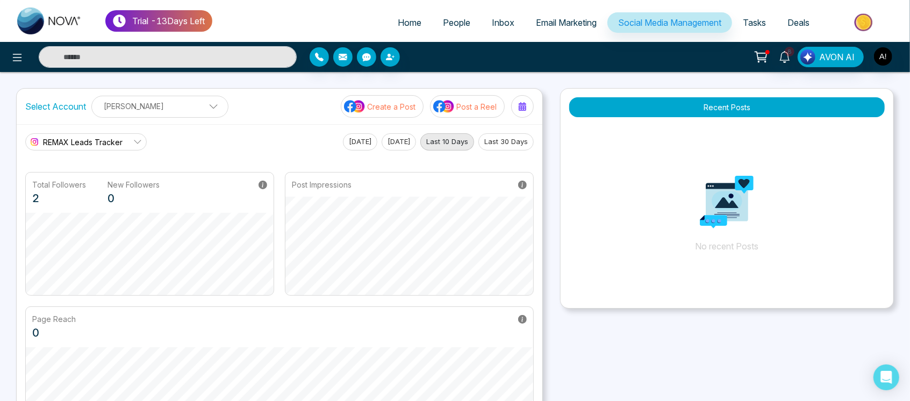
click at [88, 144] on span "REMAX Leads Tracker" at bounding box center [83, 142] width 80 height 11
click at [15, 49] on button at bounding box center [17, 57] width 22 height 22
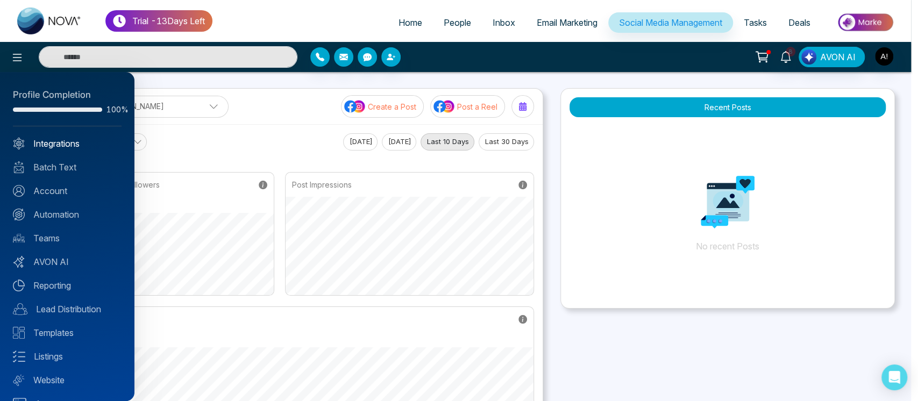
click at [63, 148] on link "Integrations" at bounding box center [67, 143] width 109 height 13
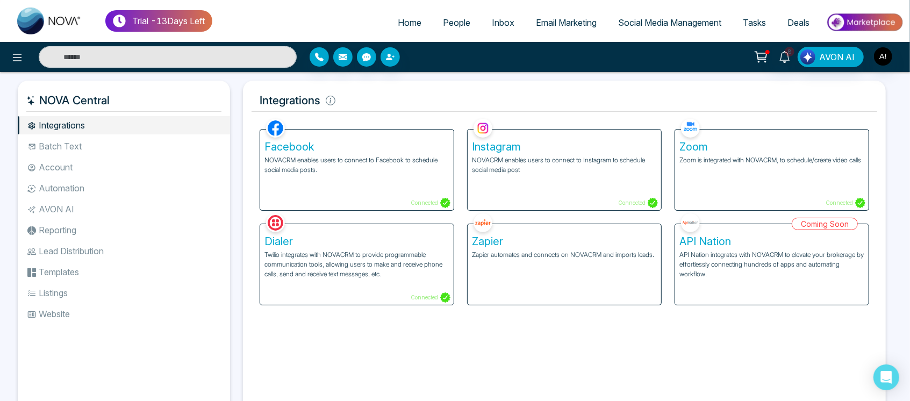
click at [404, 185] on div "Facebook NOVACRM enables users to connect to Facebook to schedule social media …" at bounding box center [357, 170] width 194 height 81
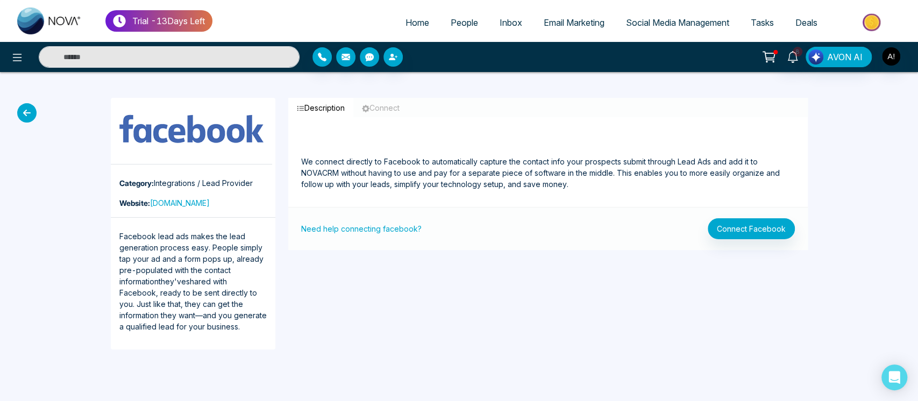
click at [25, 117] on icon at bounding box center [26, 112] width 19 height 19
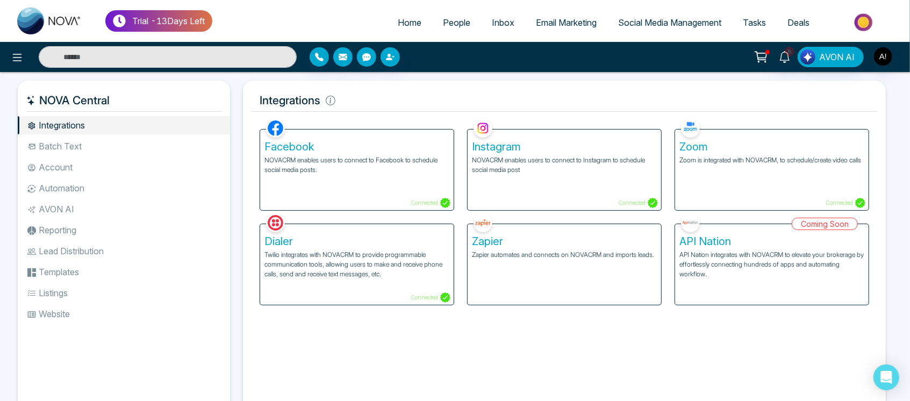
click at [497, 200] on div "Instagram NOVACRM enables users to connect to Instagram to schedule social medi…" at bounding box center [565, 170] width 194 height 81
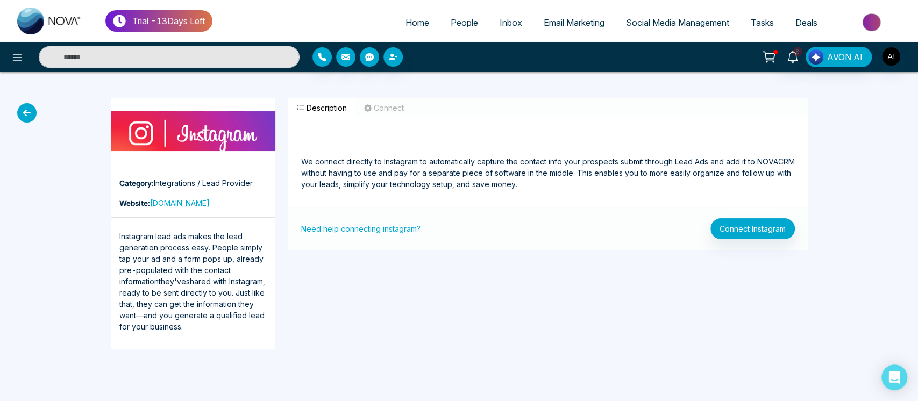
click at [26, 105] on icon at bounding box center [26, 112] width 19 height 19
click at [30, 108] on icon at bounding box center [26, 112] width 19 height 19
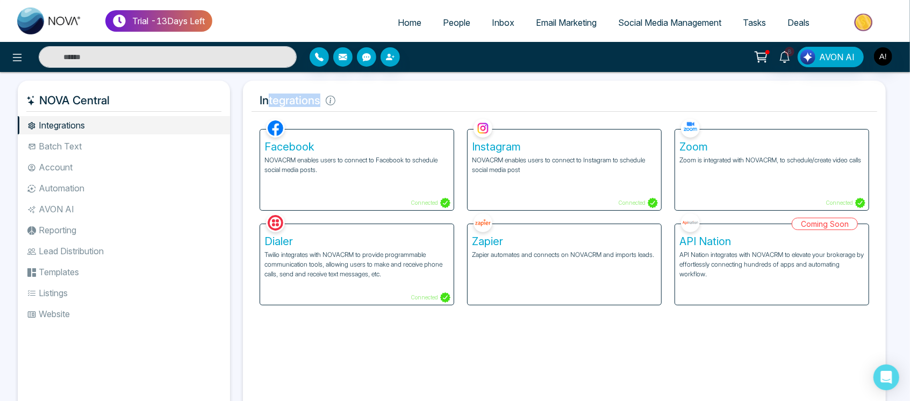
drag, startPoint x: 333, startPoint y: 101, endPoint x: 269, endPoint y: 101, distance: 63.4
click at [269, 101] on h5 "Integrations" at bounding box center [565, 100] width 626 height 23
click at [260, 101] on h5 "Integrations" at bounding box center [565, 100] width 626 height 23
drag, startPoint x: 260, startPoint y: 101, endPoint x: 371, endPoint y: 101, distance: 111.3
click at [371, 101] on h5 "Integrations" at bounding box center [565, 100] width 626 height 23
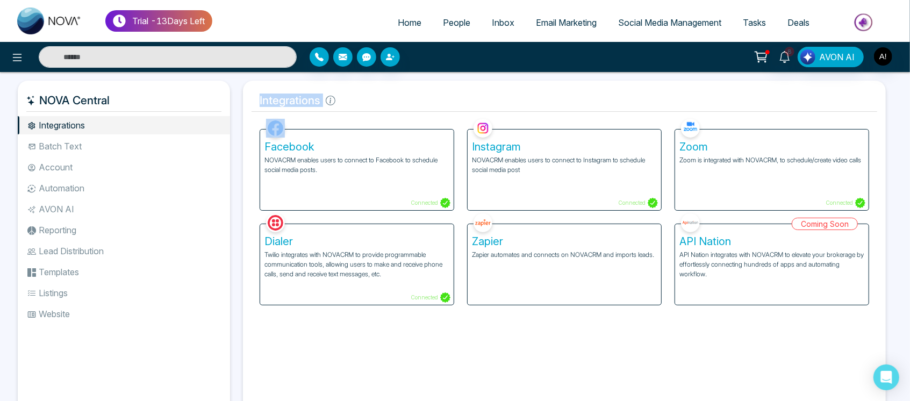
click at [371, 101] on h5 "Integrations" at bounding box center [565, 100] width 626 height 23
click at [383, 171] on p "NOVACRM enables users to connect to Facebook to schedule social media posts." at bounding box center [356, 164] width 185 height 19
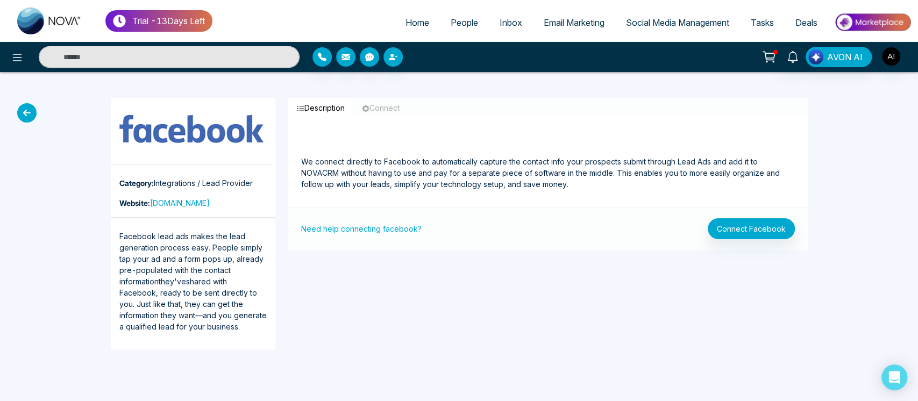
click at [454, 28] on link "People" at bounding box center [464, 22] width 49 height 20
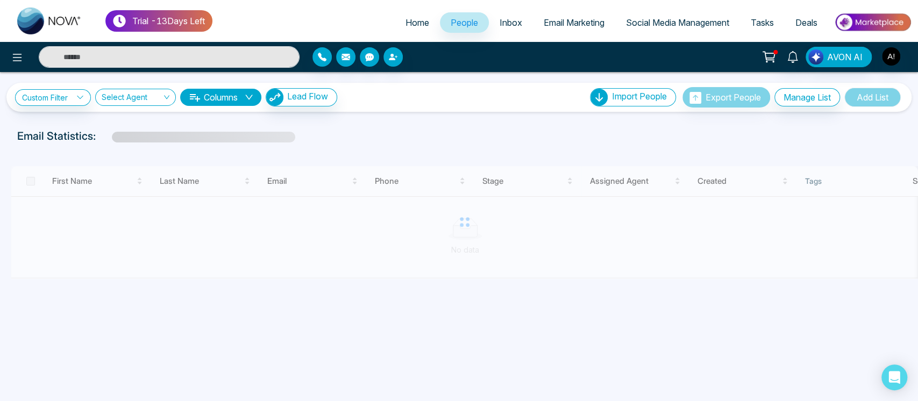
click at [425, 23] on link "Home" at bounding box center [417, 22] width 45 height 20
select select "*"
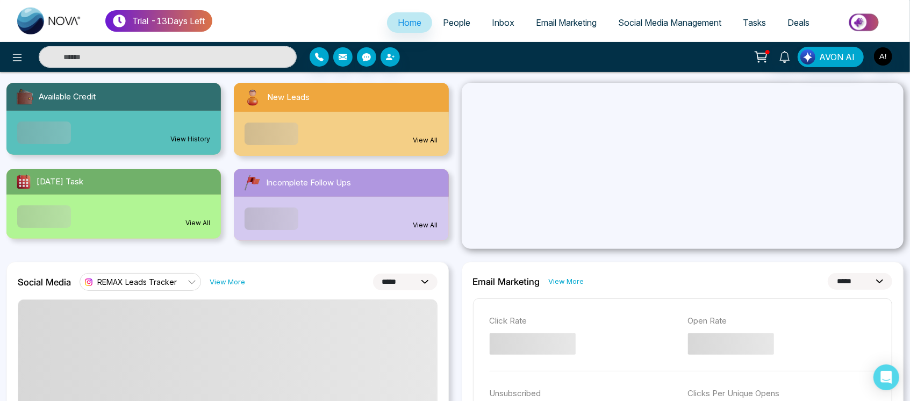
scroll to position [146, 0]
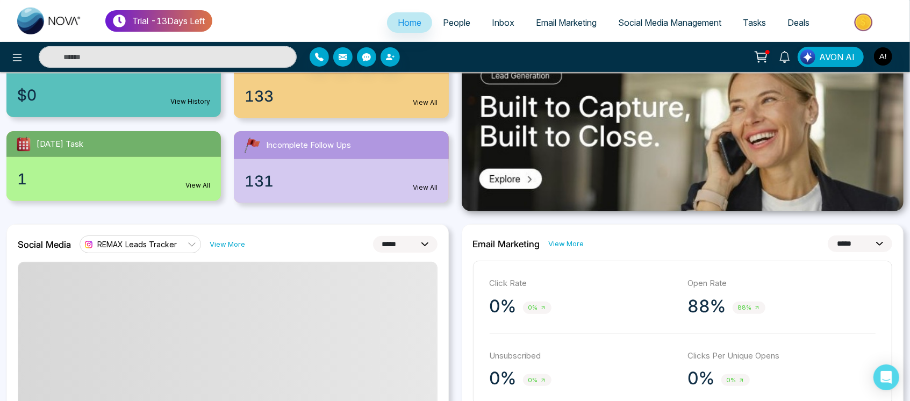
click at [157, 241] on span "REMAX Leads Tracker" at bounding box center [137, 244] width 80 height 10
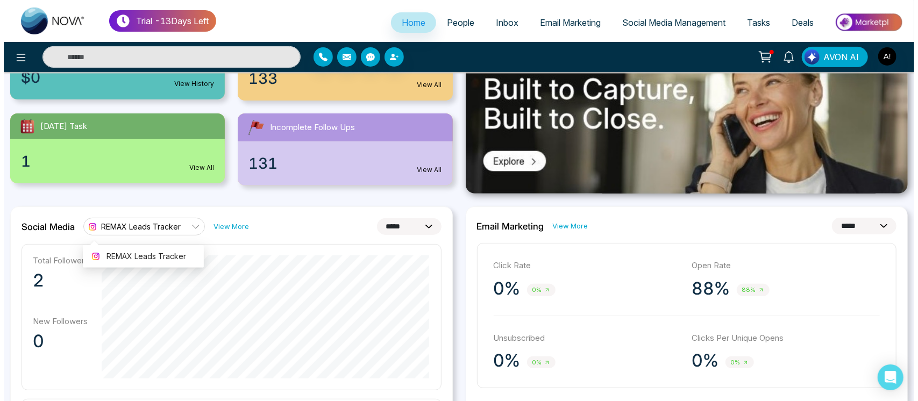
scroll to position [164, 0]
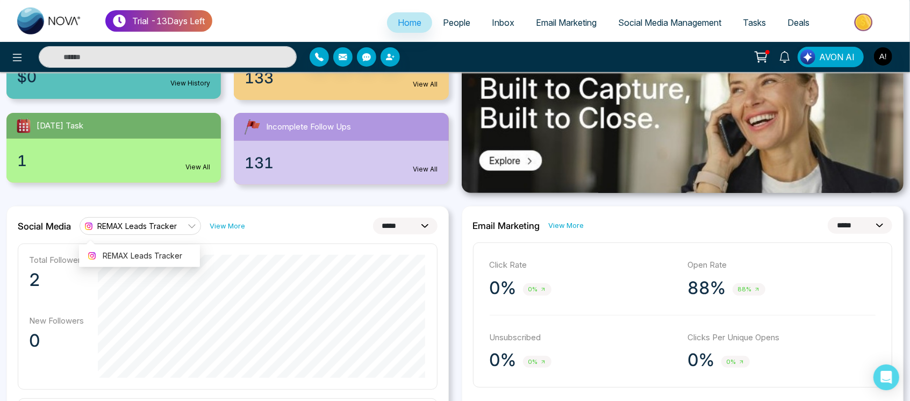
click at [145, 218] on link "REMAX Leads Tracker" at bounding box center [140, 225] width 121 height 17
click at [138, 226] on span "REMAX Leads Tracker" at bounding box center [137, 226] width 80 height 10
click at [9, 54] on button at bounding box center [17, 57] width 22 height 22
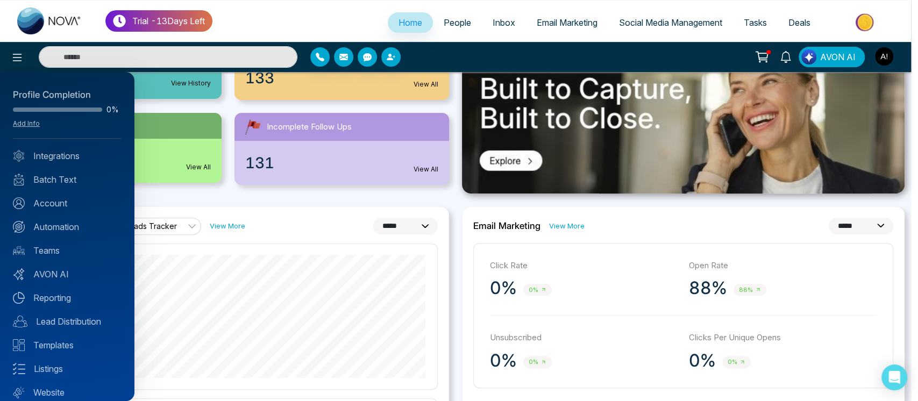
click at [41, 187] on div "Profile Completion 0% Add Info Integrations Batch Text Account Automation Teams…" at bounding box center [67, 236] width 134 height 329
click at [65, 159] on link "Integrations" at bounding box center [67, 155] width 109 height 13
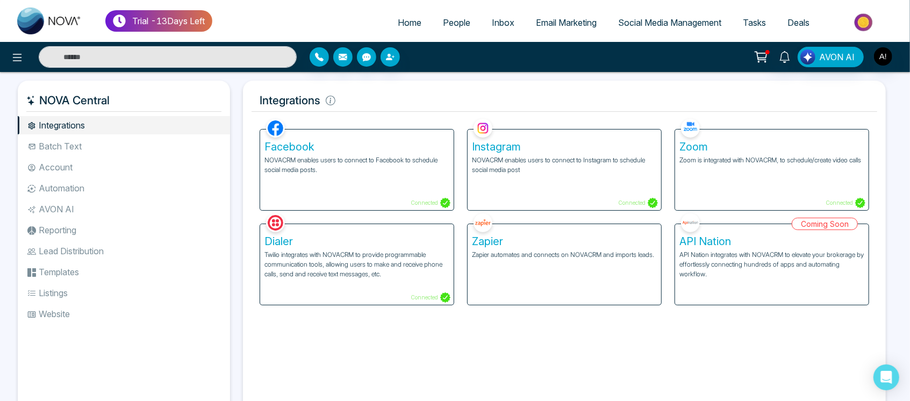
click at [314, 192] on div "Facebook NOVACRM enables users to connect to Facebook to schedule social media …" at bounding box center [357, 170] width 194 height 81
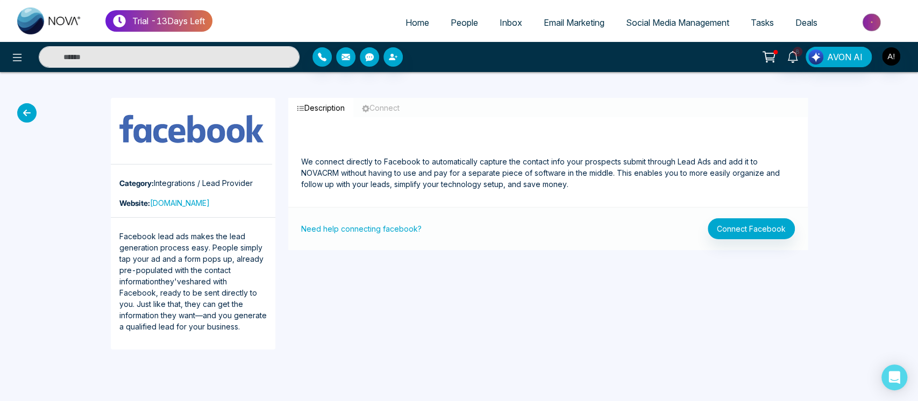
click at [31, 112] on icon at bounding box center [26, 112] width 19 height 19
click at [17, 110] on icon at bounding box center [26, 112] width 19 height 19
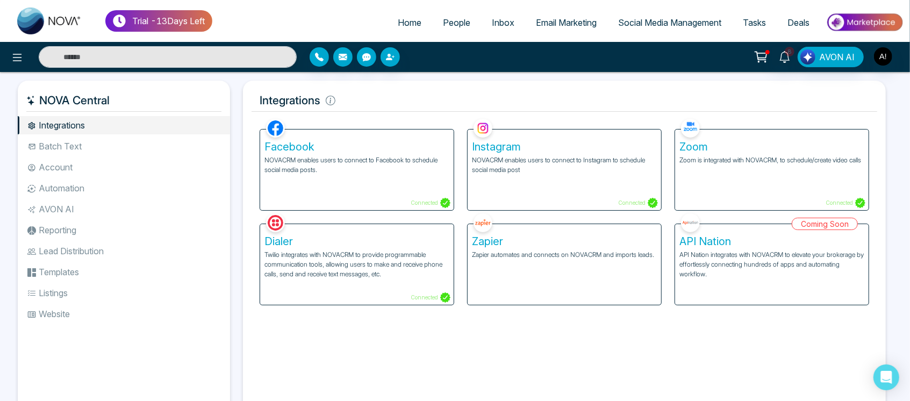
click at [541, 170] on p "NOVACRM enables users to connect to Instagram to schedule social media post" at bounding box center [564, 164] width 185 height 19
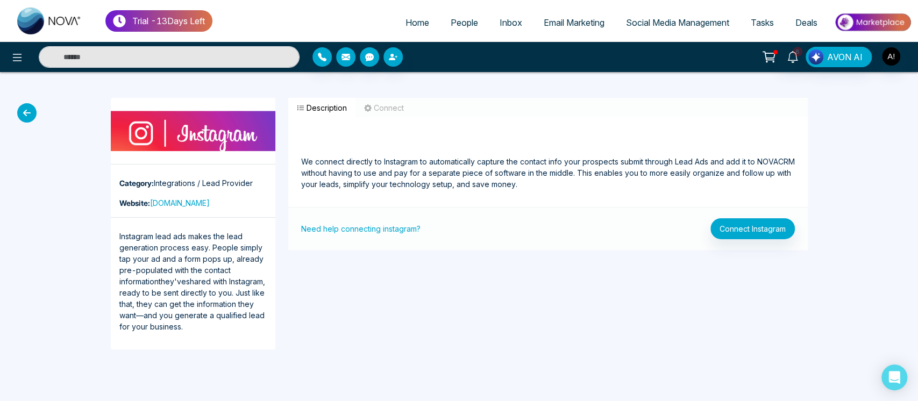
click at [412, 17] on span "Home" at bounding box center [417, 22] width 24 height 11
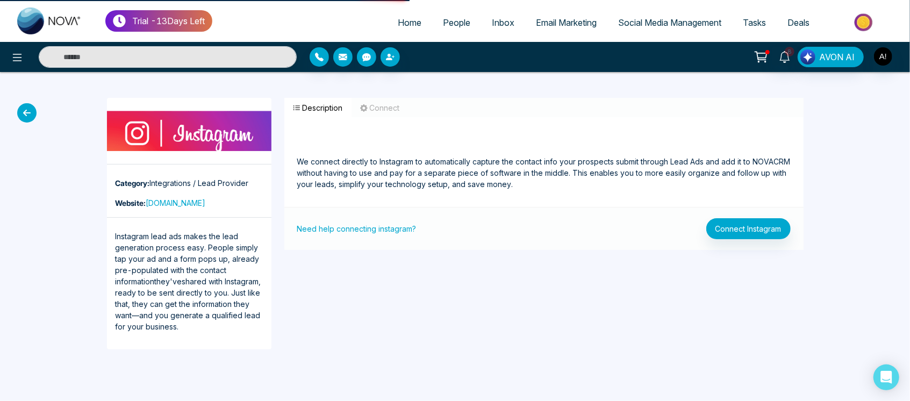
select select "*"
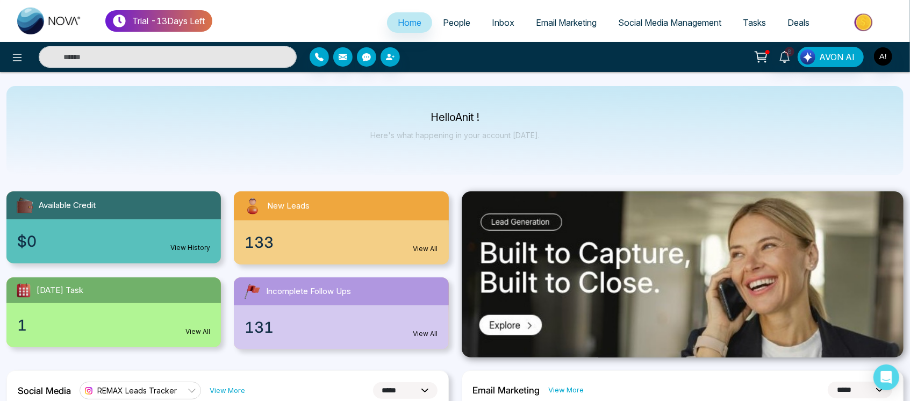
click at [697, 25] on span "Social Media Management" at bounding box center [669, 22] width 103 height 11
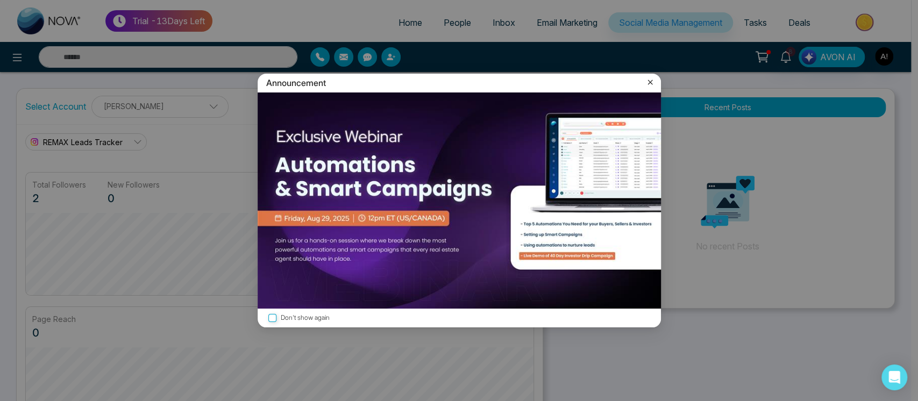
click at [648, 83] on icon at bounding box center [649, 82] width 11 height 11
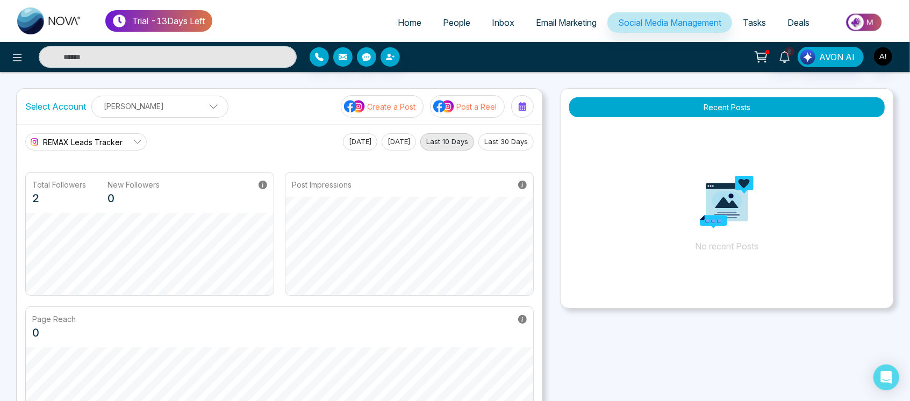
click at [117, 141] on span "REMAX Leads Tracker" at bounding box center [83, 142] width 80 height 11
click at [185, 106] on p "Anit Gupta" at bounding box center [159, 106] width 123 height 18
click at [195, 129] on icon "button" at bounding box center [196, 133] width 9 height 9
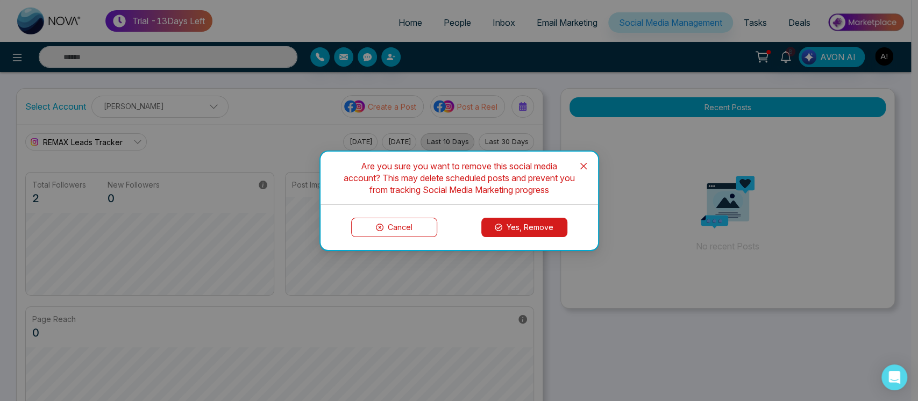
click at [521, 233] on button "Yes, Remove" at bounding box center [524, 227] width 86 height 19
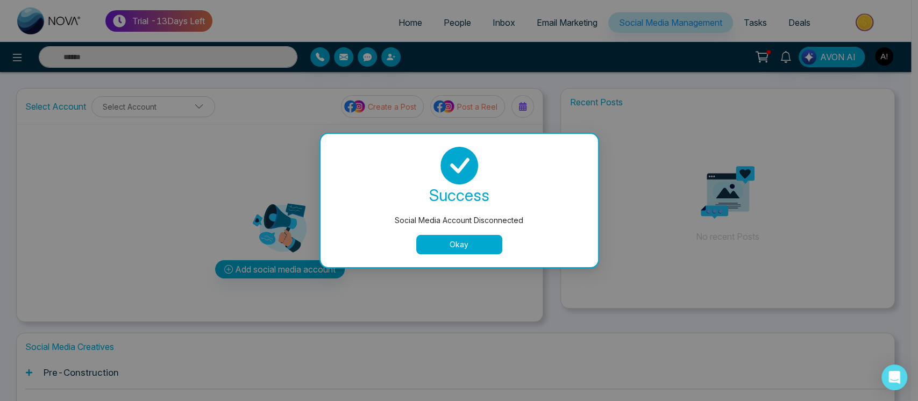
click at [471, 243] on button "Okay" at bounding box center [459, 244] width 86 height 19
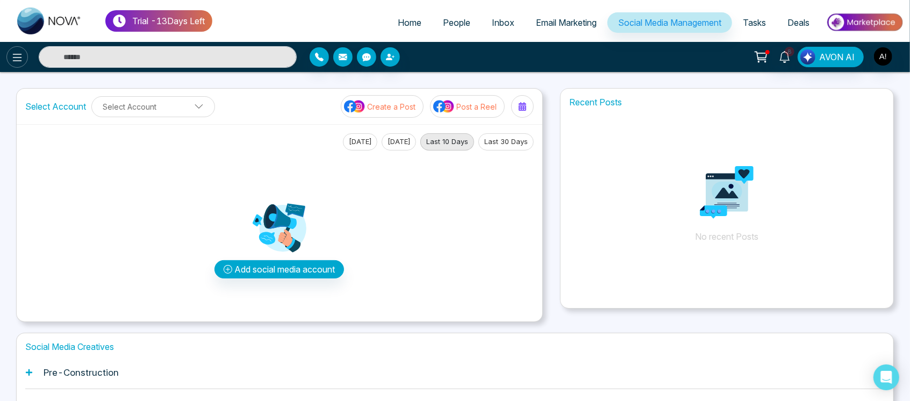
click at [18, 56] on icon at bounding box center [17, 57] width 13 height 13
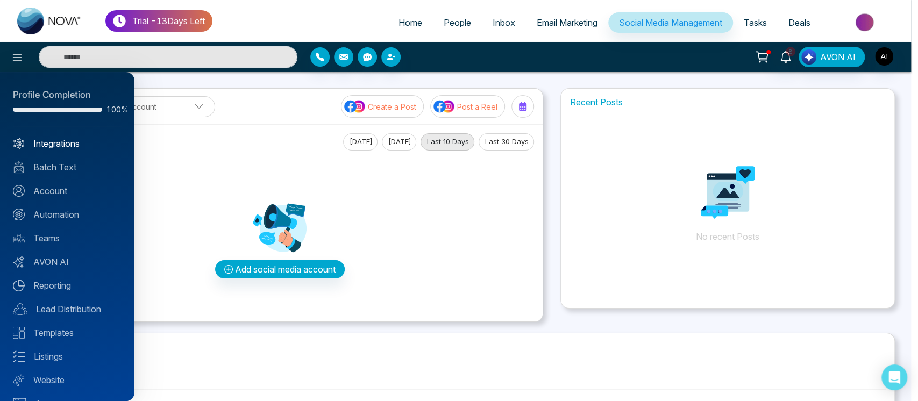
click at [67, 138] on link "Integrations" at bounding box center [67, 143] width 109 height 13
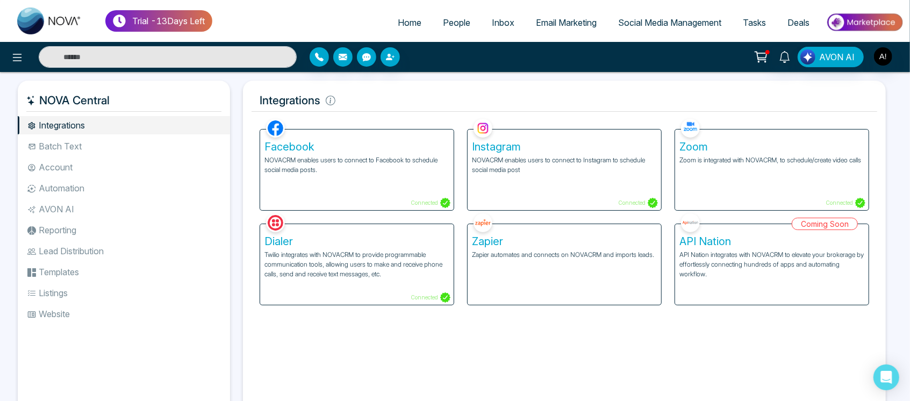
click at [323, 144] on h5 "Facebook" at bounding box center [356, 146] width 185 height 13
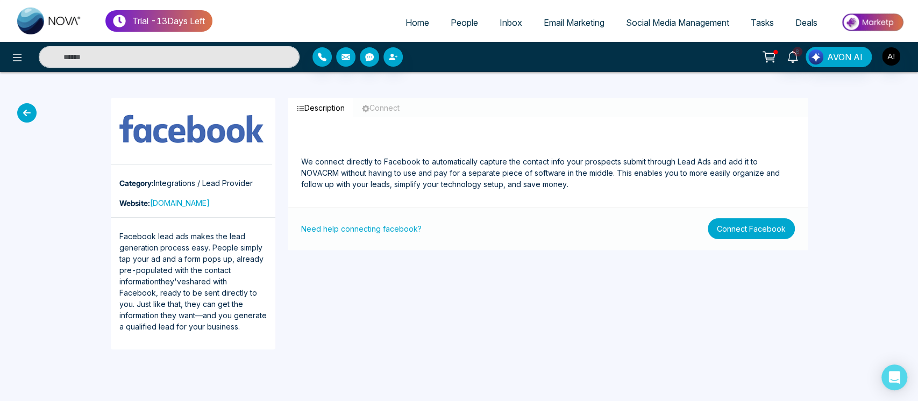
click at [769, 228] on button "Connect Facebook" at bounding box center [750, 228] width 87 height 21
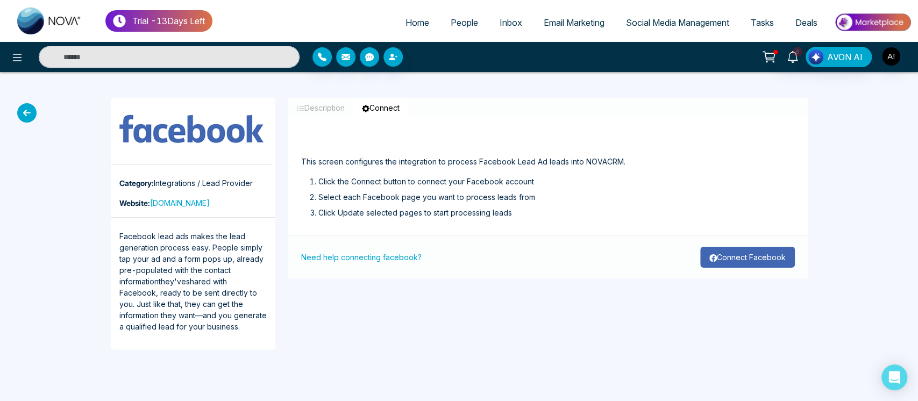
click at [742, 250] on button "Connect Facebook" at bounding box center [747, 257] width 95 height 21
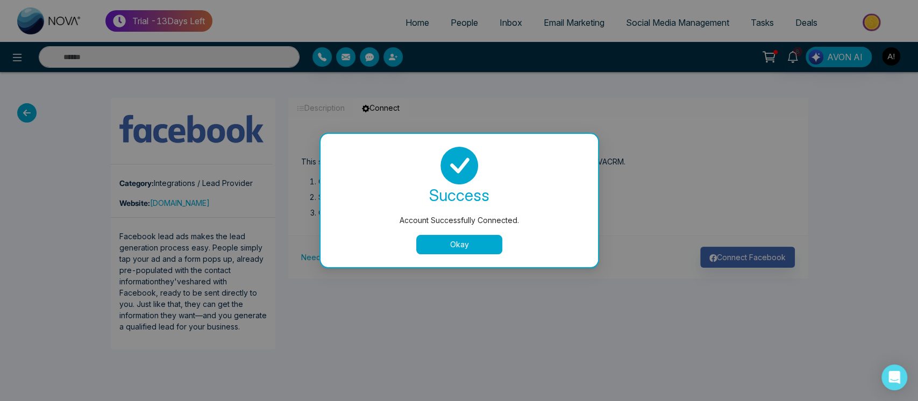
click at [747, 343] on div "Account Successfully Connected. success Account Successfully Connected. Okay" at bounding box center [459, 200] width 918 height 401
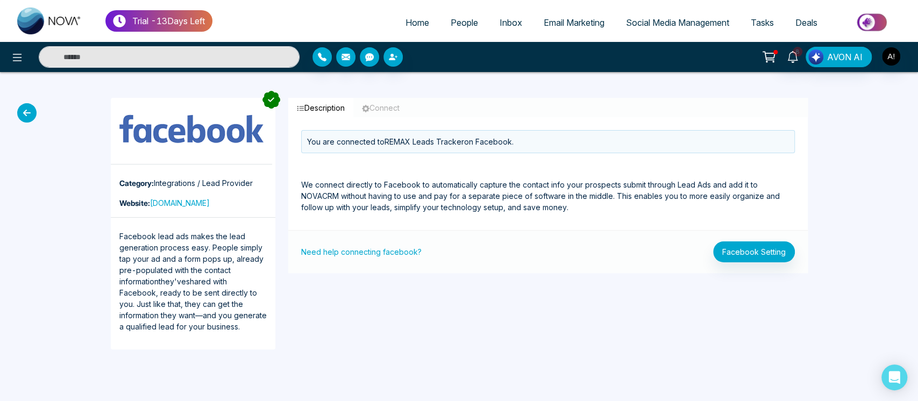
drag, startPoint x: 5, startPoint y: 113, endPoint x: 38, endPoint y: 109, distance: 32.5
click at [38, 109] on div "Category: Integrations / Lead Provider Website: facebook.com Facebook lead ads …" at bounding box center [459, 223] width 918 height 303
click at [27, 109] on icon at bounding box center [26, 112] width 19 height 19
click at [27, 113] on icon at bounding box center [26, 112] width 19 height 19
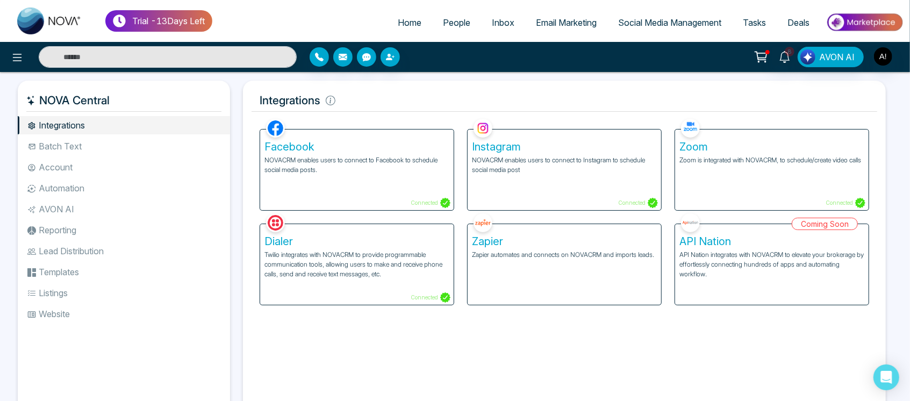
click at [335, 160] on p "NOVACRM enables users to connect to Facebook to schedule social media posts." at bounding box center [356, 164] width 185 height 19
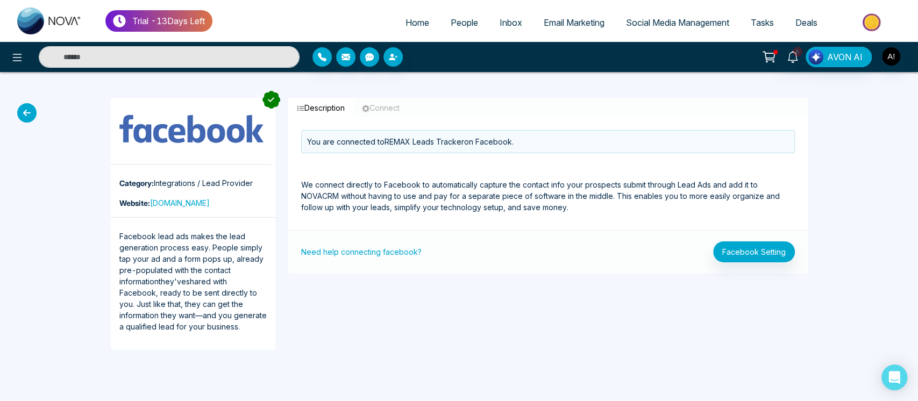
drag, startPoint x: 387, startPoint y: 143, endPoint x: 561, endPoint y: 142, distance: 174.2
click at [561, 142] on div "You are connected to REMAX Leads Tracker on Facebook." at bounding box center [547, 141] width 493 height 23
click at [741, 249] on button "Facebook Setting" at bounding box center [754, 251] width 82 height 21
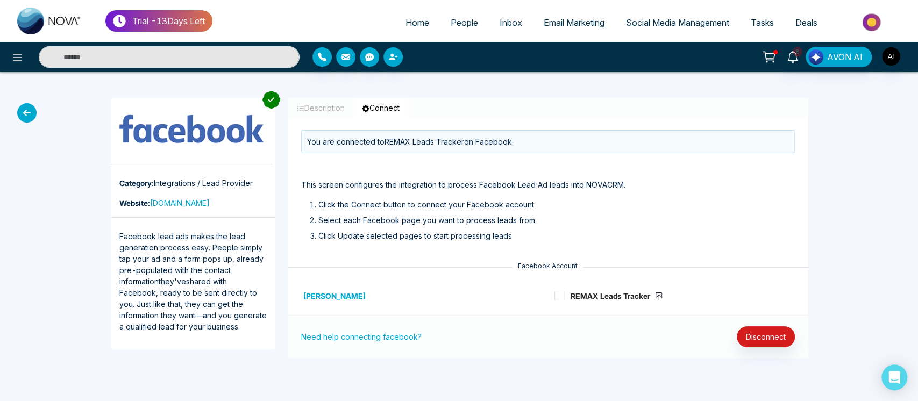
click at [26, 115] on icon at bounding box center [26, 112] width 19 height 19
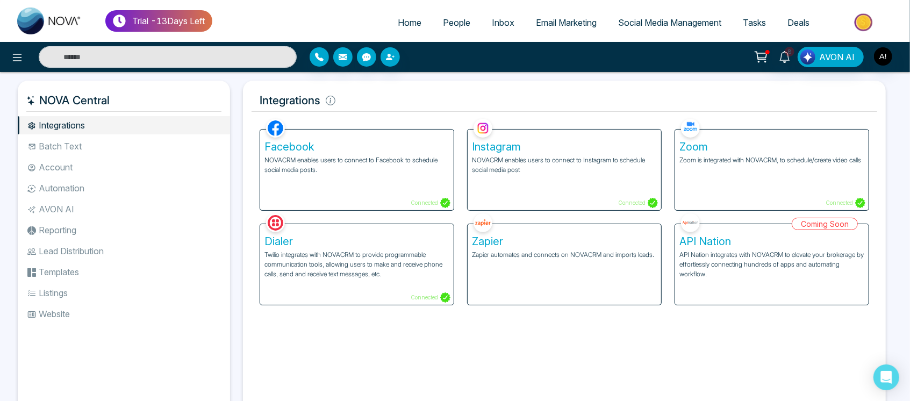
click at [650, 19] on span "Social Media Management" at bounding box center [669, 22] width 103 height 11
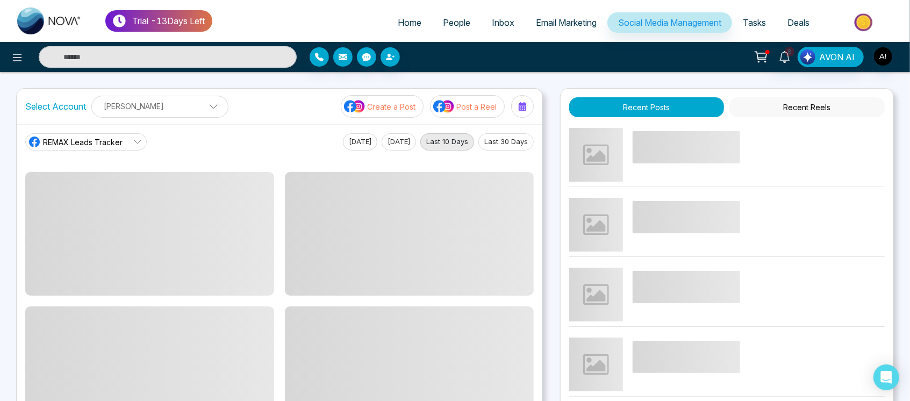
click at [114, 137] on span "REMAX Leads Tracker" at bounding box center [83, 142] width 80 height 11
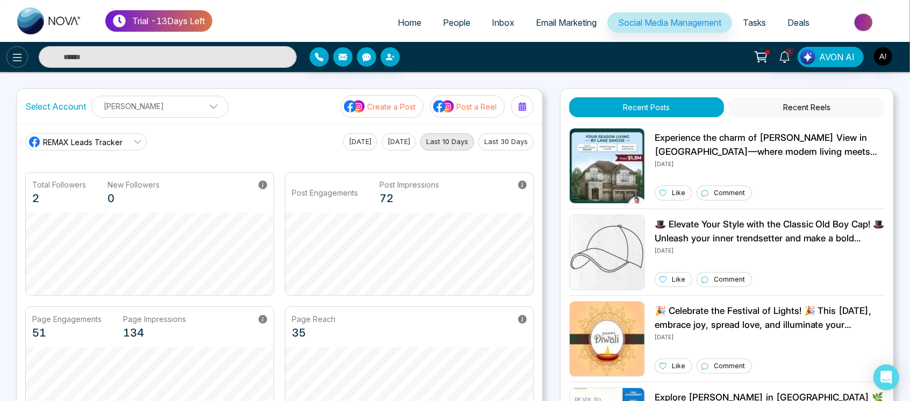
click at [15, 49] on button at bounding box center [17, 57] width 22 height 22
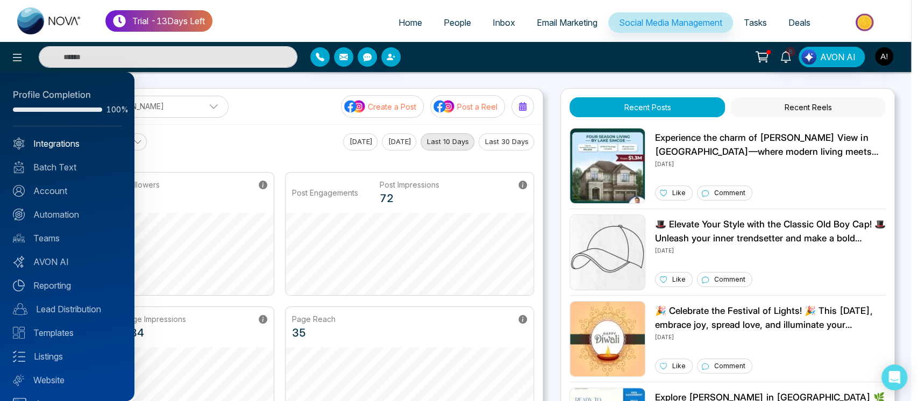
click at [71, 147] on link "Integrations" at bounding box center [67, 143] width 109 height 13
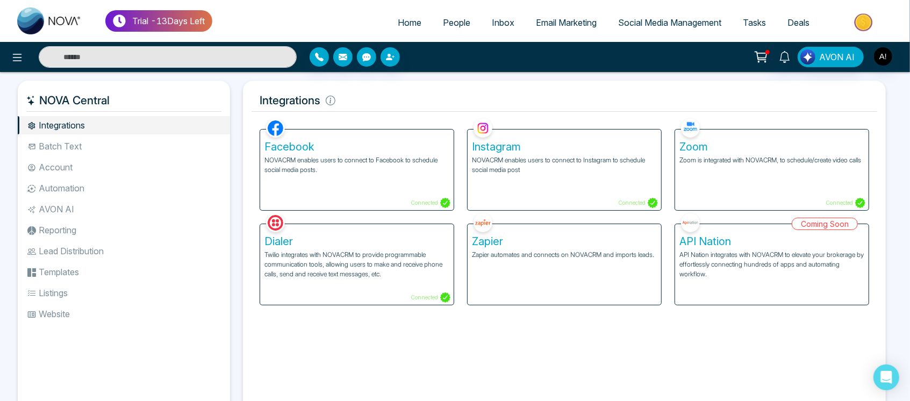
click at [411, 164] on p "NOVACRM enables users to connect to Facebook to schedule social media posts." at bounding box center [356, 164] width 185 height 19
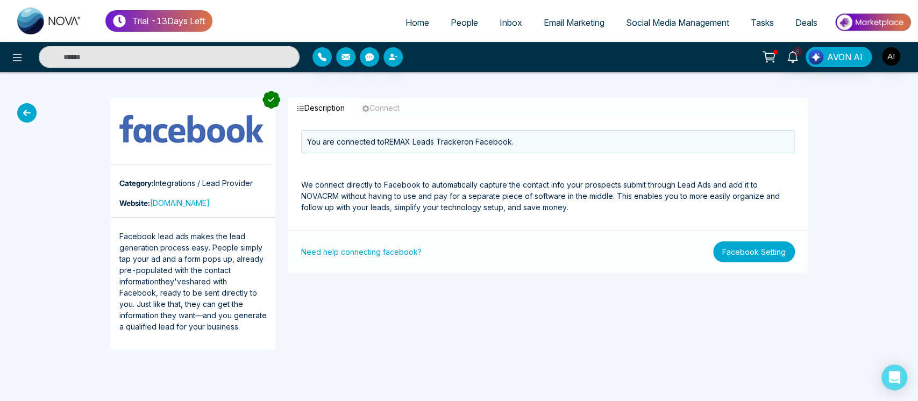
click at [749, 255] on button "Facebook Setting" at bounding box center [754, 251] width 82 height 21
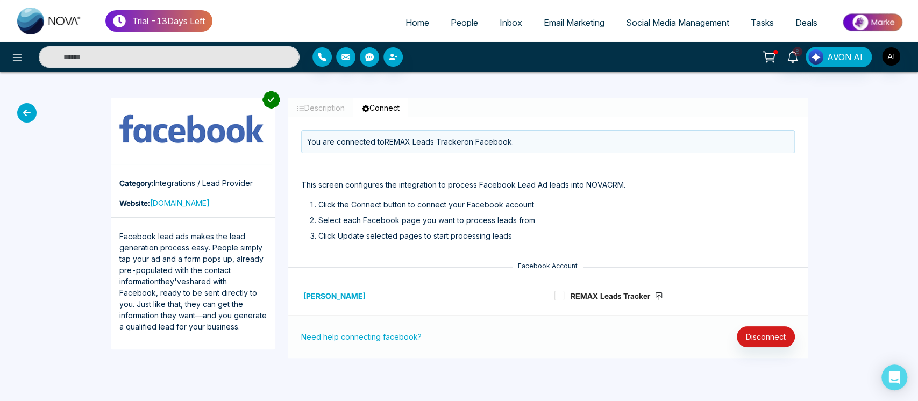
click at [32, 108] on icon at bounding box center [26, 112] width 19 height 19
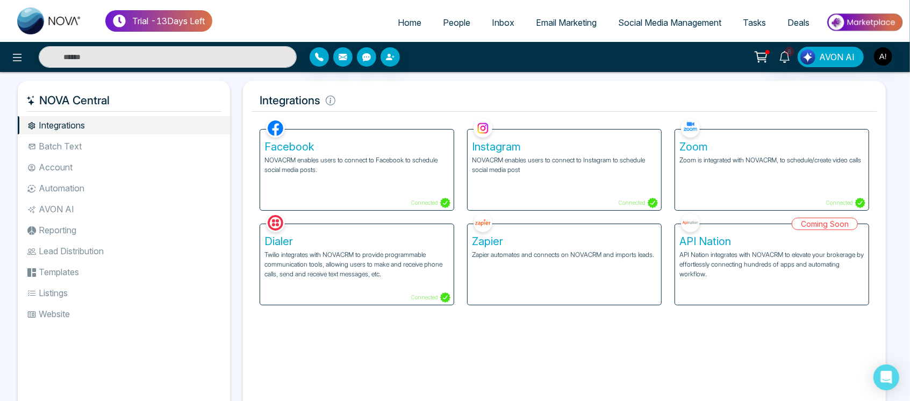
click at [320, 177] on div "Facebook NOVACRM enables users to connect to Facebook to schedule social media …" at bounding box center [357, 170] width 194 height 81
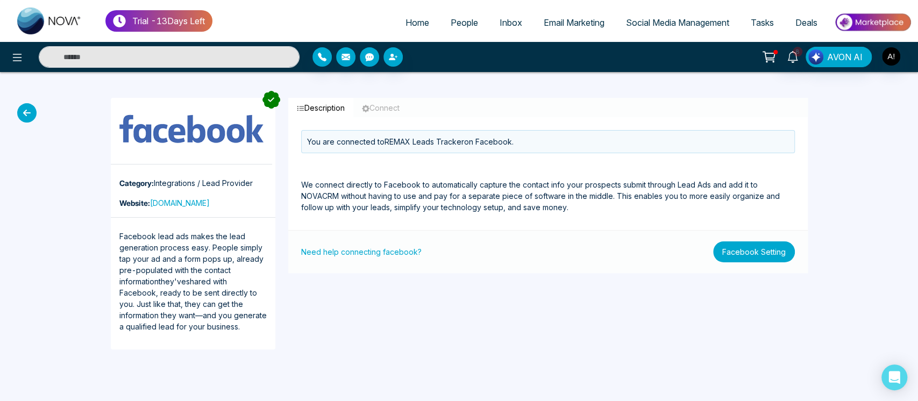
click at [771, 255] on button "Facebook Setting" at bounding box center [754, 251] width 82 height 21
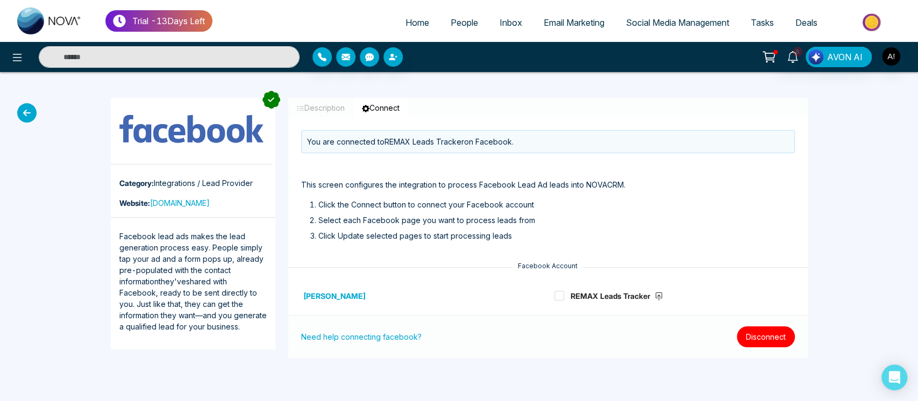
click at [776, 338] on button "Disconnect" at bounding box center [765, 336] width 58 height 21
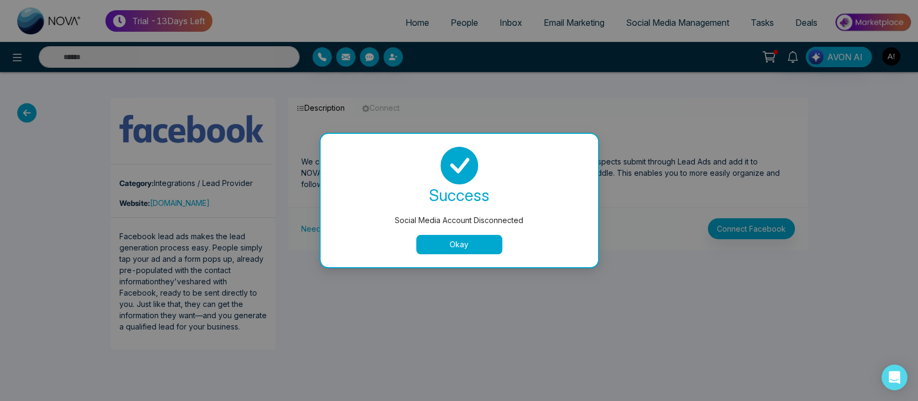
click at [458, 246] on button "Okay" at bounding box center [459, 244] width 86 height 19
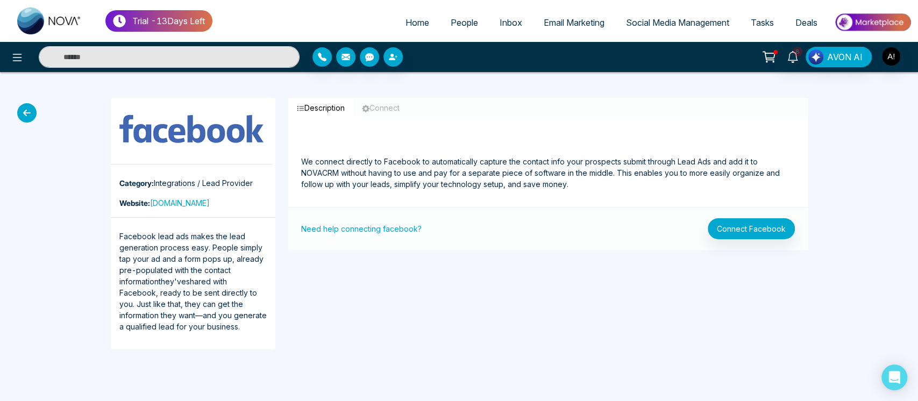
click at [555, 137] on p "We connect directly to Facebook to automatically capture the contact info your …" at bounding box center [547, 160] width 493 height 60
click at [665, 33] on li "Social Media Management" at bounding box center [677, 23] width 125 height 22
click at [668, 28] on link "Social Media Management" at bounding box center [677, 22] width 125 height 20
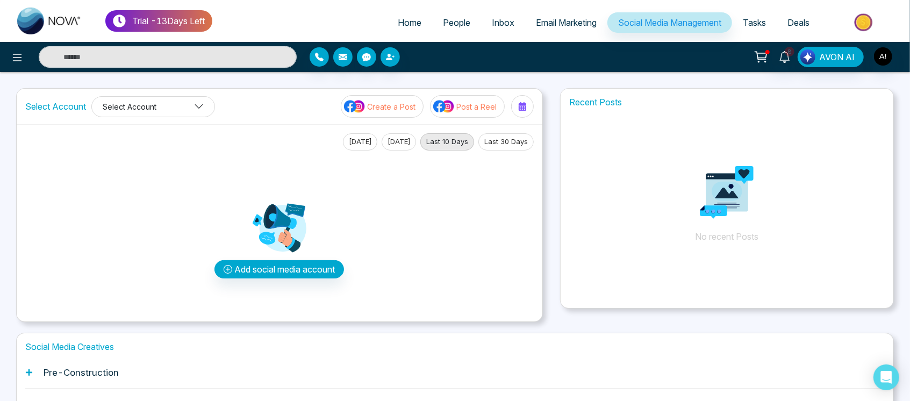
click at [155, 106] on button "Select Account" at bounding box center [153, 106] width 124 height 21
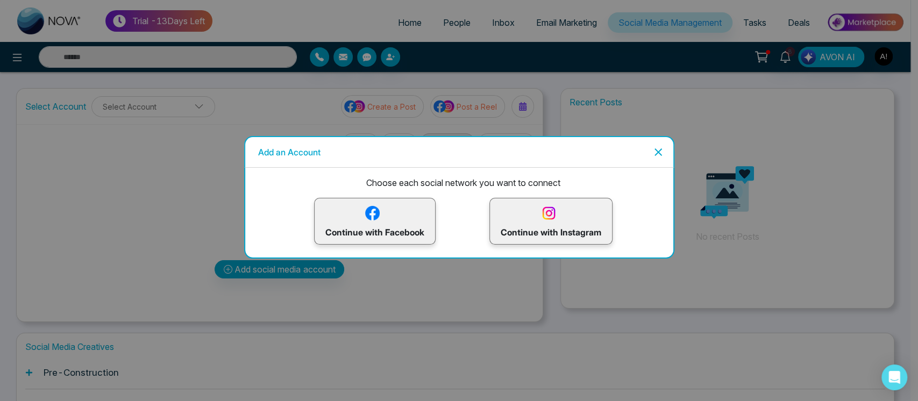
click at [531, 222] on p "Continue with Instagram" at bounding box center [550, 221] width 101 height 35
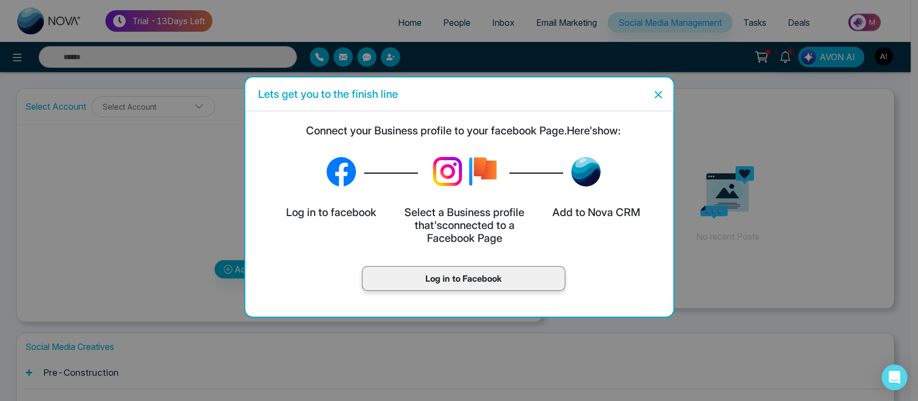
click at [508, 285] on div "Log in to Facebook" at bounding box center [463, 278] width 203 height 25
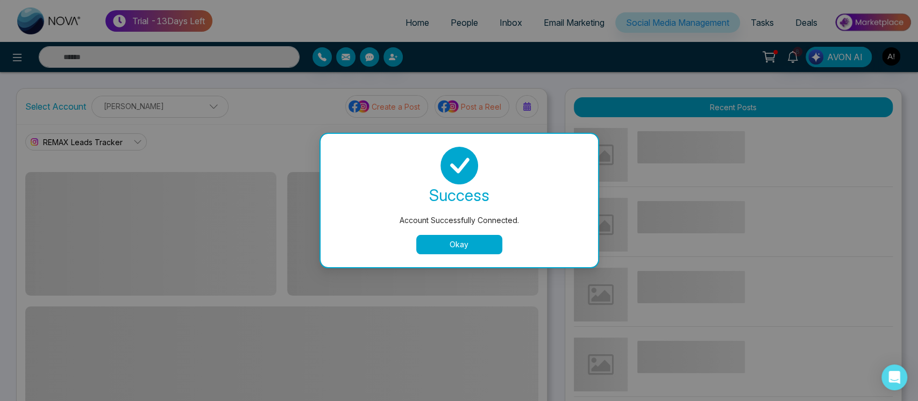
click at [444, 241] on button "Okay" at bounding box center [459, 244] width 86 height 19
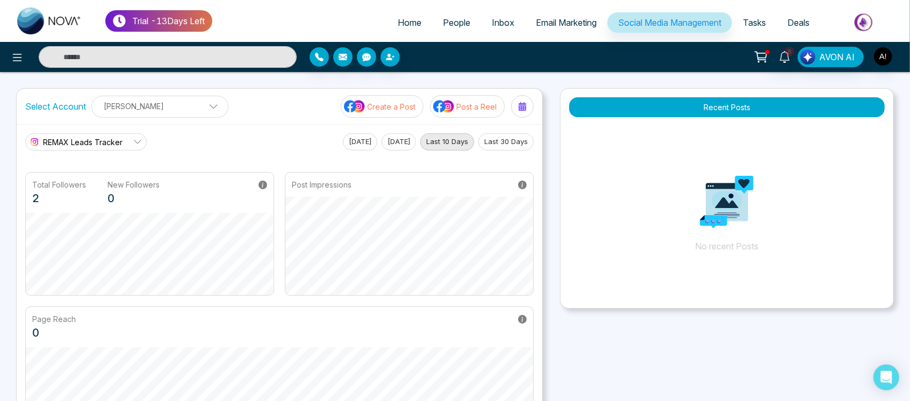
click at [136, 145] on icon at bounding box center [137, 142] width 9 height 9
click at [112, 138] on span "REMAX Leads Tracker" at bounding box center [83, 142] width 80 height 11
click at [174, 105] on p "Anit Gupta" at bounding box center [159, 106] width 123 height 18
click at [185, 109] on p "Anit Gupta" at bounding box center [159, 106] width 123 height 18
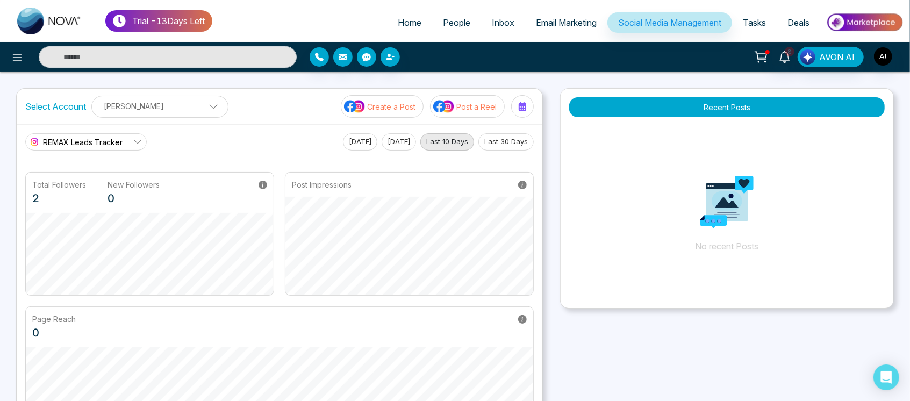
click at [154, 96] on div "Anit Gupta Anit Gupta Add Social Accounts" at bounding box center [159, 107] width 137 height 22
click at [168, 103] on p "Anit Gupta" at bounding box center [159, 106] width 123 height 18
click at [169, 99] on p "Anit Gupta" at bounding box center [159, 106] width 123 height 18
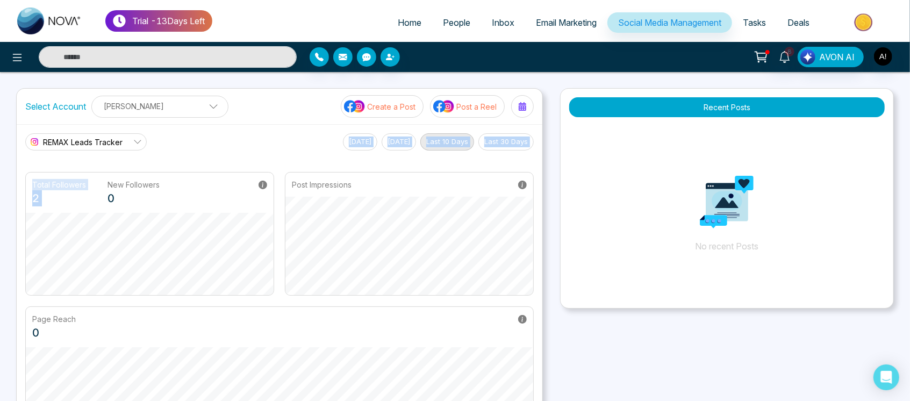
drag, startPoint x: 284, startPoint y: 132, endPoint x: 103, endPoint y: 154, distance: 183.0
click at [103, 154] on div "REMAX Leads Tracker REMAX Leads Tracker Today Yesterday Last 10 Days Last 30 Da…" at bounding box center [280, 281] width 526 height 314
click at [122, 144] on link "REMAX Leads Tracker" at bounding box center [85, 141] width 121 height 17
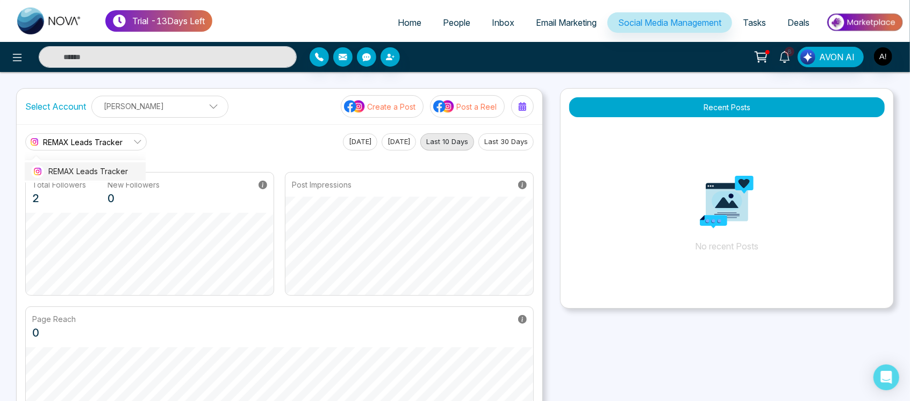
scroll to position [2, 0]
click at [102, 166] on span "REMAX Leads Tracker" at bounding box center [93, 170] width 91 height 12
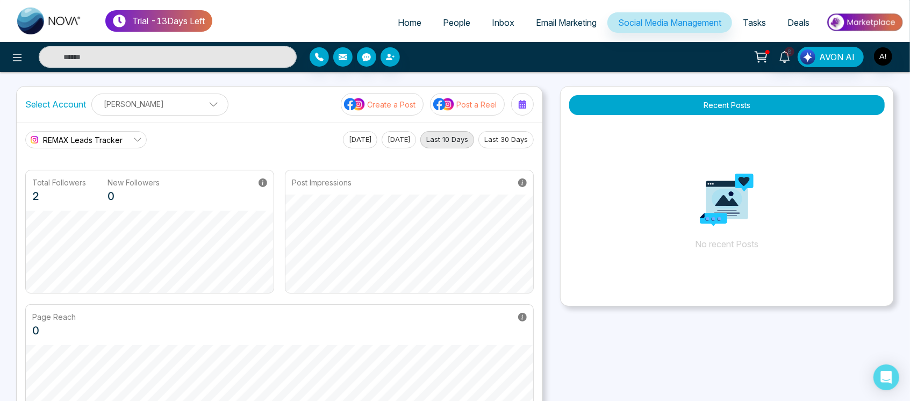
scroll to position [0, 0]
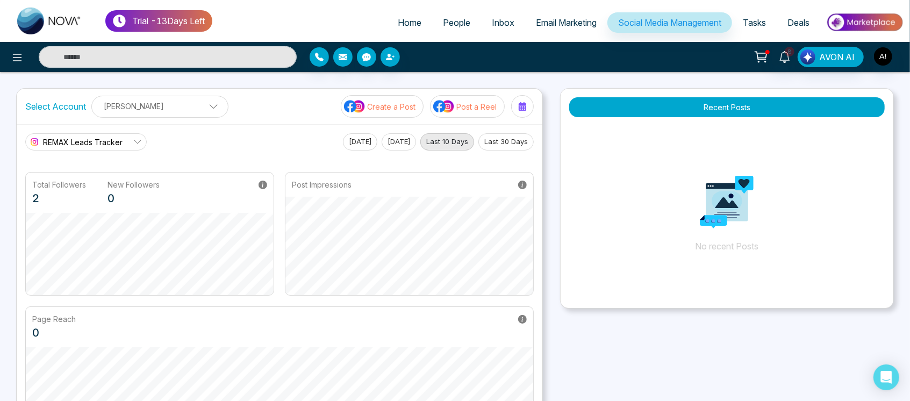
click at [104, 145] on span "REMAX Leads Tracker" at bounding box center [83, 142] width 80 height 11
click at [14, 58] on icon at bounding box center [17, 57] width 13 height 13
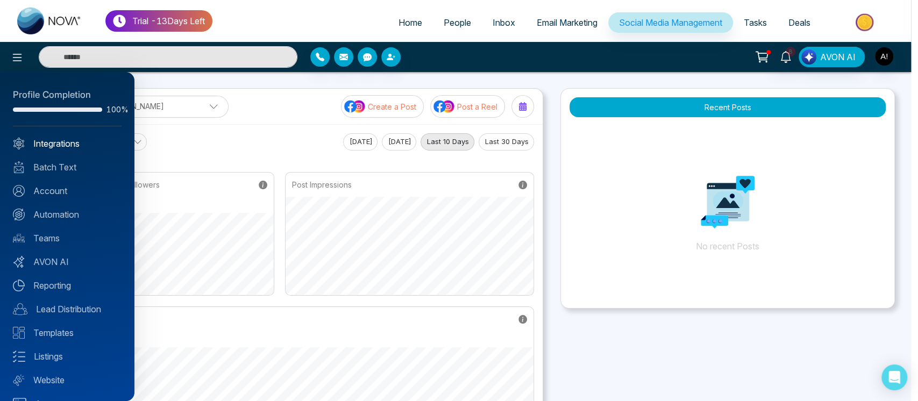
click at [68, 144] on link "Integrations" at bounding box center [67, 143] width 109 height 13
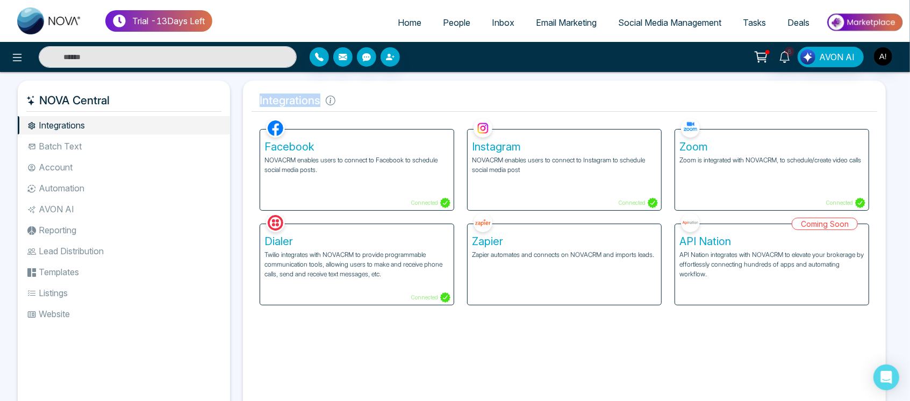
drag, startPoint x: 253, startPoint y: 101, endPoint x: 369, endPoint y: 103, distance: 116.1
click at [369, 103] on h5 "Integrations" at bounding box center [565, 100] width 626 height 23
drag, startPoint x: 405, startPoint y: 202, endPoint x: 409, endPoint y: 187, distance: 15.5
click at [409, 187] on div "Facebook NOVACRM enables users to connect to Facebook to schedule social media …" at bounding box center [357, 170] width 194 height 81
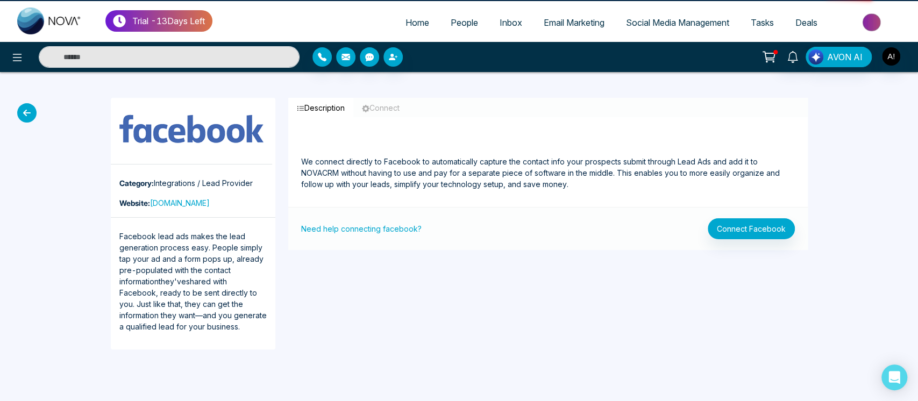
click at [409, 187] on p "We connect directly to Facebook to automatically capture the contact info your …" at bounding box center [547, 160] width 493 height 60
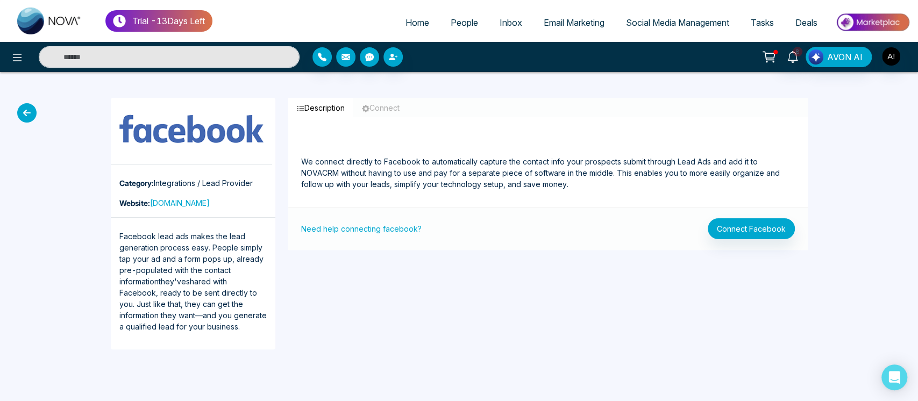
click at [24, 104] on icon at bounding box center [26, 112] width 19 height 19
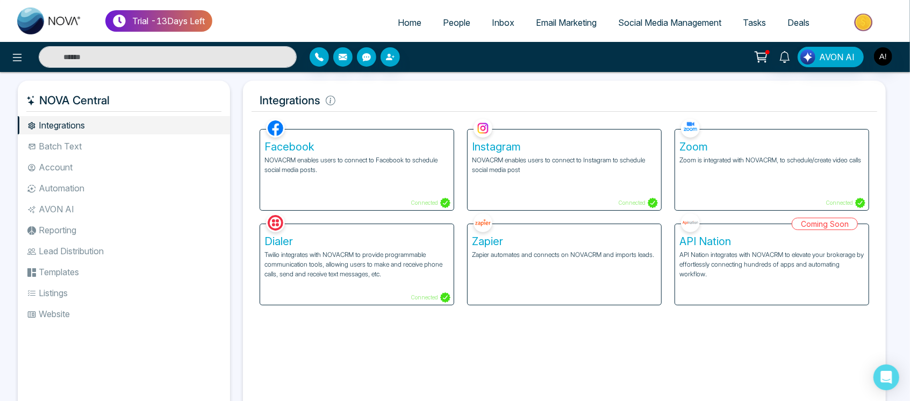
click at [540, 143] on h5 "Instagram" at bounding box center [564, 146] width 185 height 13
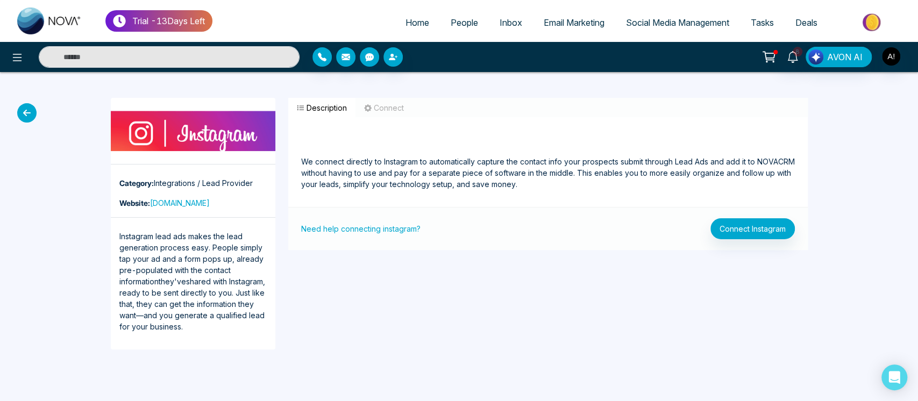
click at [684, 22] on span "Social Media Management" at bounding box center [677, 22] width 103 height 11
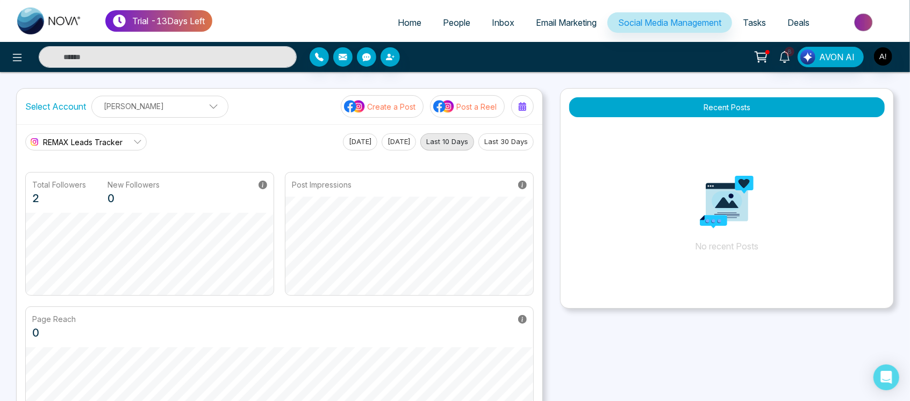
click at [167, 116] on div "Anit Gupta Anit Gupta Add Social Accounts" at bounding box center [159, 107] width 137 height 22
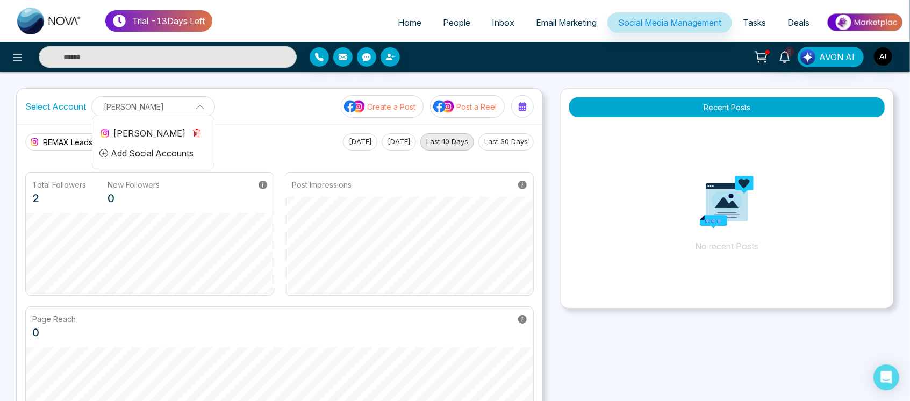
click at [194, 132] on icon "button" at bounding box center [196, 133] width 9 height 9
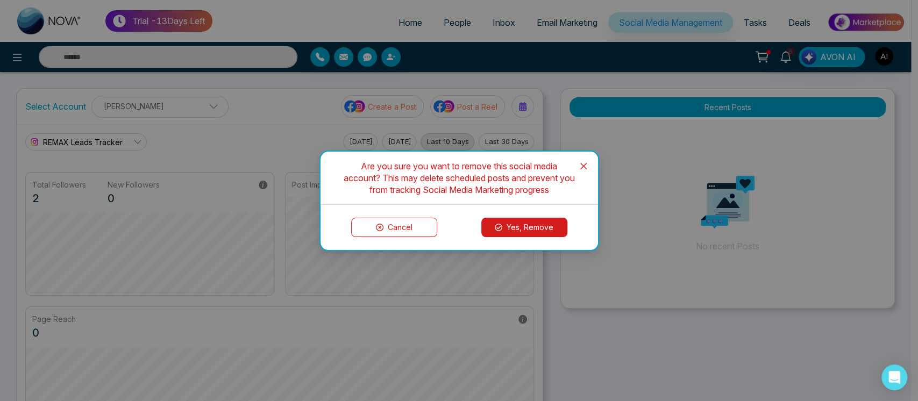
click at [538, 222] on button "Yes, Remove" at bounding box center [524, 227] width 86 height 19
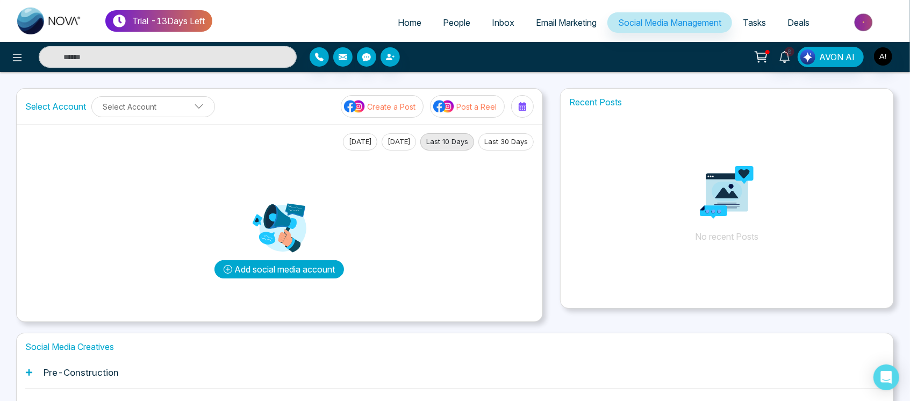
click at [281, 269] on button "Add social media account" at bounding box center [279, 269] width 130 height 18
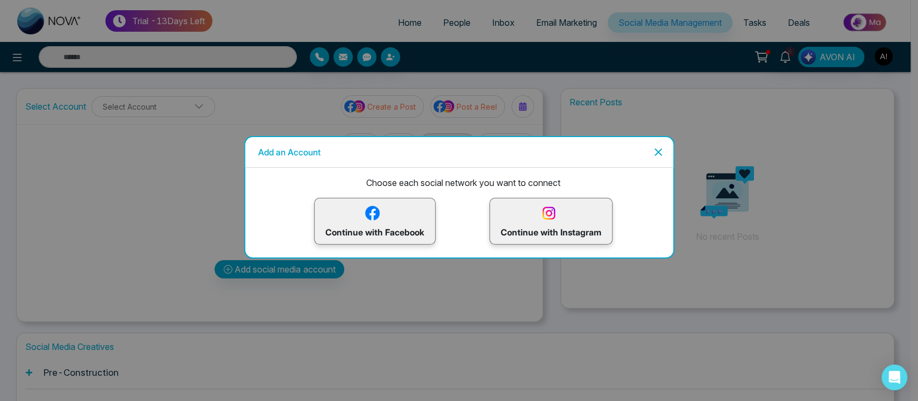
click at [519, 215] on p "Continue with Instagram" at bounding box center [550, 221] width 101 height 35
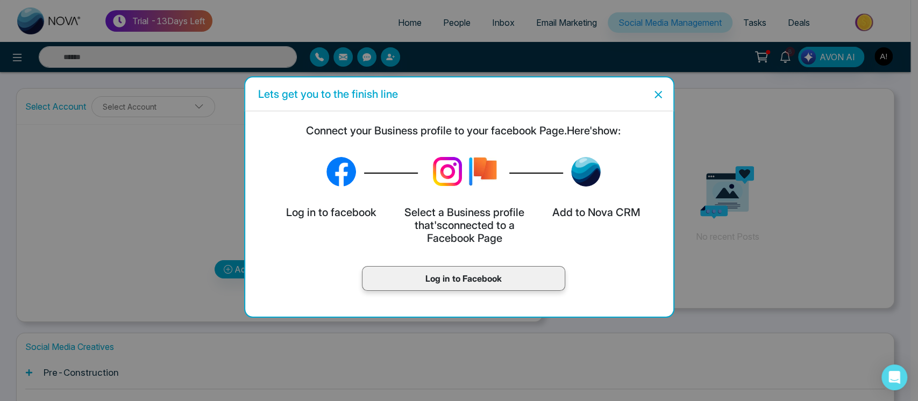
click at [479, 279] on p "Log in to Facebook" at bounding box center [463, 278] width 181 height 13
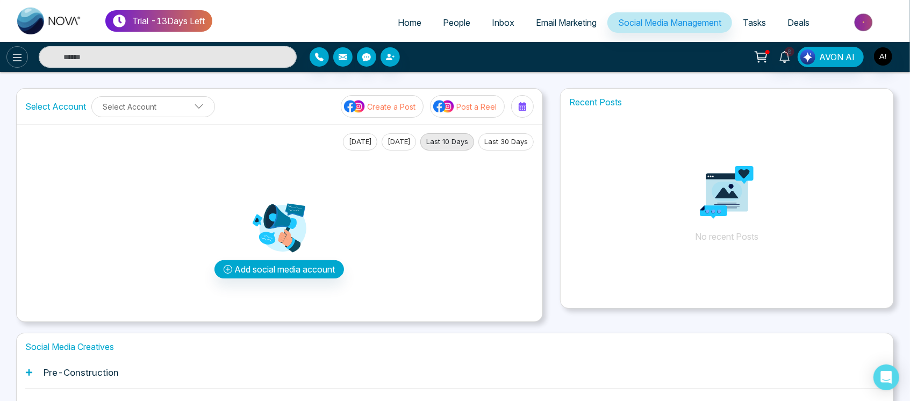
click at [21, 53] on icon at bounding box center [17, 57] width 13 height 13
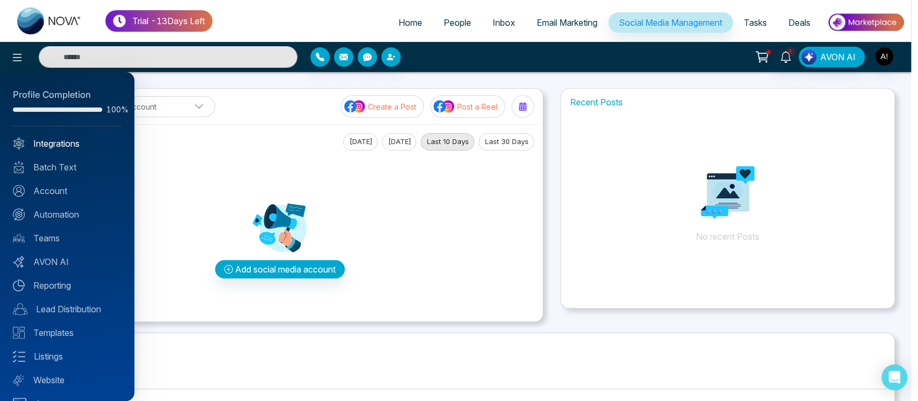
click at [72, 146] on link "Integrations" at bounding box center [67, 143] width 109 height 13
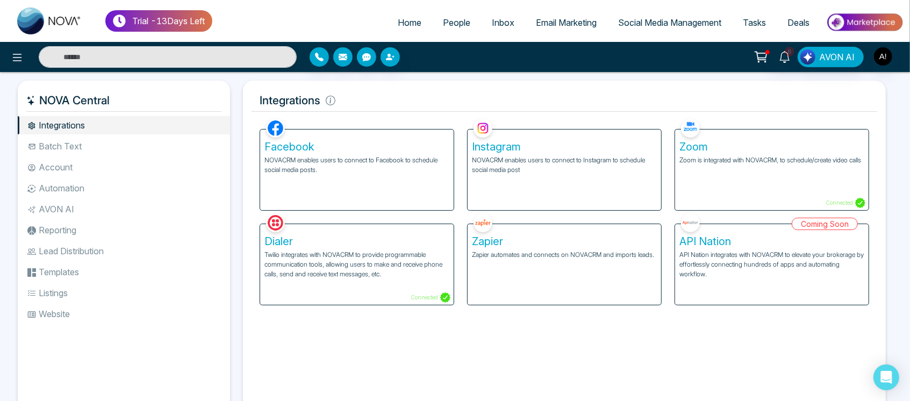
click at [565, 178] on div "Instagram NOVACRM enables users to connect to Instagram to schedule social medi…" at bounding box center [565, 170] width 194 height 81
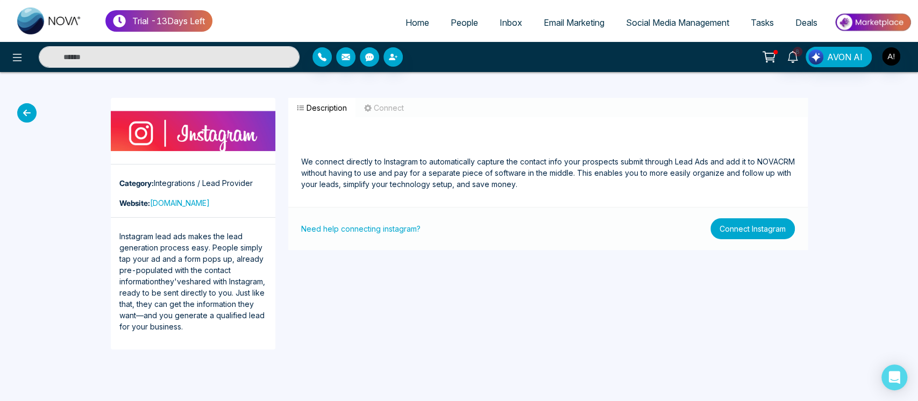
click at [748, 231] on button "Connect Instagram" at bounding box center [752, 228] width 84 height 21
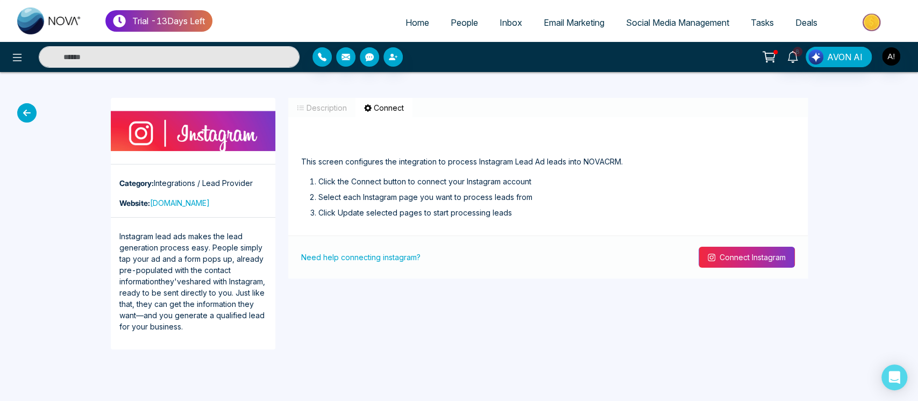
click at [744, 257] on button "Connect Instagram" at bounding box center [746, 257] width 96 height 21
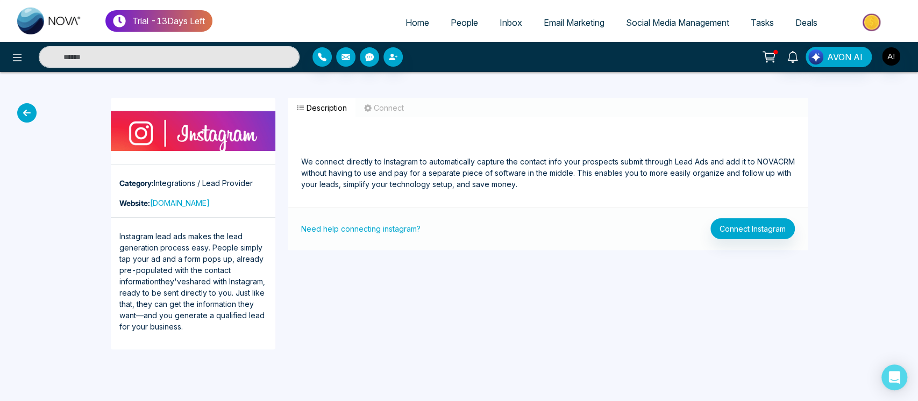
click at [675, 16] on link "Social Media Management" at bounding box center [677, 22] width 125 height 20
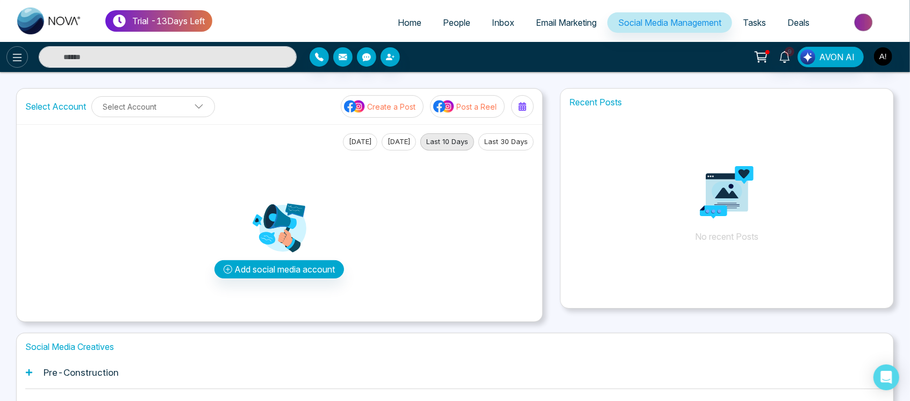
click at [6, 58] on button at bounding box center [17, 57] width 22 height 22
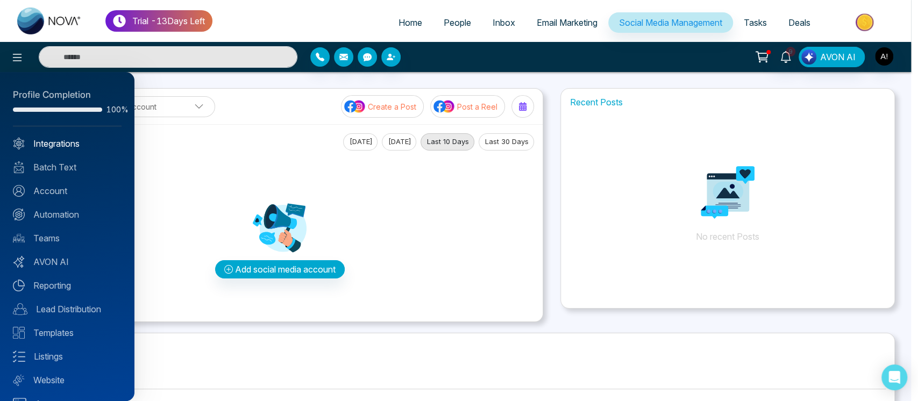
click at [62, 148] on link "Integrations" at bounding box center [67, 143] width 109 height 13
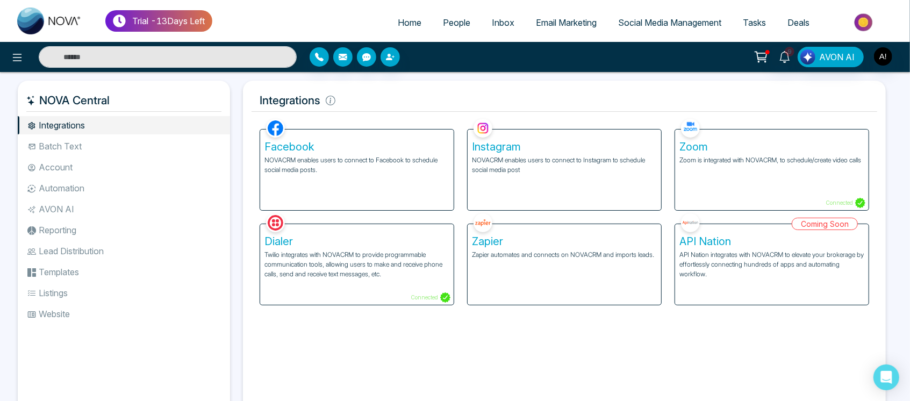
click at [585, 167] on p "NOVACRM enables users to connect to Instagram to schedule social media post" at bounding box center [564, 164] width 185 height 19
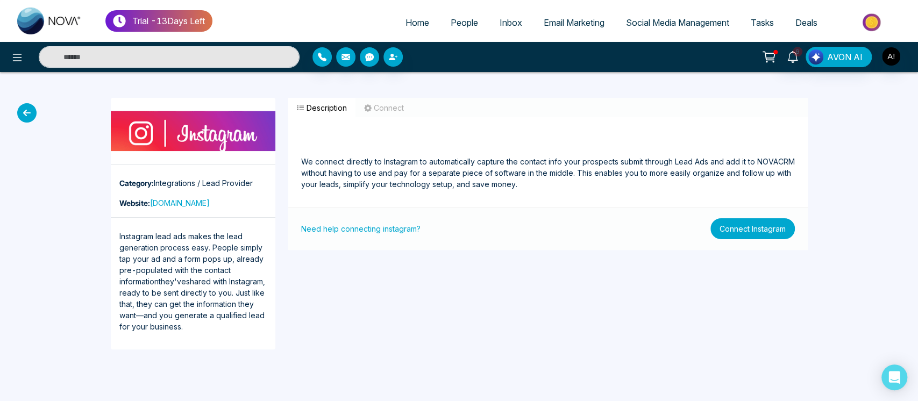
click at [735, 229] on button "Connect Instagram" at bounding box center [752, 228] width 84 height 21
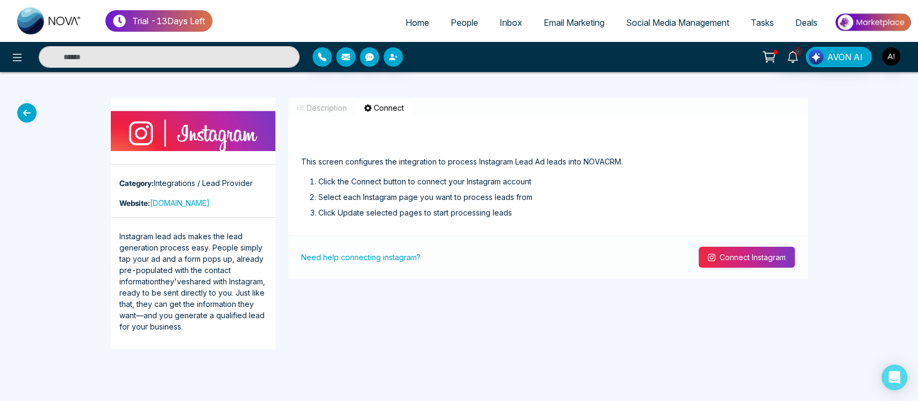
click at [757, 260] on button "Connect Instagram" at bounding box center [746, 257] width 96 height 21
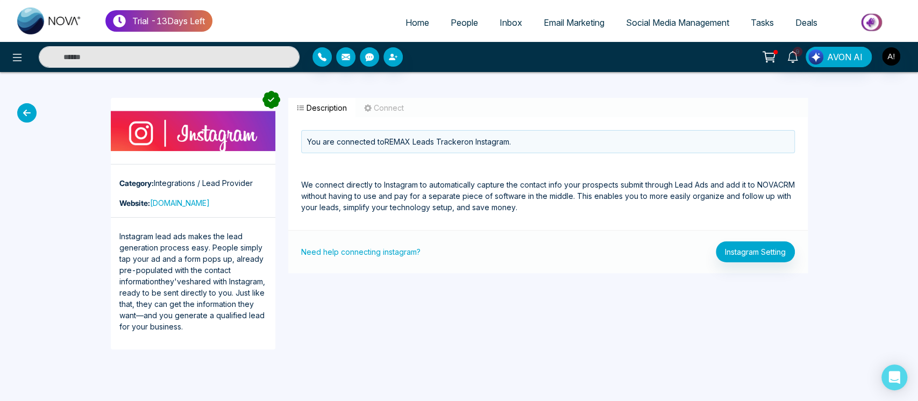
click at [26, 112] on icon at bounding box center [26, 112] width 19 height 19
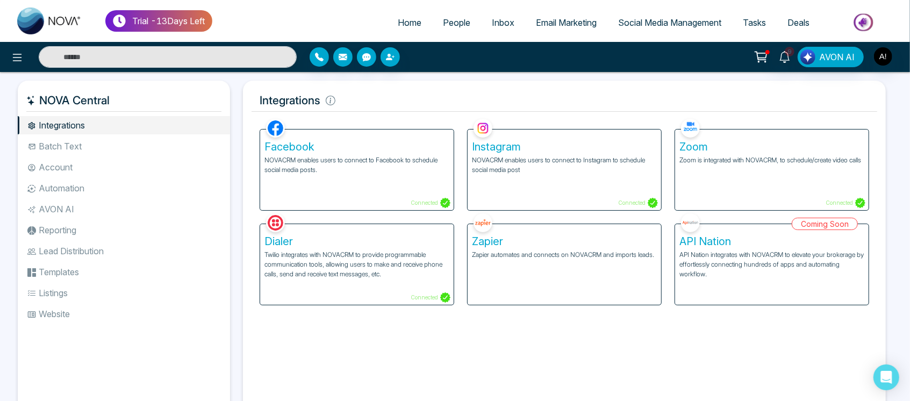
click at [396, 177] on div "Facebook NOVACRM enables users to connect to Facebook to schedule social media …" at bounding box center [357, 170] width 194 height 81
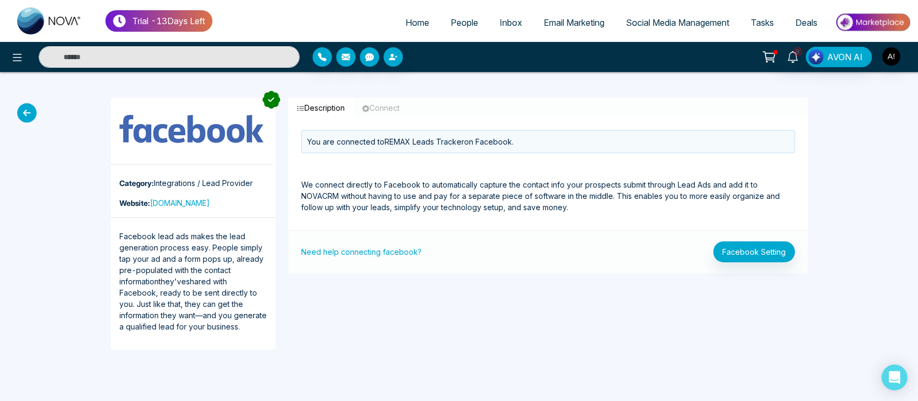
click at [674, 24] on span "Social Media Management" at bounding box center [677, 22] width 103 height 11
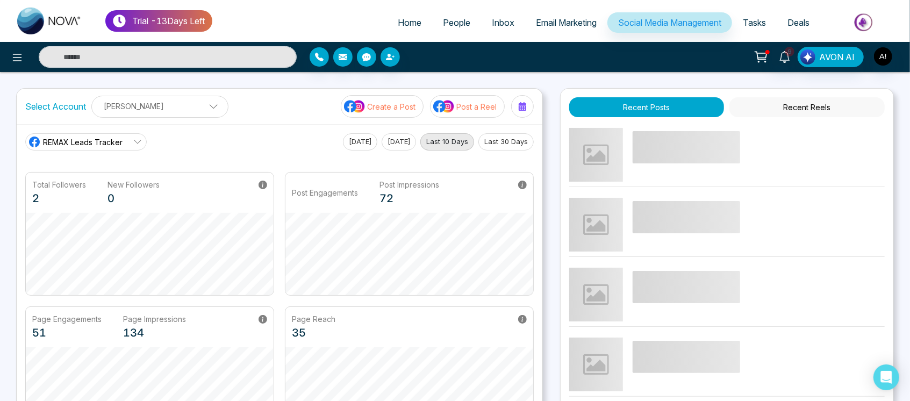
click at [105, 134] on link "REMAX Leads Tracker" at bounding box center [85, 141] width 121 height 17
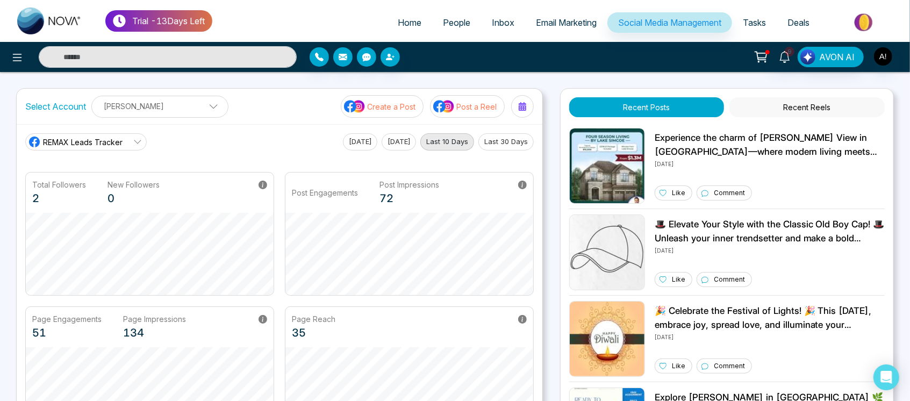
click at [200, 132] on div "REMAX Leads Tracker REMAX Leads Tracker Robotics Today Yesterday Last 10 Days L…" at bounding box center [280, 281] width 526 height 314
click at [123, 137] on link "REMAX Leads Tracker" at bounding box center [85, 141] width 121 height 17
click at [13, 62] on icon at bounding box center [17, 57] width 13 height 13
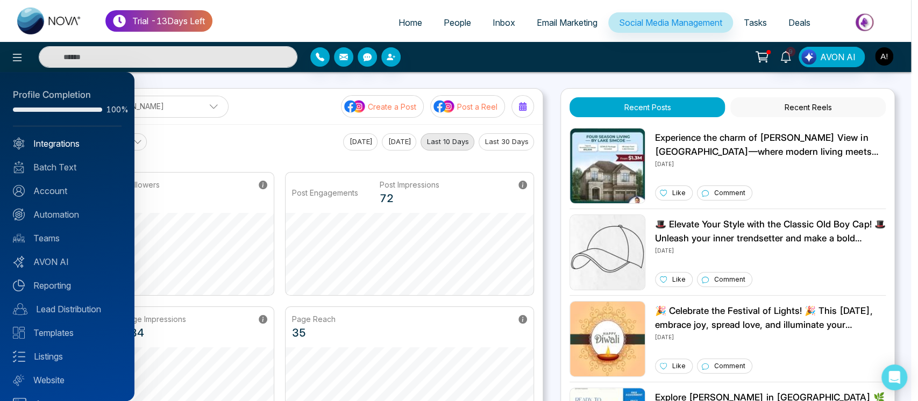
click at [55, 138] on link "Integrations" at bounding box center [67, 143] width 109 height 13
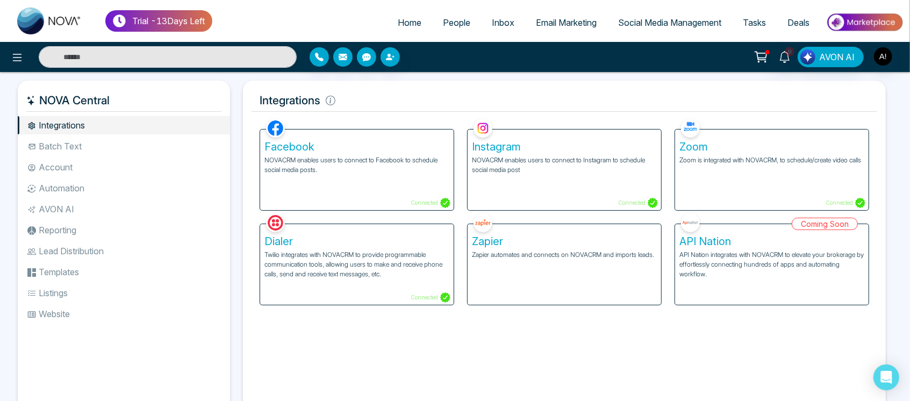
click at [679, 24] on span "Social Media Management" at bounding box center [669, 22] width 103 height 11
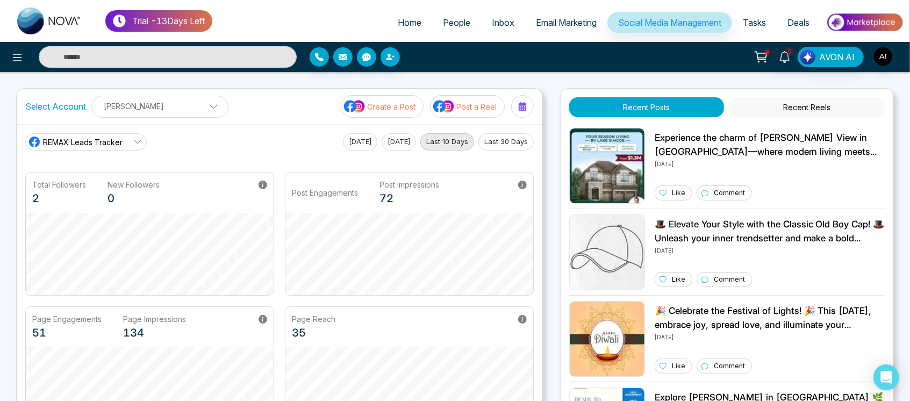
click at [185, 112] on p "Anit Gupta" at bounding box center [159, 106] width 123 height 18
click at [197, 131] on icon "button" at bounding box center [196, 133] width 9 height 9
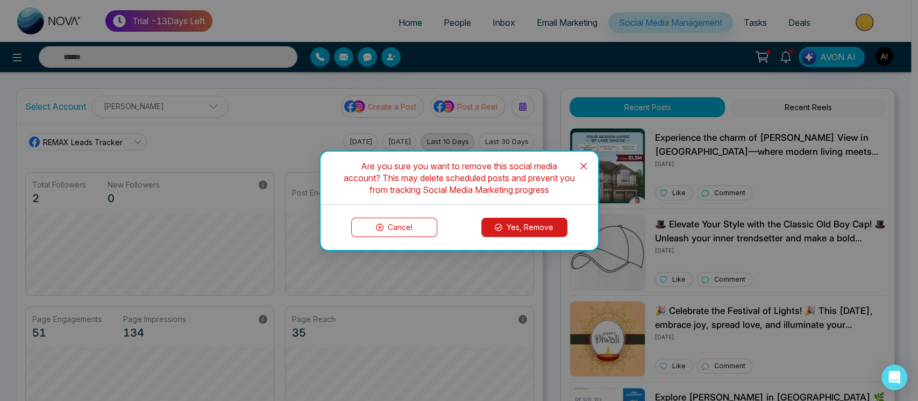
click at [549, 221] on button "Yes, Remove" at bounding box center [524, 227] width 86 height 19
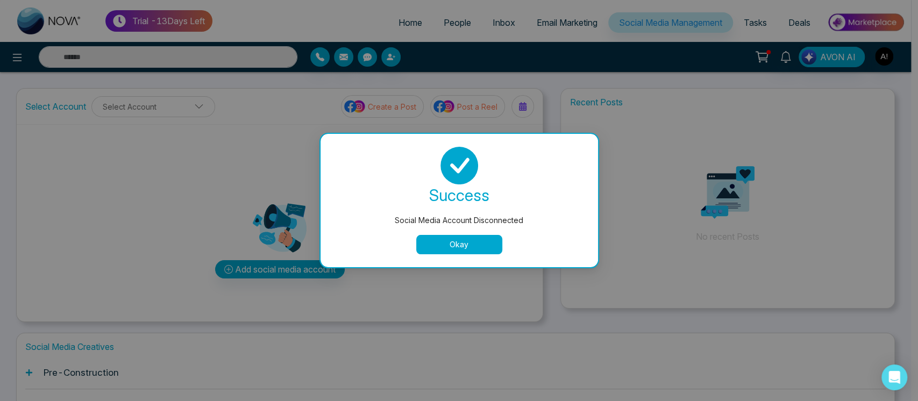
click at [474, 245] on button "Okay" at bounding box center [459, 244] width 86 height 19
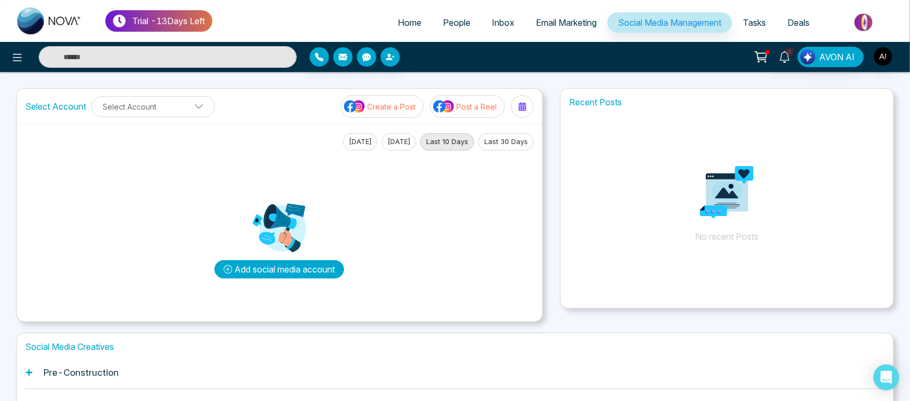
click at [278, 264] on button "Add social media account" at bounding box center [279, 269] width 130 height 18
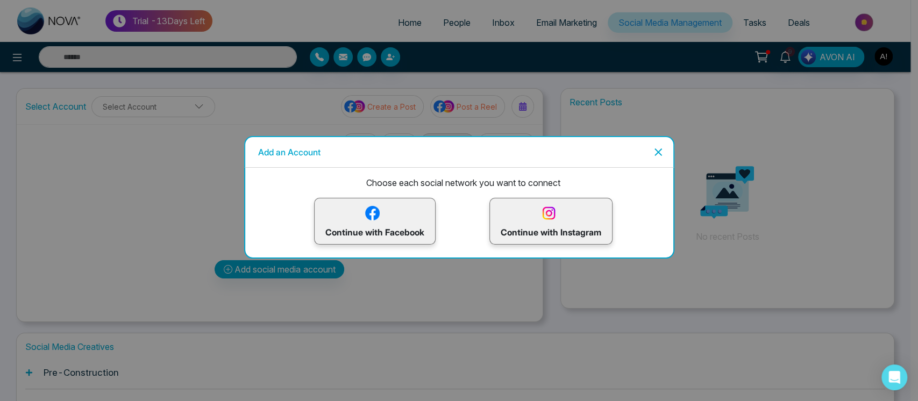
click at [538, 216] on p "Continue with Instagram" at bounding box center [550, 221] width 101 height 35
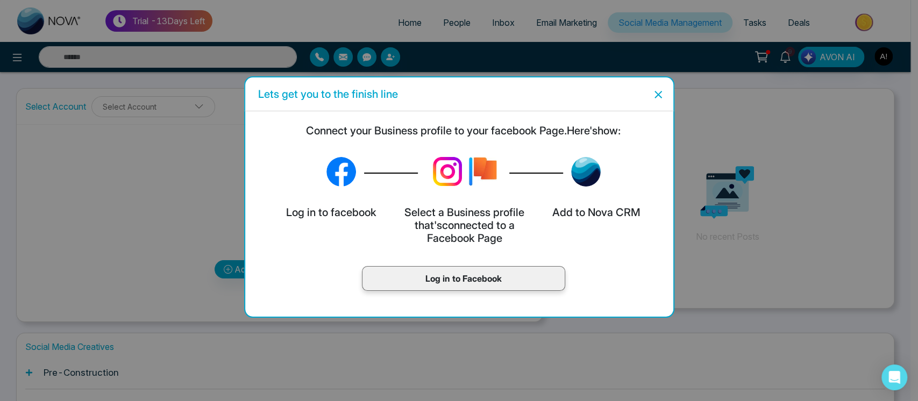
drag, startPoint x: 512, startPoint y: 264, endPoint x: 511, endPoint y: 298, distance: 33.3
click at [511, 298] on div "Log in to Facebook" at bounding box center [463, 280] width 419 height 46
click at [501, 276] on p "Log in to Facebook" at bounding box center [463, 278] width 181 height 13
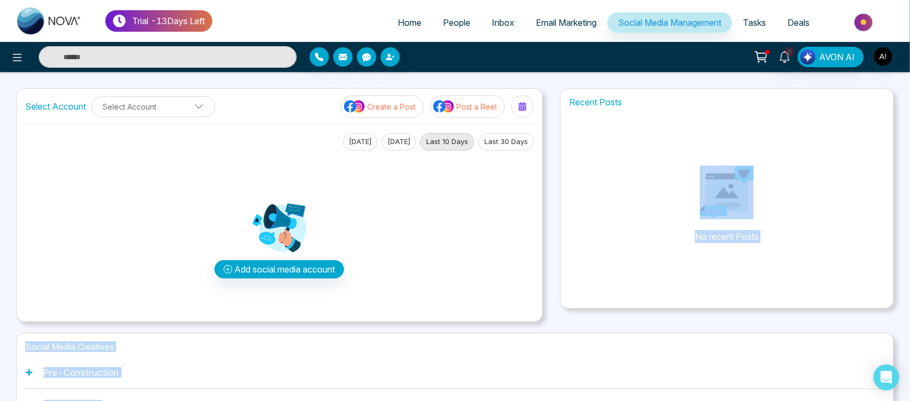
drag, startPoint x: 351, startPoint y: 222, endPoint x: 576, endPoint y: 219, distance: 225.2
click at [276, 269] on button "Add social media account" at bounding box center [279, 269] width 130 height 18
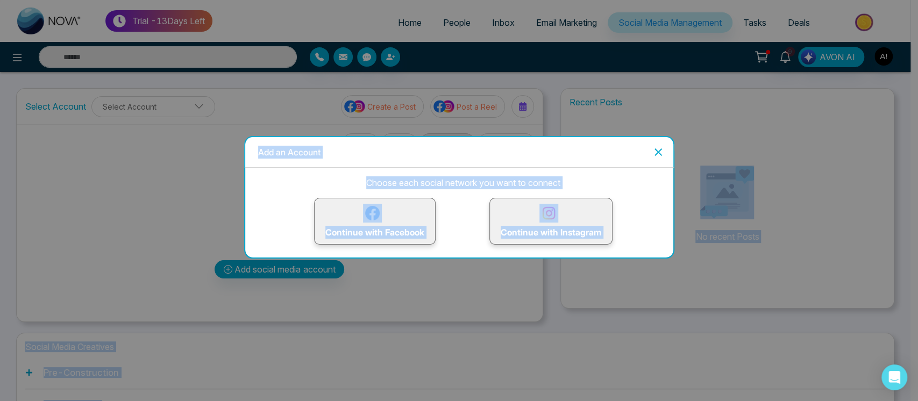
click at [548, 239] on div "Continue with Instagram" at bounding box center [550, 221] width 123 height 47
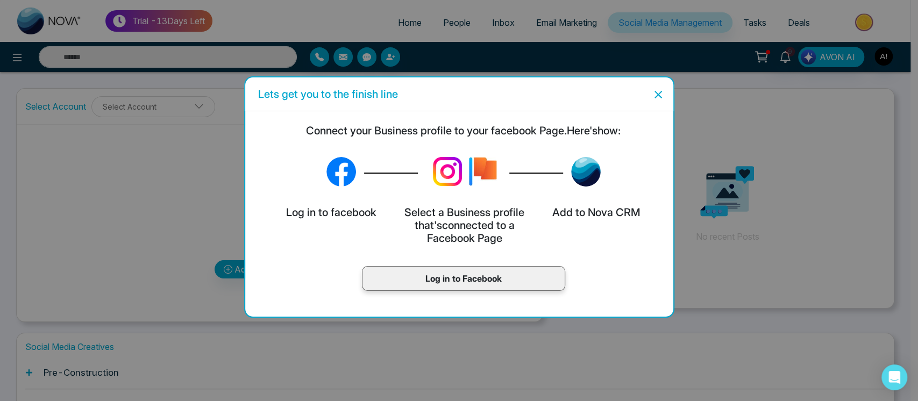
click at [491, 275] on p "Log in to Facebook" at bounding box center [463, 278] width 181 height 13
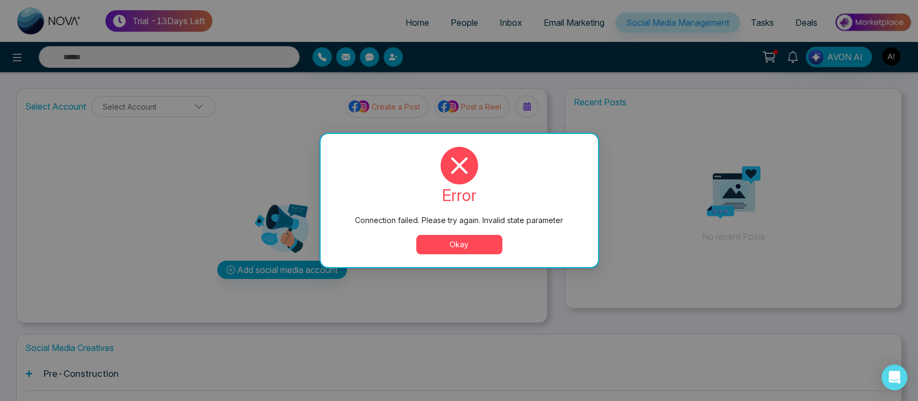
click at [450, 239] on button "Okay" at bounding box center [459, 244] width 86 height 19
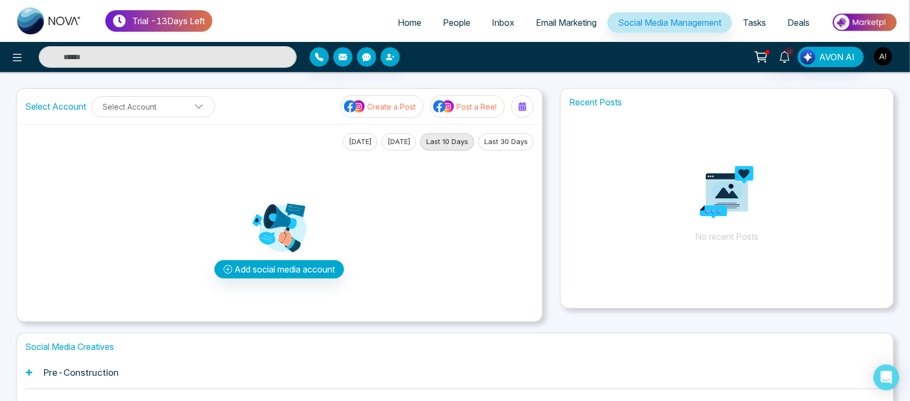
click at [886, 53] on img "button" at bounding box center [883, 56] width 18 height 18
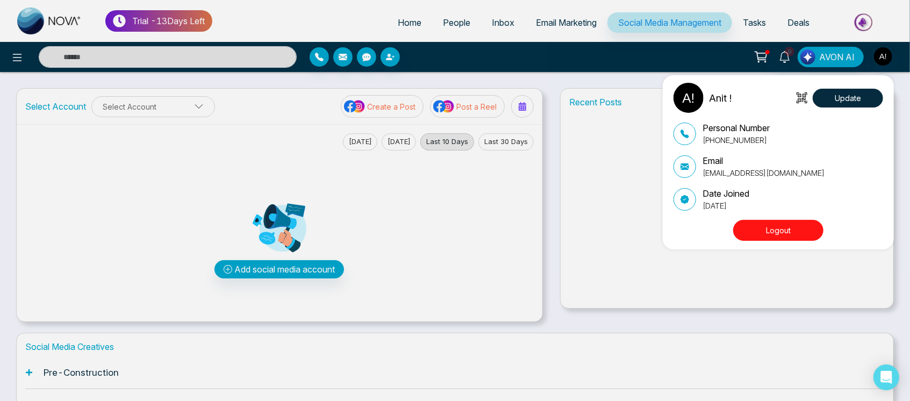
click at [772, 232] on button "Logout" at bounding box center [778, 230] width 90 height 21
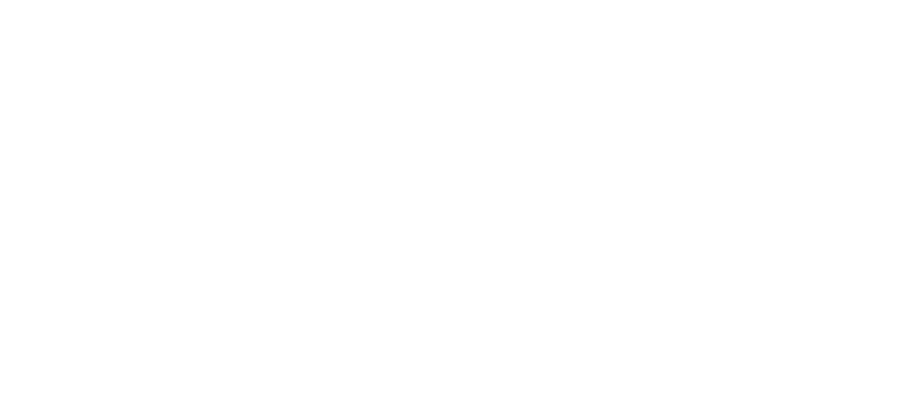
select select "*"
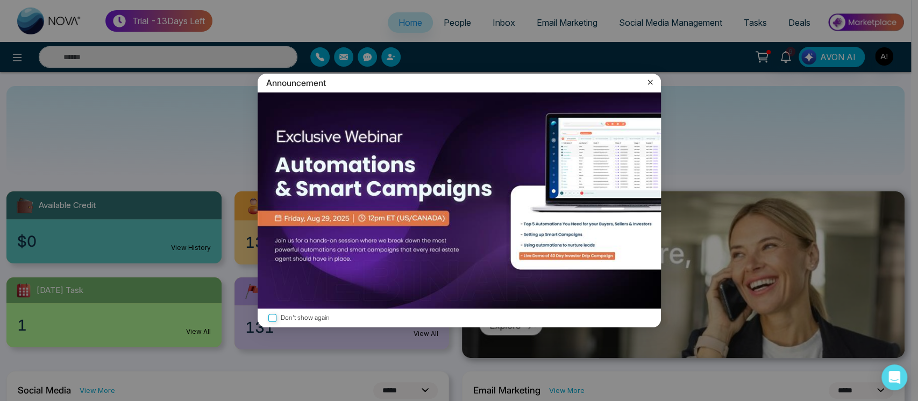
click at [650, 82] on icon at bounding box center [649, 82] width 11 height 11
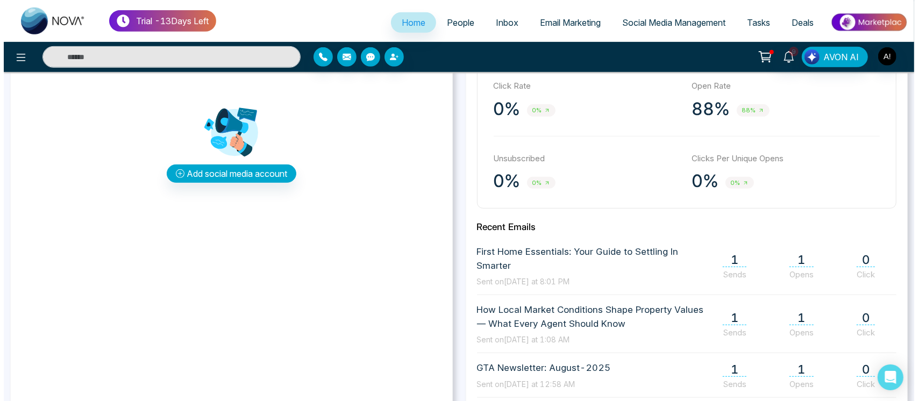
scroll to position [280, 0]
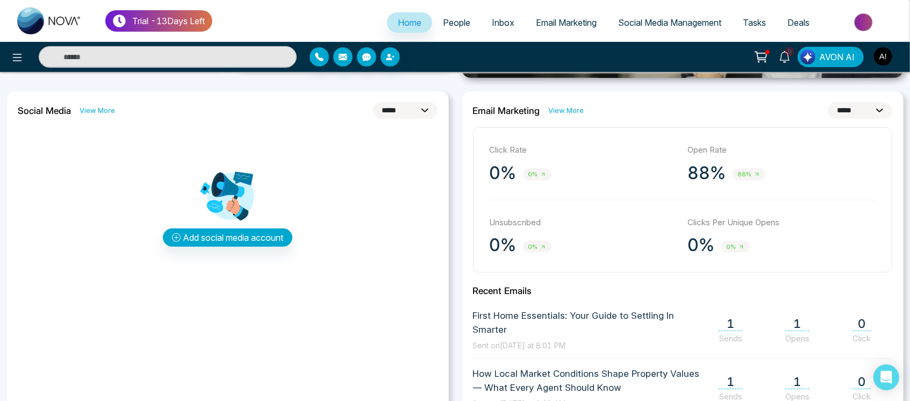
drag, startPoint x: 260, startPoint y: 220, endPoint x: 257, endPoint y: 234, distance: 14.1
click at [257, 234] on div "Add social media account" at bounding box center [228, 207] width 420 height 161
click at [257, 234] on button "Add social media account" at bounding box center [228, 237] width 130 height 18
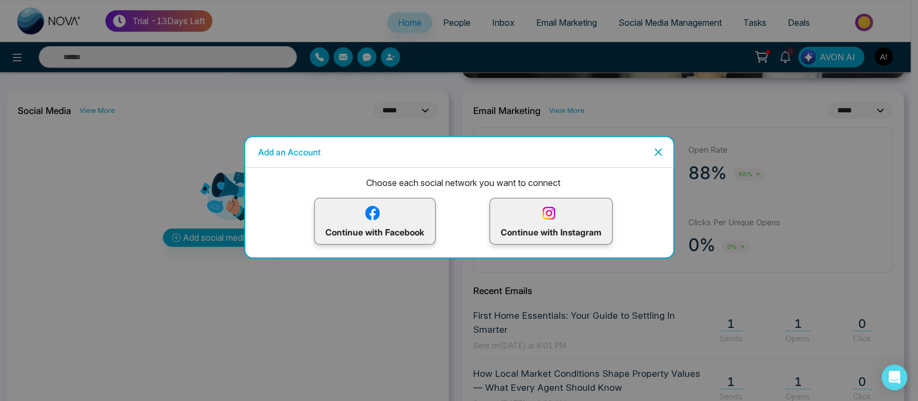
click at [538, 222] on p "Continue with Instagram" at bounding box center [550, 221] width 101 height 35
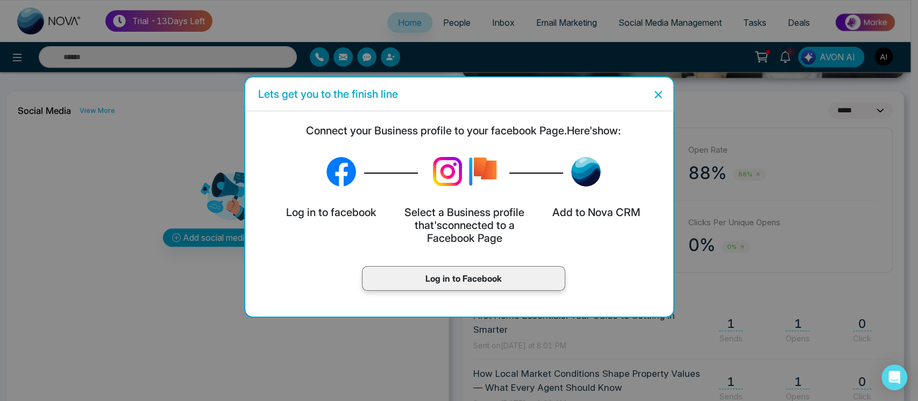
click at [469, 288] on div "Log in to Facebook" at bounding box center [463, 278] width 203 height 25
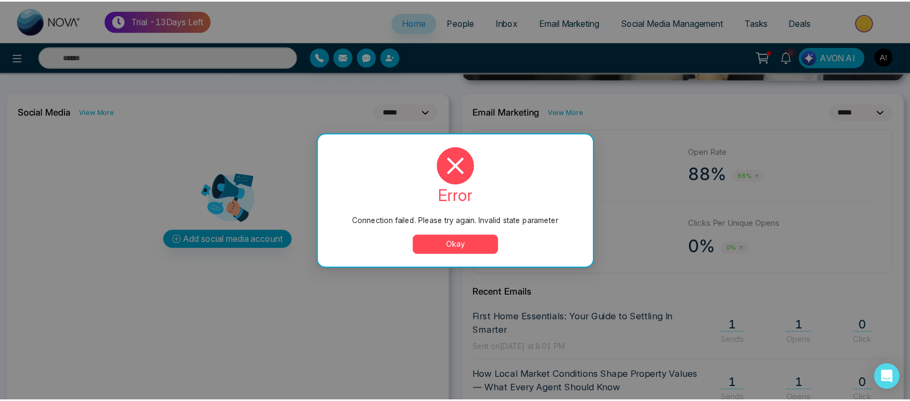
scroll to position [0, 0]
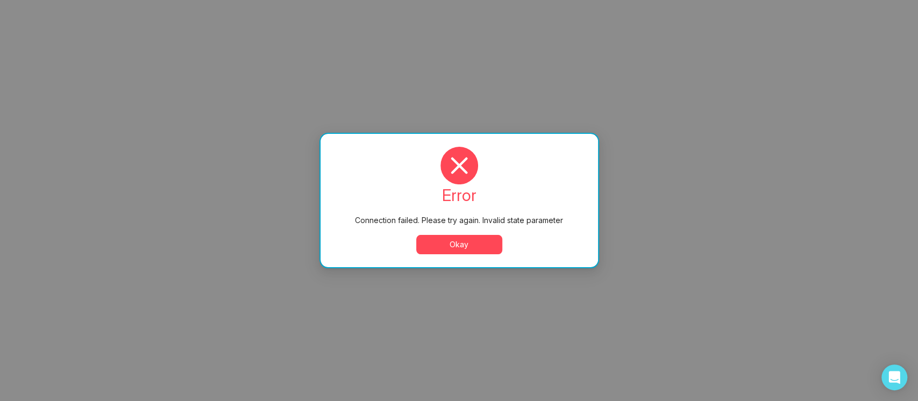
select select "*"
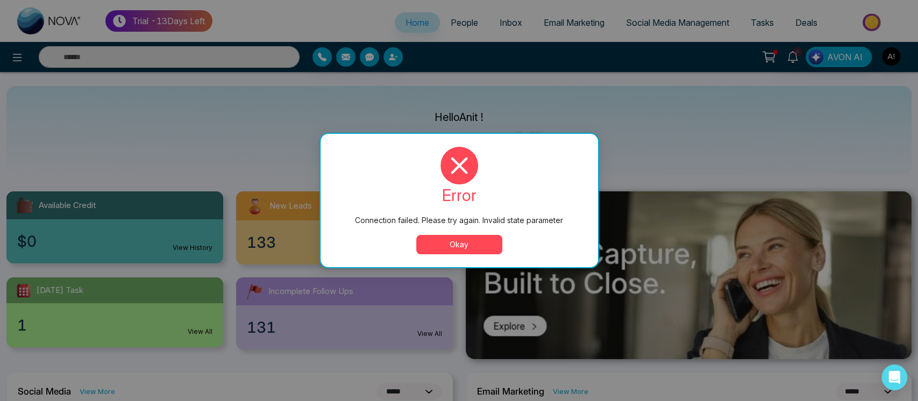
click at [450, 246] on button "Okay" at bounding box center [459, 244] width 86 height 19
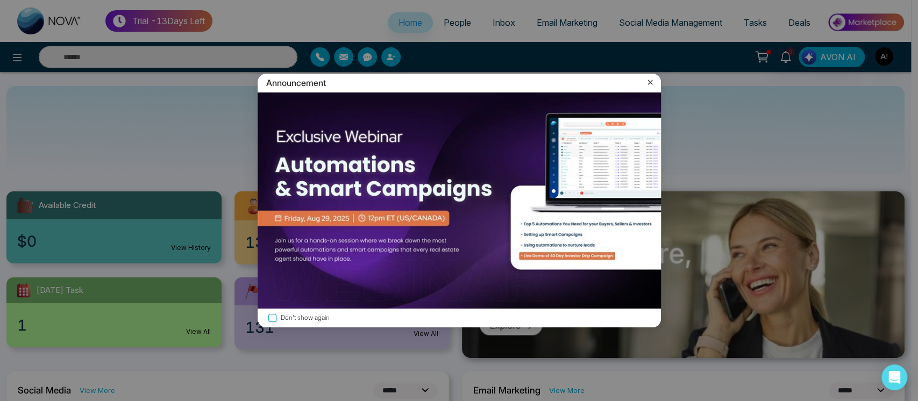
click at [650, 78] on icon at bounding box center [649, 82] width 11 height 11
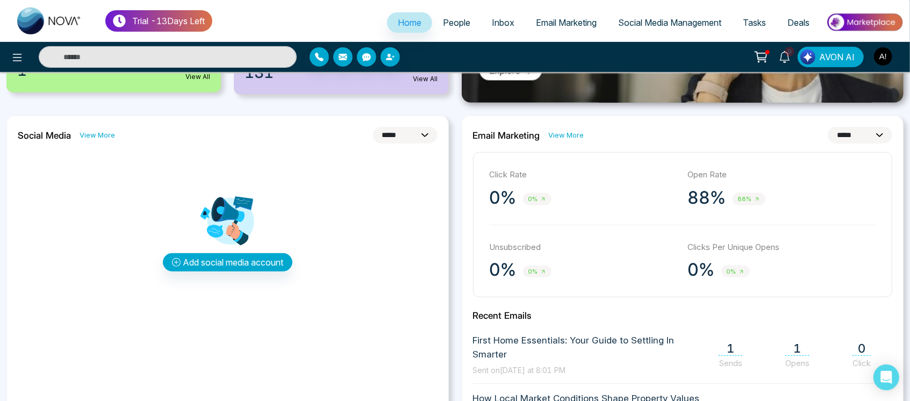
scroll to position [258, 0]
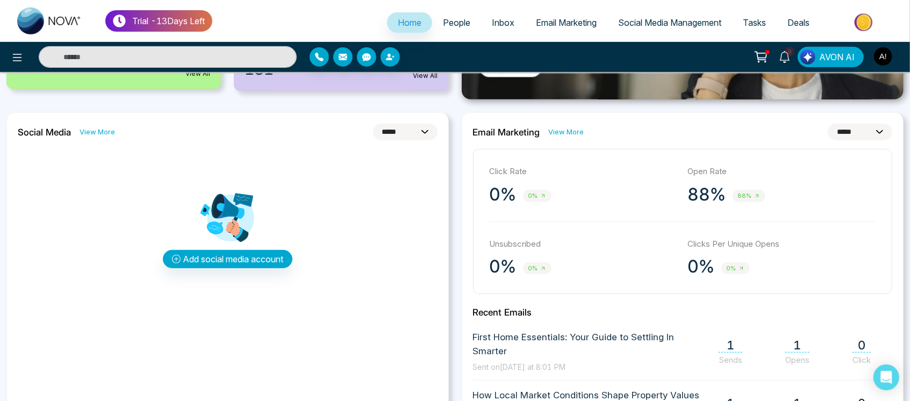
click at [665, 22] on span "Social Media Management" at bounding box center [669, 22] width 103 height 11
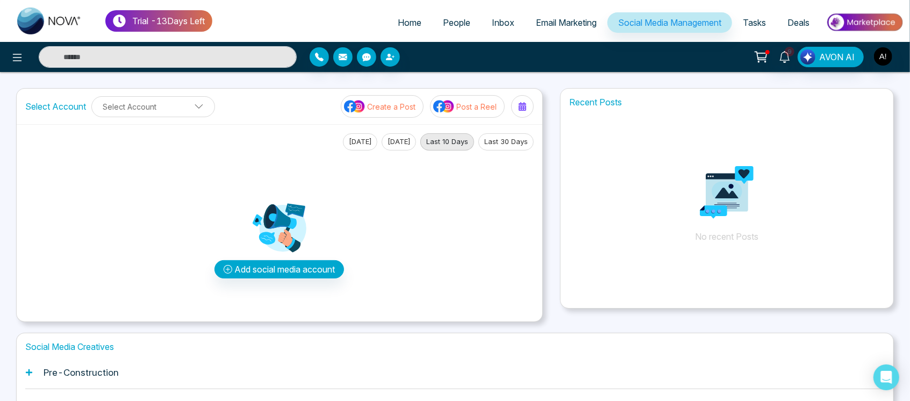
click at [414, 28] on link "Home" at bounding box center [409, 22] width 45 height 20
select select "*"
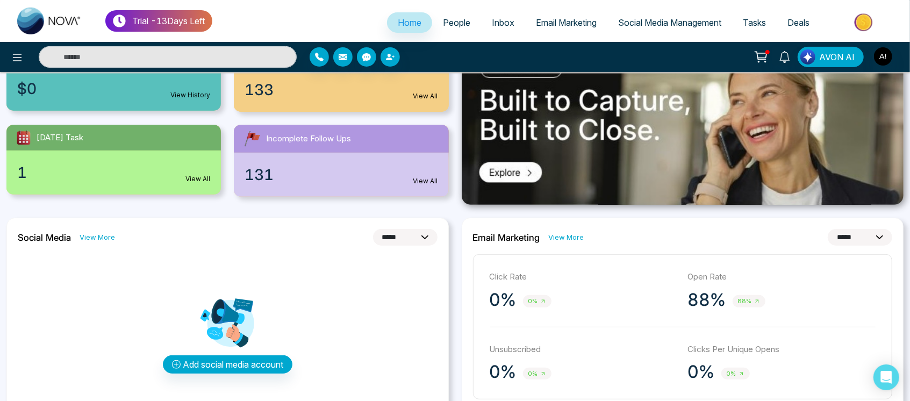
scroll to position [155, 0]
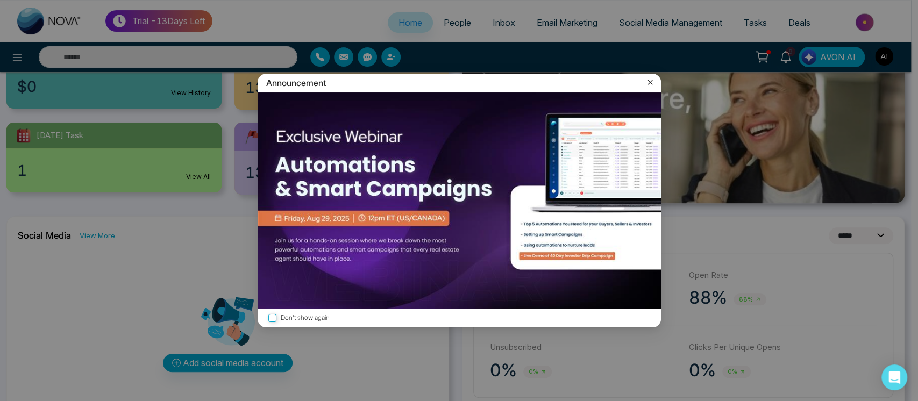
click at [656, 83] on div "Announcement" at bounding box center [458, 83] width 403 height 19
click at [653, 83] on icon at bounding box center [649, 82] width 11 height 11
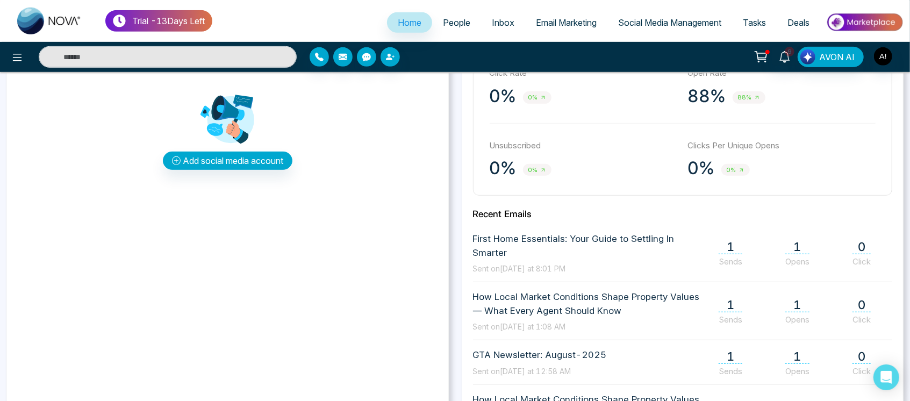
scroll to position [367, 0]
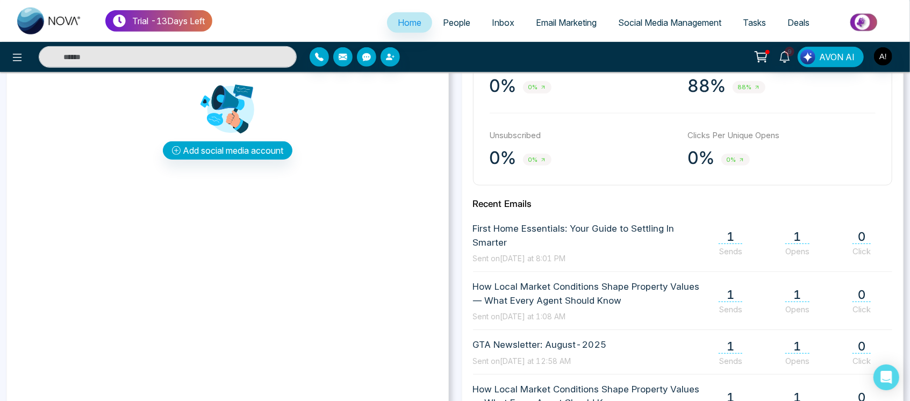
click at [279, 164] on div "Add social media account" at bounding box center [228, 120] width 420 height 161
click at [265, 143] on button "Add social media account" at bounding box center [228, 150] width 130 height 18
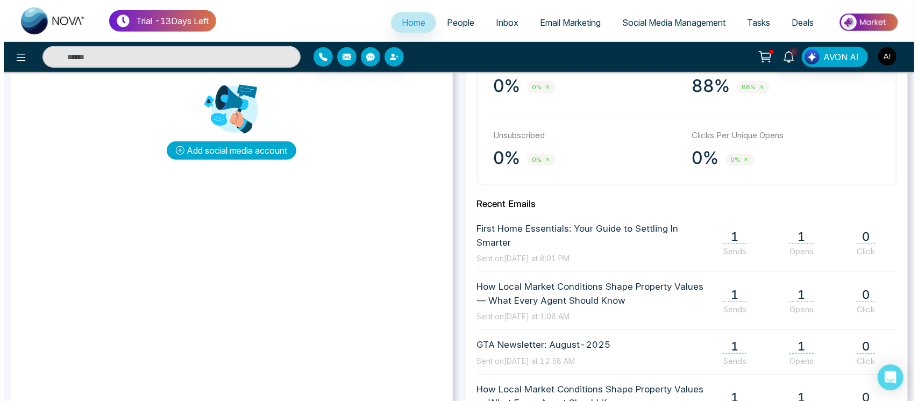
scroll to position [368, 0]
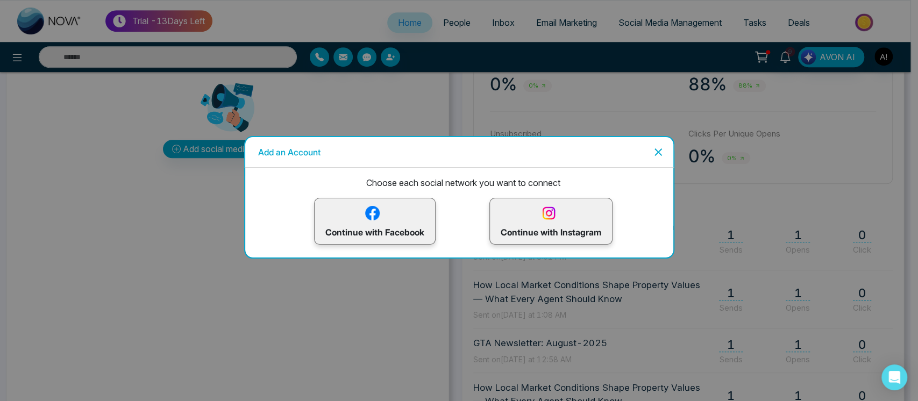
click at [541, 222] on p "Continue with Instagram" at bounding box center [550, 221] width 101 height 35
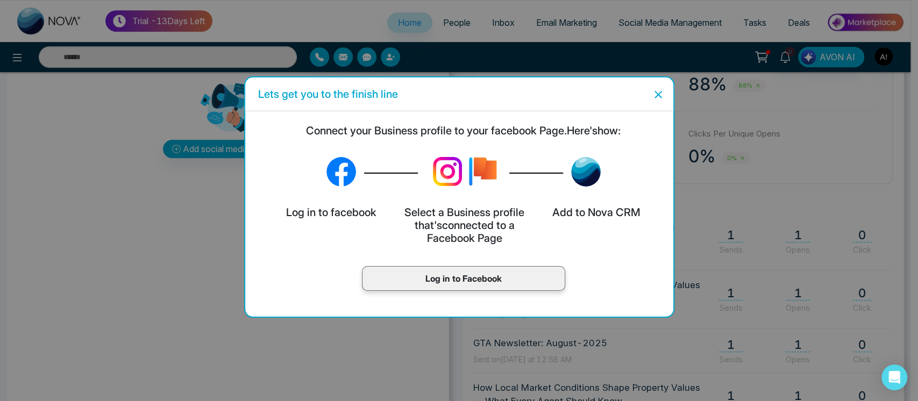
click at [458, 270] on div "Log in to Facebook" at bounding box center [463, 278] width 203 height 25
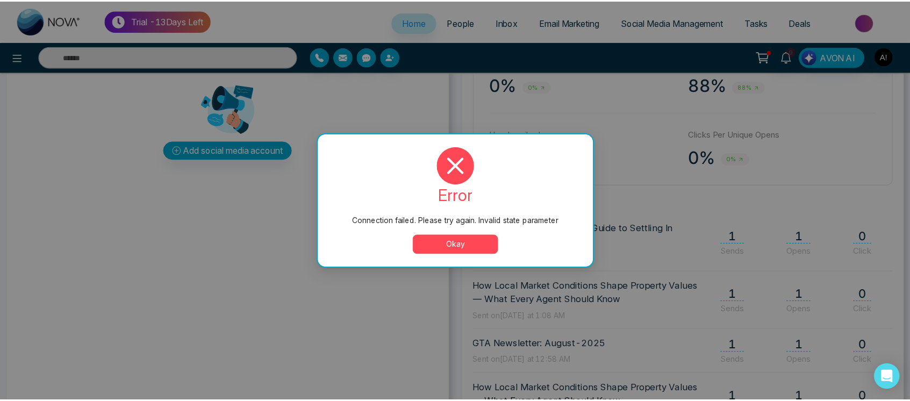
scroll to position [0, 0]
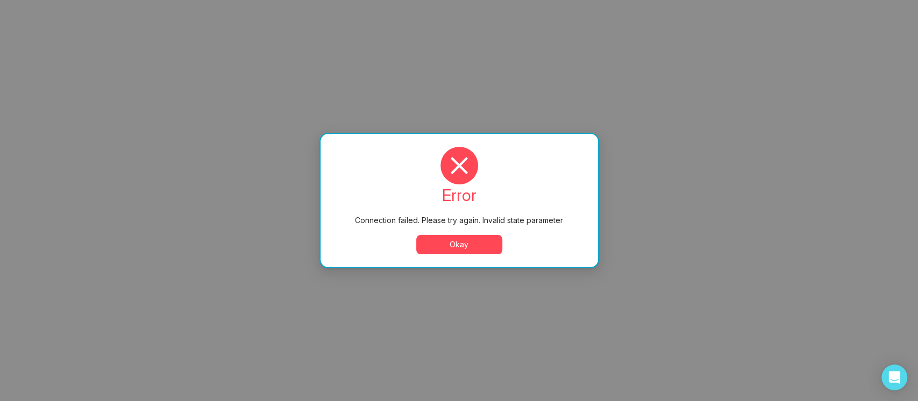
select select "*"
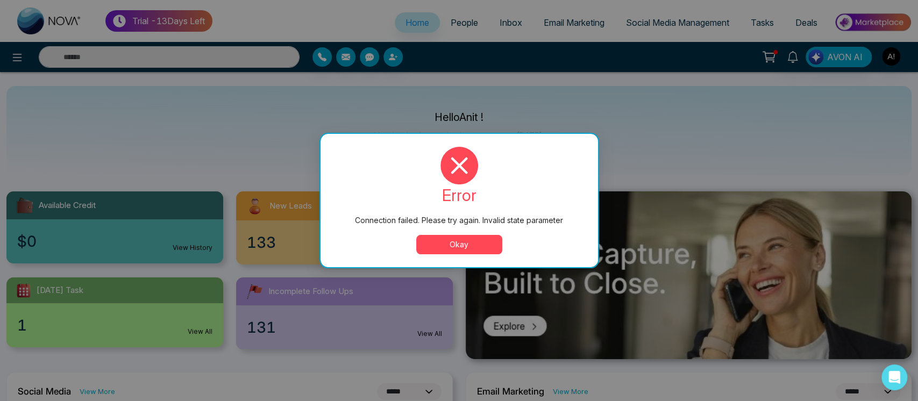
click at [450, 249] on button "Okay" at bounding box center [459, 244] width 86 height 19
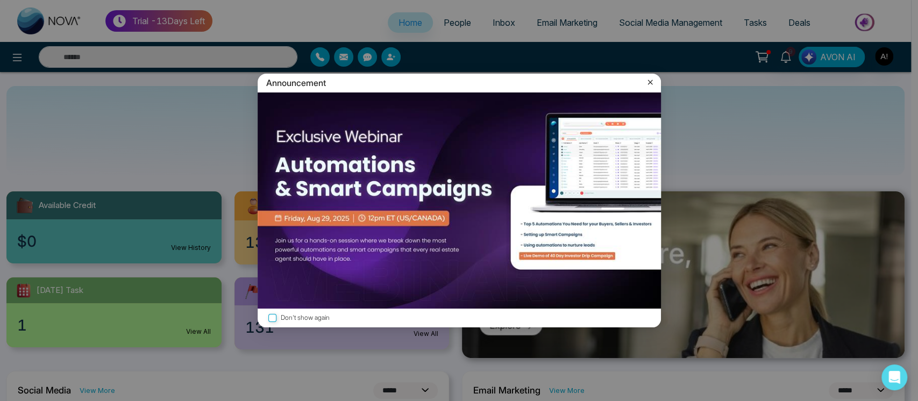
click at [653, 82] on icon at bounding box center [649, 82] width 11 height 11
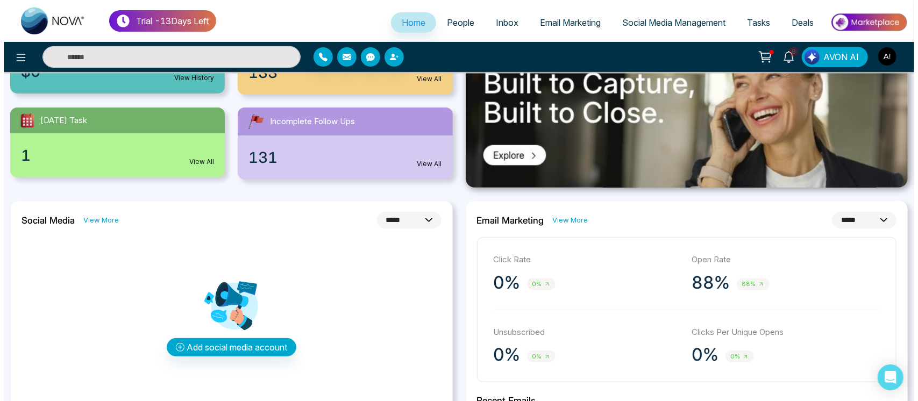
scroll to position [299, 0]
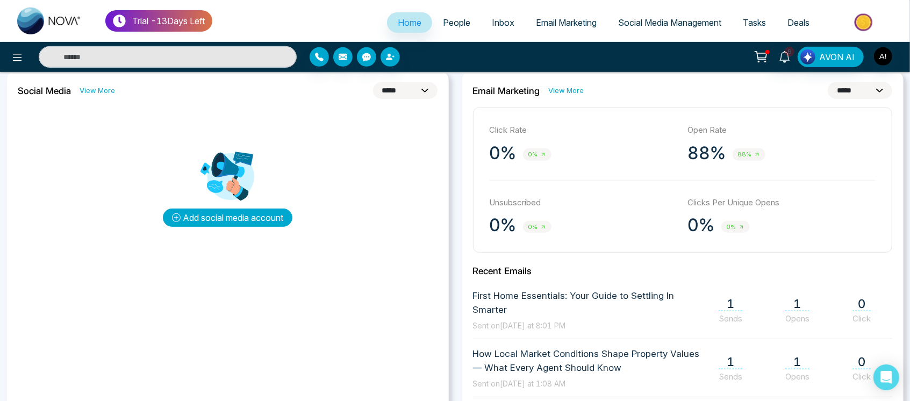
click at [227, 225] on button "Add social media account" at bounding box center [228, 218] width 130 height 18
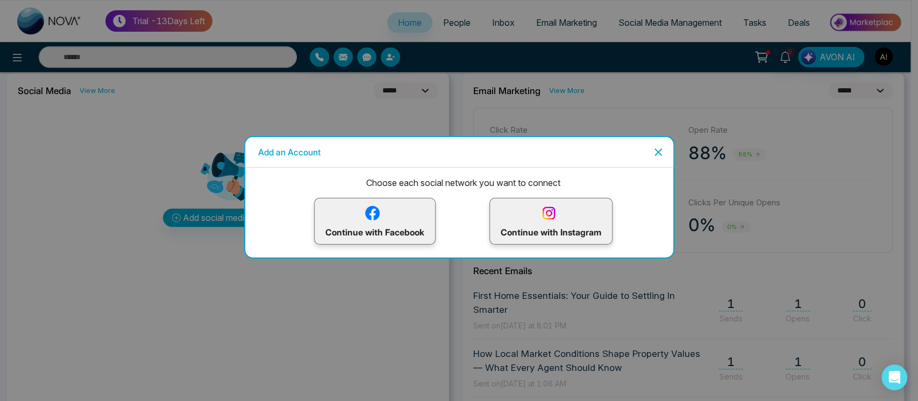
click at [535, 238] on p "Continue with Instagram" at bounding box center [550, 221] width 101 height 35
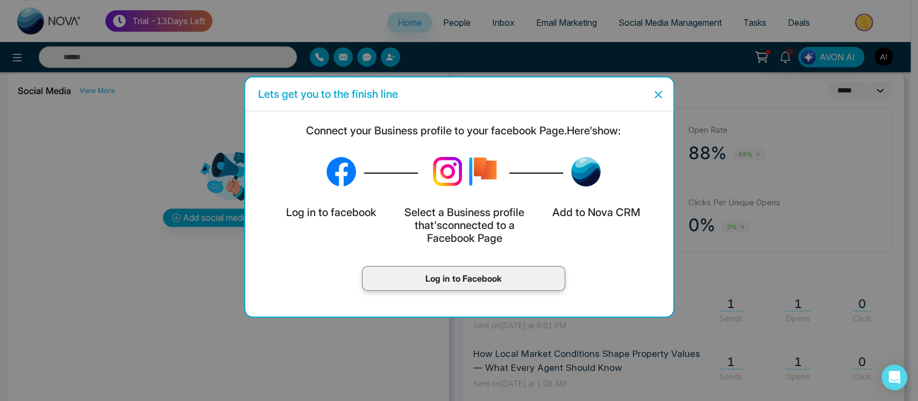
click at [450, 275] on p "Log in to Facebook" at bounding box center [463, 278] width 181 height 13
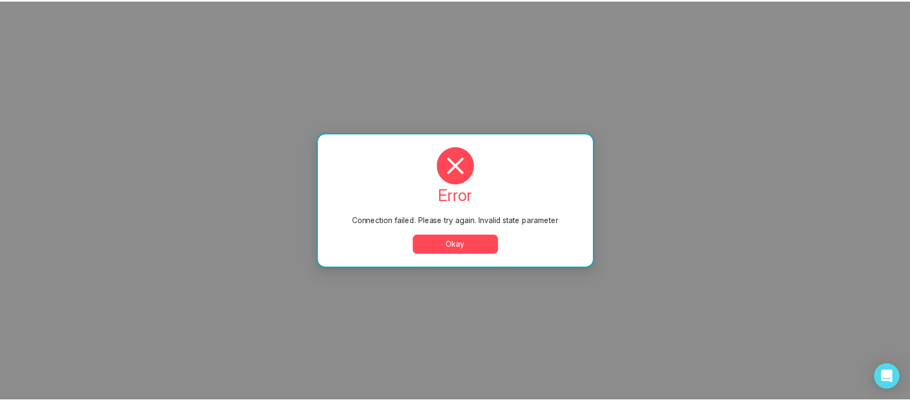
scroll to position [0, 0]
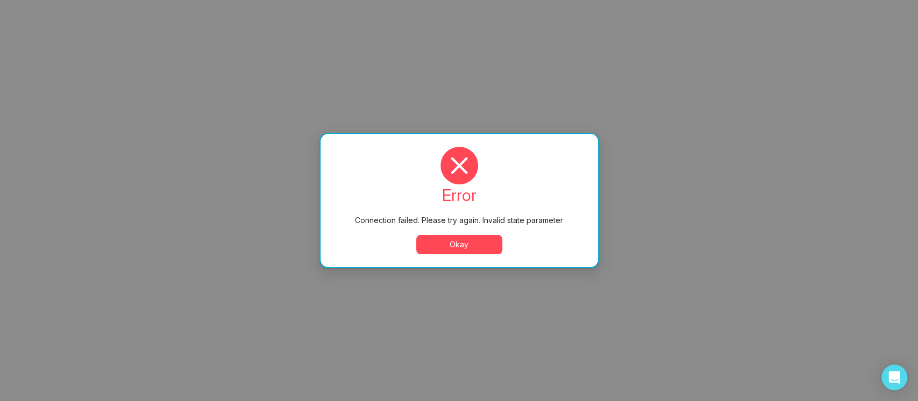
select select "*"
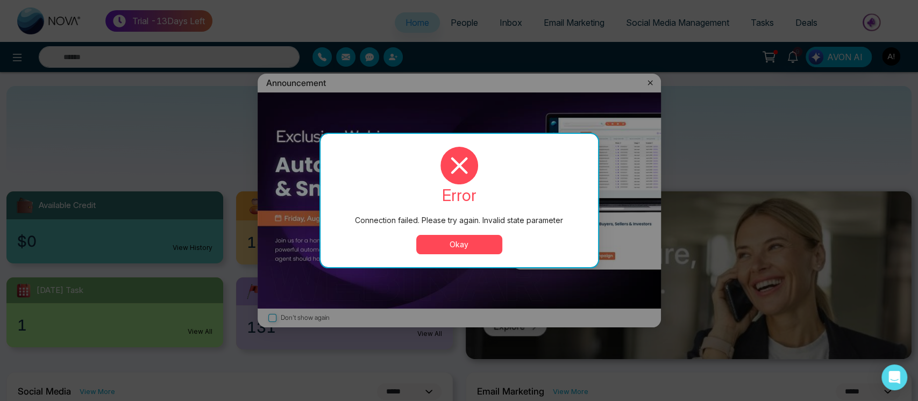
click at [441, 246] on button "Okay" at bounding box center [459, 244] width 86 height 19
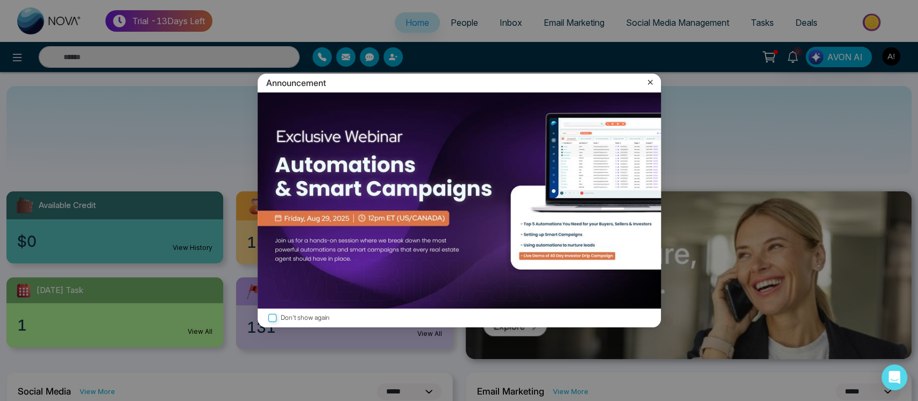
drag, startPoint x: 643, startPoint y: 83, endPoint x: 649, endPoint y: 79, distance: 7.3
click at [649, 79] on div "Announcement" at bounding box center [458, 83] width 403 height 19
click at [649, 79] on icon at bounding box center [649, 82] width 11 height 11
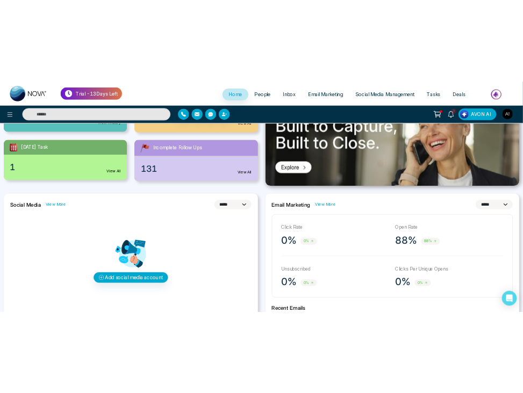
scroll to position [200, 0]
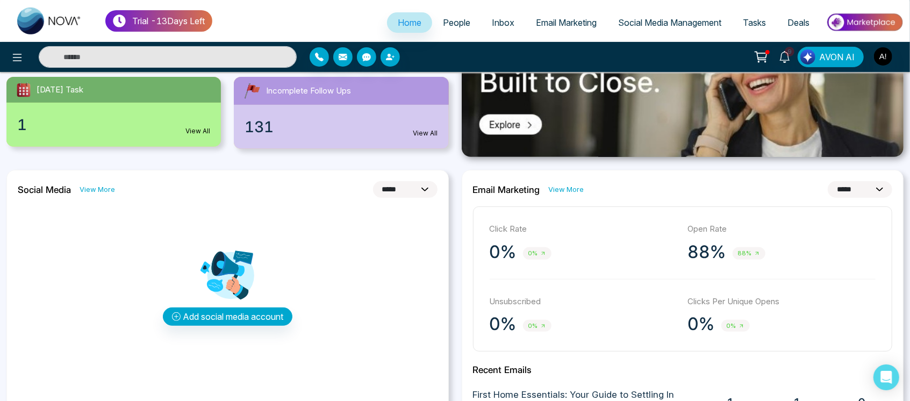
drag, startPoint x: 413, startPoint y: 193, endPoint x: 327, endPoint y: 270, distance: 115.7
click at [327, 270] on div "Add social media account" at bounding box center [228, 286] width 420 height 161
